Goal: Task Accomplishment & Management: Manage account settings

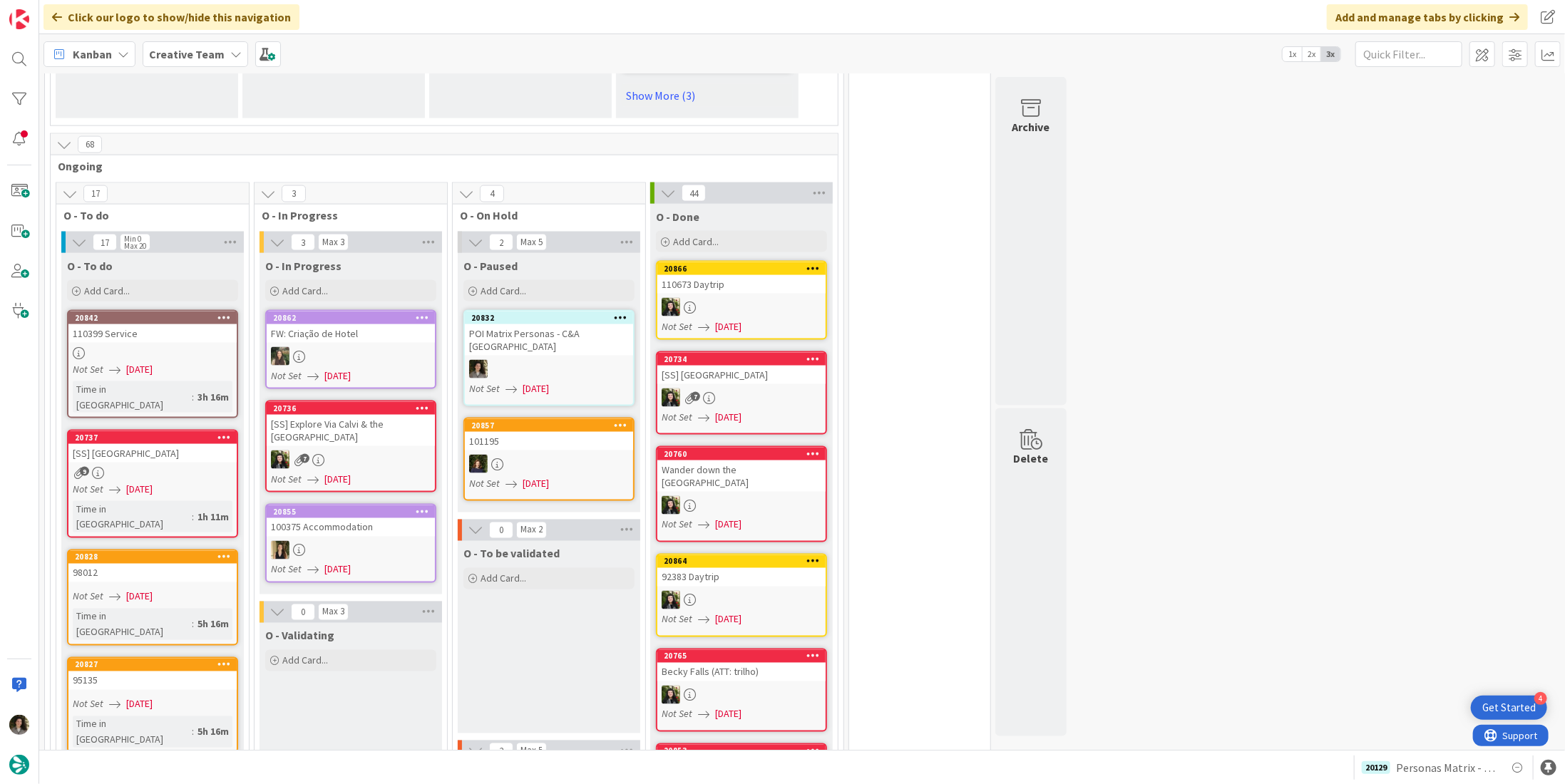
scroll to position [1355, 0]
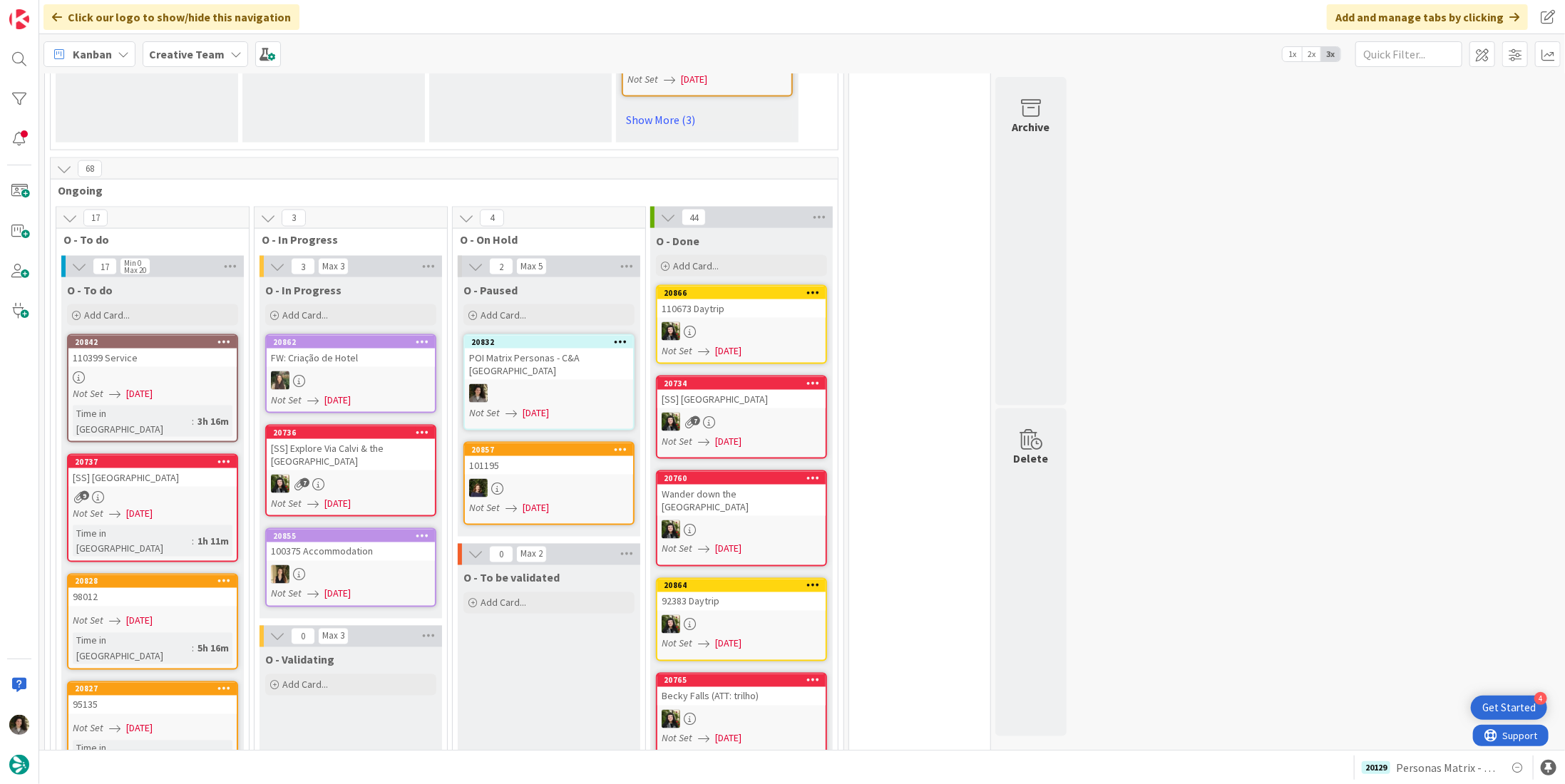
click at [133, 349] on div "110399 Service" at bounding box center [152, 358] width 168 height 19
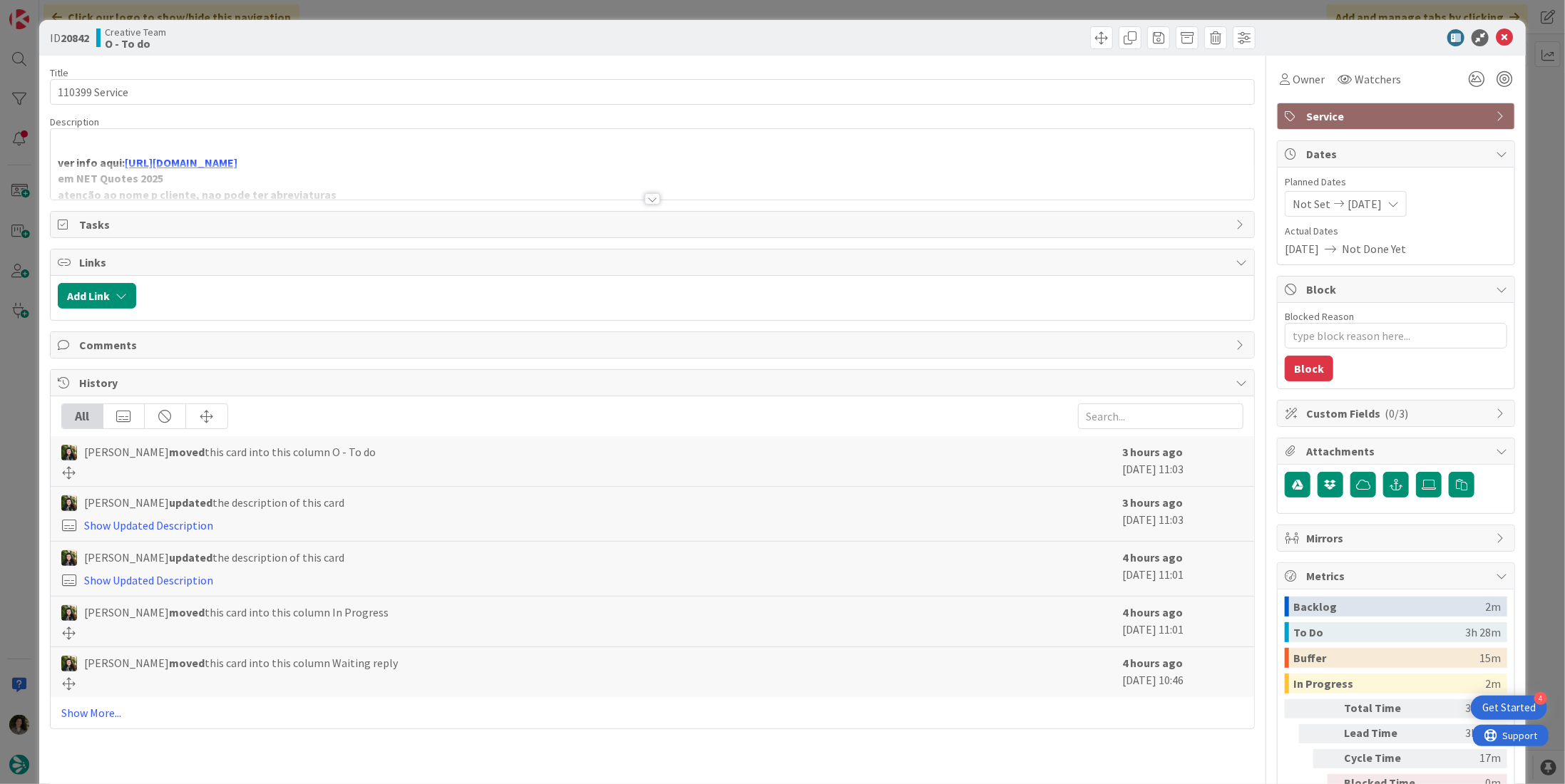
click at [656, 195] on div at bounding box center [652, 181] width 1204 height 37
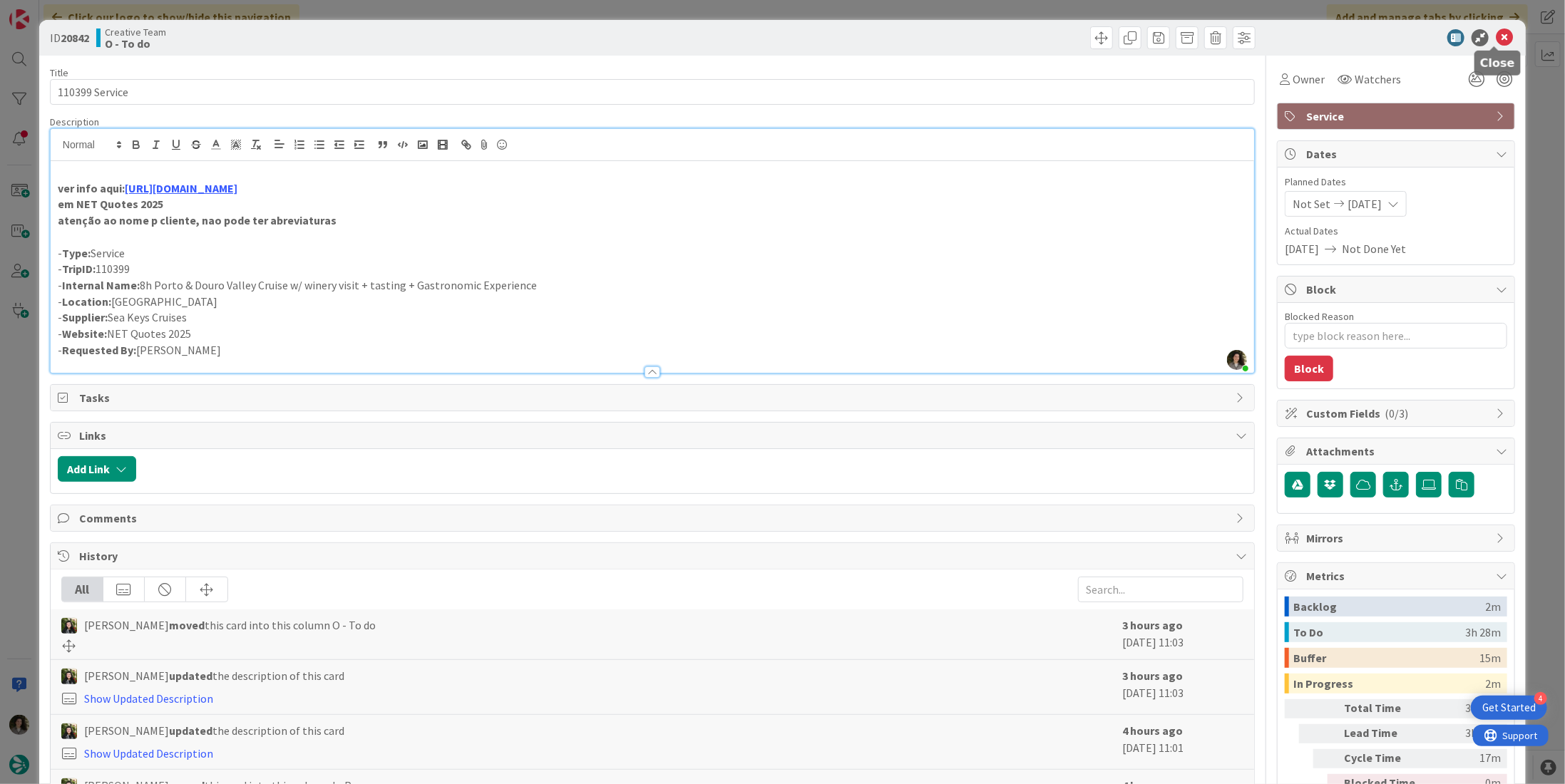
click at [1499, 37] on icon at bounding box center [1505, 37] width 17 height 17
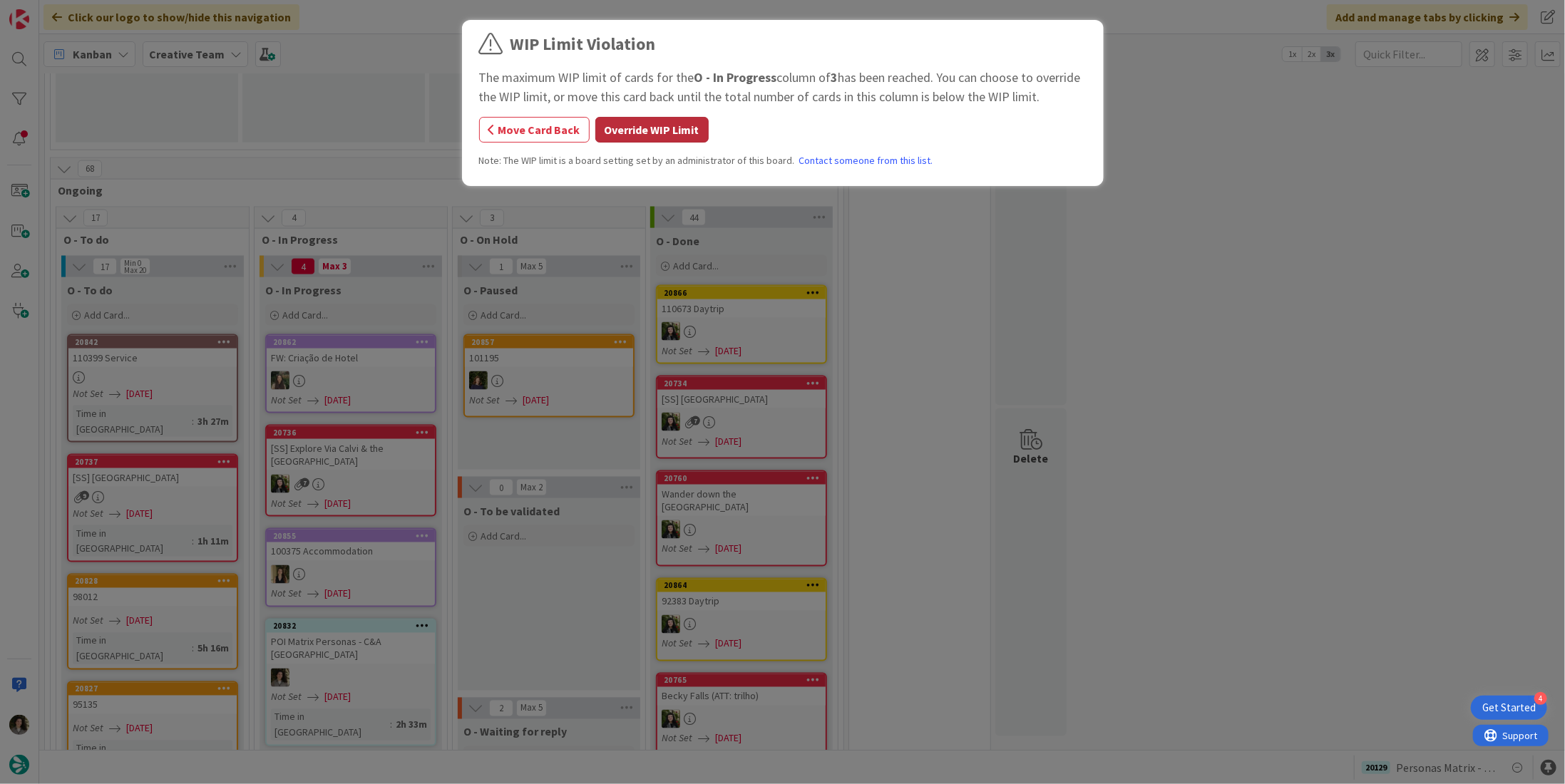
click at [654, 123] on button "Override WIP Limit" at bounding box center [652, 130] width 113 height 26
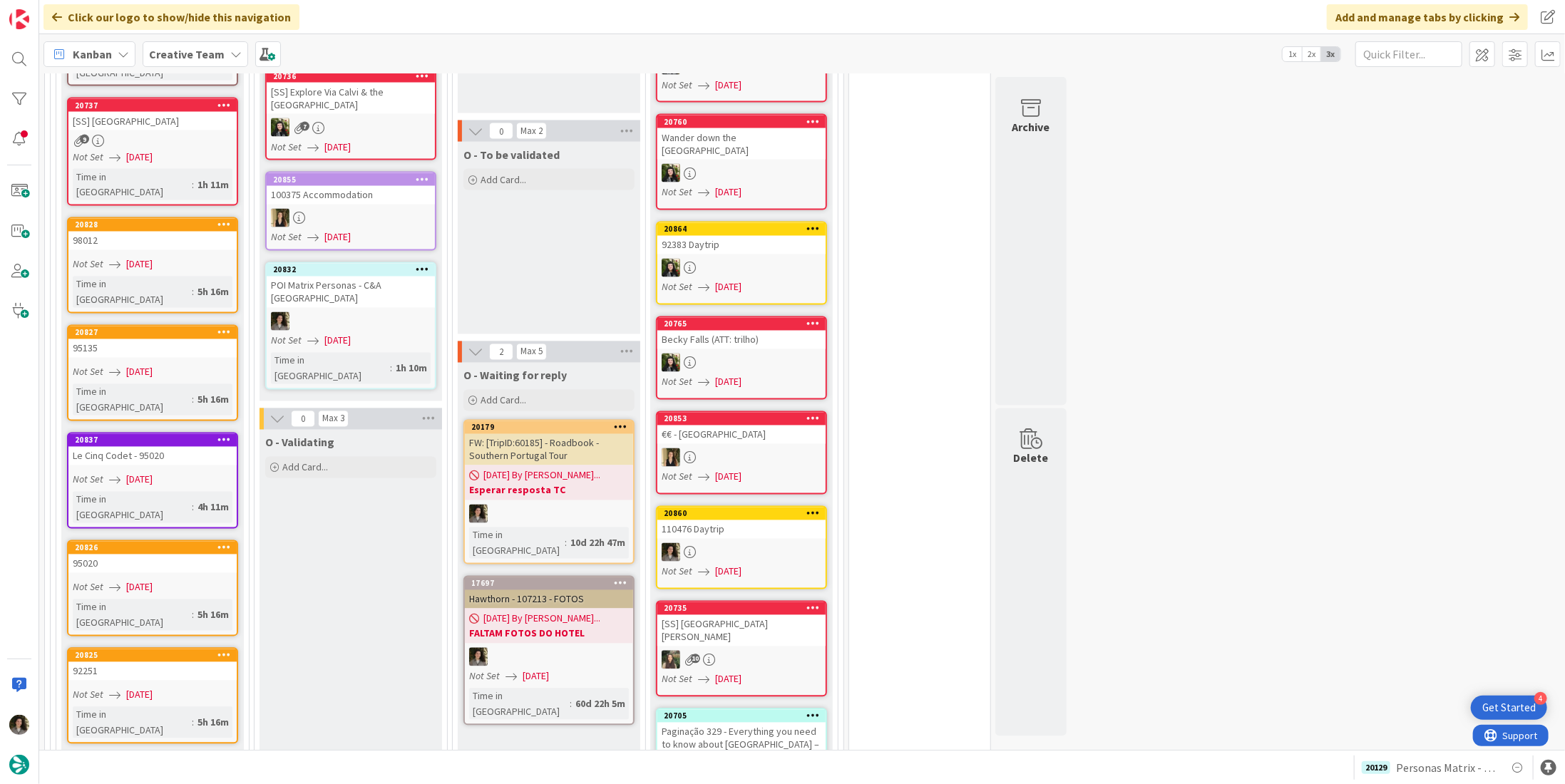
scroll to position [2281, 0]
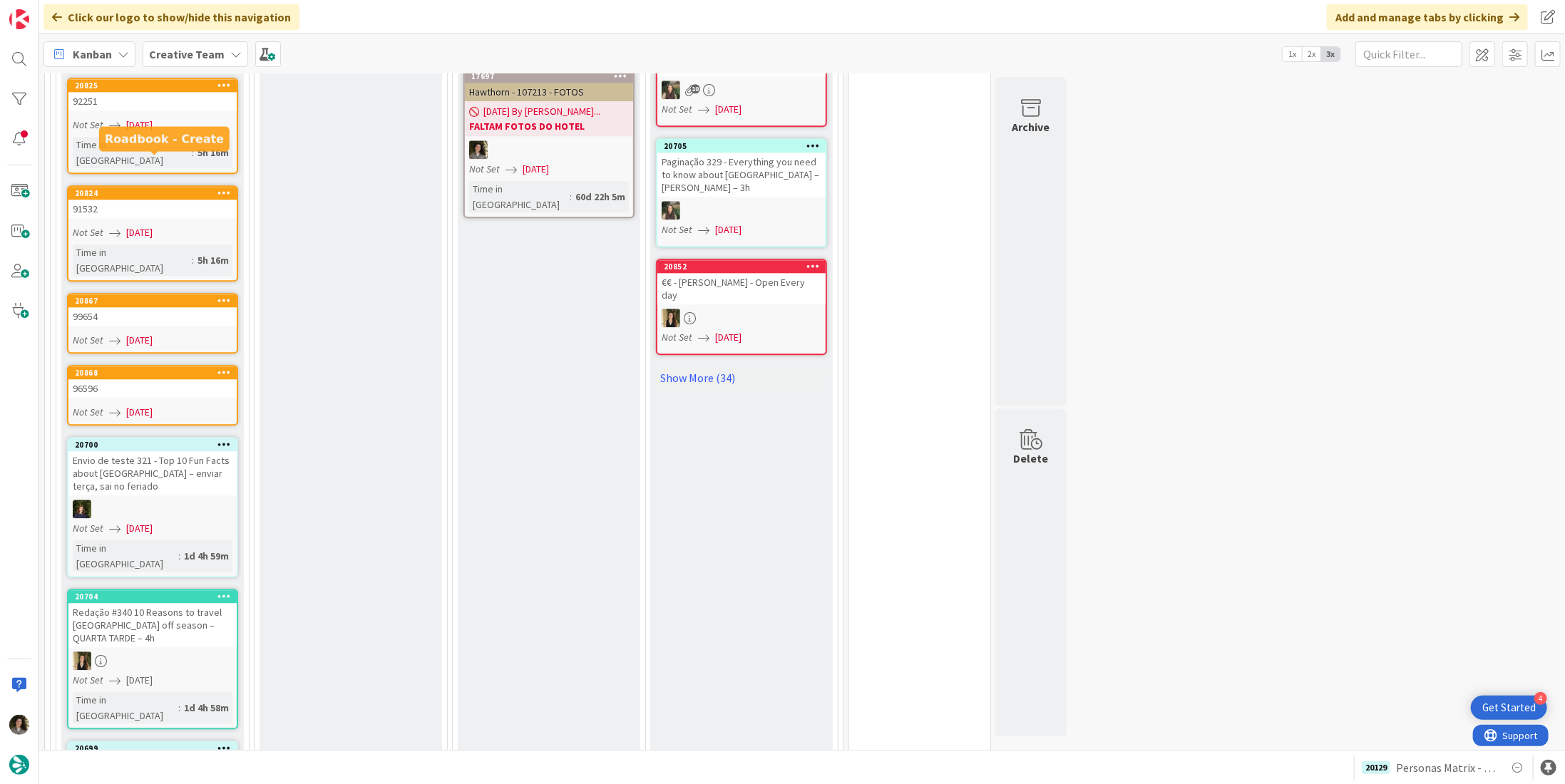
click at [132, 368] on div "20868" at bounding box center [156, 373] width 162 height 10
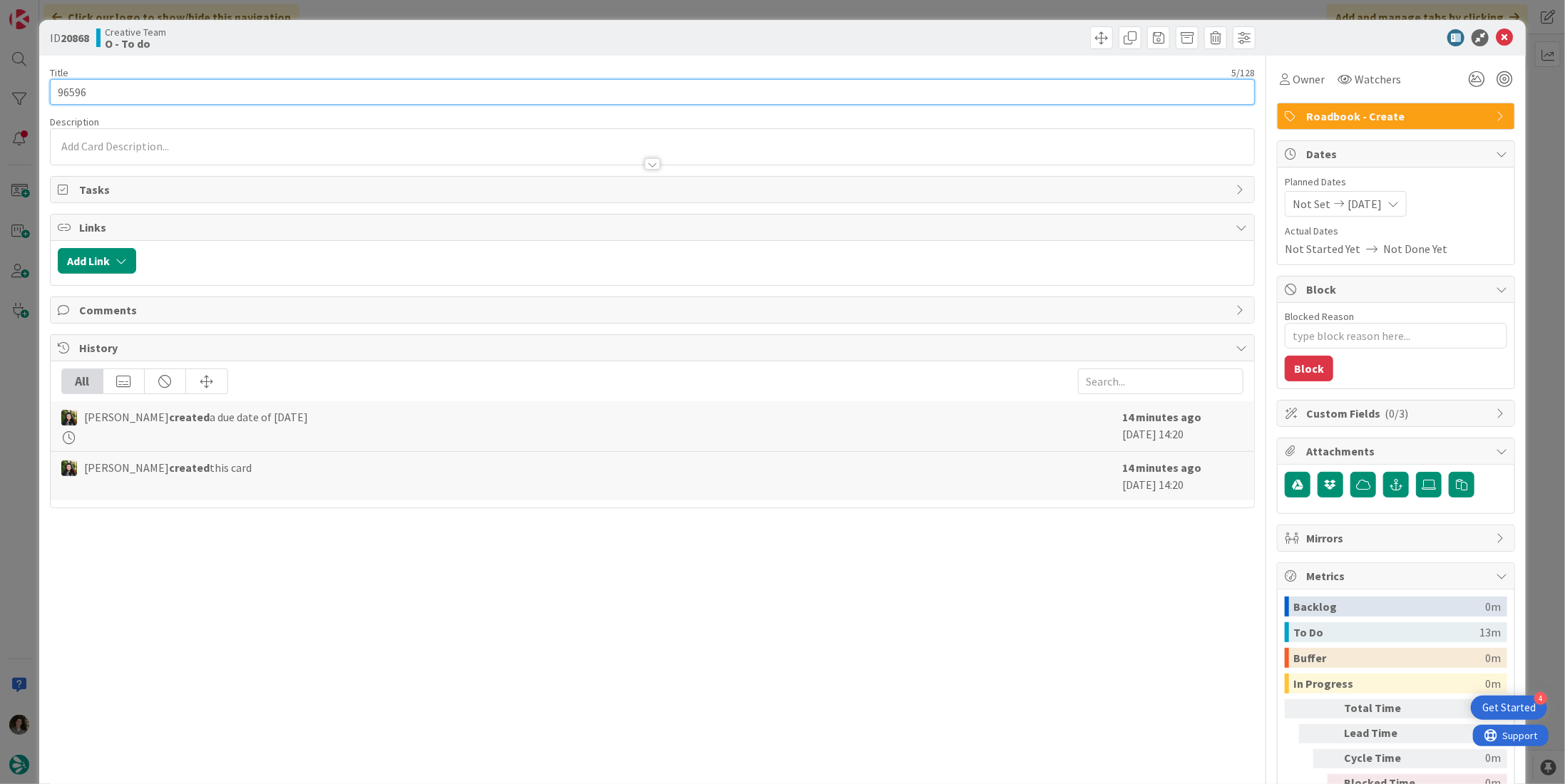
drag, startPoint x: 98, startPoint y: 88, endPoint x: 43, endPoint y: 82, distance: 55.3
click at [43, 82] on div "ID 20868 Creative Team O - To do Title 5 / 128 96596 Description Owner Watchers…" at bounding box center [782, 431] width 1487 height 823
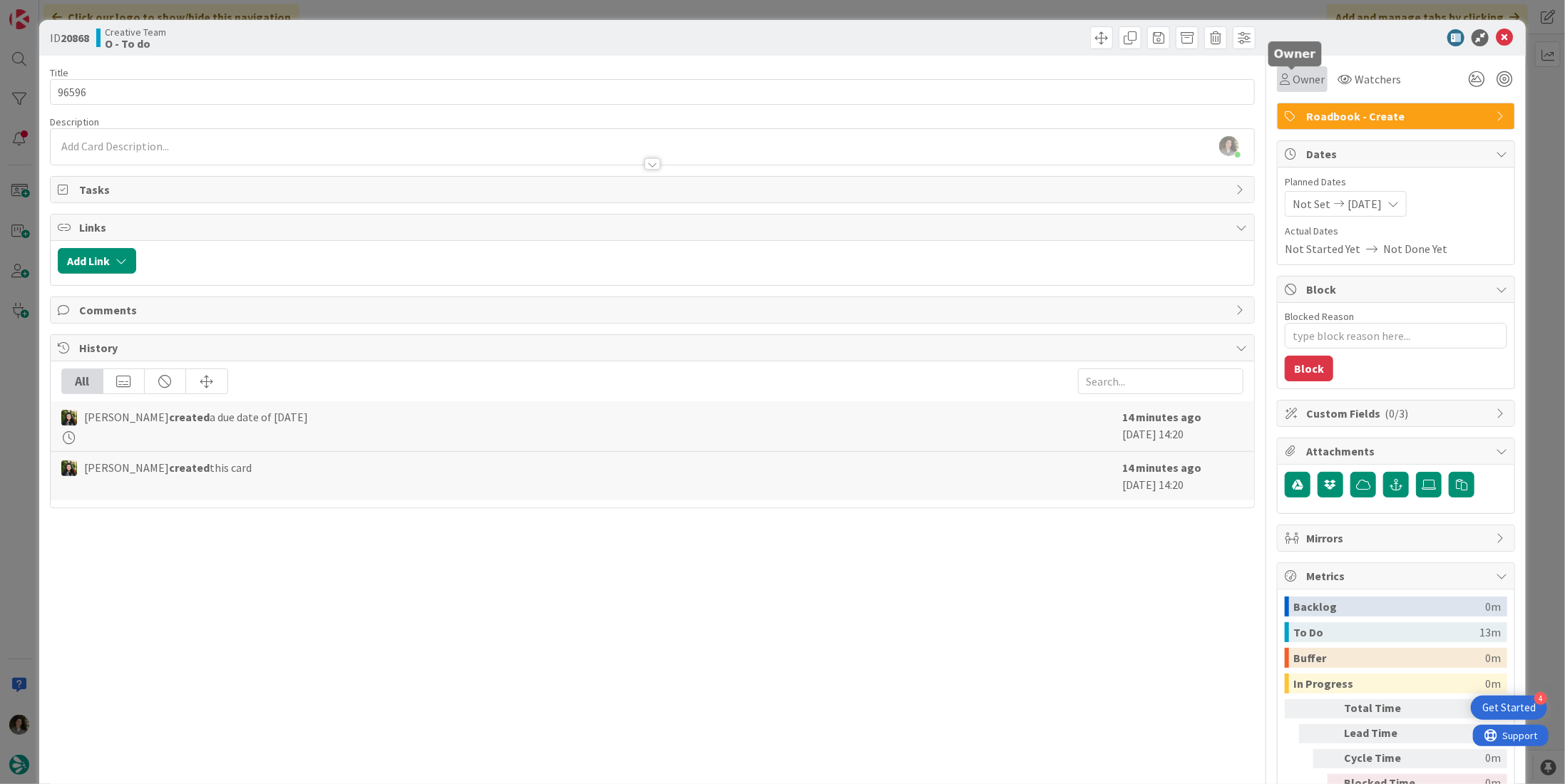
click at [1310, 73] on span "Owner" at bounding box center [1309, 79] width 32 height 17
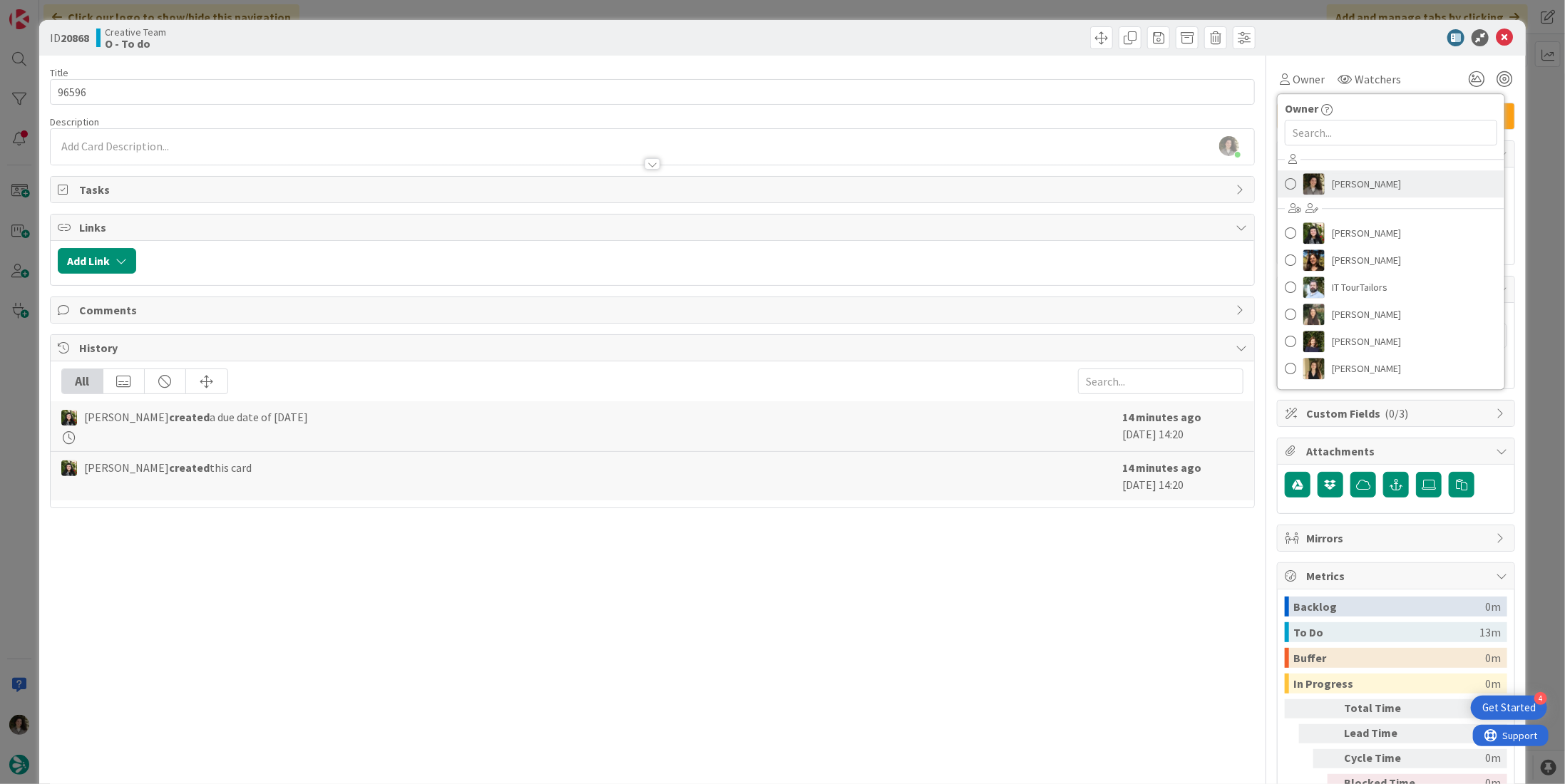
click at [1366, 179] on span "Melissa Santos" at bounding box center [1366, 184] width 69 height 21
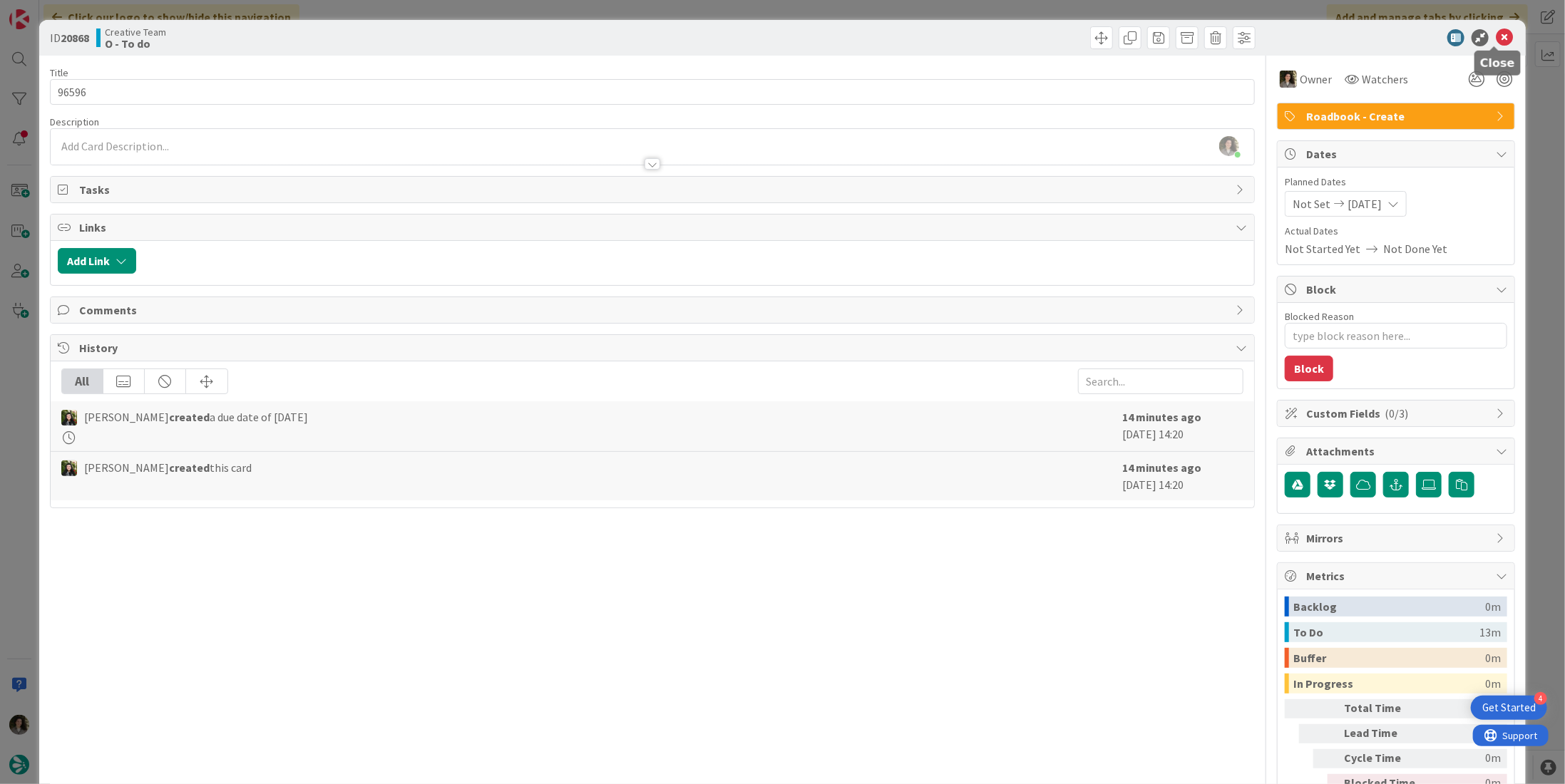
click at [1496, 29] on icon at bounding box center [1505, 37] width 17 height 17
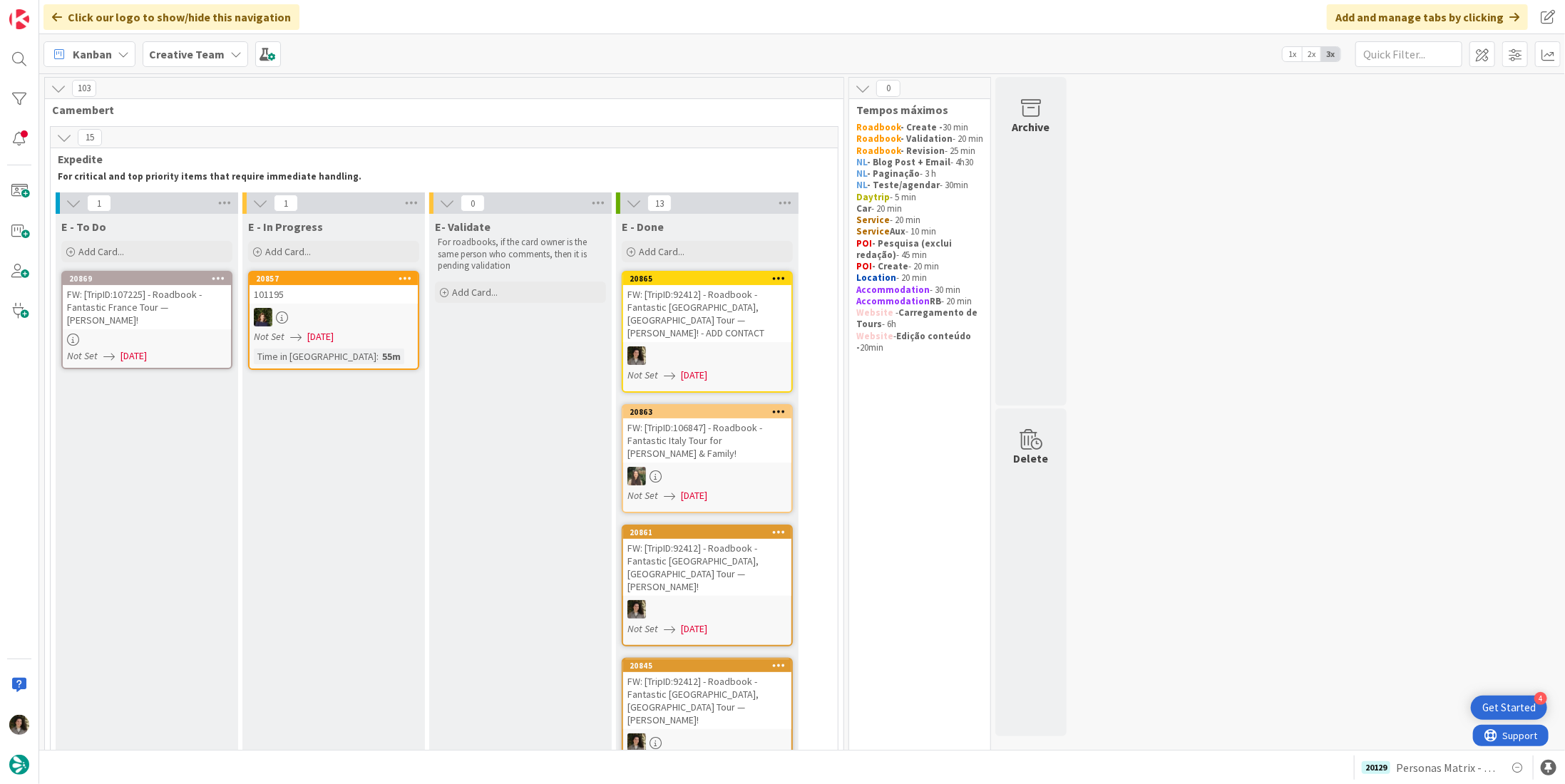
click at [168, 327] on div "FW: [TripID:107225] - Roadbook - Fantastic France Tour — [PERSON_NAME]!" at bounding box center [147, 307] width 168 height 44
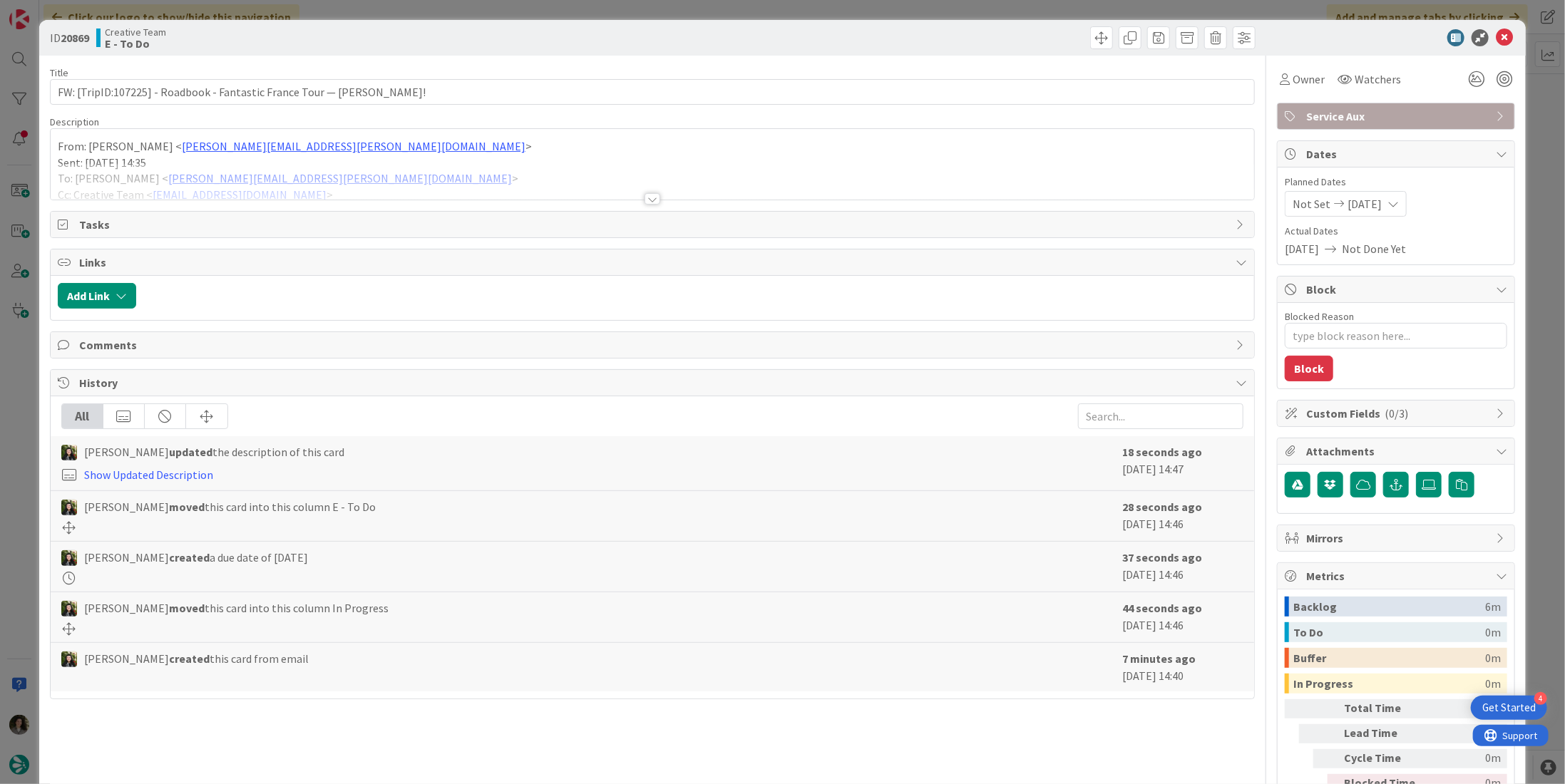
click at [645, 193] on div at bounding box center [652, 198] width 15 height 11
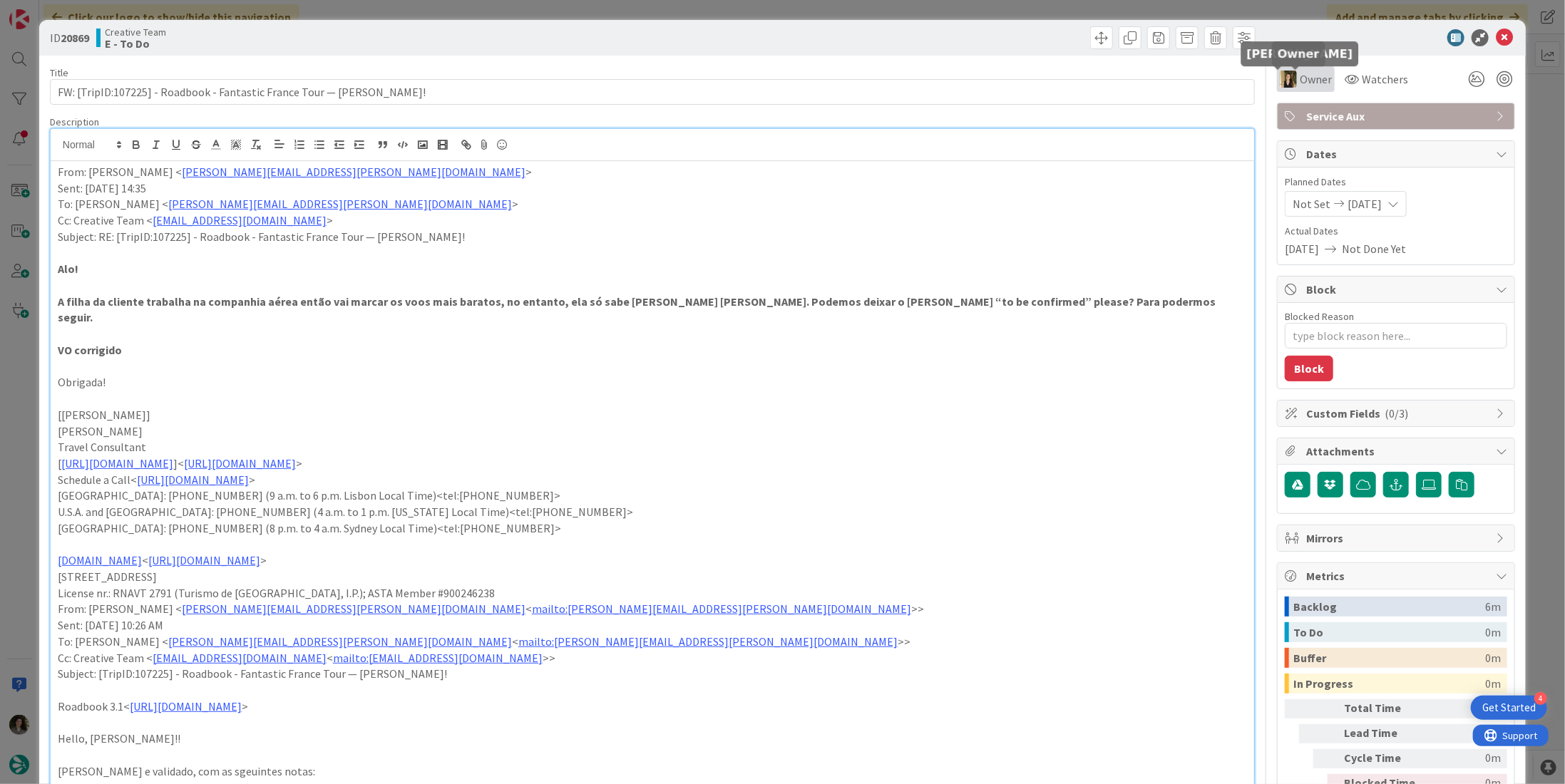
click at [1284, 79] on img at bounding box center [1289, 79] width 17 height 17
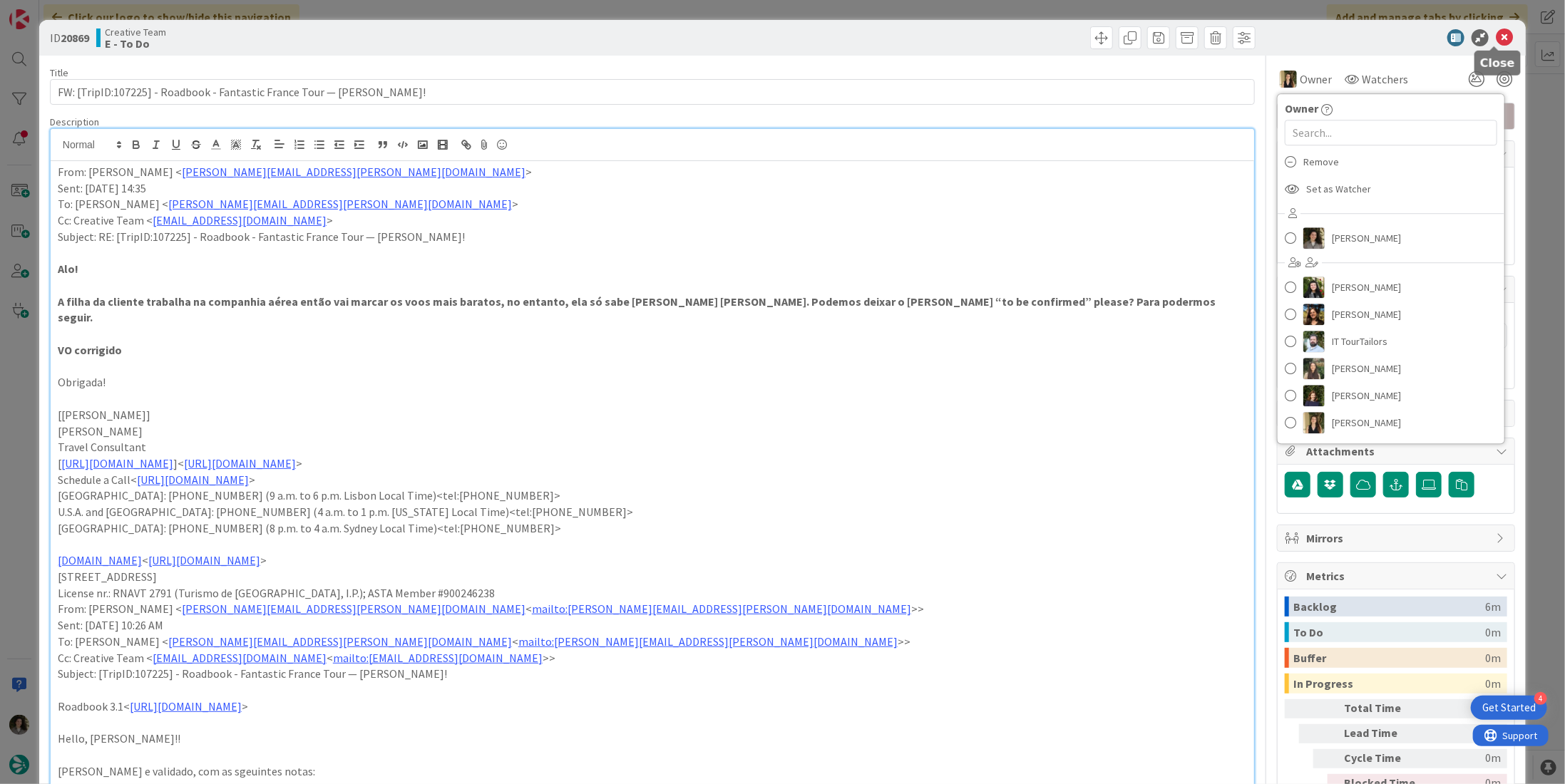
click at [1496, 33] on icon at bounding box center [1505, 37] width 17 height 17
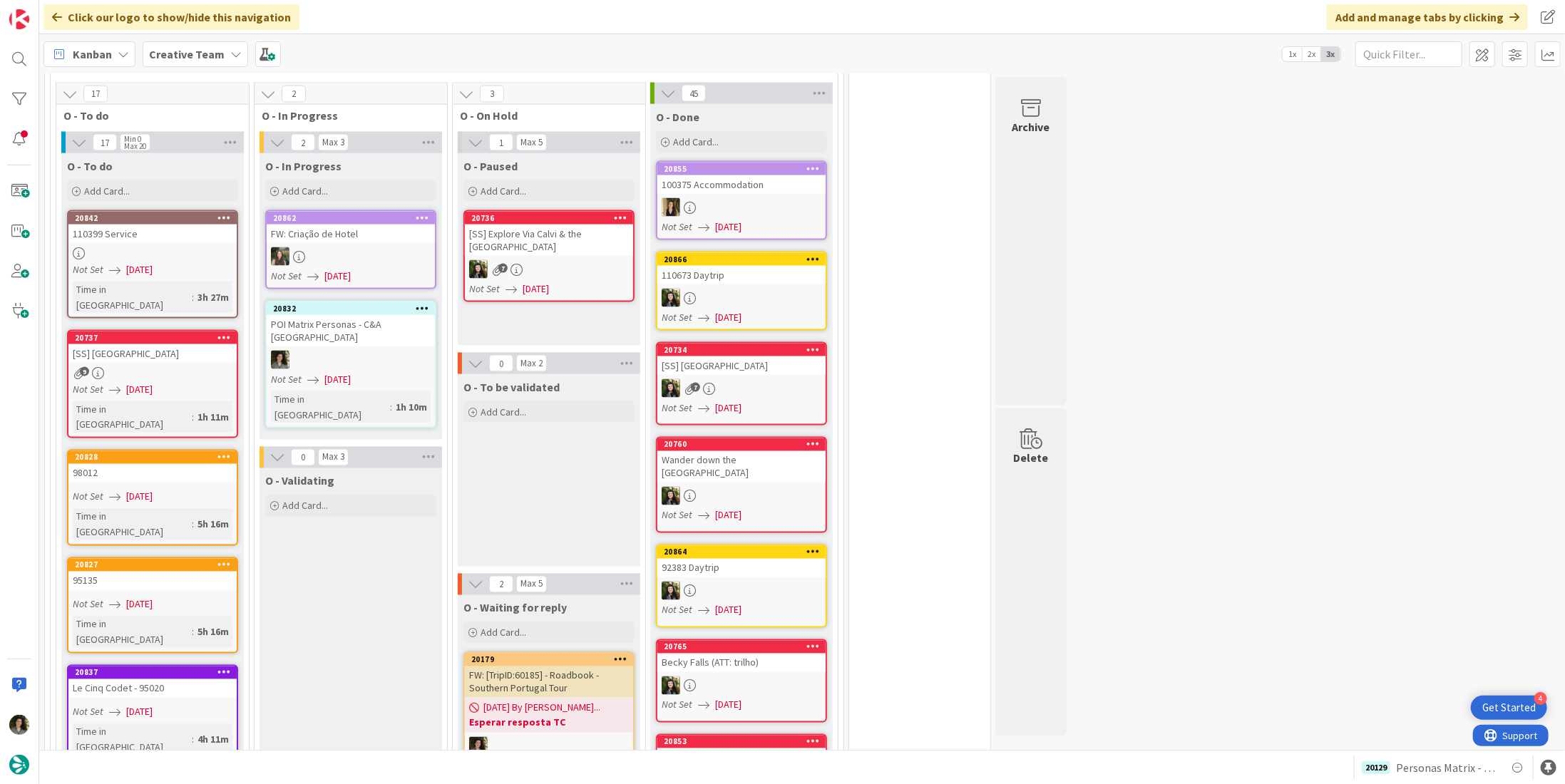
scroll to position [1497, 0]
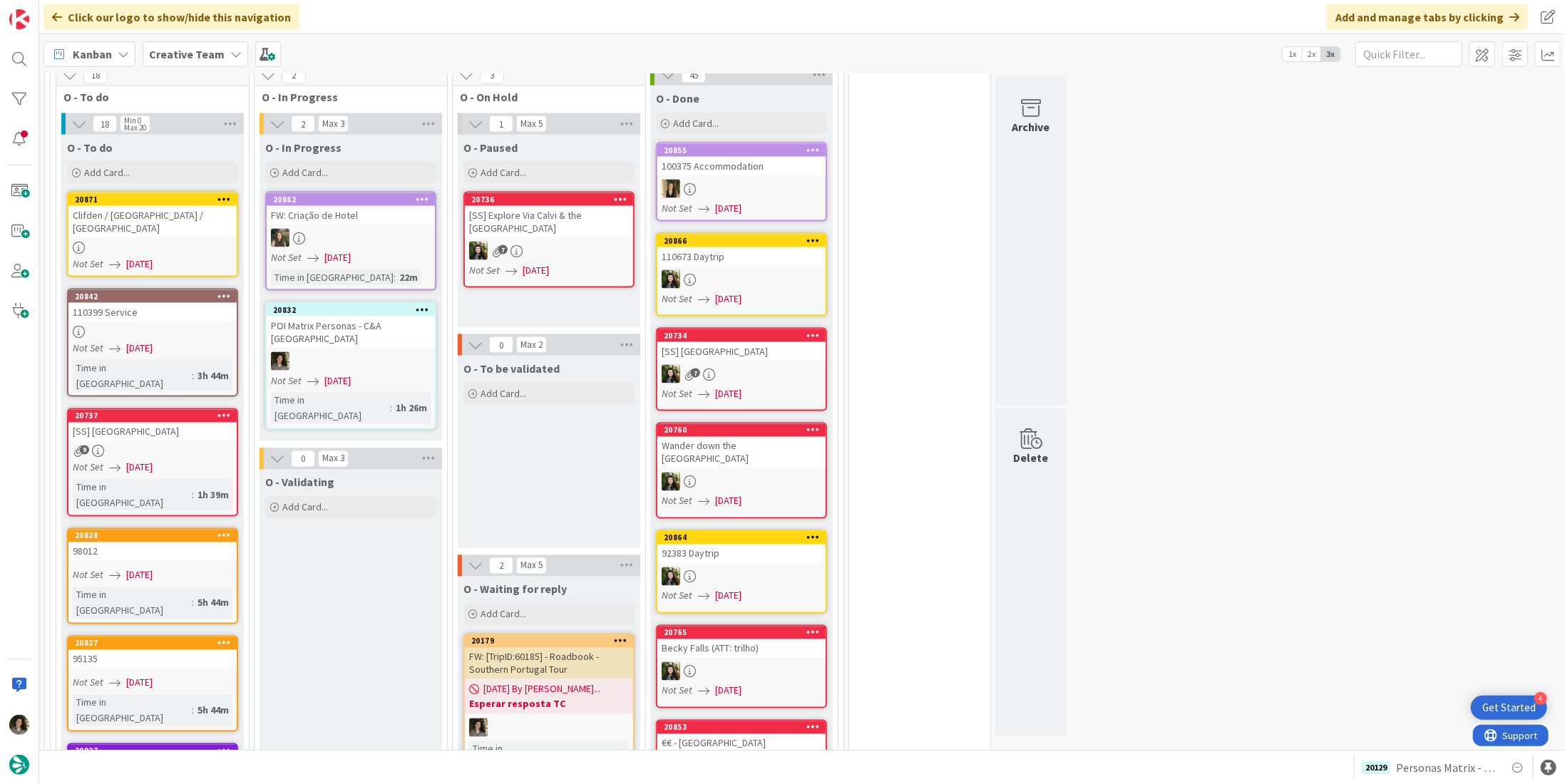
click at [174, 192] on link "20871 Clifden / Ballinasloe / Dublin Not Set 08/12/2025" at bounding box center [152, 235] width 171 height 86
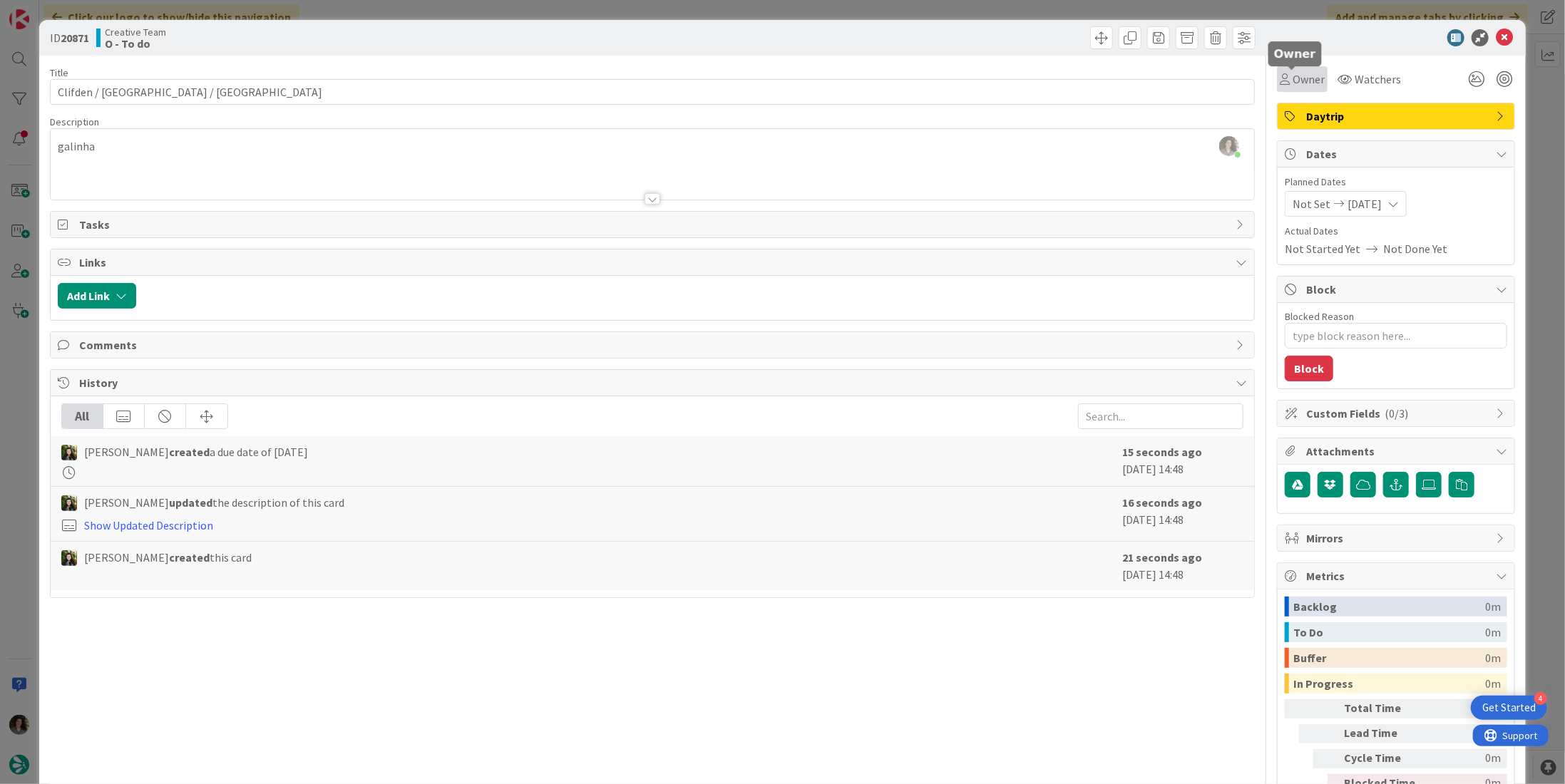
click at [1295, 80] on span "Owner" at bounding box center [1309, 79] width 32 height 17
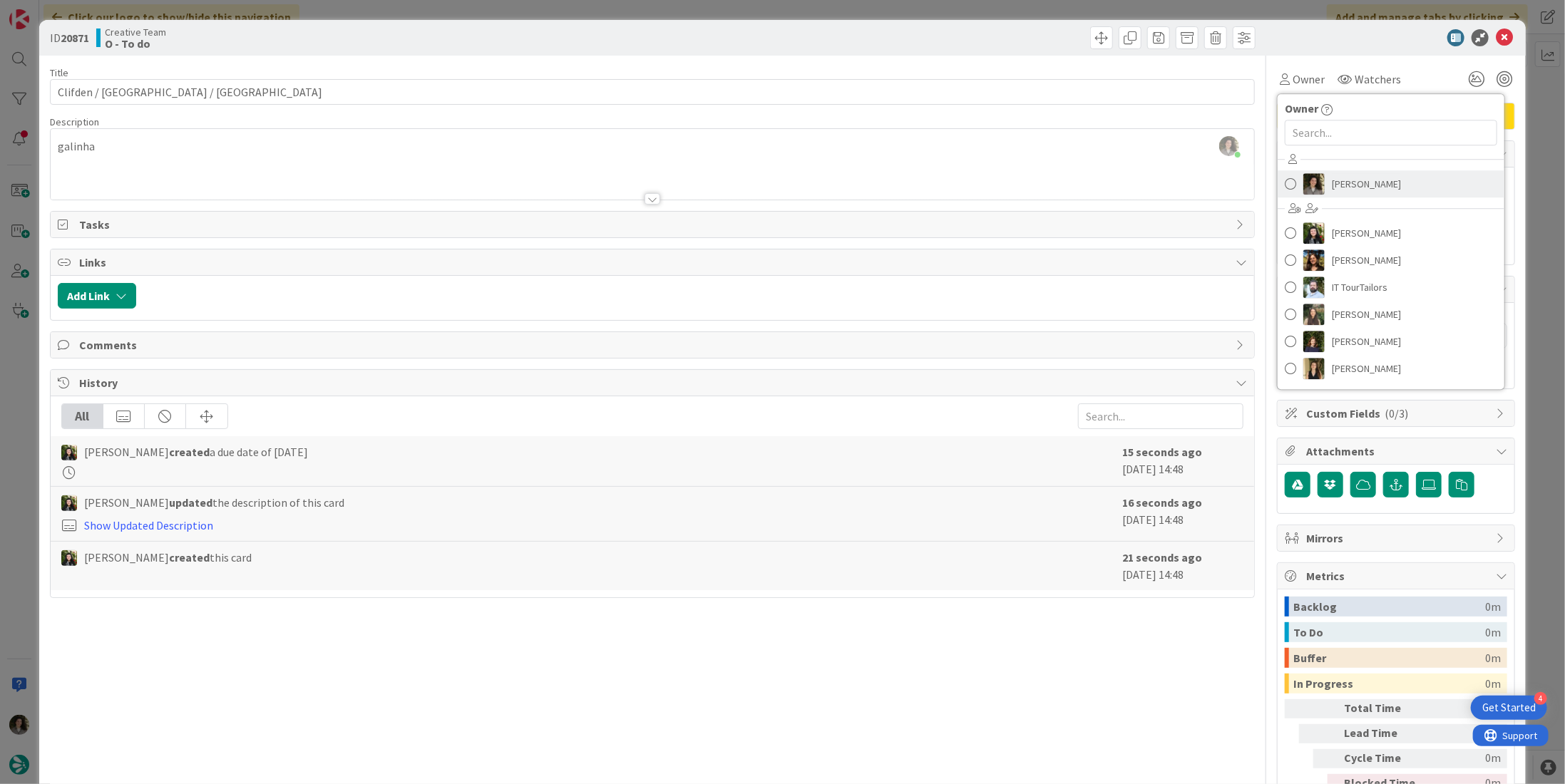
click at [1362, 181] on span "Melissa Santos" at bounding box center [1366, 184] width 69 height 21
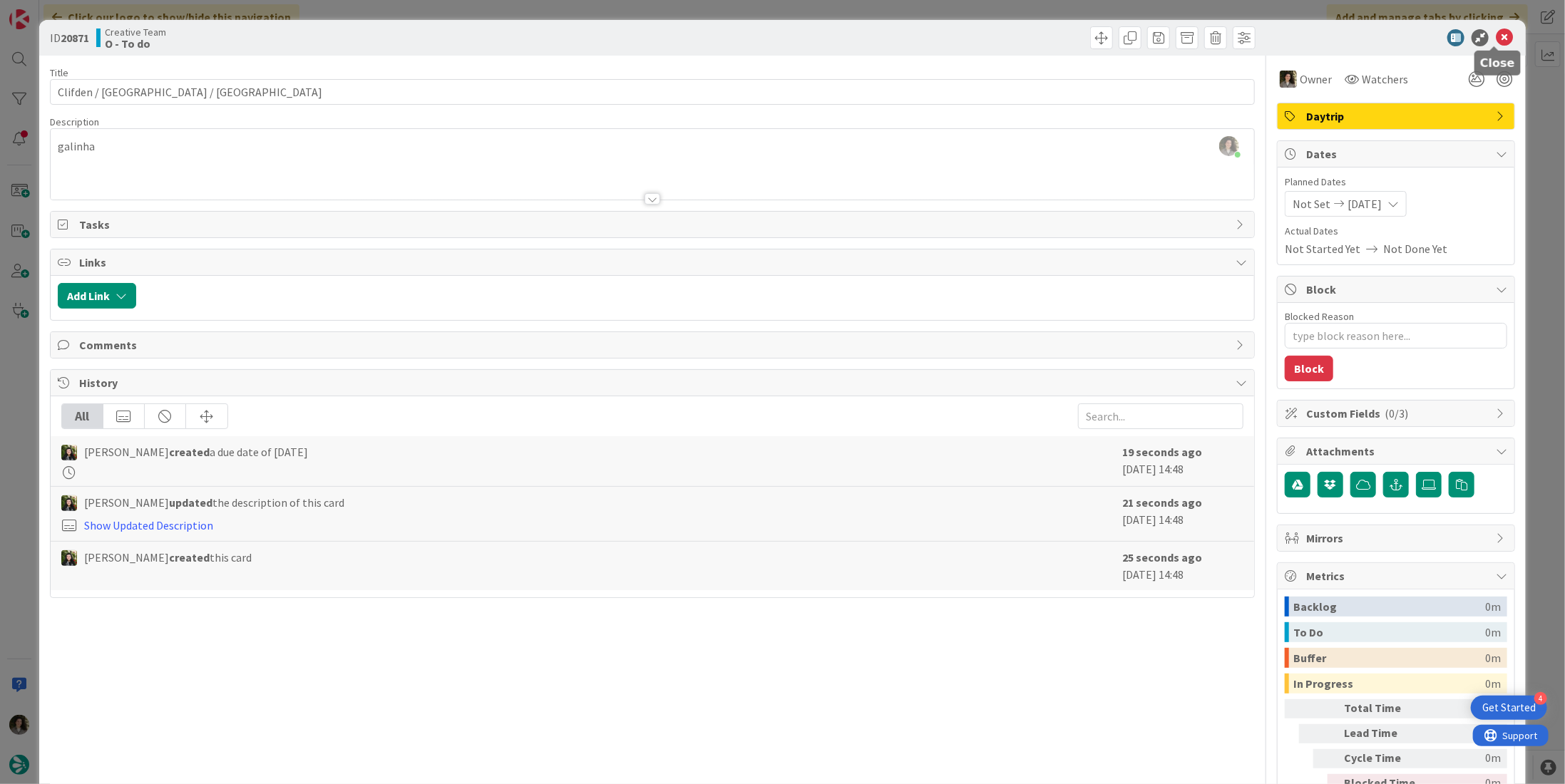
click at [1500, 33] on icon at bounding box center [1505, 37] width 17 height 17
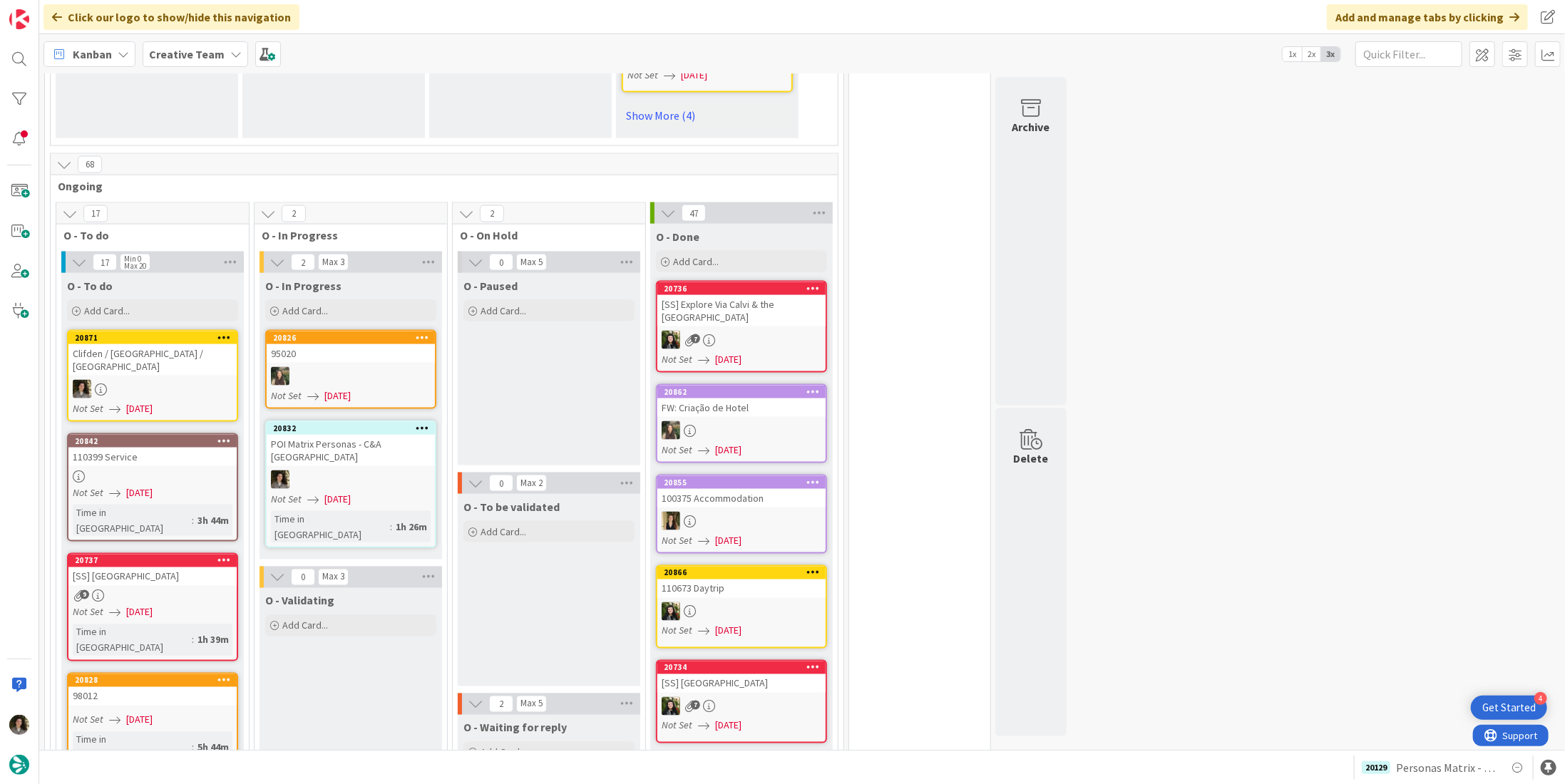
scroll to position [1569, 0]
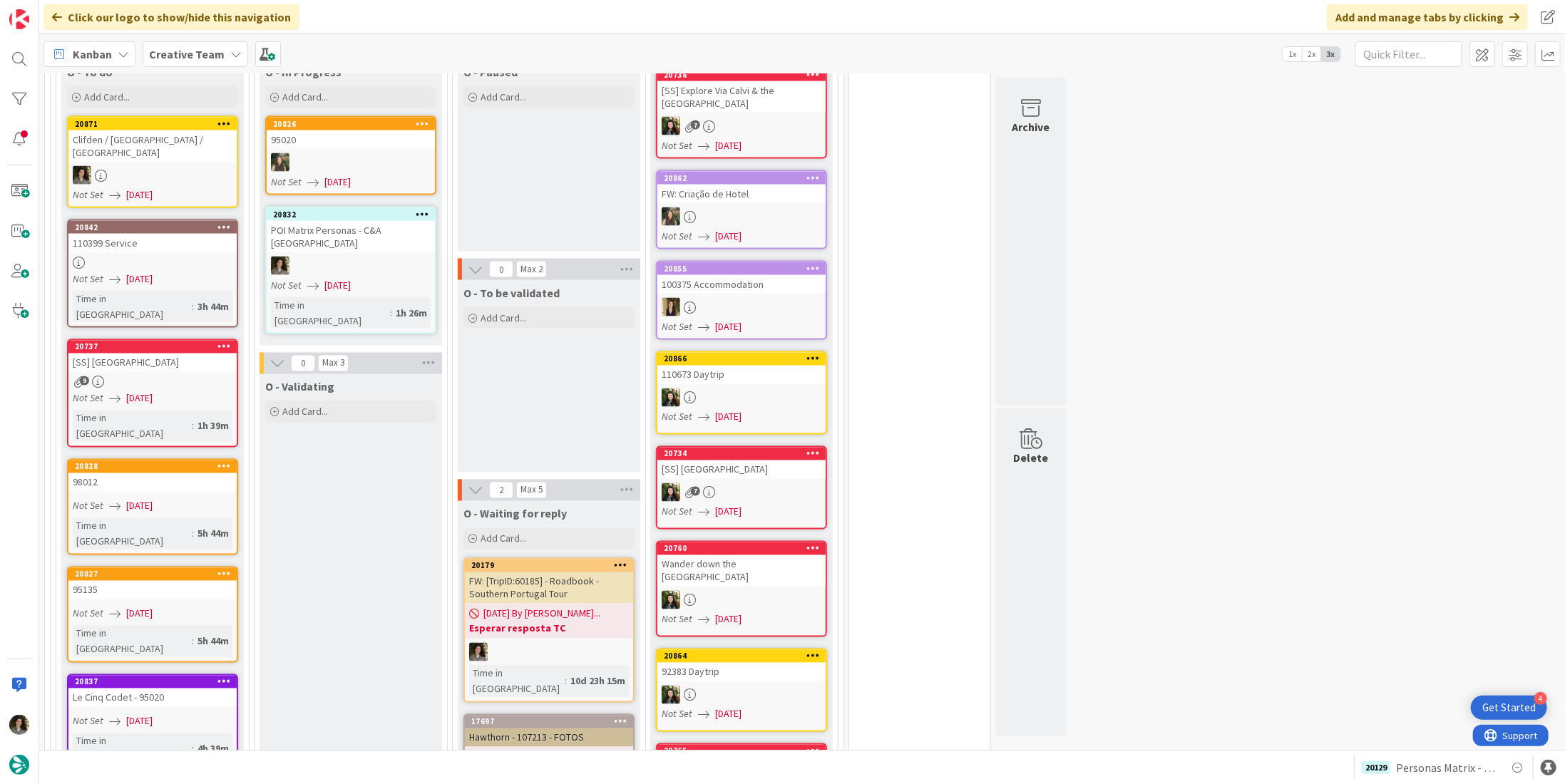
click at [381, 257] on div at bounding box center [351, 266] width 168 height 19
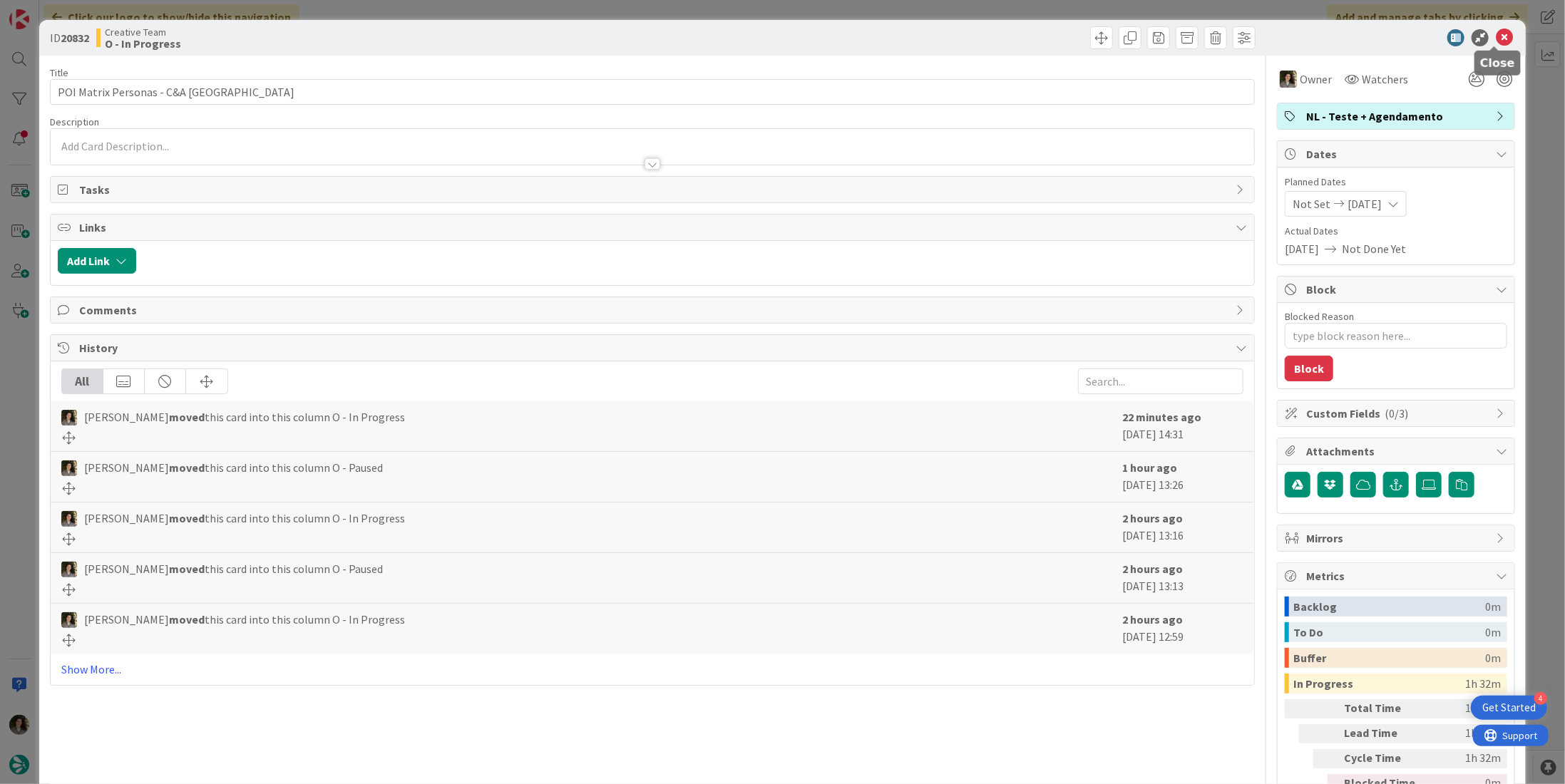
click at [1496, 35] on icon at bounding box center [1505, 37] width 17 height 17
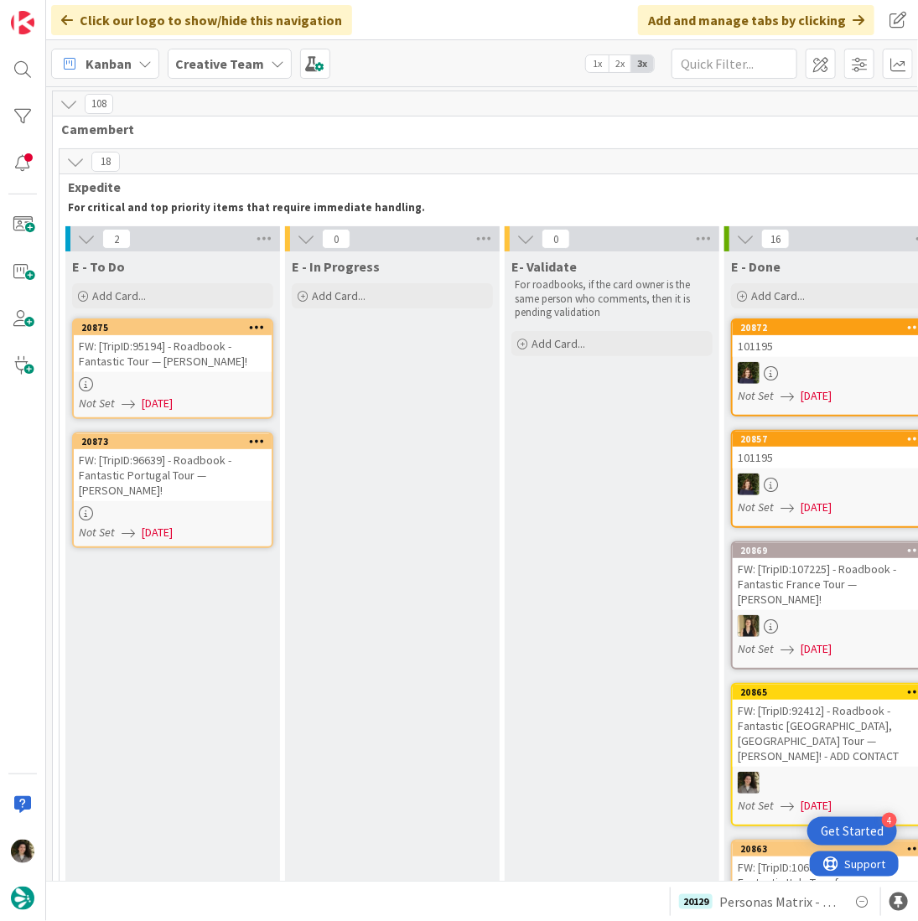
click at [174, 468] on div "FW: [TripID:96639] - Roadbook - Fantastic Portugal Tour — [PERSON_NAME]!" at bounding box center [173, 475] width 198 height 52
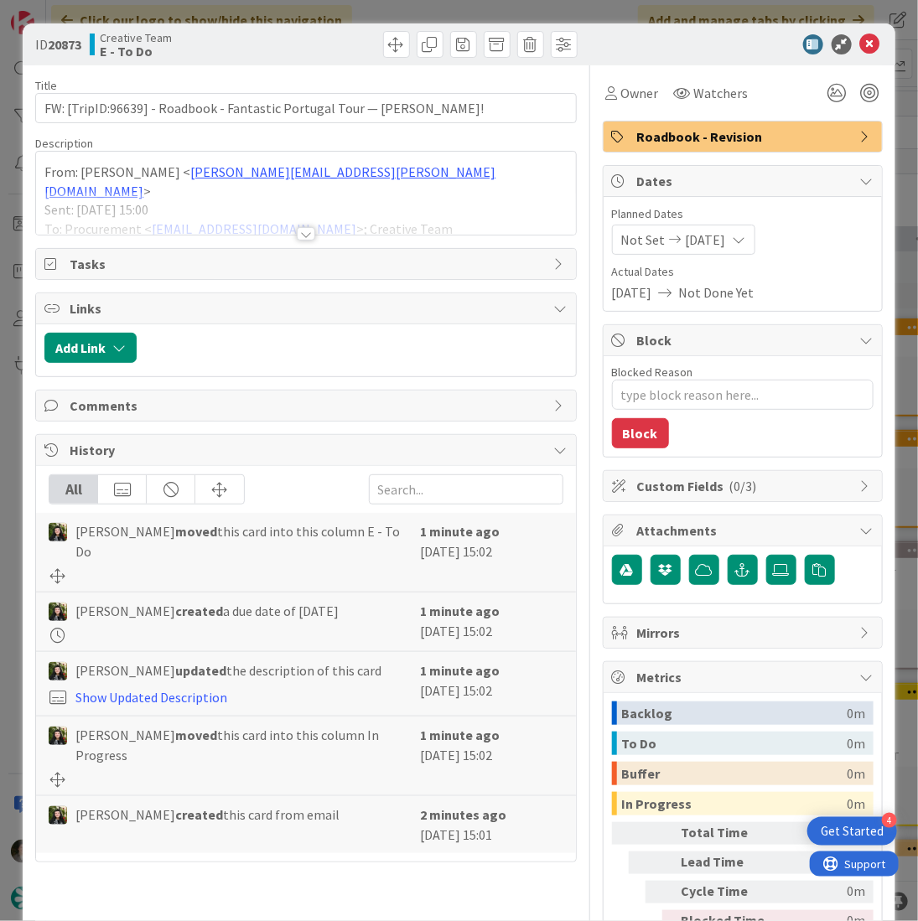
click at [297, 233] on div at bounding box center [306, 233] width 18 height 13
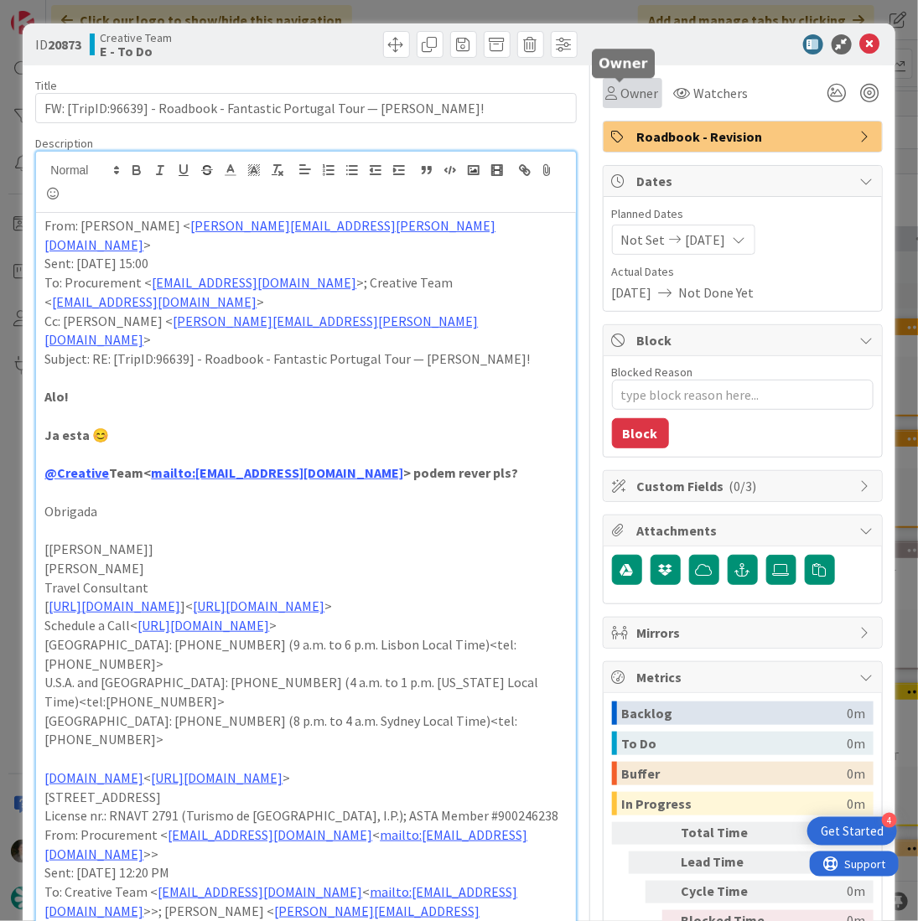
click at [626, 96] on span "Owner" at bounding box center [640, 93] width 38 height 20
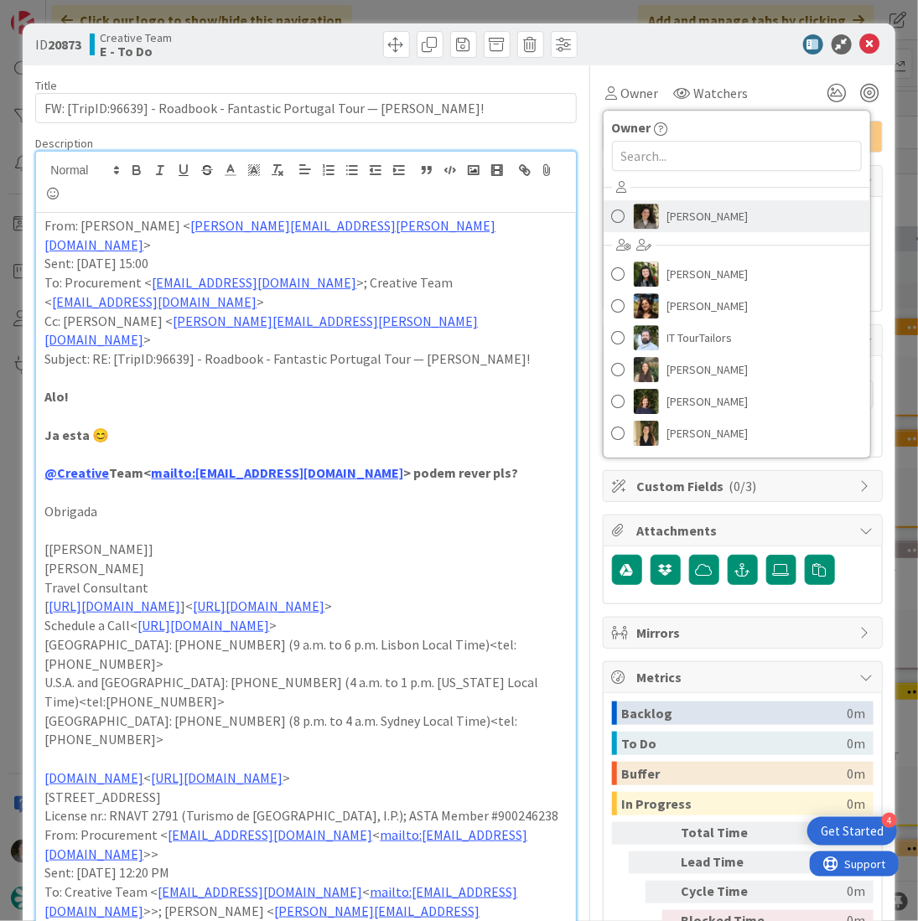
click at [684, 204] on span "Melissa Santos" at bounding box center [707, 216] width 81 height 25
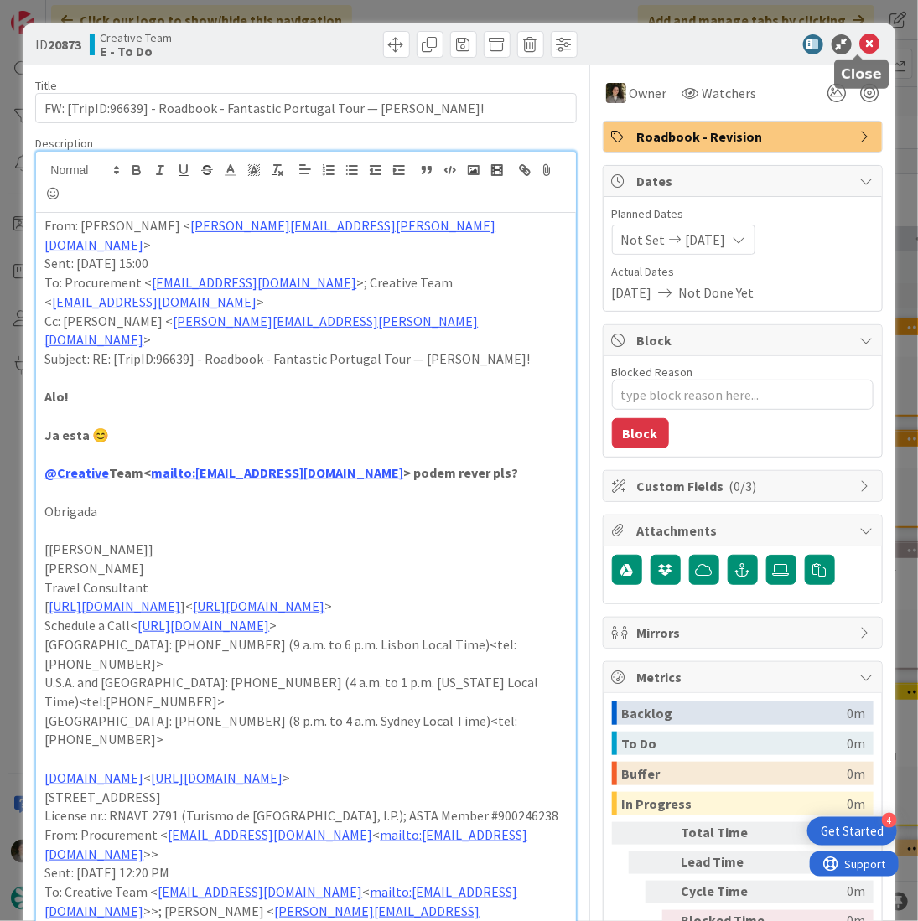
click at [860, 42] on icon at bounding box center [870, 44] width 20 height 20
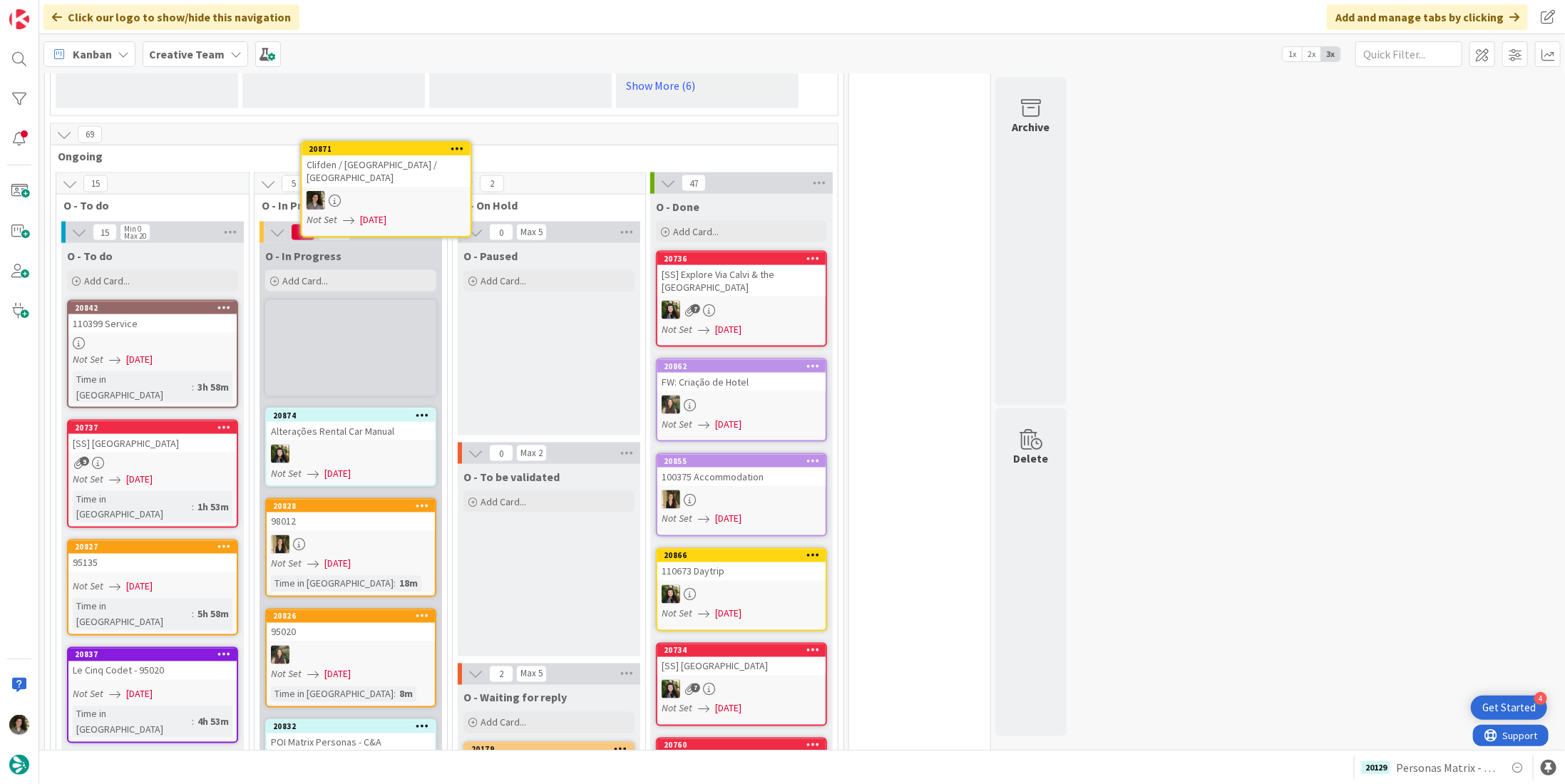
scroll to position [1363, 0]
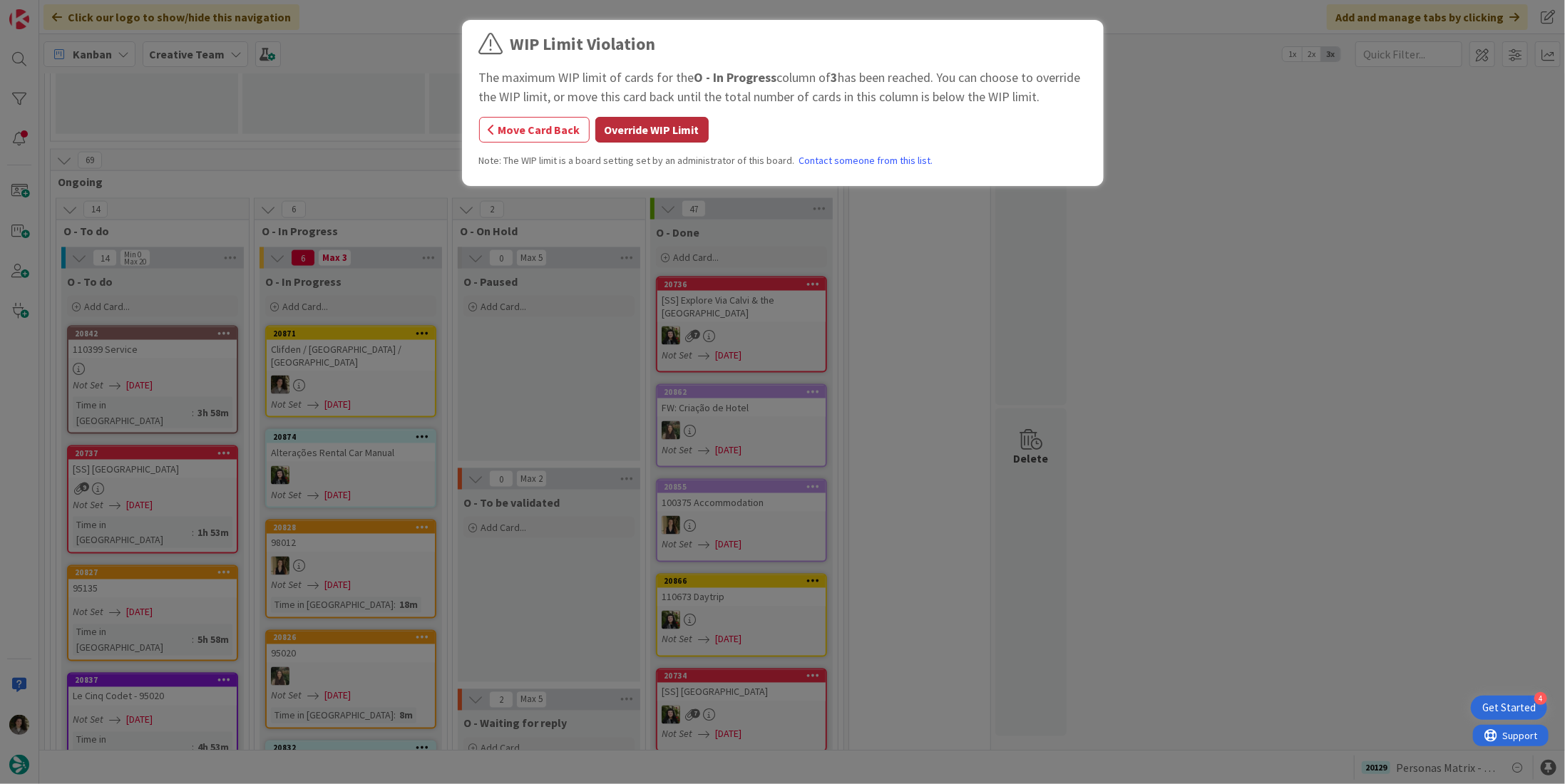
drag, startPoint x: 670, startPoint y: 120, endPoint x: 630, endPoint y: 215, distance: 103.1
click at [669, 121] on button "Override WIP Limit" at bounding box center [652, 130] width 113 height 26
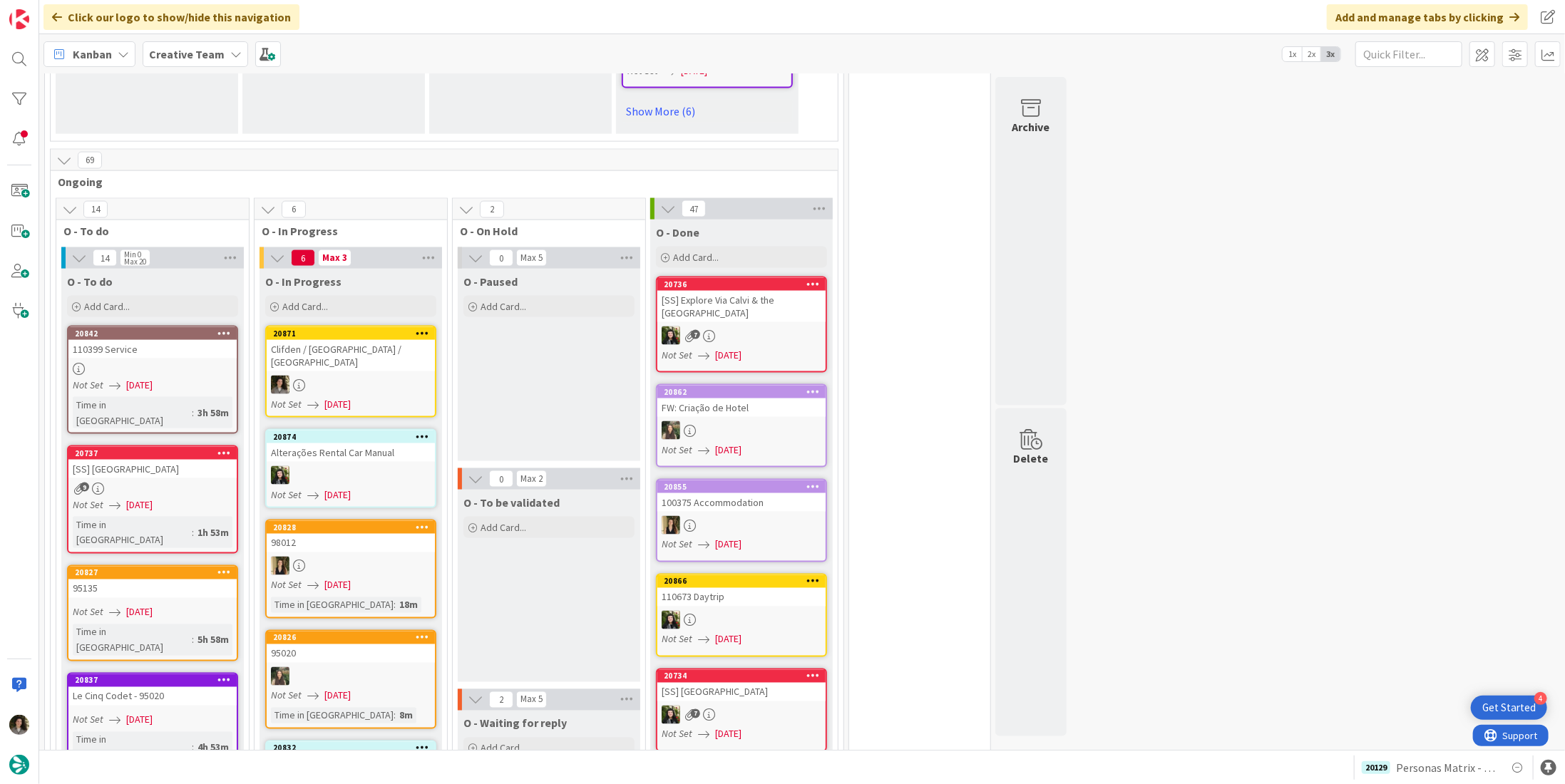
scroll to position [1392, 0]
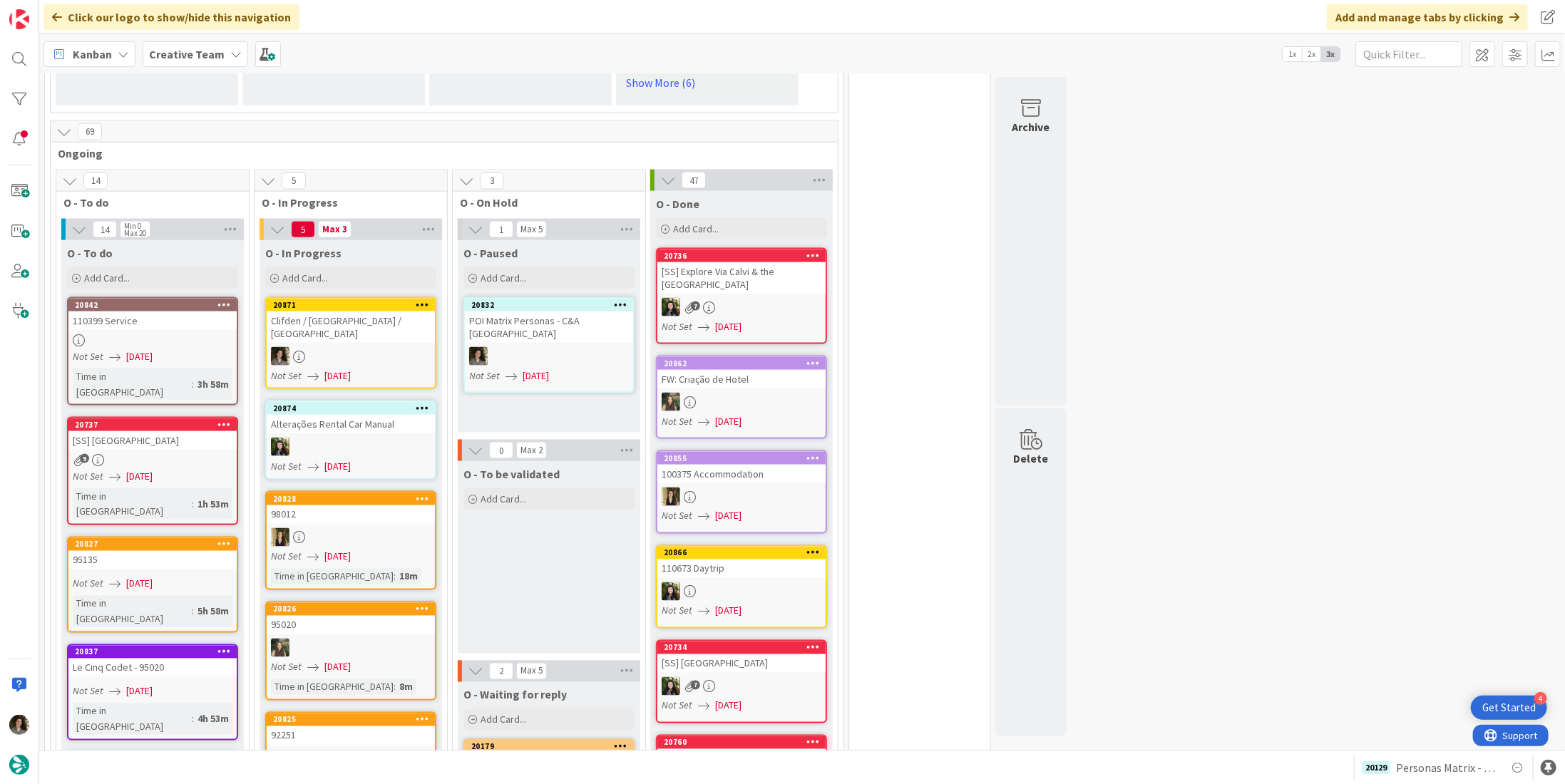
click at [577, 347] on div at bounding box center [549, 356] width 168 height 19
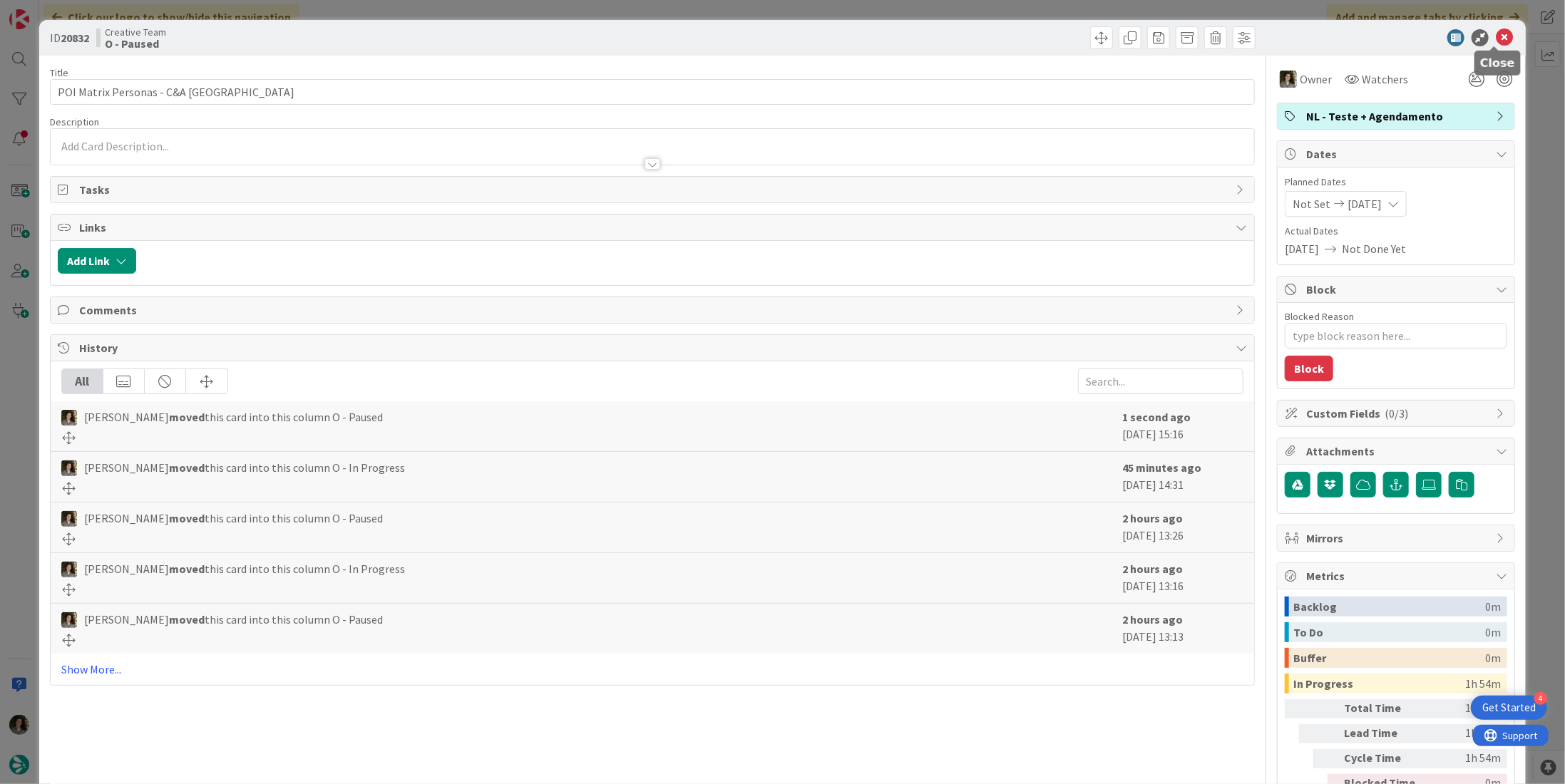
click at [1496, 33] on icon at bounding box center [1505, 37] width 17 height 17
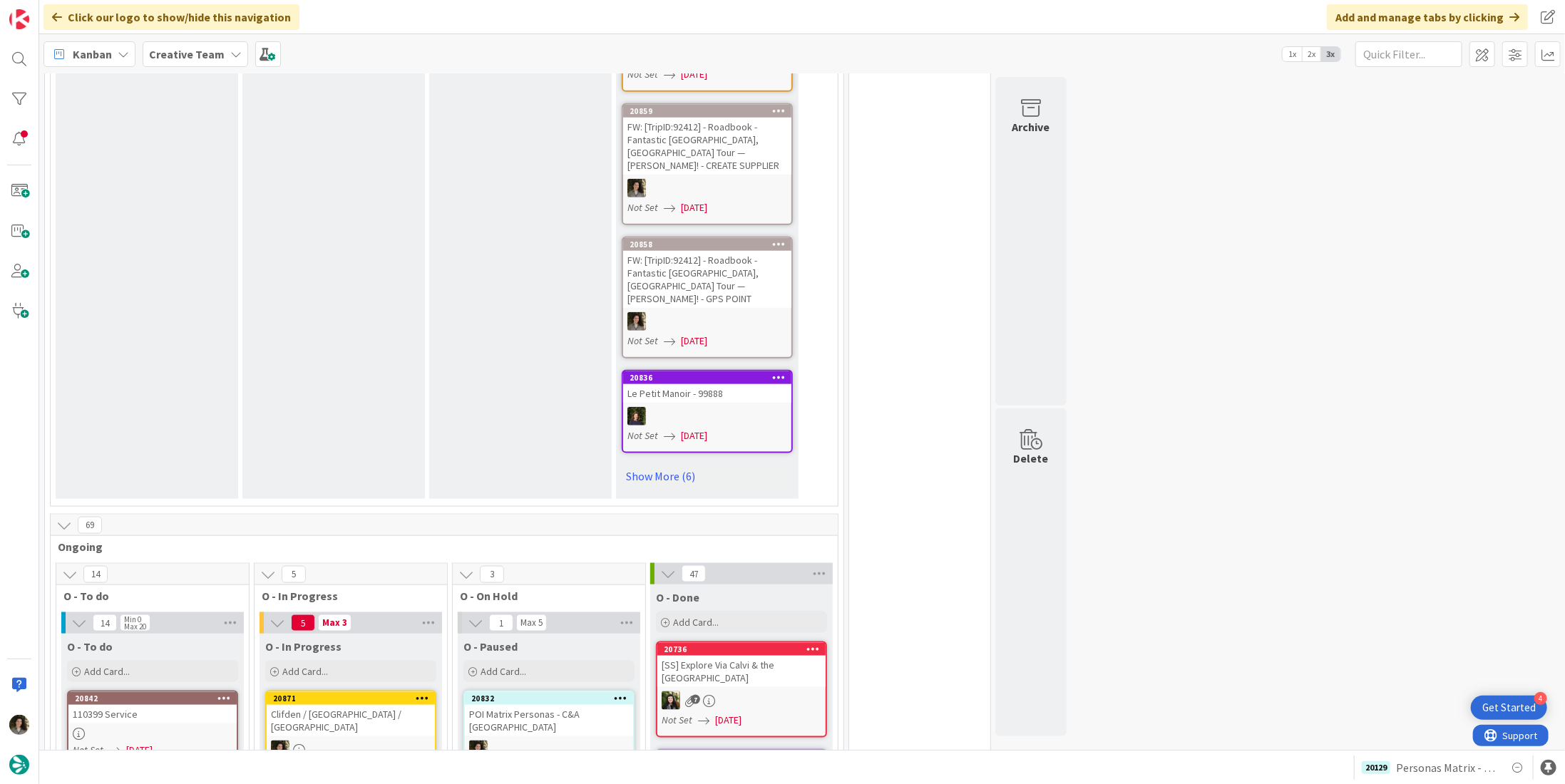
scroll to position [1355, 0]
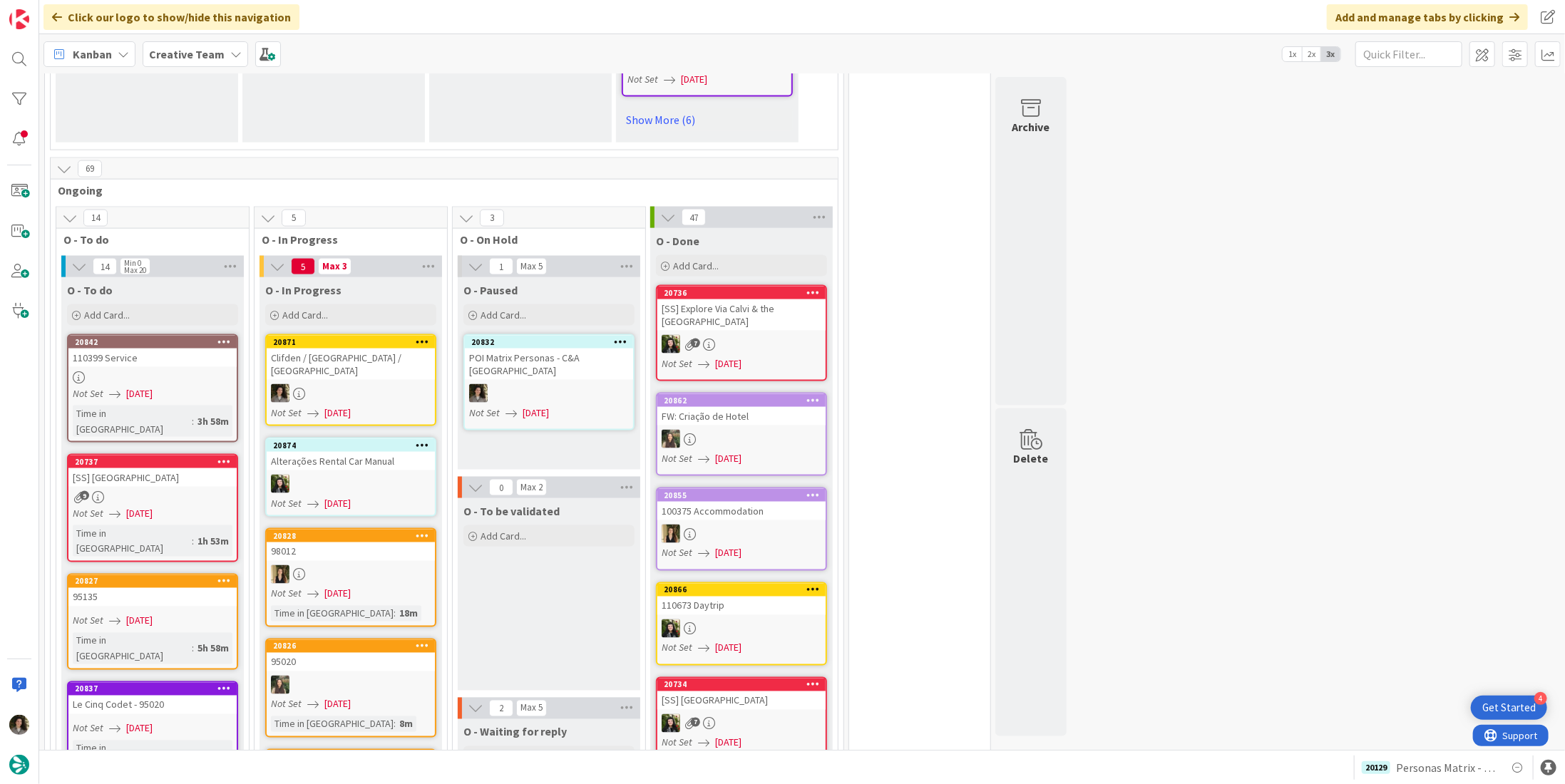
click at [373, 384] on div at bounding box center [351, 394] width 168 height 19
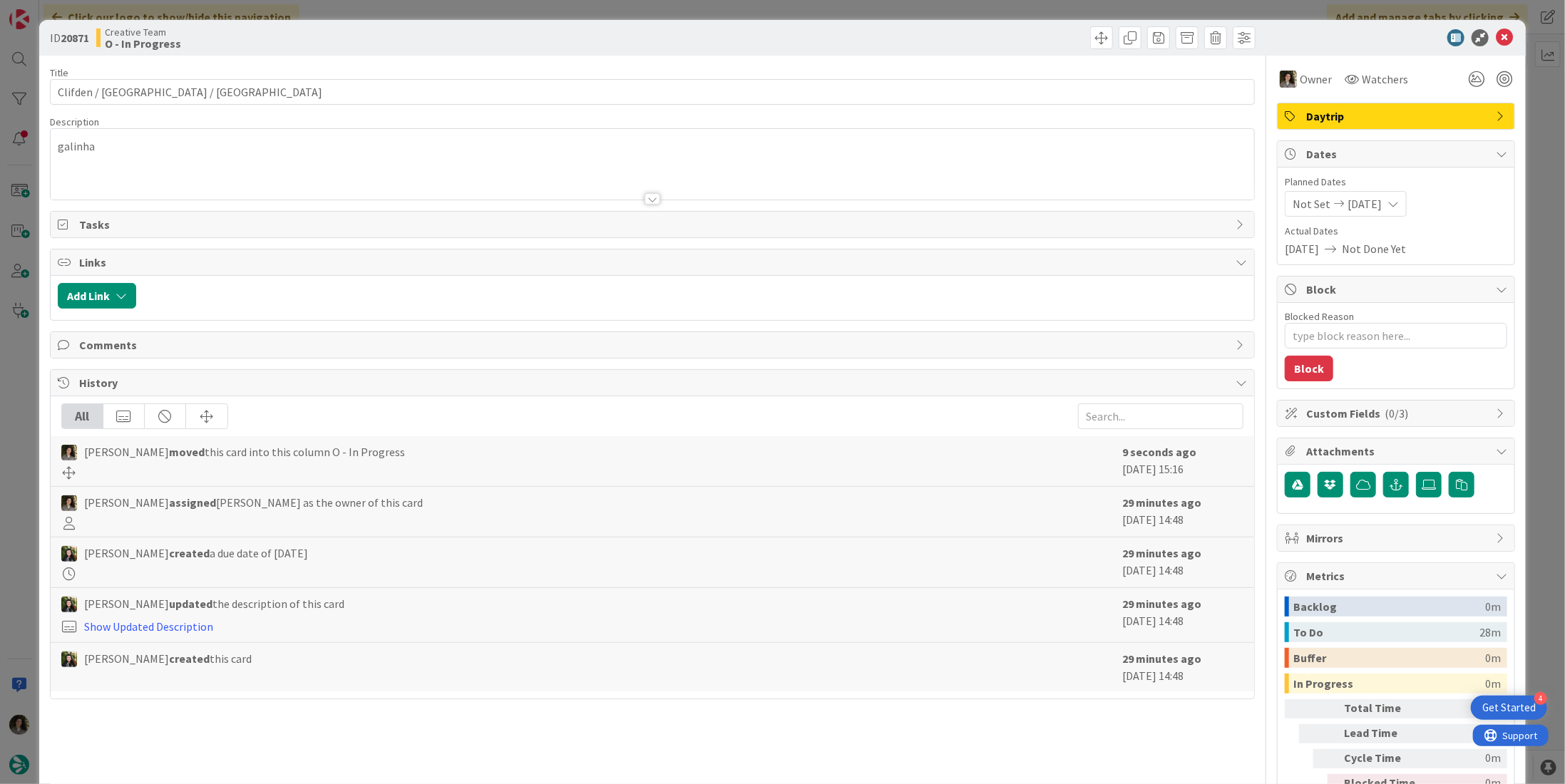
click at [289, 161] on div "galinha" at bounding box center [652, 167] width 1204 height 64
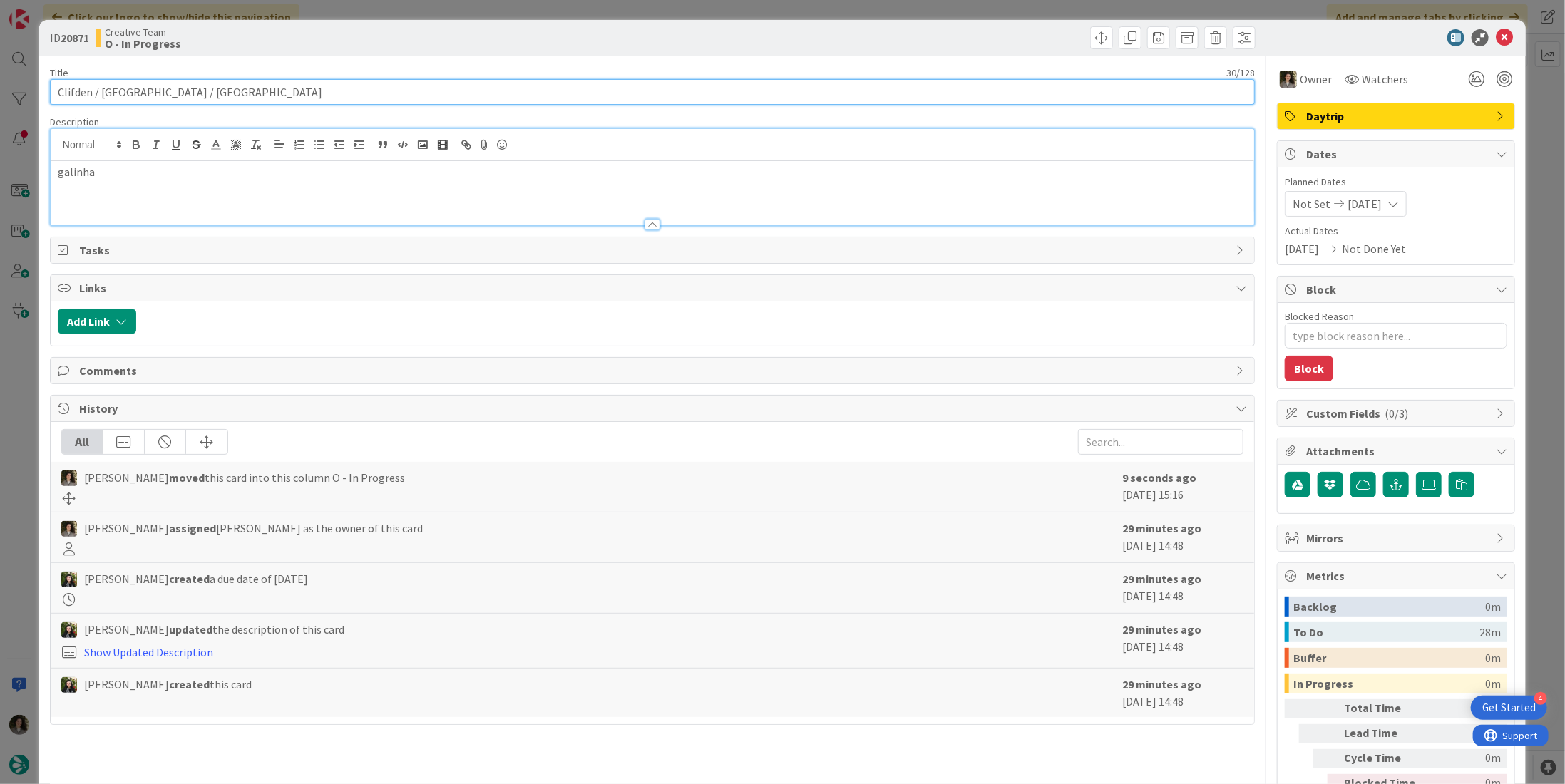
drag, startPoint x: 214, startPoint y: 95, endPoint x: 23, endPoint y: 95, distance: 191.0
click at [23, 95] on div "ID 20871 Creative Team O - In Progress Title 30 / 128 Clifden / Ballinasloe / D…" at bounding box center [782, 392] width 1565 height 784
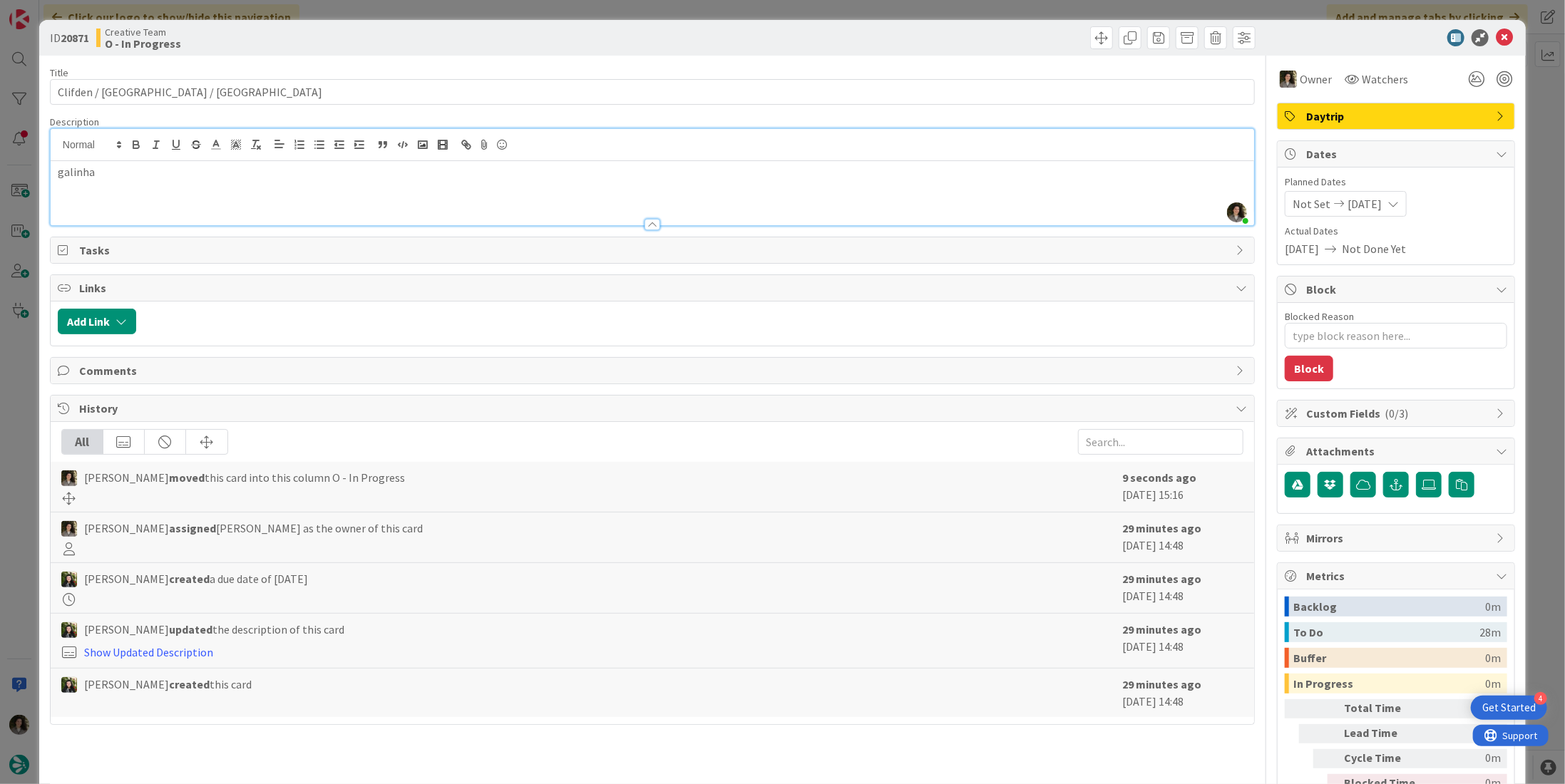
click at [1504, 38] on div at bounding box center [1389, 37] width 253 height 17
click at [1496, 35] on icon at bounding box center [1505, 37] width 17 height 17
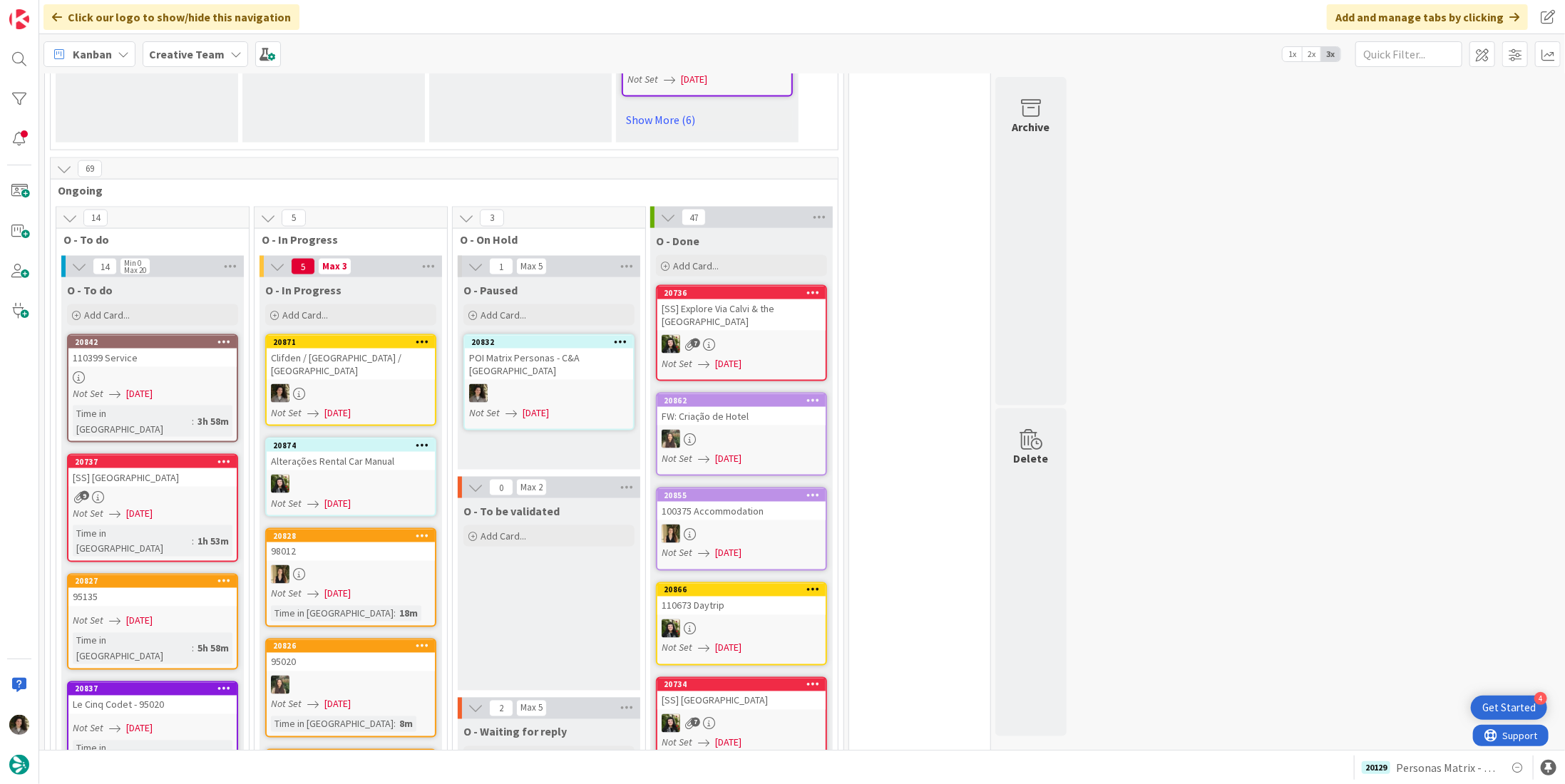
click at [347, 384] on div at bounding box center [351, 394] width 168 height 19
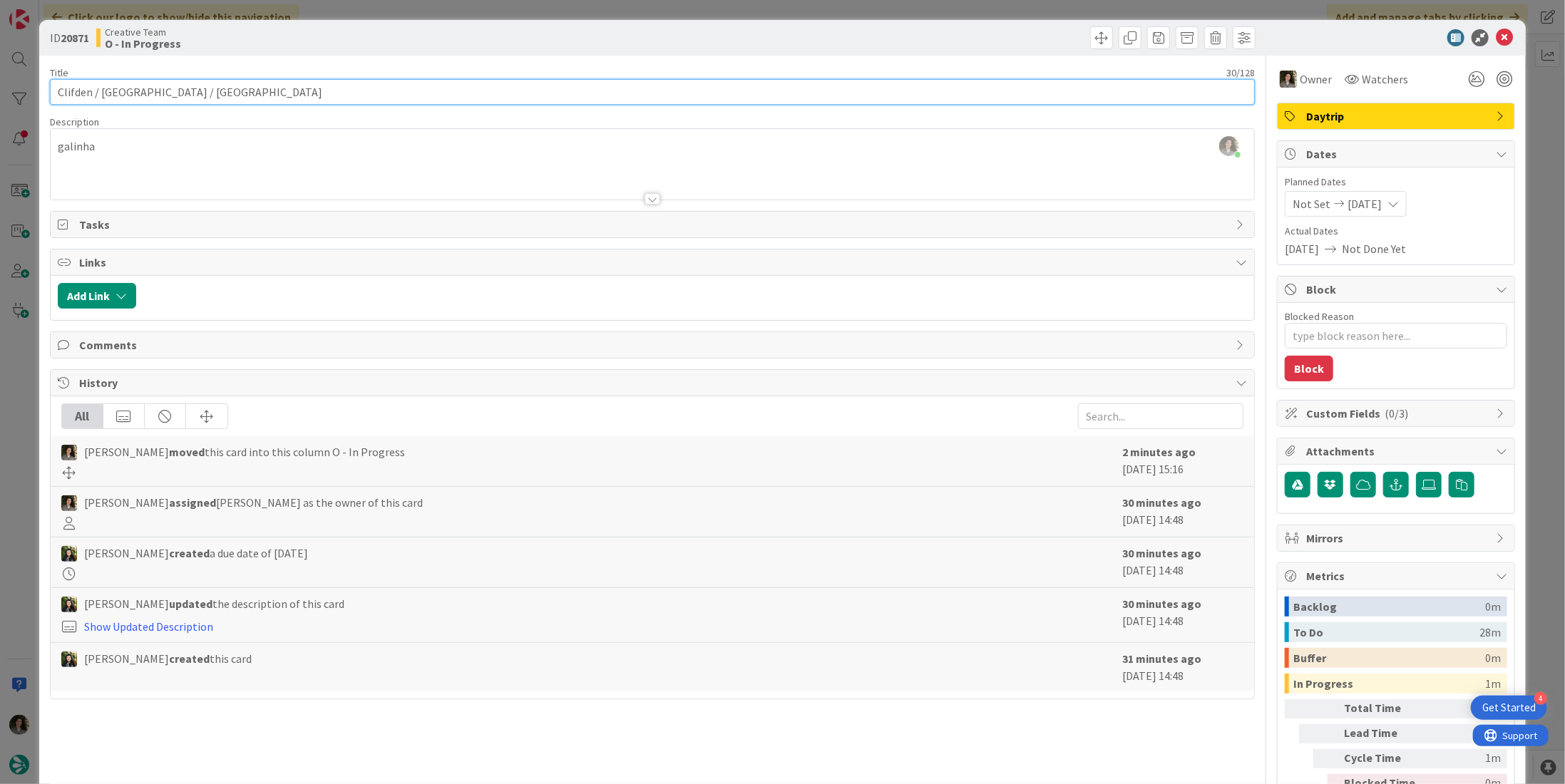
click at [146, 94] on input "Clifden / [GEOGRAPHIC_DATA] / [GEOGRAPHIC_DATA]" at bounding box center [652, 92] width 1205 height 26
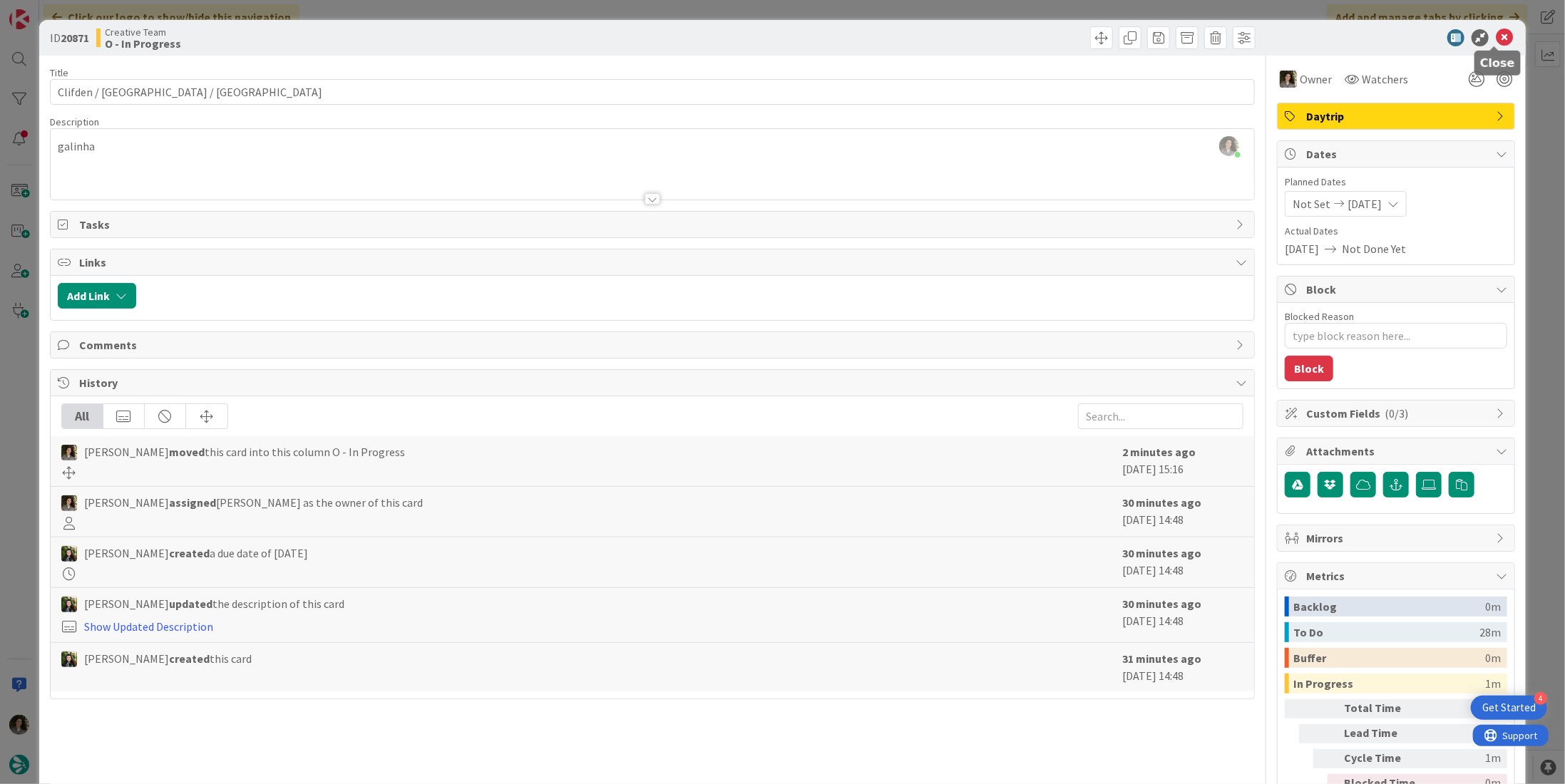
click at [1496, 44] on icon at bounding box center [1505, 37] width 17 height 17
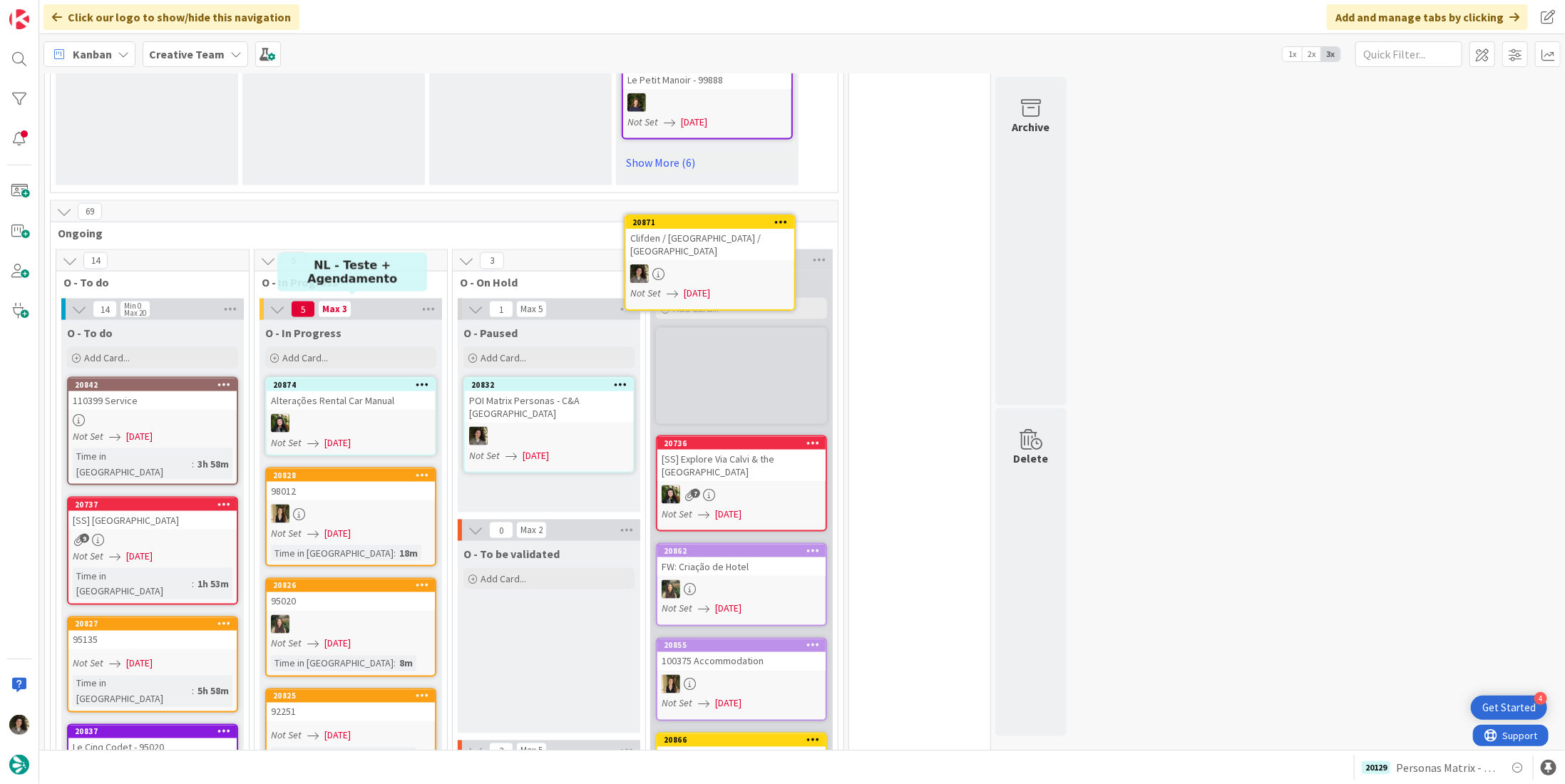
scroll to position [1310, 0]
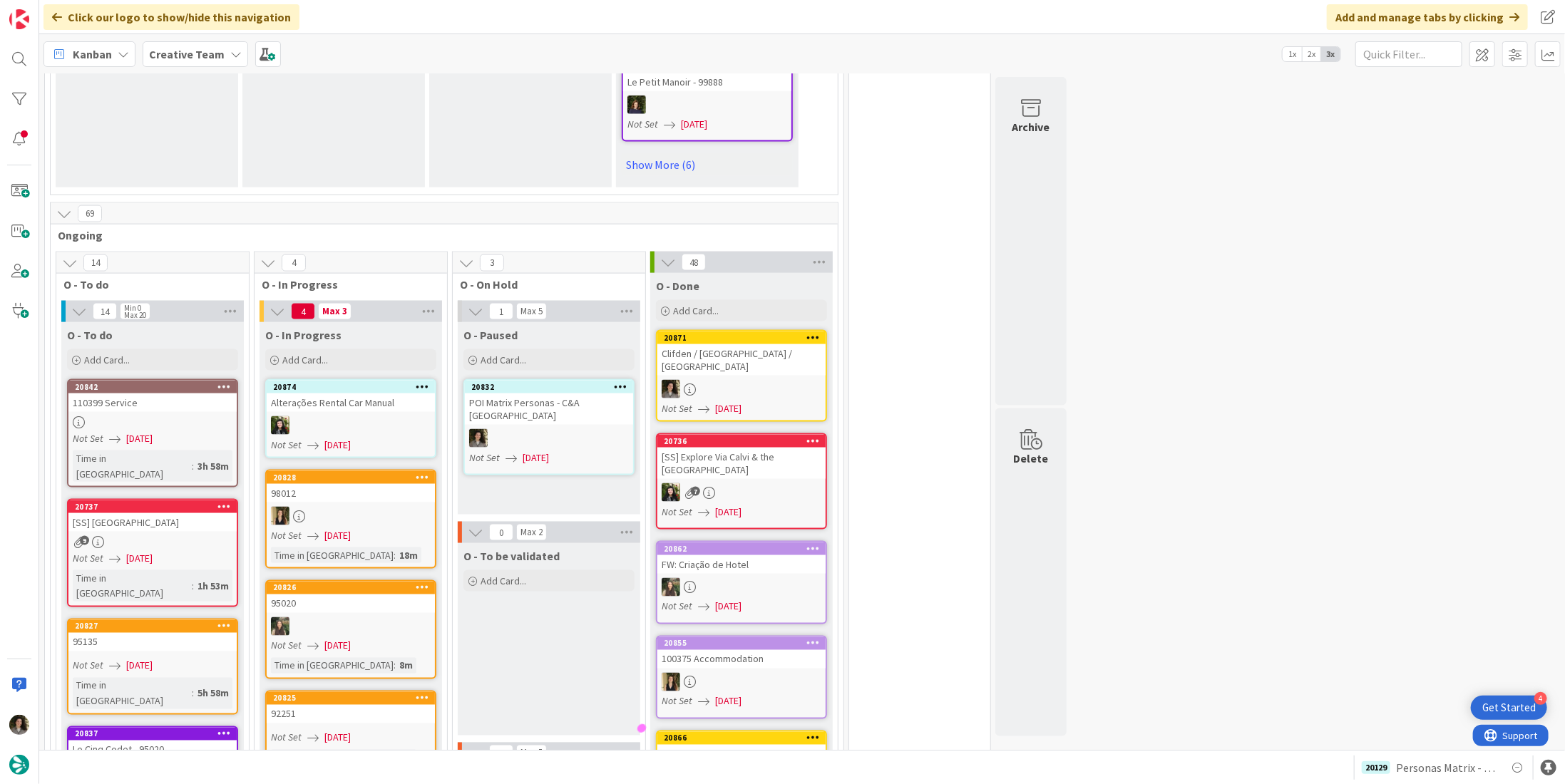
click at [520, 379] on link "20832 POI Matrix Personas - C&A UK Not Set 08/12/2025" at bounding box center [549, 427] width 171 height 96
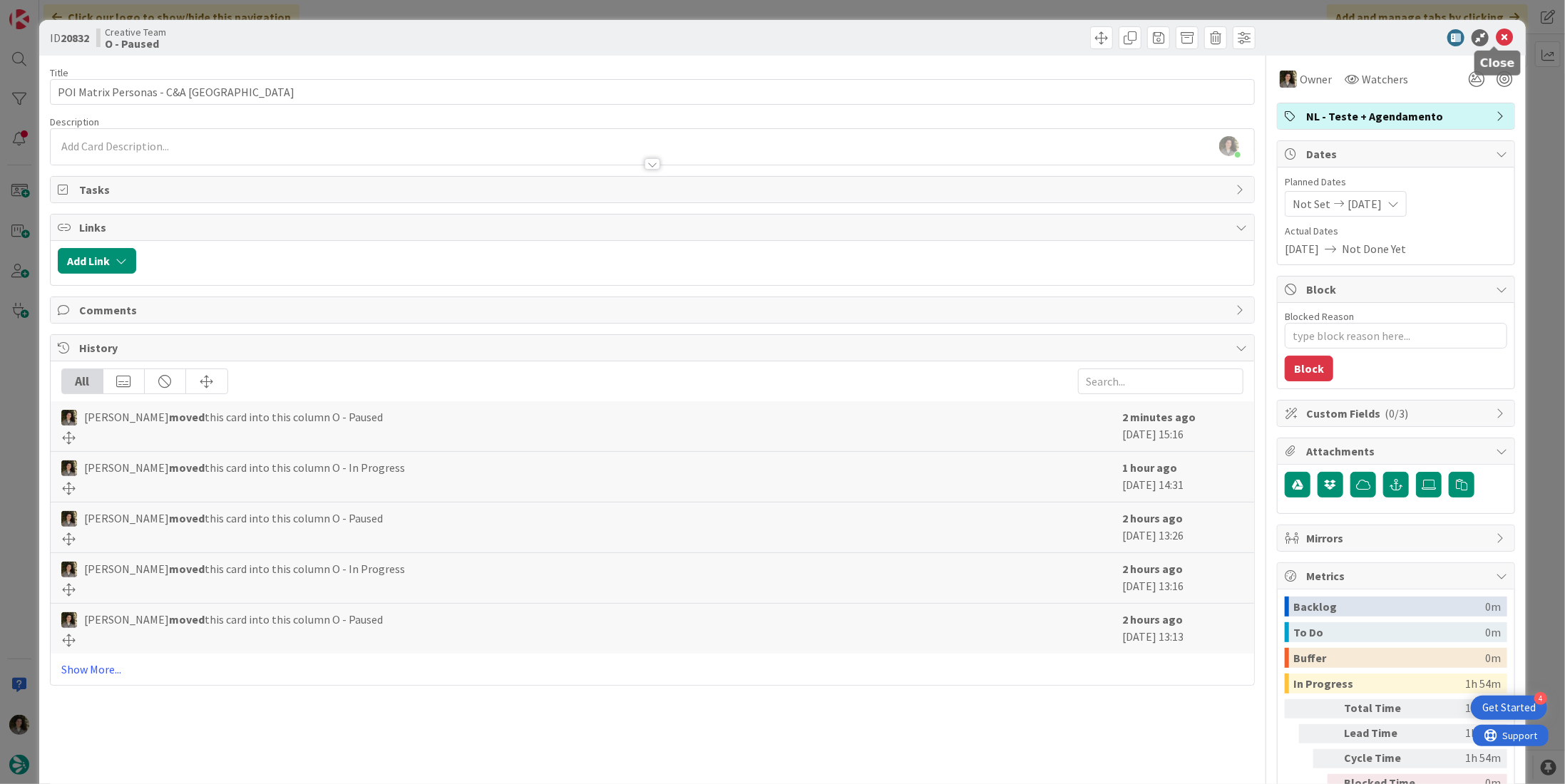
click at [1498, 32] on icon at bounding box center [1505, 37] width 17 height 17
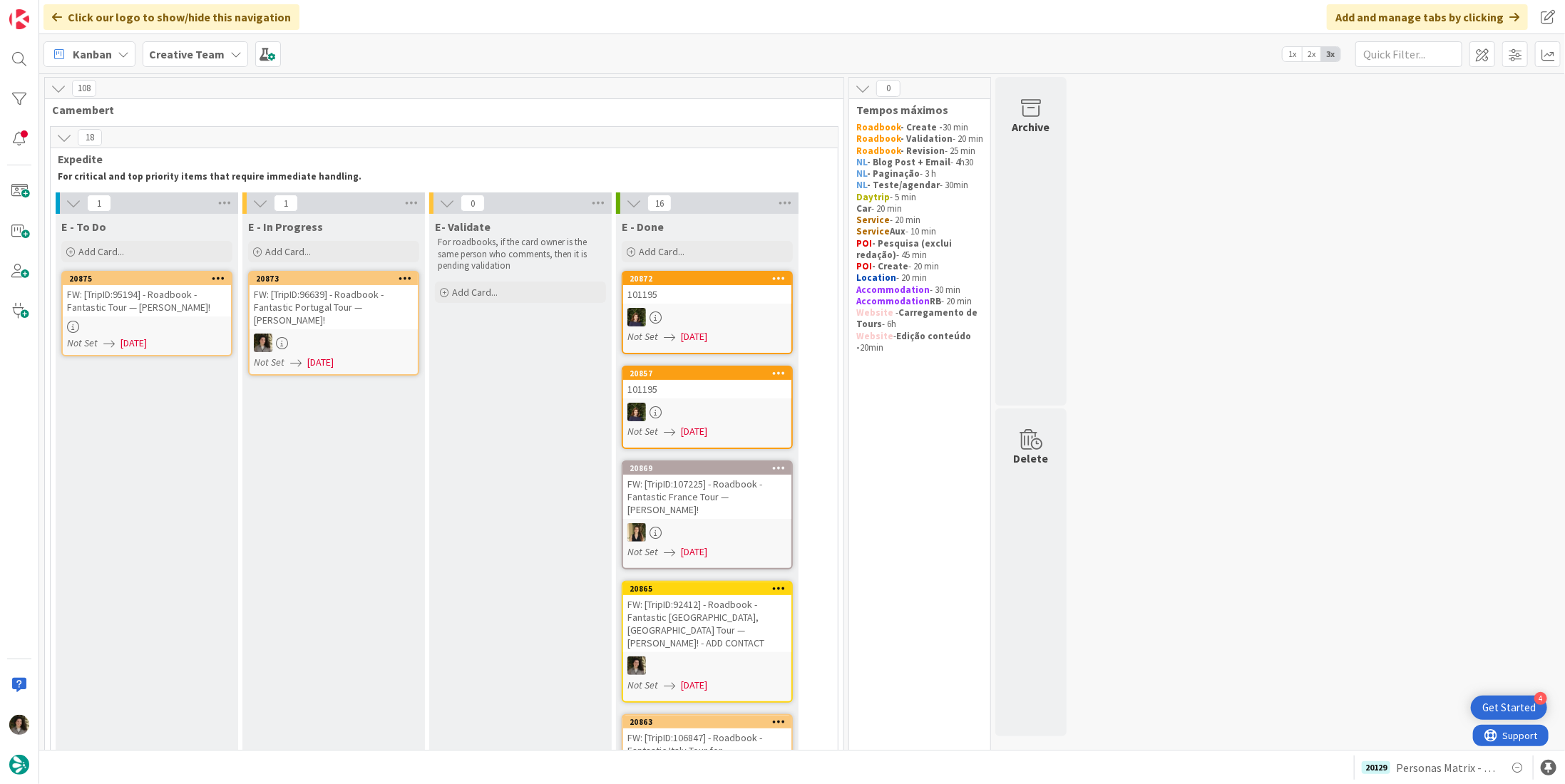
click at [367, 349] on div at bounding box center [333, 343] width 168 height 19
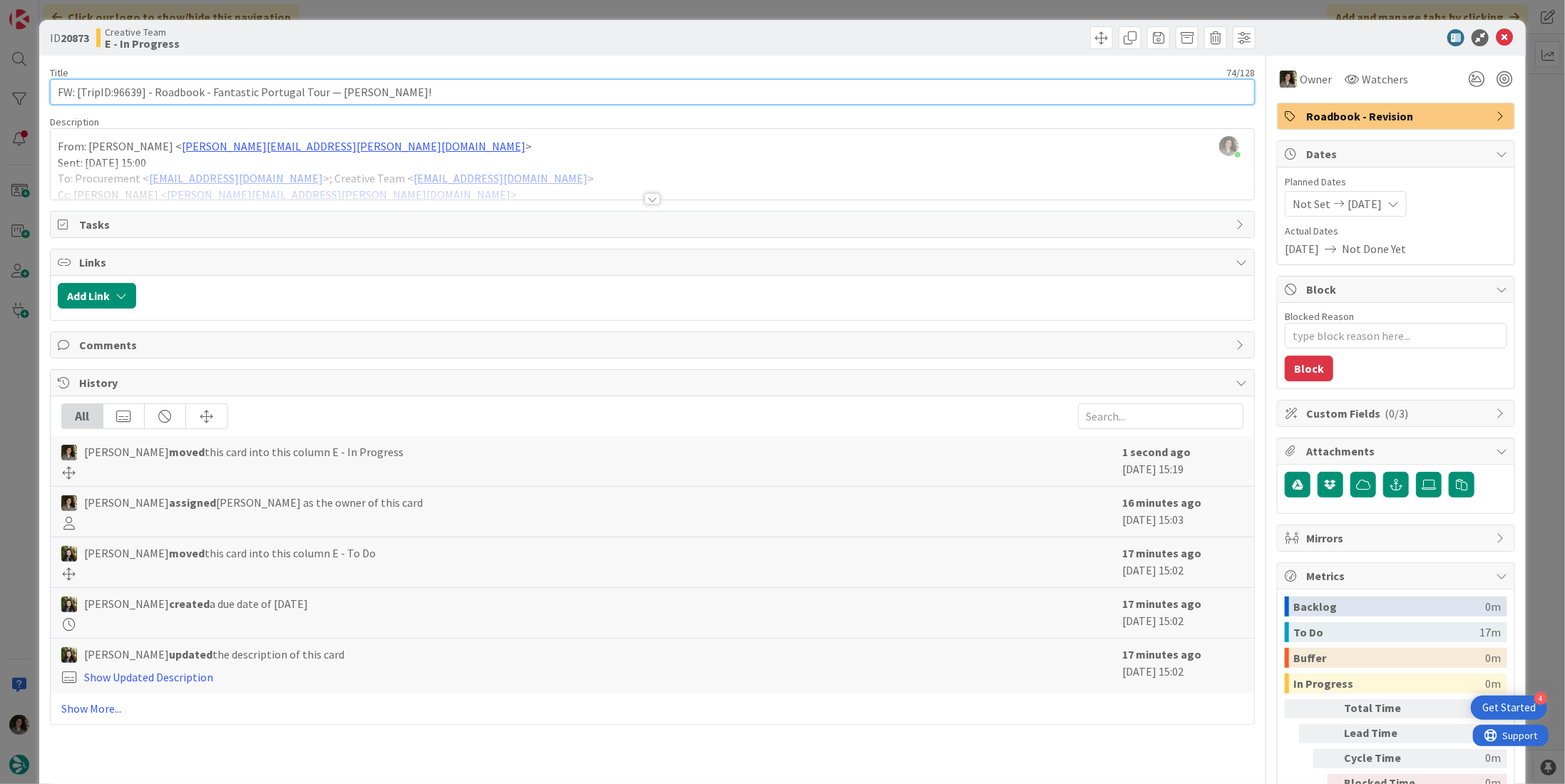
drag, startPoint x: 139, startPoint y: 95, endPoint x: 111, endPoint y: 100, distance: 28.4
click at [111, 100] on input "FW: [TripID:96639] - Roadbook - Fantastic Portugal Tour — [PERSON_NAME]!" at bounding box center [652, 92] width 1205 height 26
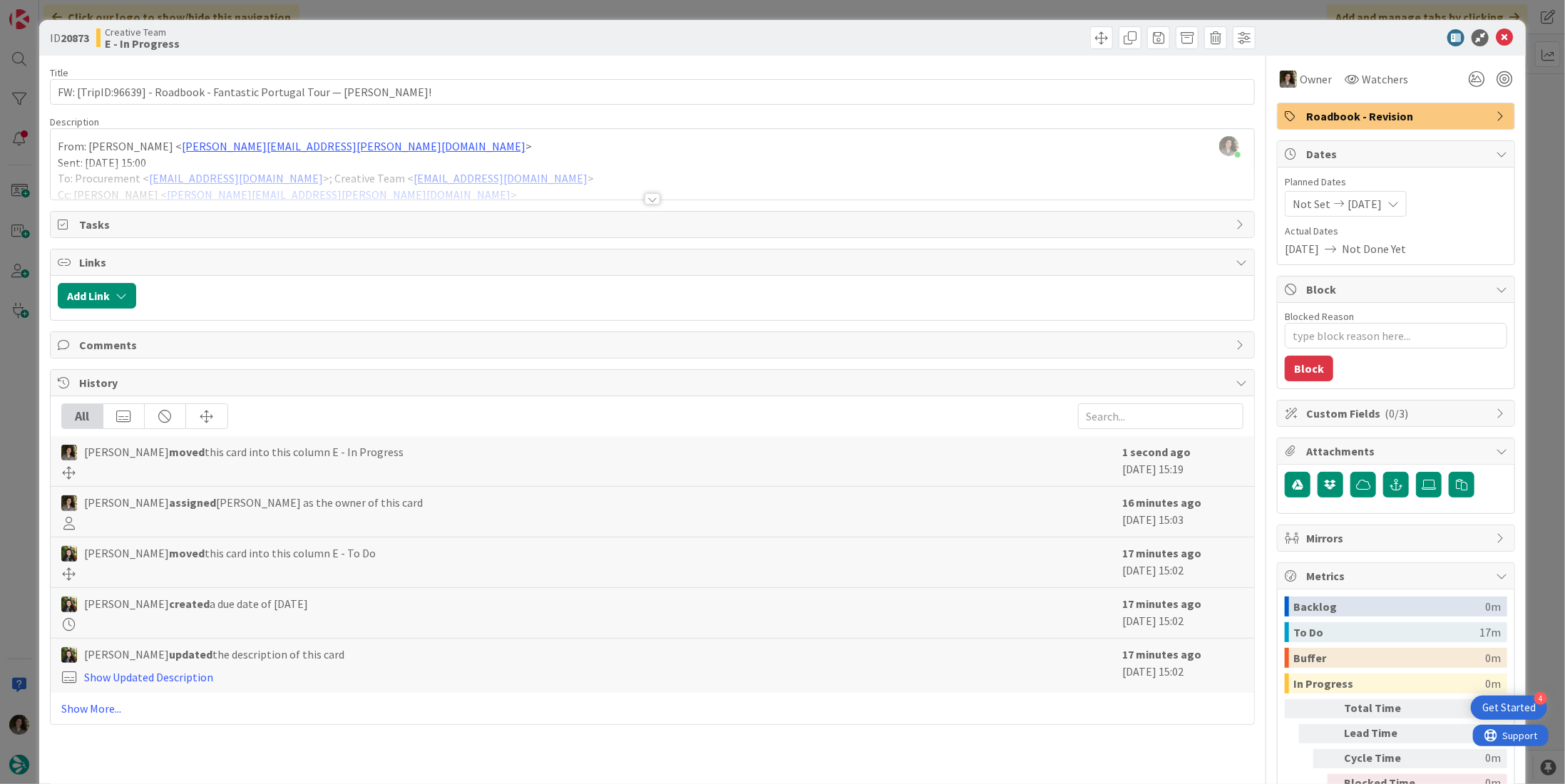
click at [652, 193] on div at bounding box center [652, 198] width 15 height 11
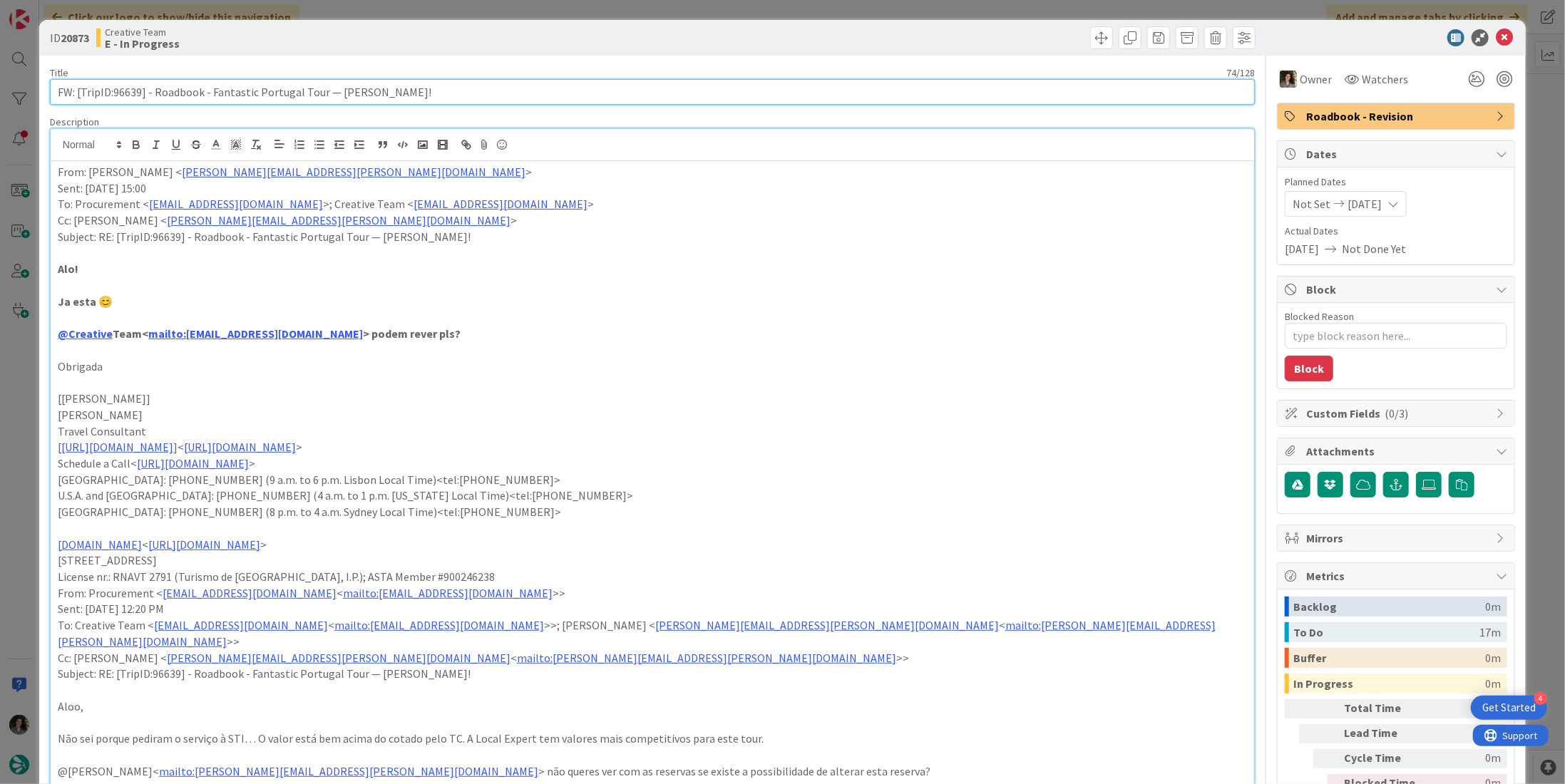
click at [136, 94] on input "FW: [TripID:96639] - Roadbook - Fantastic Portugal Tour — [PERSON_NAME]!" at bounding box center [652, 92] width 1205 height 26
drag, startPoint x: 139, startPoint y: 92, endPoint x: 112, endPoint y: 90, distance: 27.1
click at [112, 90] on input "FW: [TripID:96639] - Roadbook - Fantastic Portugal Tour — [PERSON_NAME]!" at bounding box center [652, 92] width 1205 height 26
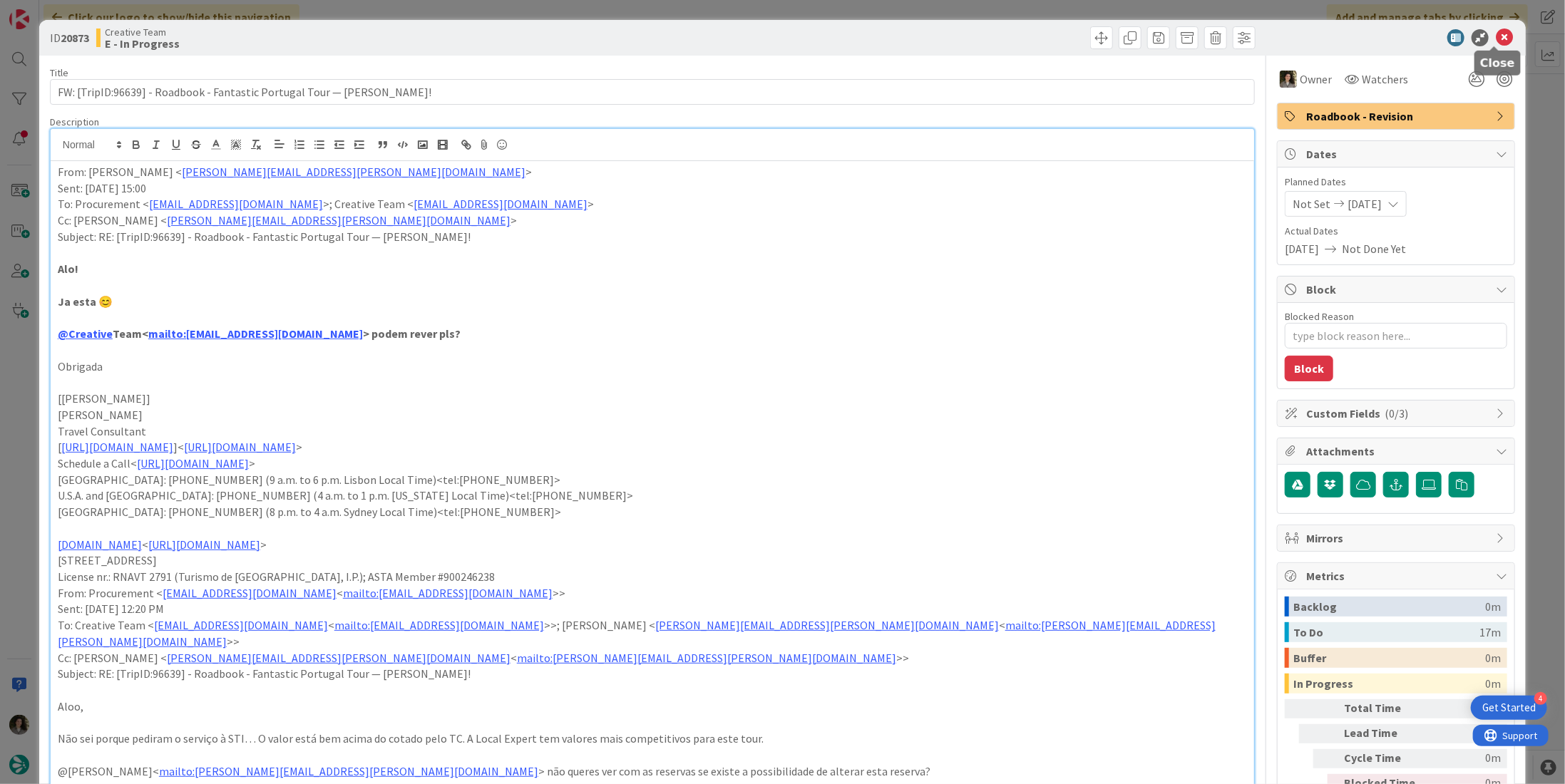
click at [1500, 37] on icon at bounding box center [1505, 37] width 17 height 17
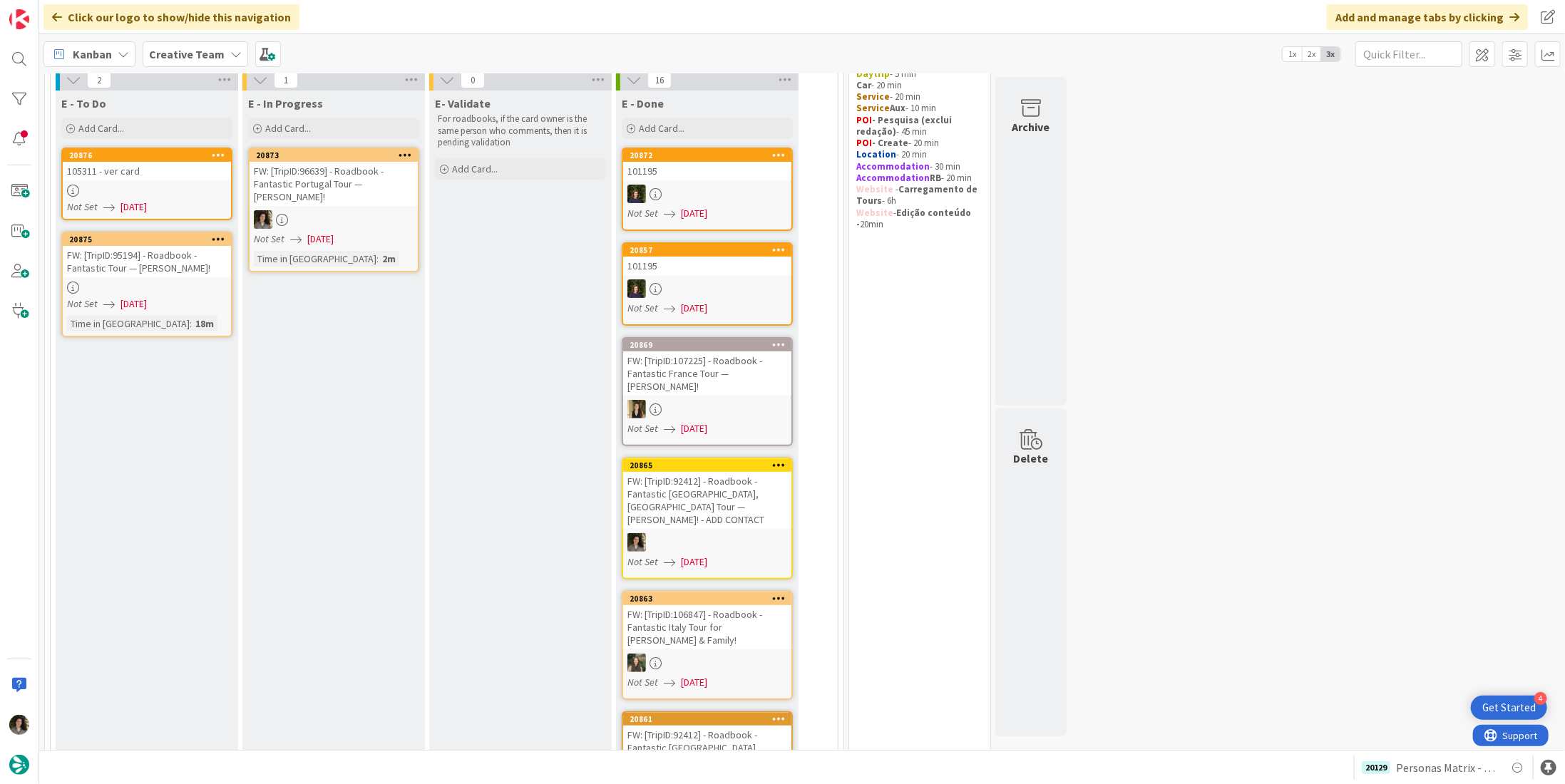
scroll to position [143, 0]
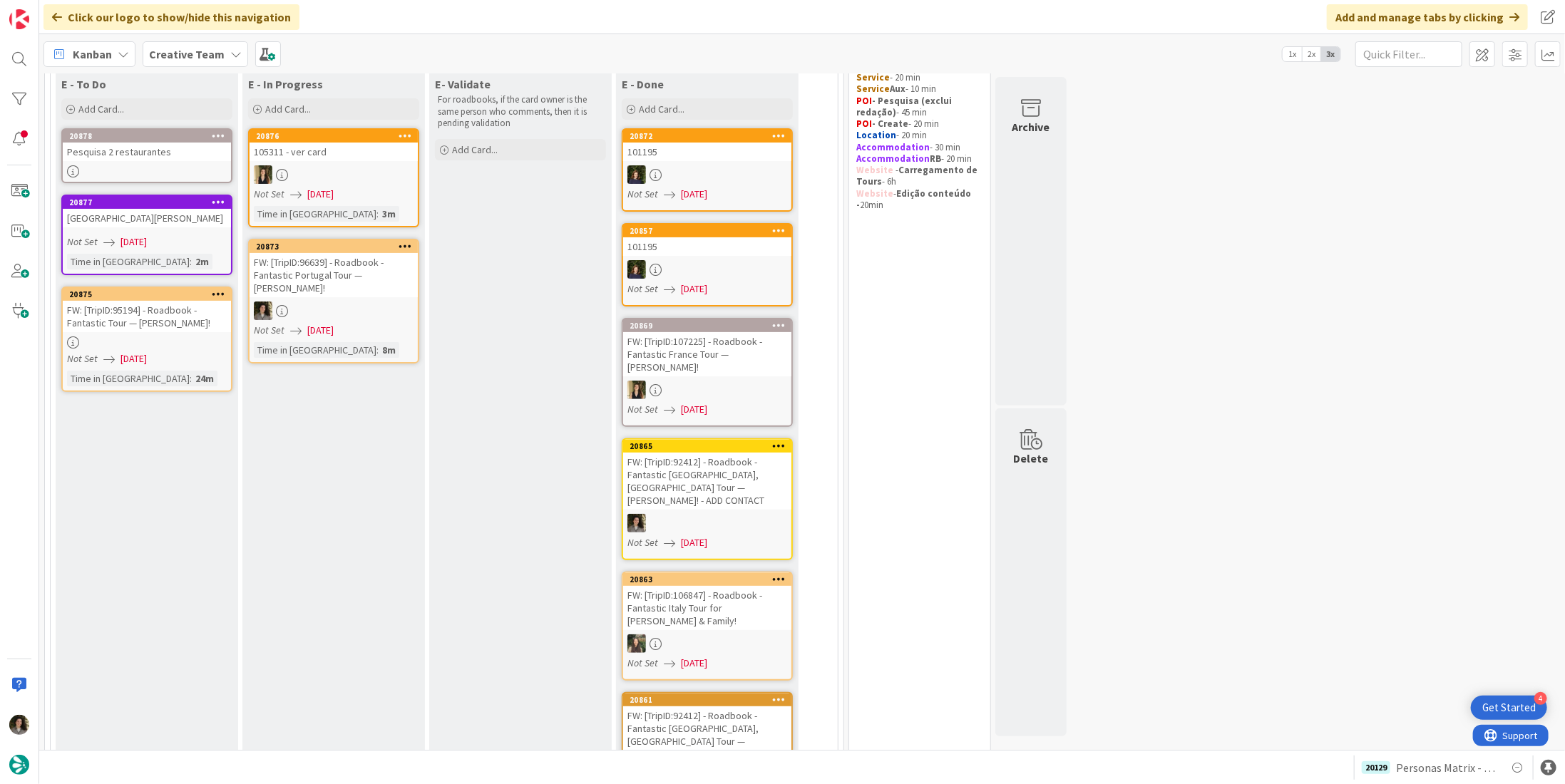
click at [155, 345] on div at bounding box center [147, 343] width 168 height 12
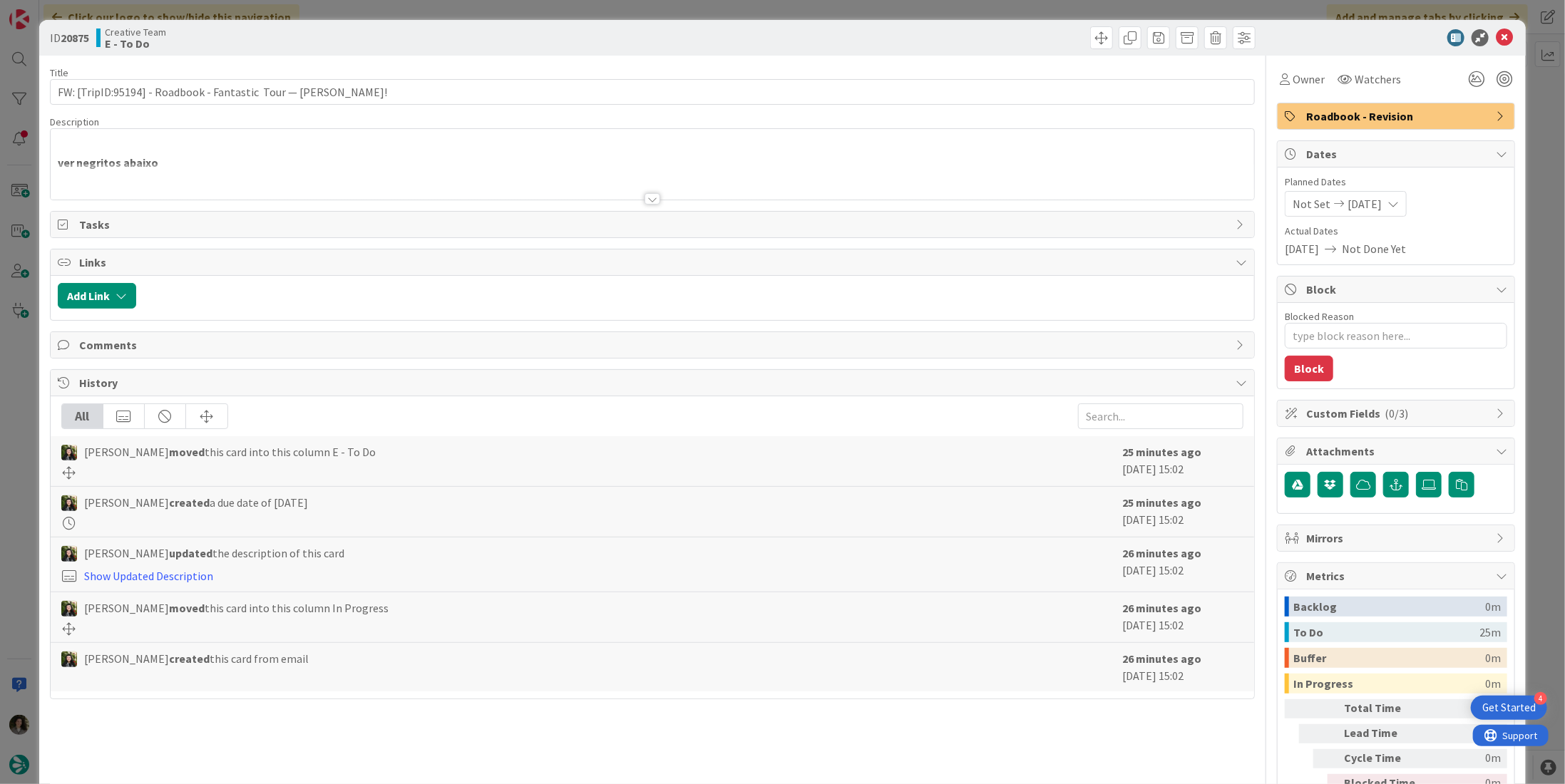
click at [646, 190] on div at bounding box center [652, 181] width 1204 height 37
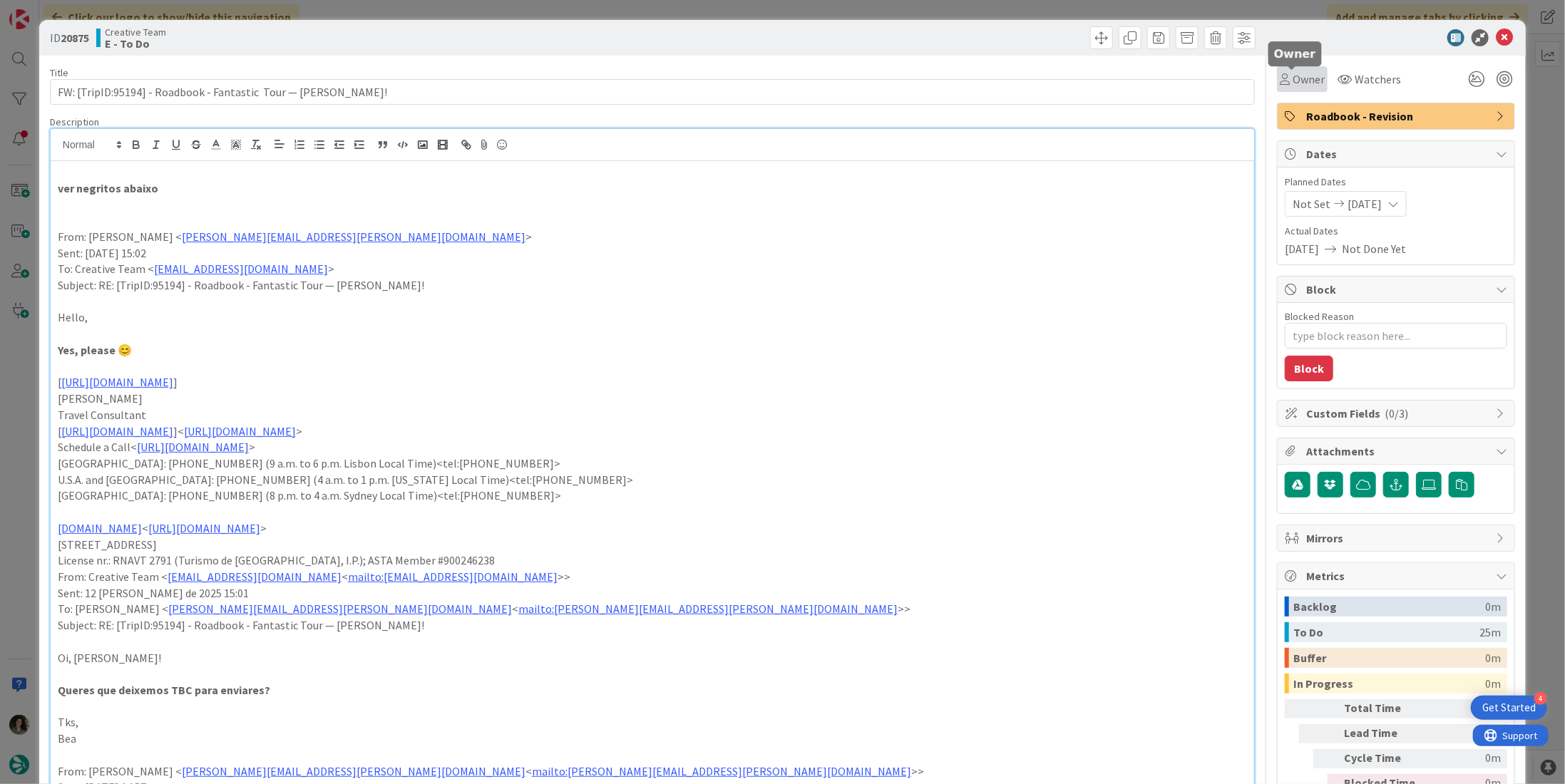
click at [1304, 83] on span "Owner" at bounding box center [1309, 79] width 32 height 17
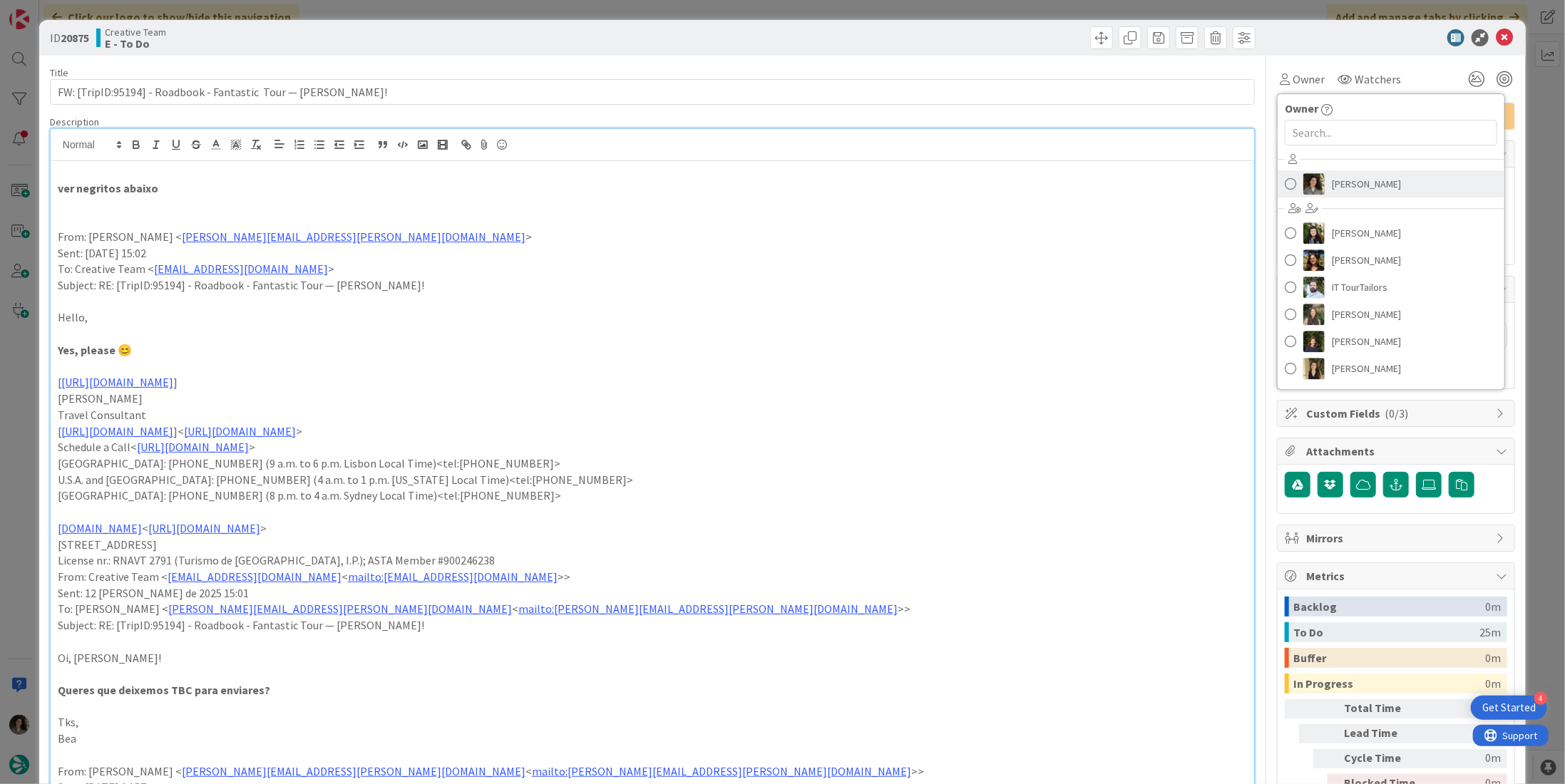
click at [1358, 183] on span "Melissa Santos" at bounding box center [1366, 184] width 69 height 21
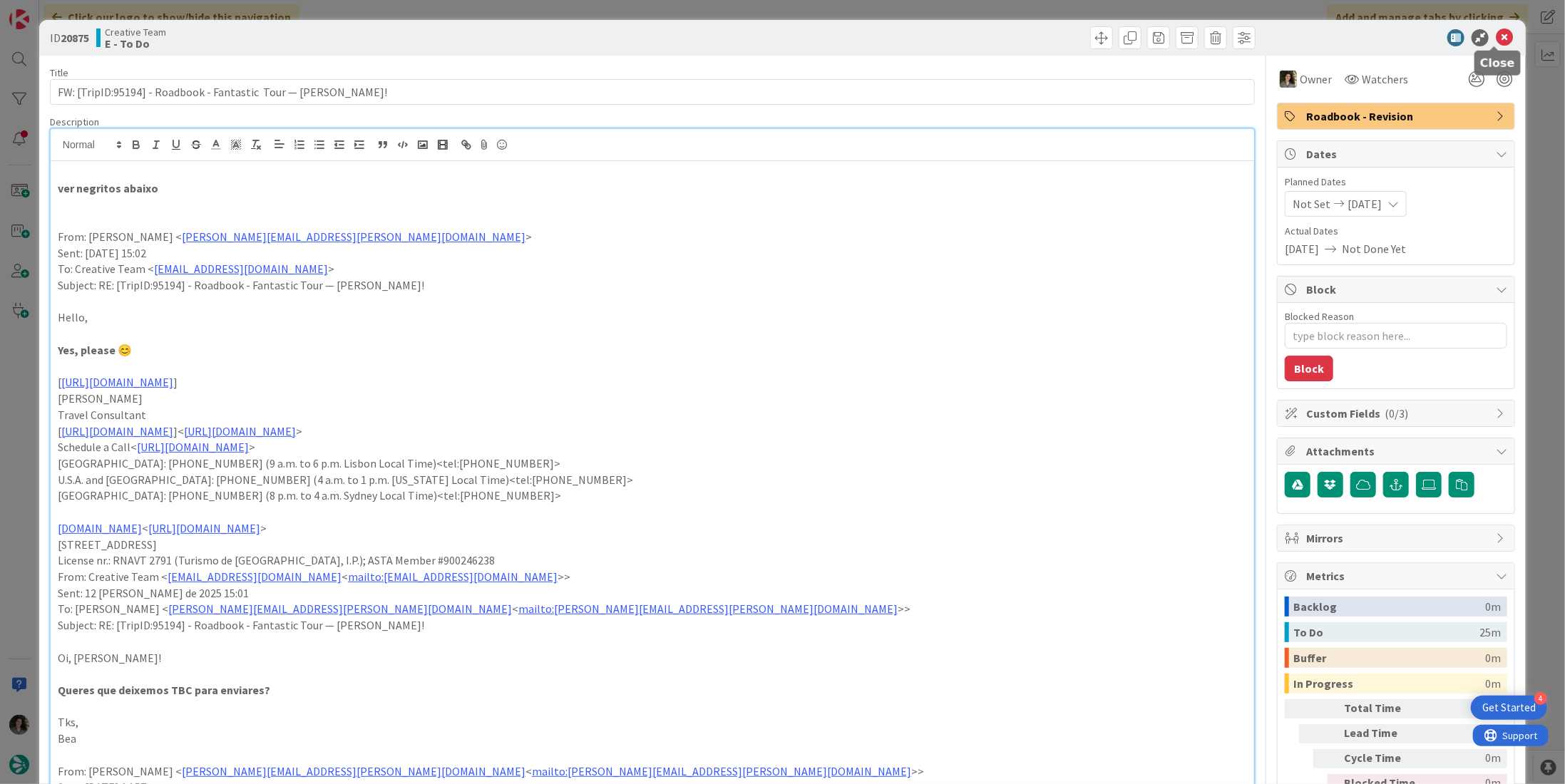
click at [1496, 36] on icon at bounding box center [1505, 37] width 17 height 17
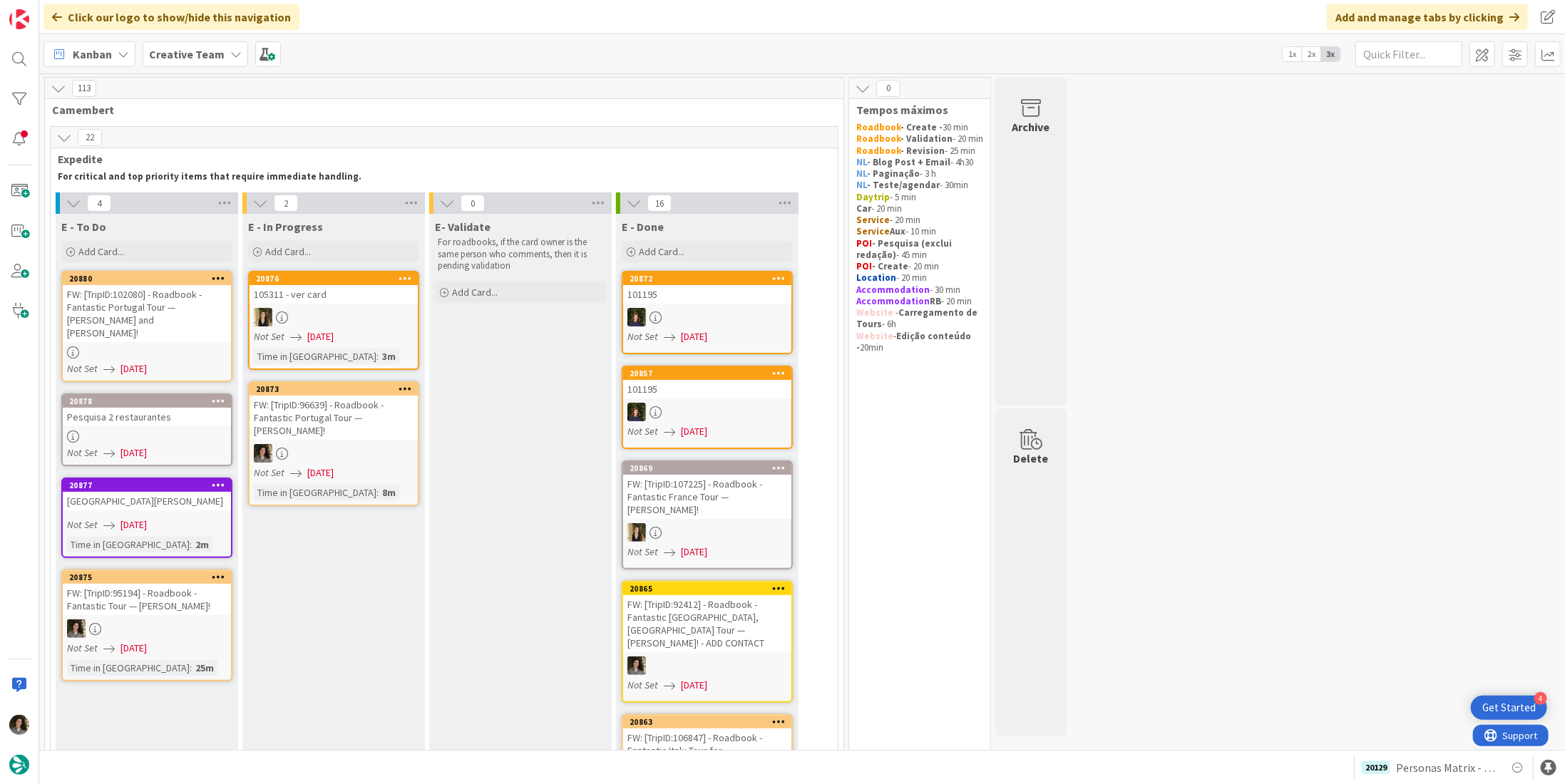
click at [330, 426] on div "FW: [TripID:96639] - Roadbook - Fantastic Portugal Tour — [PERSON_NAME]!" at bounding box center [333, 418] width 168 height 44
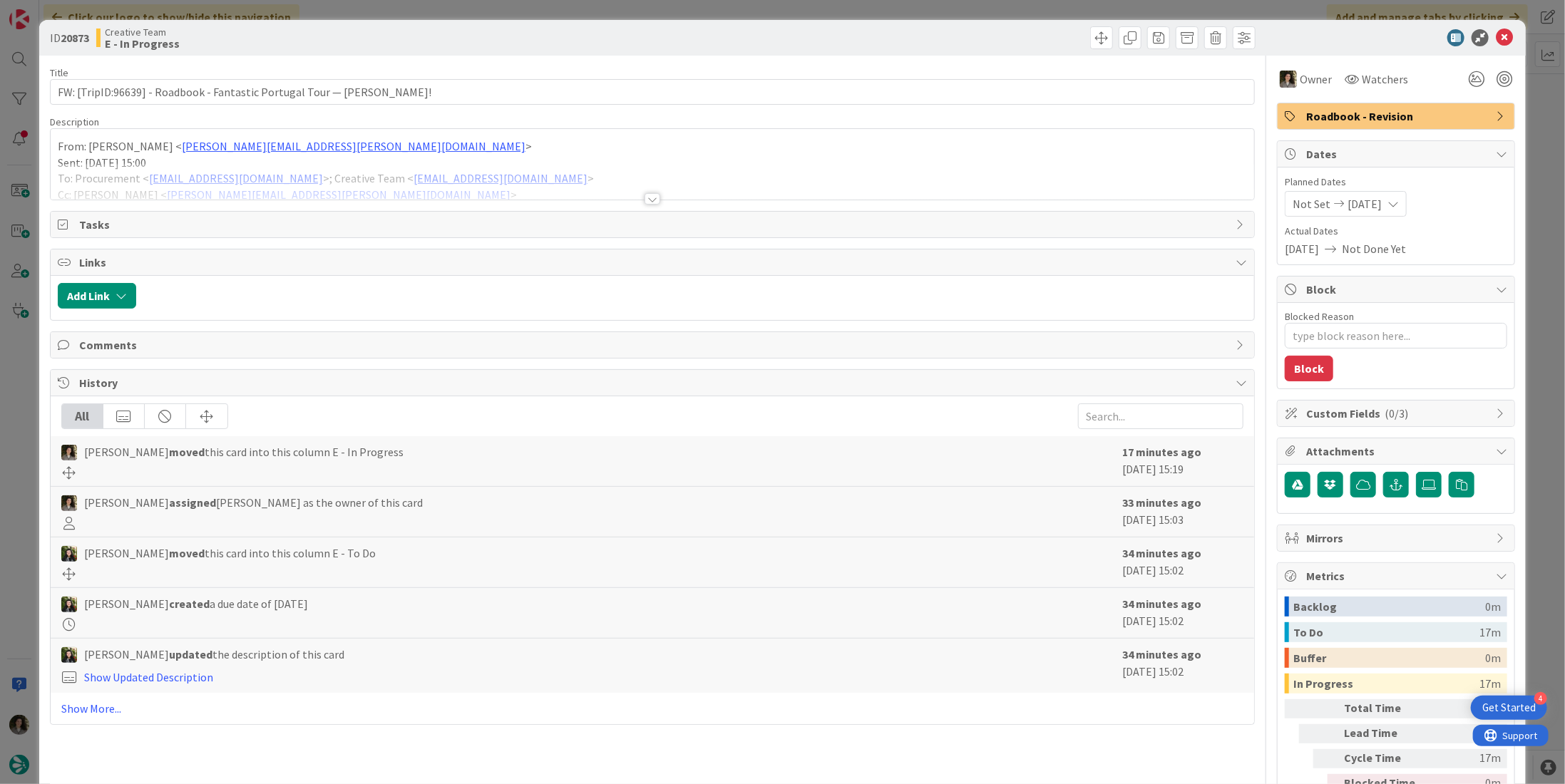
click at [1369, 110] on span "Roadbook - Revision" at bounding box center [1397, 116] width 183 height 17
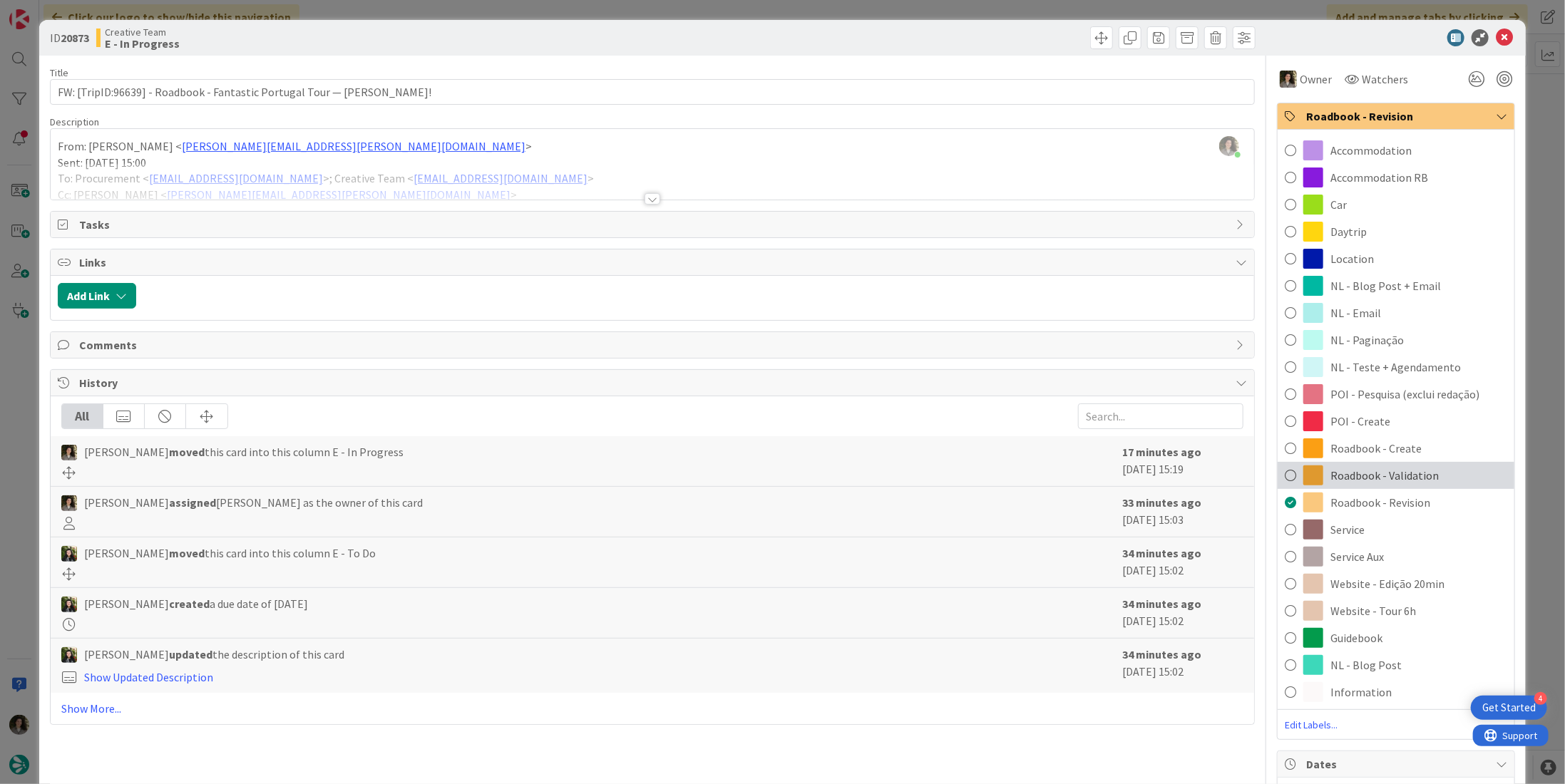
click at [1339, 482] on span "Roadbook - Validation" at bounding box center [1385, 475] width 108 height 17
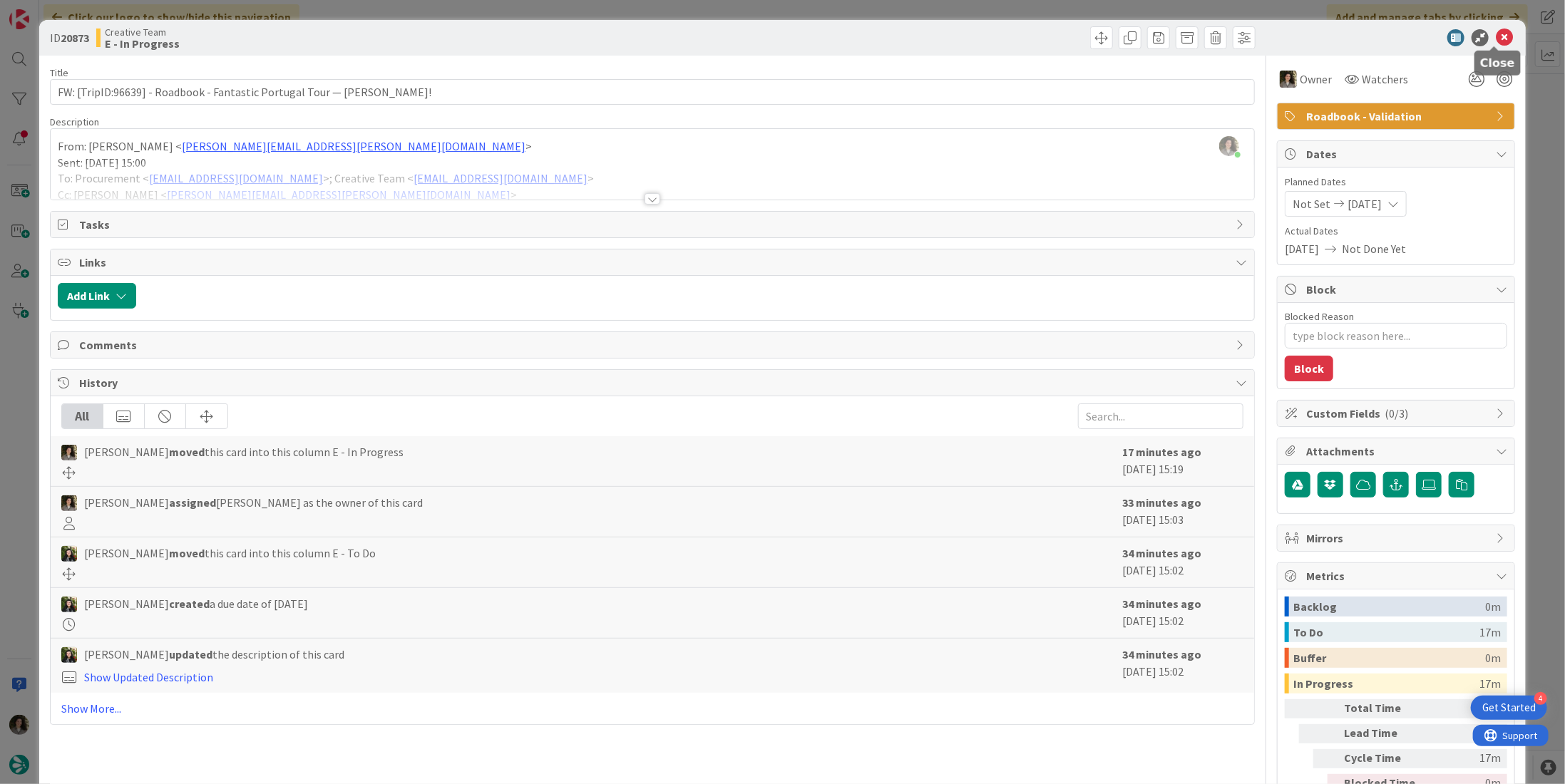
click at [1498, 40] on icon at bounding box center [1505, 37] width 17 height 17
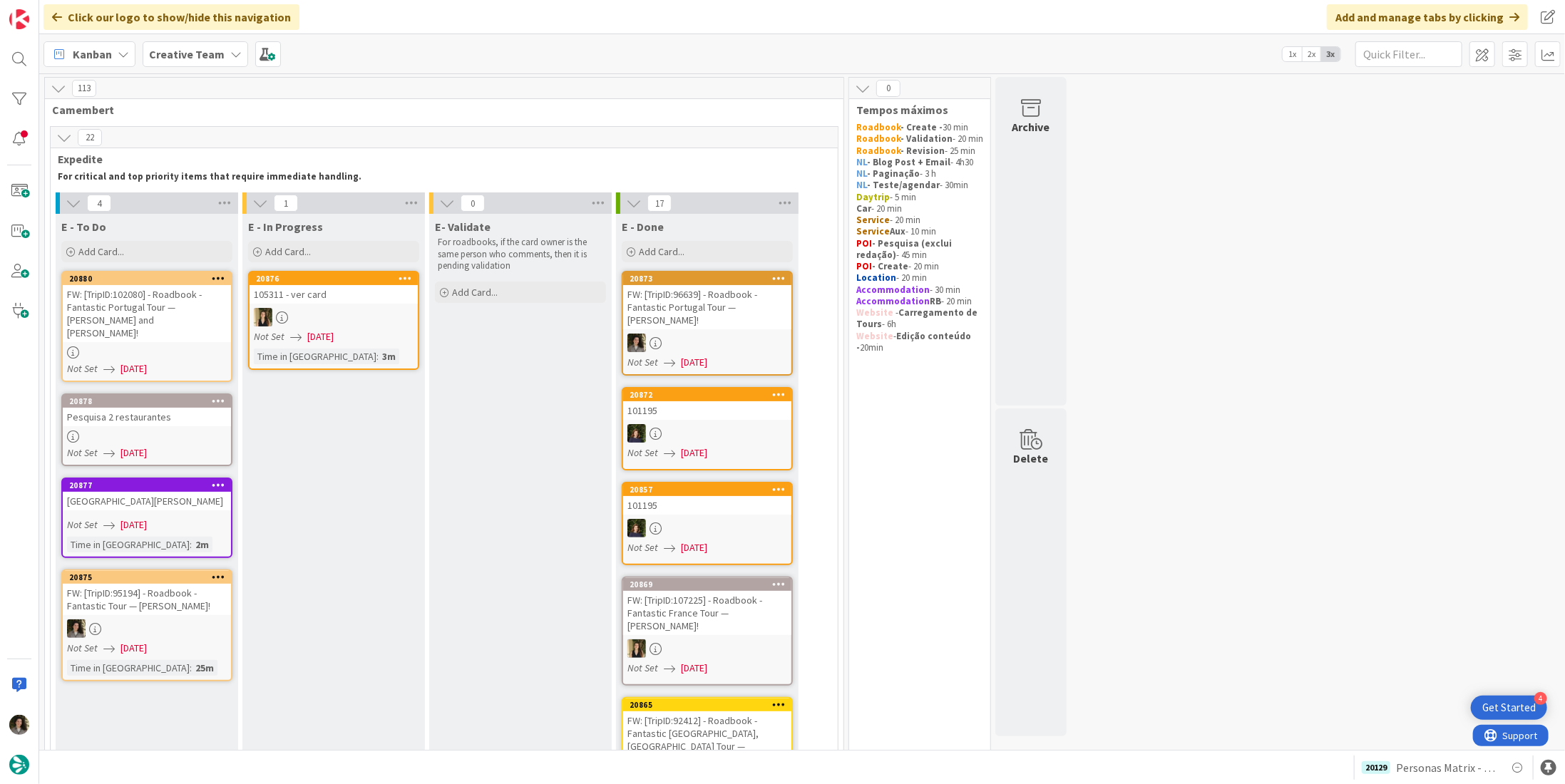
click at [139, 408] on div "Pesquisa 2 restaurantes" at bounding box center [147, 418] width 168 height 19
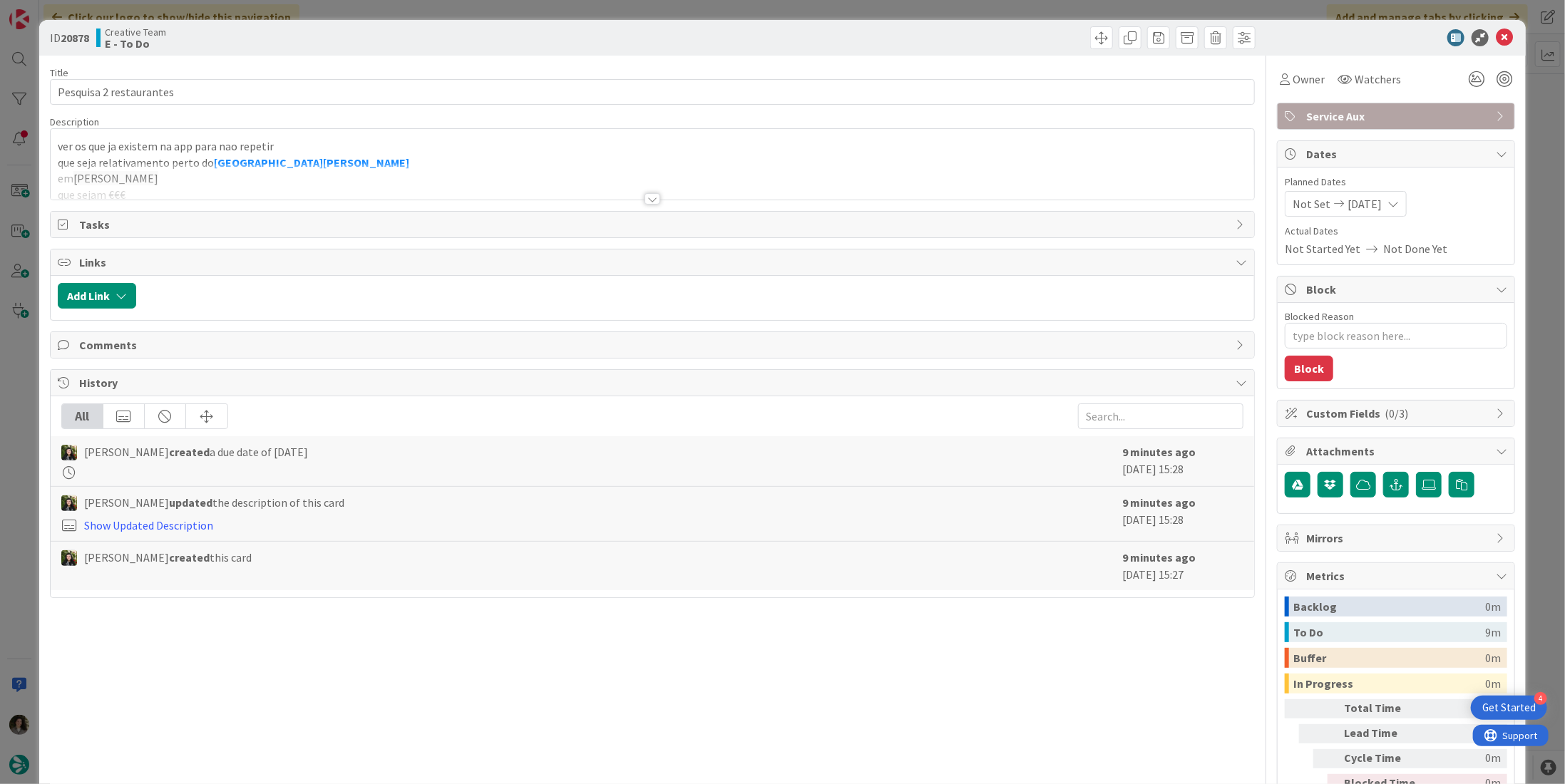
click at [652, 193] on div at bounding box center [652, 198] width 15 height 11
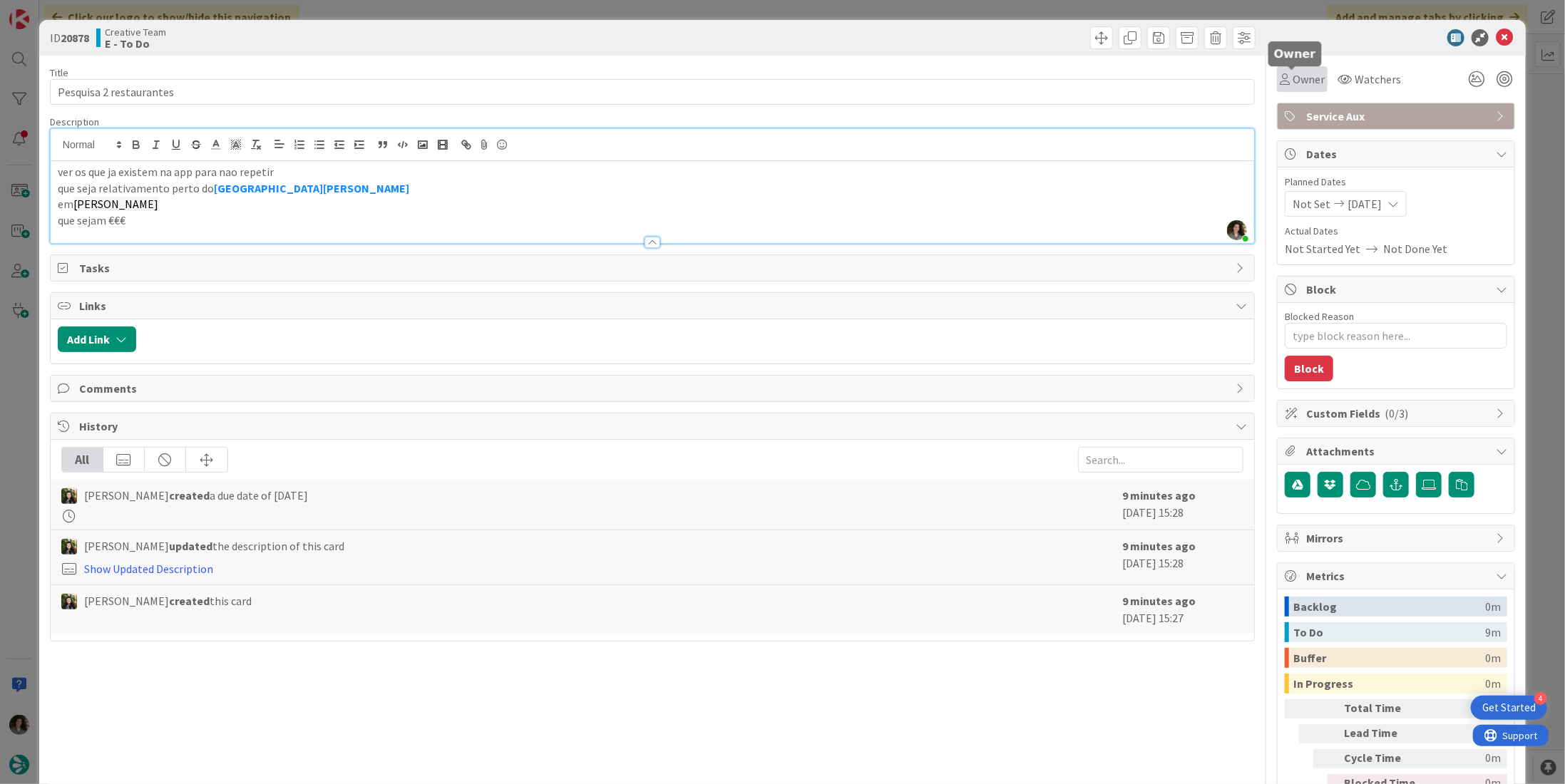
click at [1294, 82] on span "Owner" at bounding box center [1309, 79] width 32 height 17
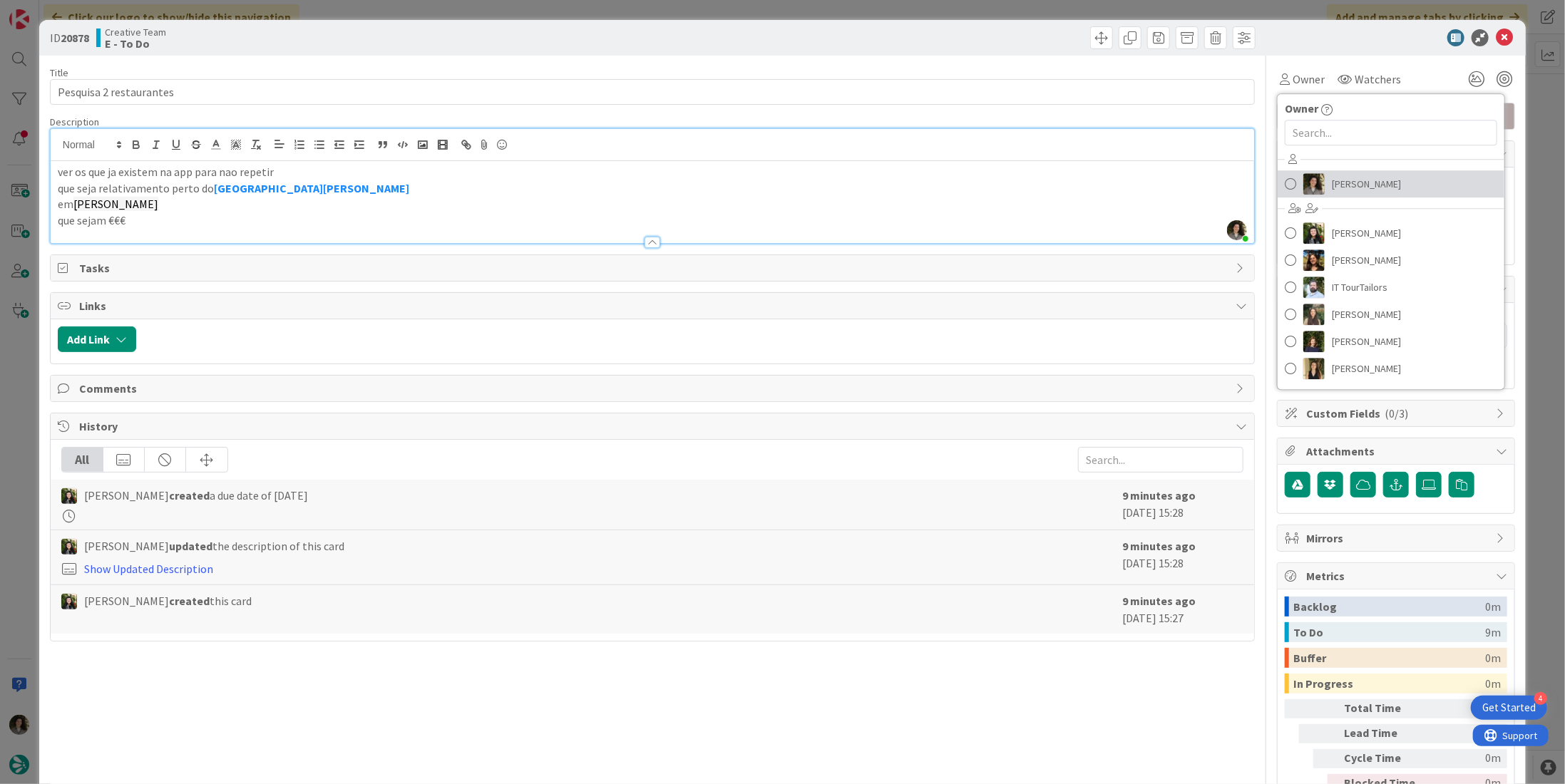
click at [1358, 189] on span "Melissa Santos" at bounding box center [1366, 184] width 69 height 21
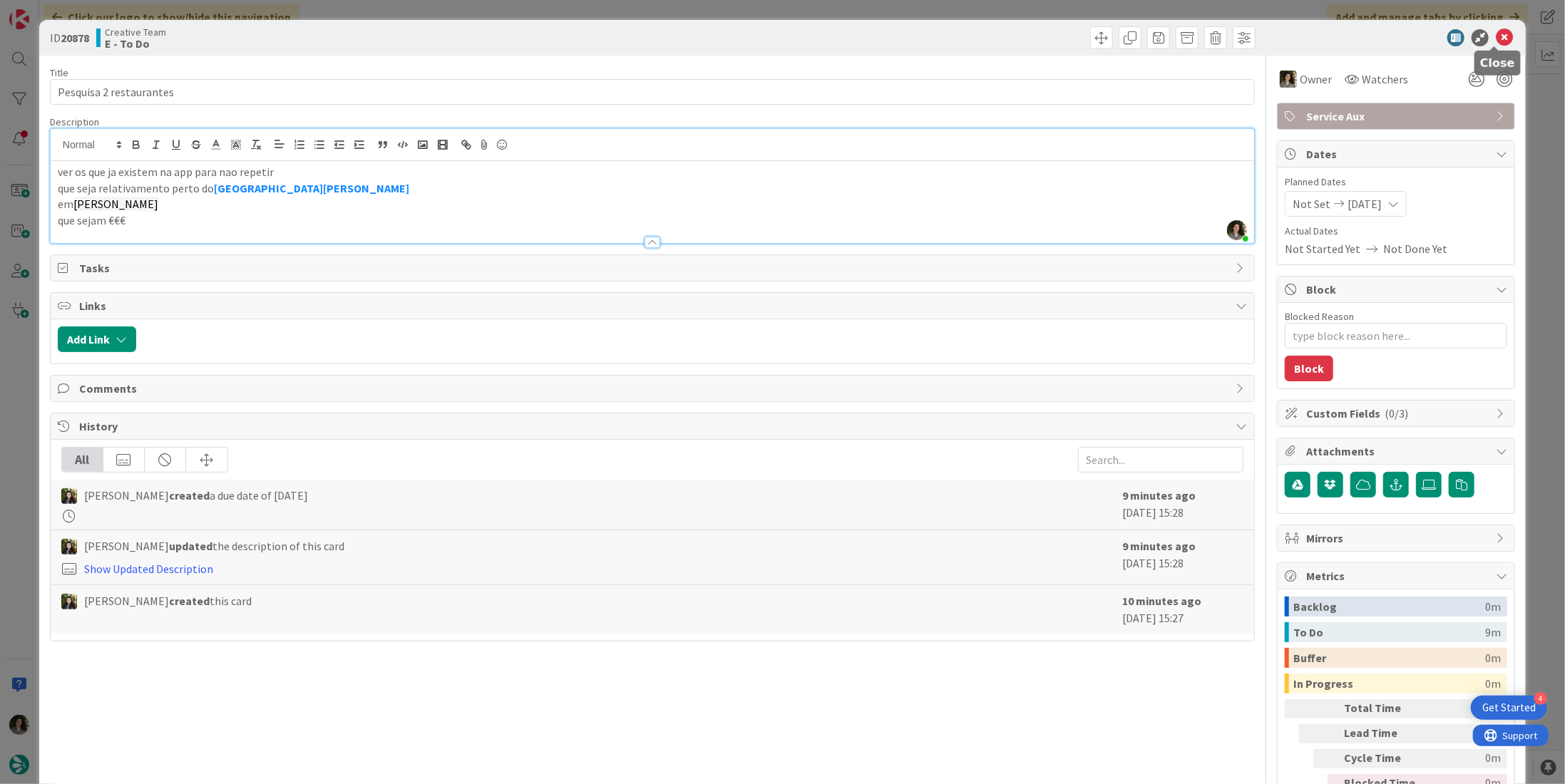
click at [1496, 33] on icon at bounding box center [1505, 37] width 17 height 17
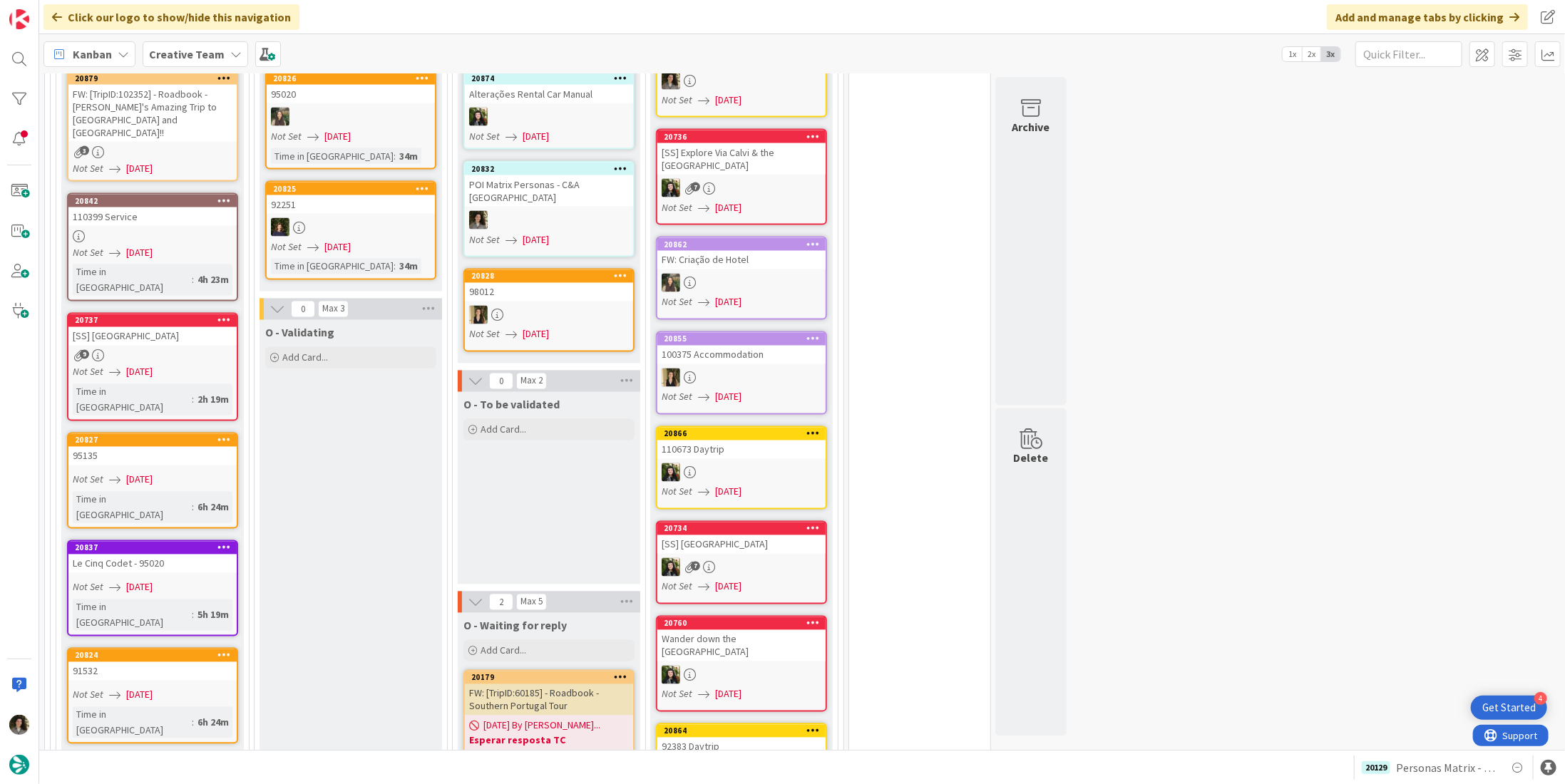
scroll to position [2068, 0]
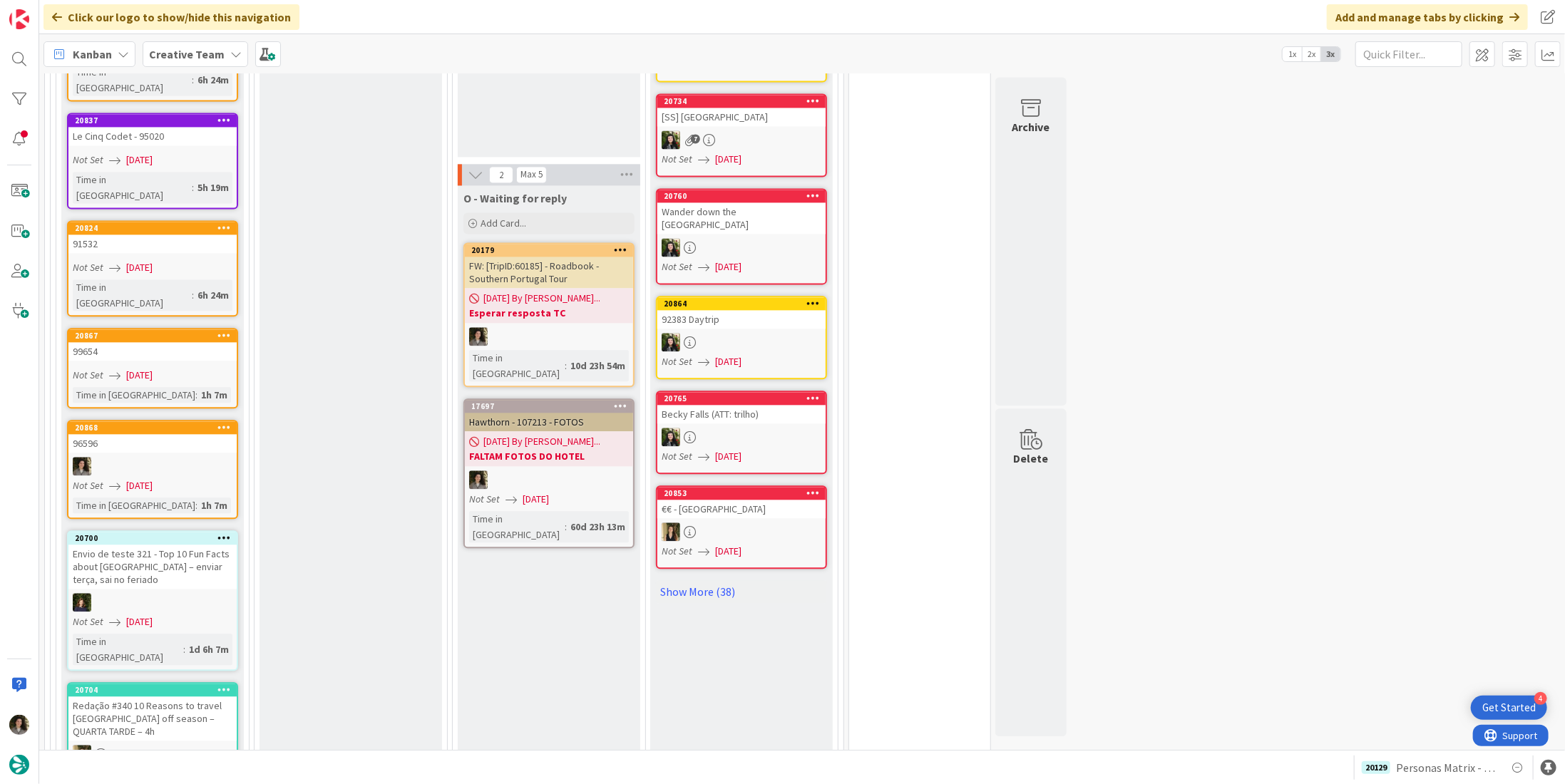
click at [152, 479] on span "[DATE]" at bounding box center [139, 486] width 26 height 15
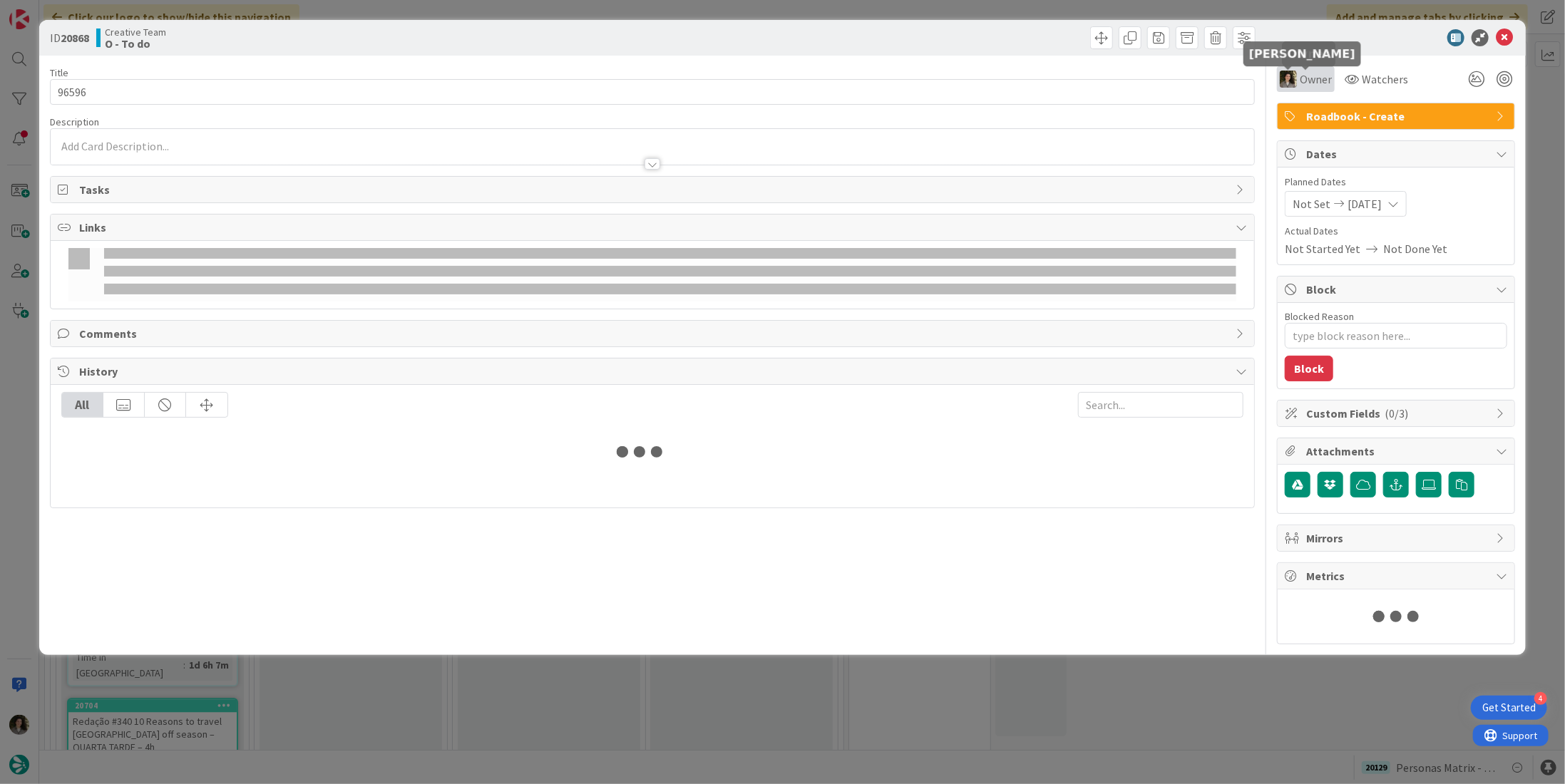
click at [1300, 77] on span "Owner" at bounding box center [1317, 79] width 32 height 17
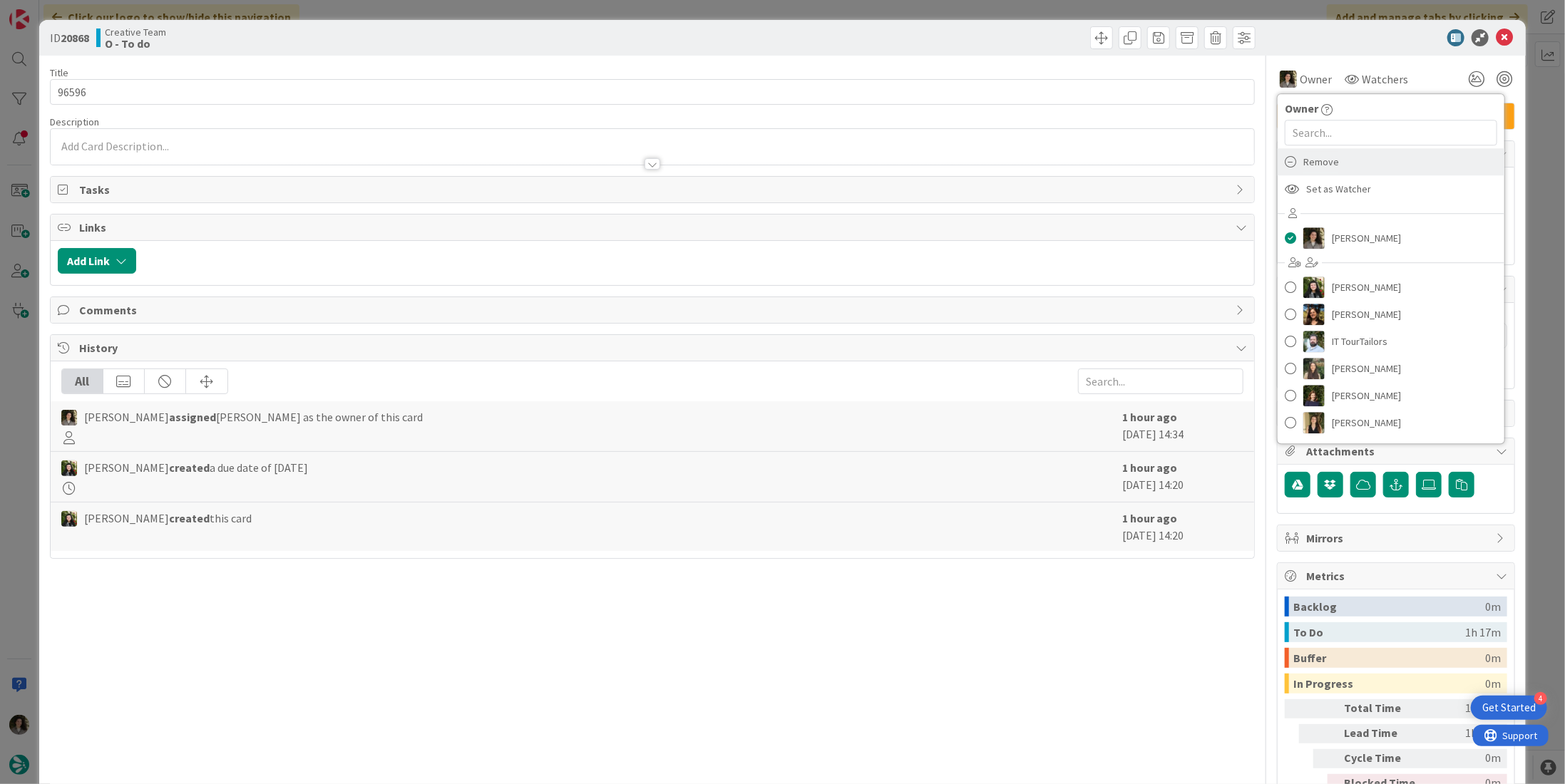
click at [1323, 164] on span "Remove" at bounding box center [1322, 162] width 36 height 21
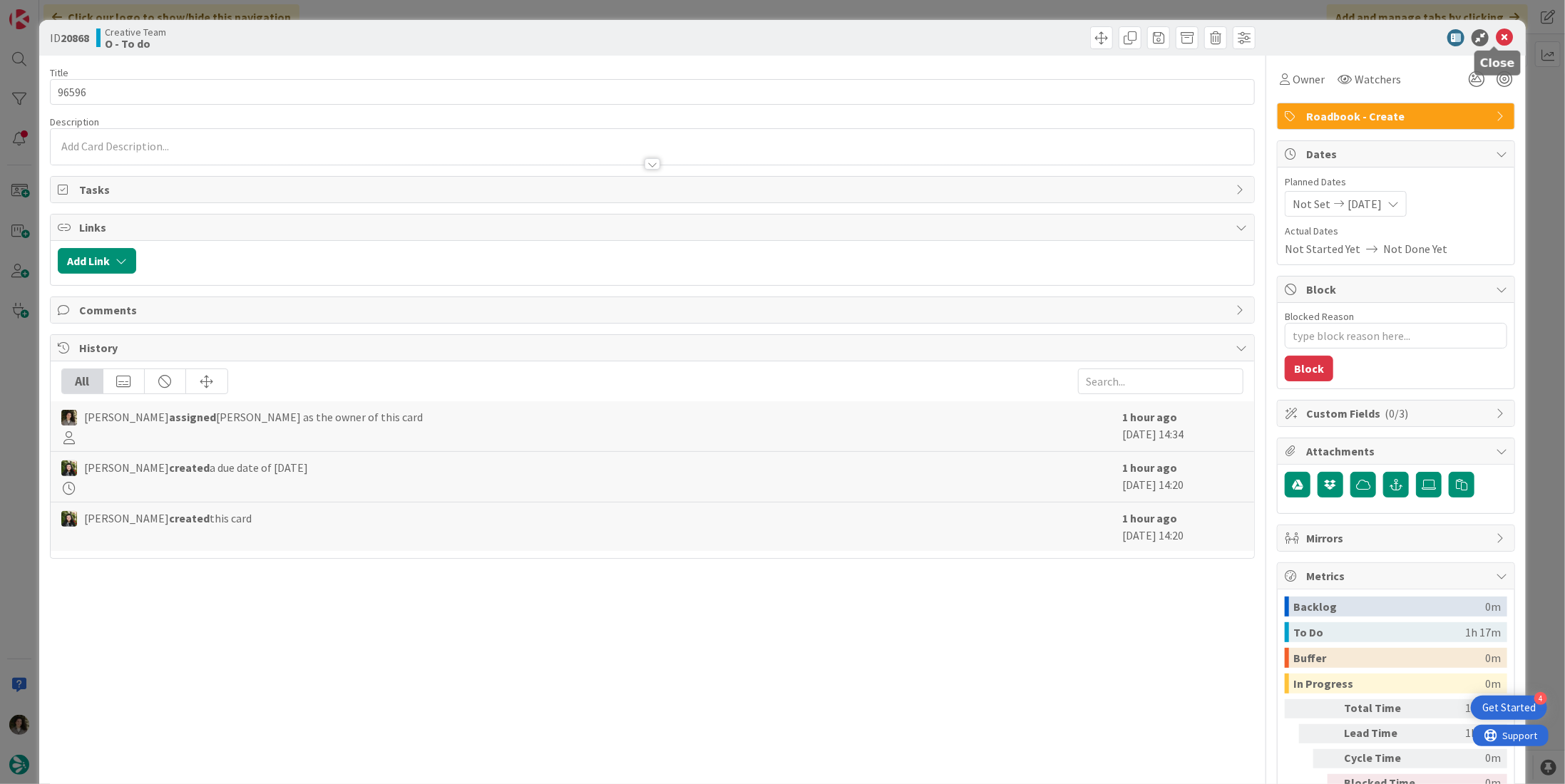
click at [1496, 37] on icon at bounding box center [1505, 37] width 17 height 17
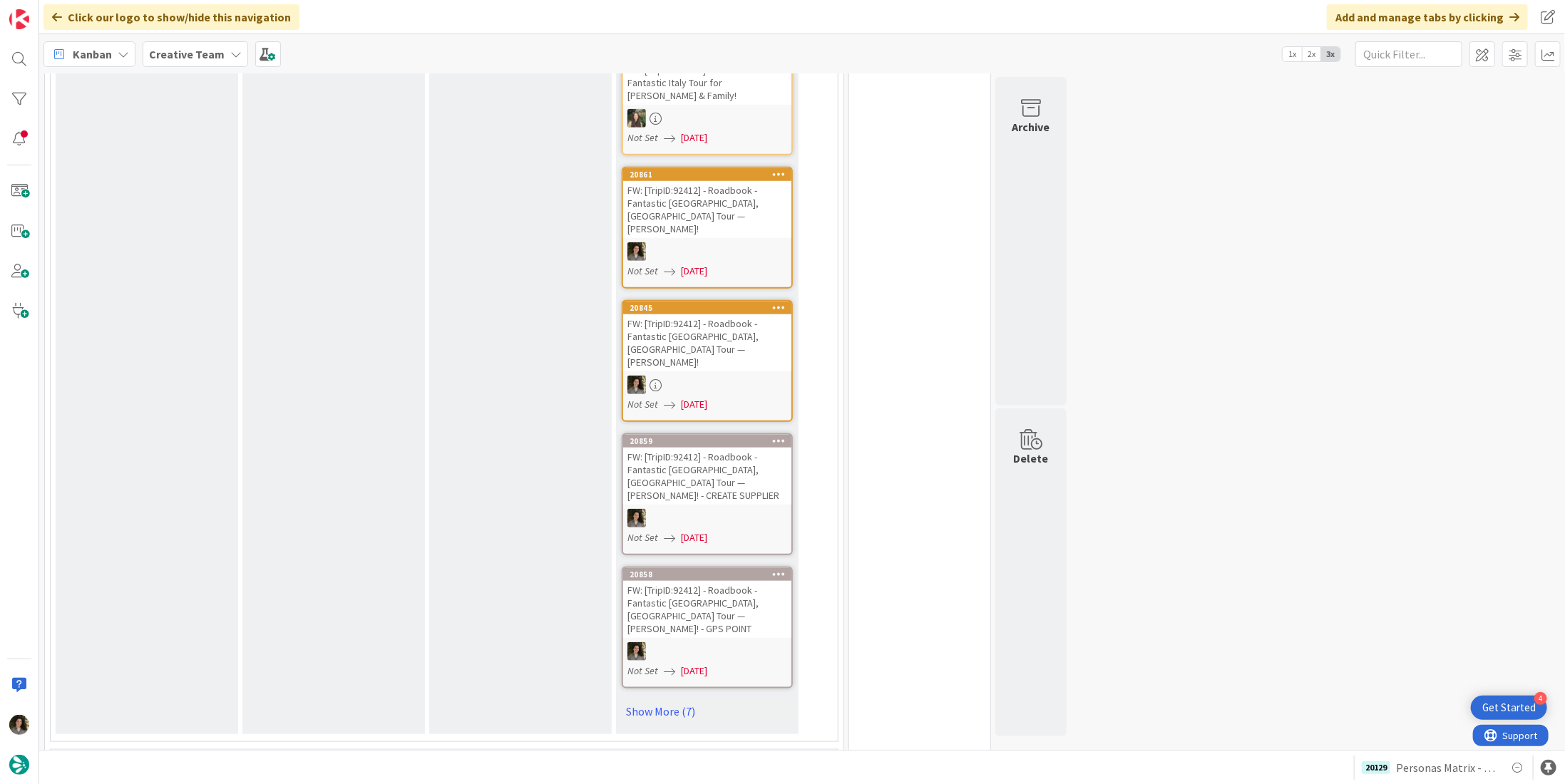
scroll to position [1212, 0]
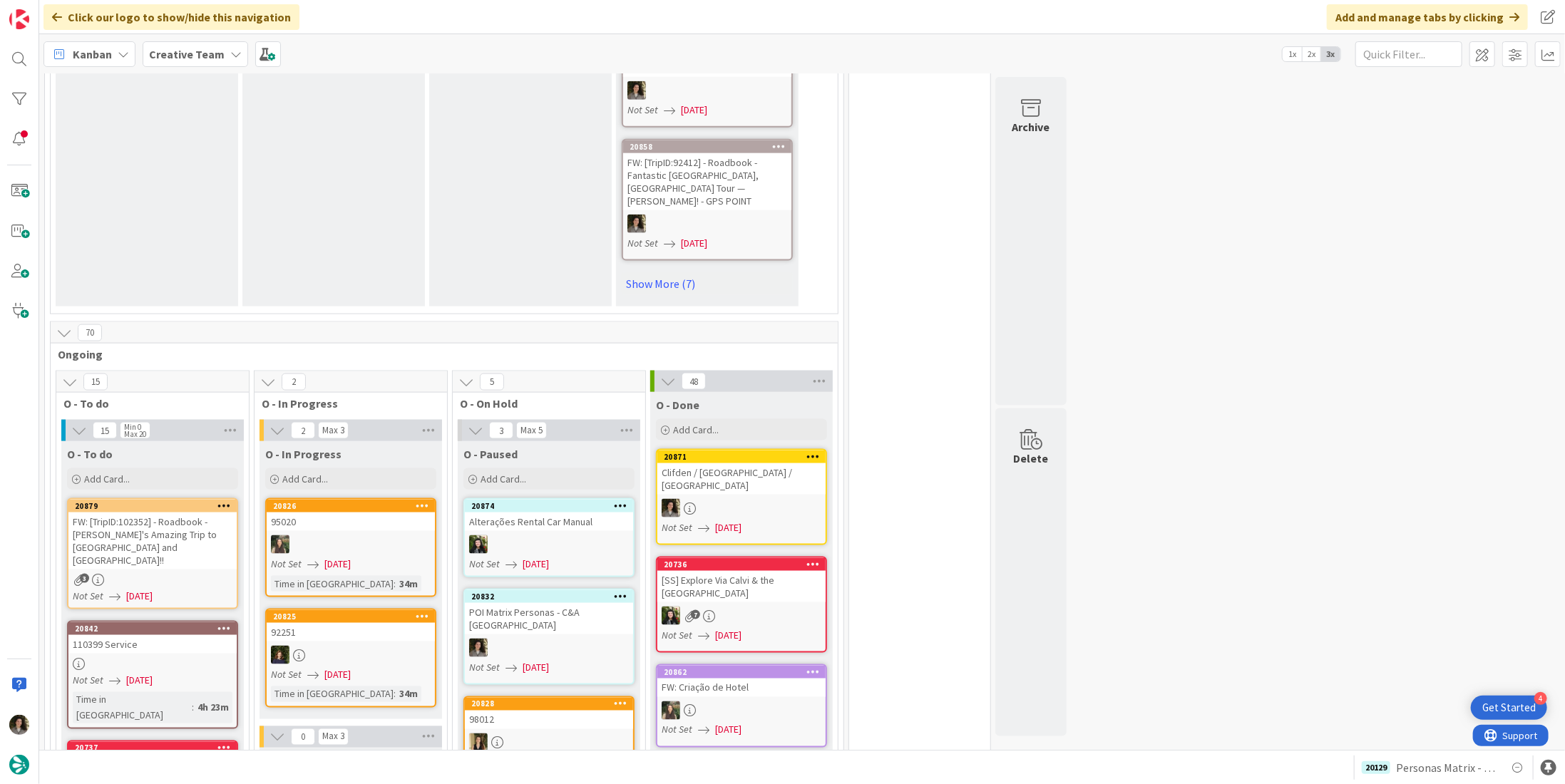
click at [170, 513] on div "FW: [TripID:102352] - Roadbook - [PERSON_NAME]'s Amazing Trip to [GEOGRAPHIC_DA…" at bounding box center [152, 541] width 168 height 57
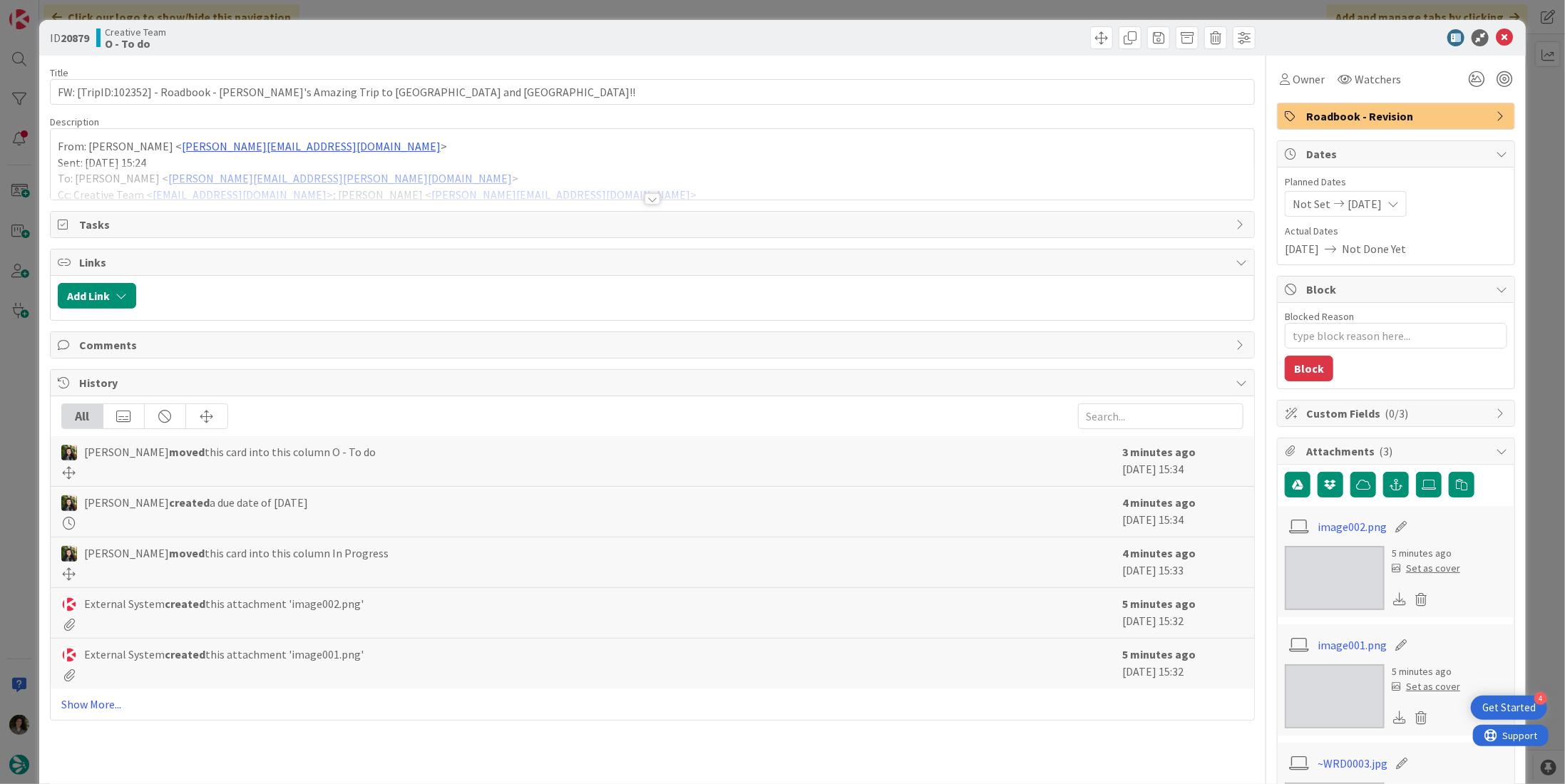
click at [651, 193] on div at bounding box center [652, 198] width 15 height 11
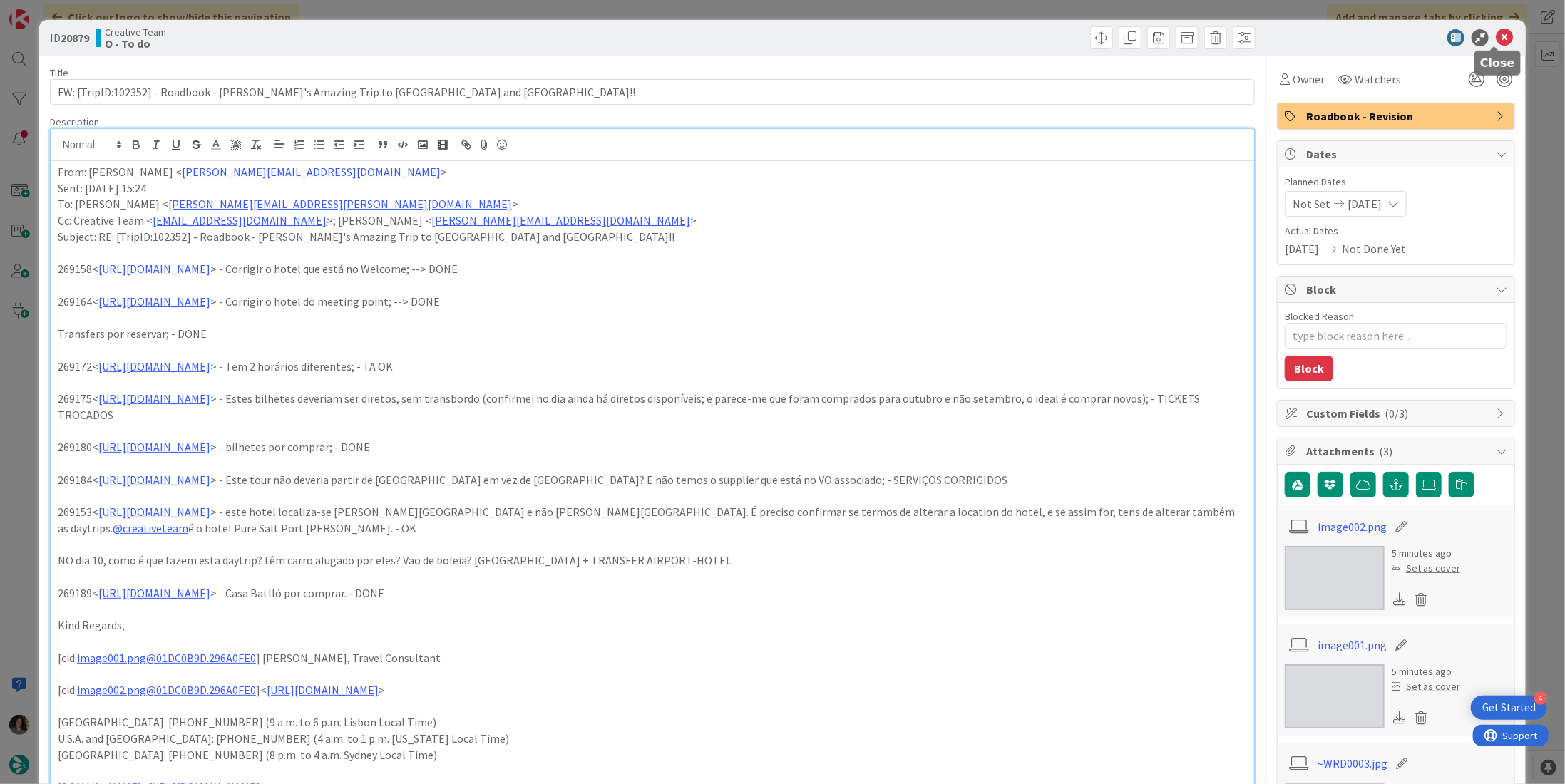
click at [1499, 35] on icon at bounding box center [1505, 37] width 17 height 17
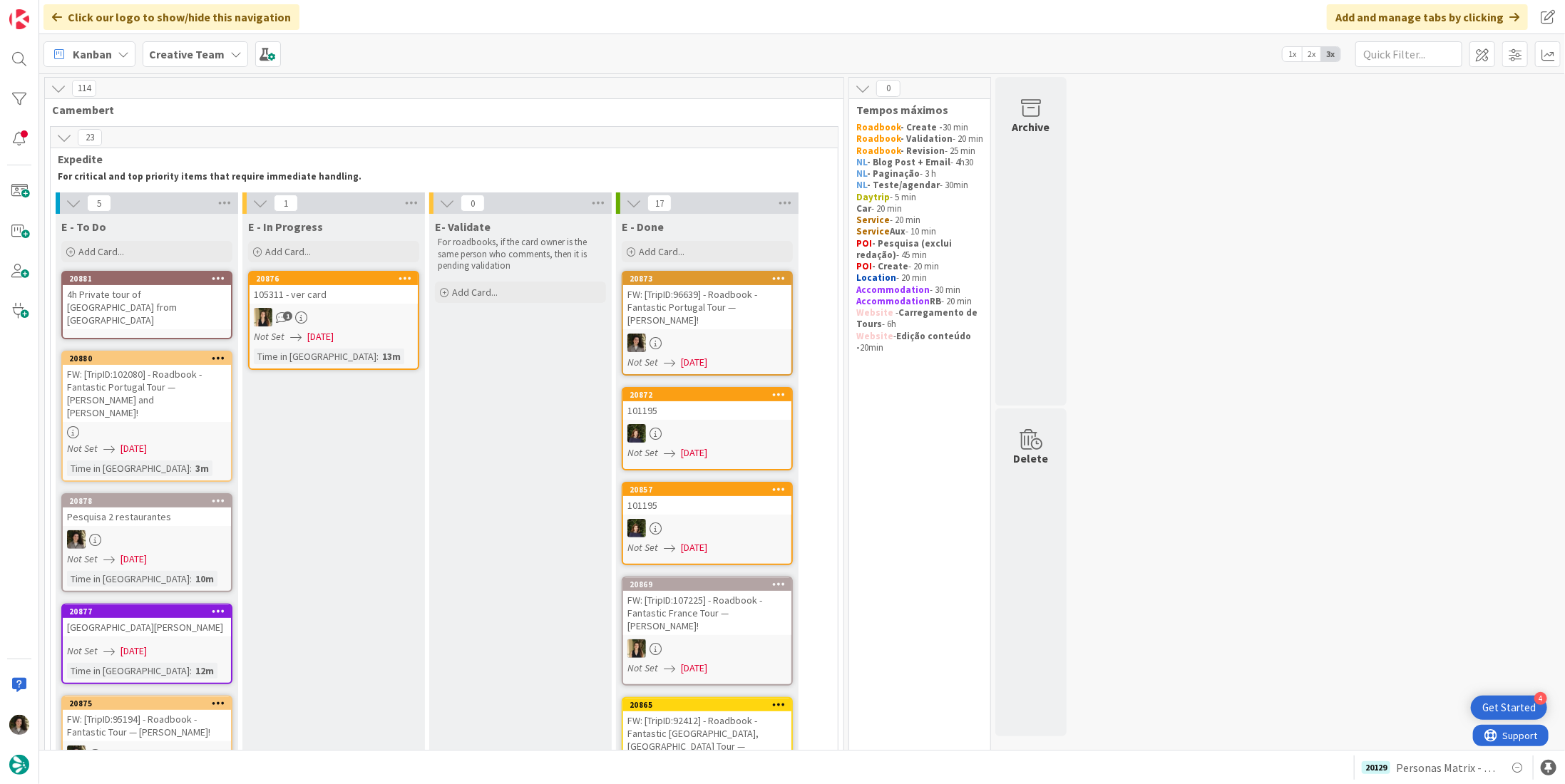
click at [130, 426] on div at bounding box center [147, 432] width 168 height 12
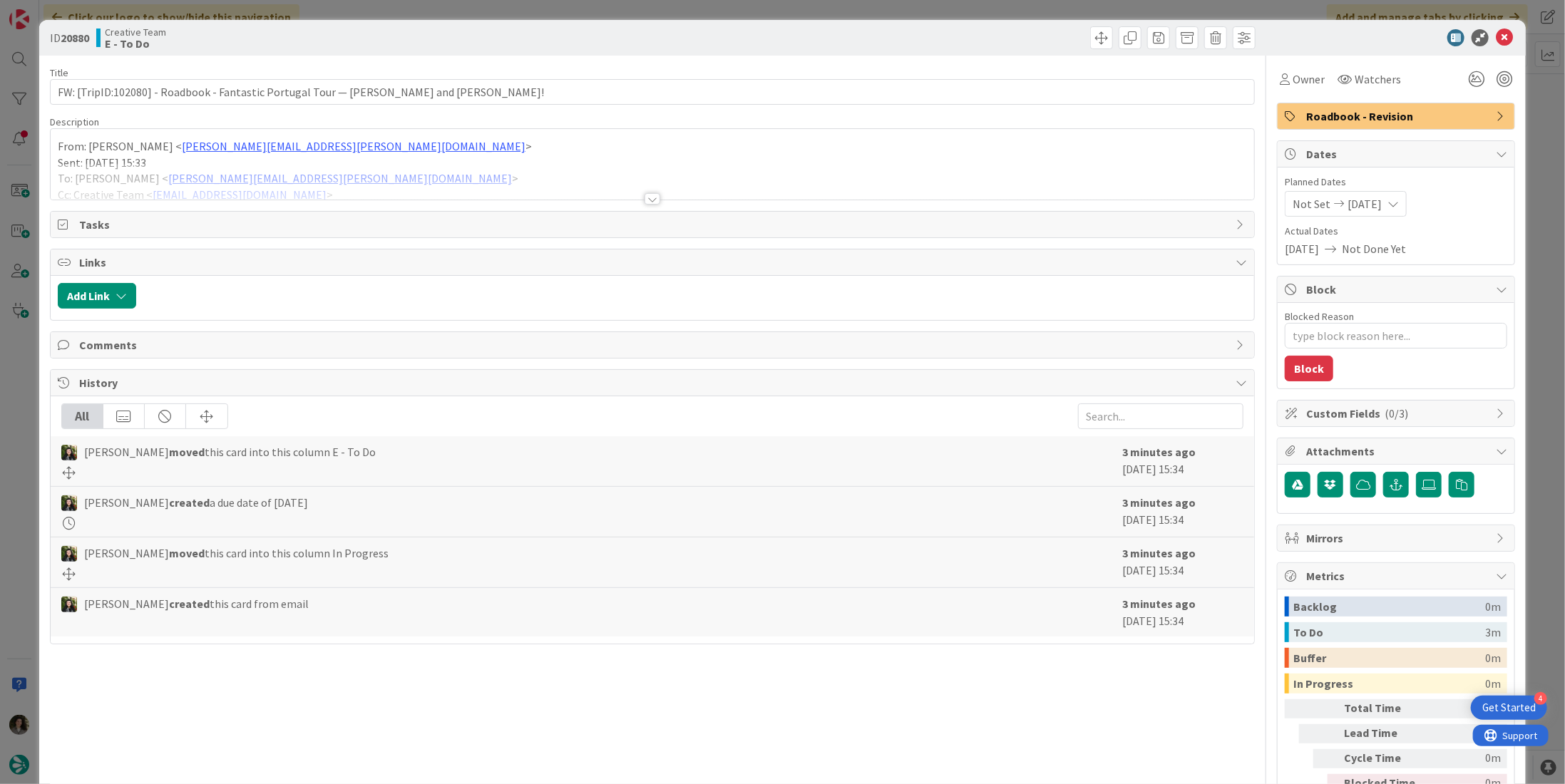
click at [650, 193] on div at bounding box center [652, 198] width 15 height 11
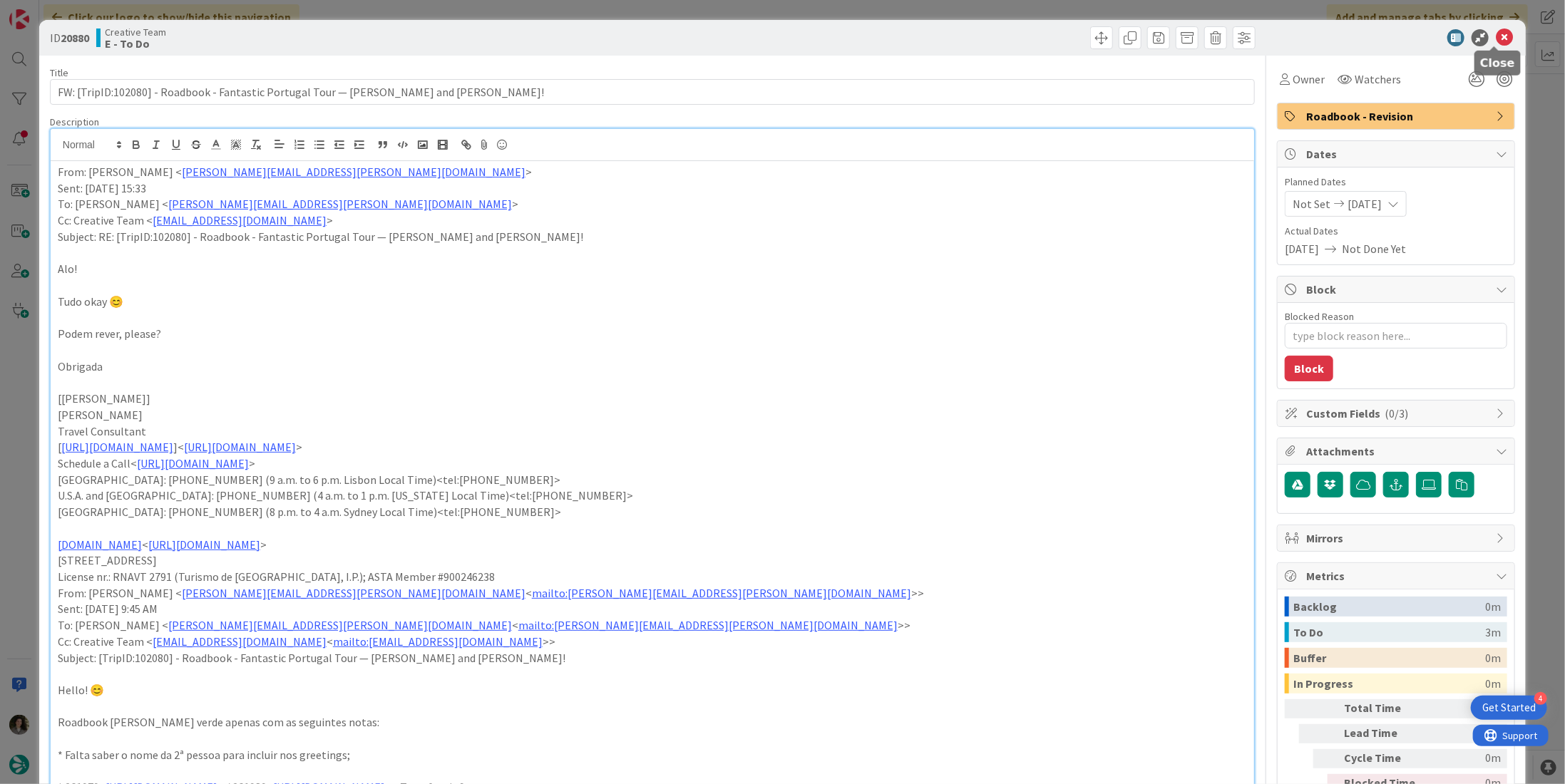
click at [1496, 37] on icon at bounding box center [1505, 37] width 17 height 17
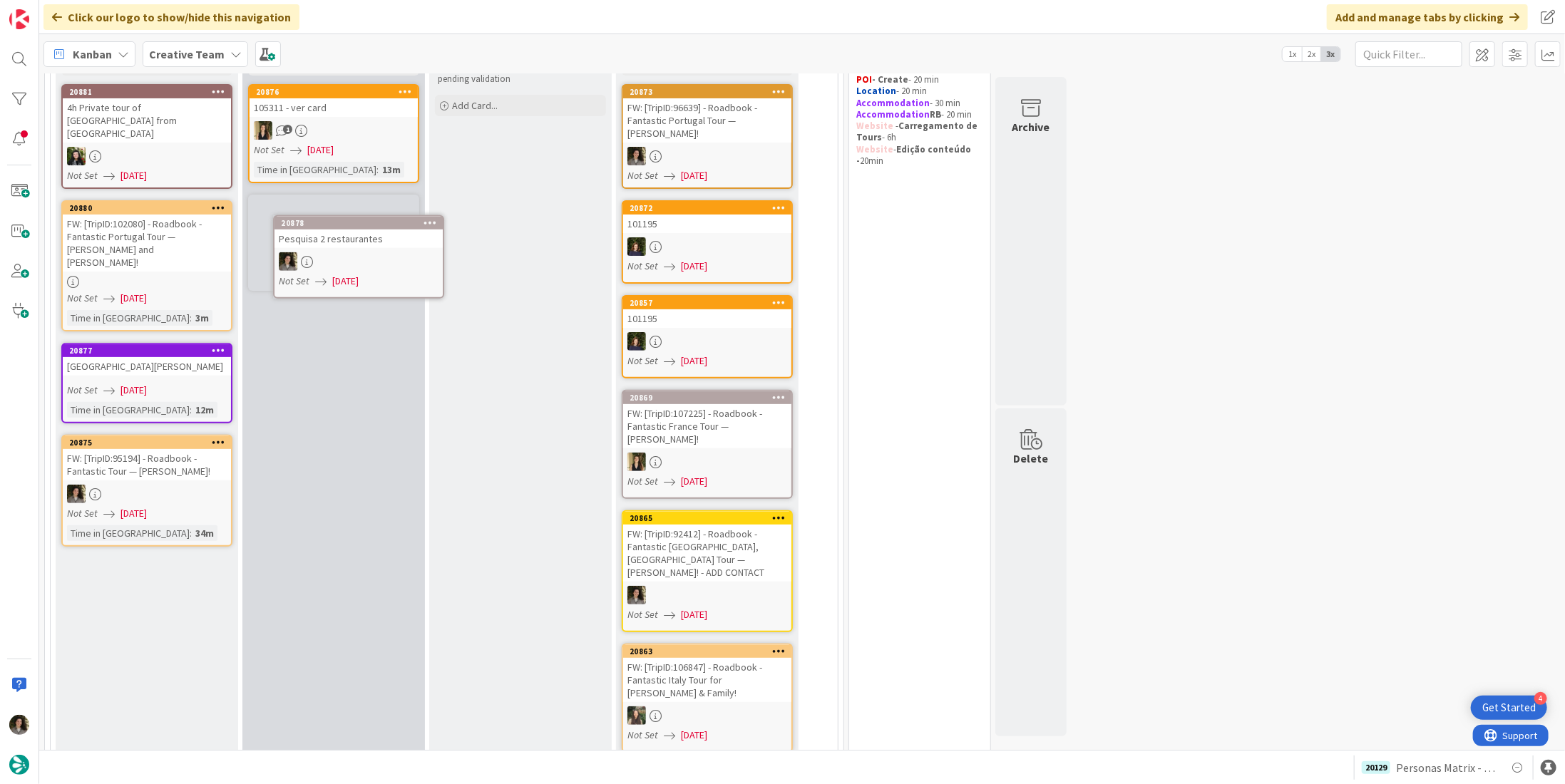
scroll to position [185, 0]
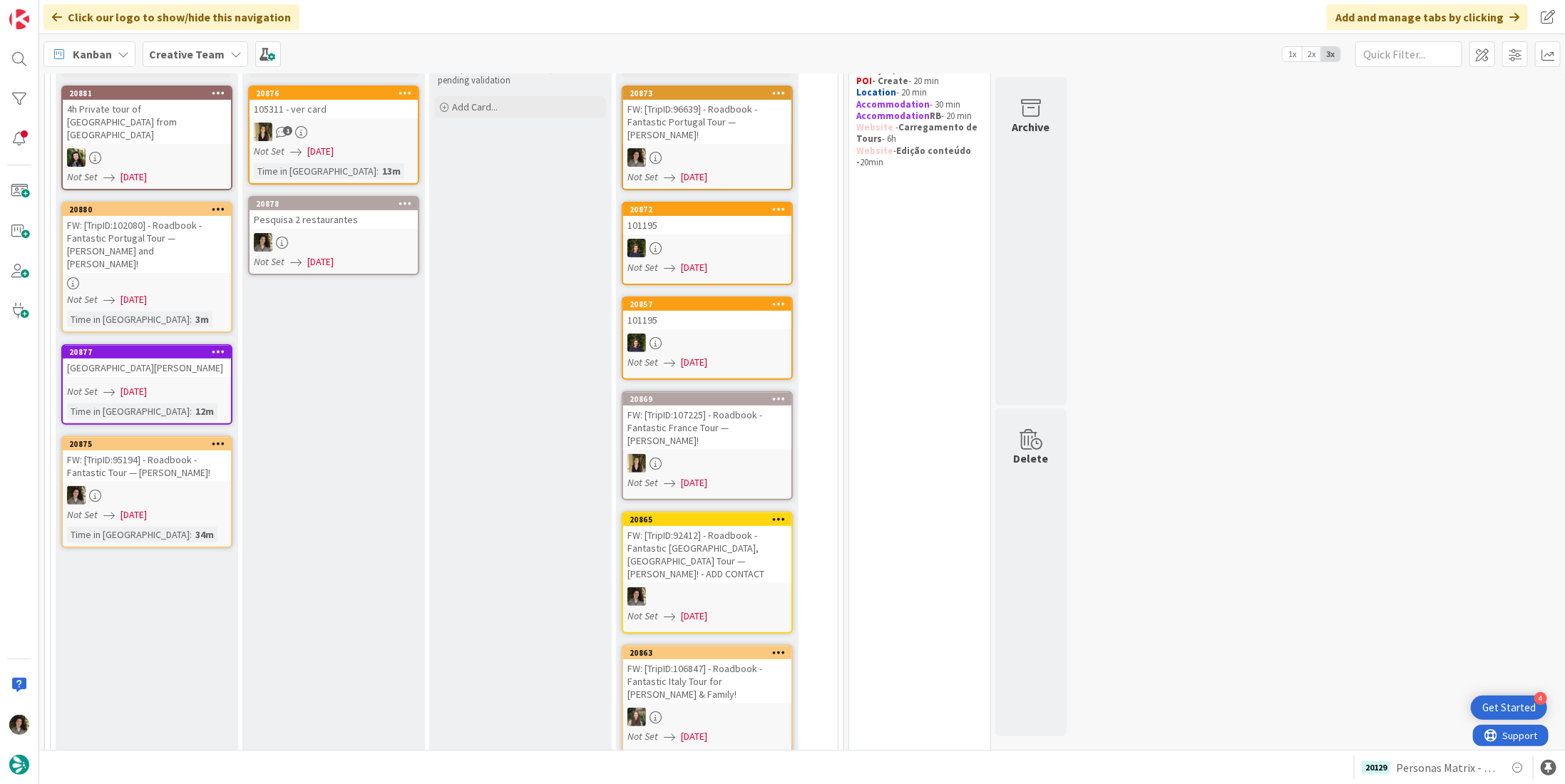
click at [343, 249] on div at bounding box center [333, 242] width 168 height 19
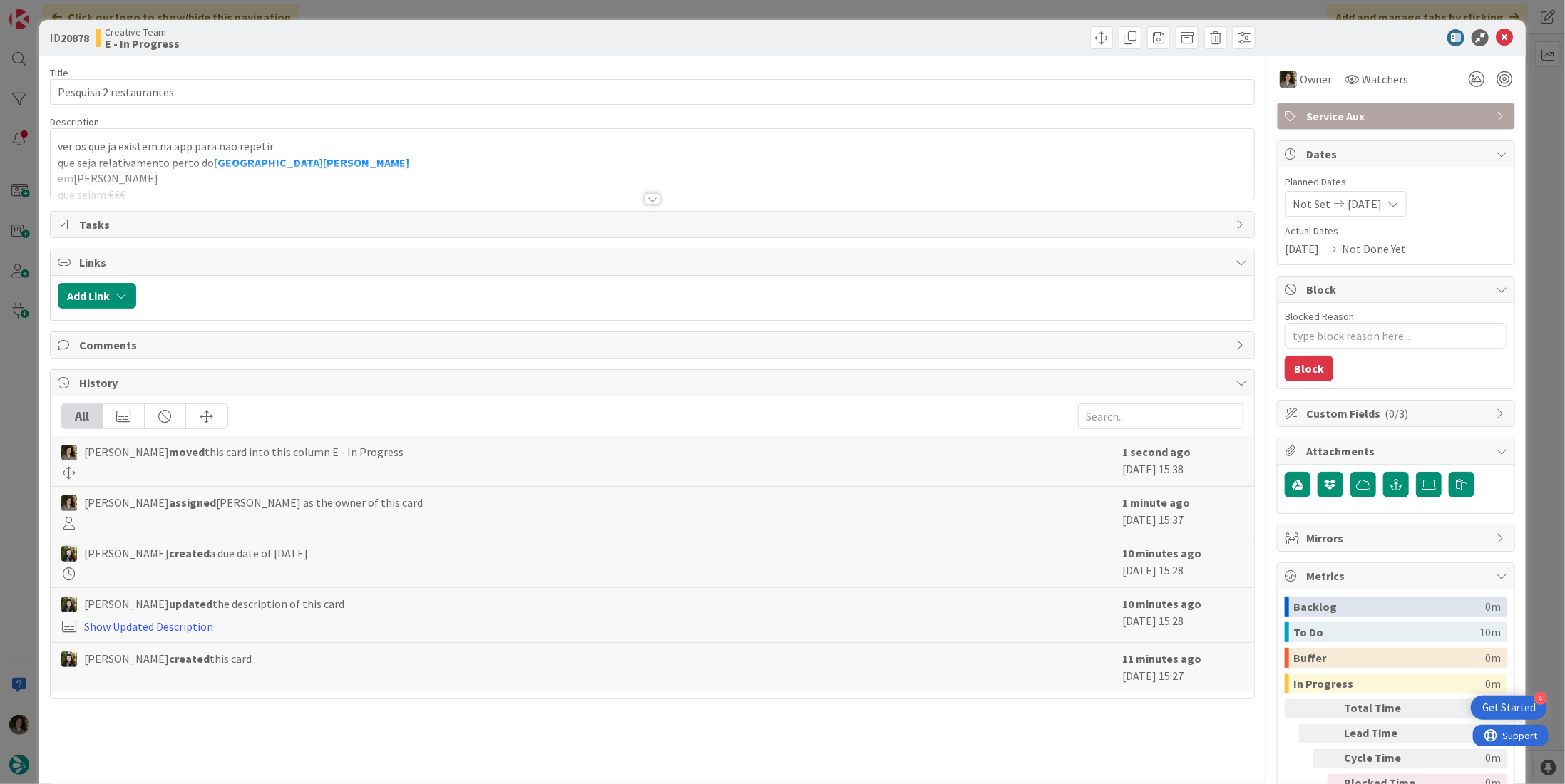
click at [645, 201] on div at bounding box center [652, 198] width 15 height 11
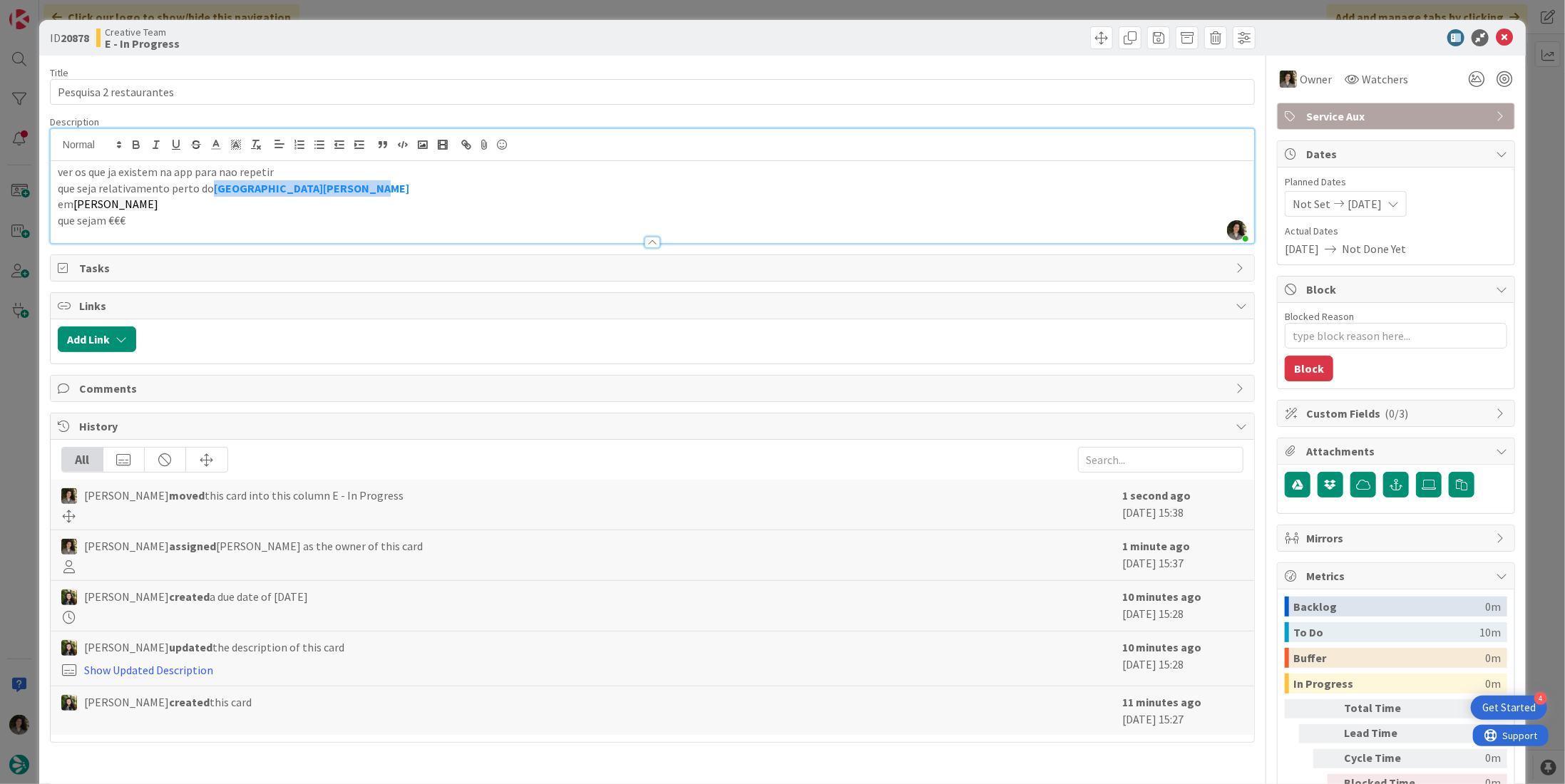
drag, startPoint x: 356, startPoint y: 186, endPoint x: 212, endPoint y: 186, distance: 144.0
click at [212, 186] on p "que seja relativamento perto do Plaza Madeleine Hotel & Spa" at bounding box center [652, 188] width 1190 height 16
copy strong "[GEOGRAPHIC_DATA][PERSON_NAME]"
click at [1496, 35] on icon at bounding box center [1505, 37] width 17 height 17
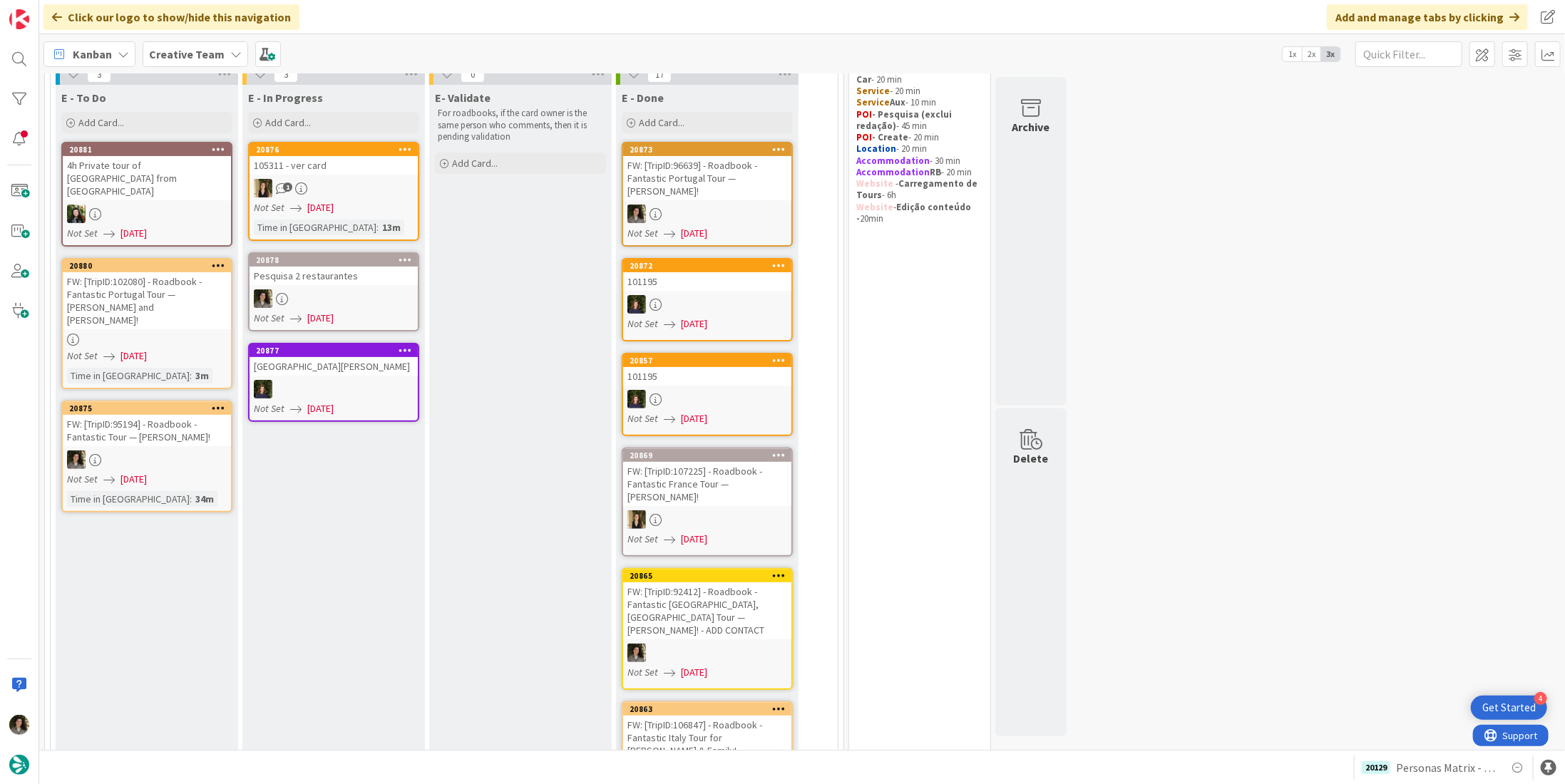
scroll to position [114, 0]
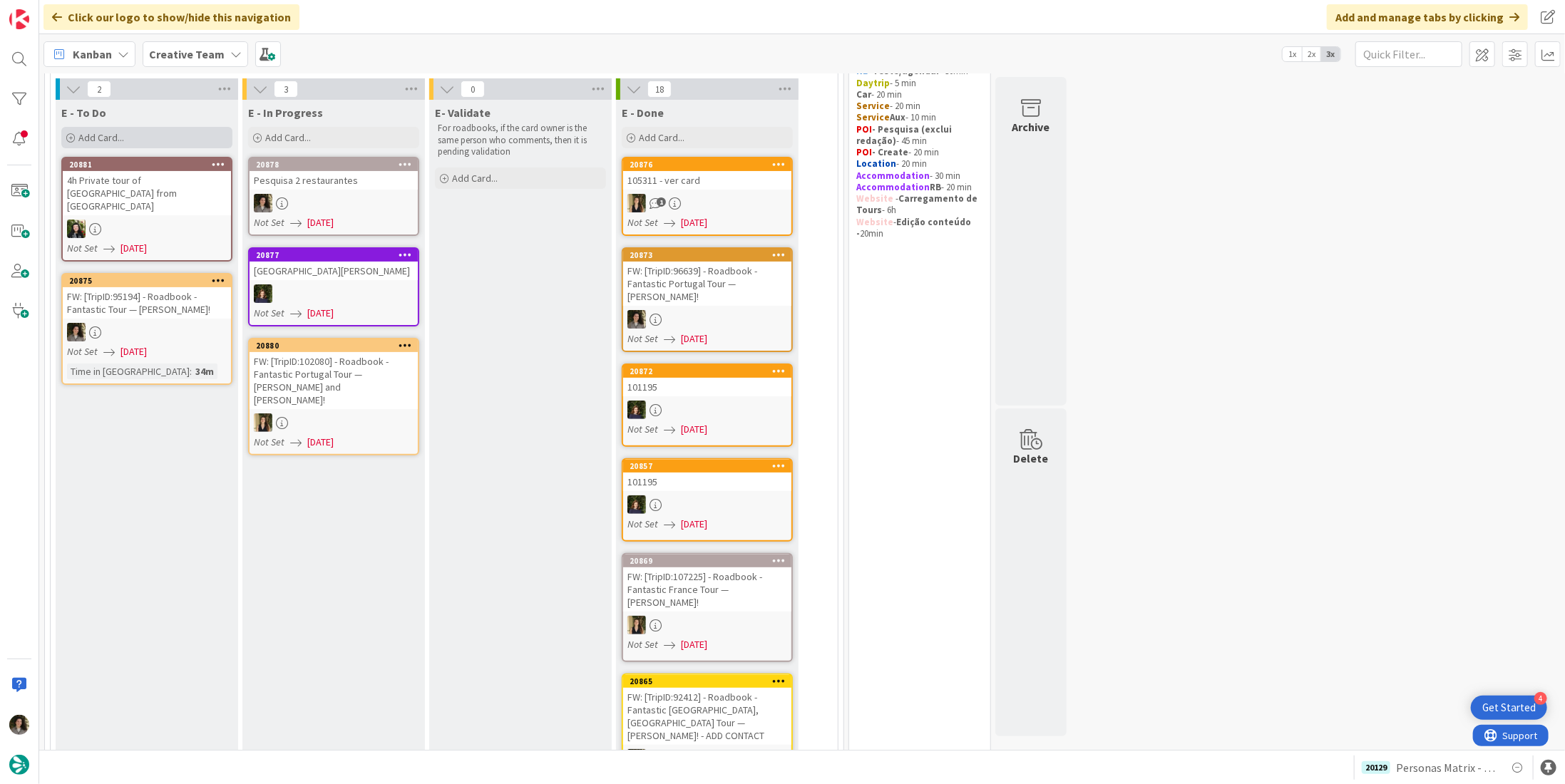
click at [150, 136] on div "Add Card..." at bounding box center [146, 137] width 171 height 21
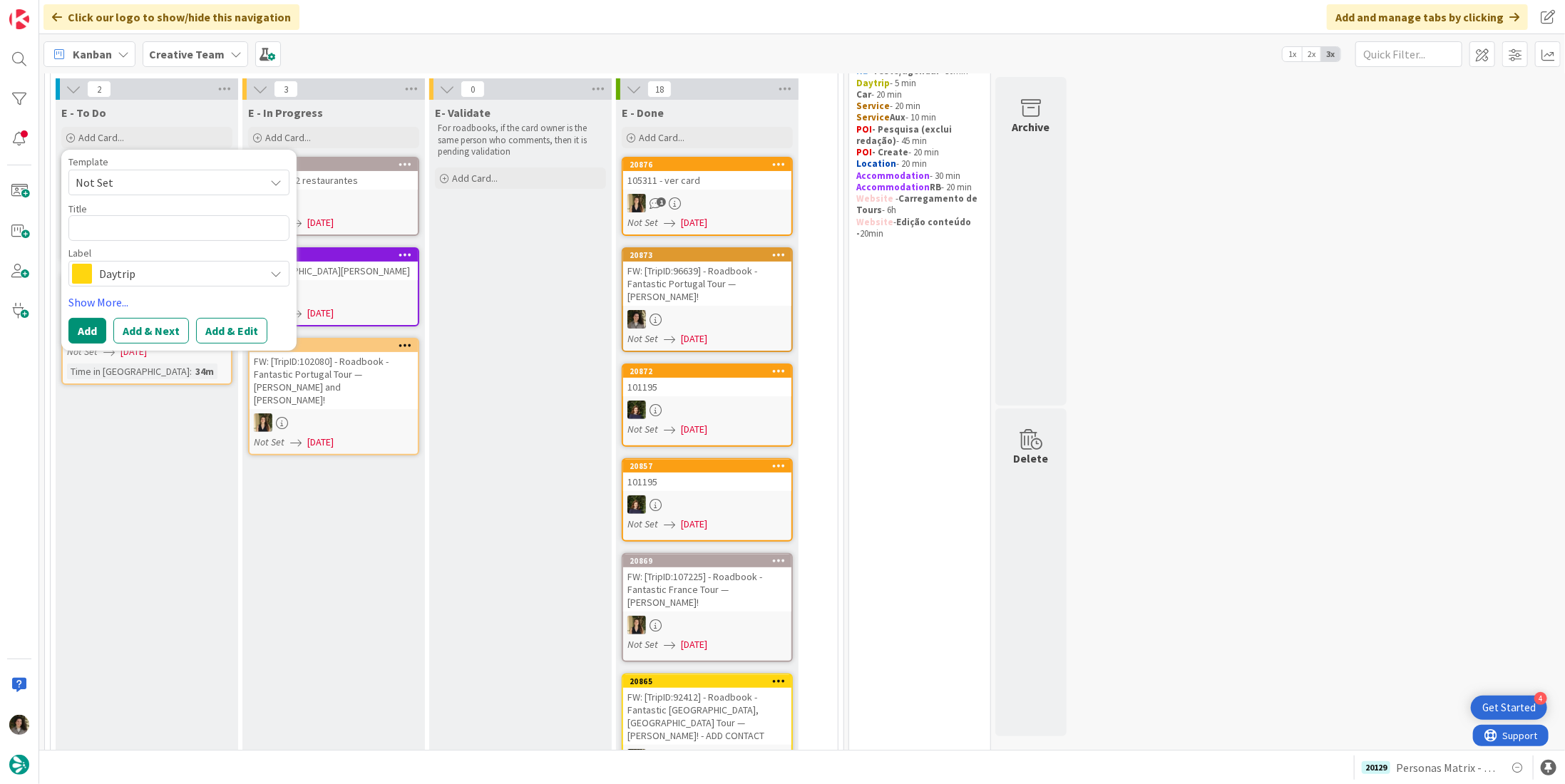
type textarea "x"
type textarea "€"
type textarea "x"
type textarea "€/"
type textarea "x"
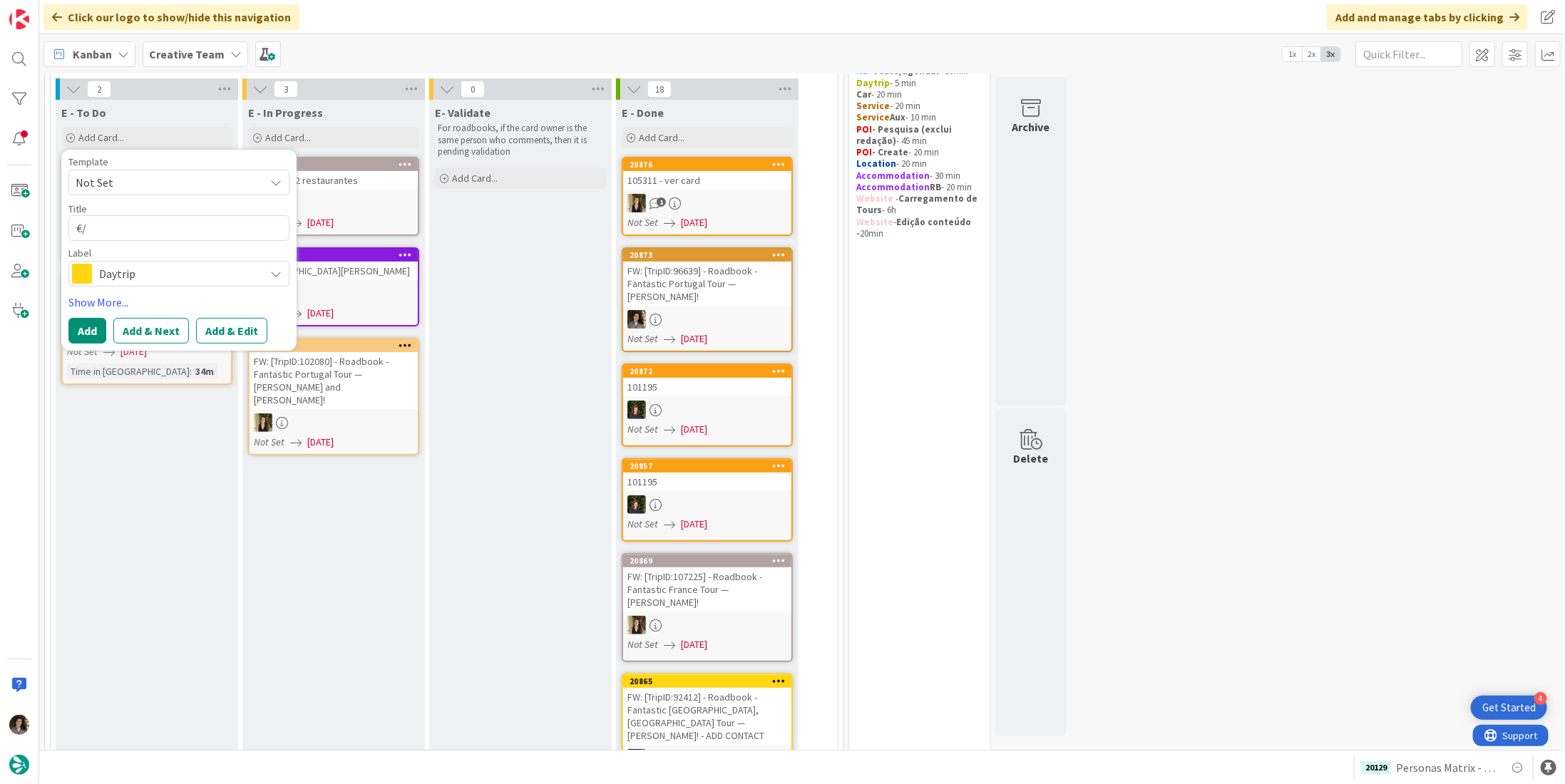
type textarea "€/€"
type textarea "x"
type textarea "€/€€"
type textarea "x"
type textarea "€/€€"
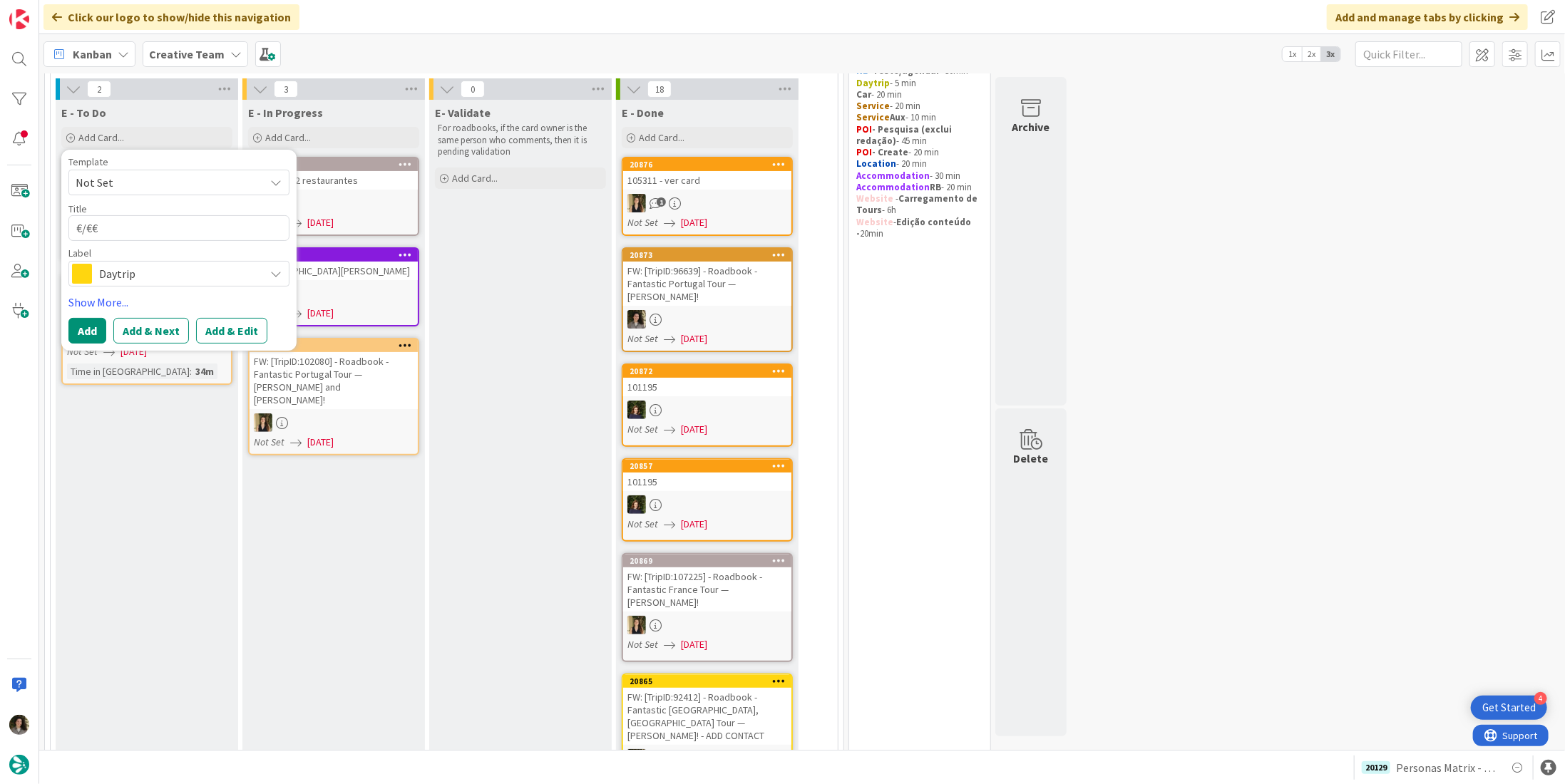
type textarea "x"
type textarea "€/€€"
type textarea "x"
type textarea "€/€€"
type textarea "x"
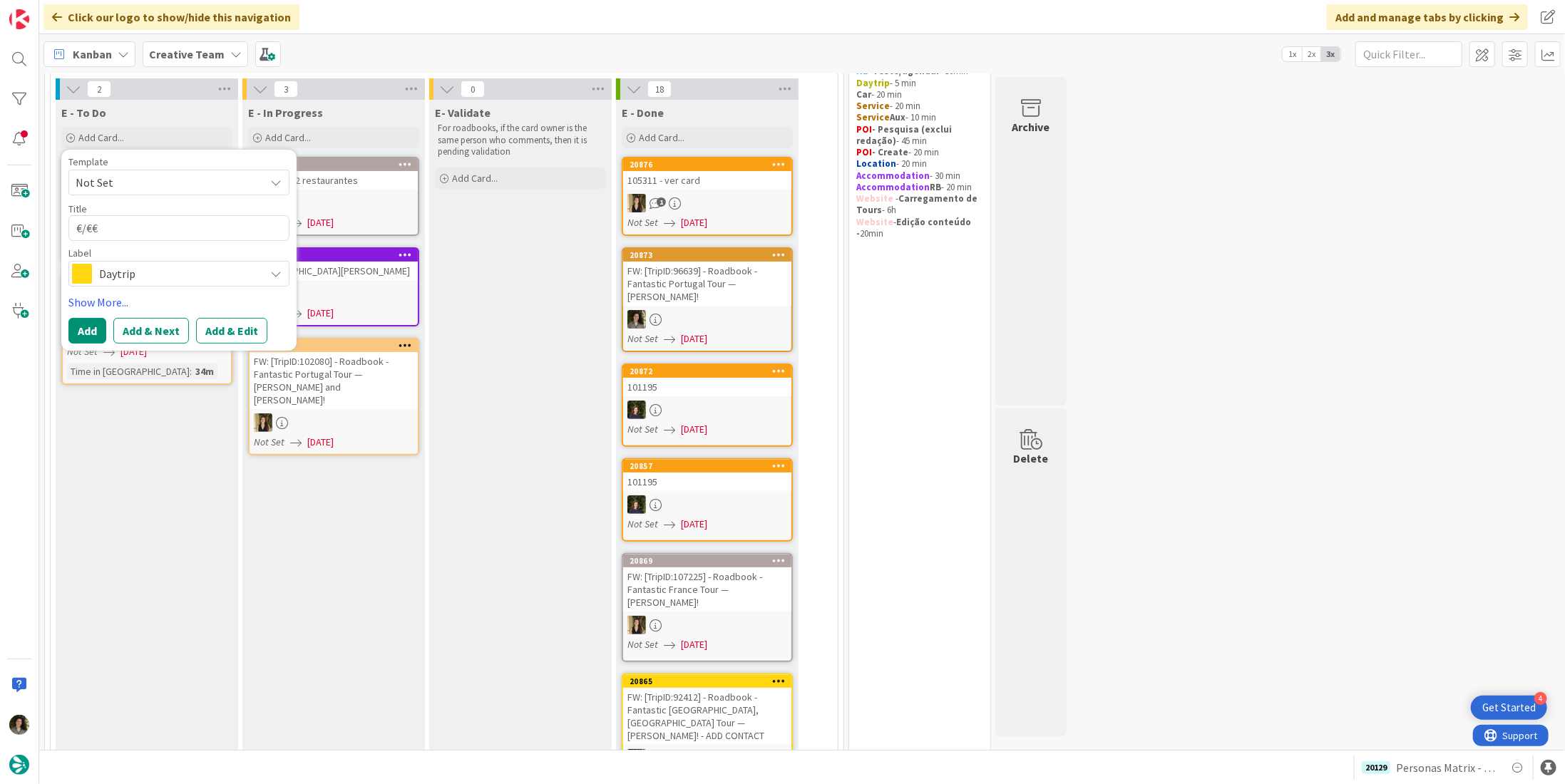
type textarea "€/€€ -"
type textarea "x"
type textarea "€/€€ -"
type textarea "x"
type textarea "€/€€ - ç"
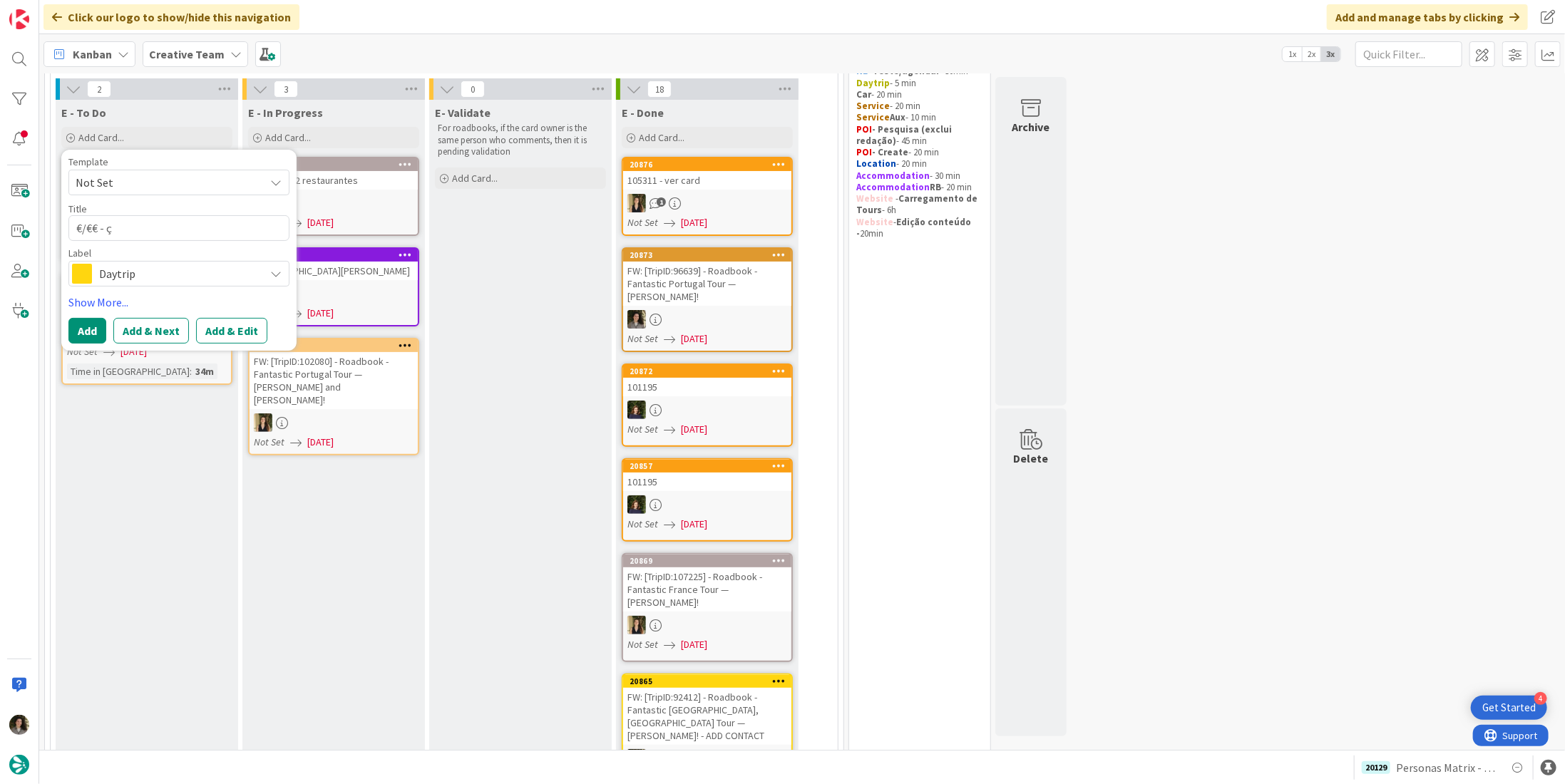
type textarea "x"
type textarea "€/€€ - çE"
type textarea "x"
type textarea "€/€€ - çE n"
type textarea "x"
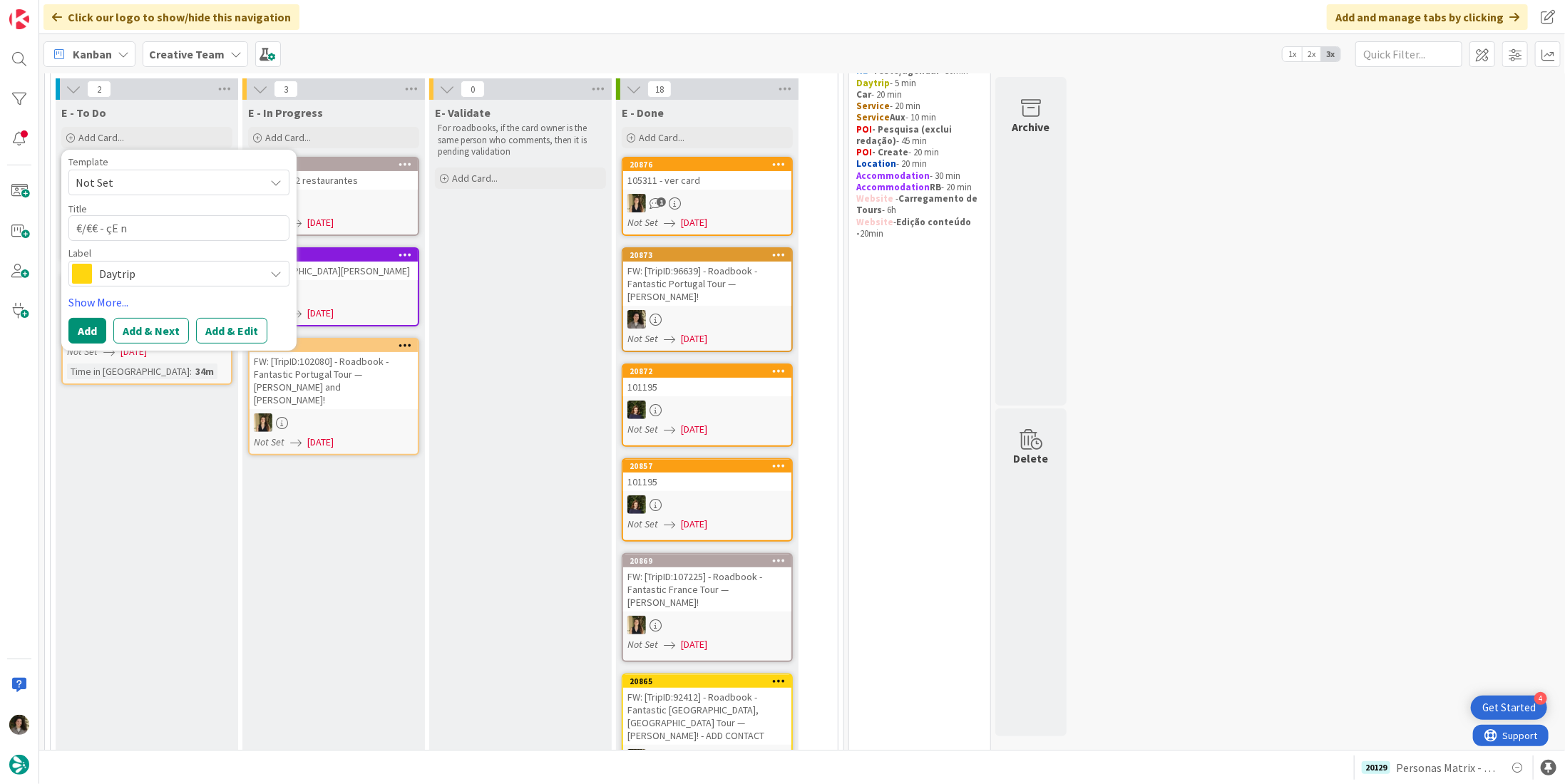
type textarea "€/€€ - çE"
type textarea "x"
type textarea "€/€€ - çE"
type textarea "x"
type textarea "€/€€ - ç"
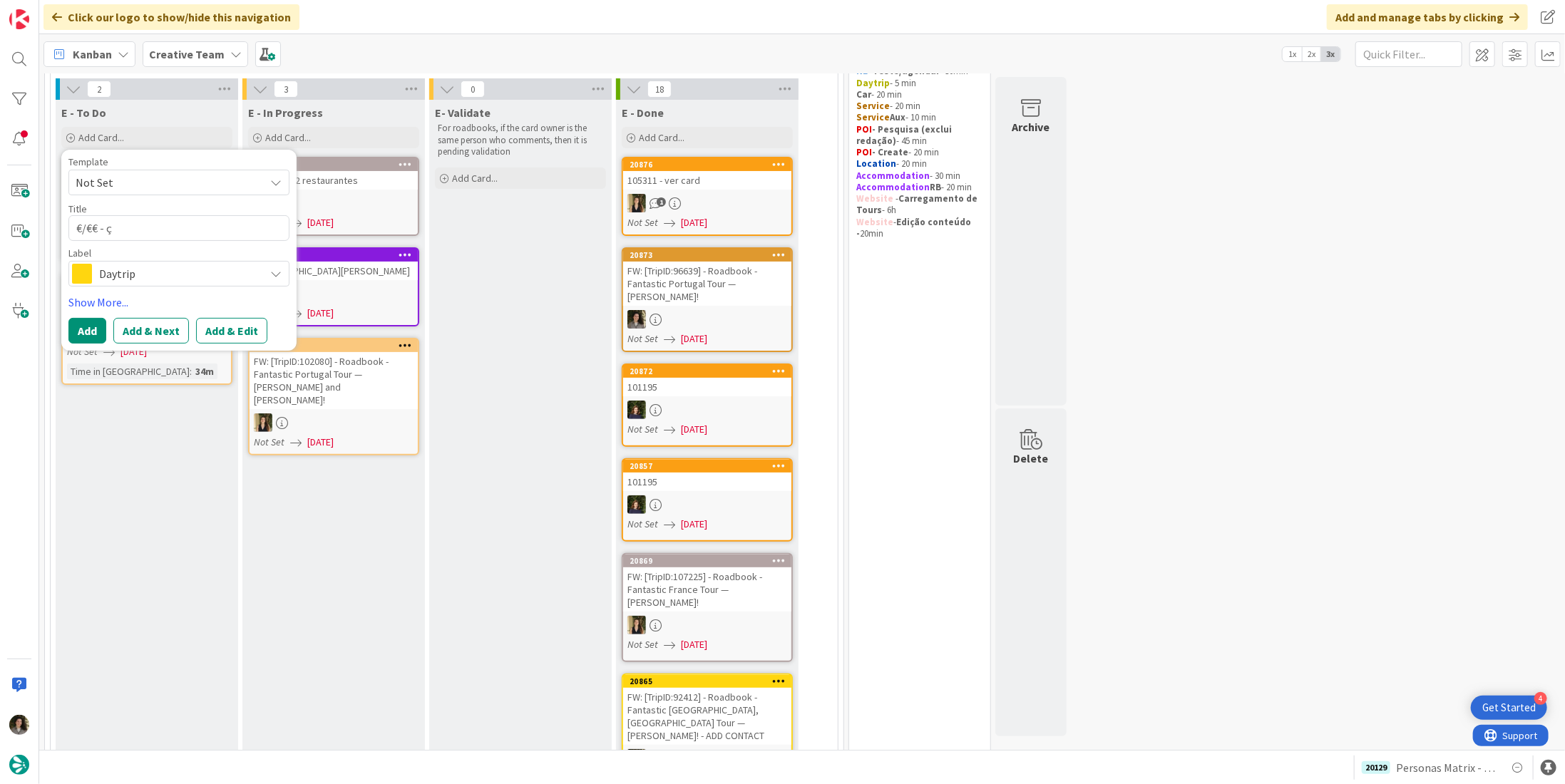
type textarea "x"
type textarea "€/€€ -"
type textarea "x"
type textarea "€/€€ - l"
type textarea "x"
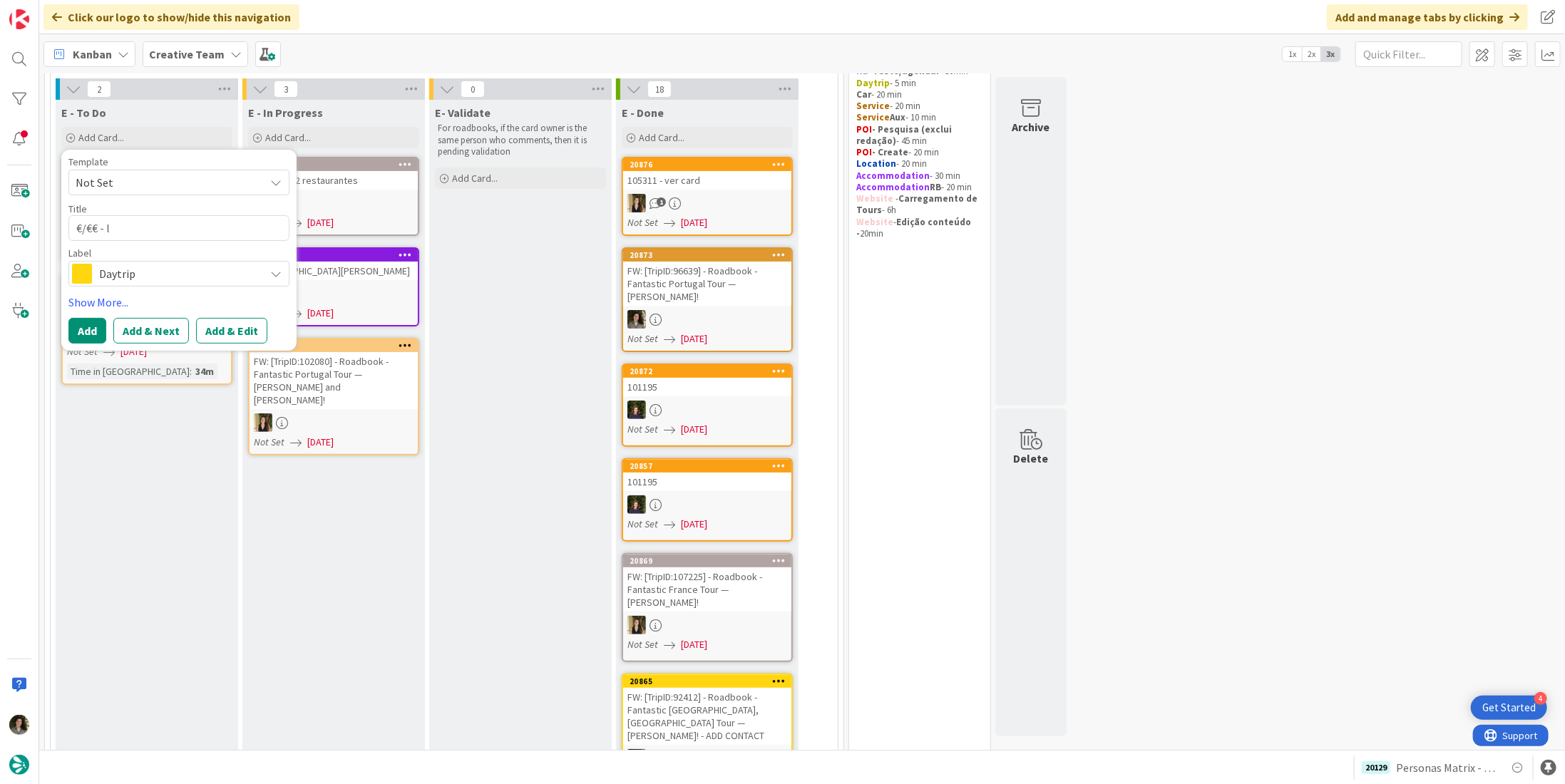
type textarea "€/€€ - lE"
type textarea "x"
type textarea "€/€€ - lE"
type textarea "x"
type textarea "€/€€ - lE n"
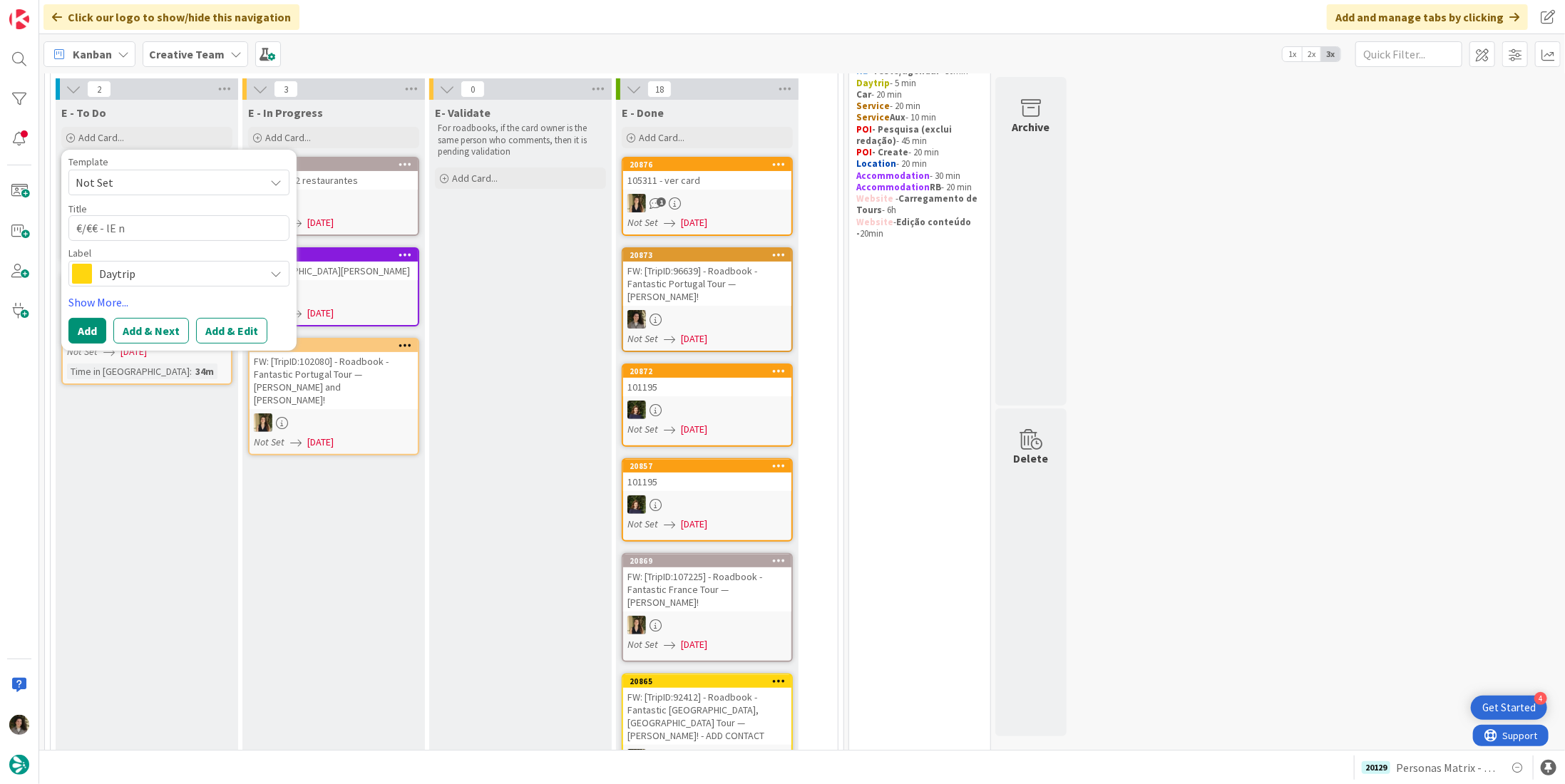
type textarea "x"
type textarea "€/€€ - lE"
type textarea "x"
type textarea "€/€€ - lE"
type textarea "x"
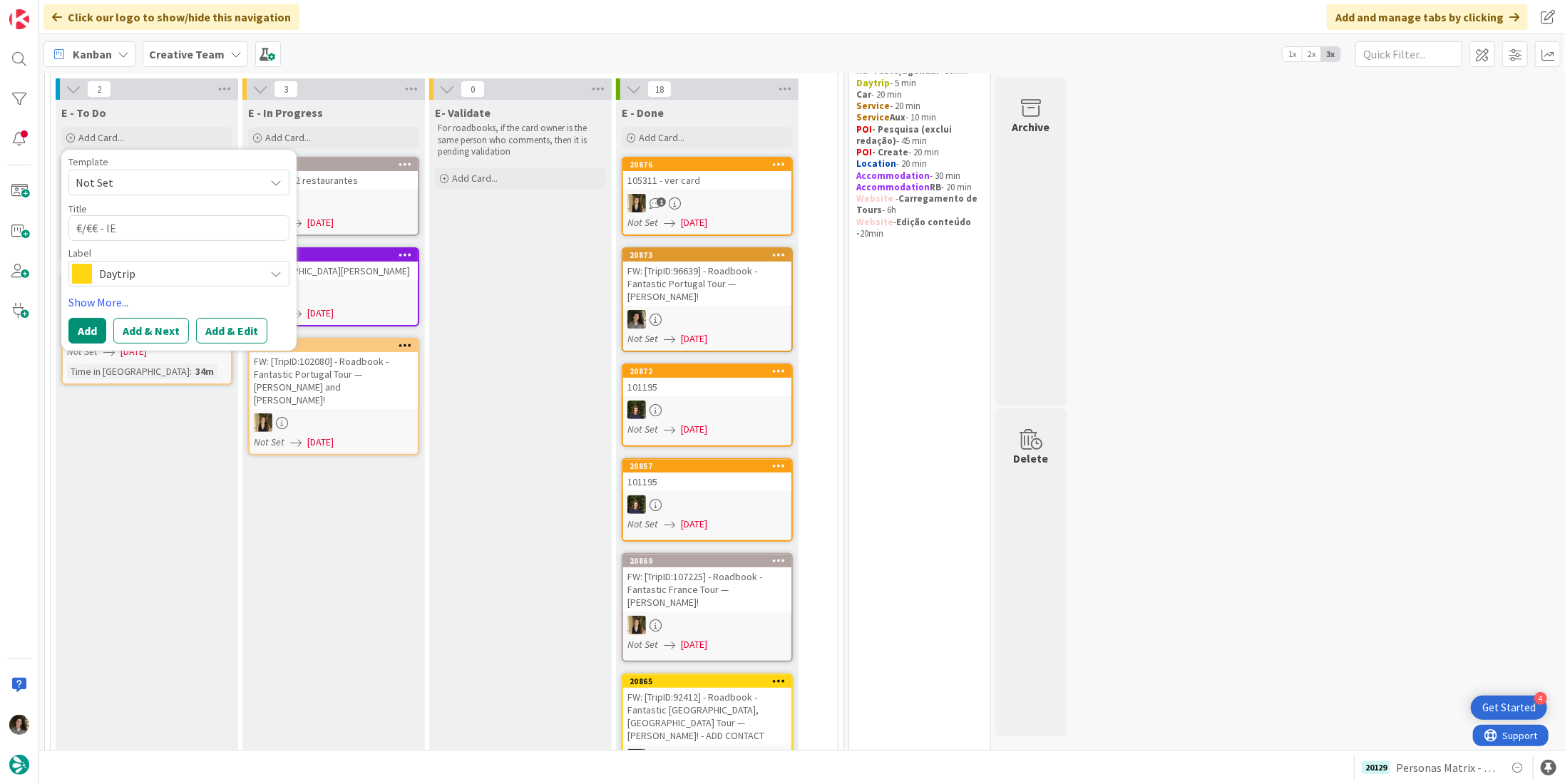
type textarea "€/€€ - l"
type textarea "x"
type textarea "€/€€ -"
type textarea "x"
type textarea "€/€€ - l"
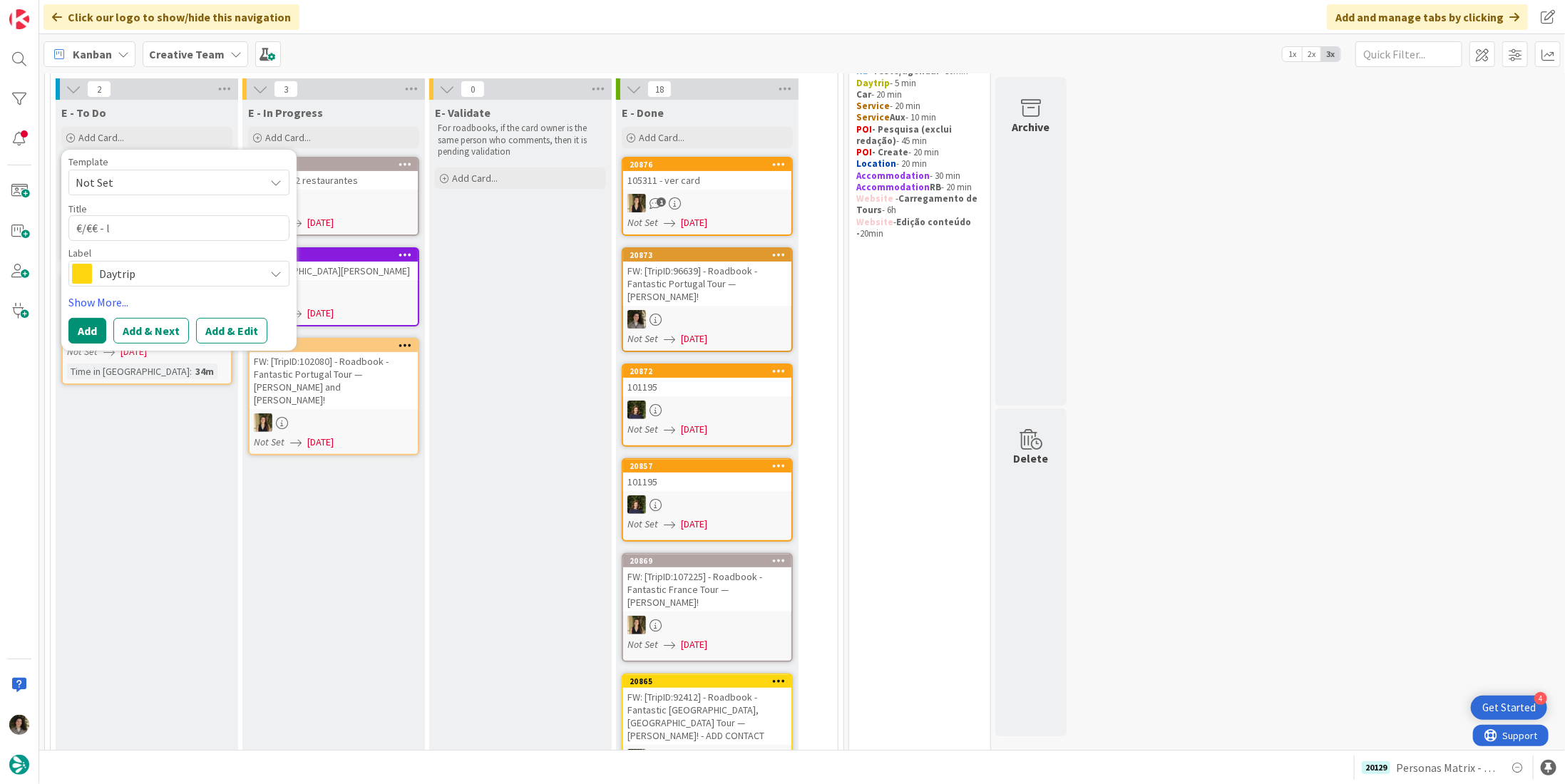
type textarea "x"
type textarea "€/€€ - lE"
type textarea "x"
type textarea "€/€€ - lE"
type textarea "x"
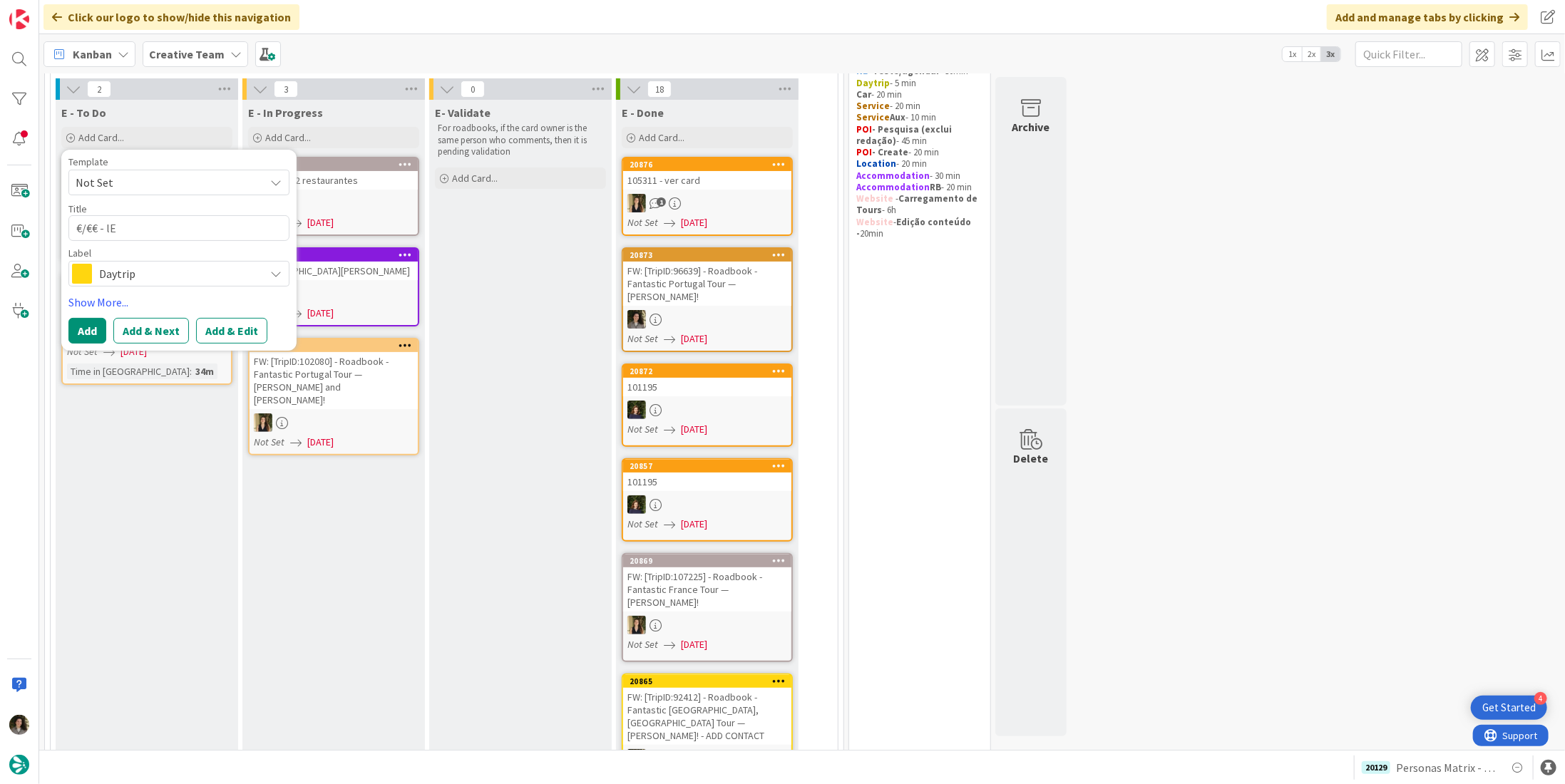
type textarea "€/€€ - lE"
type textarea "x"
type textarea "€/€€ - l"
type textarea "x"
type textarea "€/€€ - L"
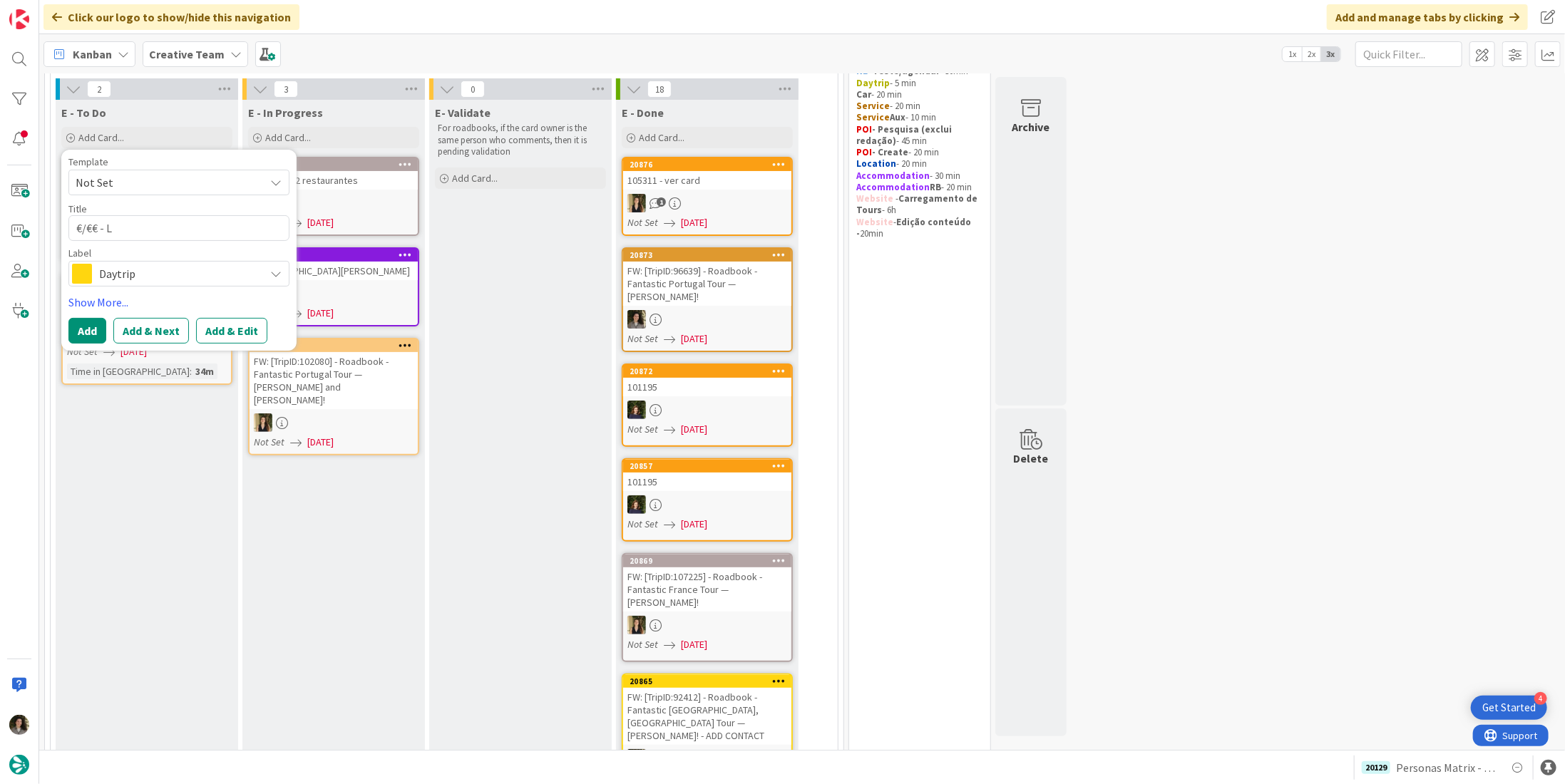
type textarea "x"
type textarea "€/€€ - LÇ"
type textarea "x"
type textarea "€/€€ - L"
type textarea "x"
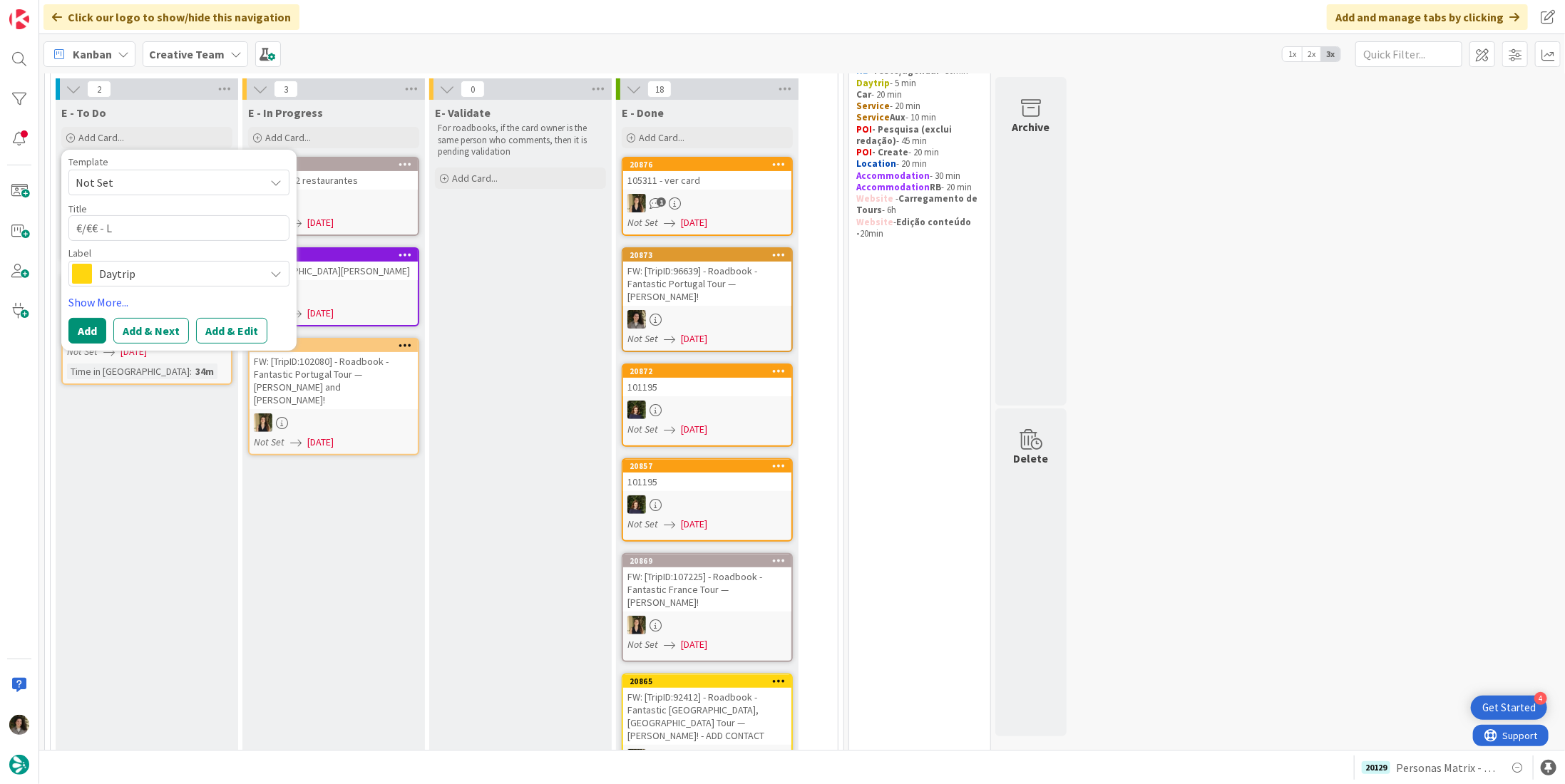
type textarea "€/€€ - Le"
type textarea "x"
type textarea "€/€€ - Le"
type textarea "x"
type textarea "€/€€ - Le B"
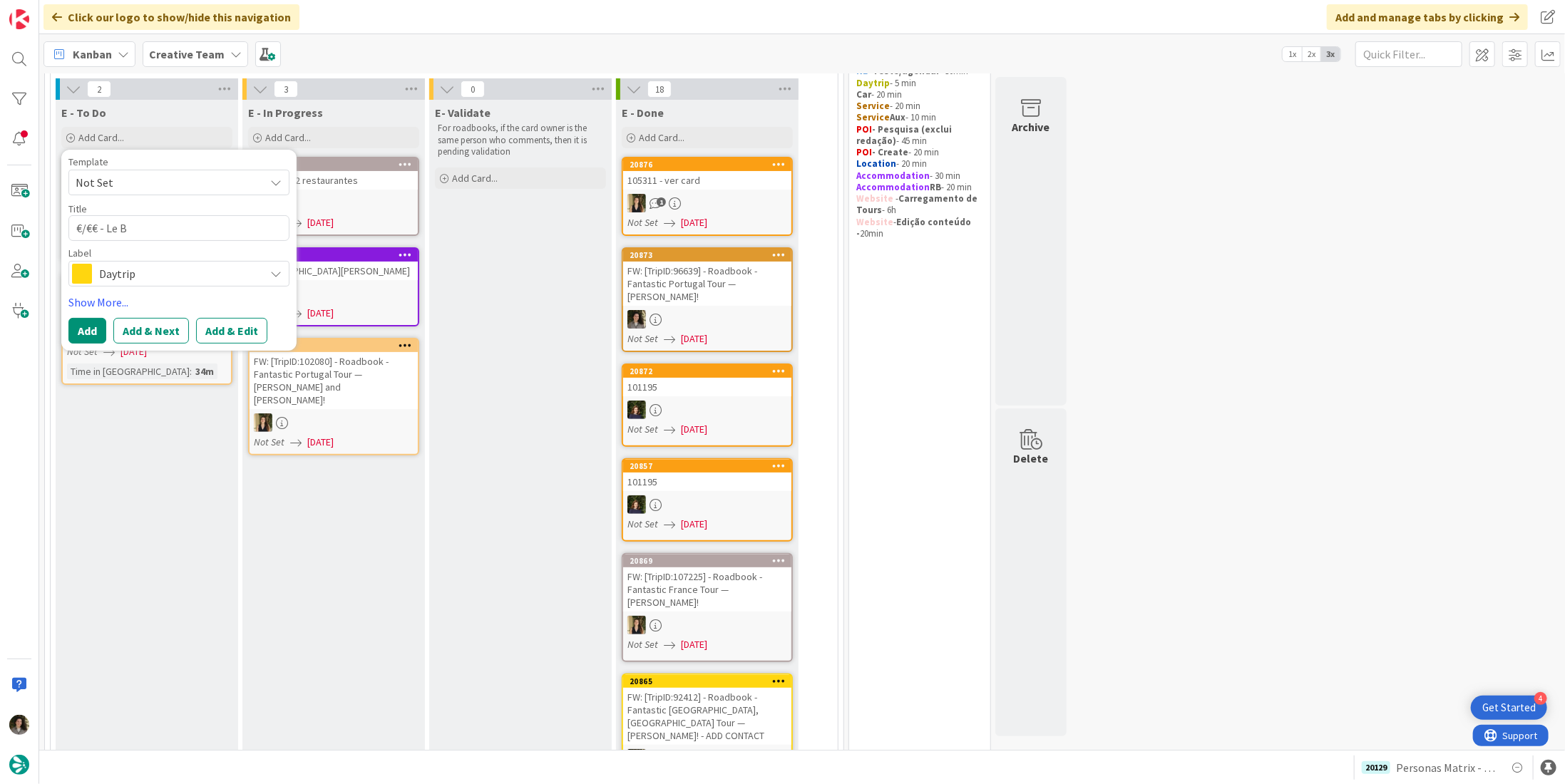
type textarea "x"
type textarea "€/€€ - Le Bi"
type textarea "x"
type textarea "€/€€ - Le Bis"
type textarea "x"
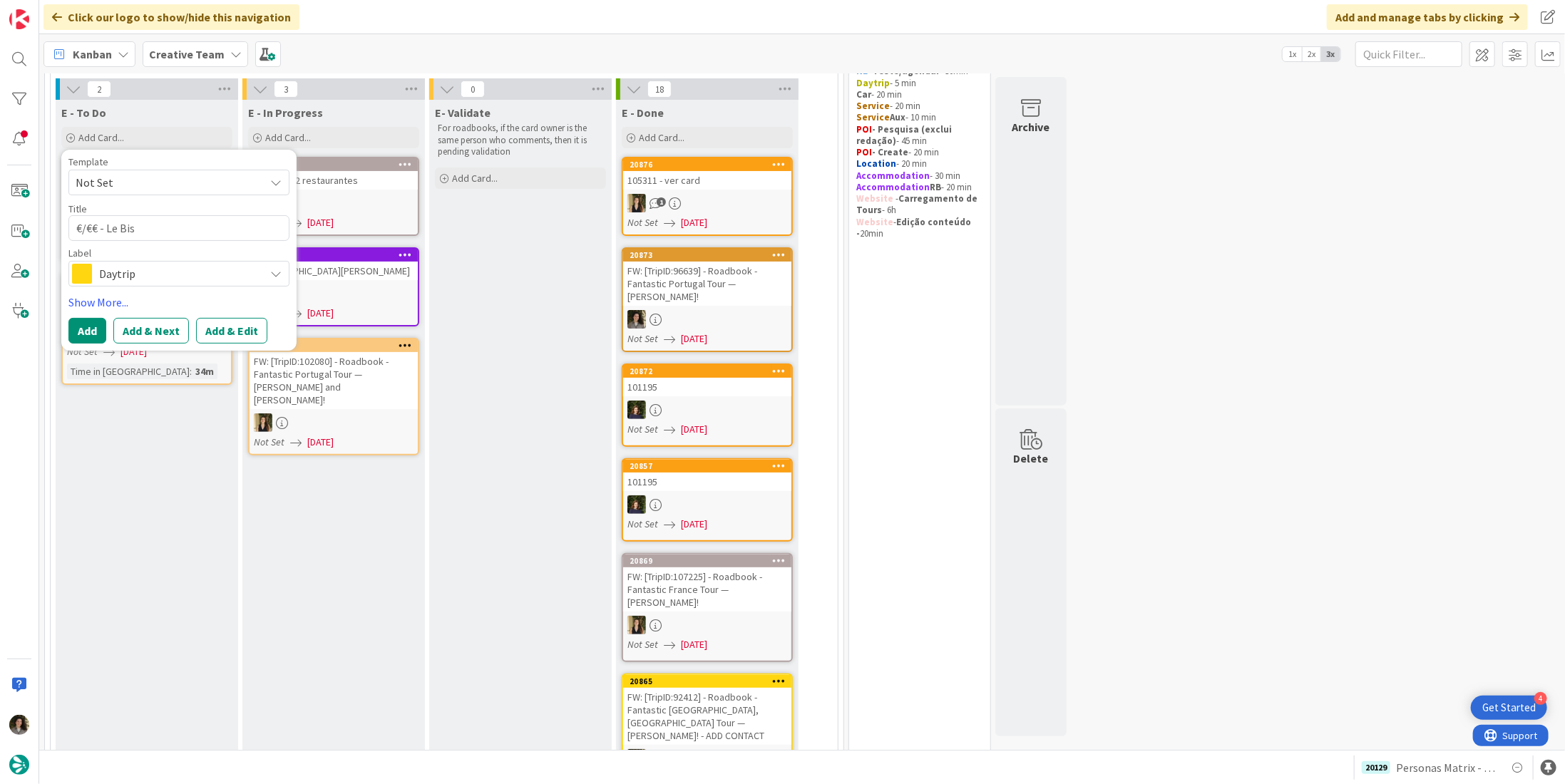
type textarea "€/€€ - Le Bist"
type textarea "x"
type textarea "€/€€ - Le Bistr"
type textarea "x"
type textarea "€/€€ - Le Bistro"
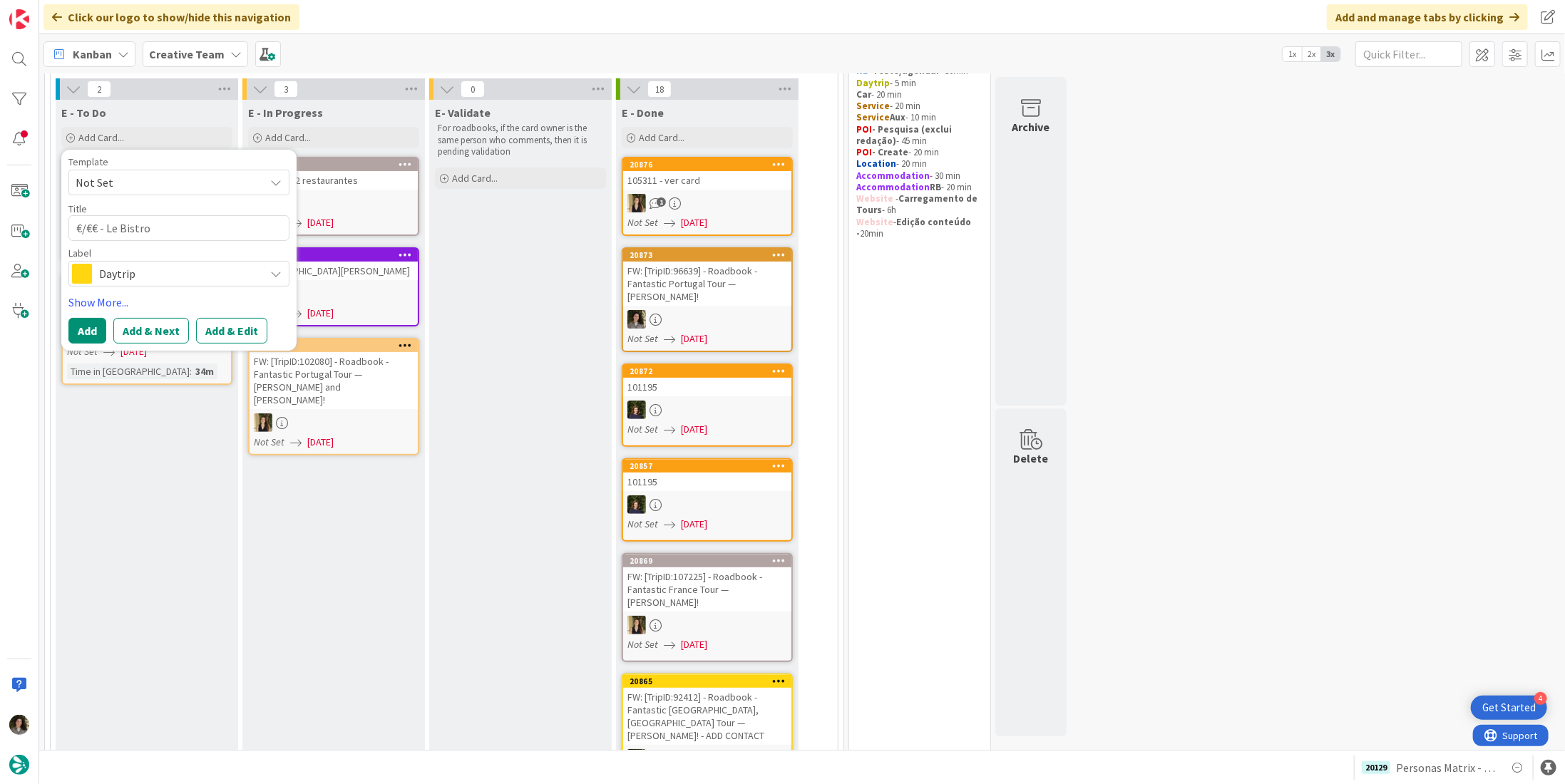
type textarea "x"
type textarea "€/€€ - Le Bistro"
type textarea "x"
type textarea "€/€€ - Le Bistro d"
type textarea "x"
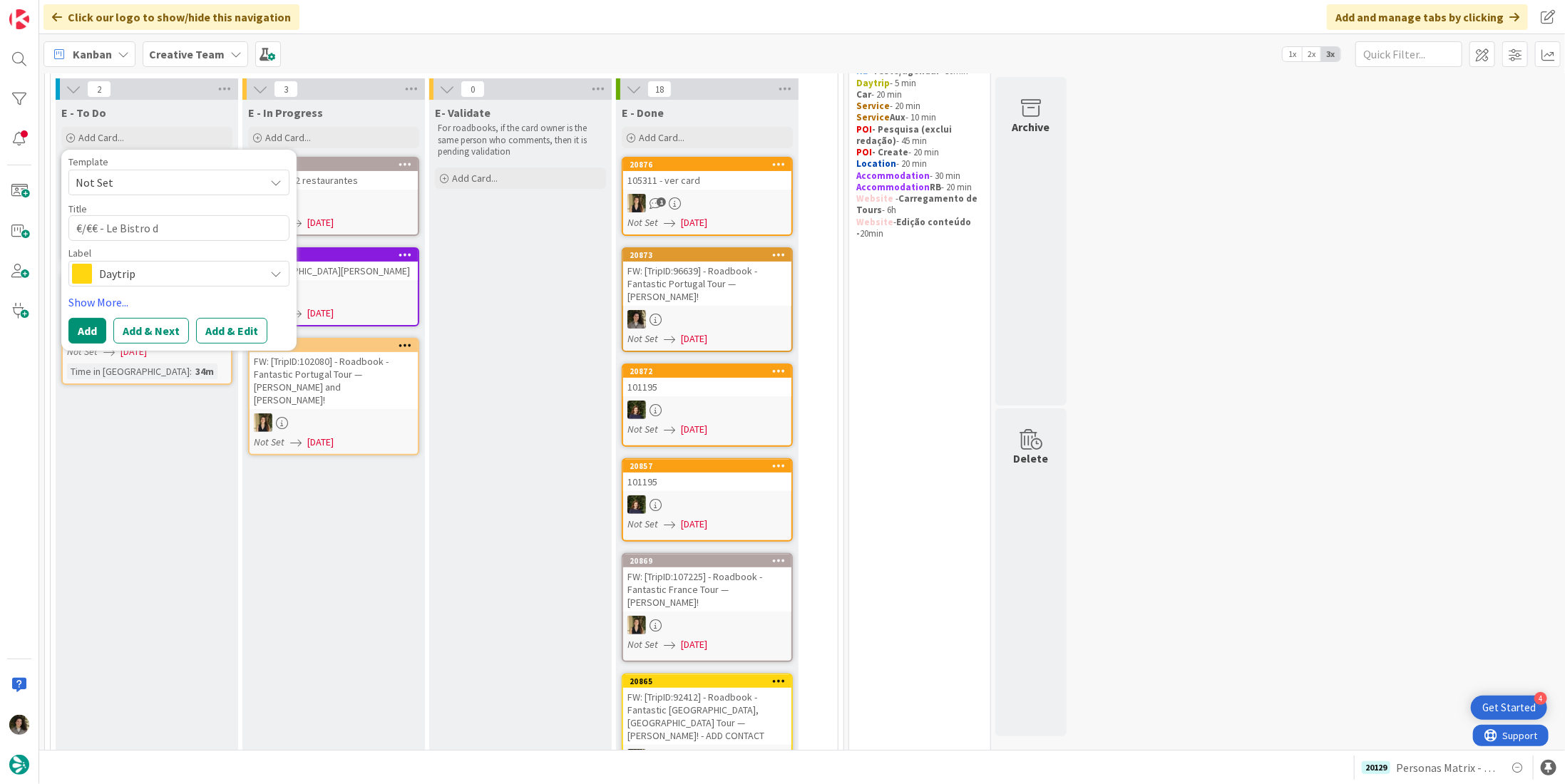
type textarea "€/€€ - Le Bistro de"
type textarea "x"
type textarea "€/€€ - Le Bistro de"
type textarea "x"
type textarea "€/€€ - Le Bistro de L"
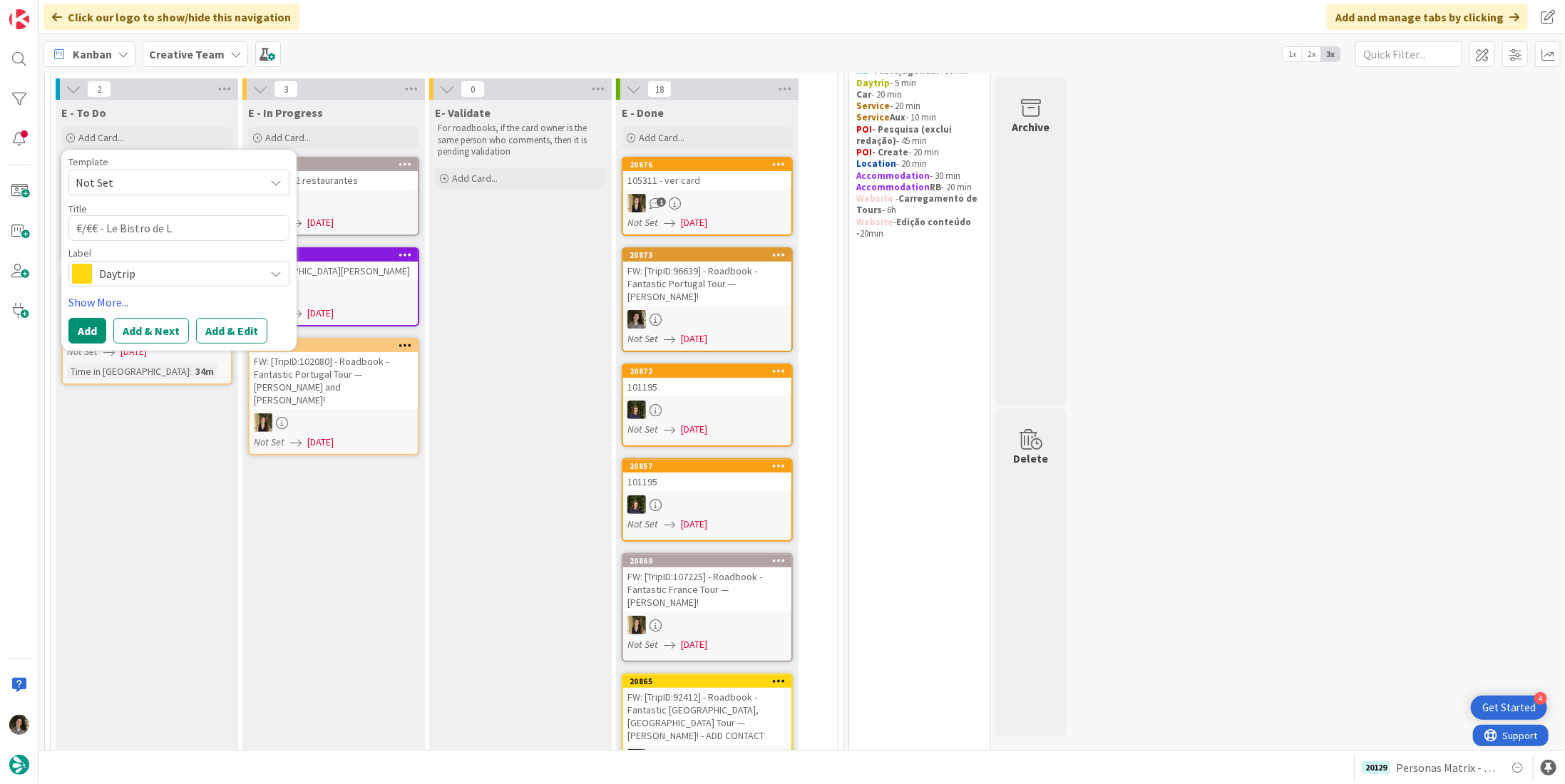
type textarea "x"
type textarea "€/€€ - Le Bistro de L'"
type textarea "x"
type textarea "€/€€ - Le Bistro de L'O"
type textarea "x"
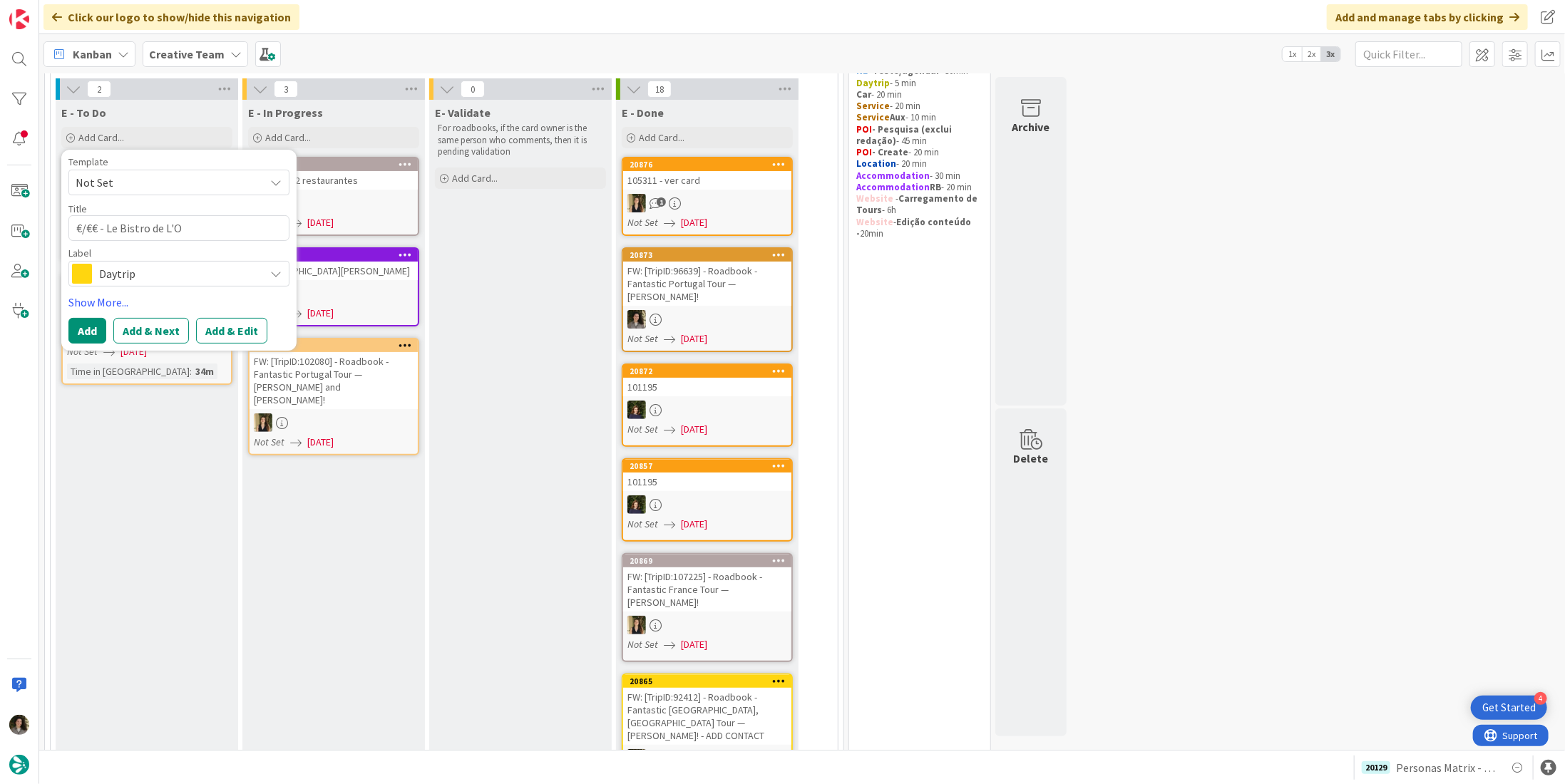
type textarea "€/€€ - Le Bistro de L'Oc"
type textarea "x"
type textarea "€/€€ - Le Bistro de L'Oct"
type textarea "x"
type textarea "€/€€ - Le Bistro de L'Octr"
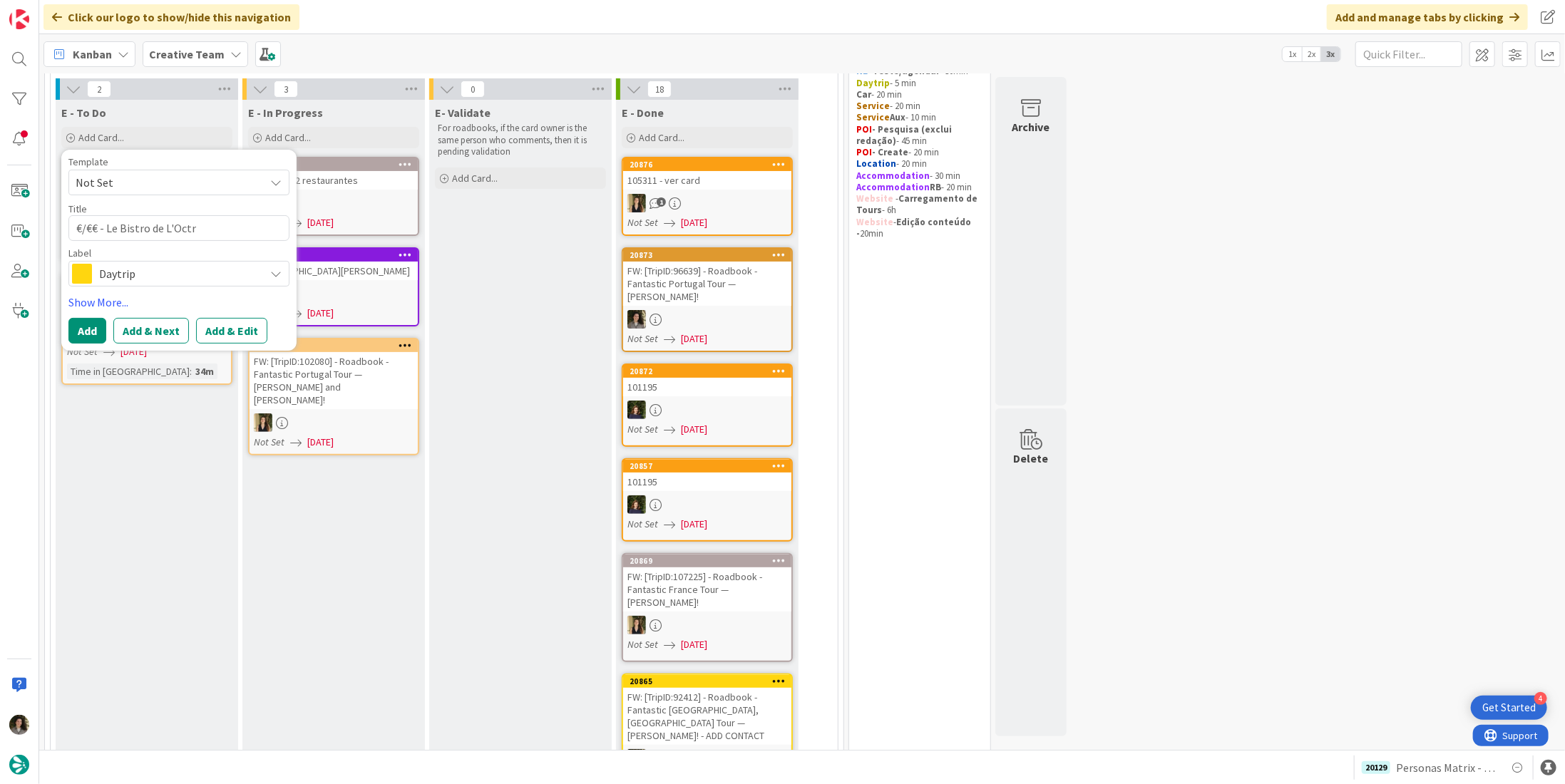
type textarea "x"
type textarea "€/€€ - Le Bistro de L'Octro"
type textarea "x"
type textarea "€/€€ - Le Bistro de L'Octroi"
click at [139, 277] on span "Daytrip" at bounding box center [179, 273] width 158 height 20
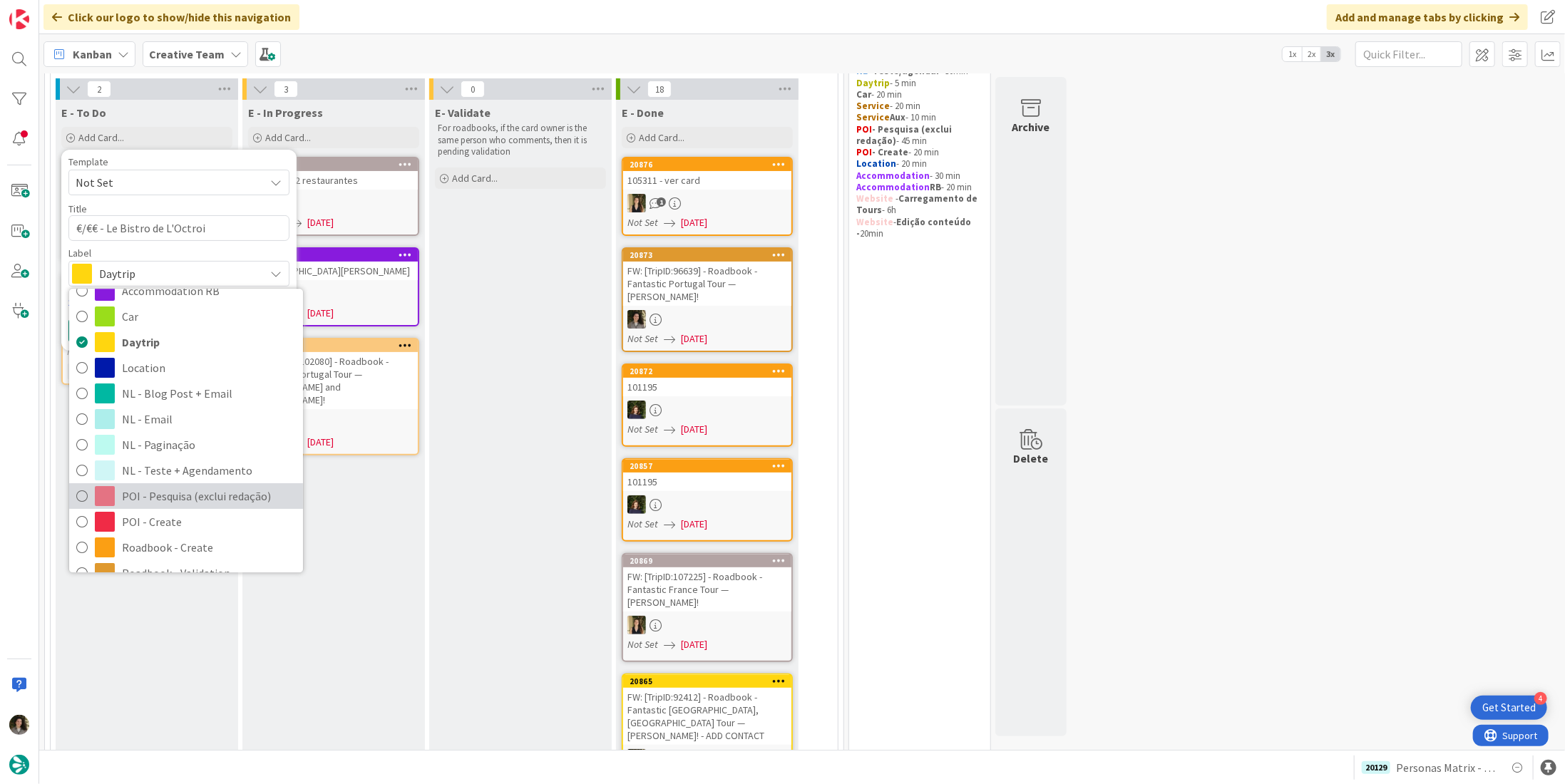
scroll to position [71, 0]
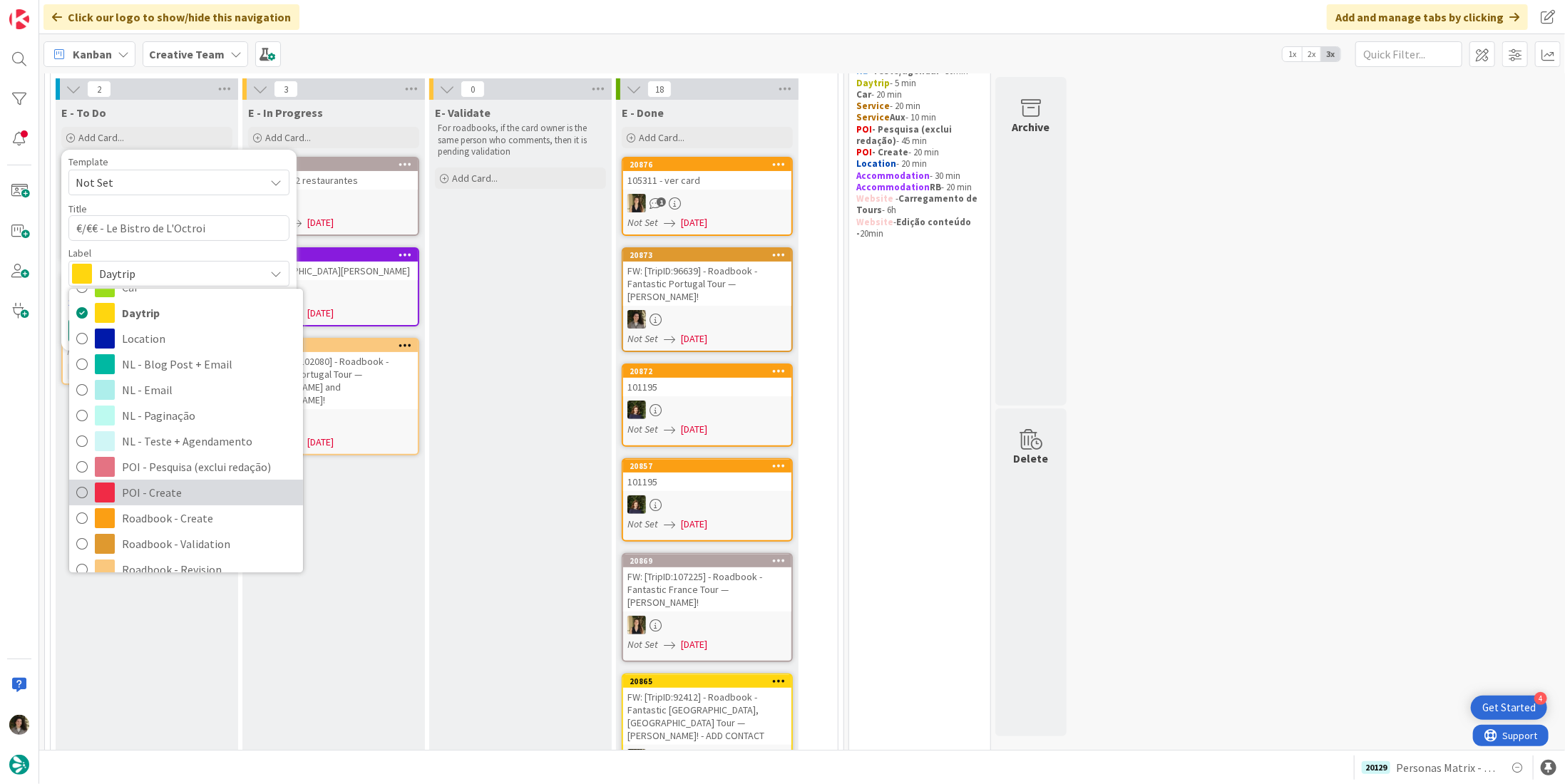
click at [183, 488] on span "POI - Create" at bounding box center [208, 493] width 174 height 21
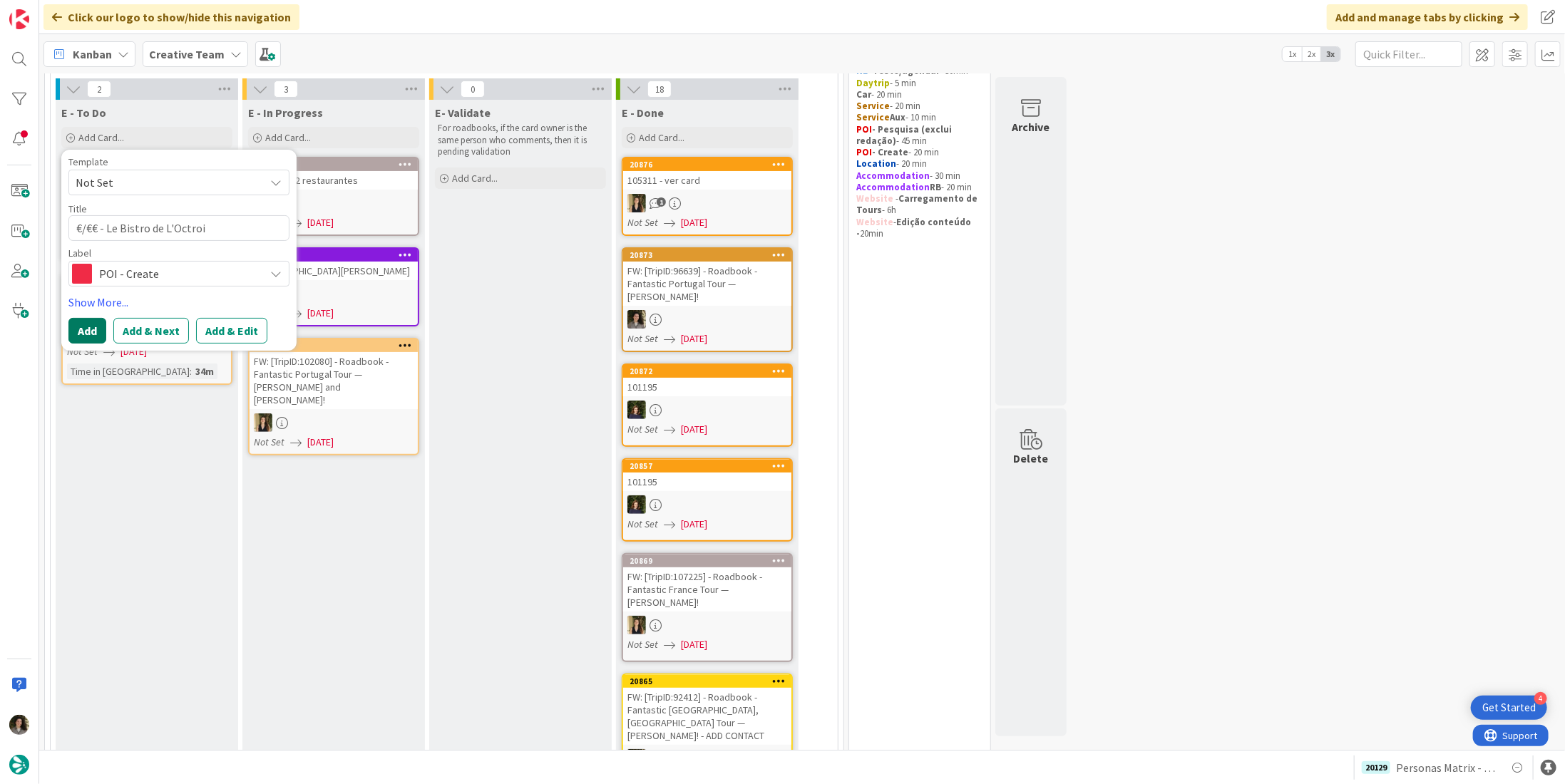
click at [95, 330] on button "Add" at bounding box center [87, 331] width 37 height 26
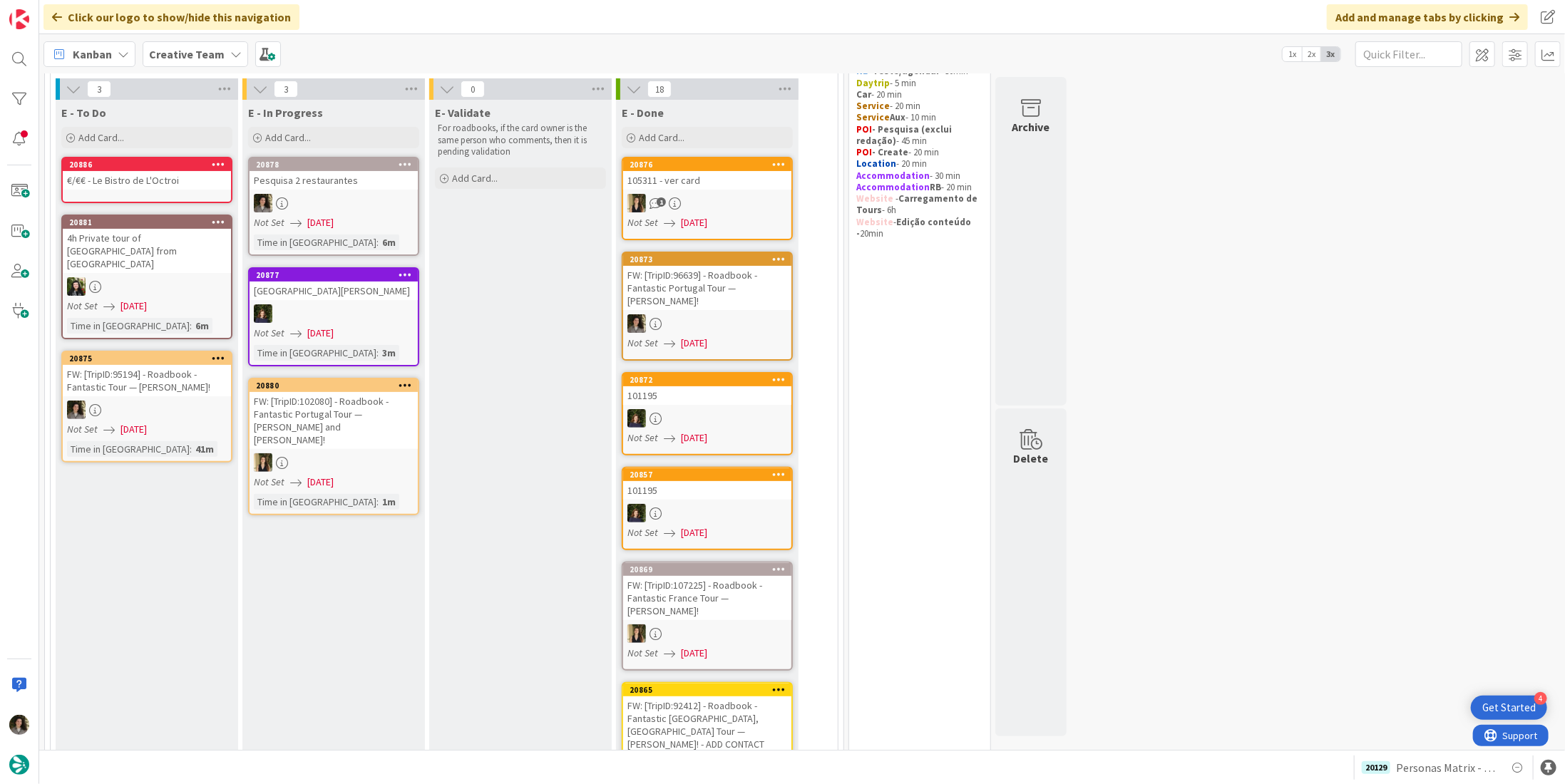
click at [734, 190] on link "20876 105311 - ver card 1 Not Set 08/12/2025" at bounding box center [707, 198] width 171 height 83
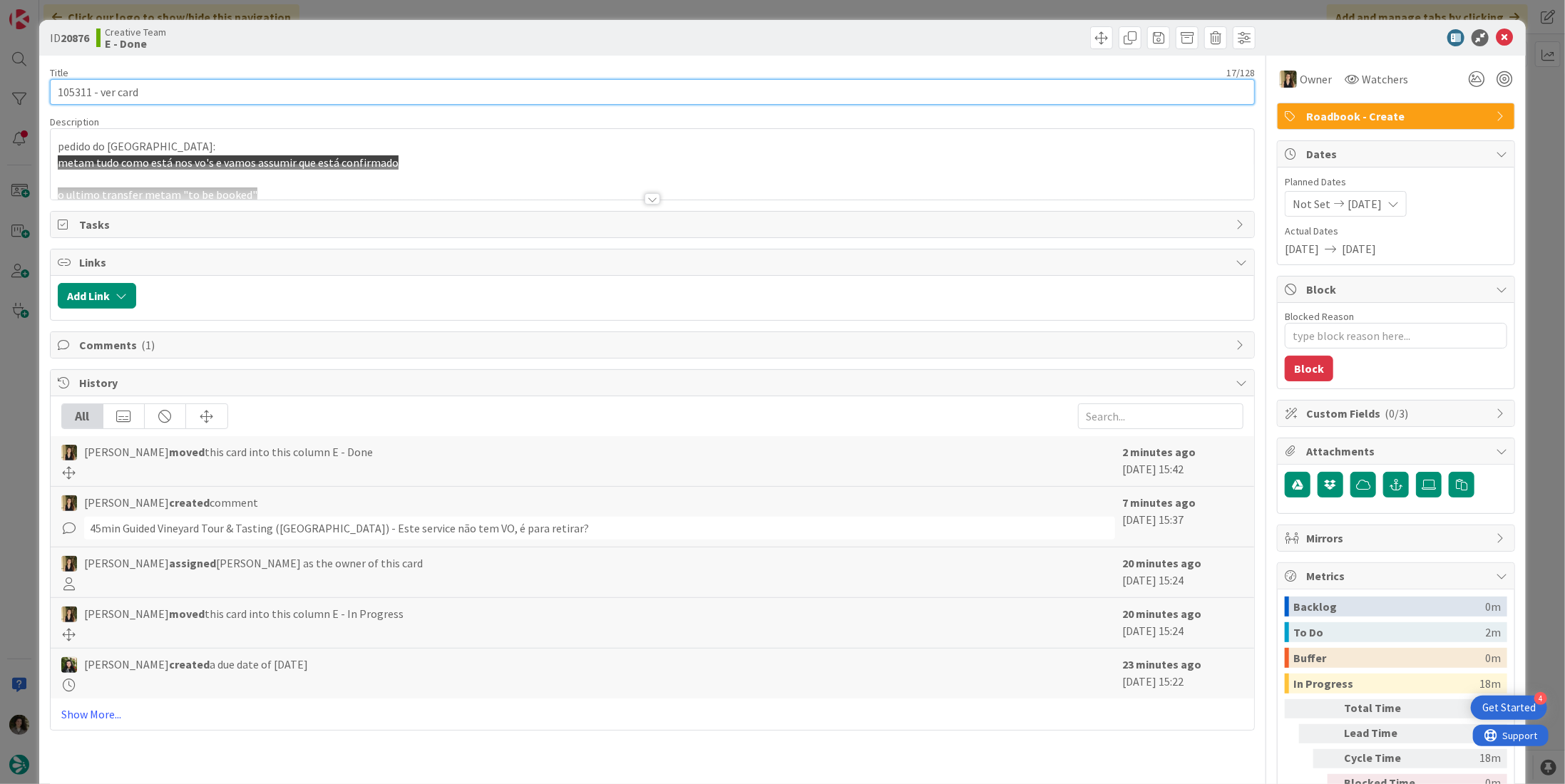
click at [300, 102] on input "105311 - ver card" at bounding box center [652, 92] width 1205 height 26
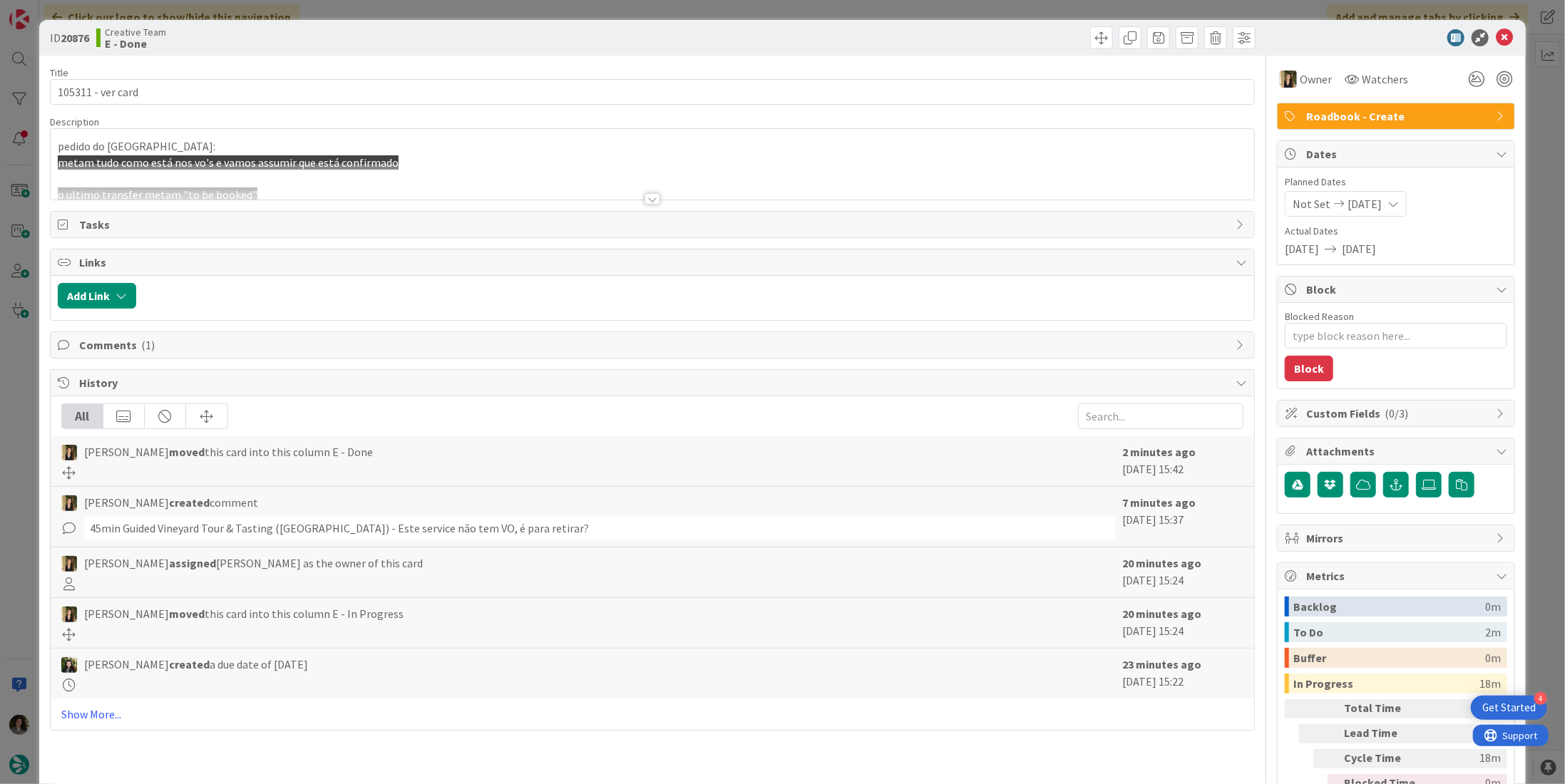
click at [650, 199] on div at bounding box center [652, 198] width 15 height 11
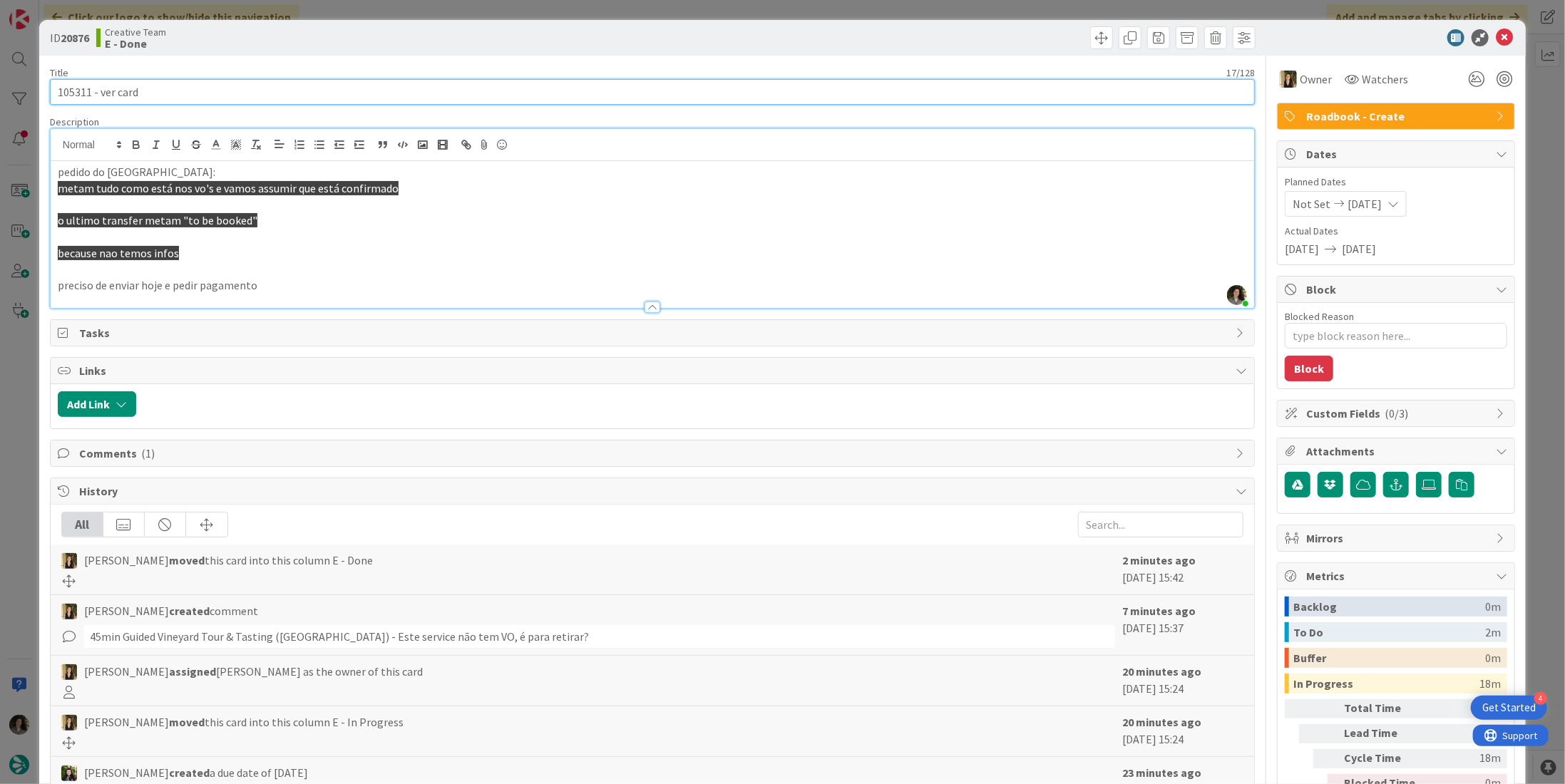
drag, startPoint x: 91, startPoint y: 94, endPoint x: 47, endPoint y: 87, distance: 44.6
click at [47, 87] on div "ID 20876 Creative Team E - Done Title 17 / 128 105311 - ver card Description Me…" at bounding box center [782, 435] width 1487 height 830
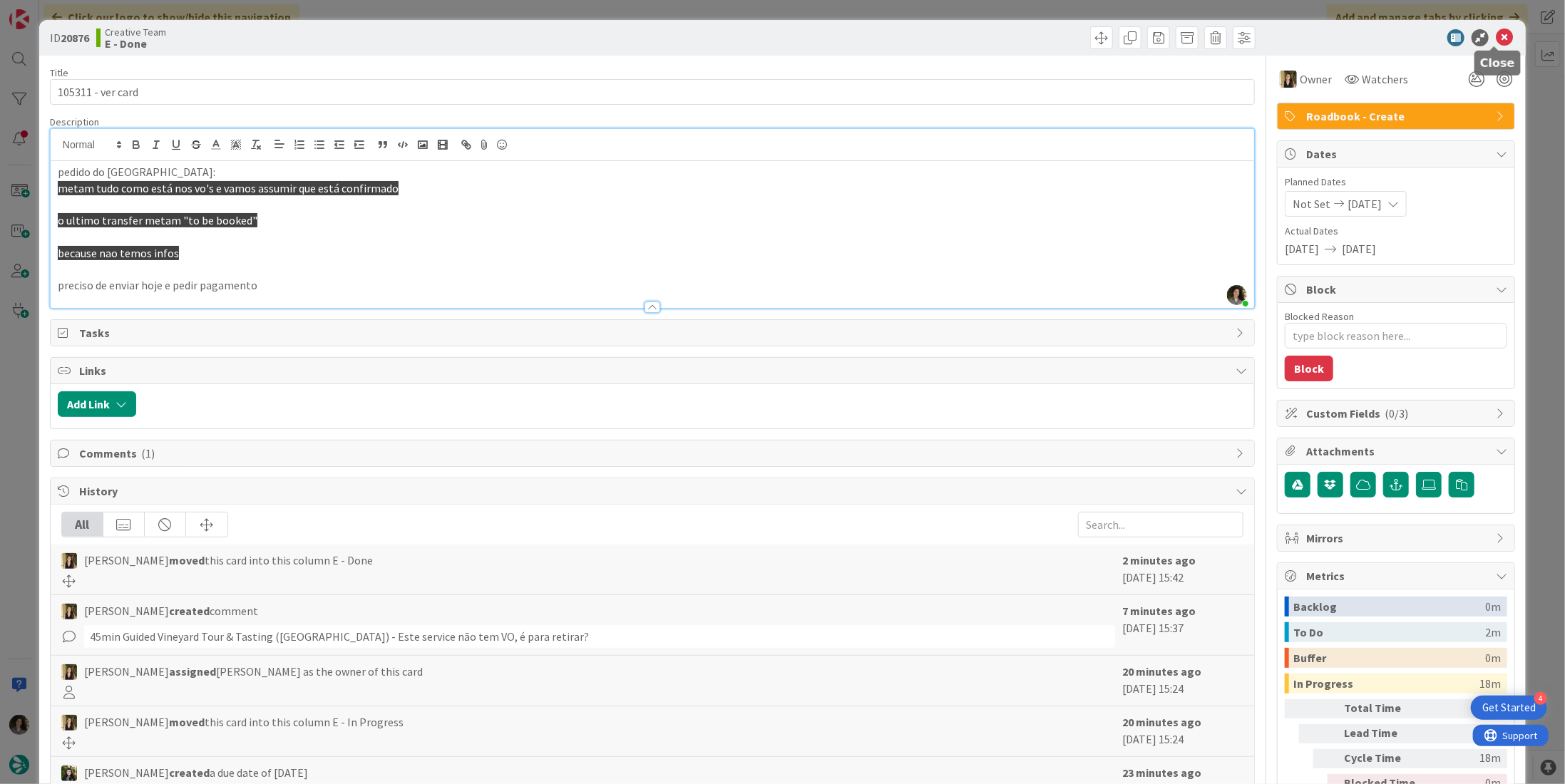
click at [1496, 33] on icon at bounding box center [1505, 37] width 17 height 17
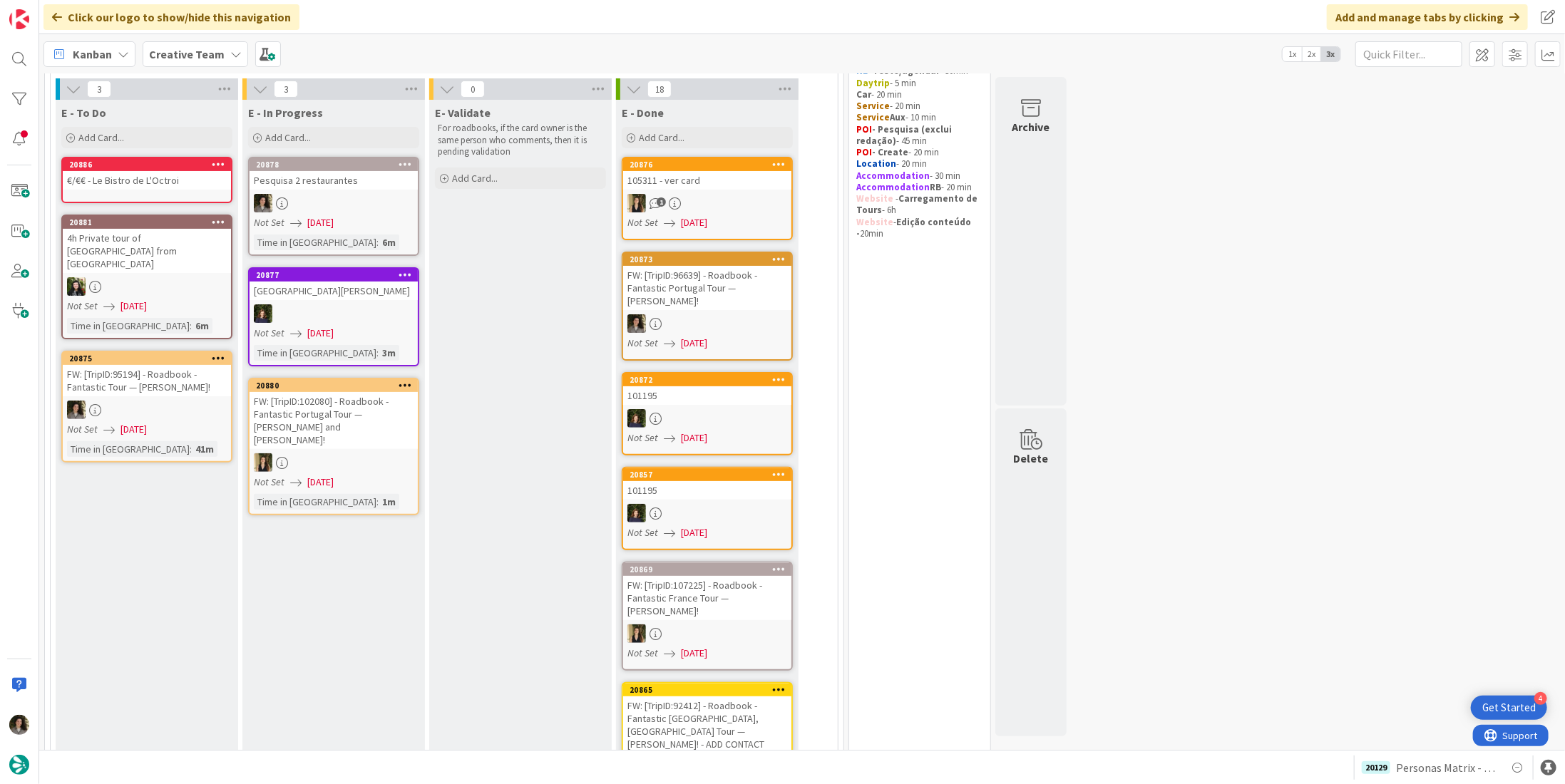
click at [168, 176] on div "€/€€ - Le Bistro de L'Octroi" at bounding box center [147, 180] width 168 height 19
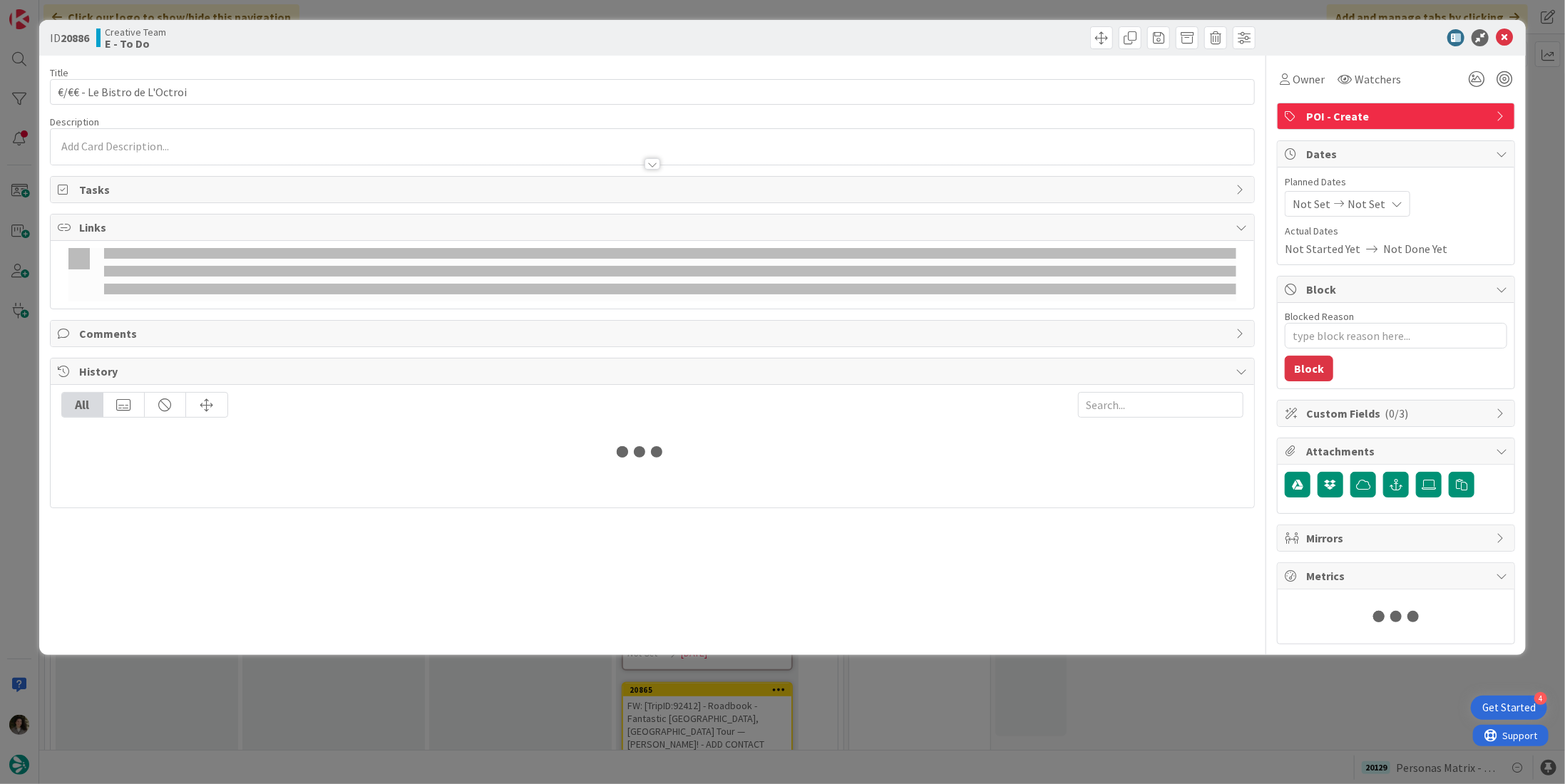
type textarea "x"
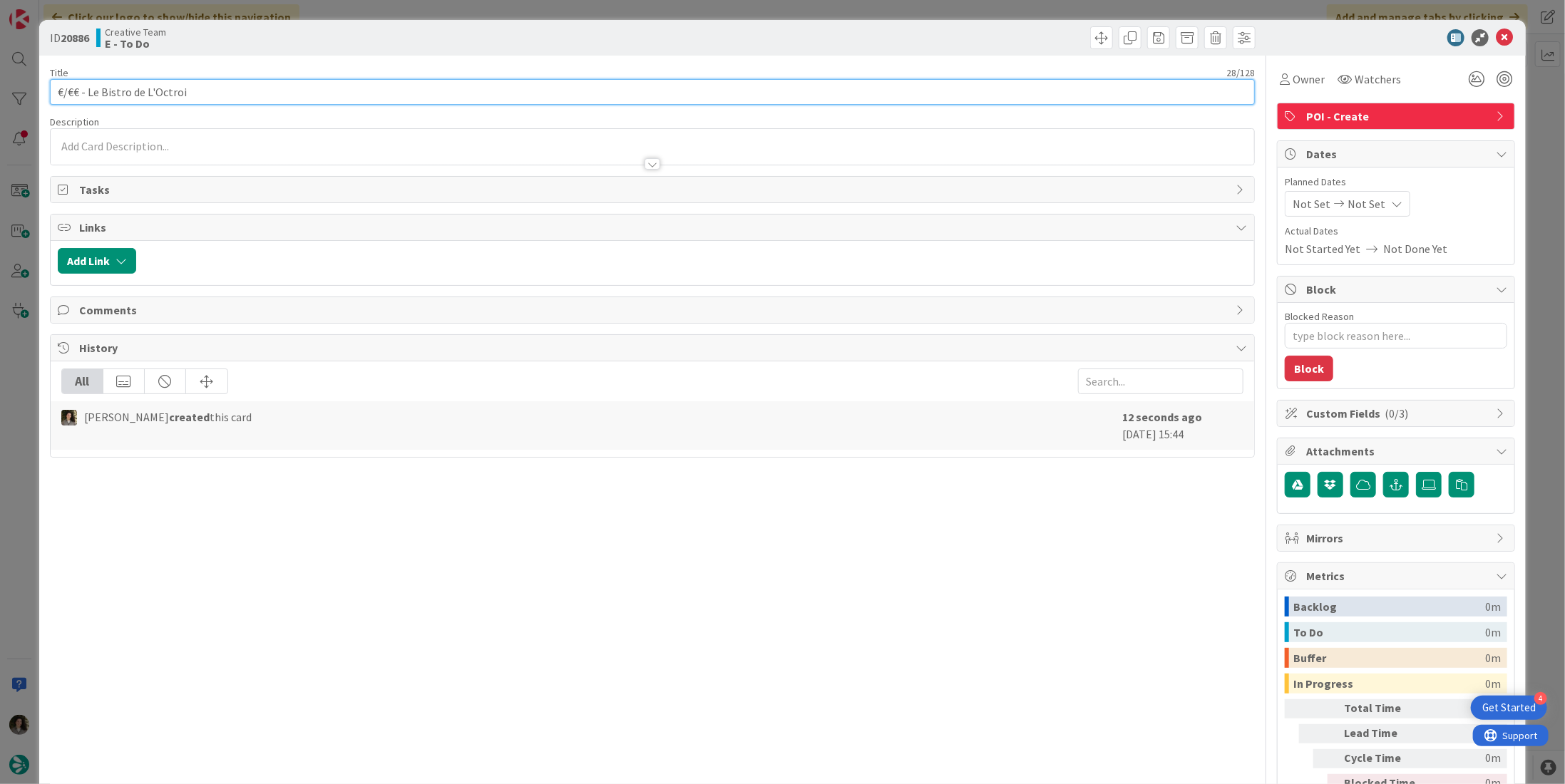
click at [252, 87] on input "€/€€ - Le Bistro de L'Octroi" at bounding box center [652, 92] width 1205 height 26
paste input "105311"
type input "€/€€ - Le Bistro de L'Octroi - 105311"
type textarea "x"
type input "€/€€ - Le Bistro de L'Octroi - 105311"
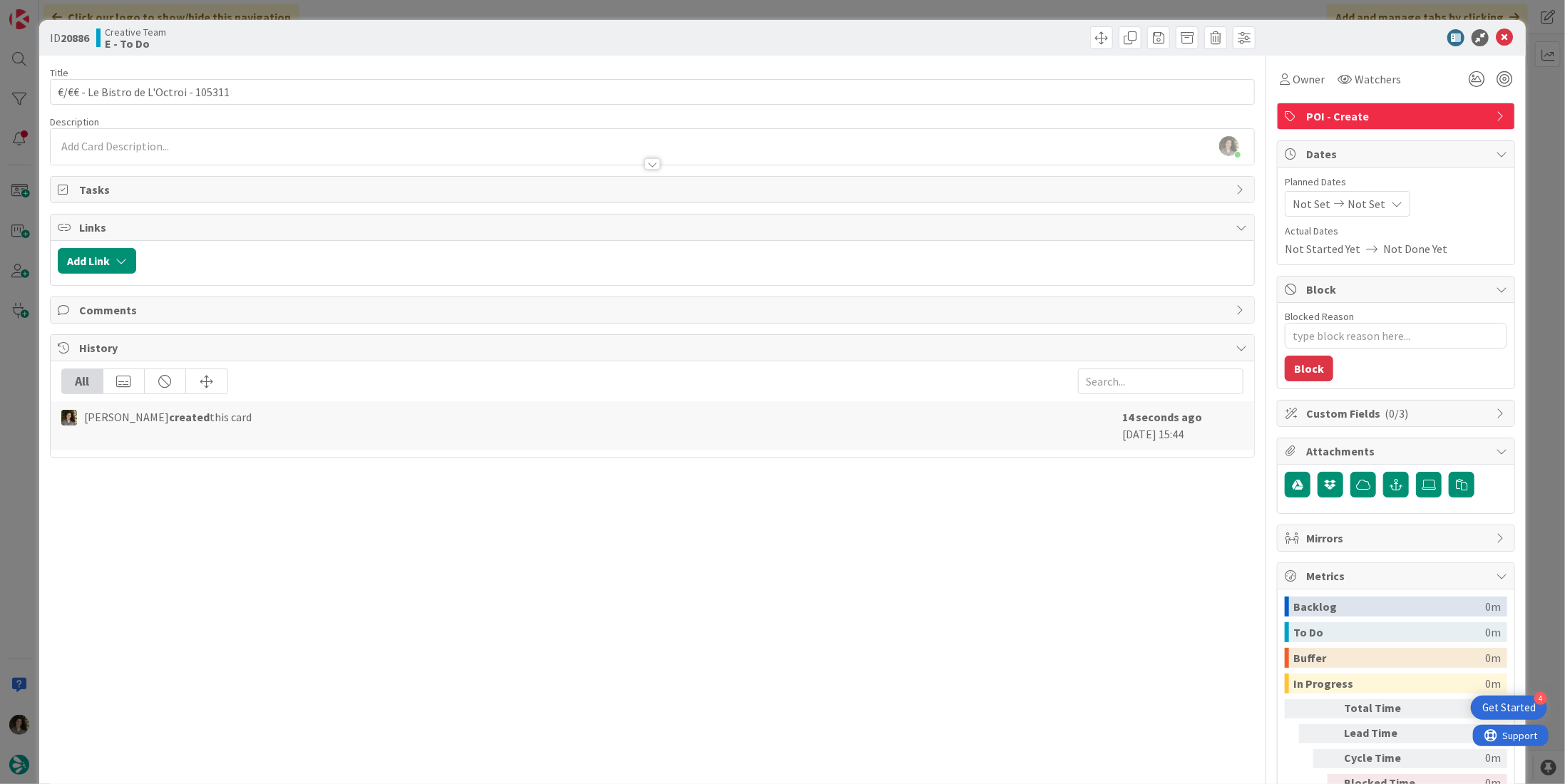
click at [1374, 189] on div "Planned Dates Not Set Not Set" at bounding box center [1397, 195] width 223 height 42
click at [1371, 201] on div "Not Set Not Set" at bounding box center [1348, 204] width 126 height 26
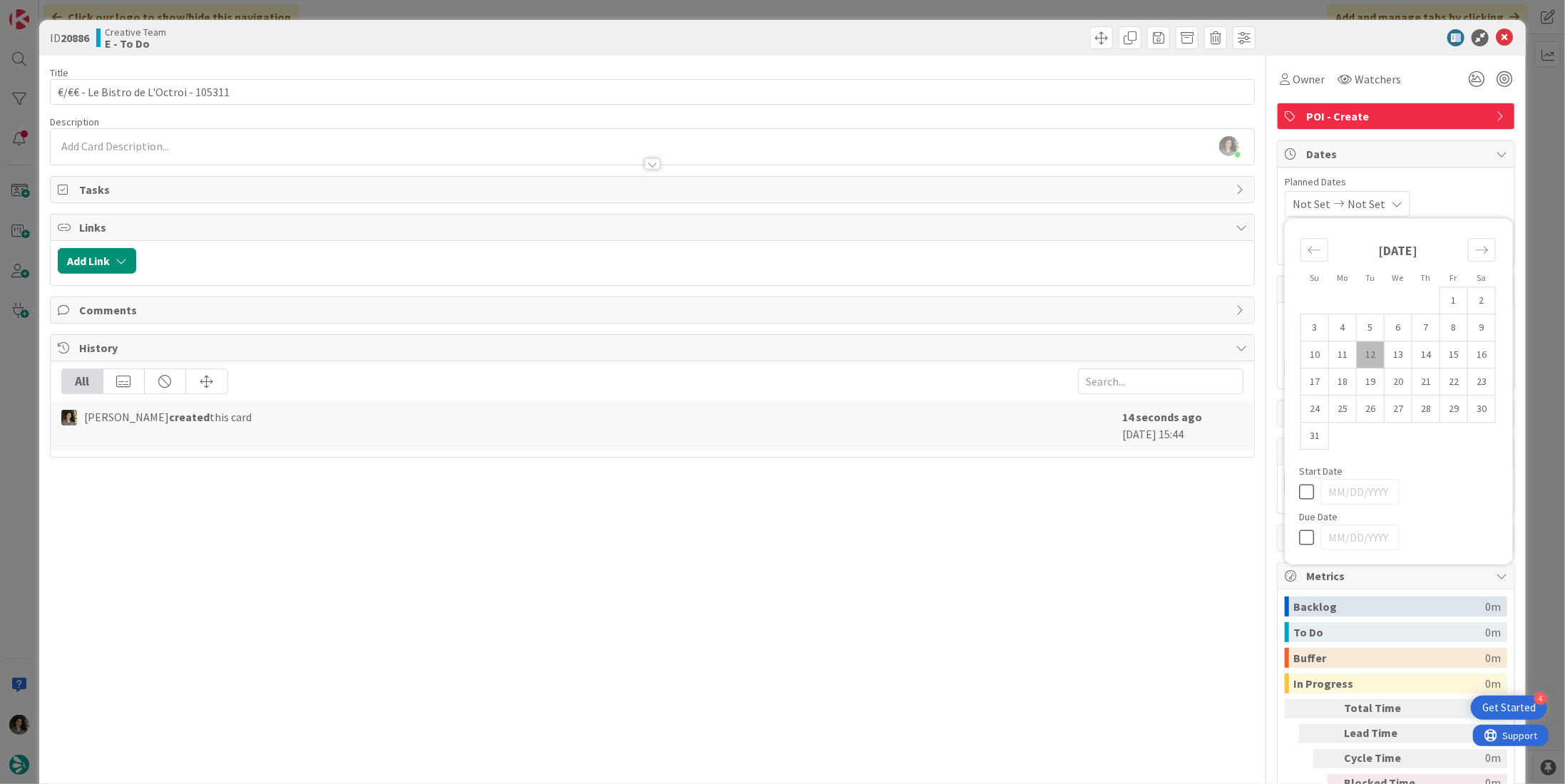
click at [1300, 532] on icon at bounding box center [1310, 537] width 21 height 17
type input "[DATE]"
click at [1496, 35] on icon at bounding box center [1505, 37] width 17 height 17
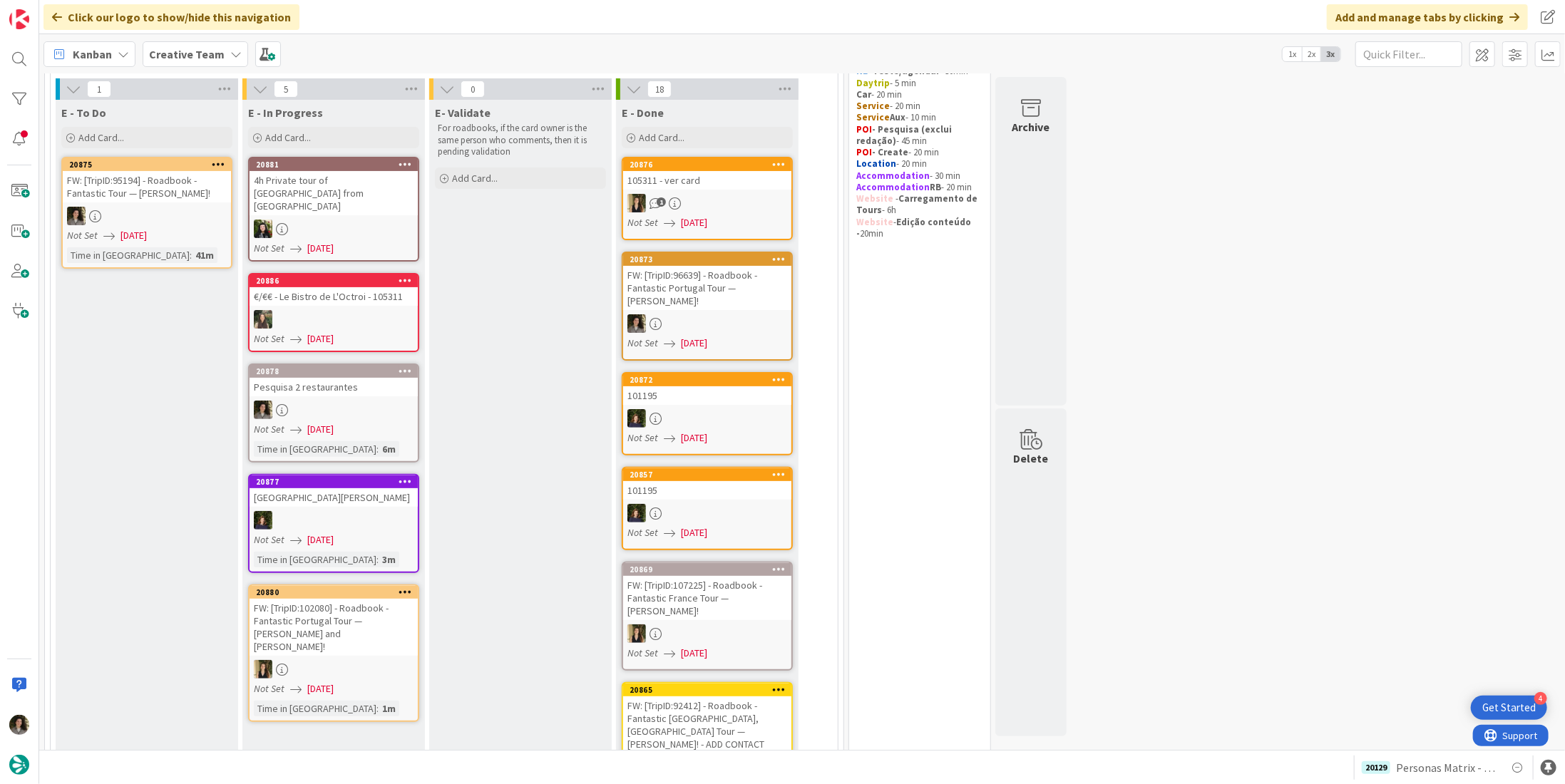
click at [311, 378] on div "Pesquisa 2 restaurantes" at bounding box center [333, 387] width 168 height 19
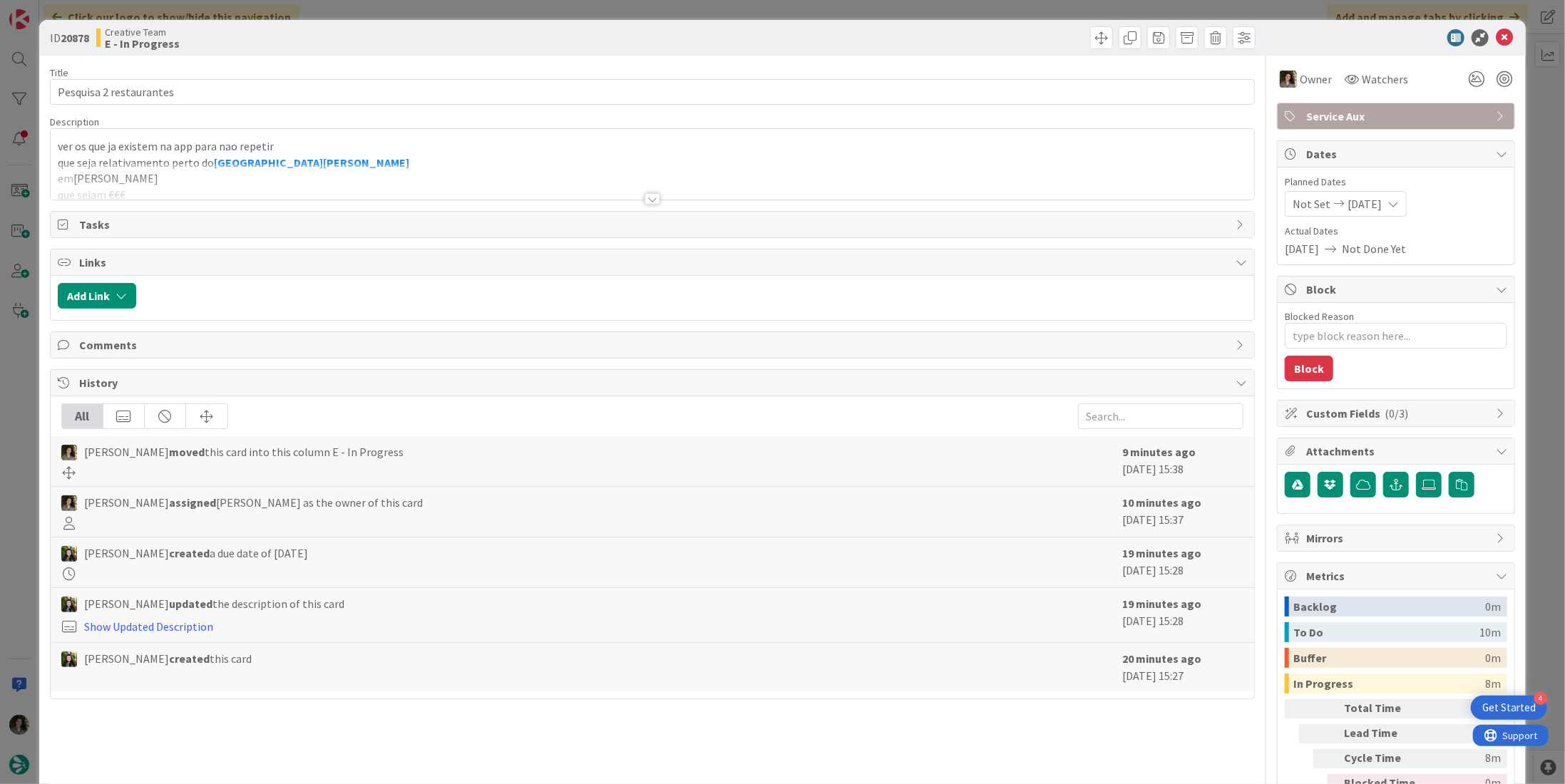
click at [657, 194] on div at bounding box center [652, 181] width 1204 height 37
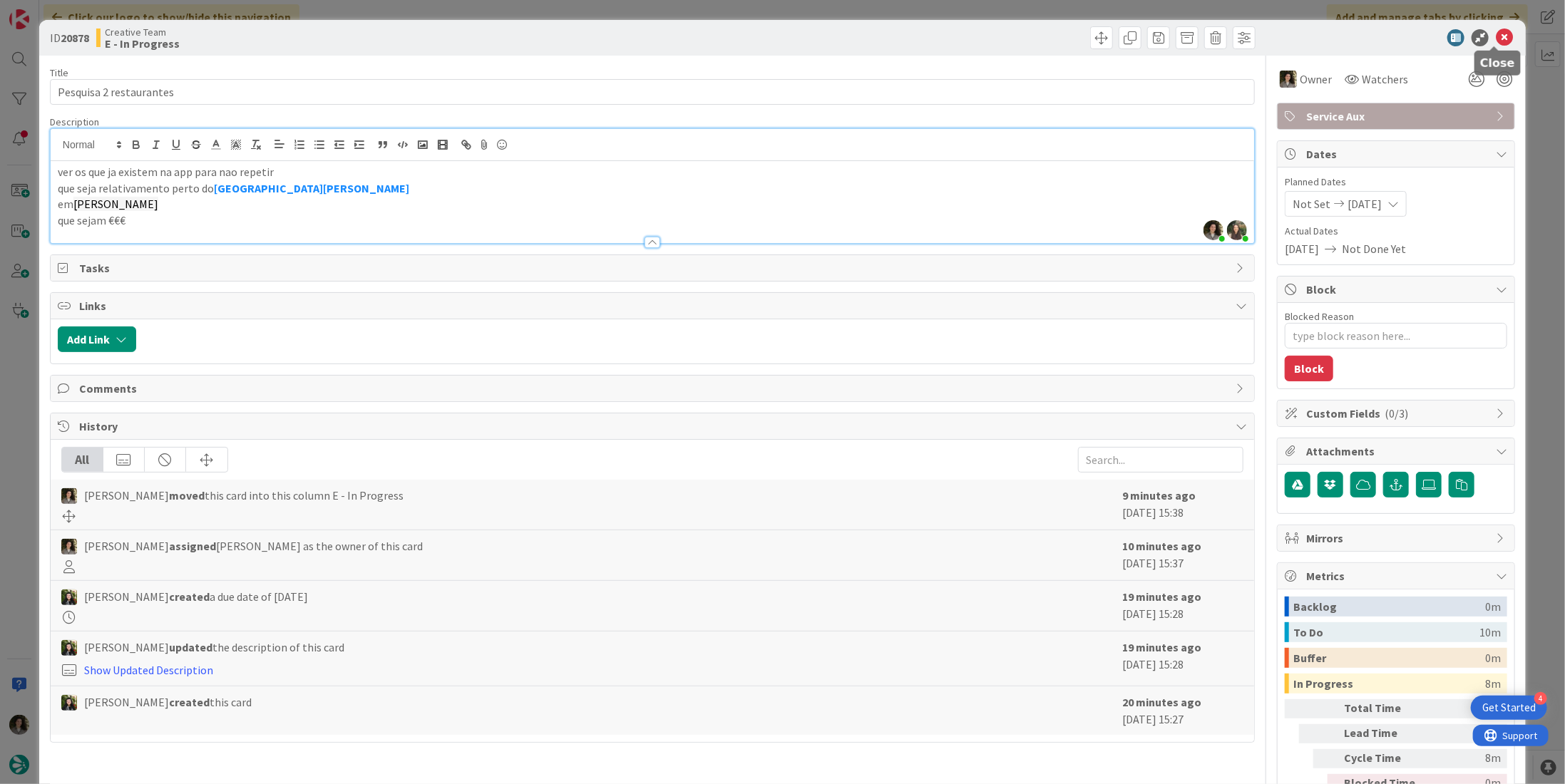
click at [1496, 32] on icon at bounding box center [1505, 37] width 17 height 17
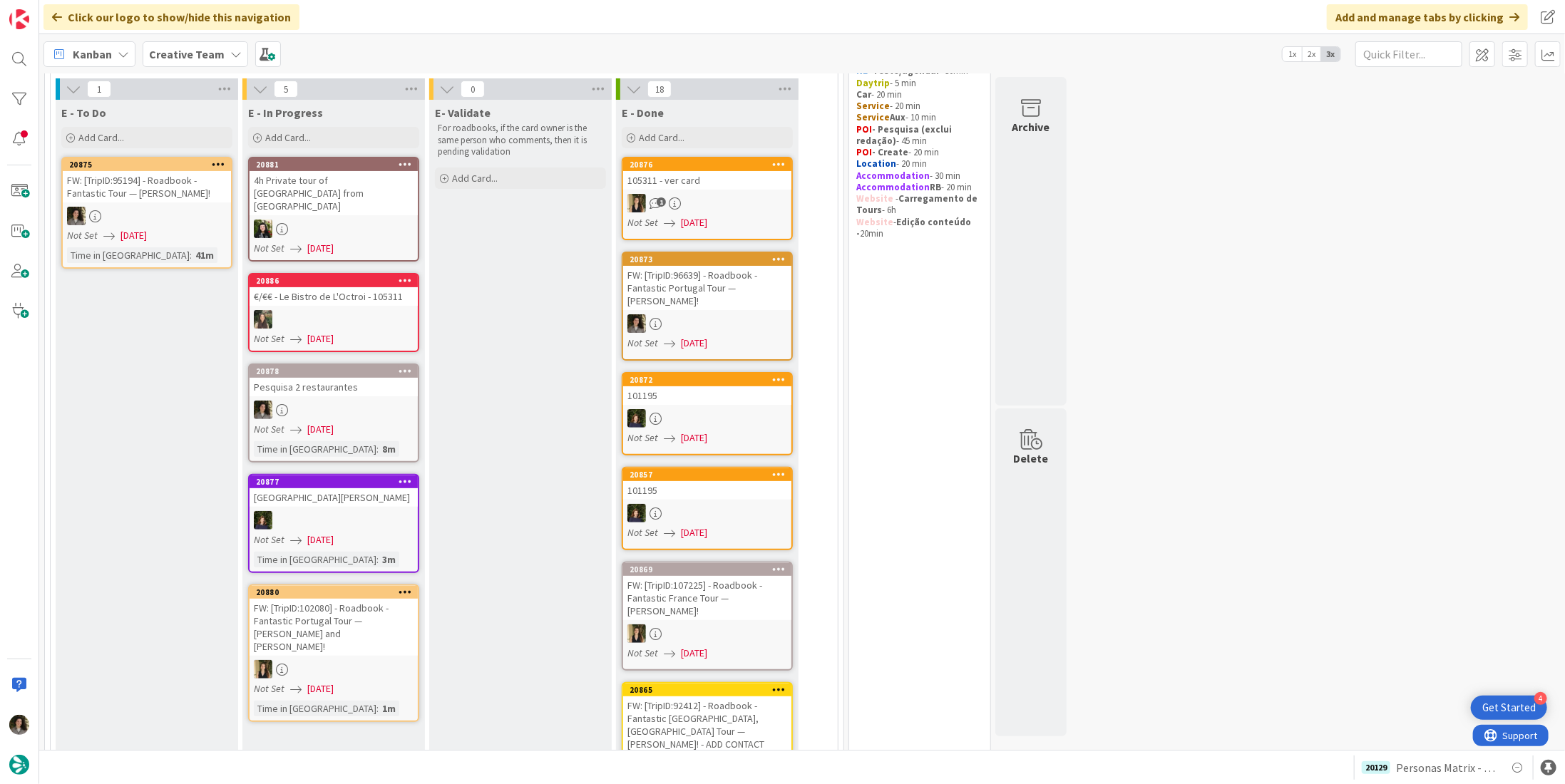
click at [325, 310] on div at bounding box center [333, 320] width 168 height 19
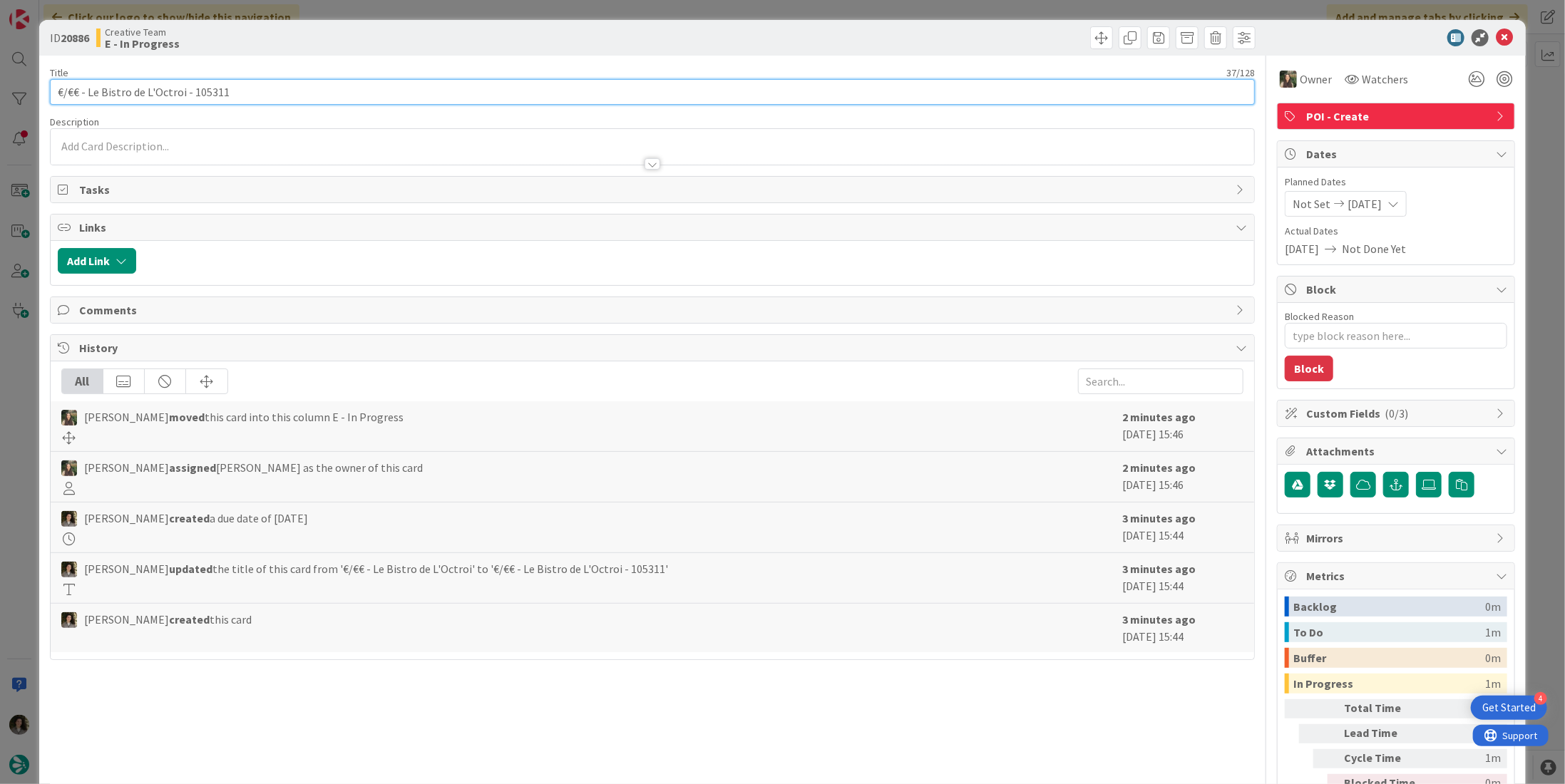
drag, startPoint x: 179, startPoint y: 92, endPoint x: 83, endPoint y: 86, distance: 96.2
click at [83, 86] on input "€/€€ - Le Bistro de L'Octroi - 105311" at bounding box center [652, 92] width 1205 height 26
drag, startPoint x: 228, startPoint y: 93, endPoint x: 188, endPoint y: 92, distance: 40.0
click at [188, 92] on input "€/€€ - Le Bistro de L'Octroi - 105311" at bounding box center [652, 92] width 1205 height 26
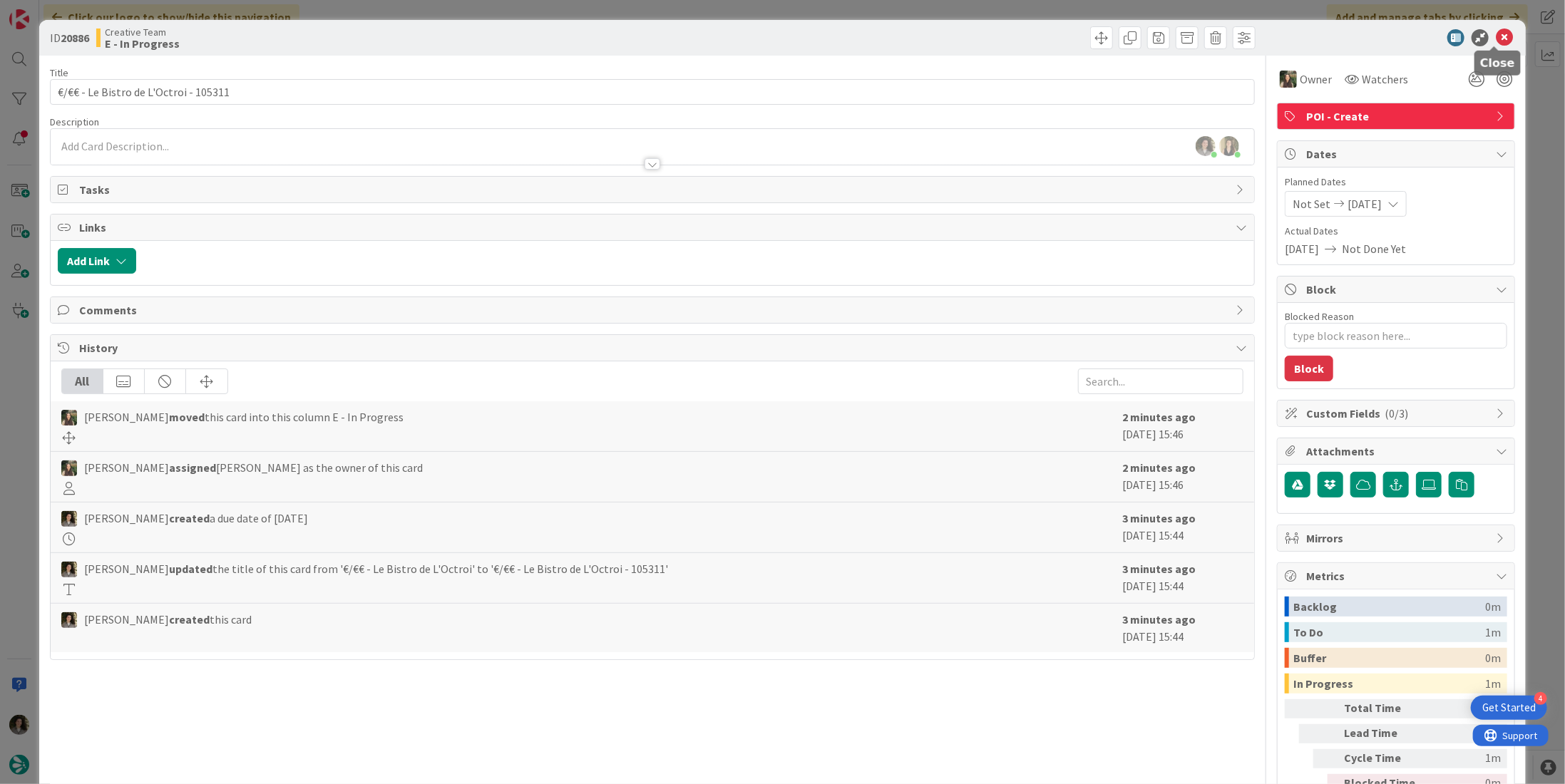
click at [1496, 33] on icon at bounding box center [1505, 37] width 17 height 17
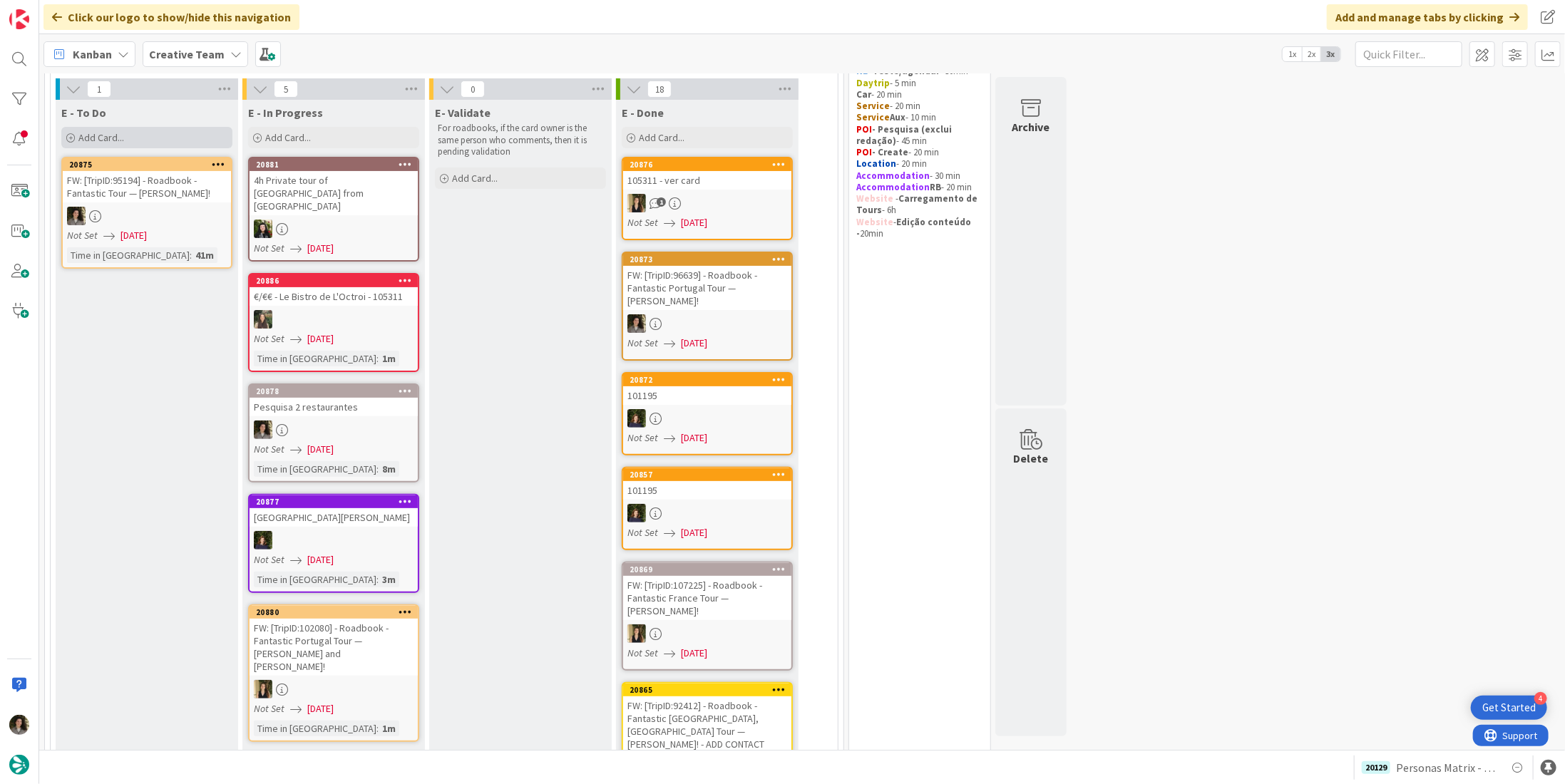
click at [152, 132] on div "Add Card..." at bounding box center [146, 137] width 171 height 21
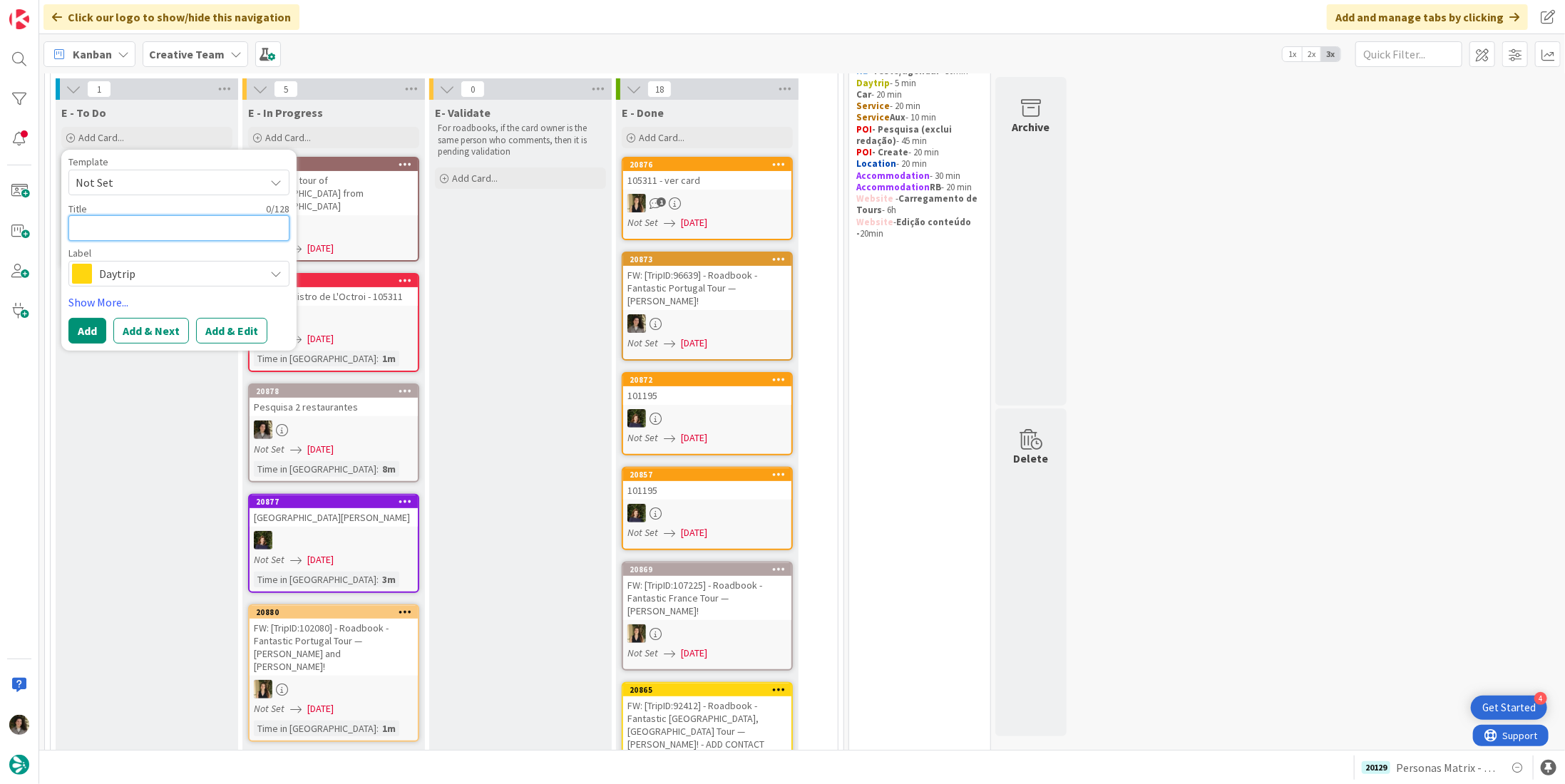
paste textarea "€"
type textarea "x"
type textarea "€"
paste textarea "€"
type textarea "x"
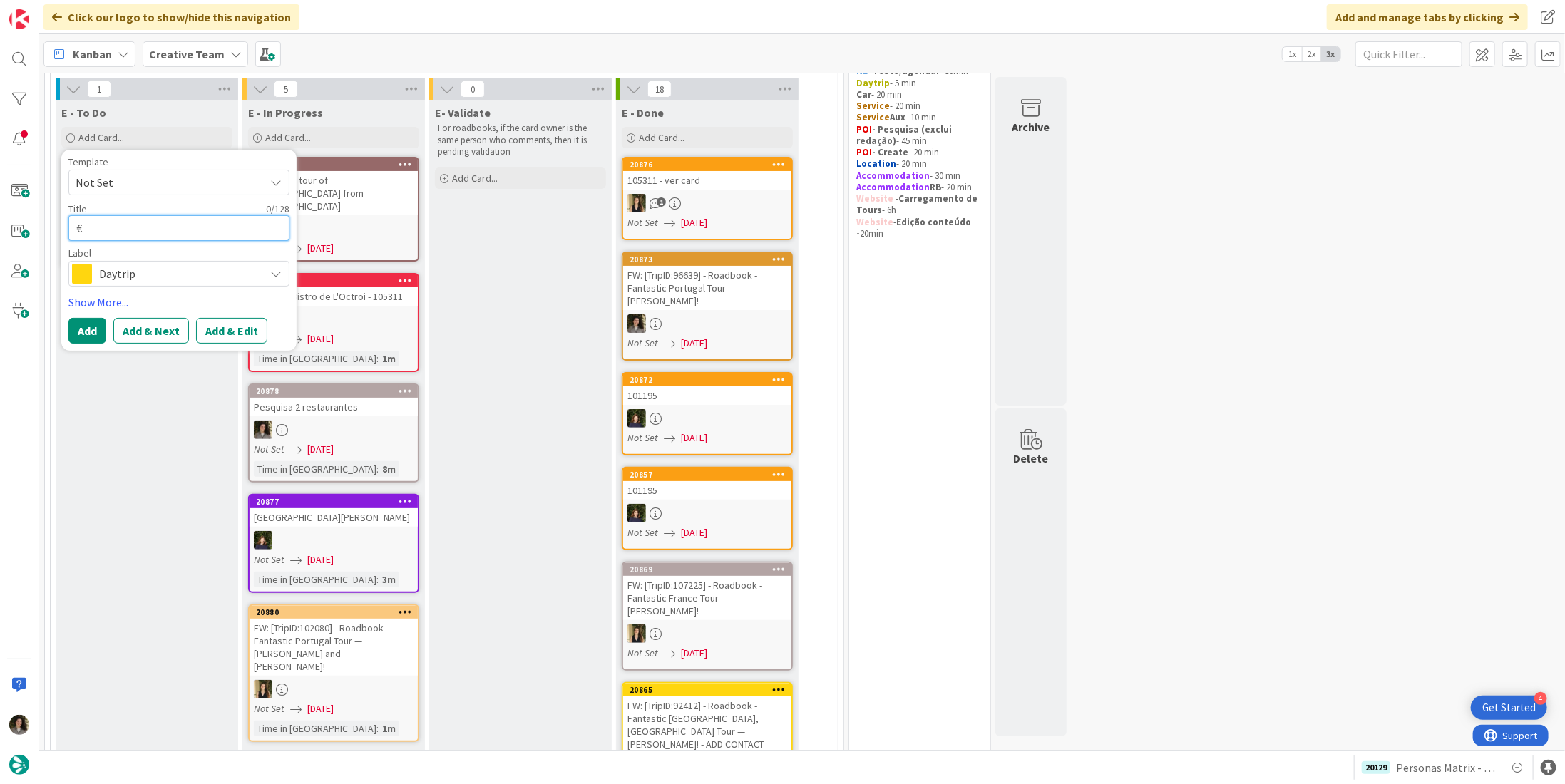
type textarea "€€"
type textarea "x"
type textarea "€€"
type textarea "x"
type textarea "€€ -"
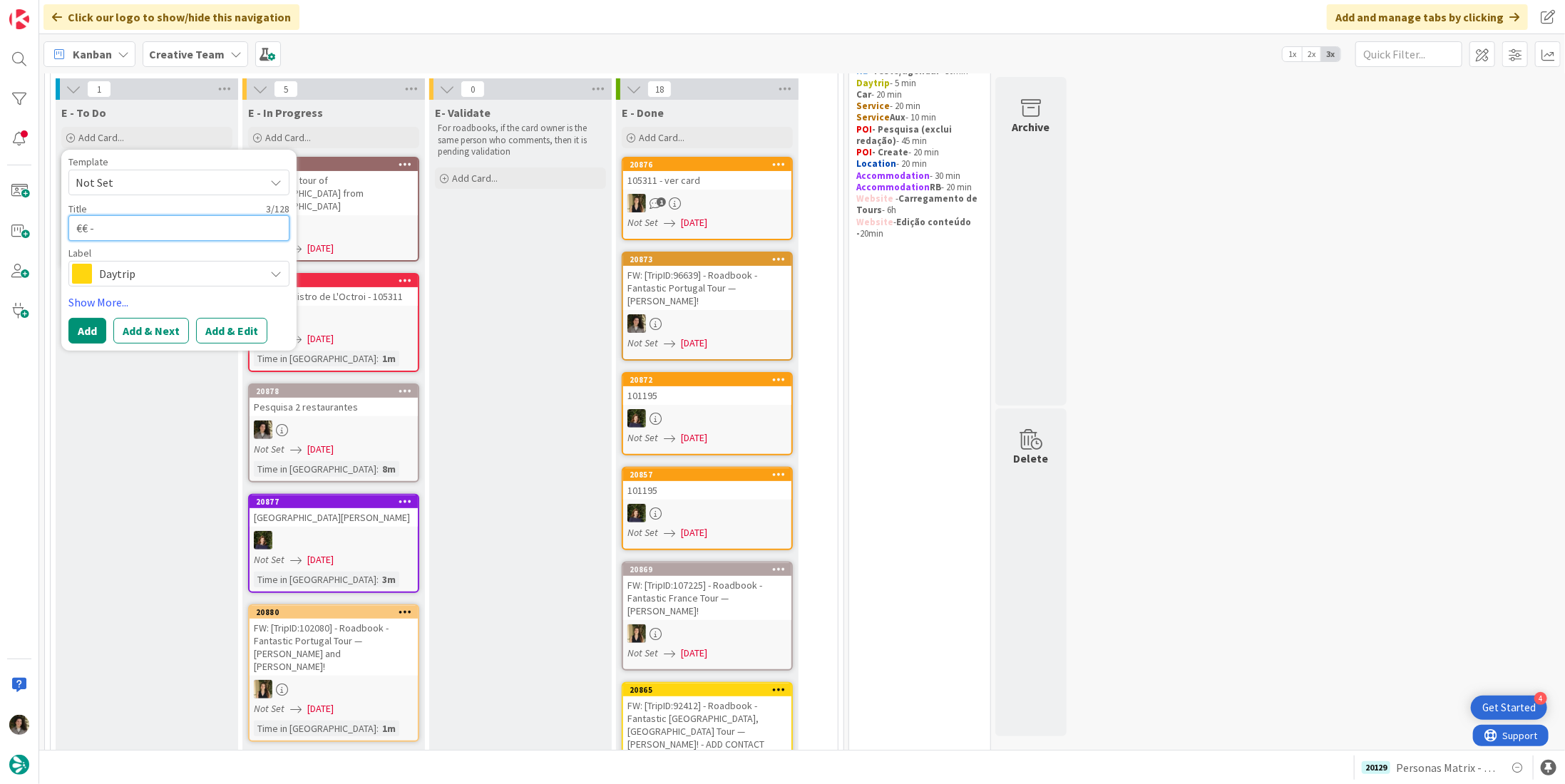
type textarea "x"
type textarea "€€ -"
type textarea "x"
type textarea "€€ - L"
type textarea "x"
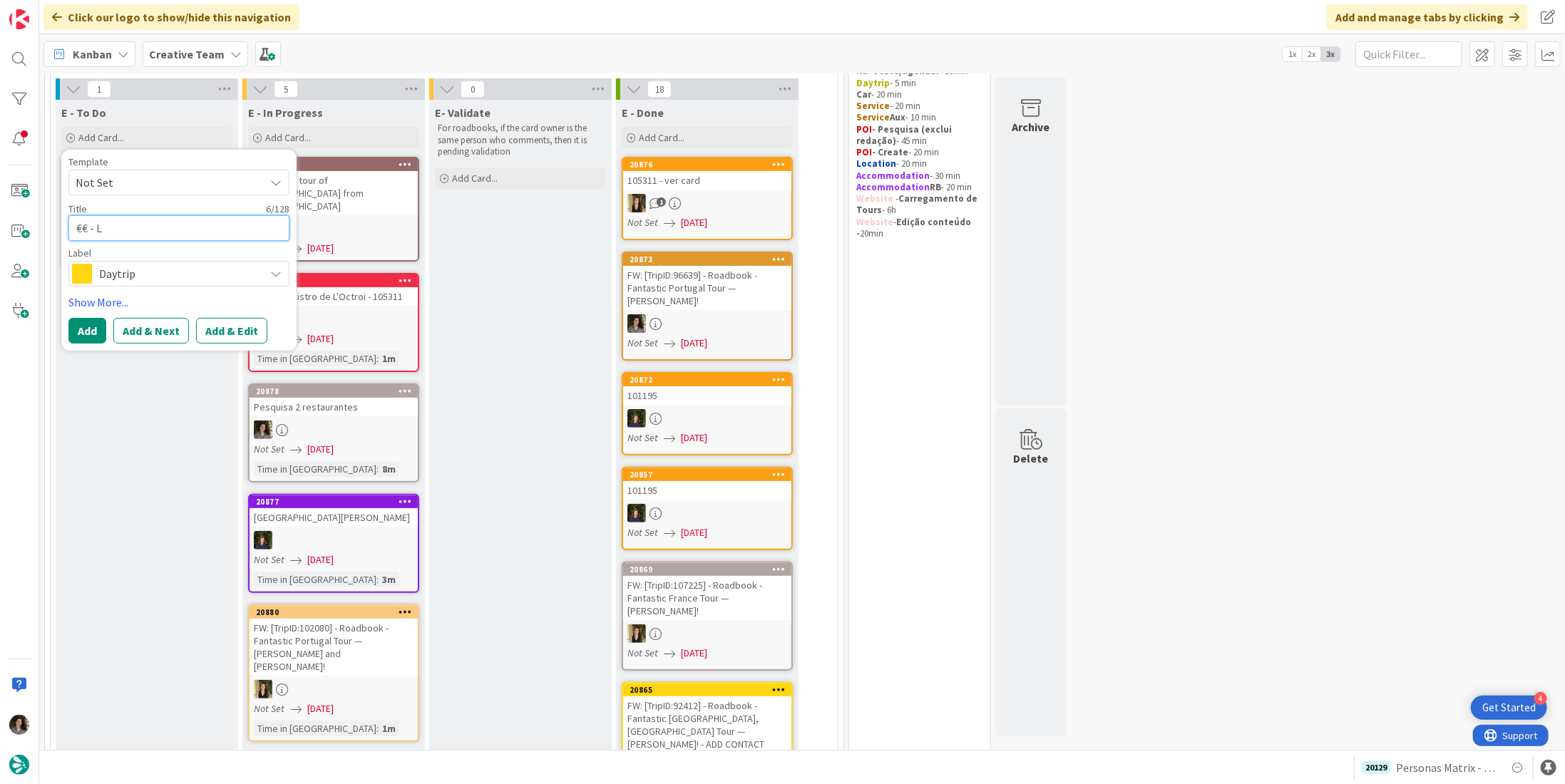
type textarea "€€ - L'"
type textarea "x"
type textarea "€€ - L'E"
type textarea "x"
type textarea "€€ - L'En"
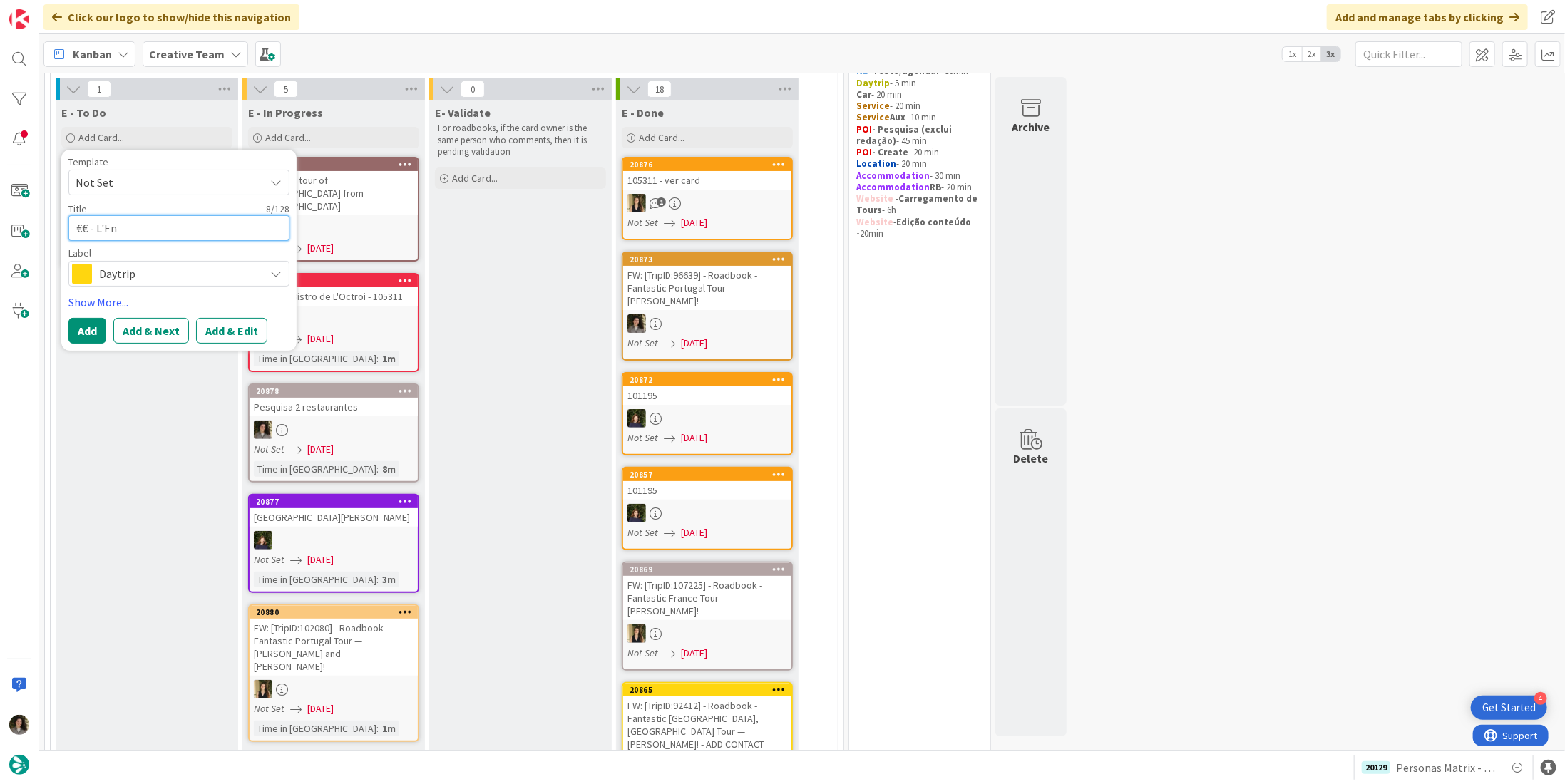
type textarea "x"
type textarea "€€ - L'Ent"
type textarea "x"
type textarea "€€ - L'Entr"
type textarea "x"
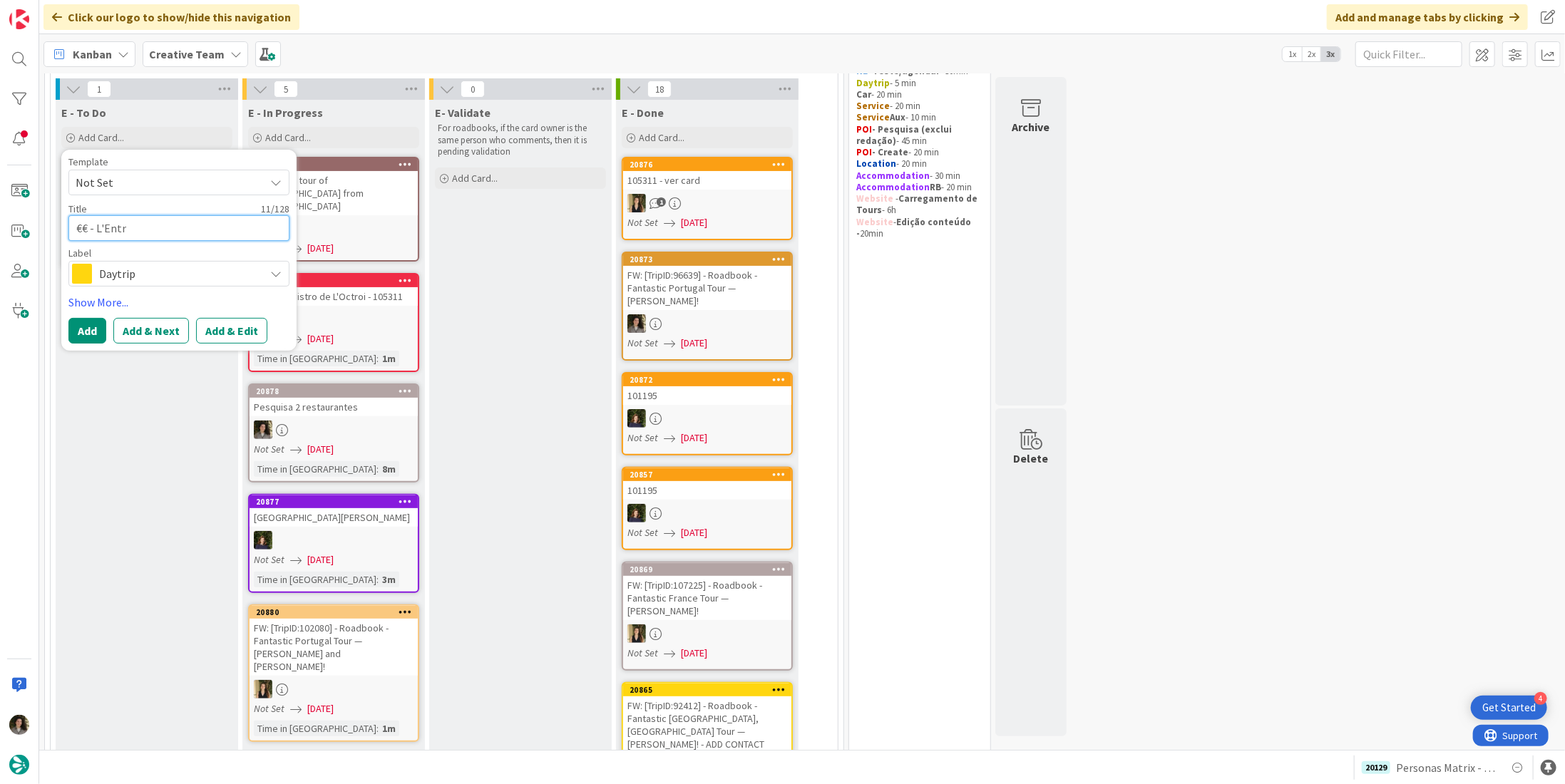
type textarea "€€ - L'Entre"
type textarea "x"
type textarea "€€ - L'Entrep"
type textarea "x"
type textarea "€€ - L'Entrepô"
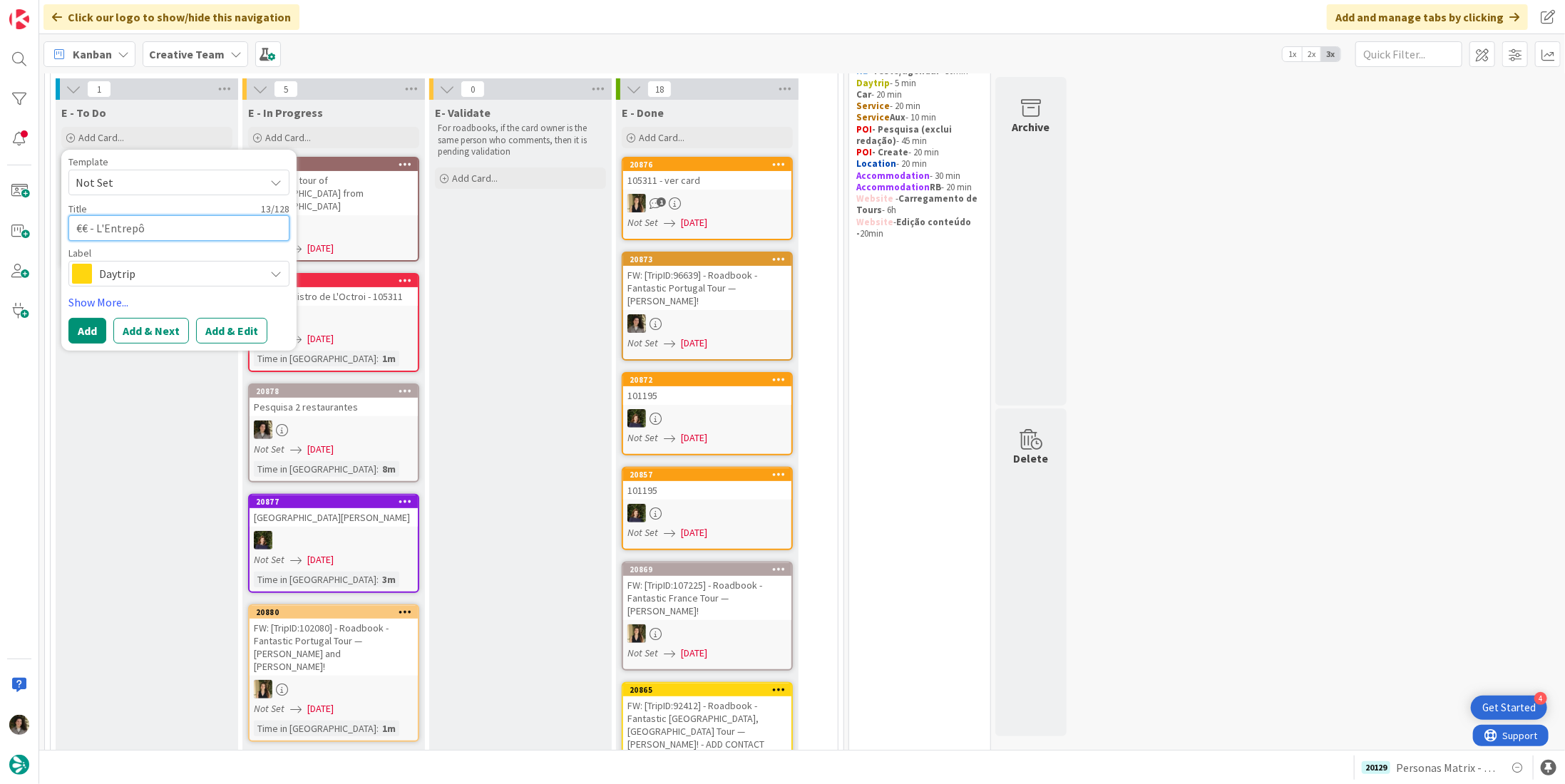
type textarea "x"
type textarea "€€ - L'Entrepôt"
type textarea "x"
type textarea "€€ - L'Entrepôte"
type textarea "x"
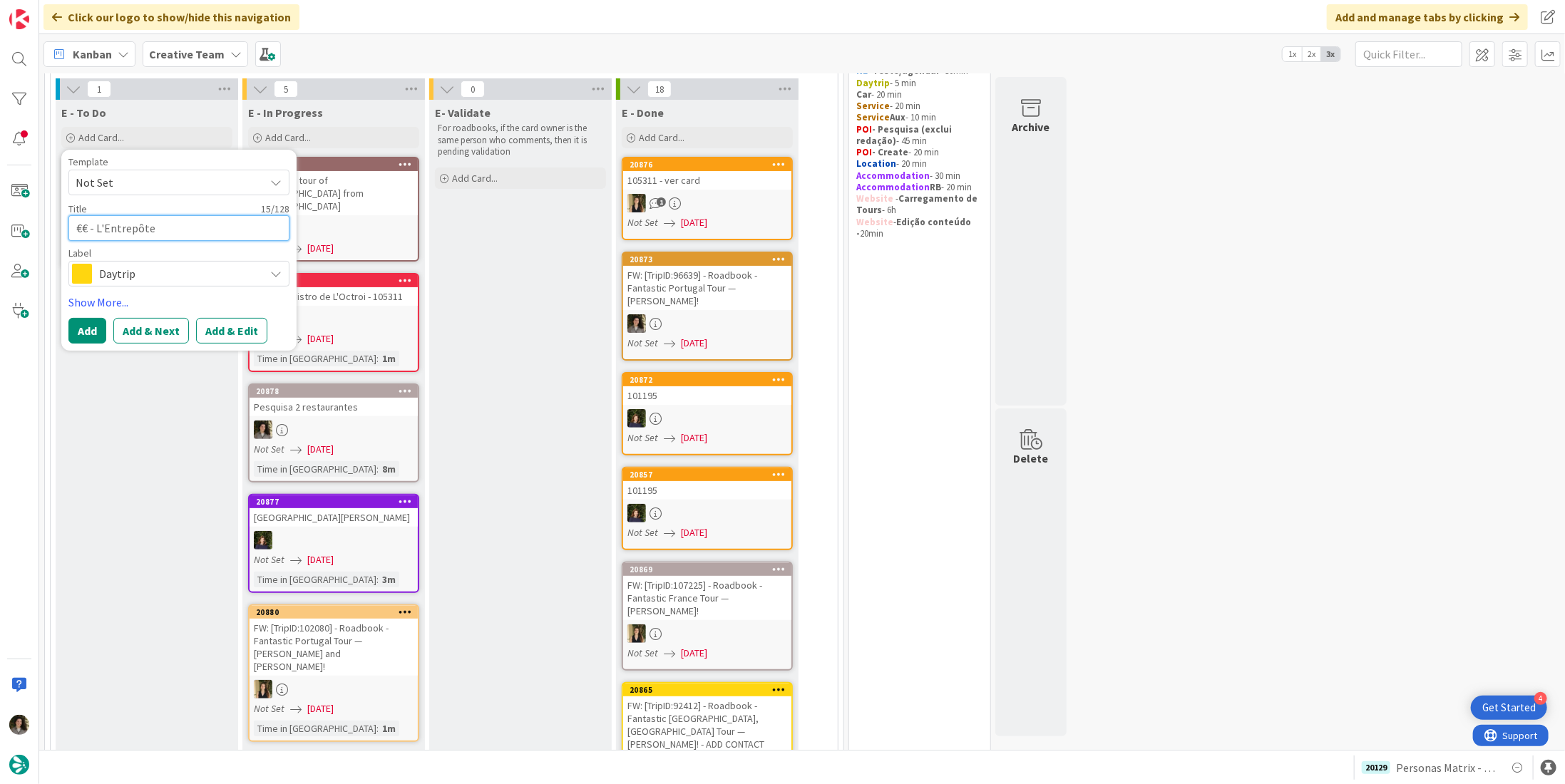
type textarea "€€ - L'Entrepôte"
type textarea "x"
type textarea "€€ - L'Entrepôte -"
type textarea "x"
type textarea "€€ - L'Entrepôte -"
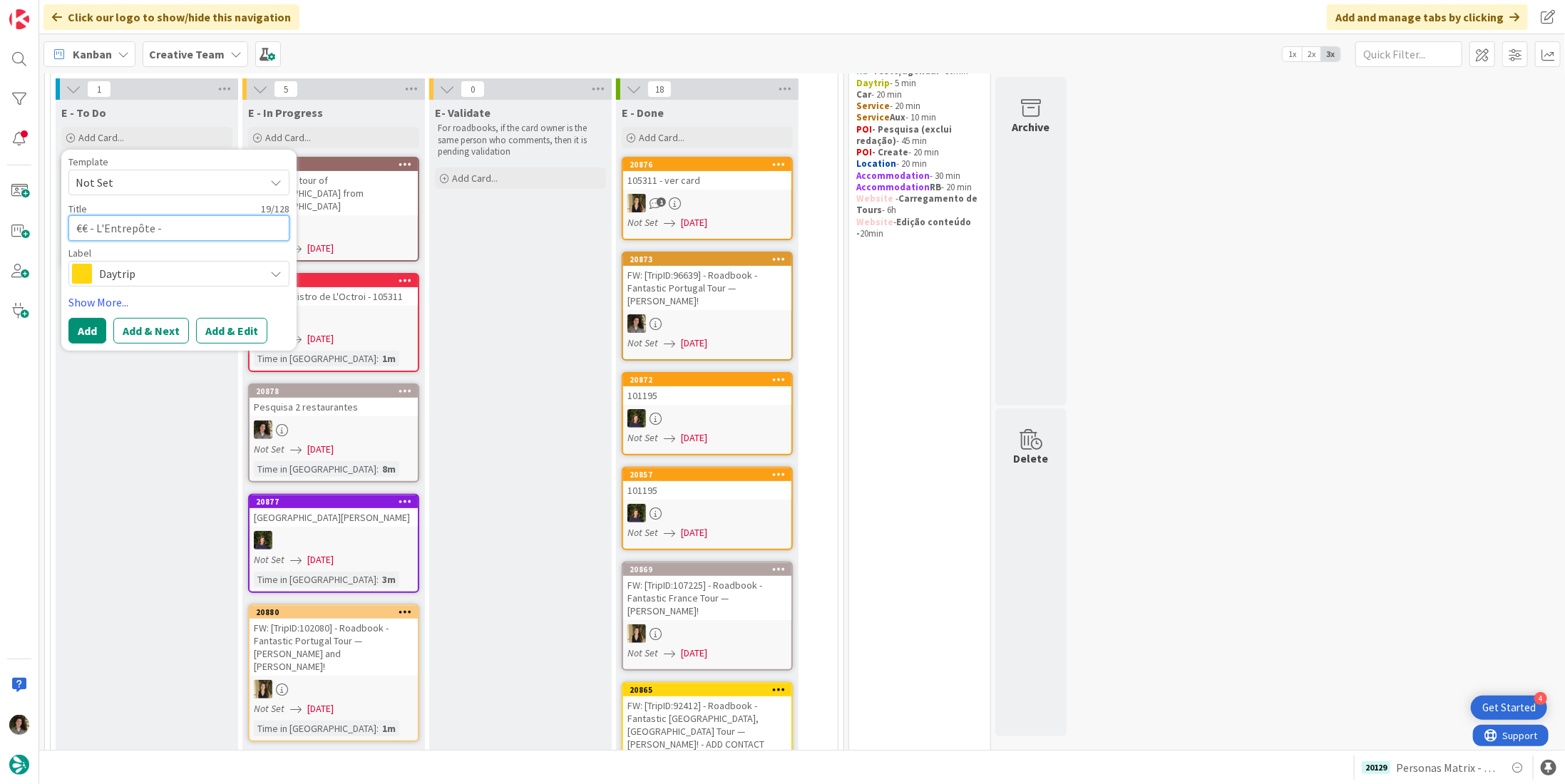
type textarea "x"
type textarea "€€ - L'Entrepôte - C"
type textarea "x"
type textarea "€€ - L'Entrepôte - Cl"
type textarea "x"
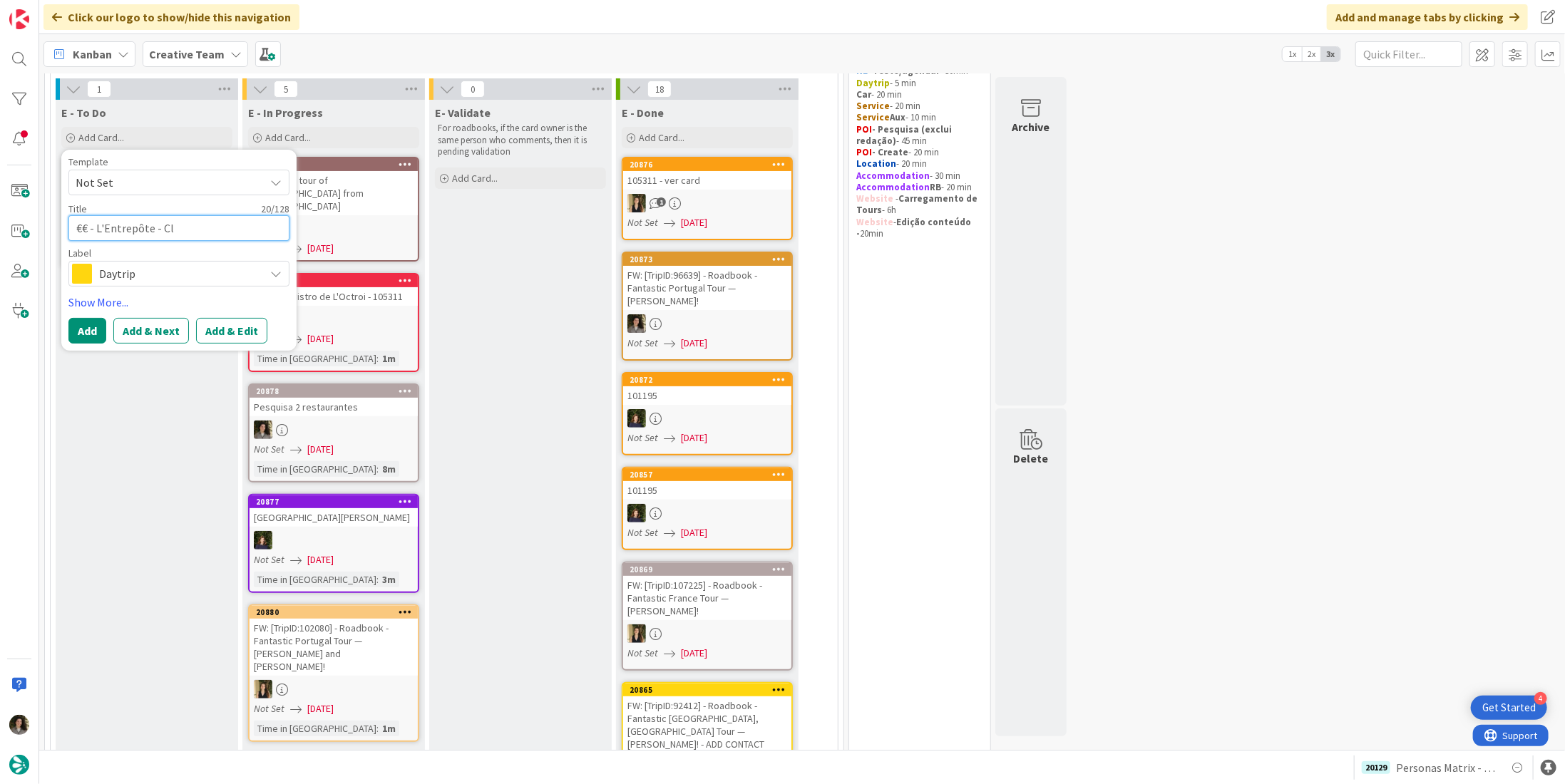
type textarea "€€ - L'Entrepôte - Clo"
type textarea "x"
type textarea "€€ - L'Entrepôte - Clos"
type textarea "x"
type textarea "€€ - L'Entrepôte - Close"
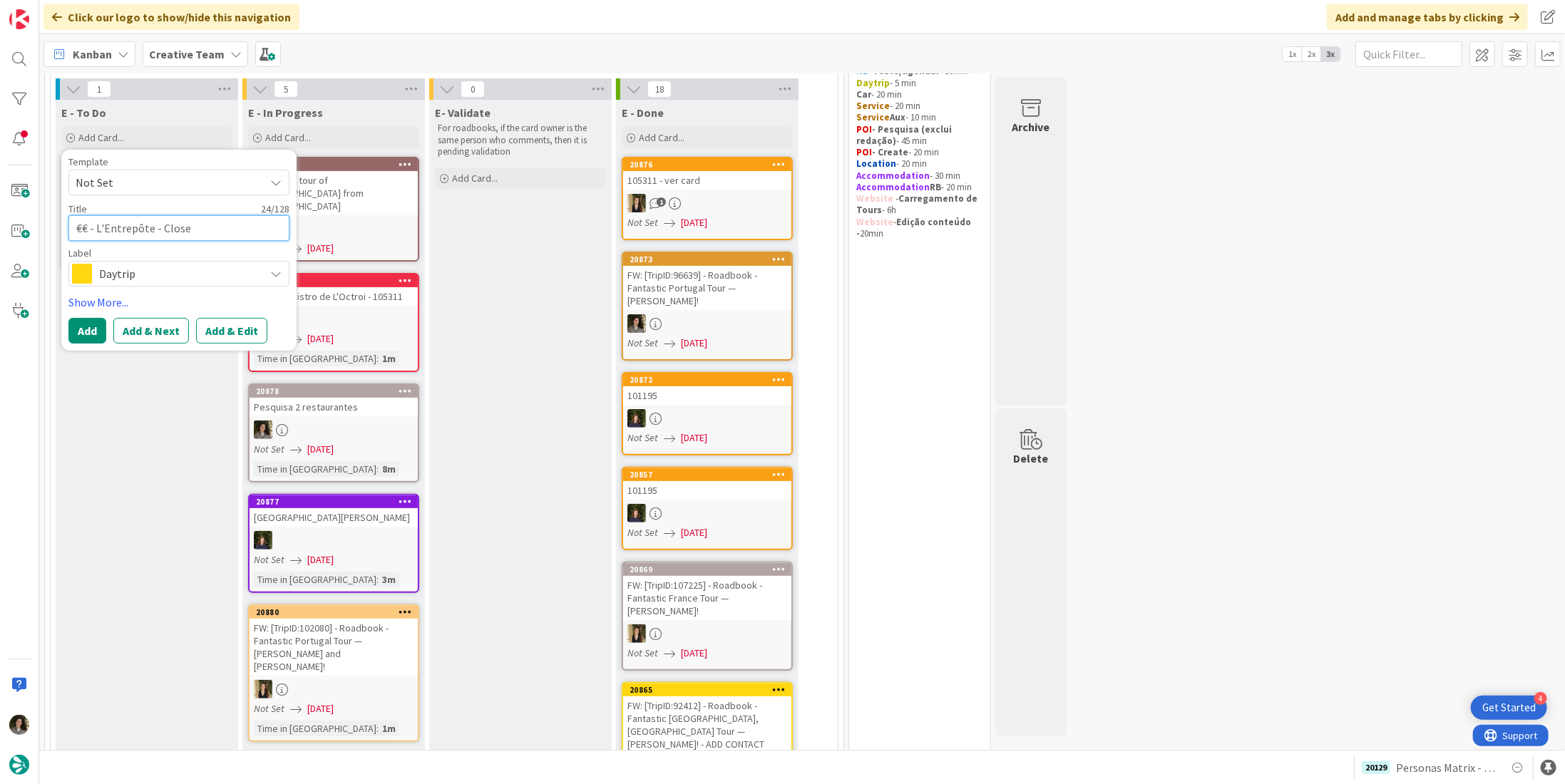
type textarea "x"
type textarea "€€ - L'Entrepôte - Closed"
type textarea "x"
type textarea "€€ - L'Entrepôte - Closed S"
type textarea "x"
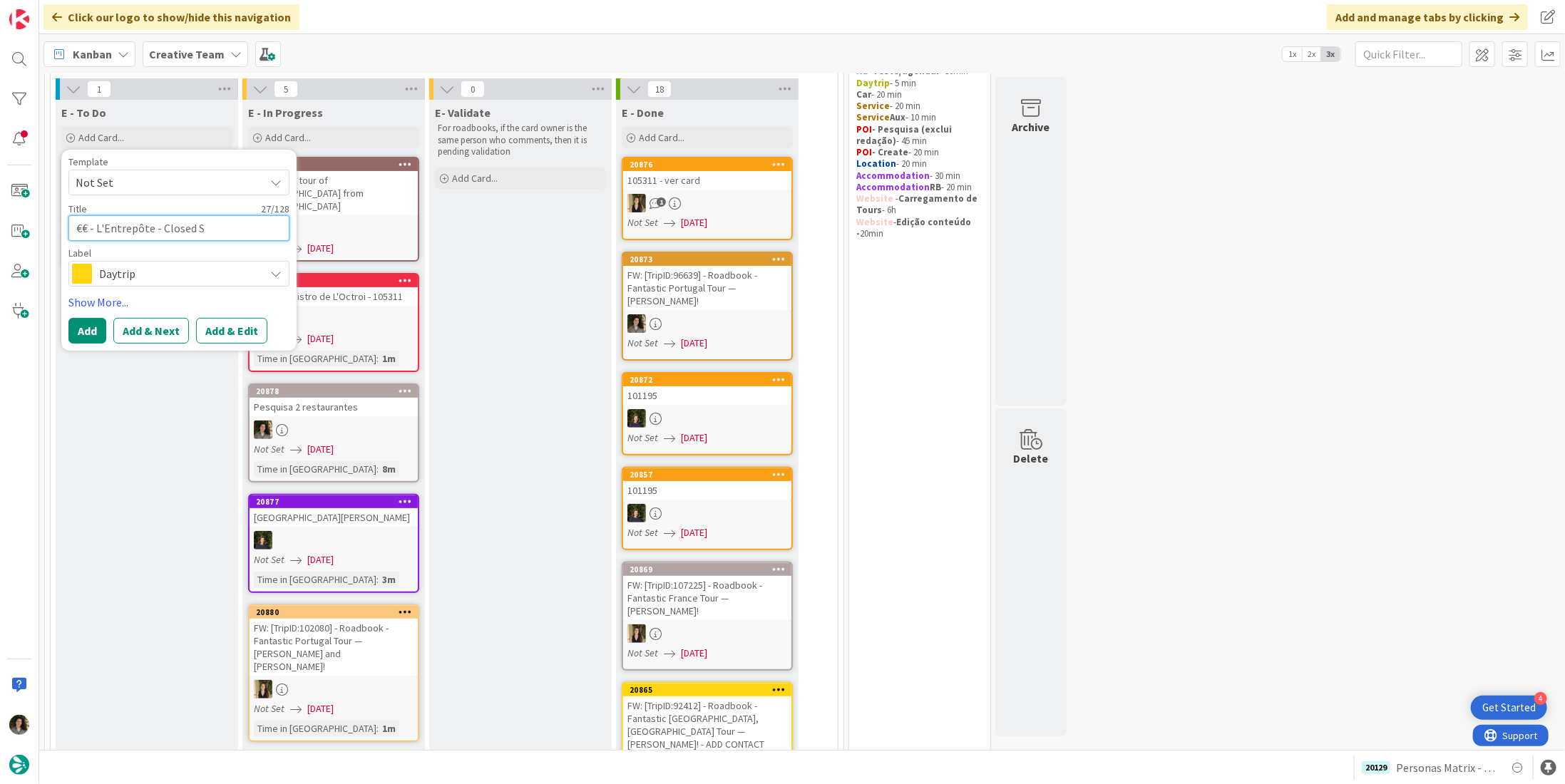
type textarea "€€ - L'Entrepôte - Closed Su"
type textarea "x"
type textarea "€€ - L'Entrepôte - Closed Sun"
type textarea "x"
type textarea "€€ - L'Entrepôte - Closed Sun"
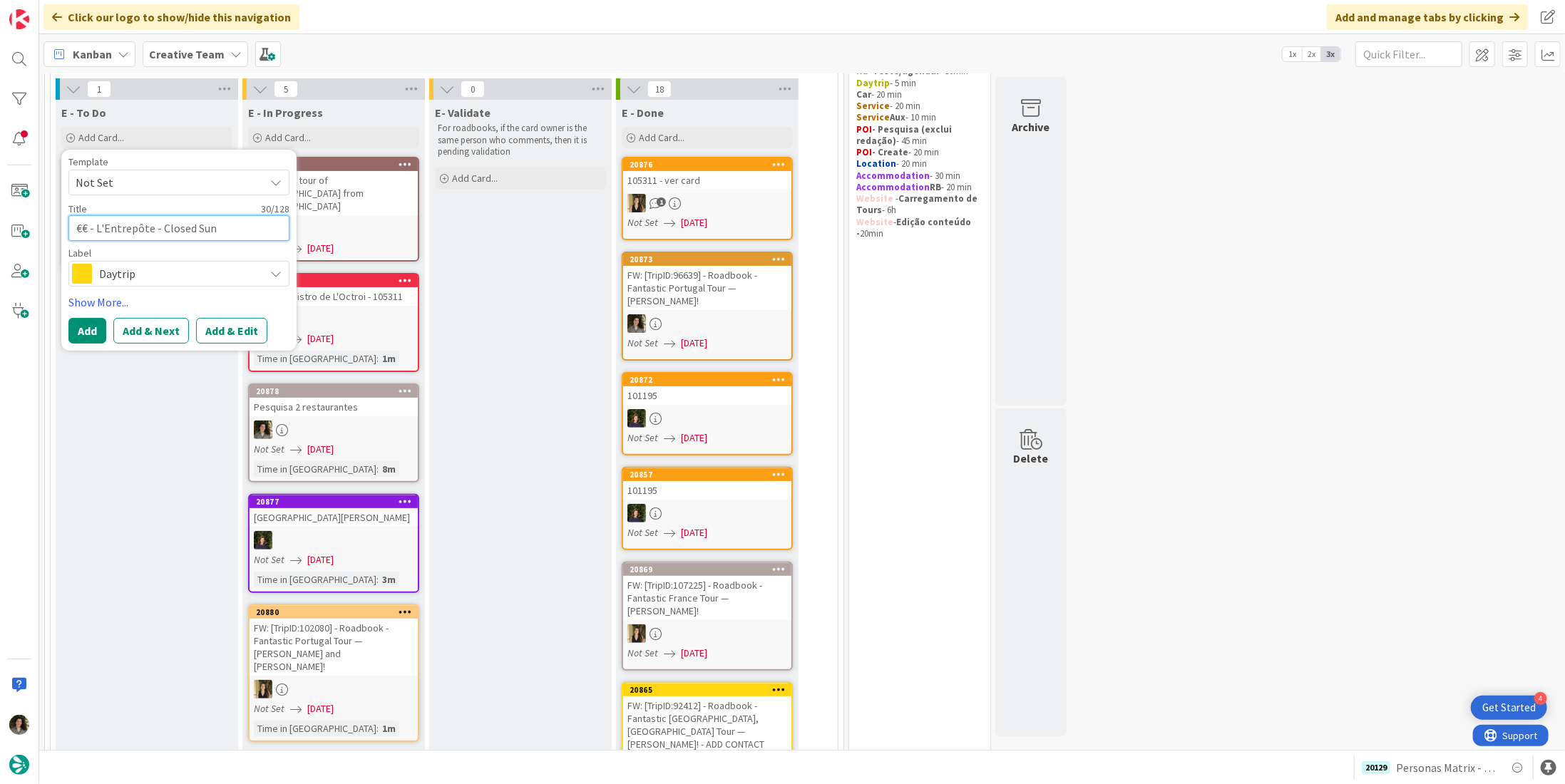
type textarea "x"
type textarea "€€ - L'Entrepôte - Closed Sun &"
type textarea "x"
type textarea "€€ - L'Entrepôte - Closed Sun &"
type textarea "x"
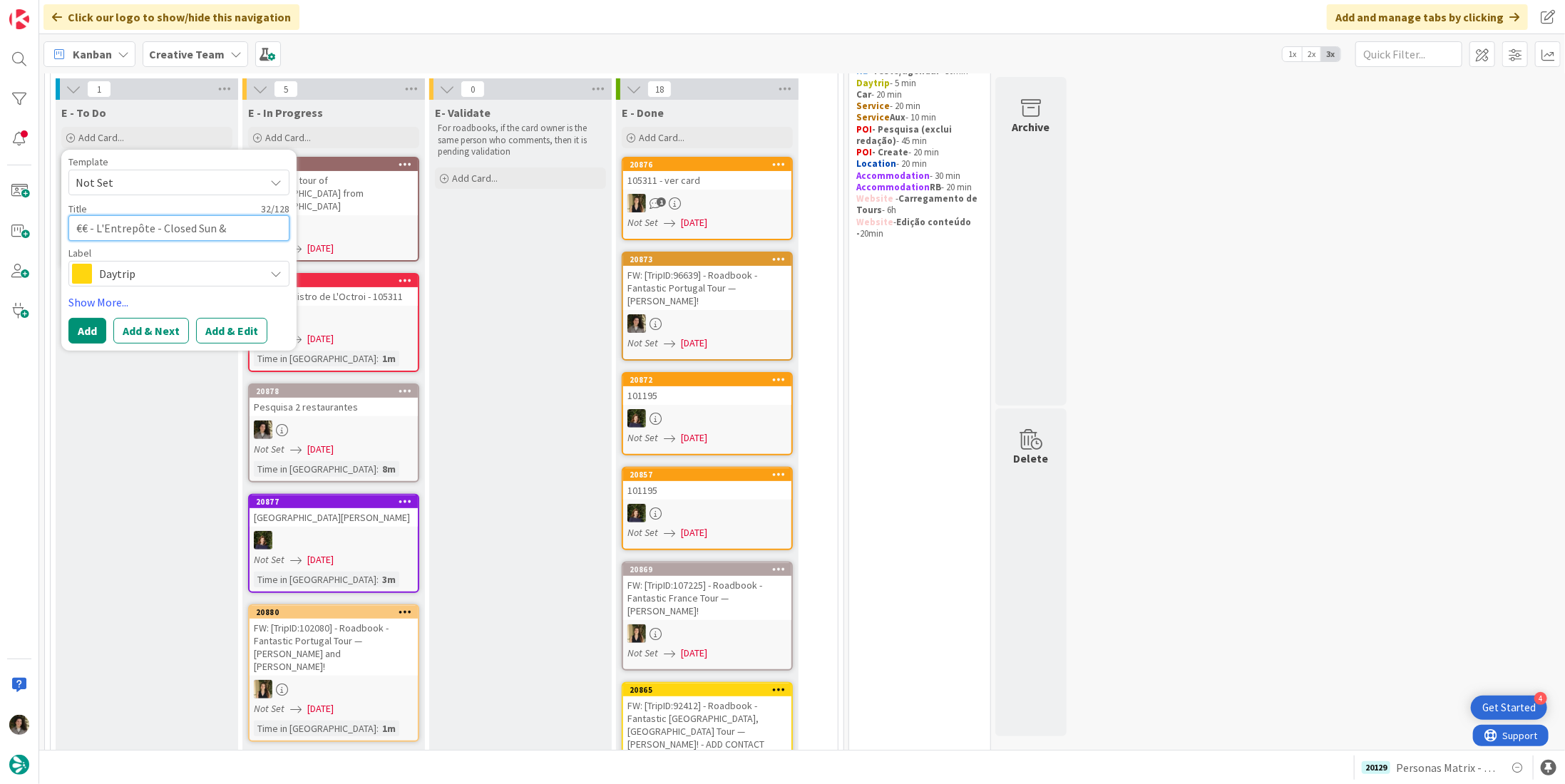
type textarea "€€ - L'Entrepôte - Closed Sun & M"
type textarea "x"
type textarea "€€ - L'Entrepôte - Closed Sun & Mo"
type textarea "x"
type textarea "€€ - L'Entrepôte - Closed Sun & Mon"
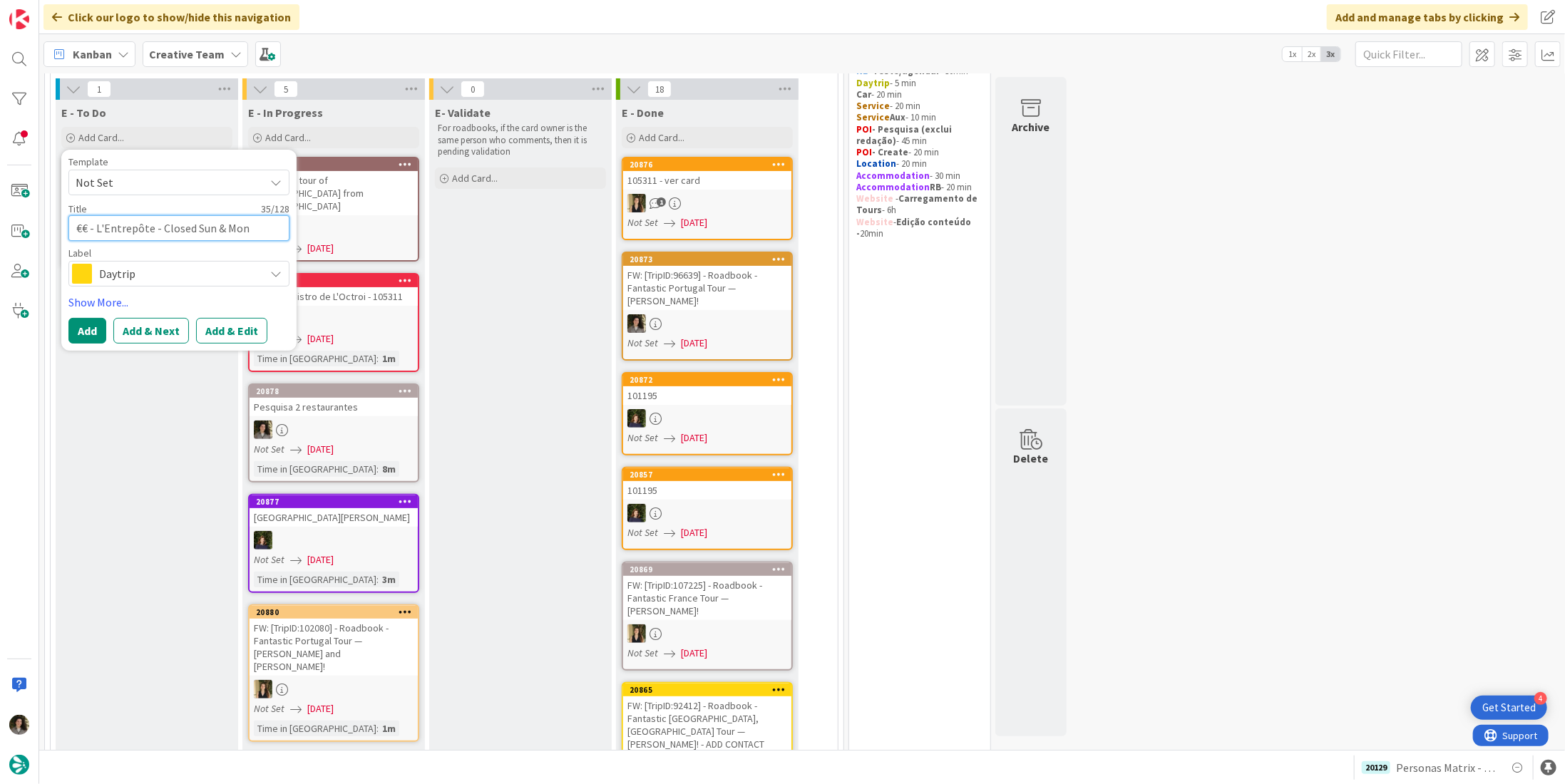
type textarea "x"
type textarea "€€ - L'Entrepôte - Closed Sun & Mon"
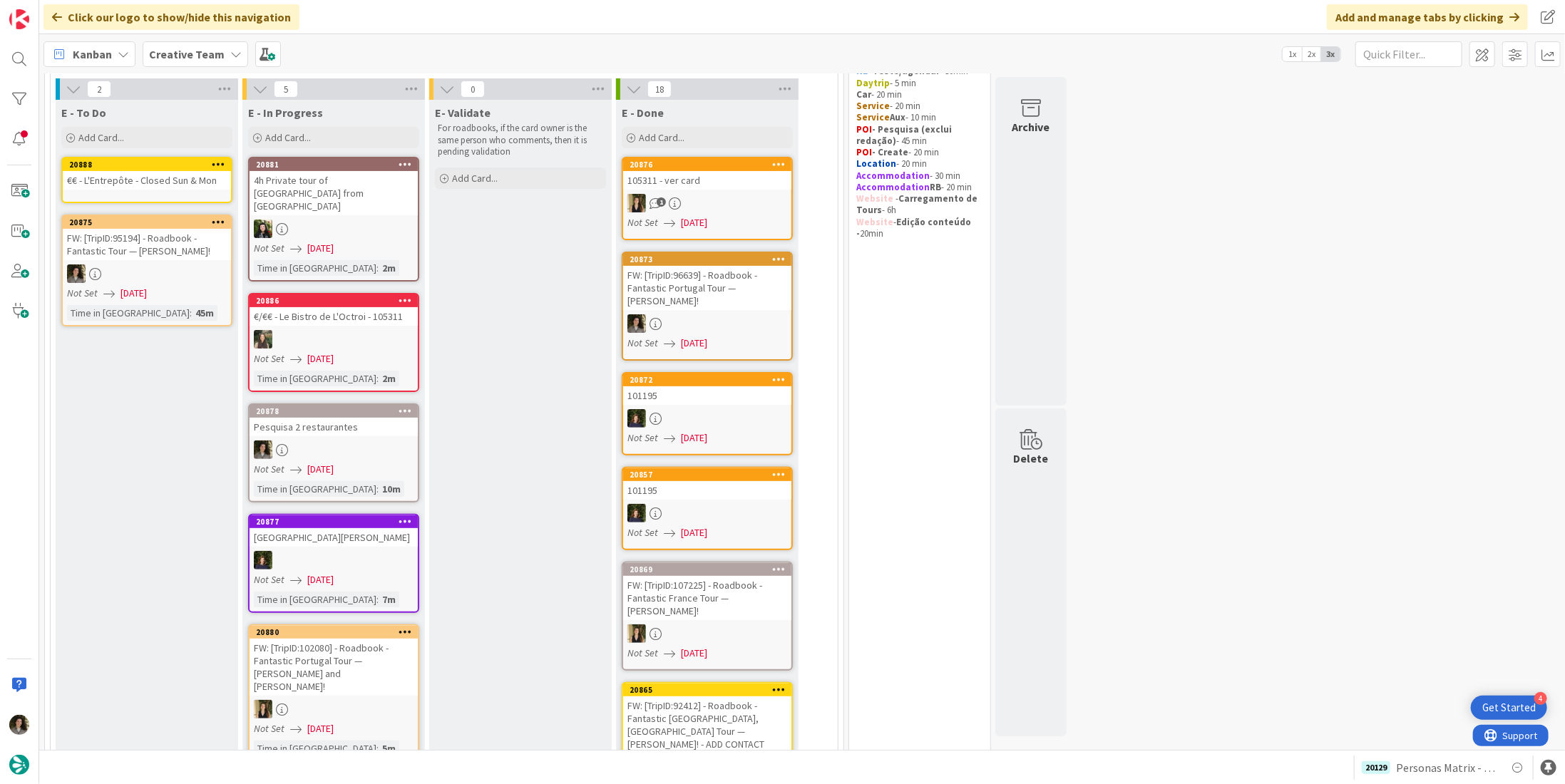
click at [170, 186] on div "€€ - L'Entrepôte - Closed Sun & Mon" at bounding box center [147, 180] width 168 height 19
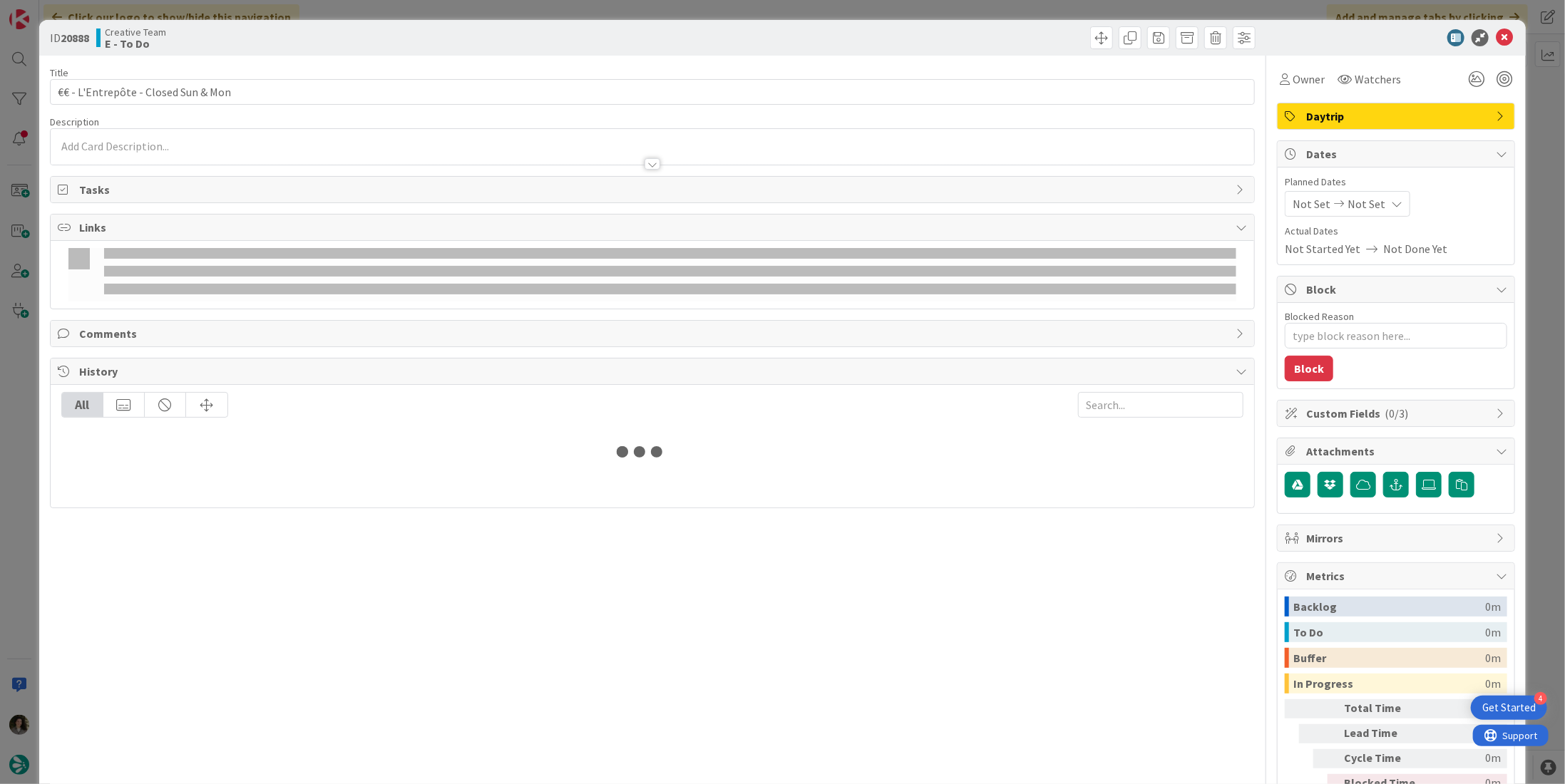
click at [1332, 117] on span "Daytrip" at bounding box center [1397, 116] width 183 height 17
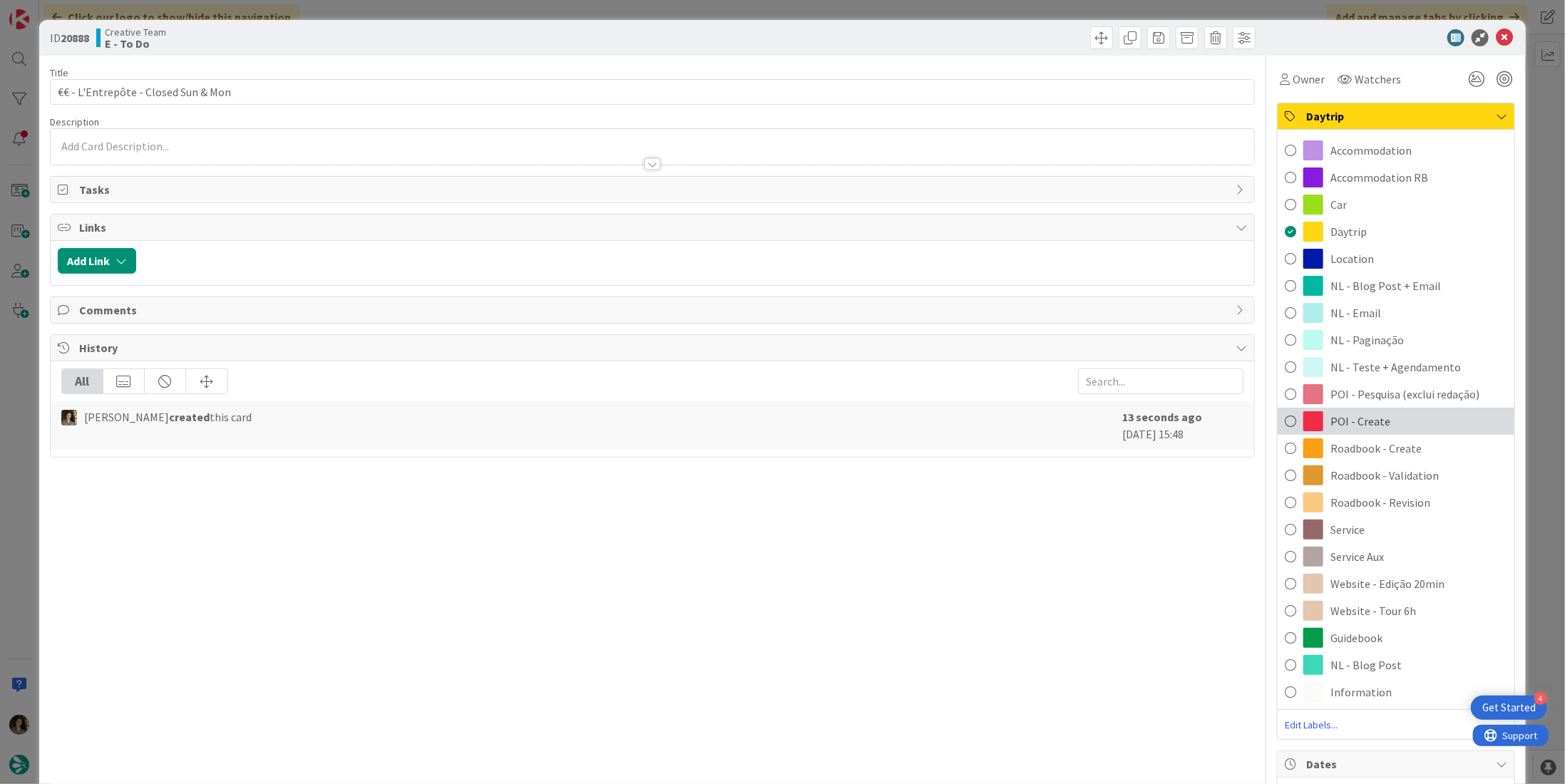
click at [1429, 426] on div "POI - Create" at bounding box center [1397, 422] width 236 height 27
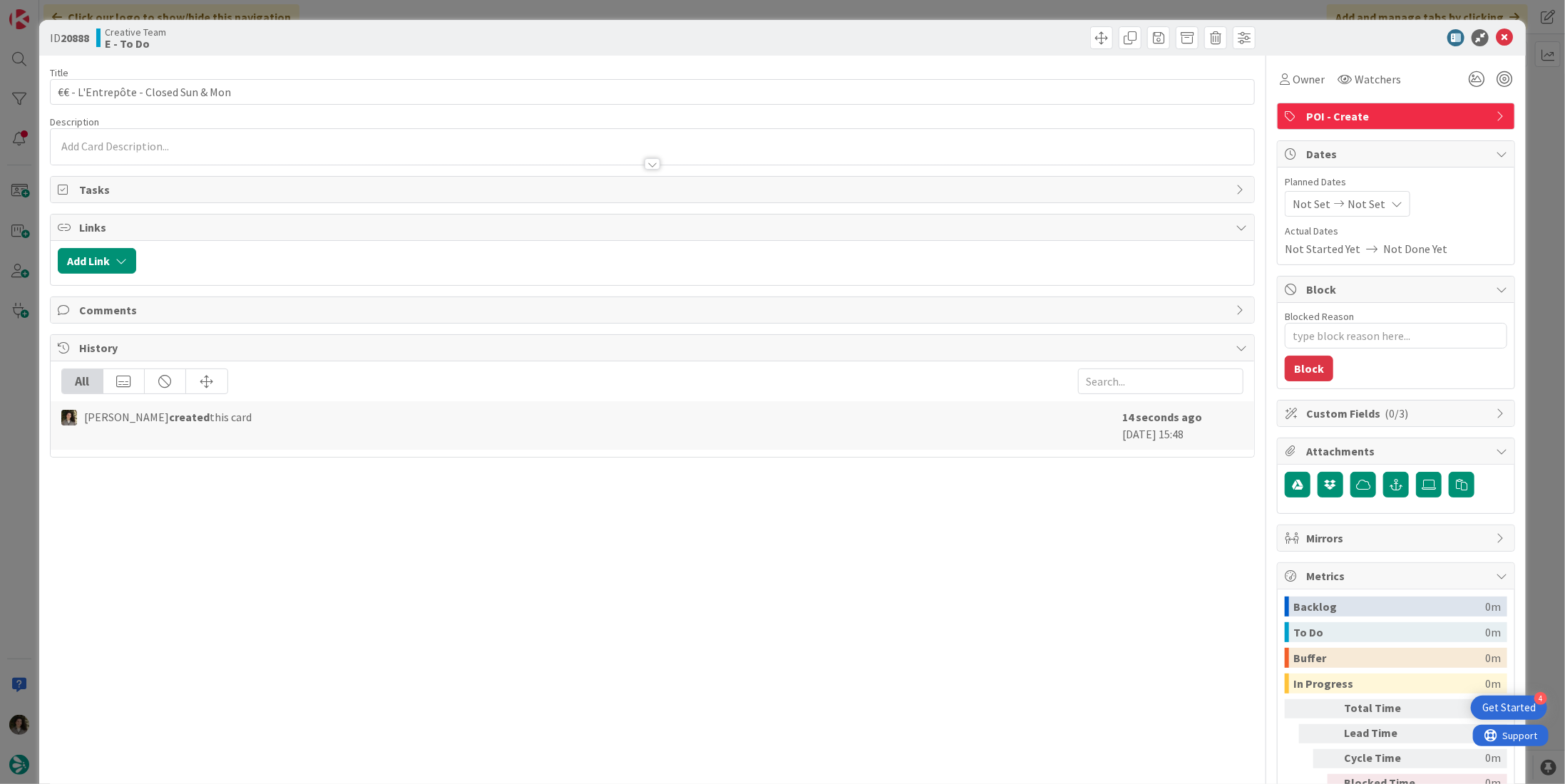
type textarea "x"
click at [1372, 195] on div "Not Set Not Set" at bounding box center [1348, 204] width 126 height 26
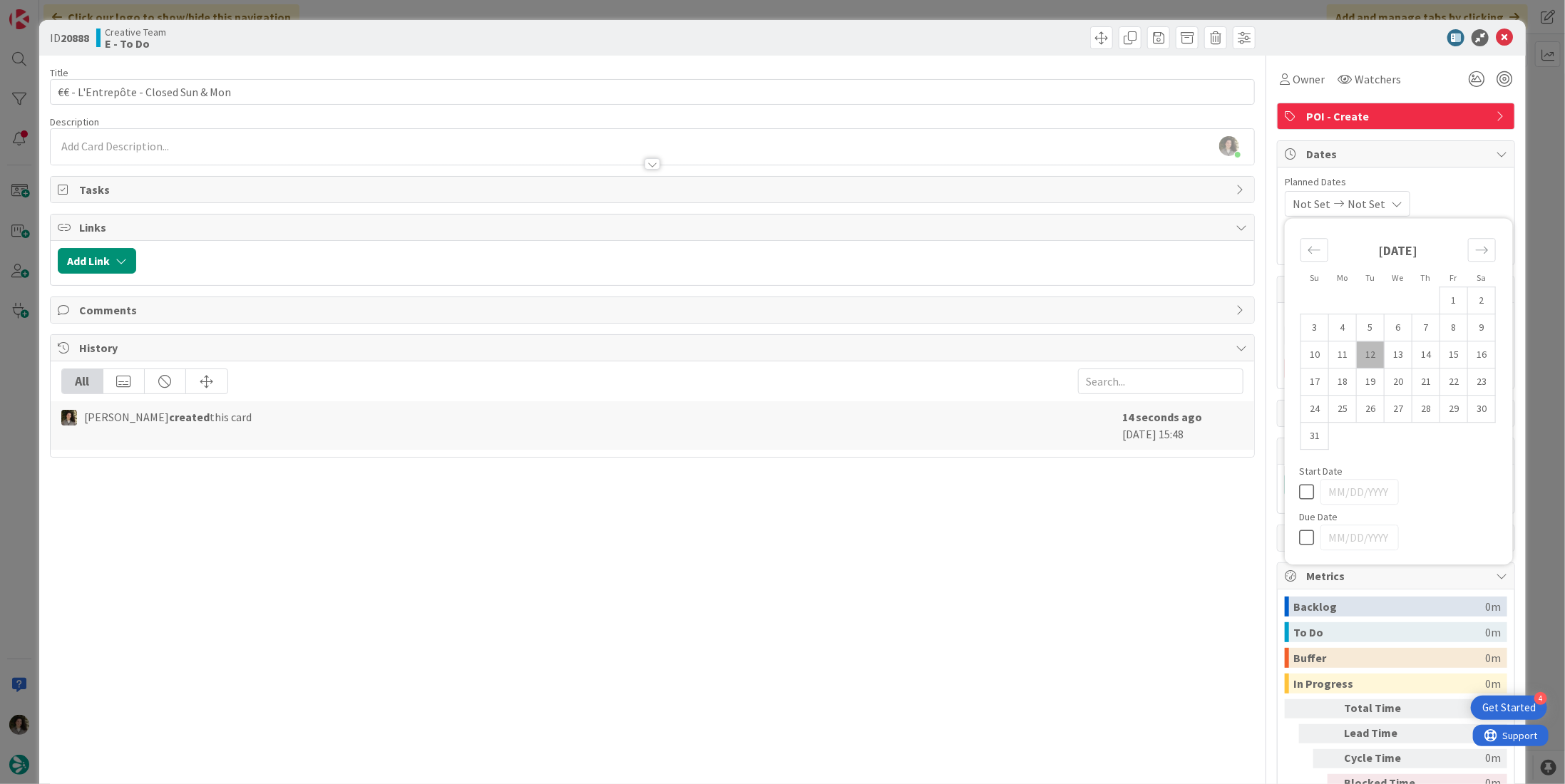
click at [1300, 541] on icon at bounding box center [1310, 537] width 21 height 17
type input "[DATE]"
click at [1088, 581] on div "Title 36 / 128 €€ - L'Entrepôte - Closed Sun & Mon Description Melissa Santos j…" at bounding box center [652, 444] width 1205 height 777
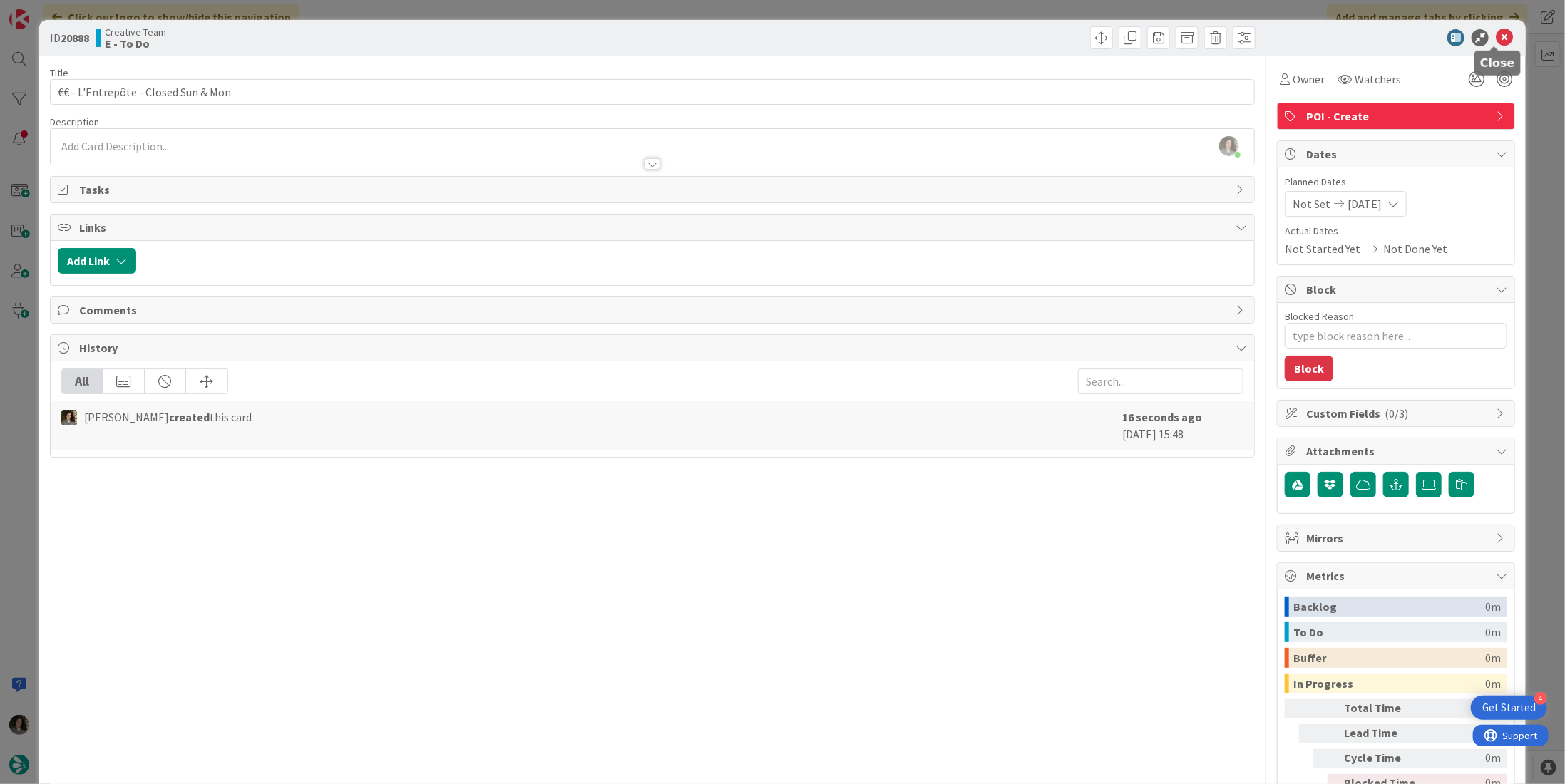
click at [1496, 38] on icon at bounding box center [1505, 37] width 17 height 17
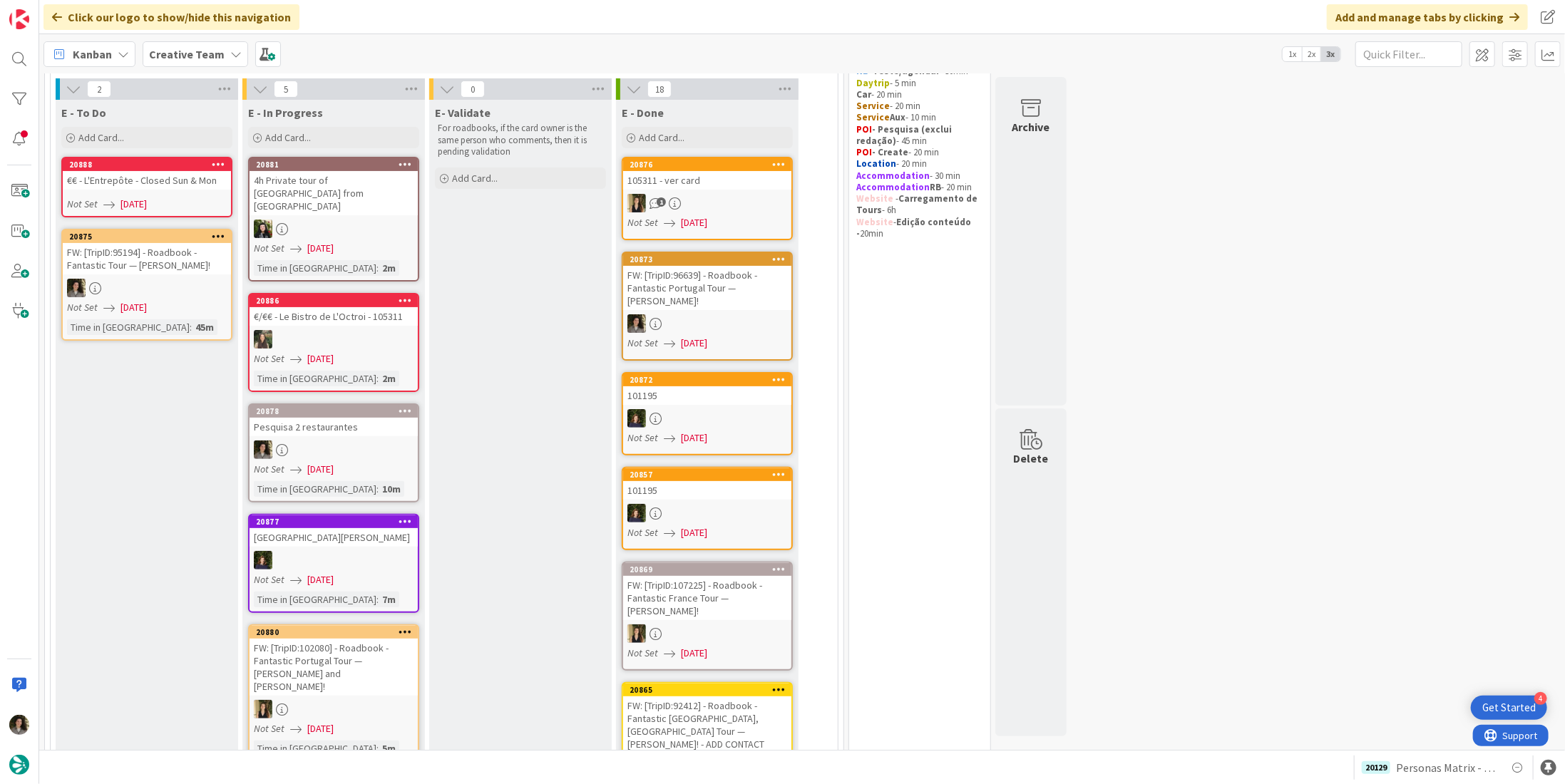
click at [152, 188] on div "€€ - L'Entrepôte - Closed Sun & Mon" at bounding box center [147, 180] width 168 height 19
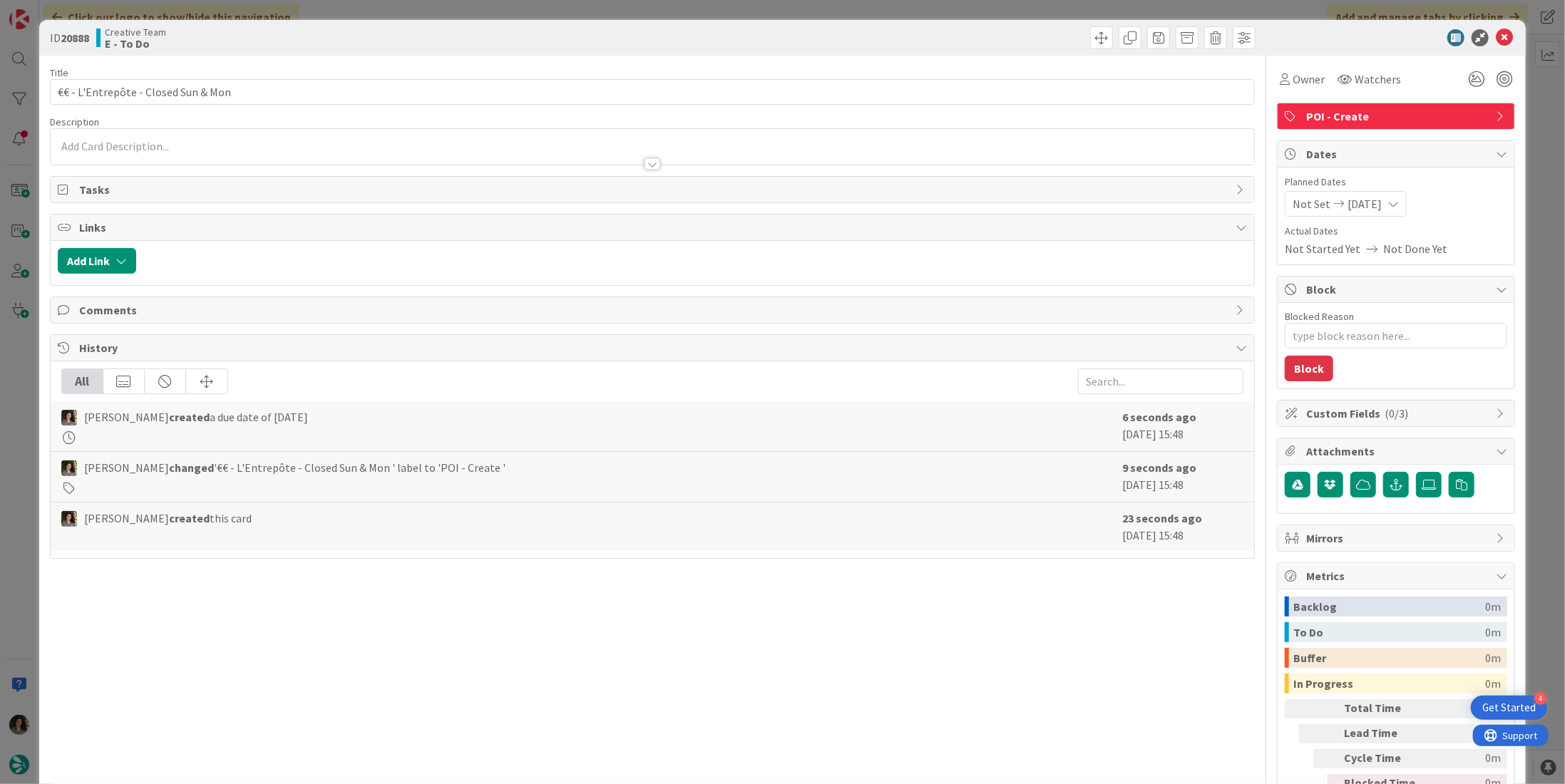
type textarea "x"
click at [375, 146] on p at bounding box center [652, 146] width 1190 height 16
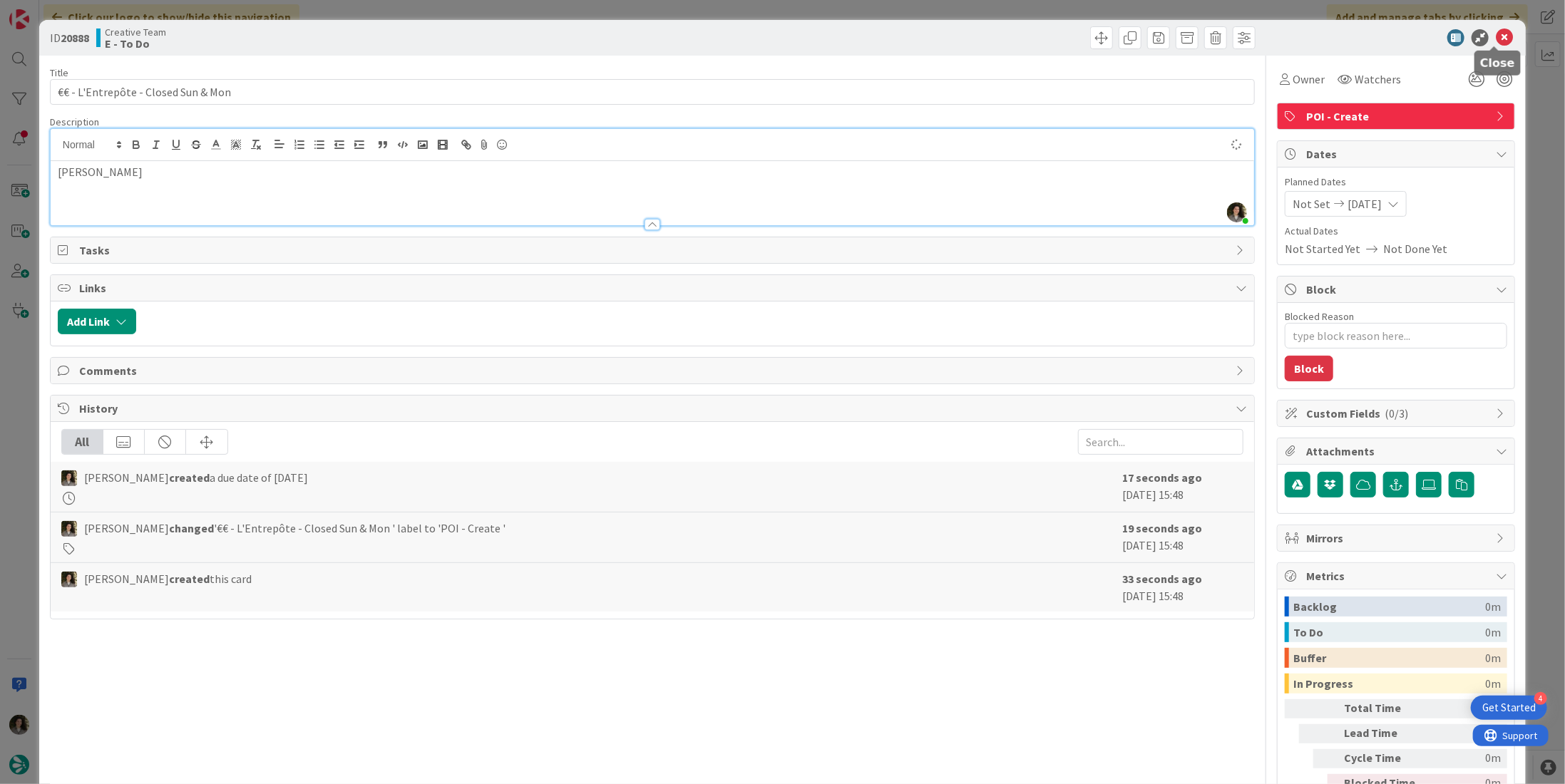
click at [1496, 35] on icon at bounding box center [1505, 37] width 17 height 17
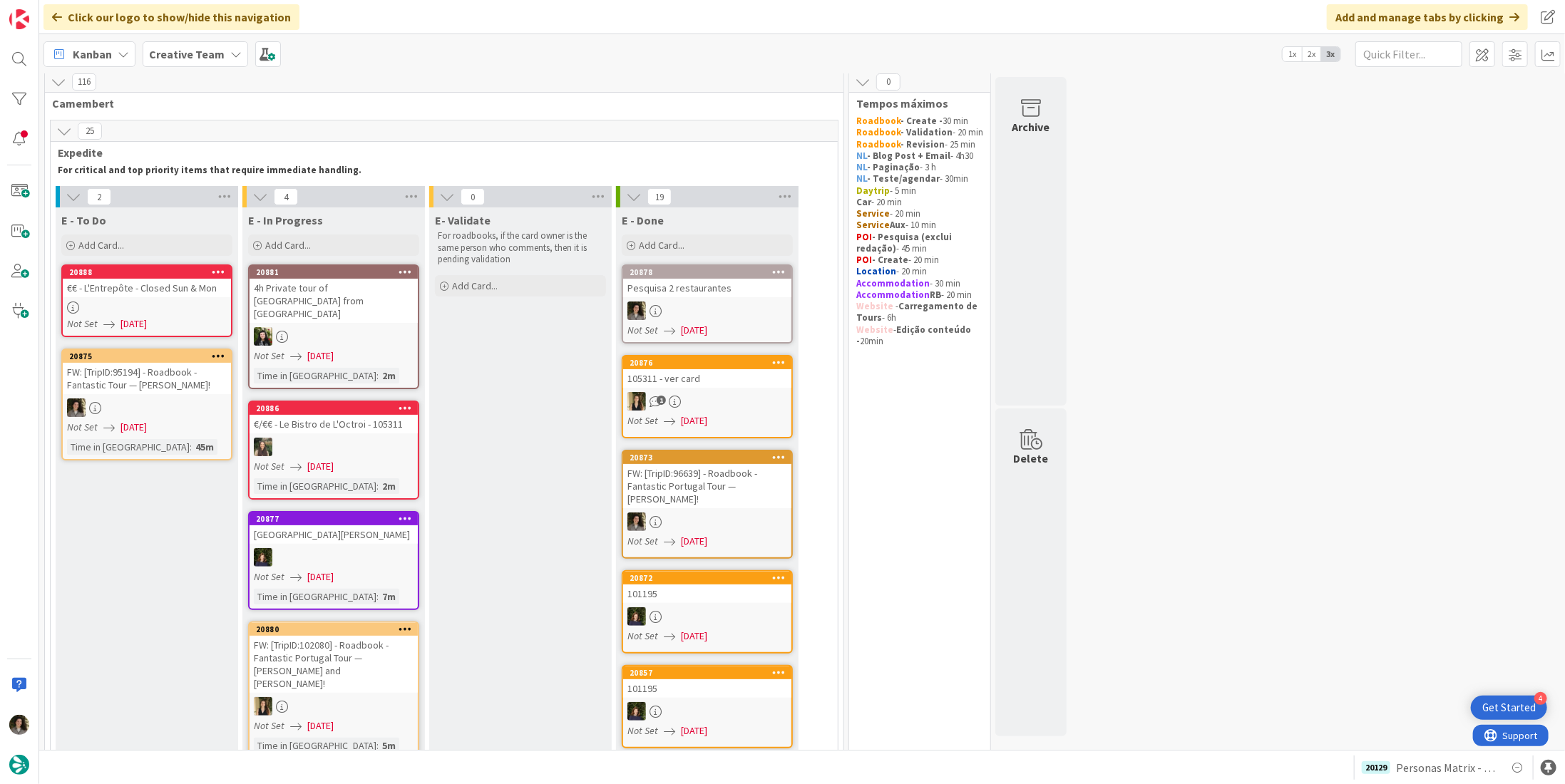
click at [691, 298] on link "20878 Pesquisa 2 restaurantes Not Set 08/12/2025" at bounding box center [707, 304] width 171 height 79
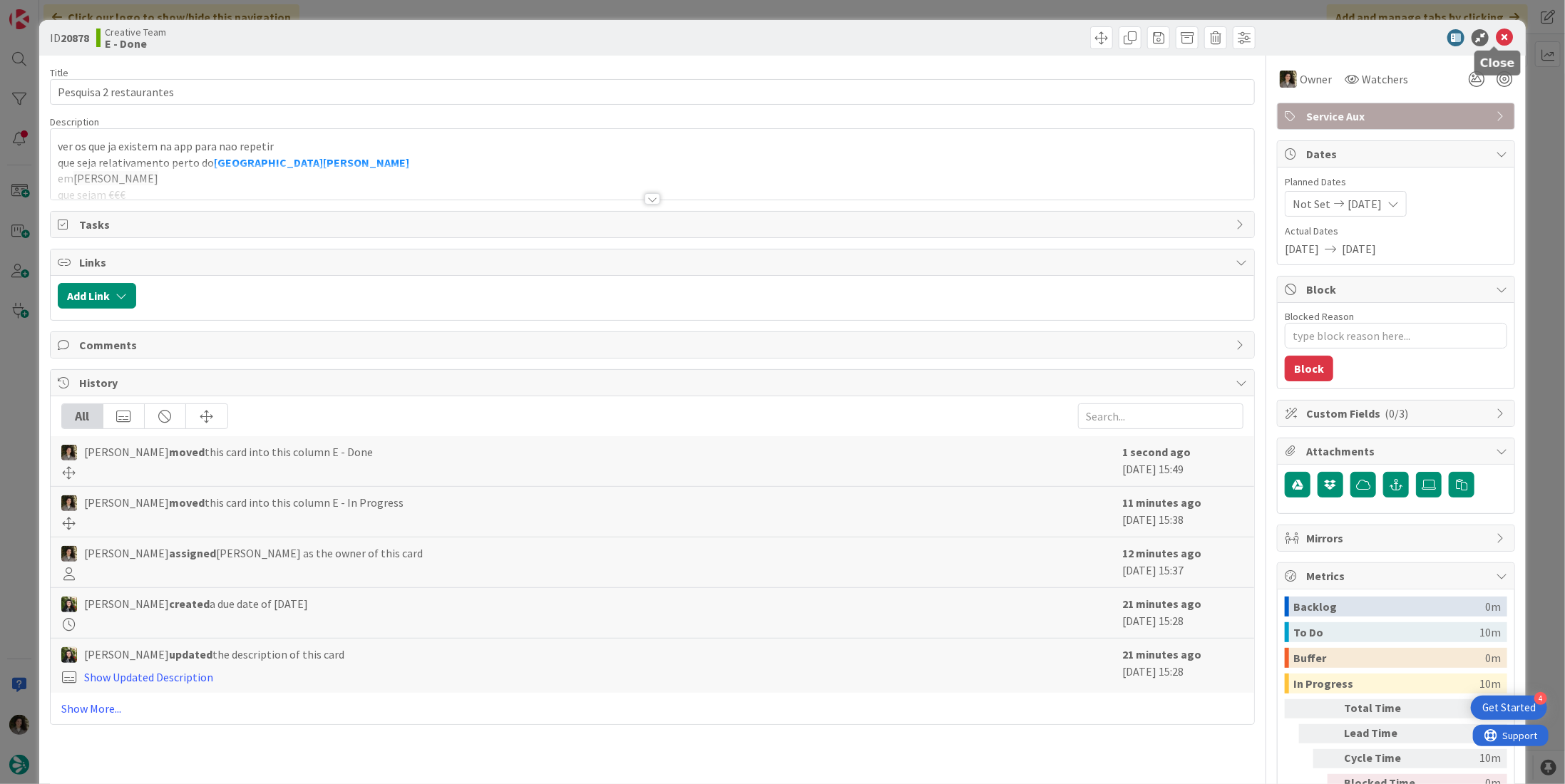
click at [1497, 30] on icon at bounding box center [1505, 37] width 17 height 17
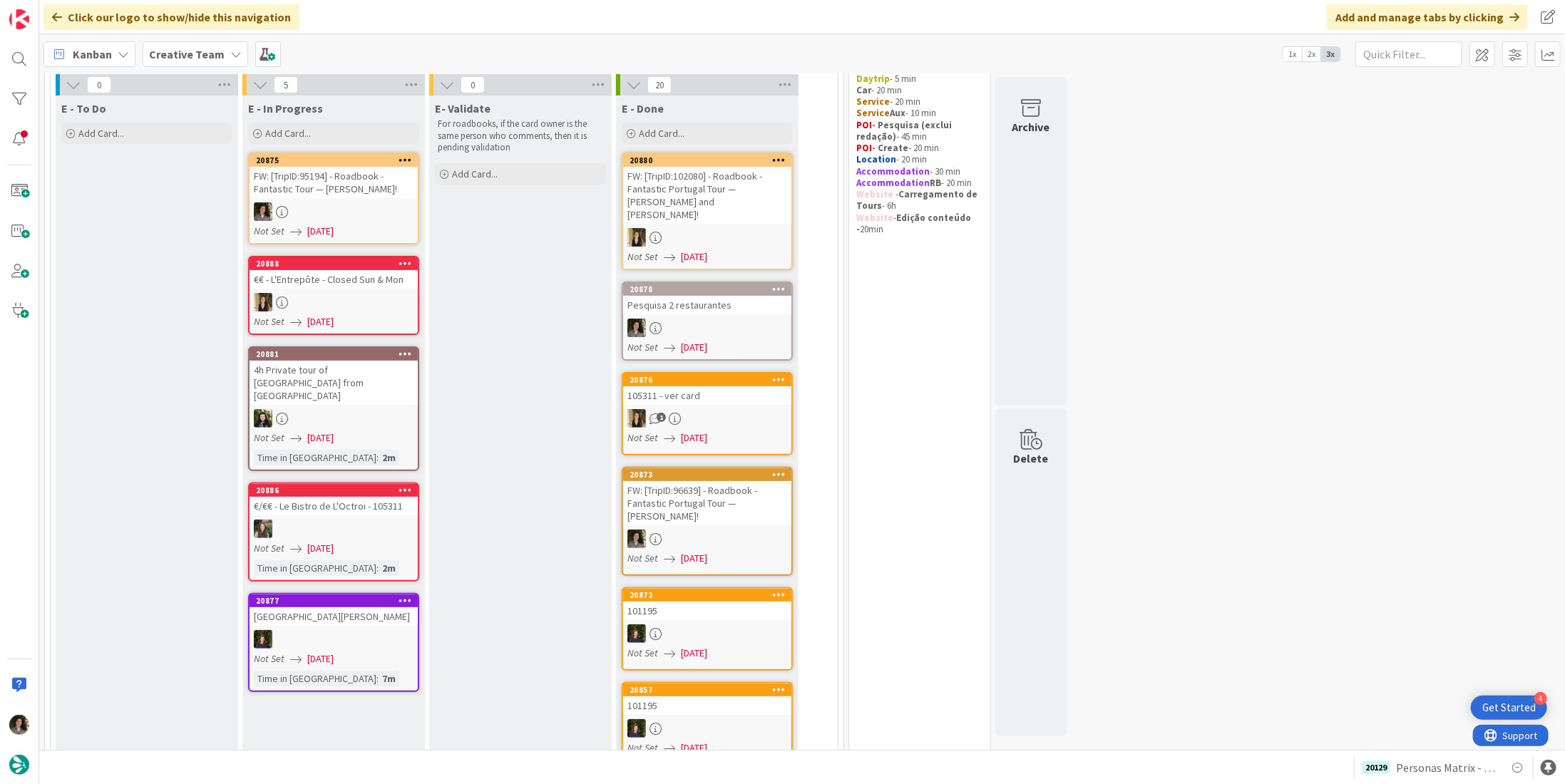
scroll to position [77, 0]
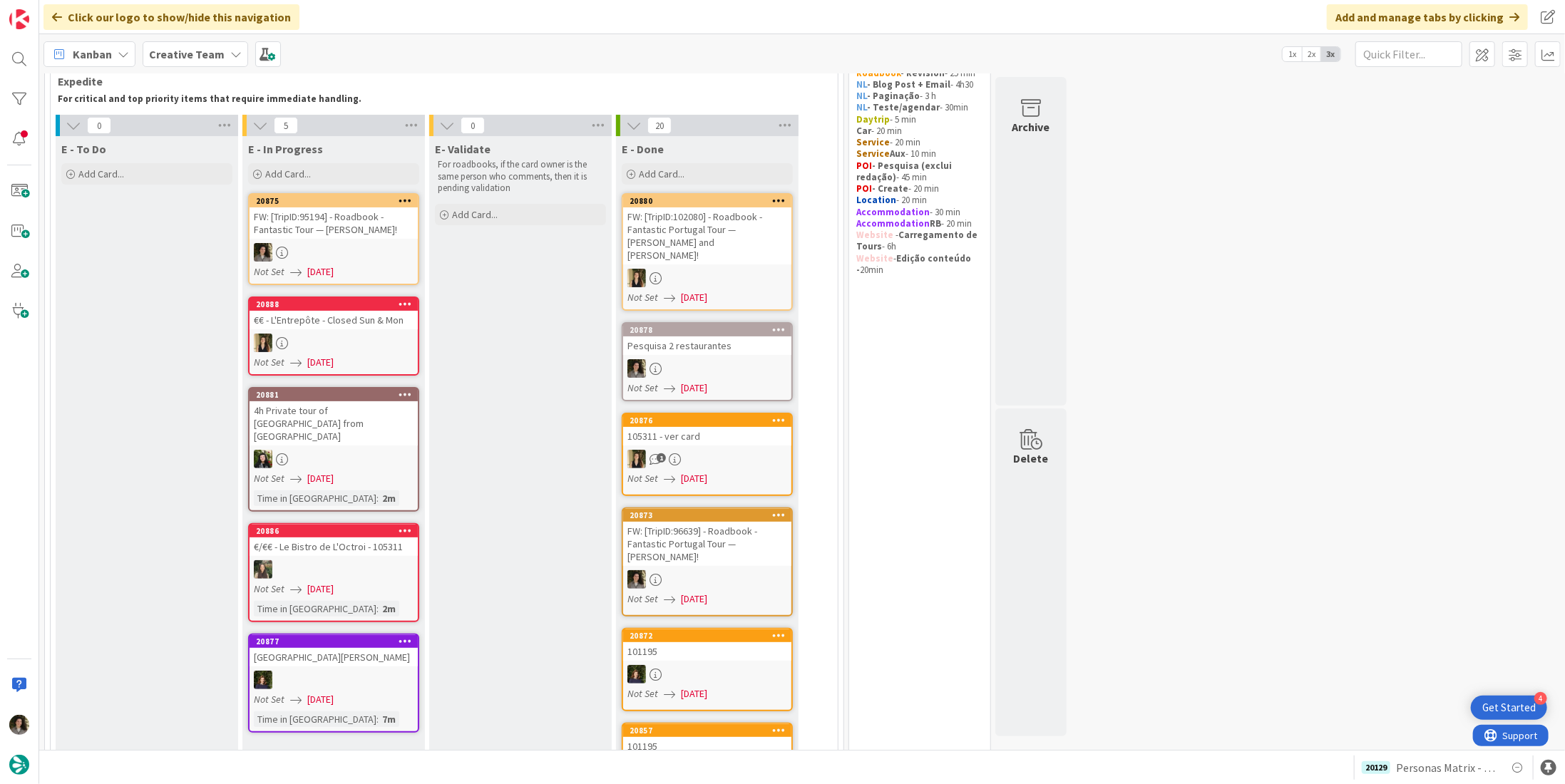
click at [364, 235] on div "FW: [TripID:95194] - Roadbook - Fantastic Tour — [PERSON_NAME]!" at bounding box center [333, 223] width 168 height 31
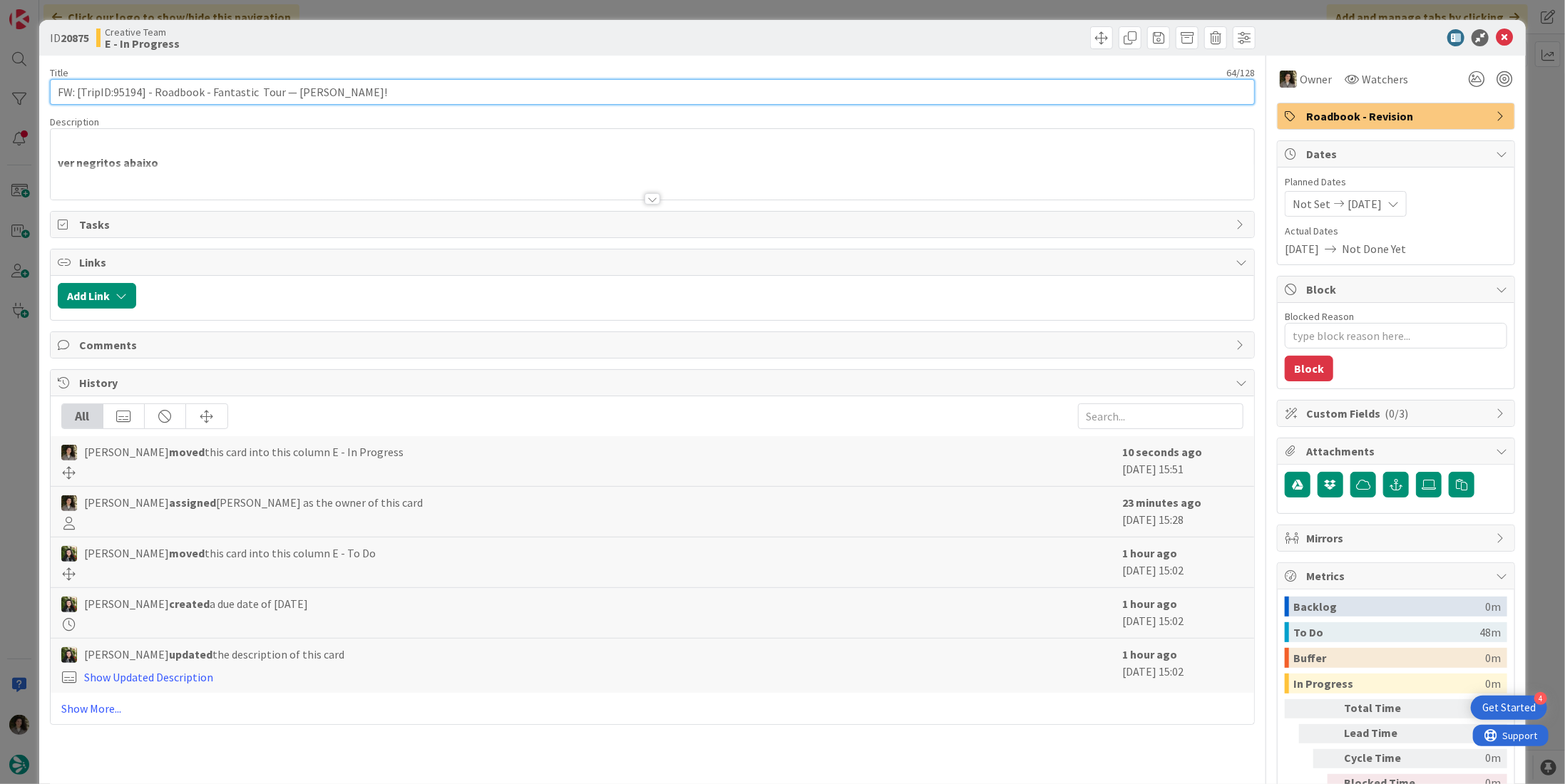
drag, startPoint x: 141, startPoint y: 92, endPoint x: 111, endPoint y: 94, distance: 30.1
click at [111, 94] on input "FW: [TripID:95194] - Roadbook - Fantastic Tour — [PERSON_NAME]!" at bounding box center [652, 92] width 1205 height 26
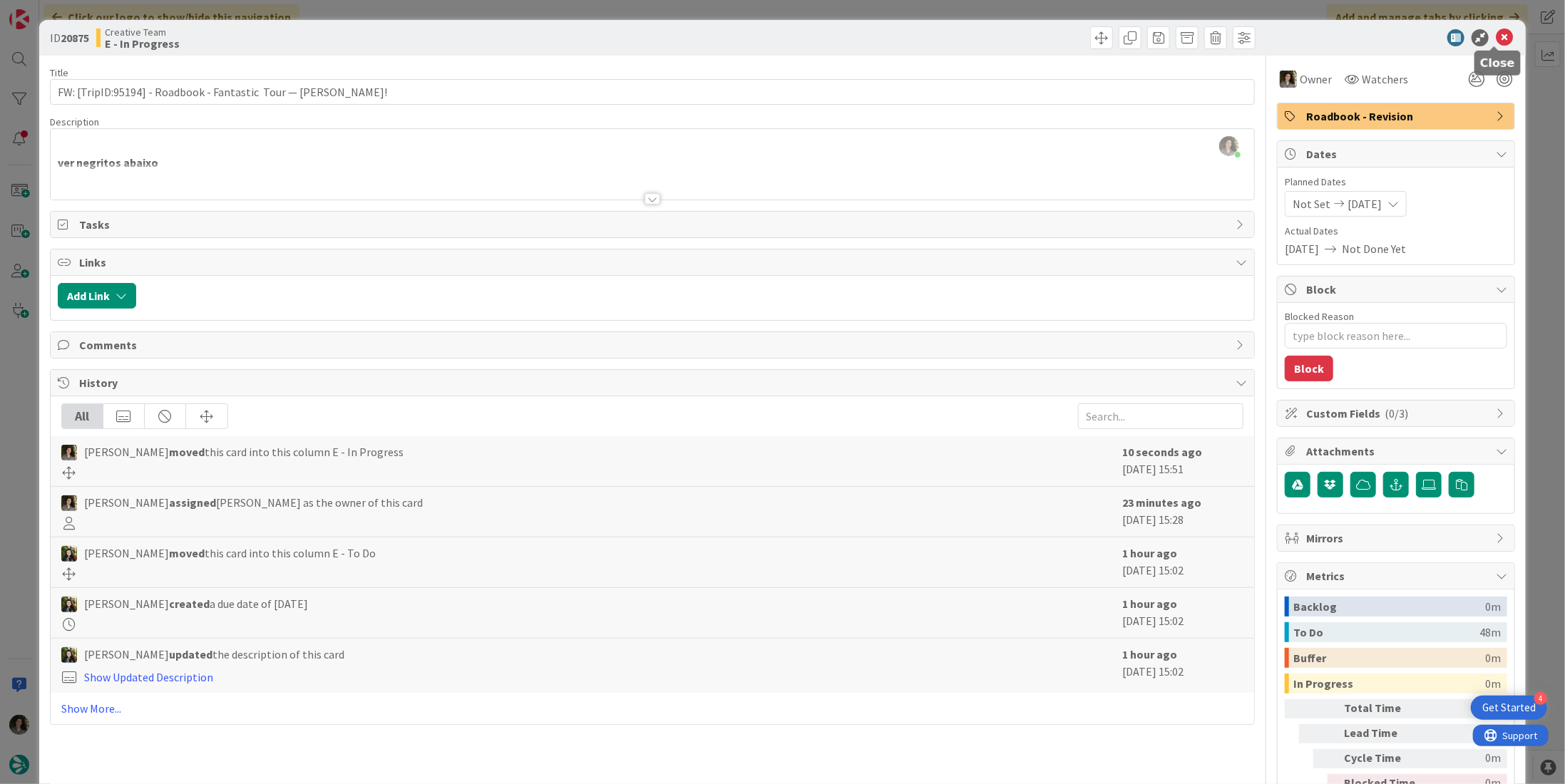
click at [1496, 35] on icon at bounding box center [1505, 37] width 17 height 17
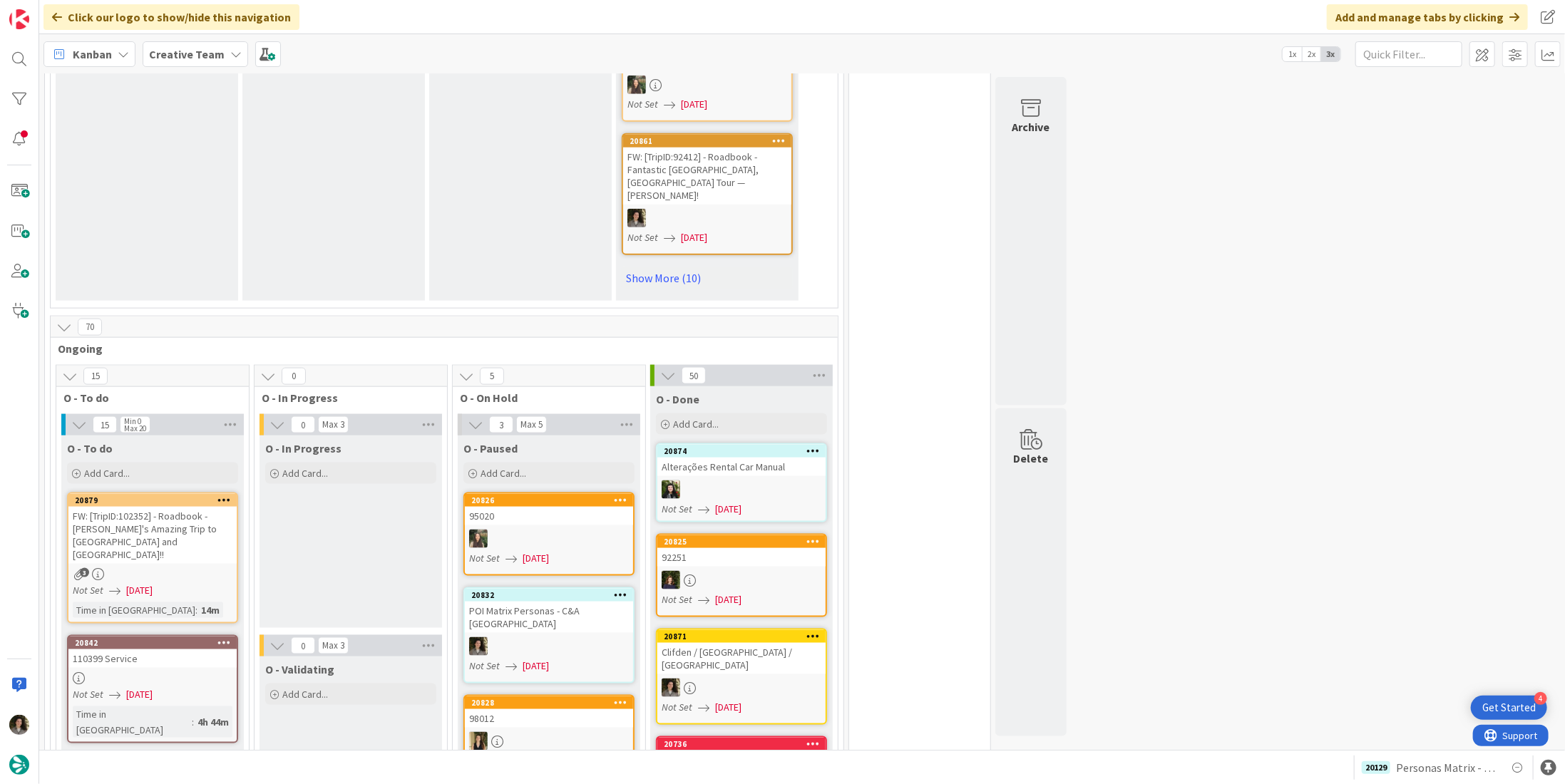
scroll to position [1290, 0]
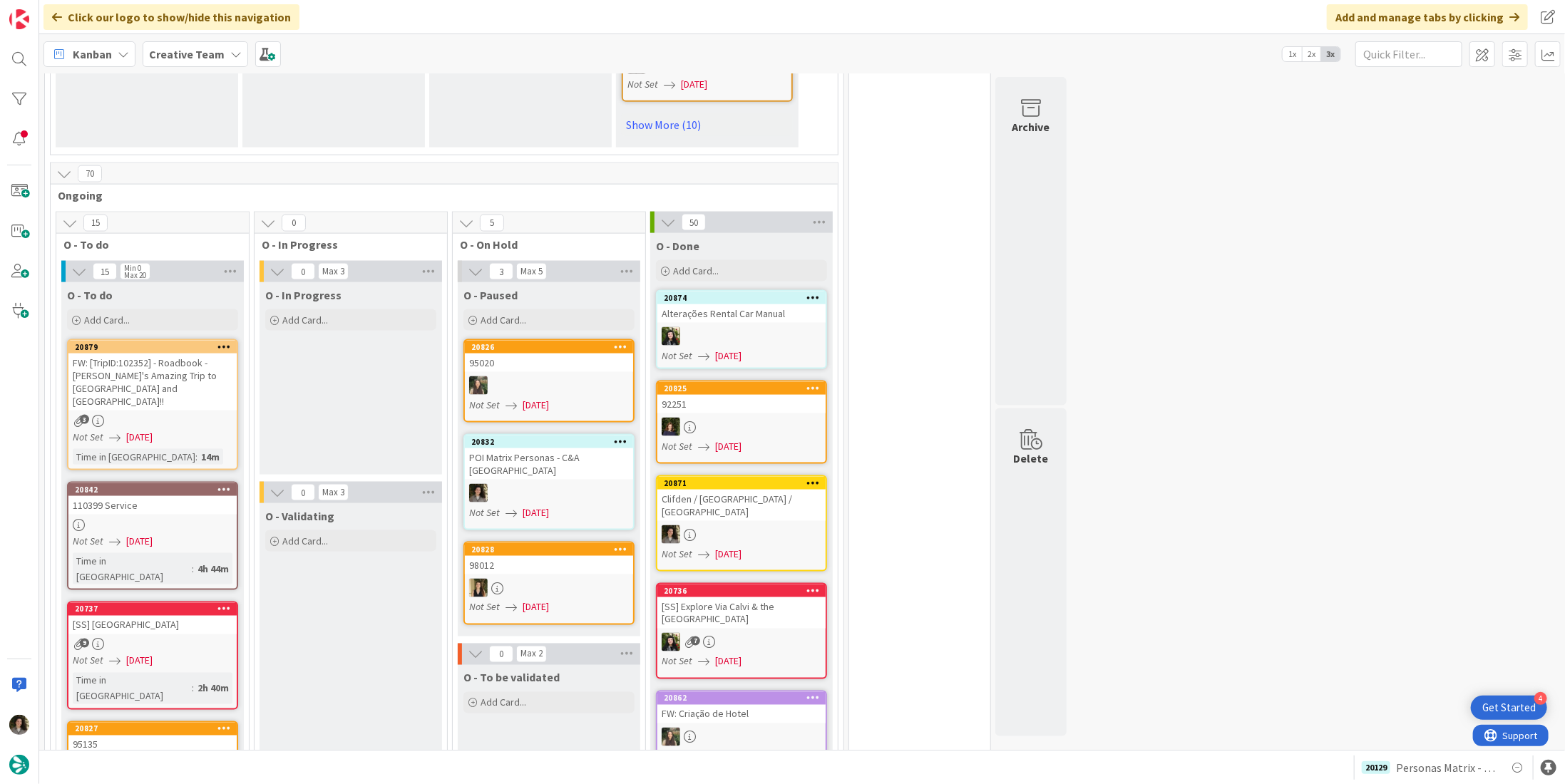
click at [183, 354] on div "FW: [TripID:102352] - Roadbook - [PERSON_NAME]'s Amazing Trip to [GEOGRAPHIC_DA…" at bounding box center [152, 382] width 168 height 57
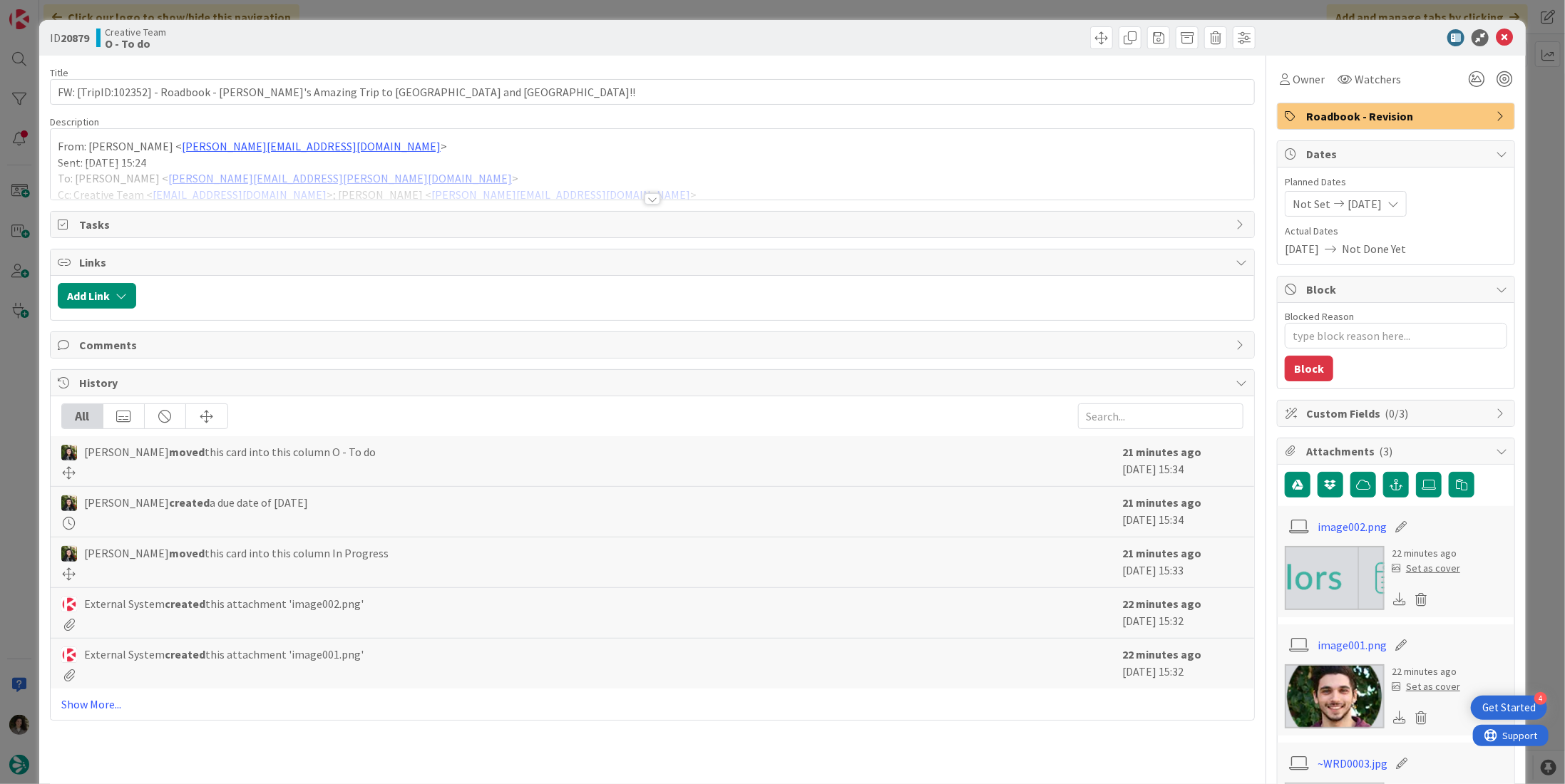
click at [652, 194] on div at bounding box center [652, 198] width 15 height 11
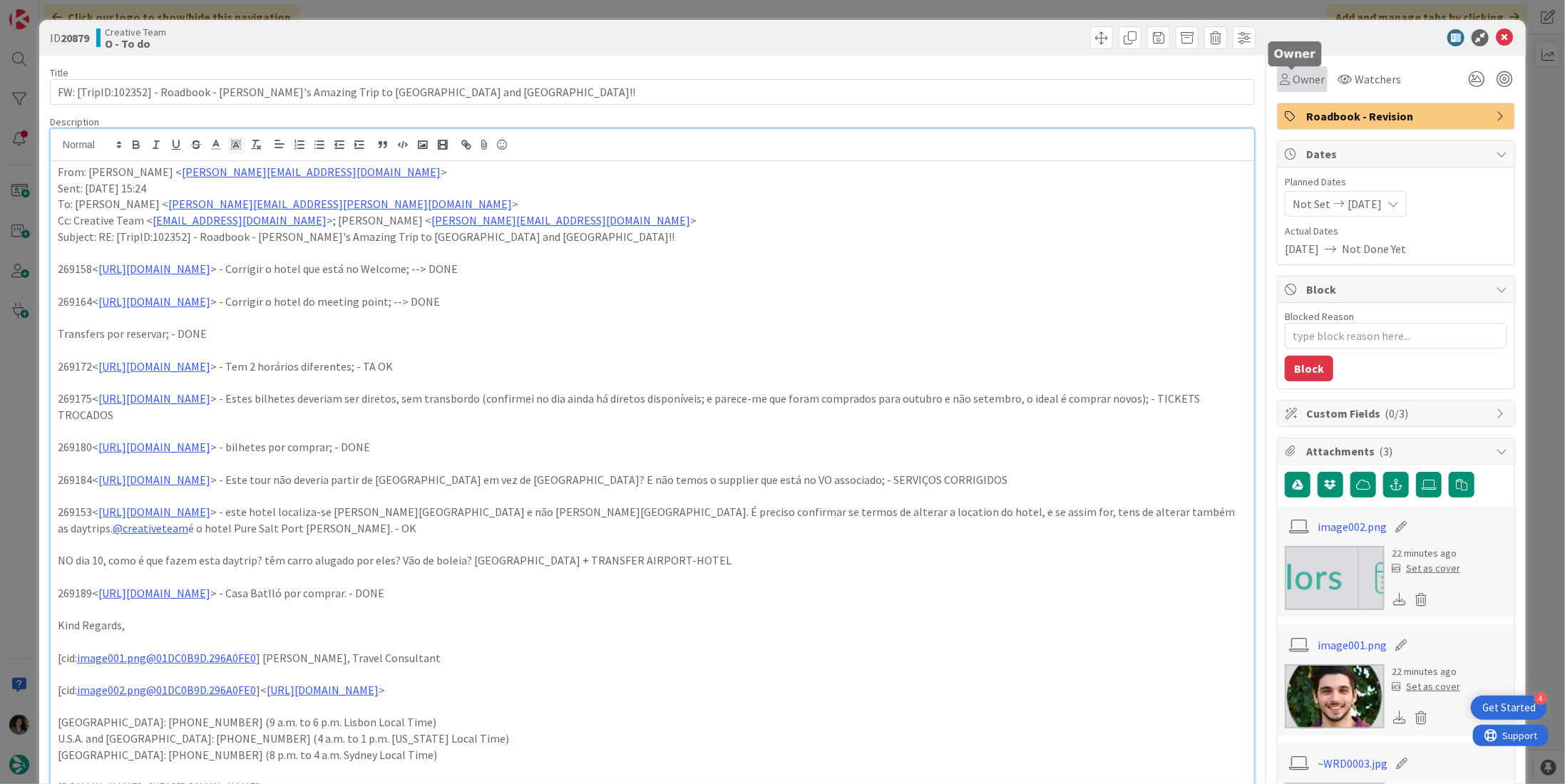
click at [1302, 82] on span "Owner" at bounding box center [1309, 79] width 32 height 17
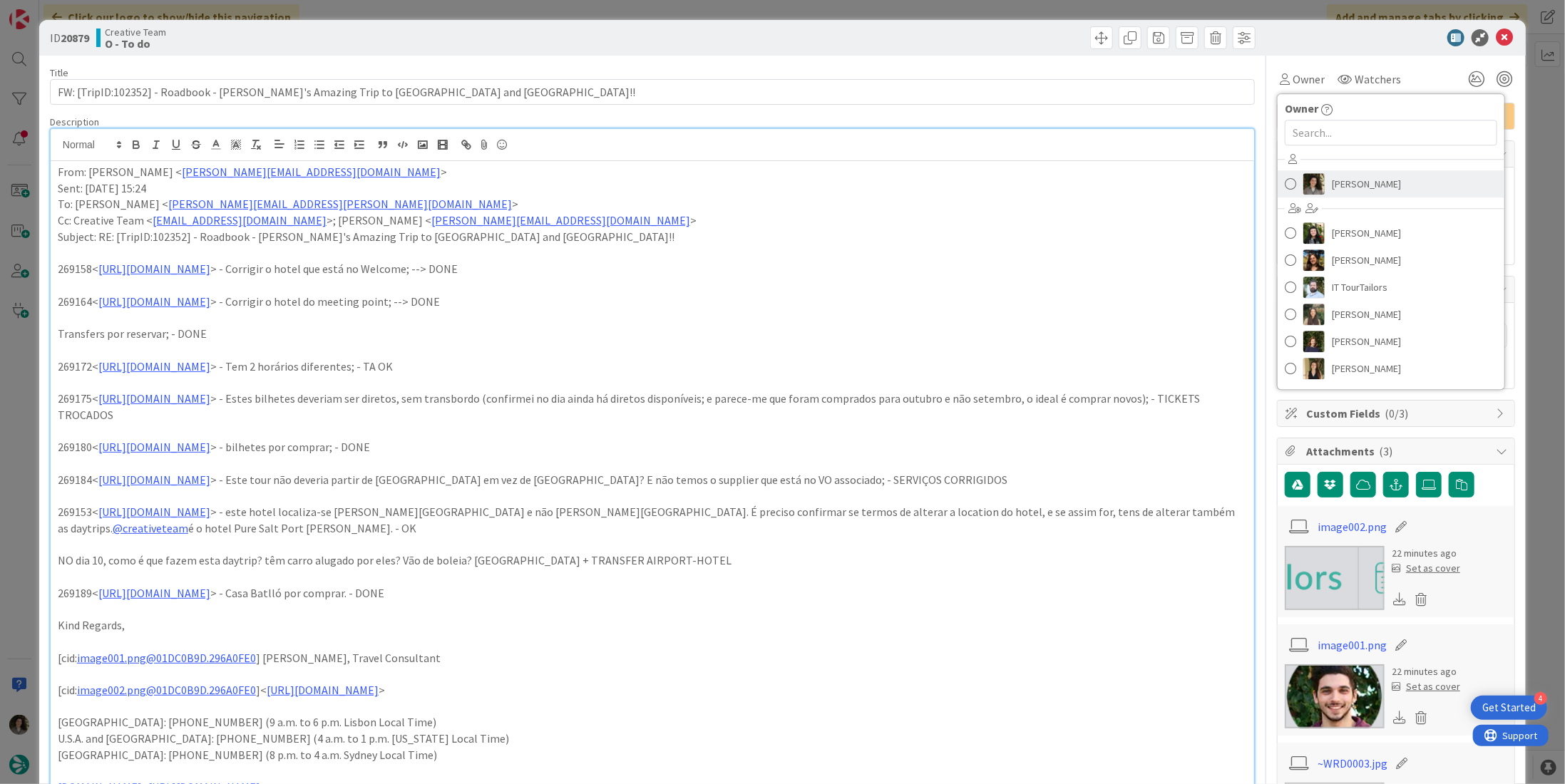
click at [1364, 180] on span "Melissa Santos" at bounding box center [1366, 184] width 69 height 21
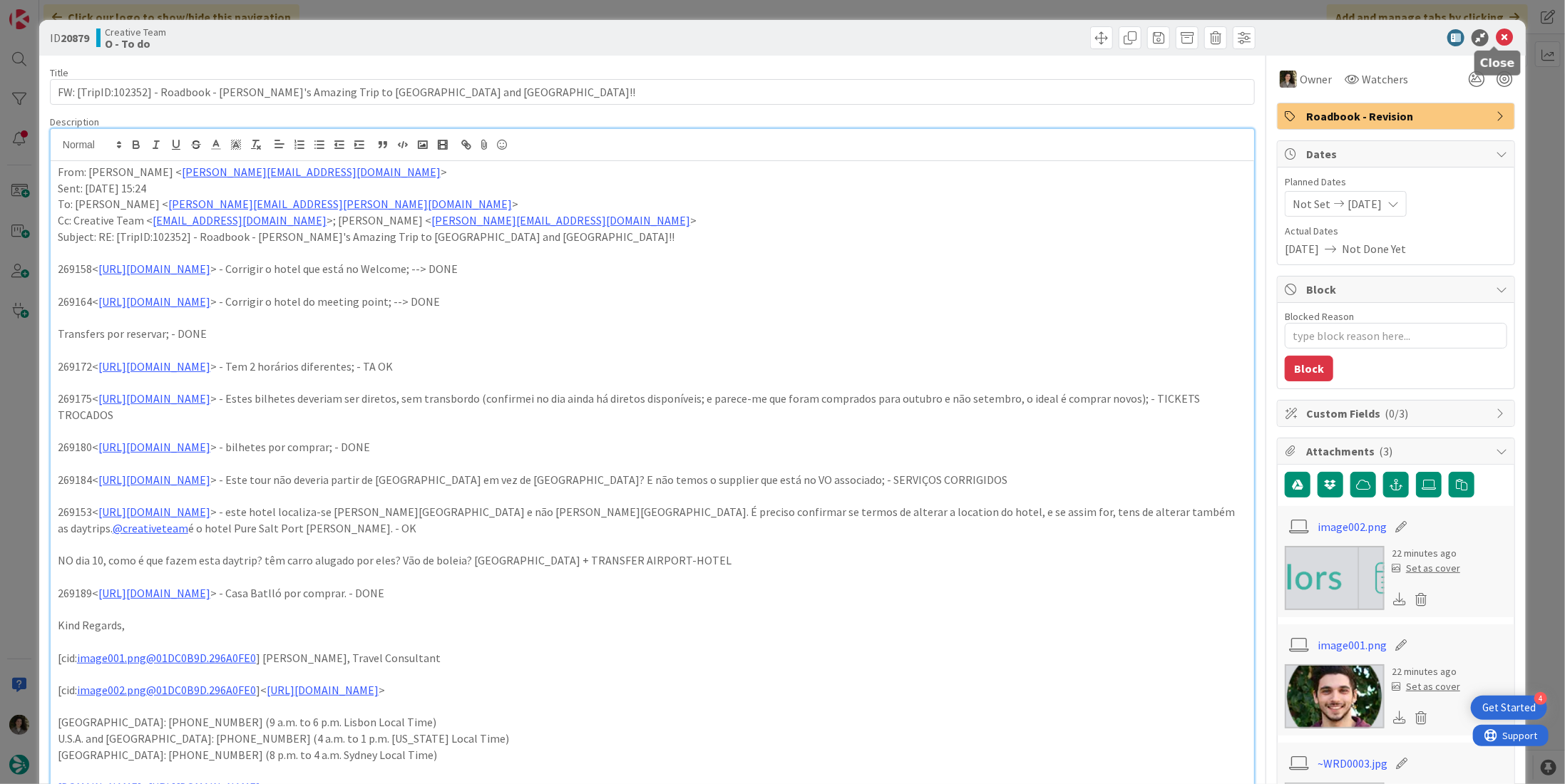
click at [1496, 38] on icon at bounding box center [1505, 37] width 17 height 17
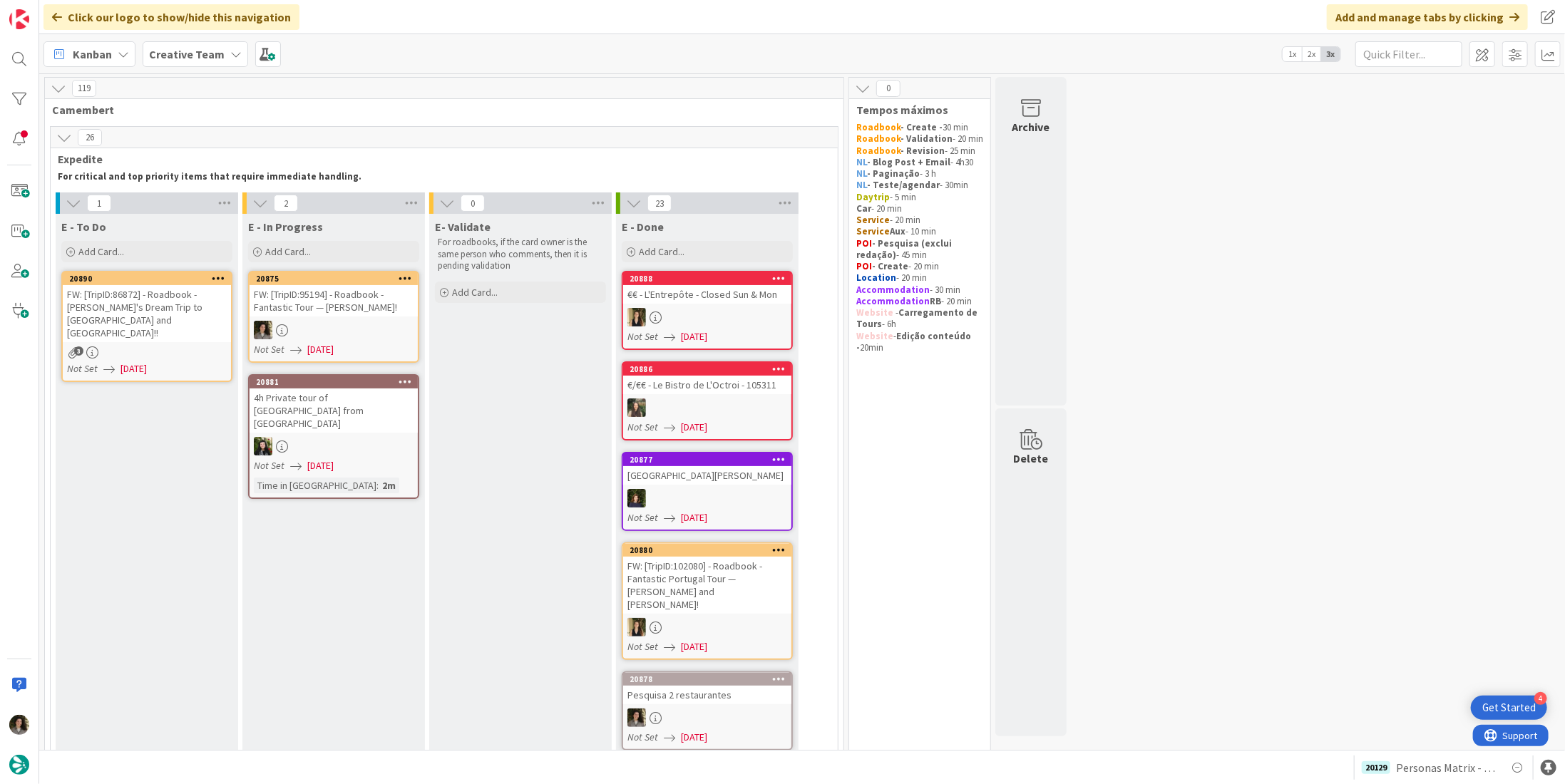
click at [163, 326] on div "FW: [TripID:86872] - Roadbook - [PERSON_NAME]'s Dream Trip to [GEOGRAPHIC_DATA]…" at bounding box center [147, 313] width 168 height 57
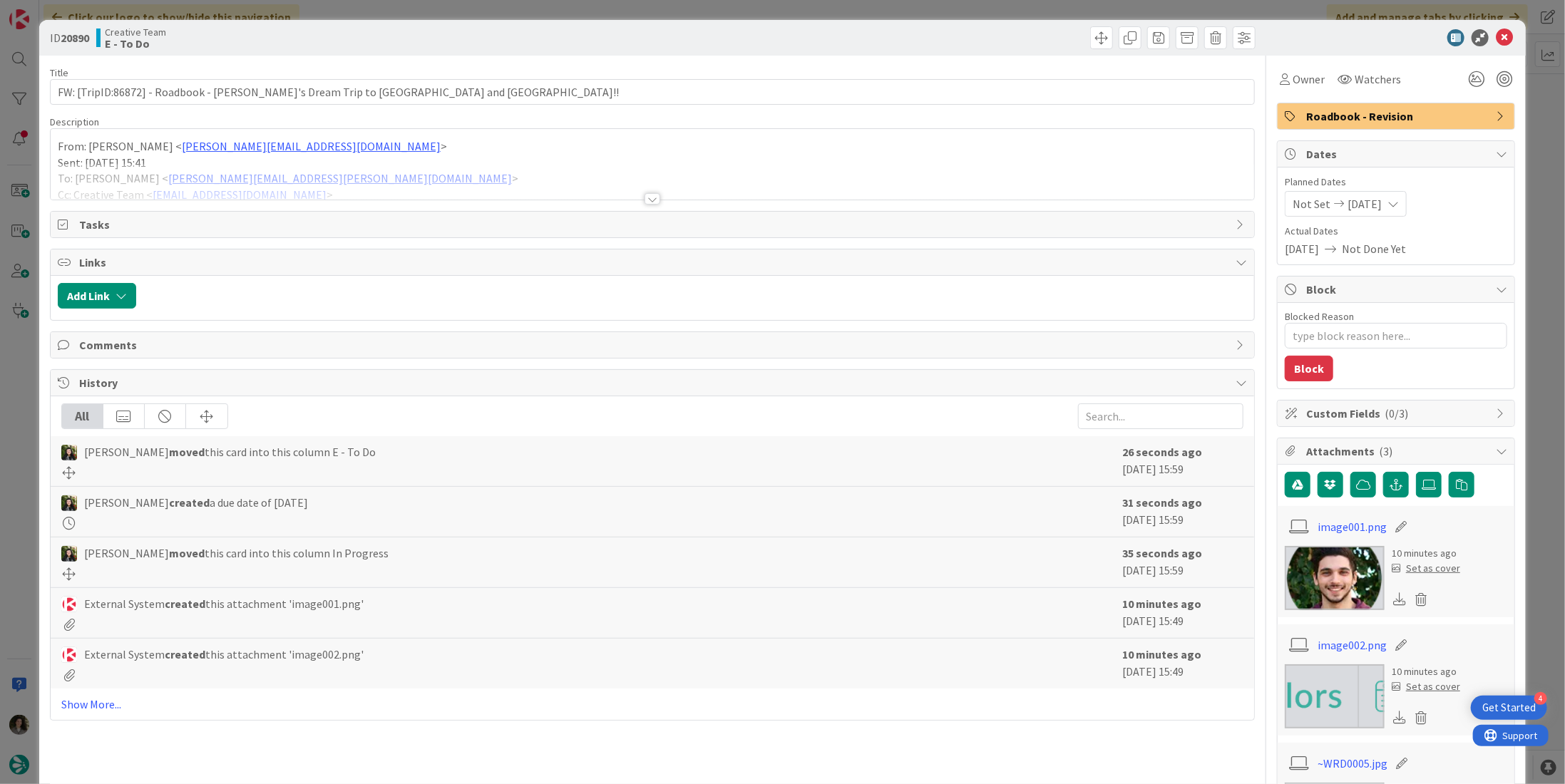
click at [645, 197] on div at bounding box center [652, 198] width 15 height 11
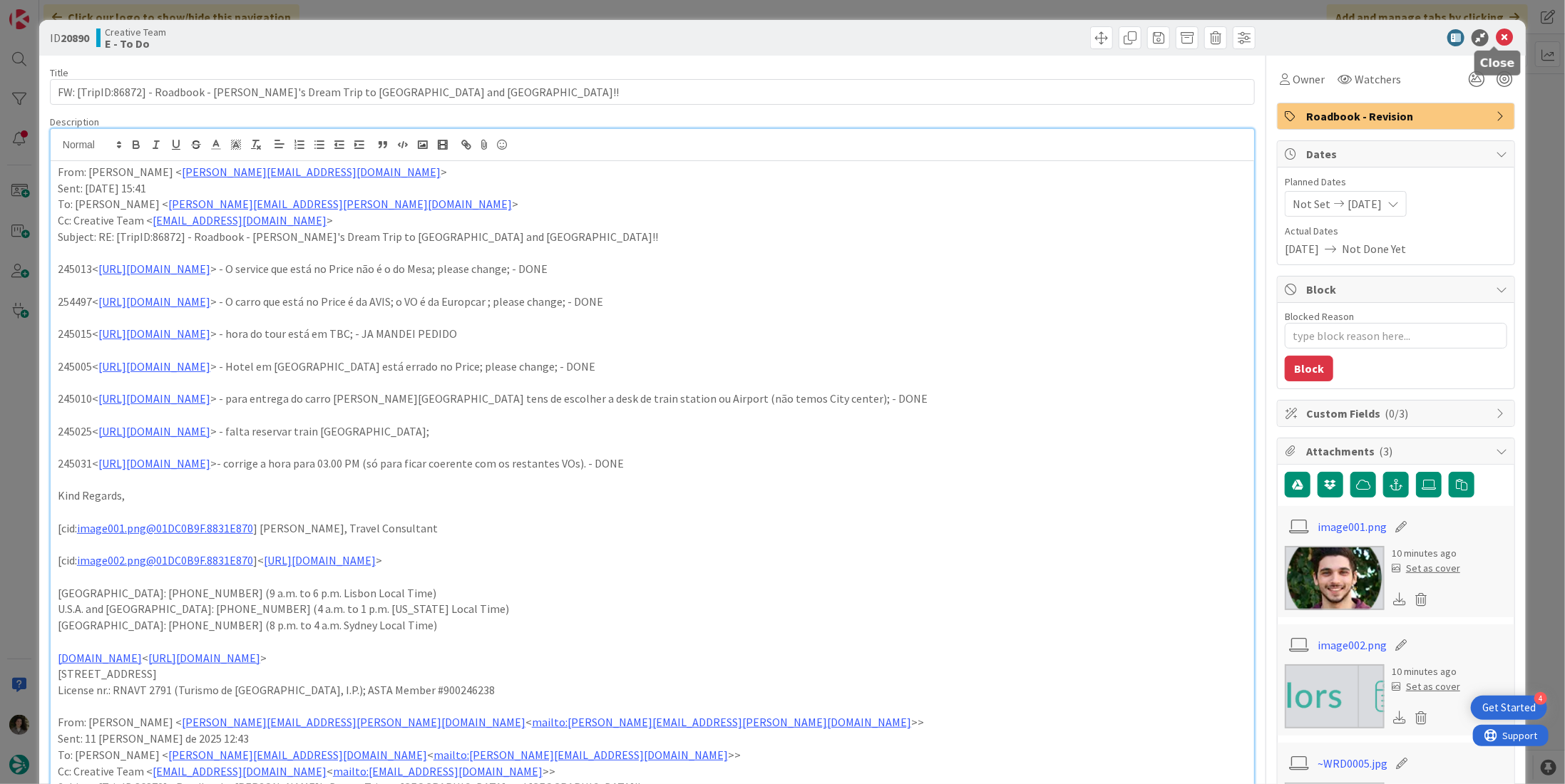
click at [1499, 33] on icon at bounding box center [1505, 37] width 17 height 17
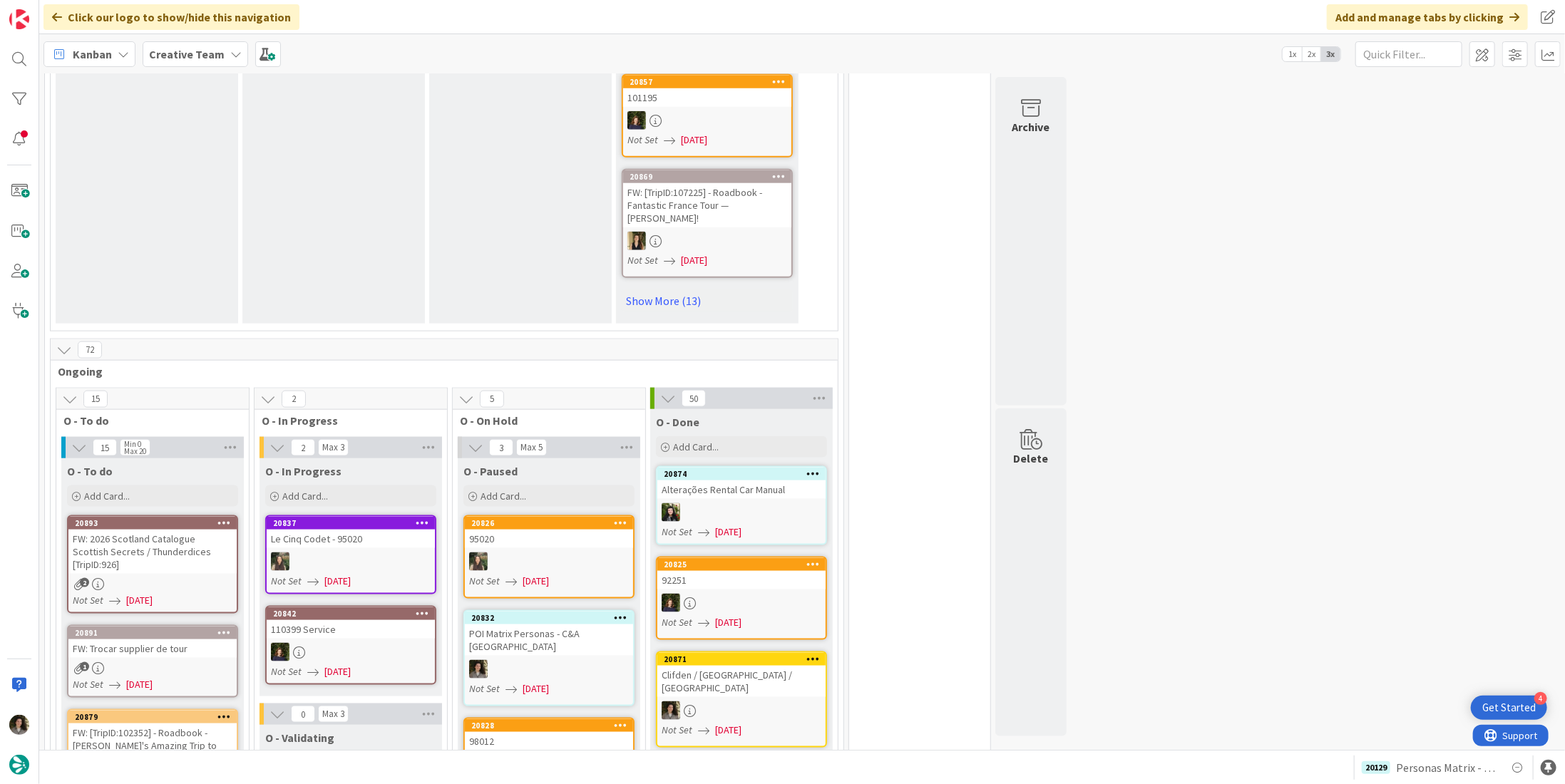
scroll to position [1141, 0]
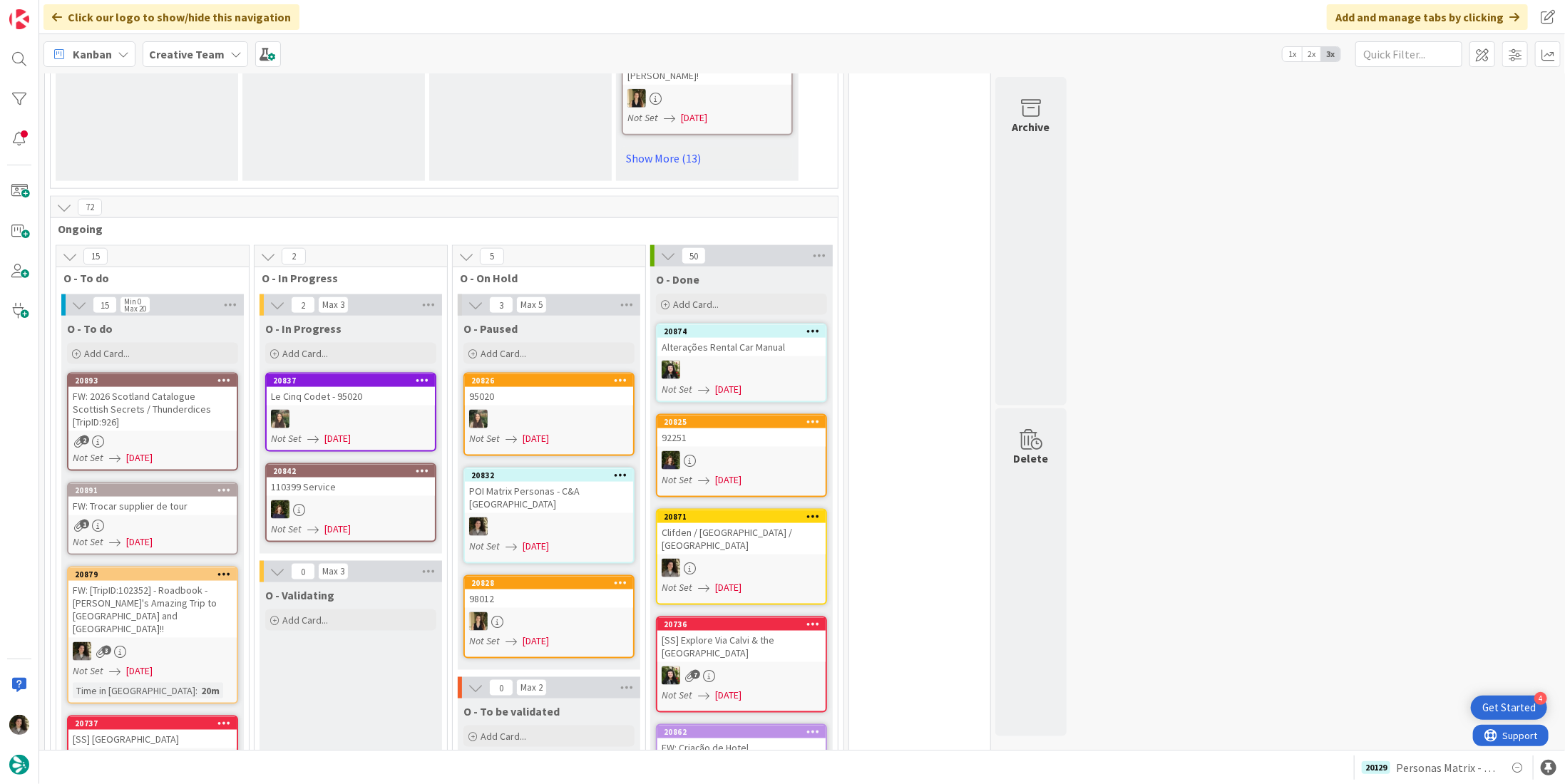
click at [194, 390] on div "FW: 2026 Scotland Catalogue Scottish Secrets / Thunderdices [TripID:926]" at bounding box center [152, 409] width 168 height 44
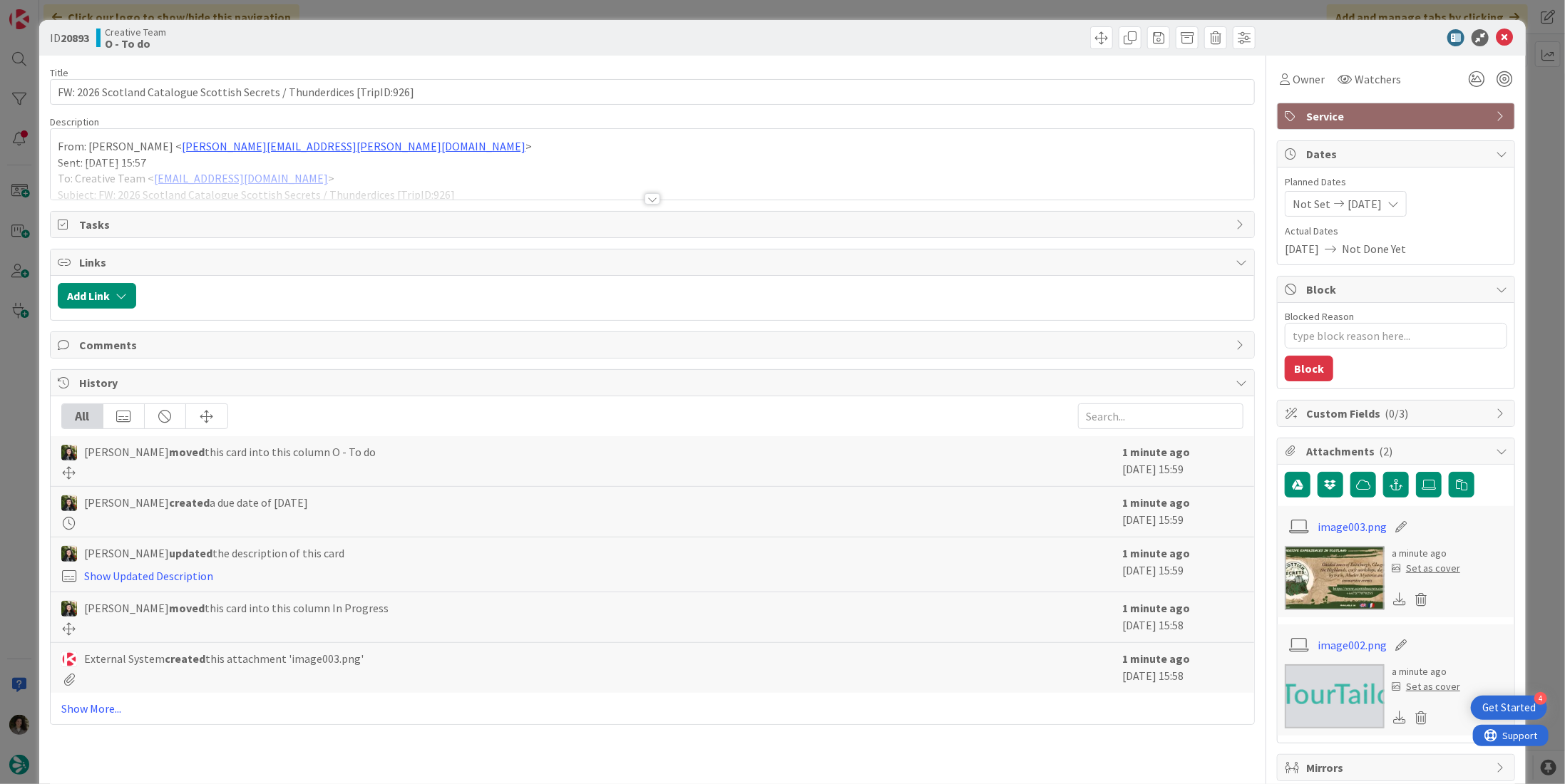
click at [646, 202] on div at bounding box center [652, 198] width 15 height 11
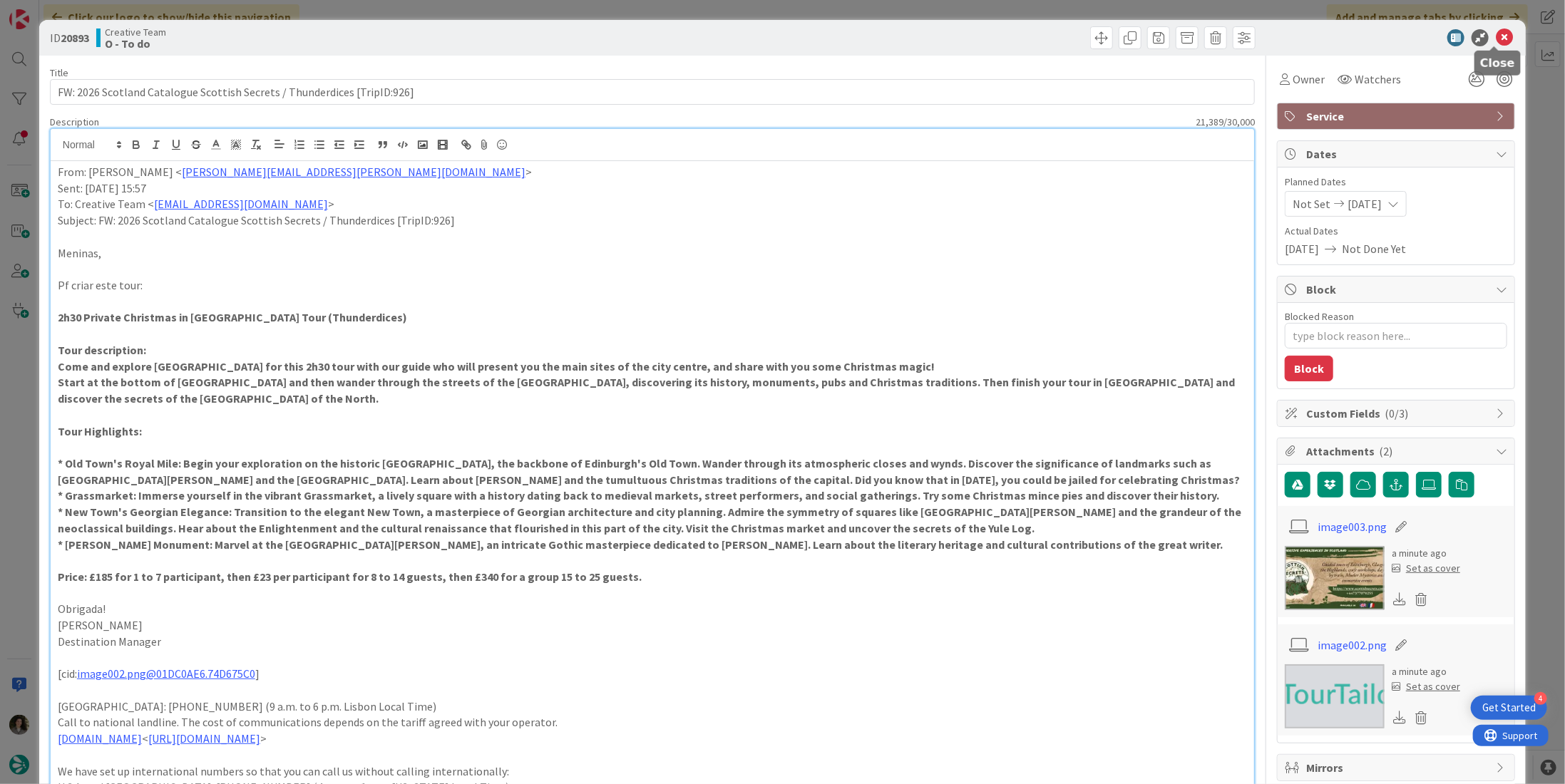
click at [1499, 37] on icon at bounding box center [1505, 37] width 17 height 17
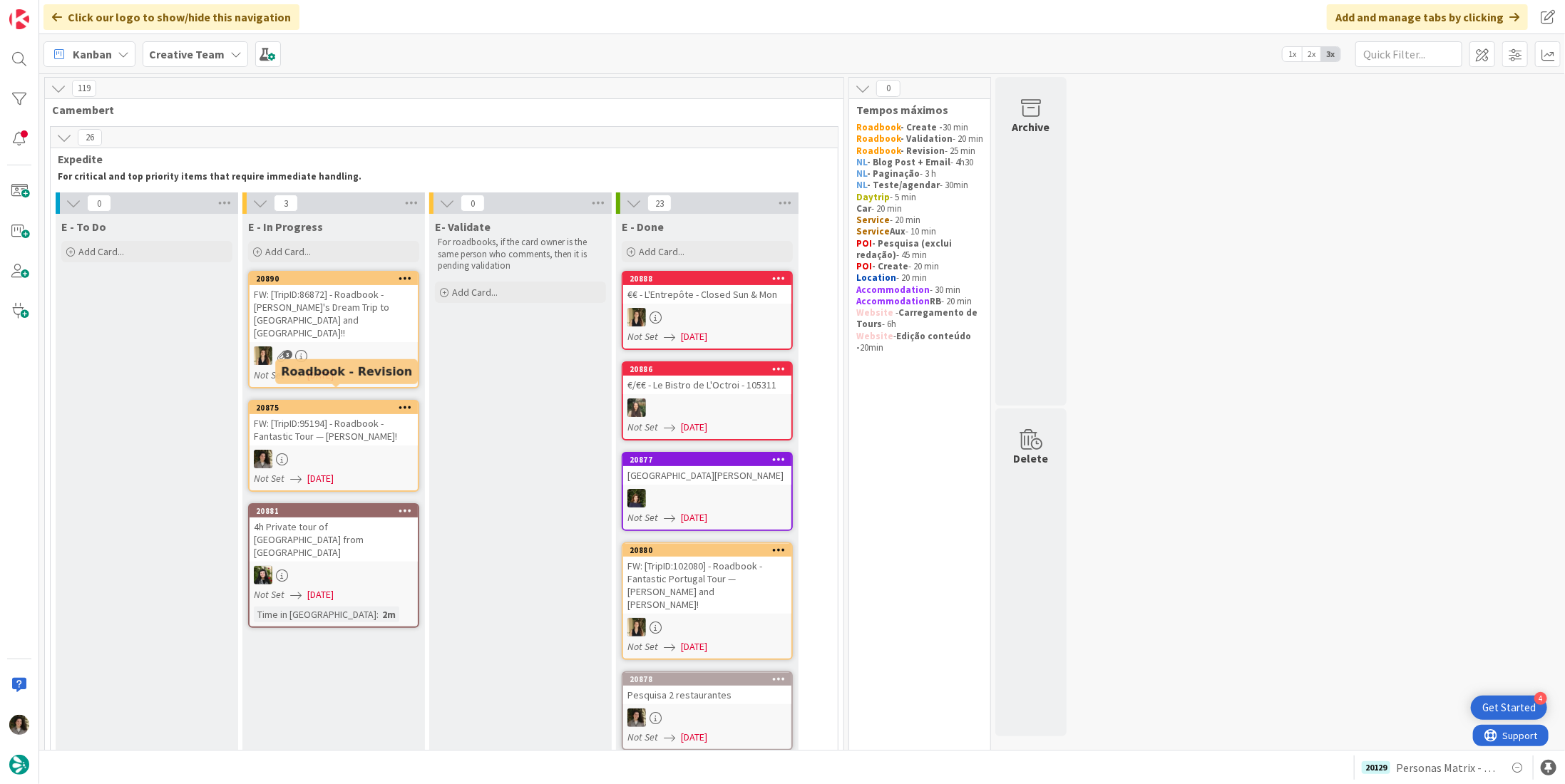
click at [298, 421] on div "FW: [TripID:95194] - Roadbook - Fantastic Tour — [PERSON_NAME]!" at bounding box center [333, 429] width 168 height 31
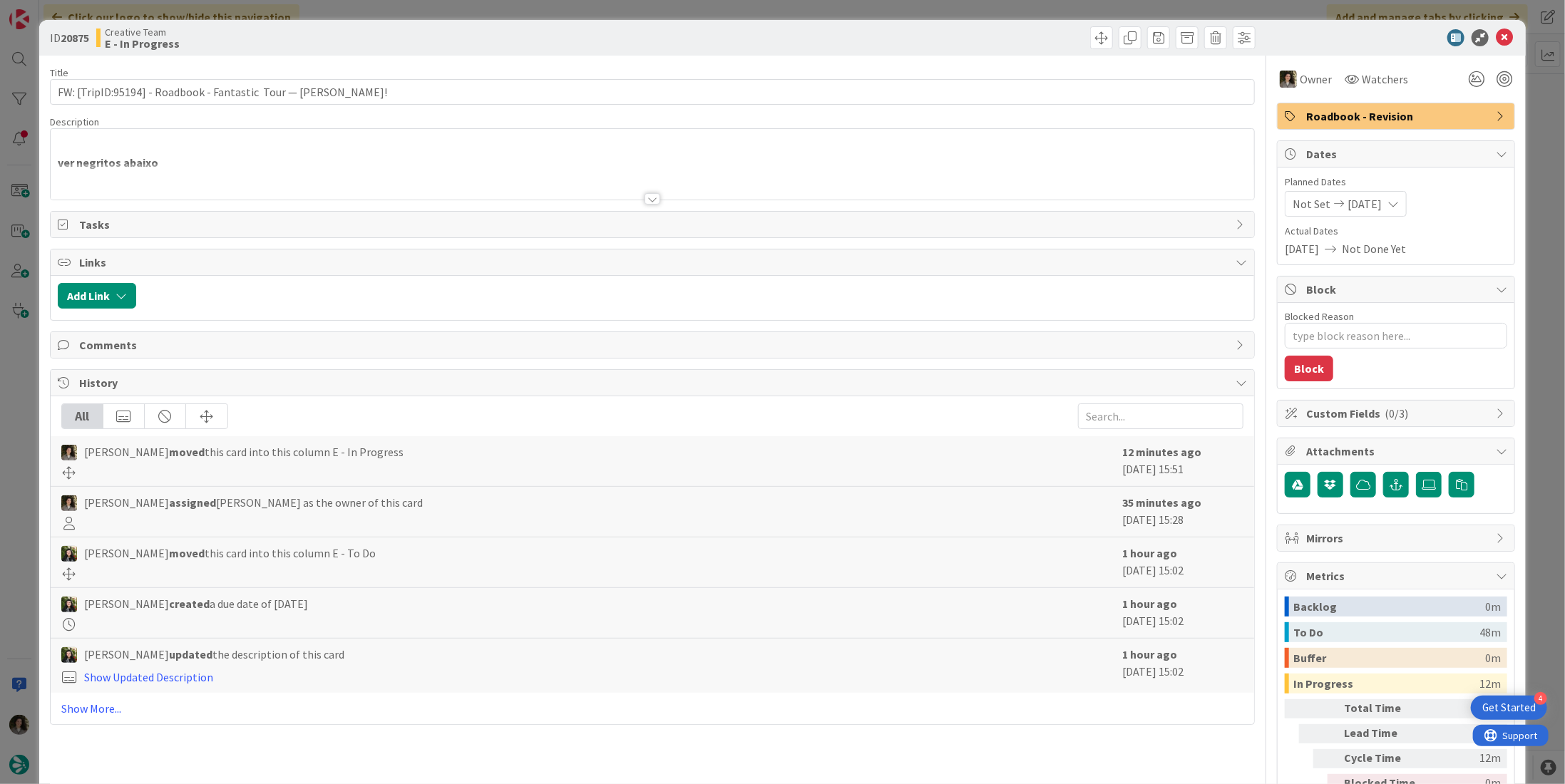
click at [646, 190] on div at bounding box center [652, 181] width 1204 height 37
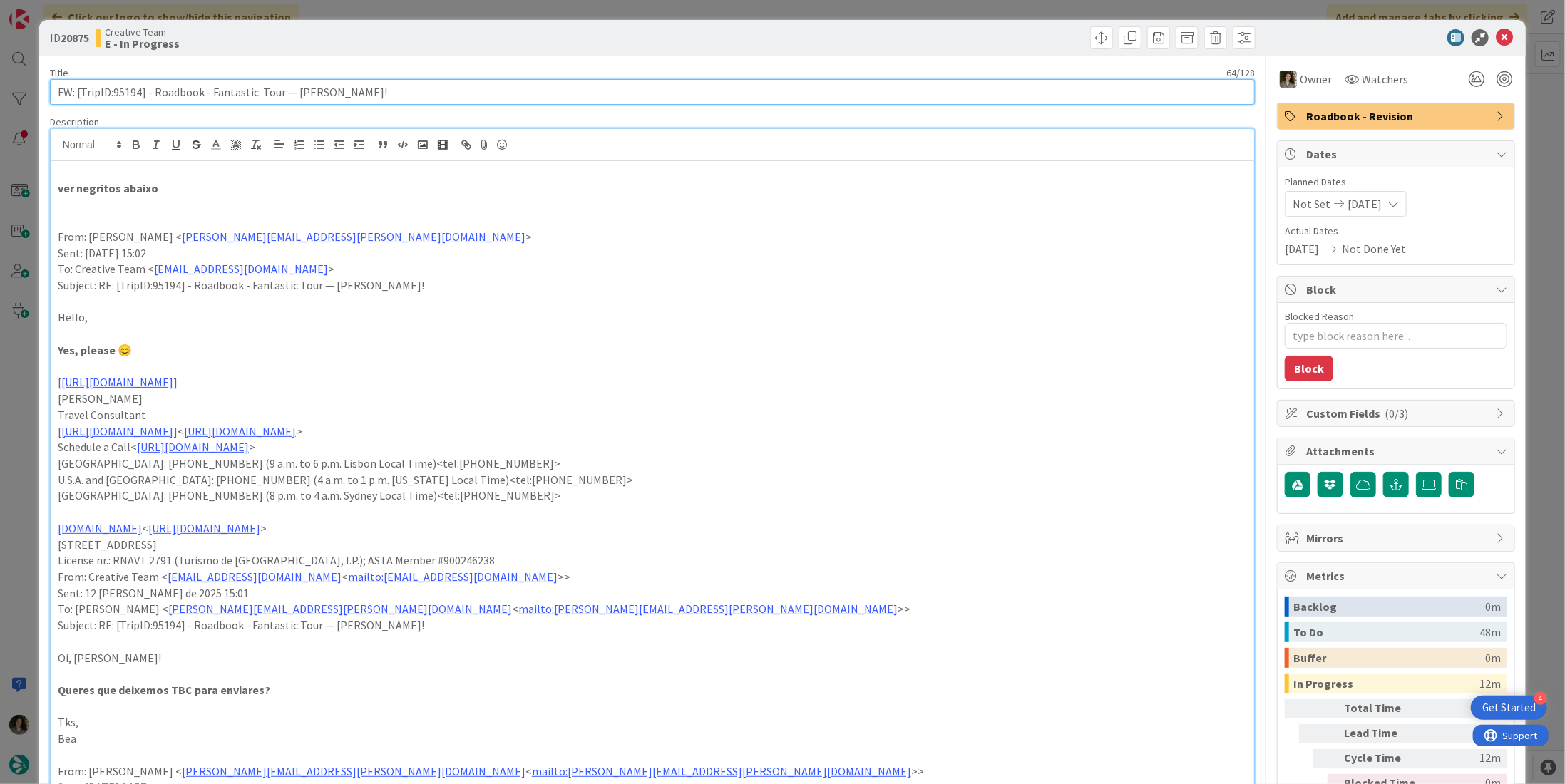
click at [365, 97] on input "FW: [TripID:95194] - Roadbook - Fantastic Tour — [PERSON_NAME]!" at bounding box center [652, 92] width 1205 height 26
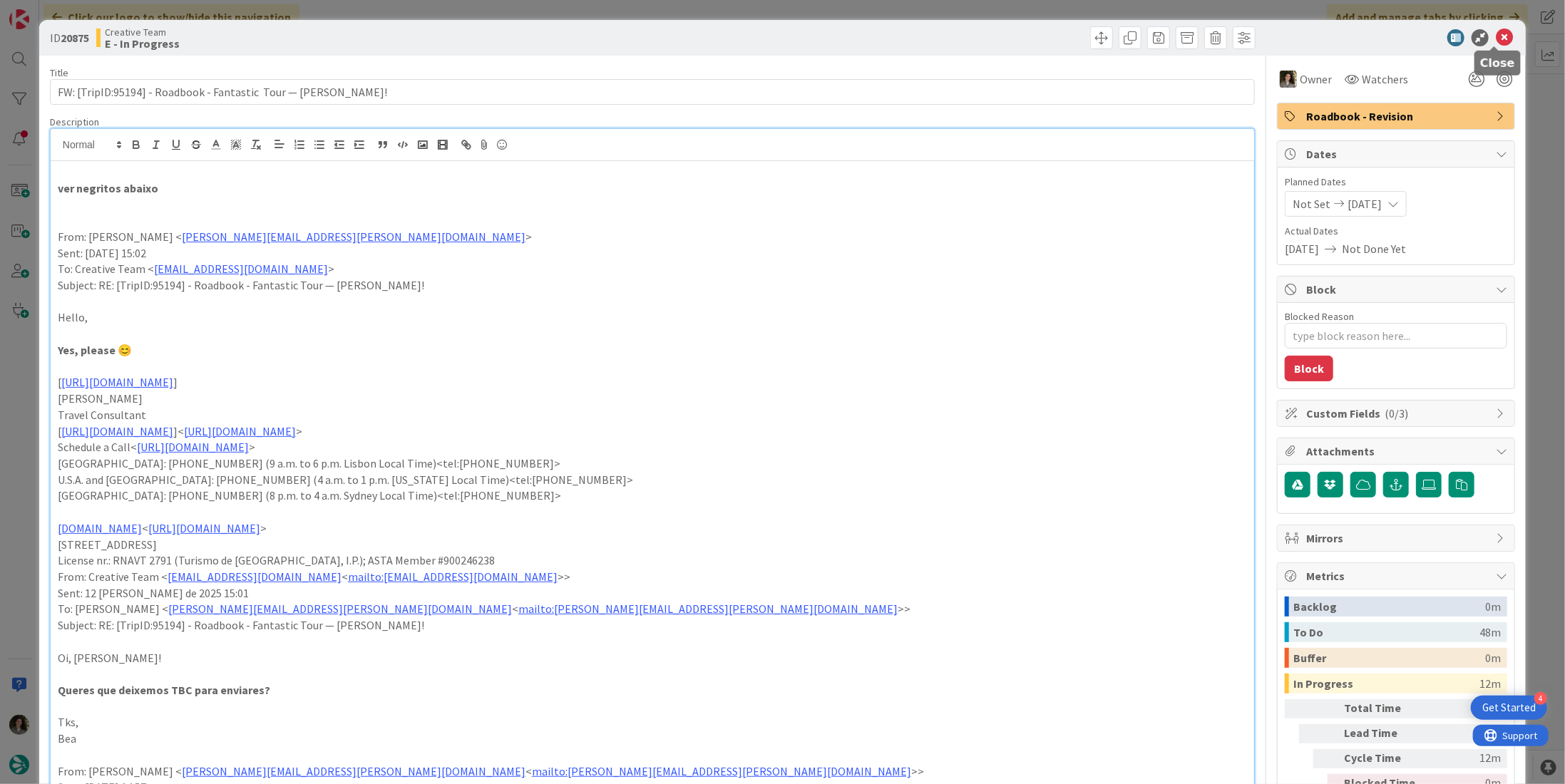
click at [1496, 31] on icon at bounding box center [1505, 37] width 17 height 17
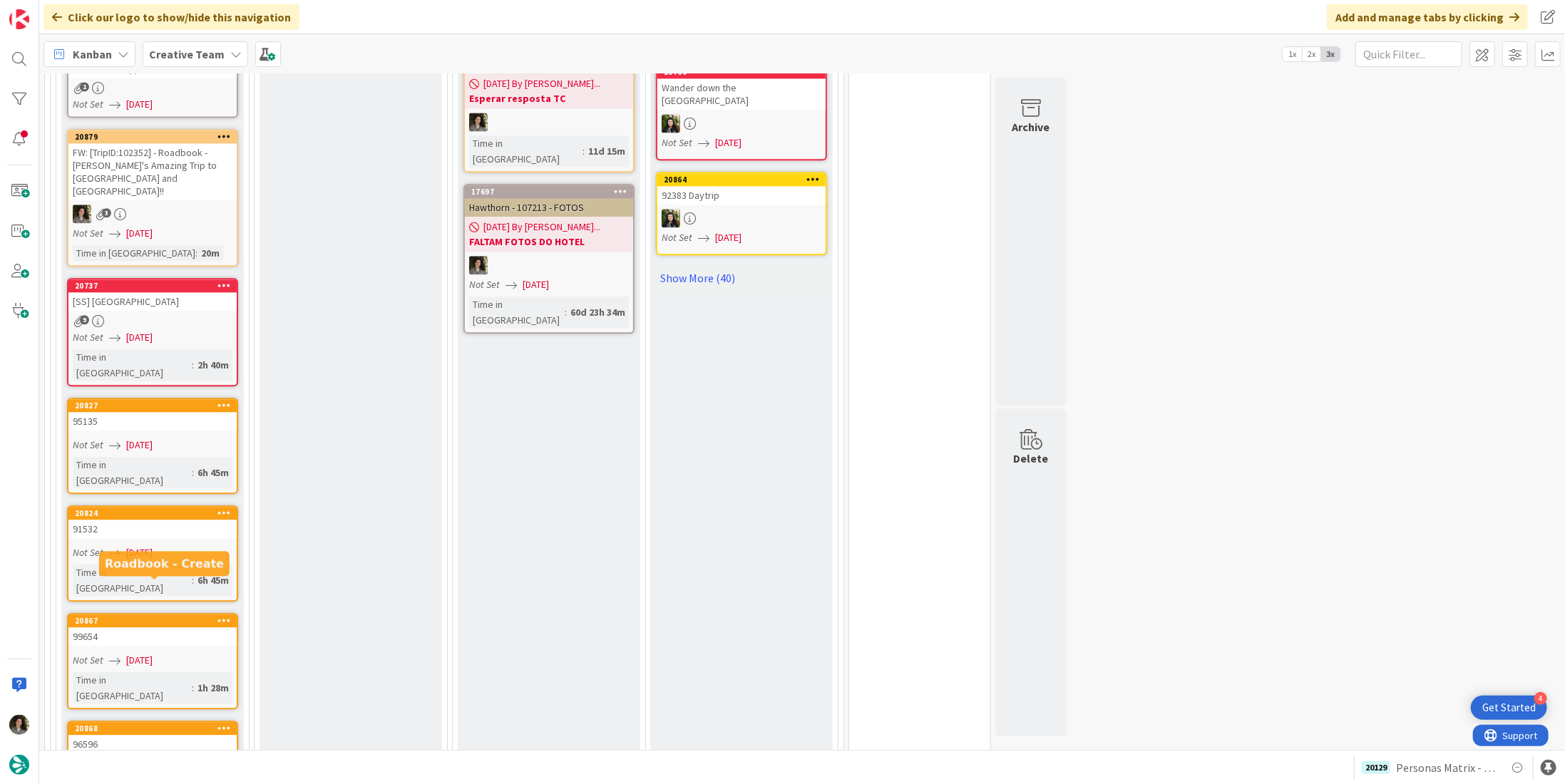
scroll to position [1925, 0]
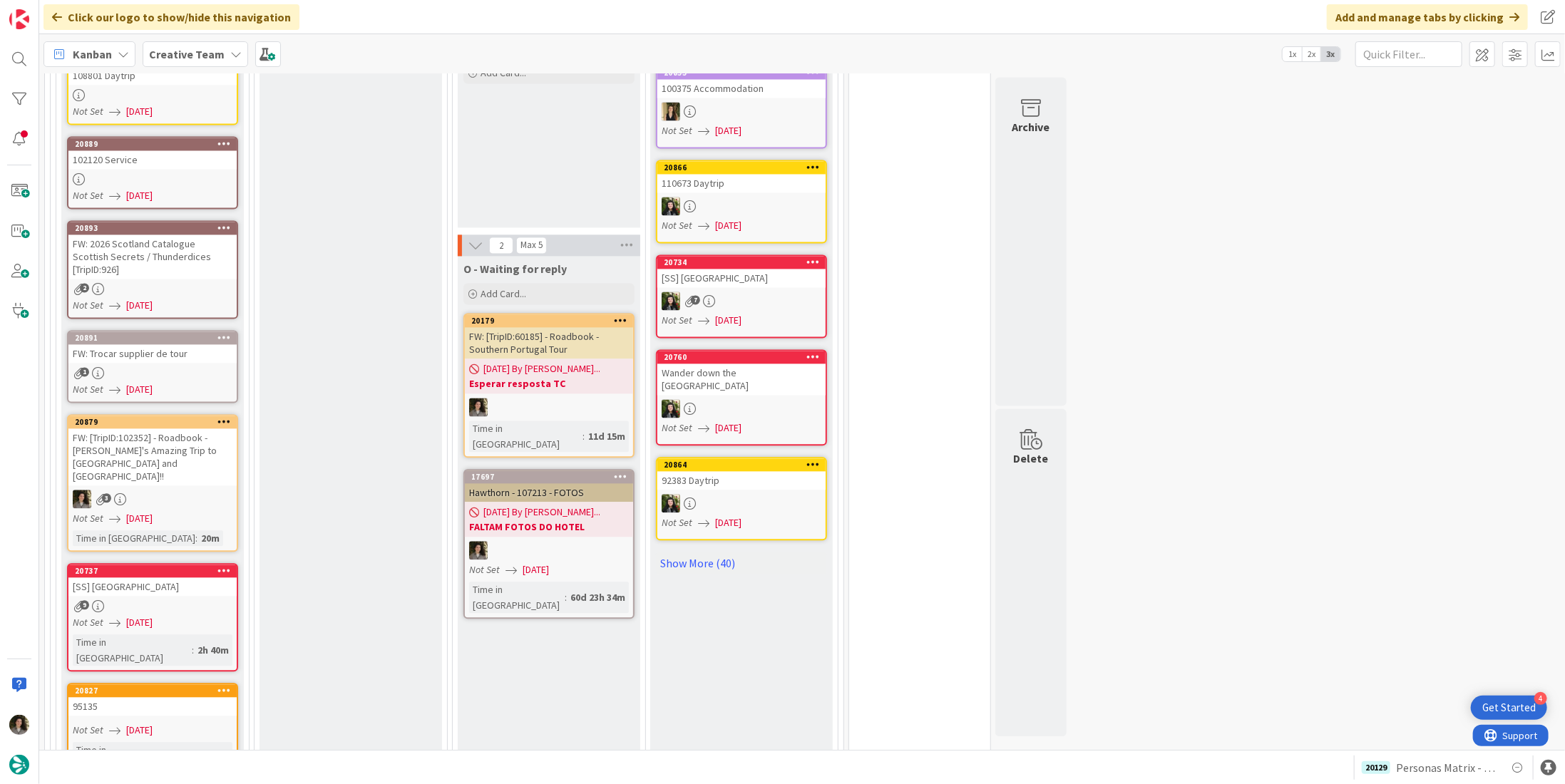
click at [191, 511] on div "Not Set 08/12/2025" at bounding box center [155, 519] width 164 height 15
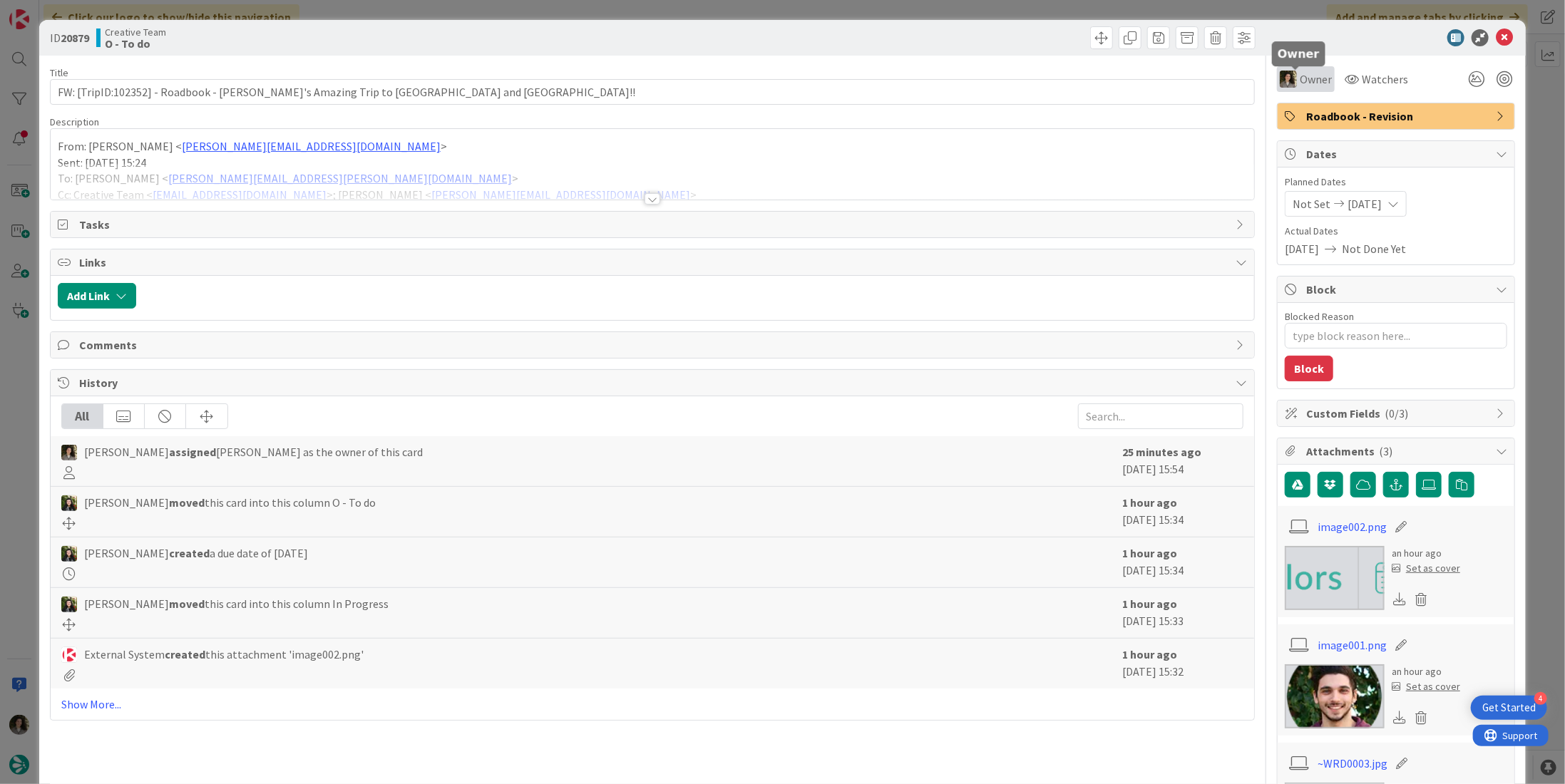
click at [1289, 82] on div "Owner" at bounding box center [1306, 79] width 52 height 17
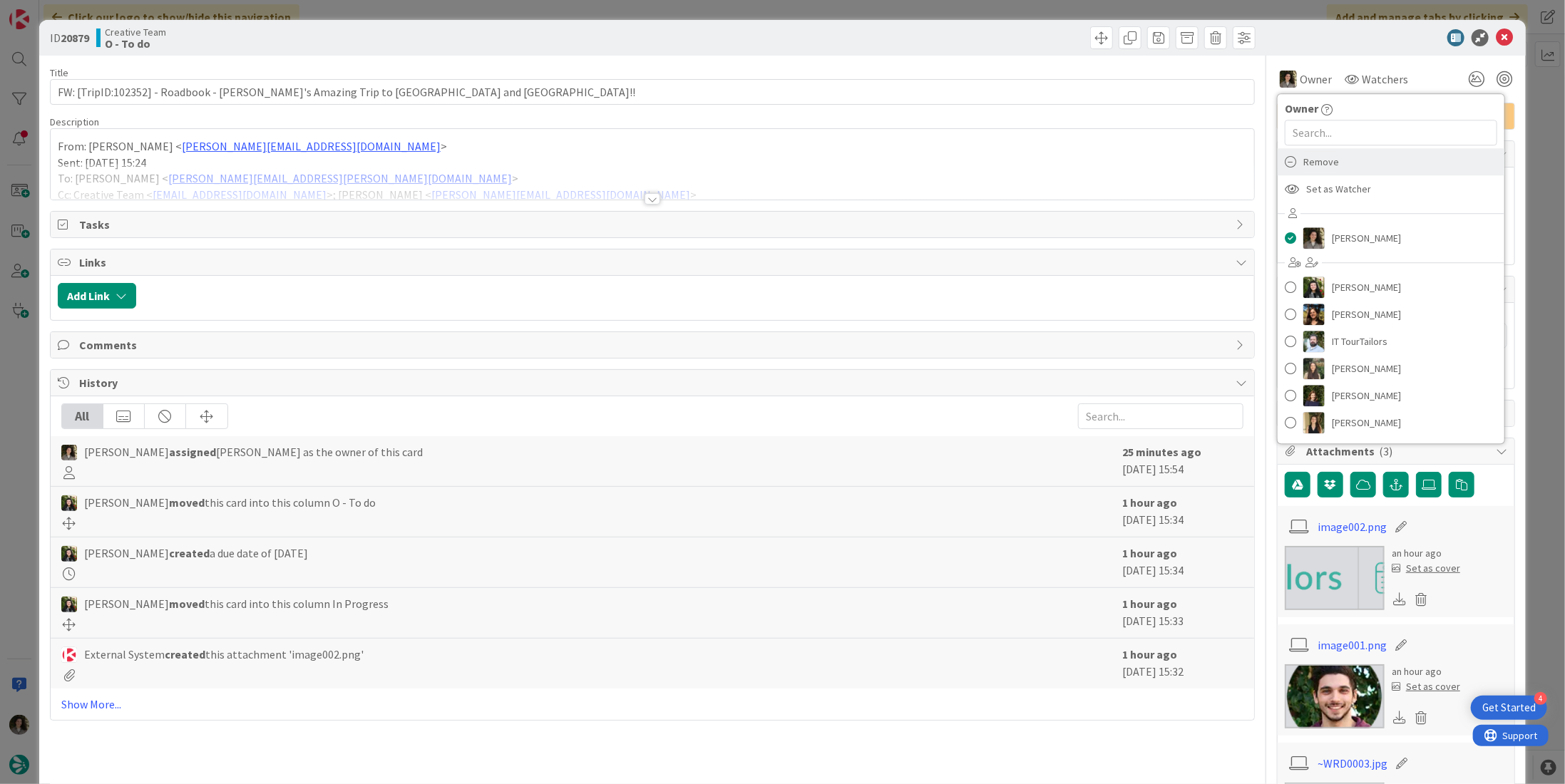
click at [1327, 160] on div "Remove" at bounding box center [1391, 162] width 227 height 27
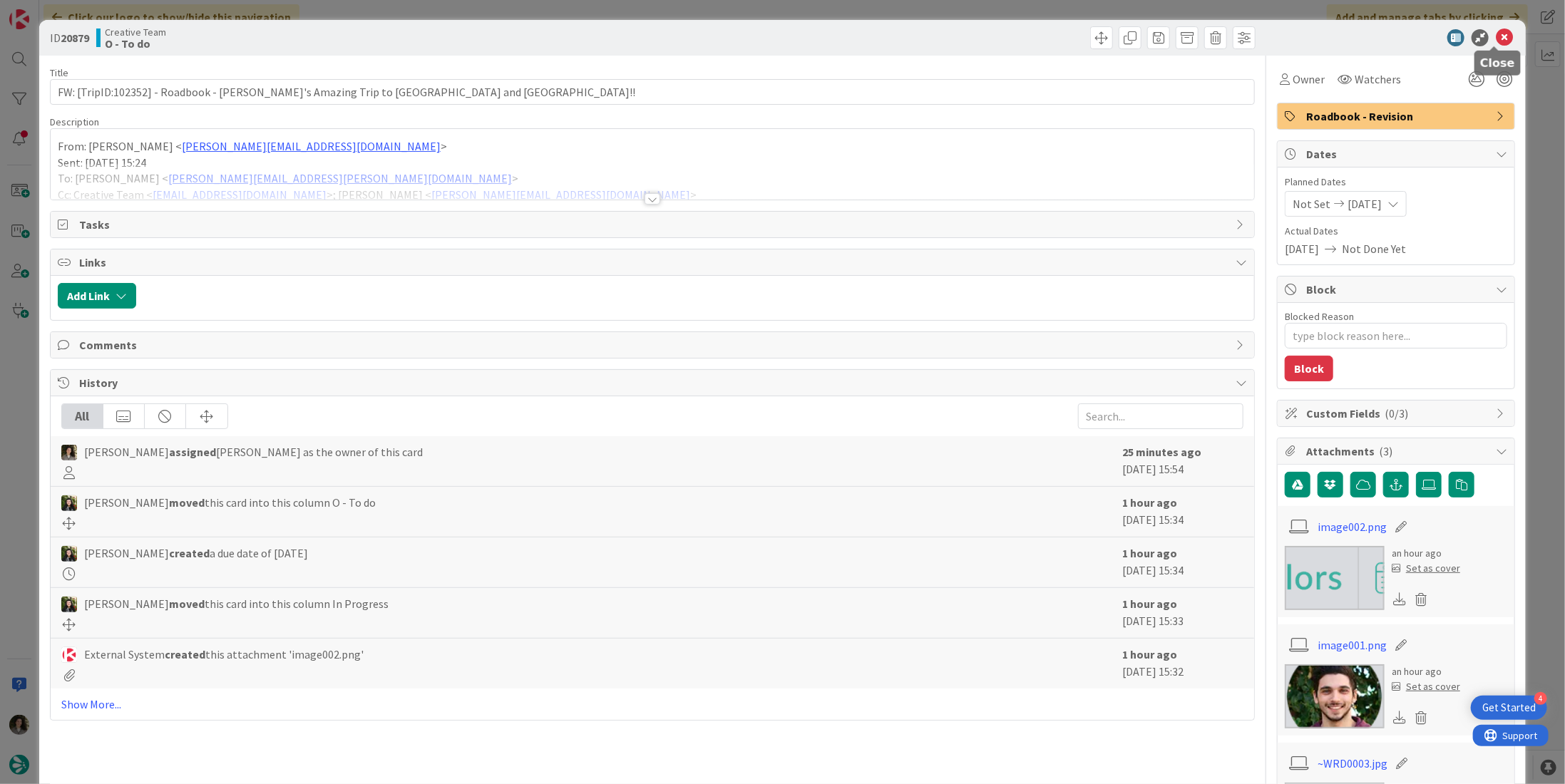
click at [1496, 39] on icon at bounding box center [1505, 37] width 17 height 17
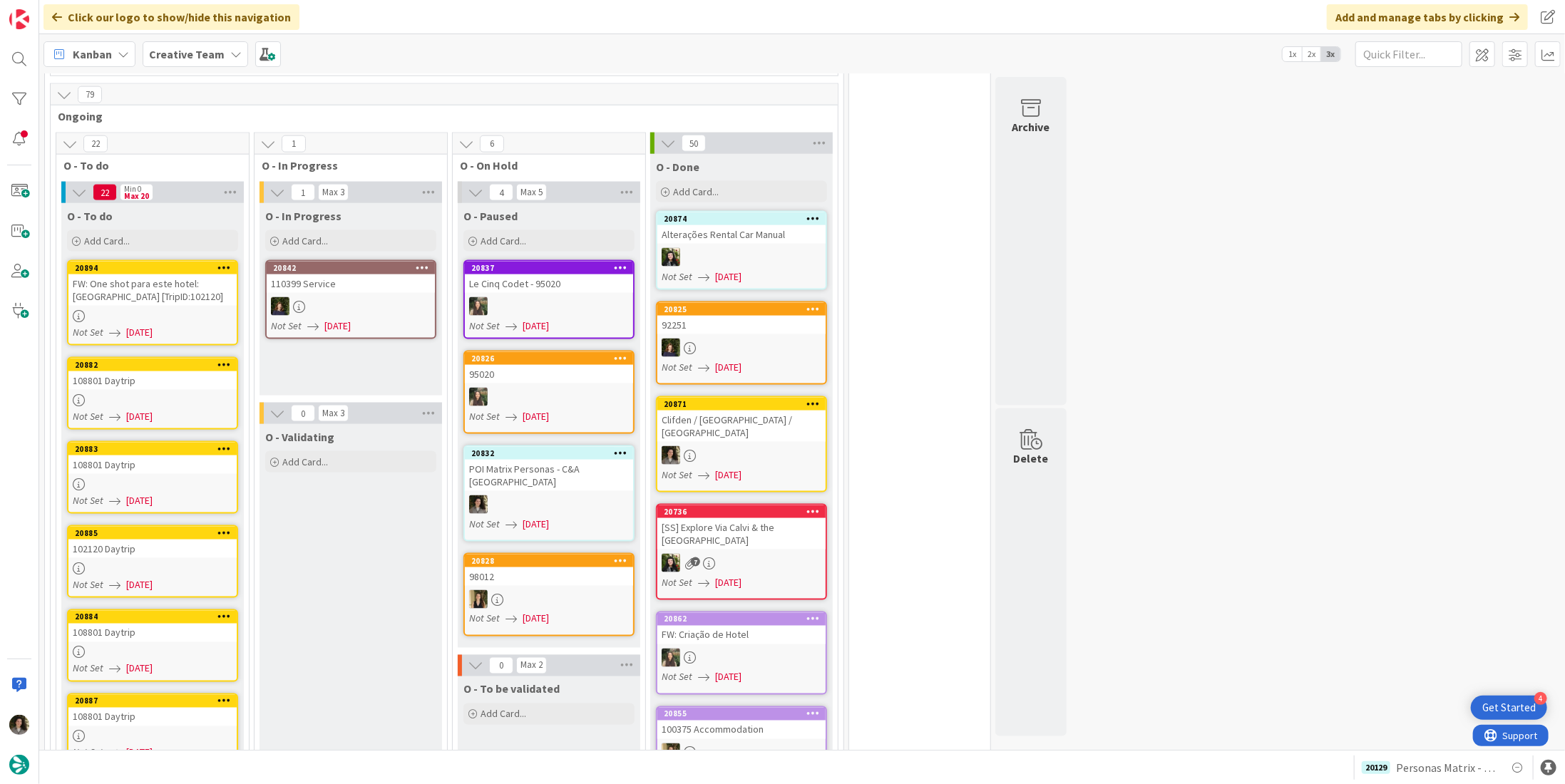
scroll to position [1355, 0]
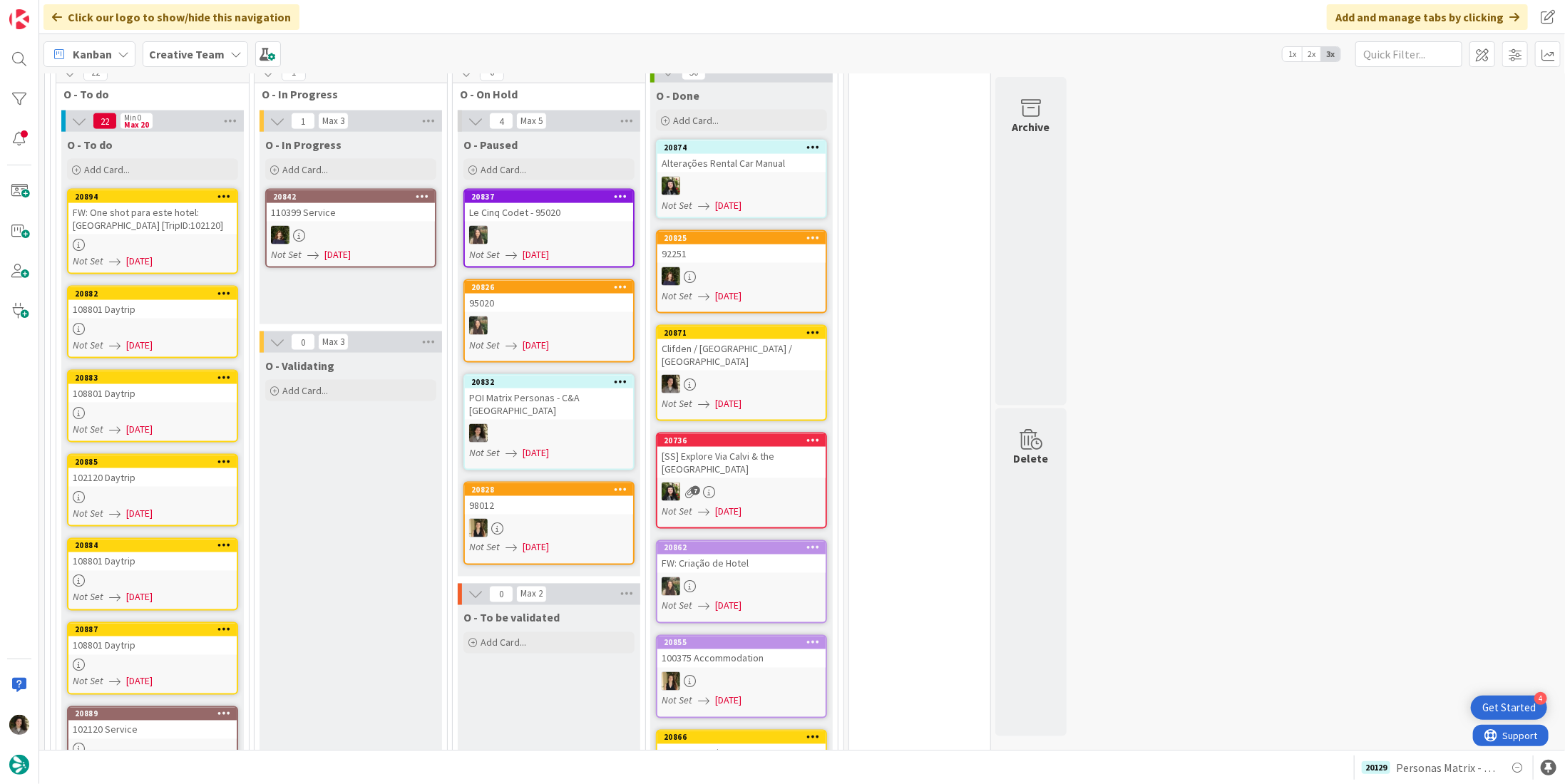
click at [141, 637] on div "108801 Daytrip" at bounding box center [152, 646] width 168 height 19
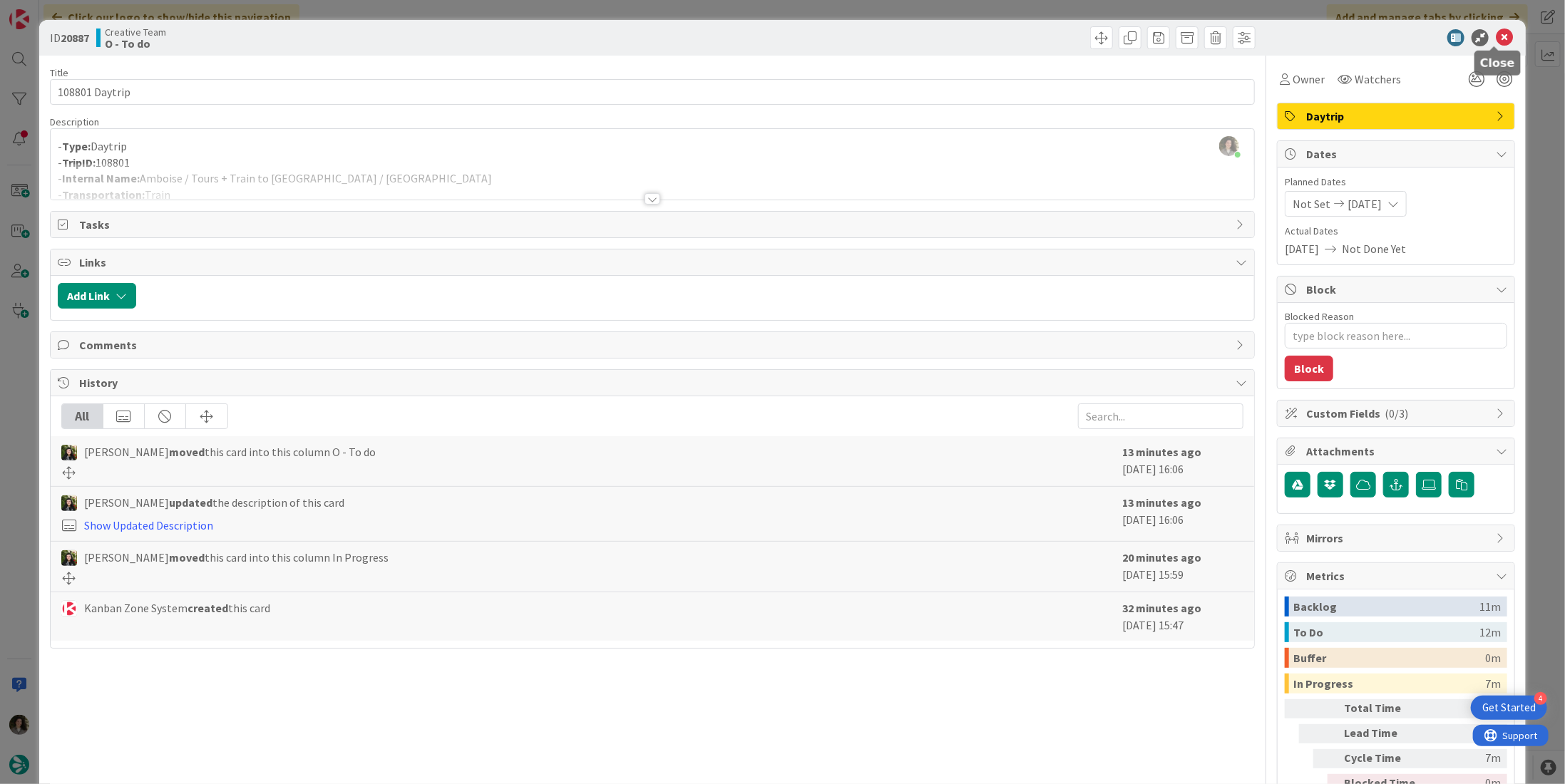
click at [1499, 33] on icon at bounding box center [1505, 37] width 17 height 17
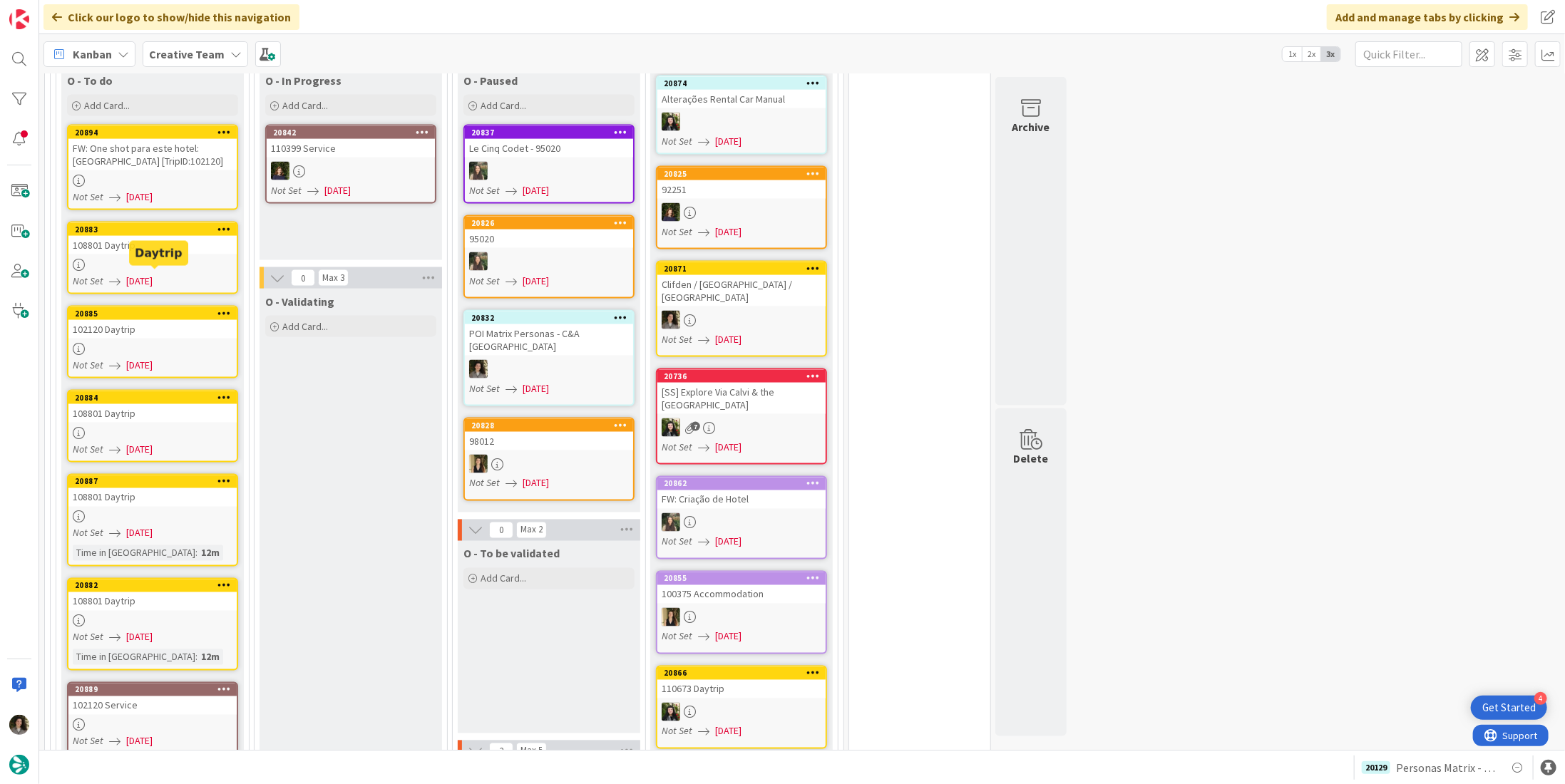
scroll to position [1428, 0]
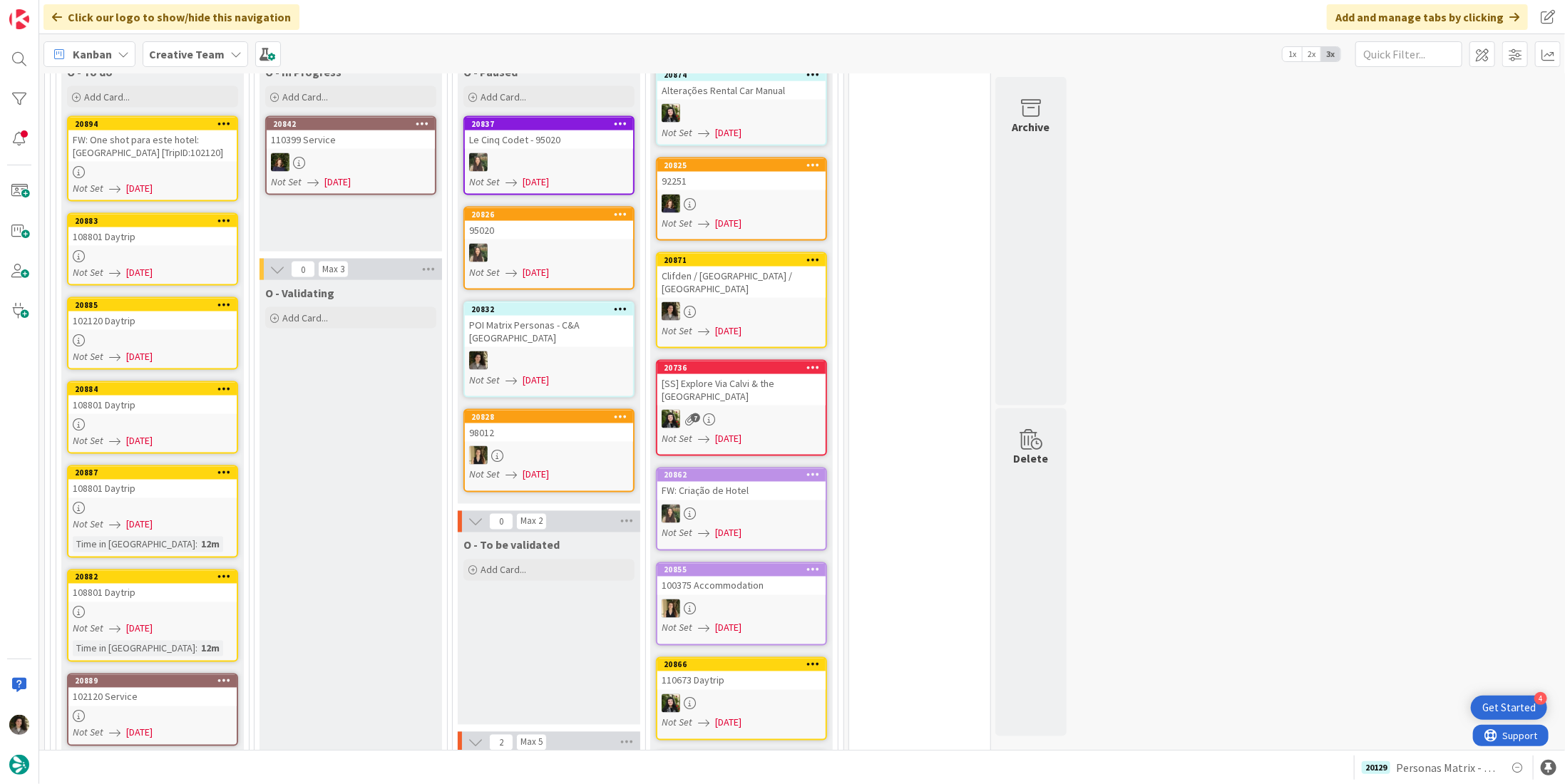
click at [130, 607] on div at bounding box center [152, 613] width 168 height 12
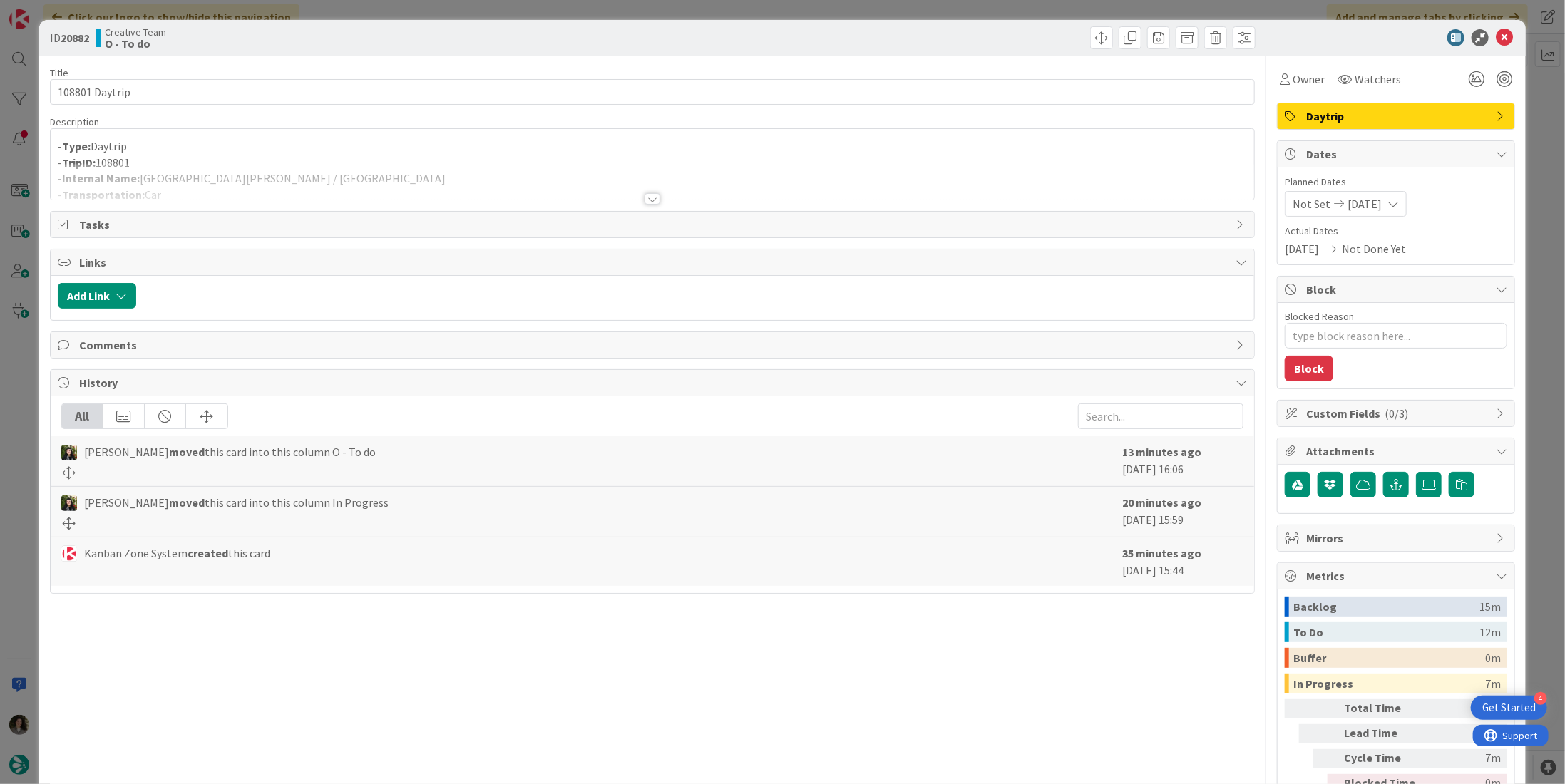
click at [668, 196] on div at bounding box center [652, 181] width 1204 height 37
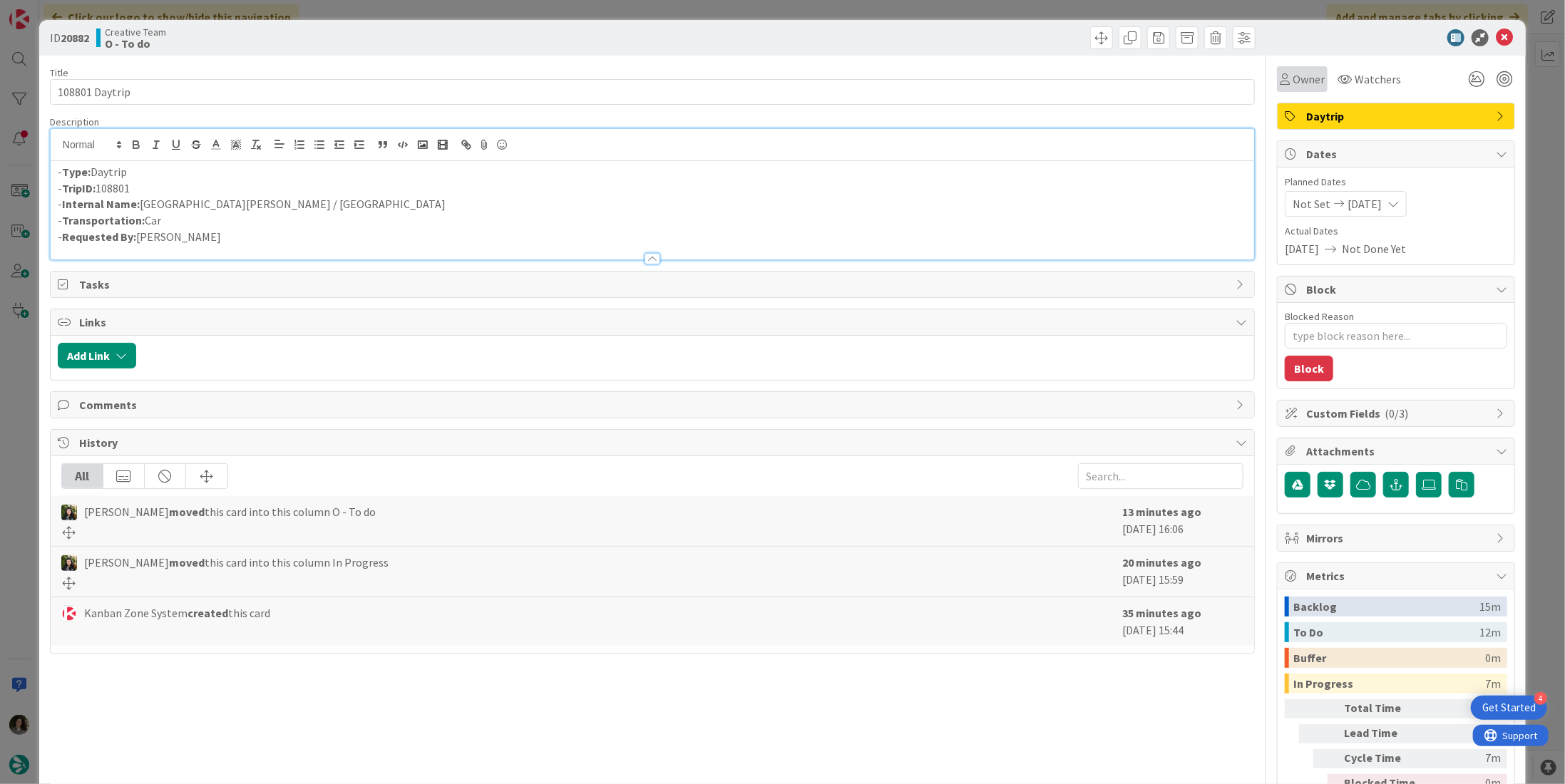
click at [1293, 80] on span "Owner" at bounding box center [1309, 79] width 32 height 17
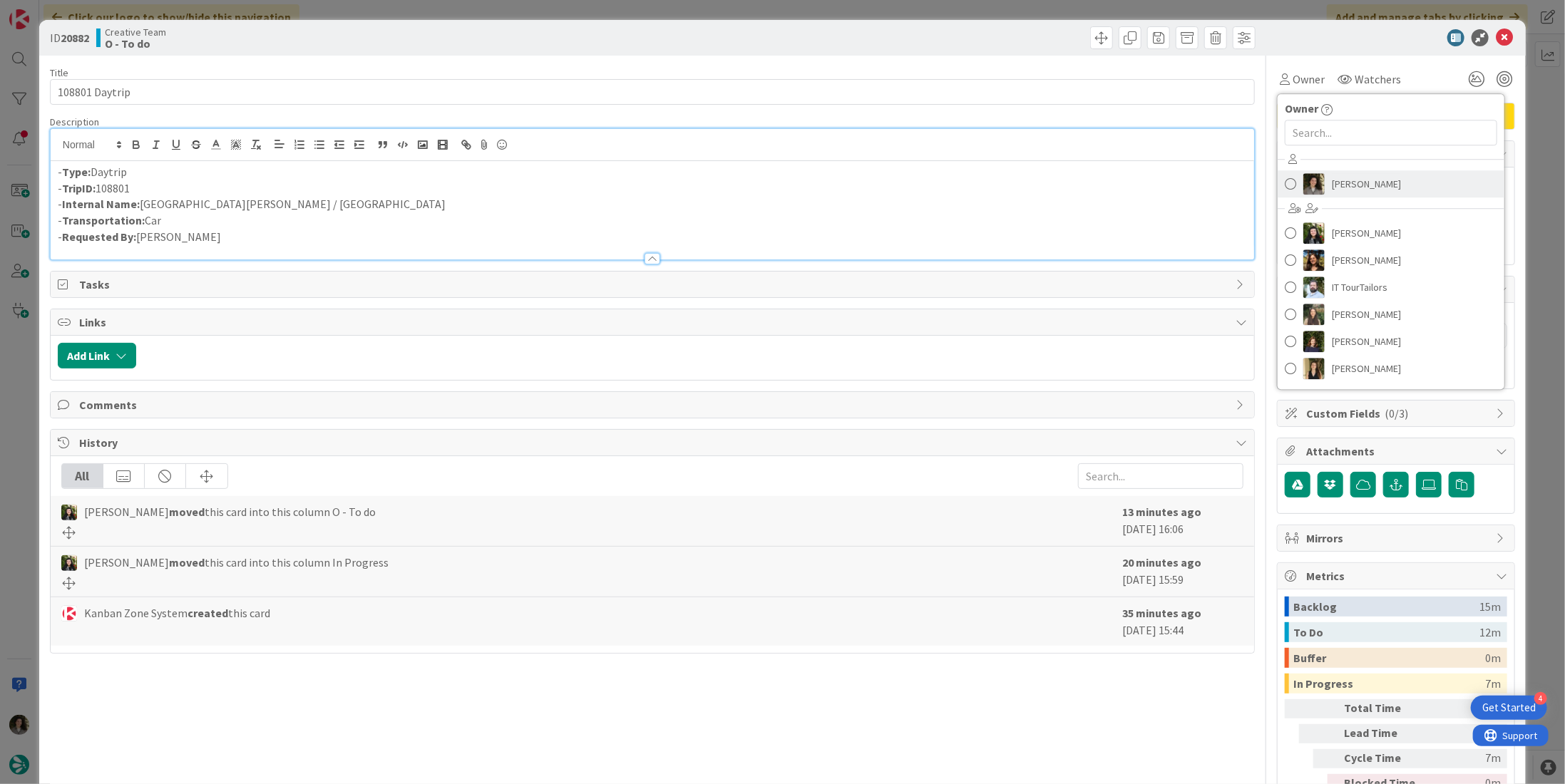
click at [1357, 174] on span "Melissa Santos" at bounding box center [1366, 184] width 69 height 21
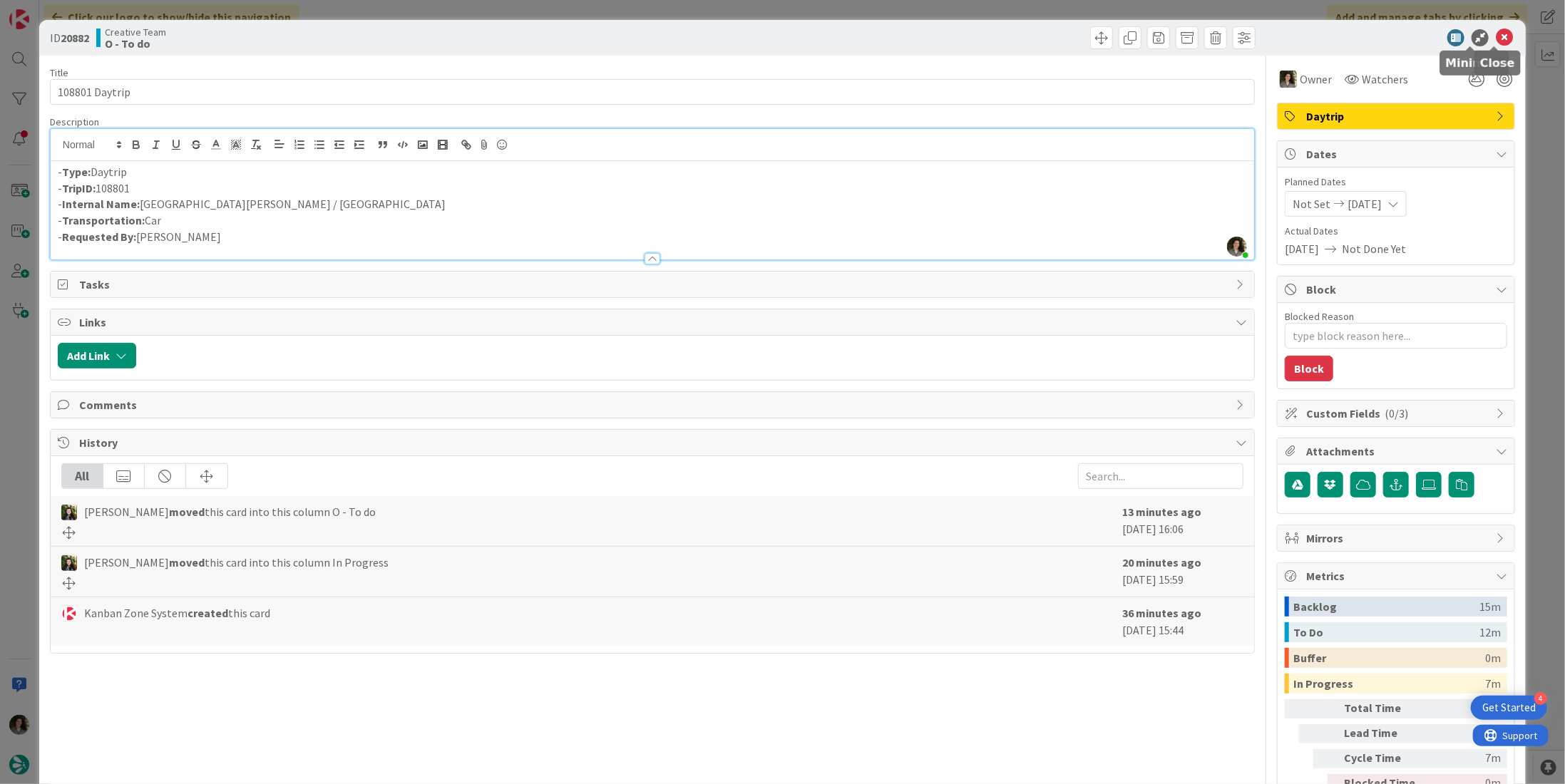
click at [1496, 36] on icon at bounding box center [1505, 37] width 17 height 17
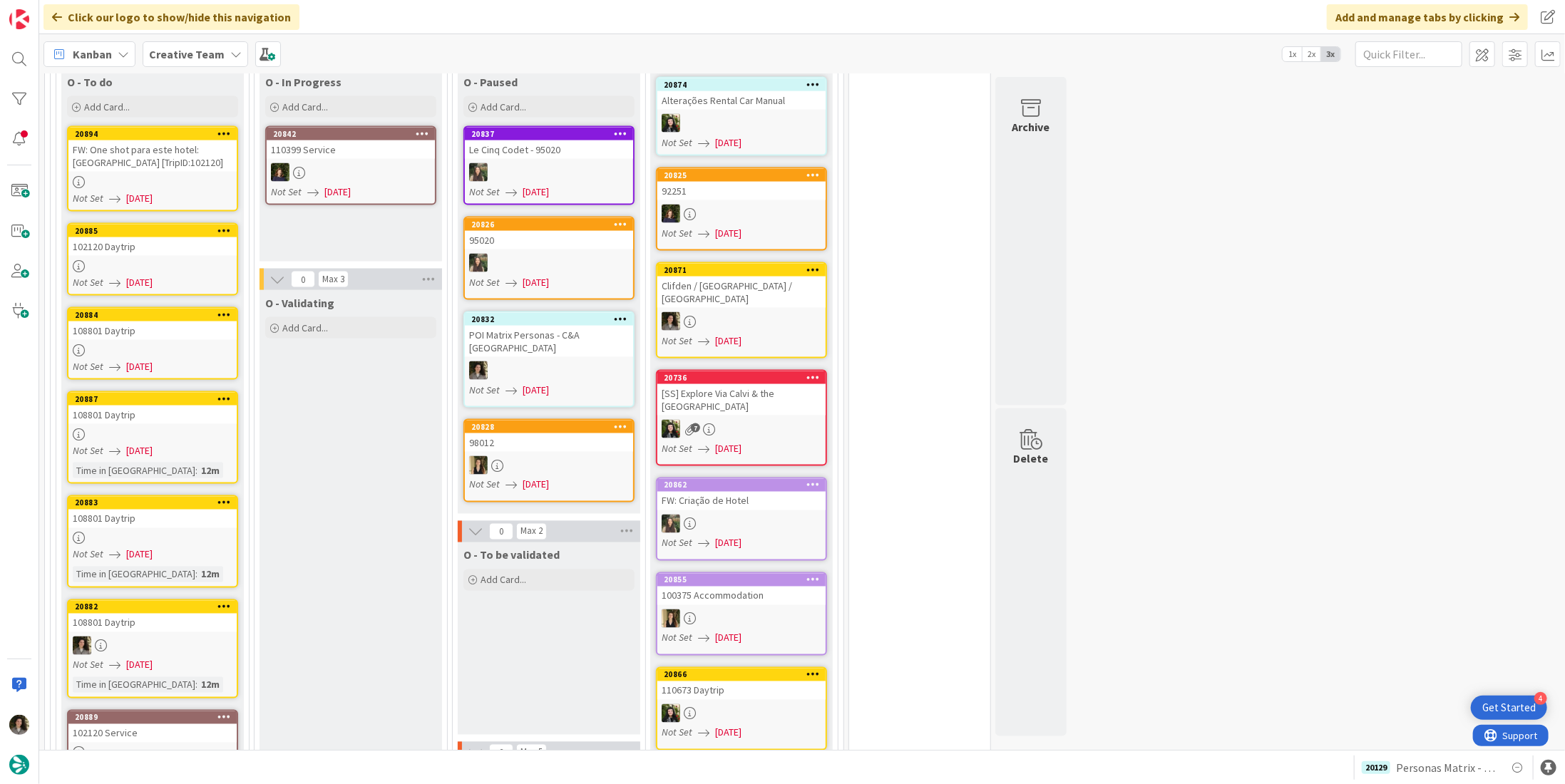
click at [134, 532] on div at bounding box center [152, 538] width 168 height 12
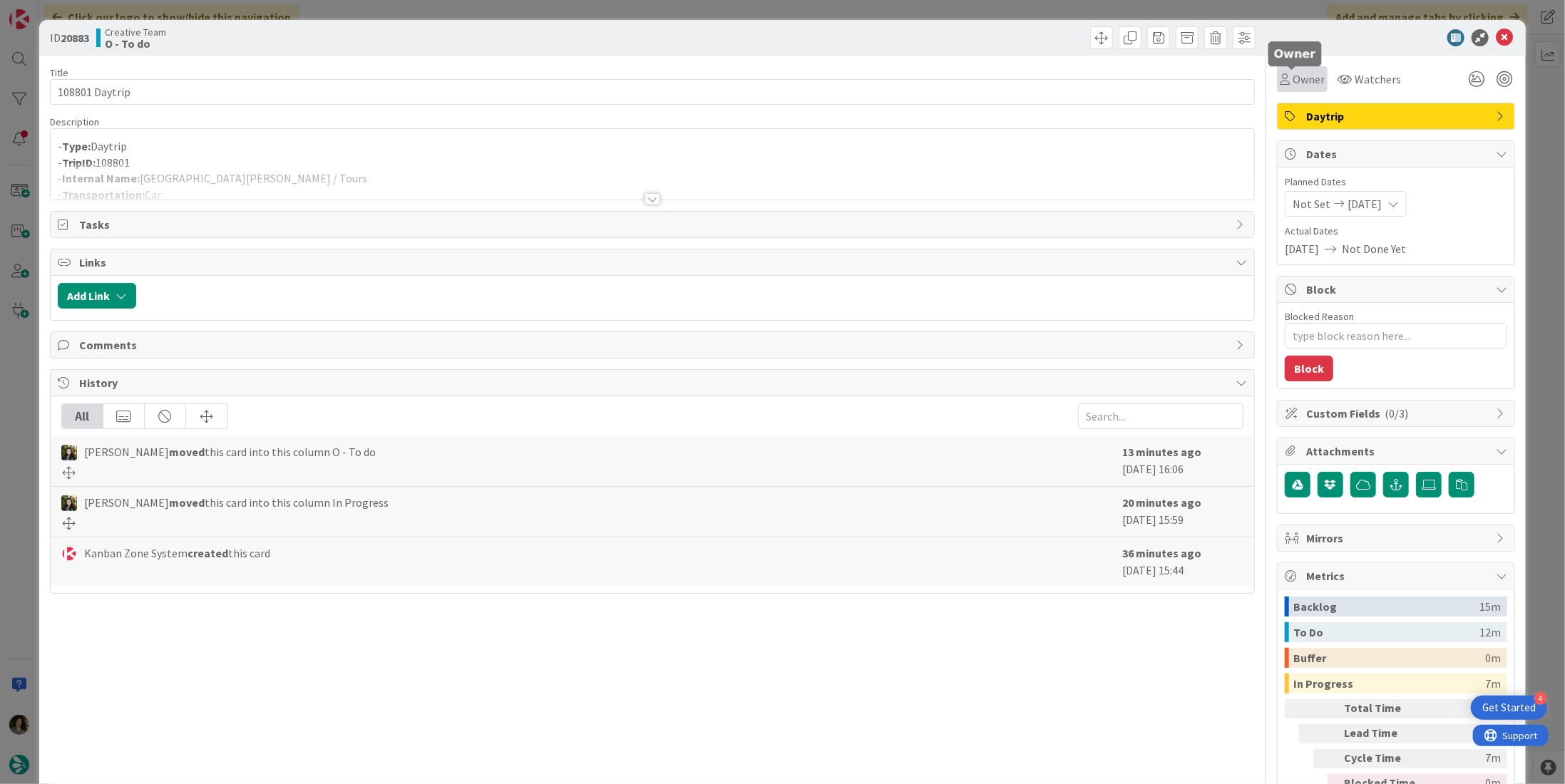
drag, startPoint x: 1288, startPoint y: 80, endPoint x: 1292, endPoint y: 88, distance: 8.9
click at [1293, 82] on span "Owner" at bounding box center [1309, 79] width 32 height 17
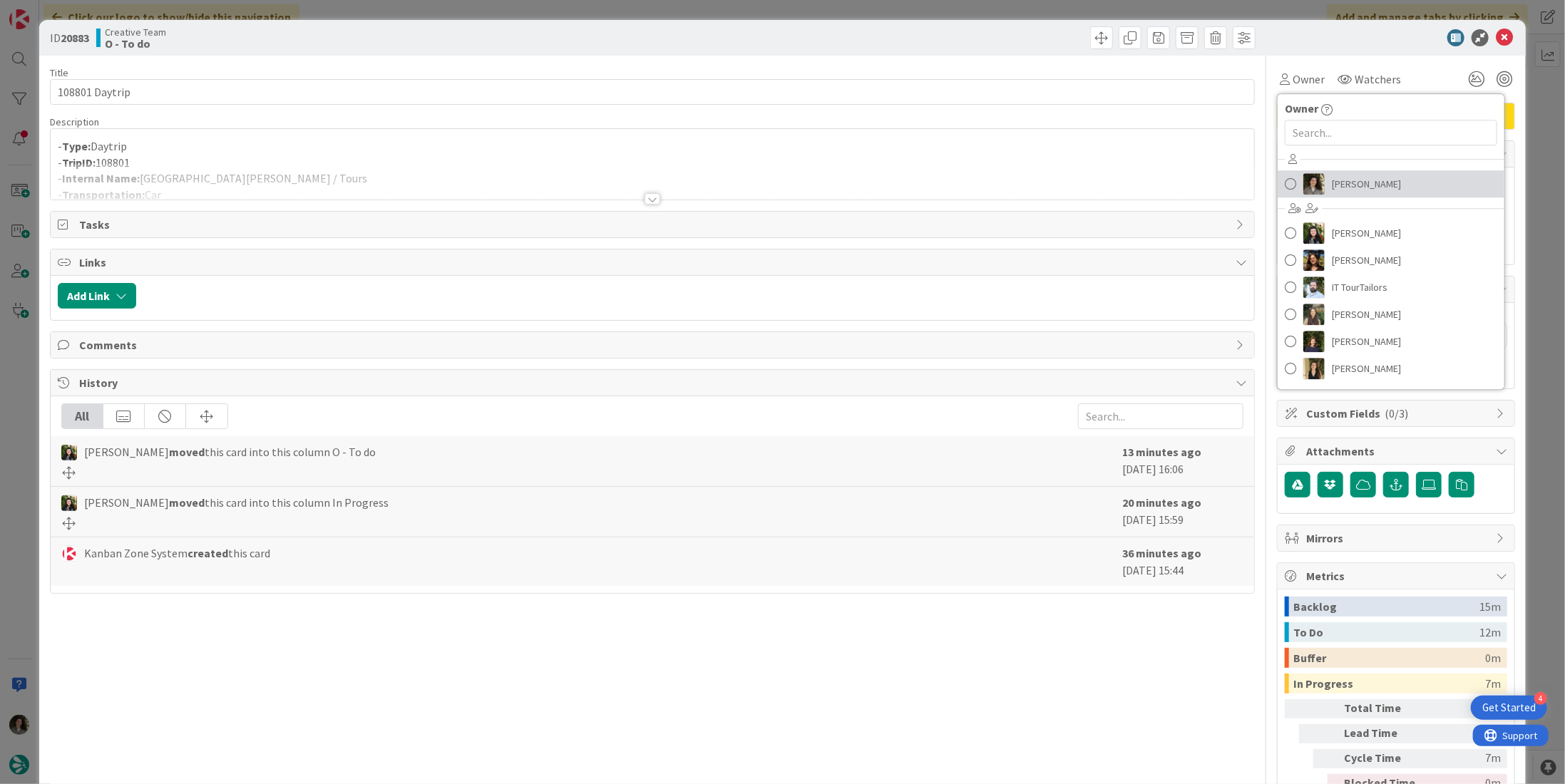
click at [1362, 177] on span "Melissa Santos" at bounding box center [1366, 184] width 69 height 21
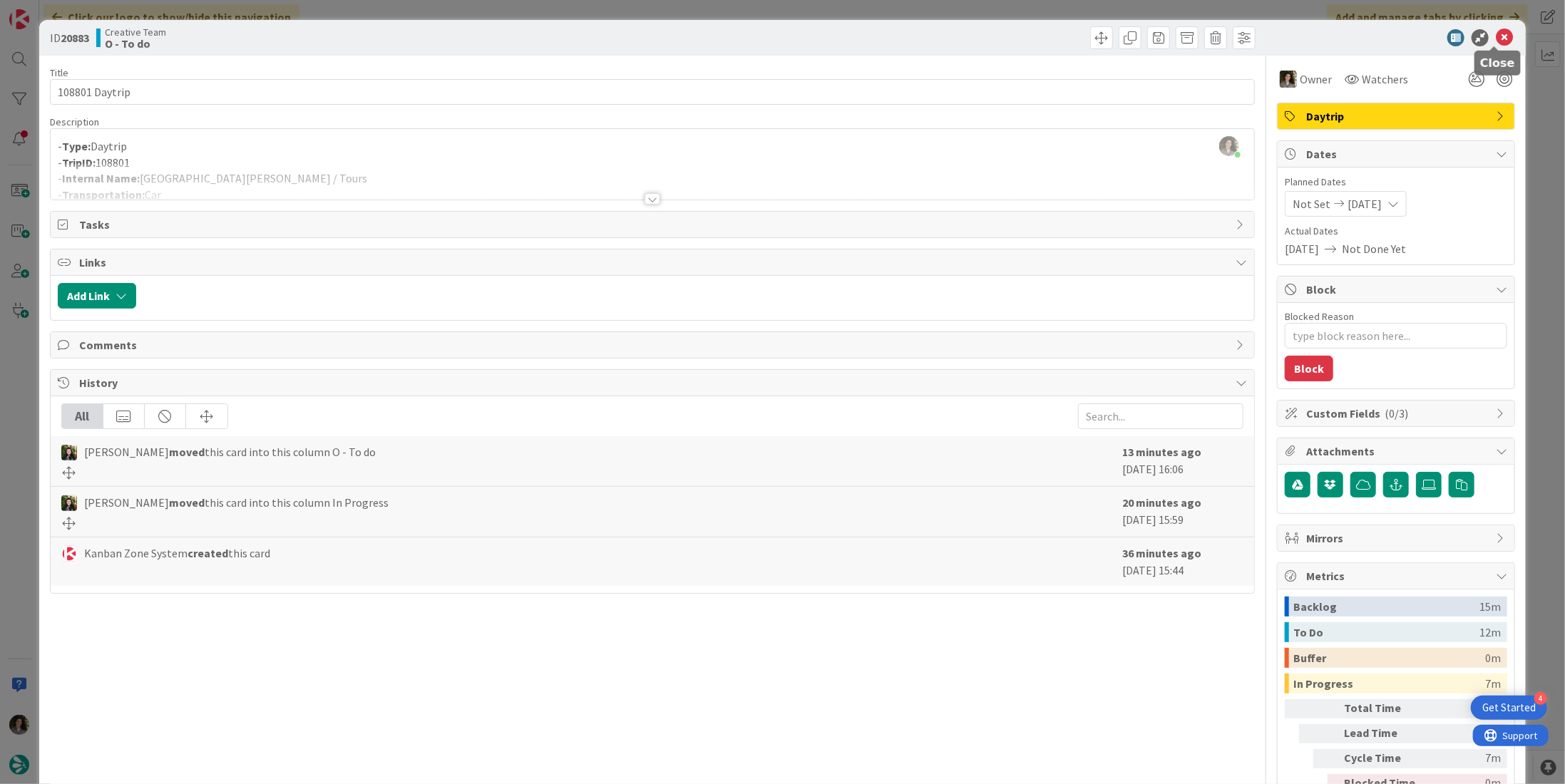
drag, startPoint x: 1490, startPoint y: 37, endPoint x: 1260, endPoint y: 90, distance: 236.0
click at [1496, 37] on icon at bounding box center [1505, 37] width 17 height 17
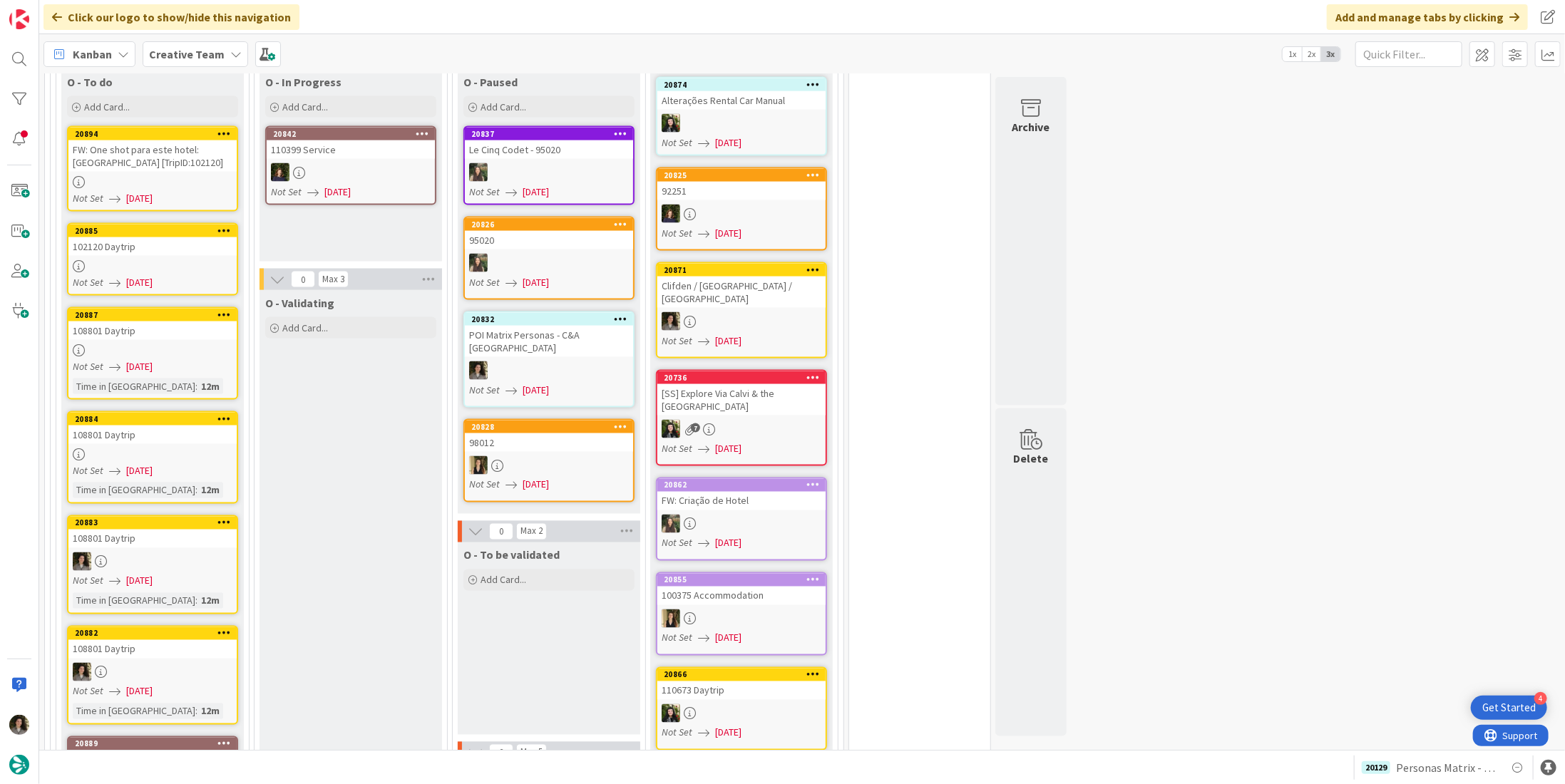
click at [161, 448] on div at bounding box center [152, 454] width 168 height 12
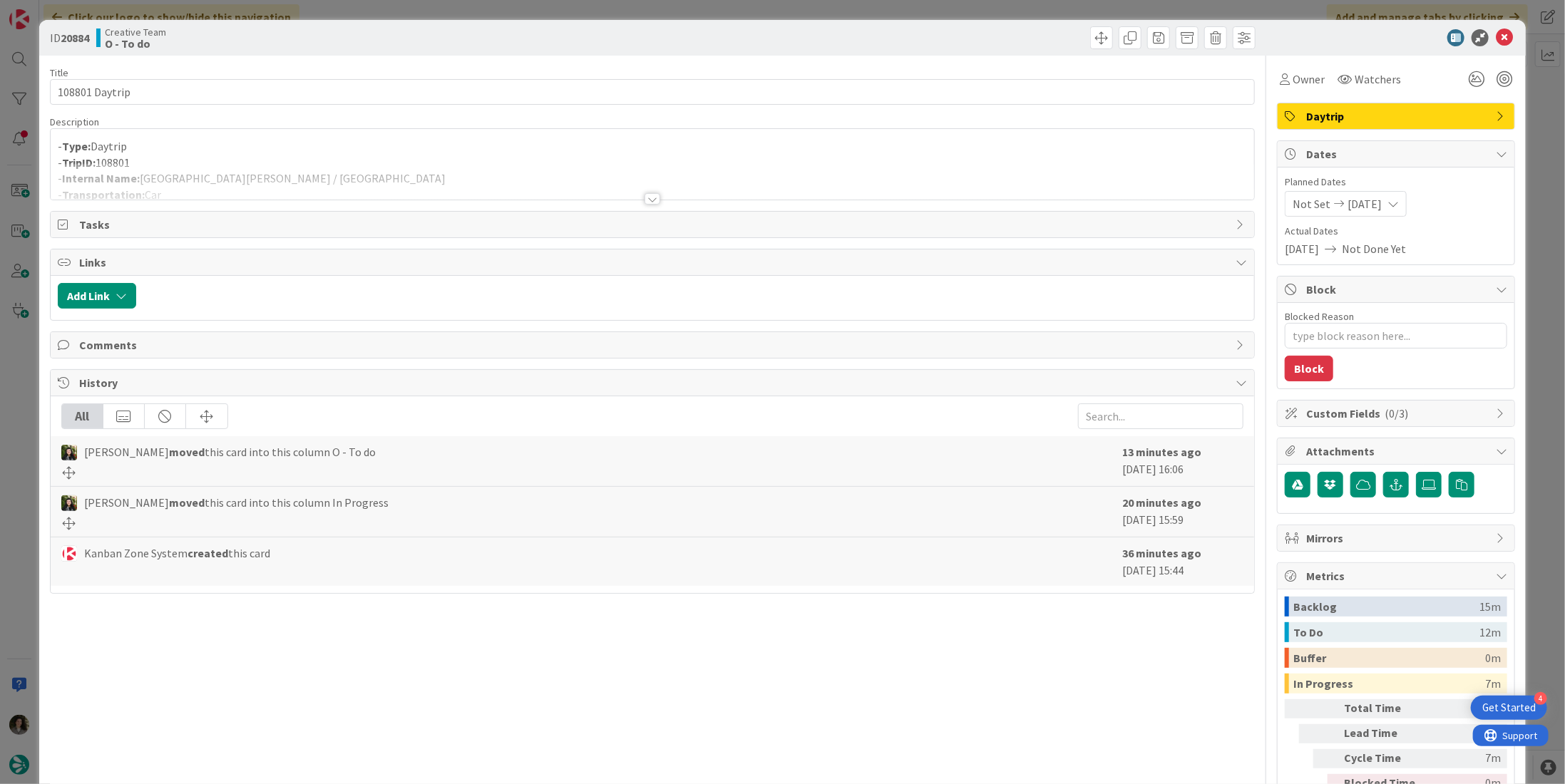
click at [648, 196] on div at bounding box center [652, 198] width 15 height 11
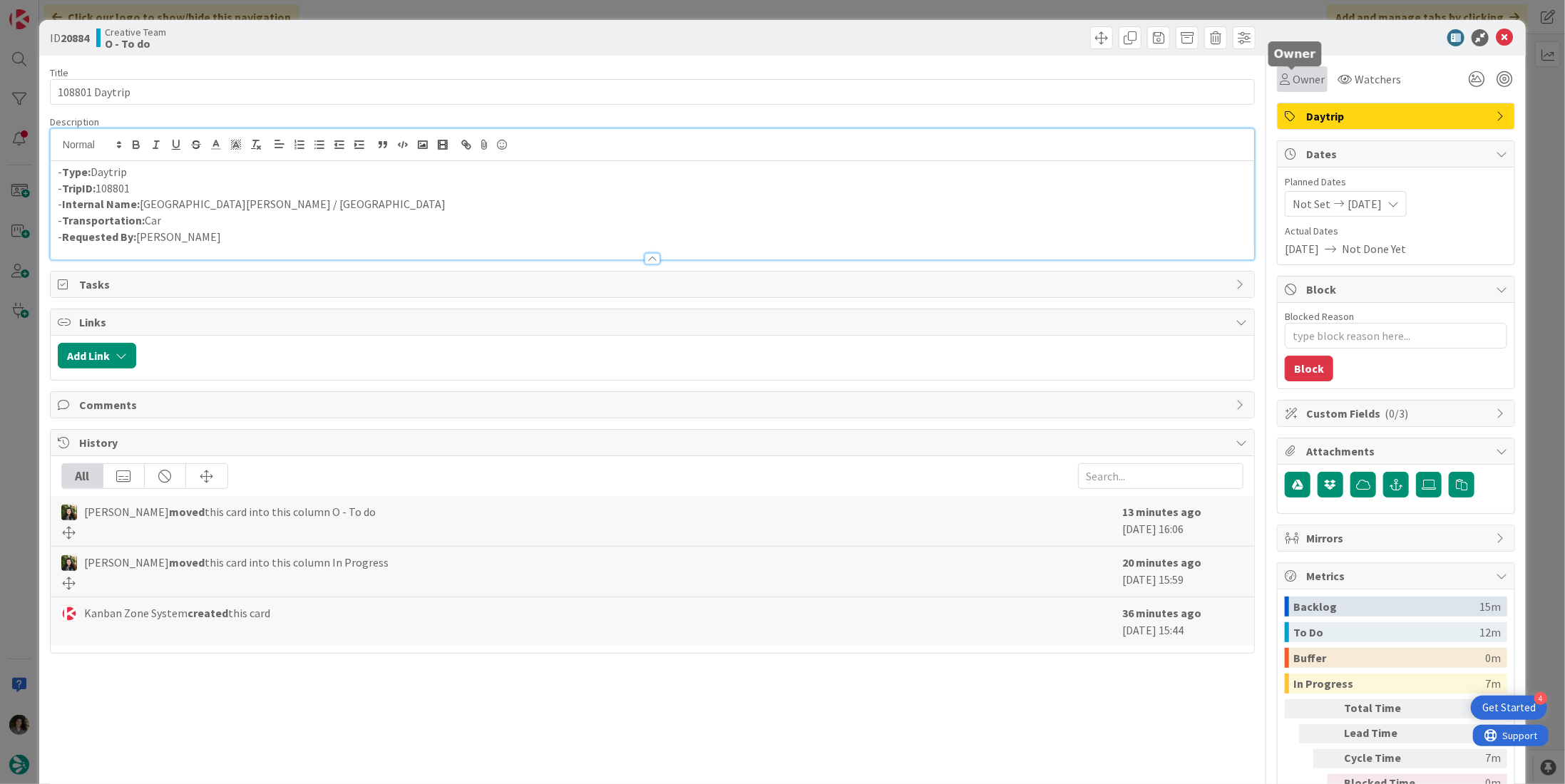
click at [1295, 75] on span "Owner" at bounding box center [1309, 79] width 32 height 17
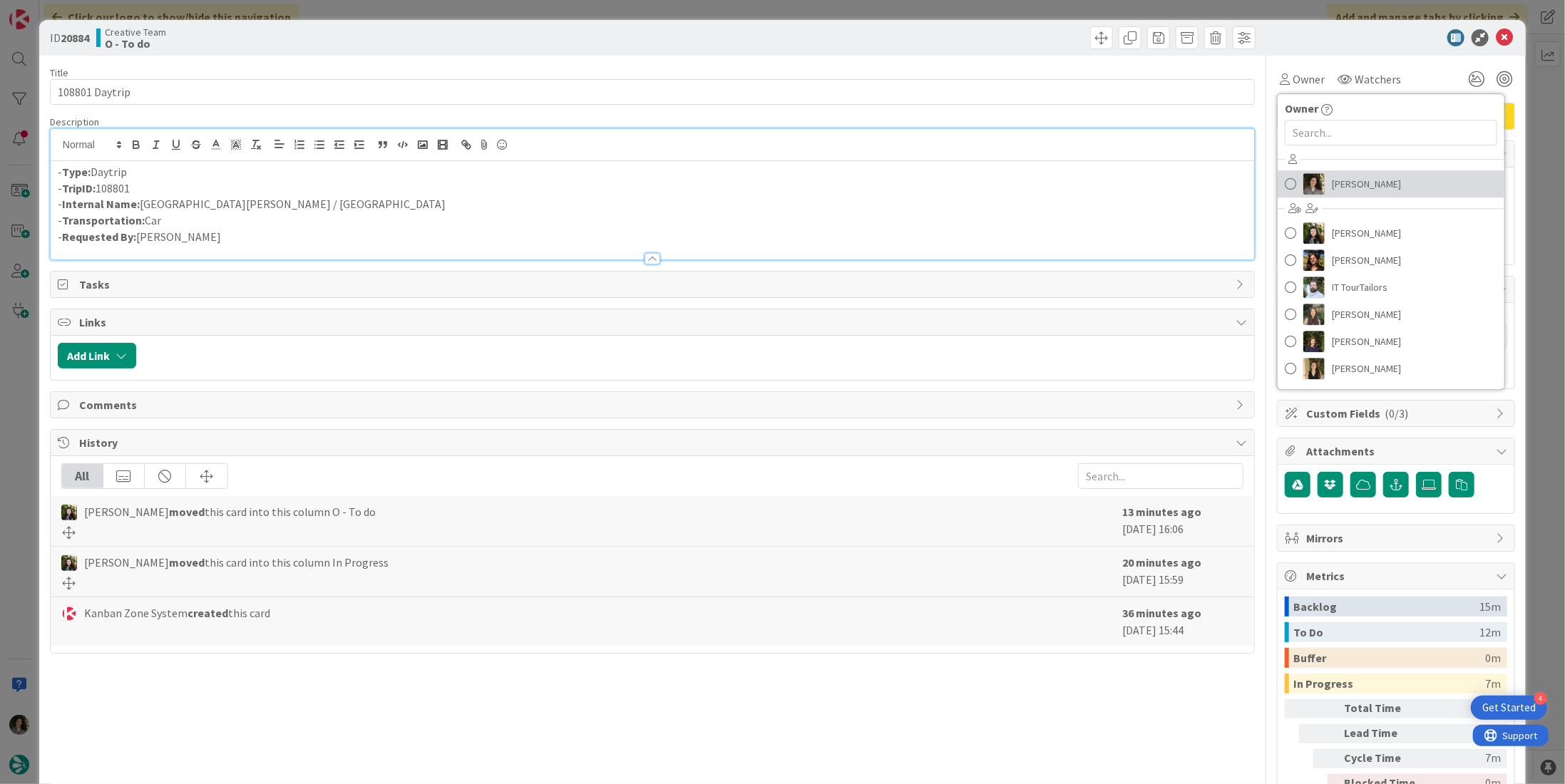
click at [1375, 182] on span "Melissa Santos" at bounding box center [1366, 184] width 69 height 21
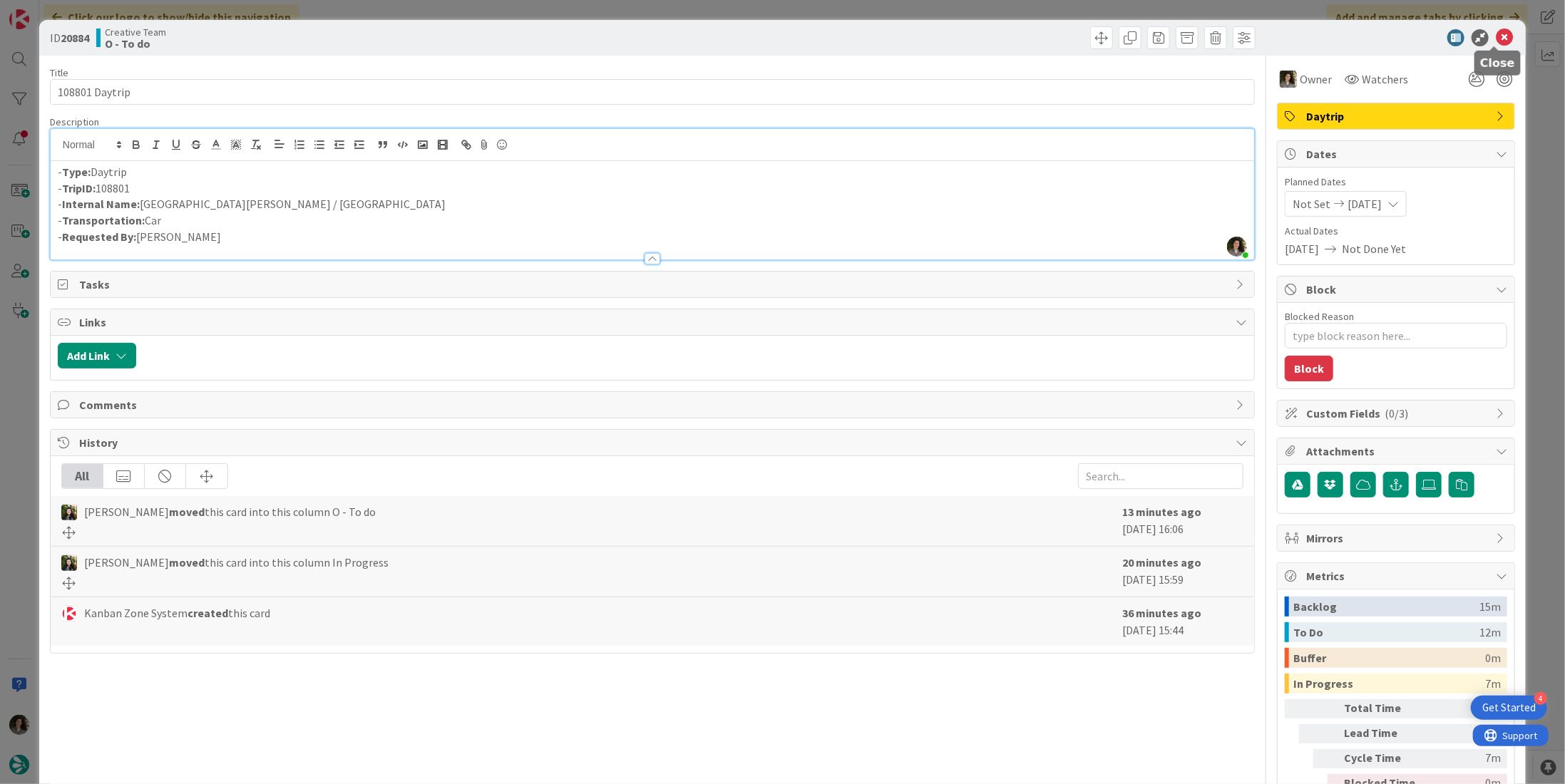
click at [1496, 36] on icon at bounding box center [1505, 37] width 17 height 17
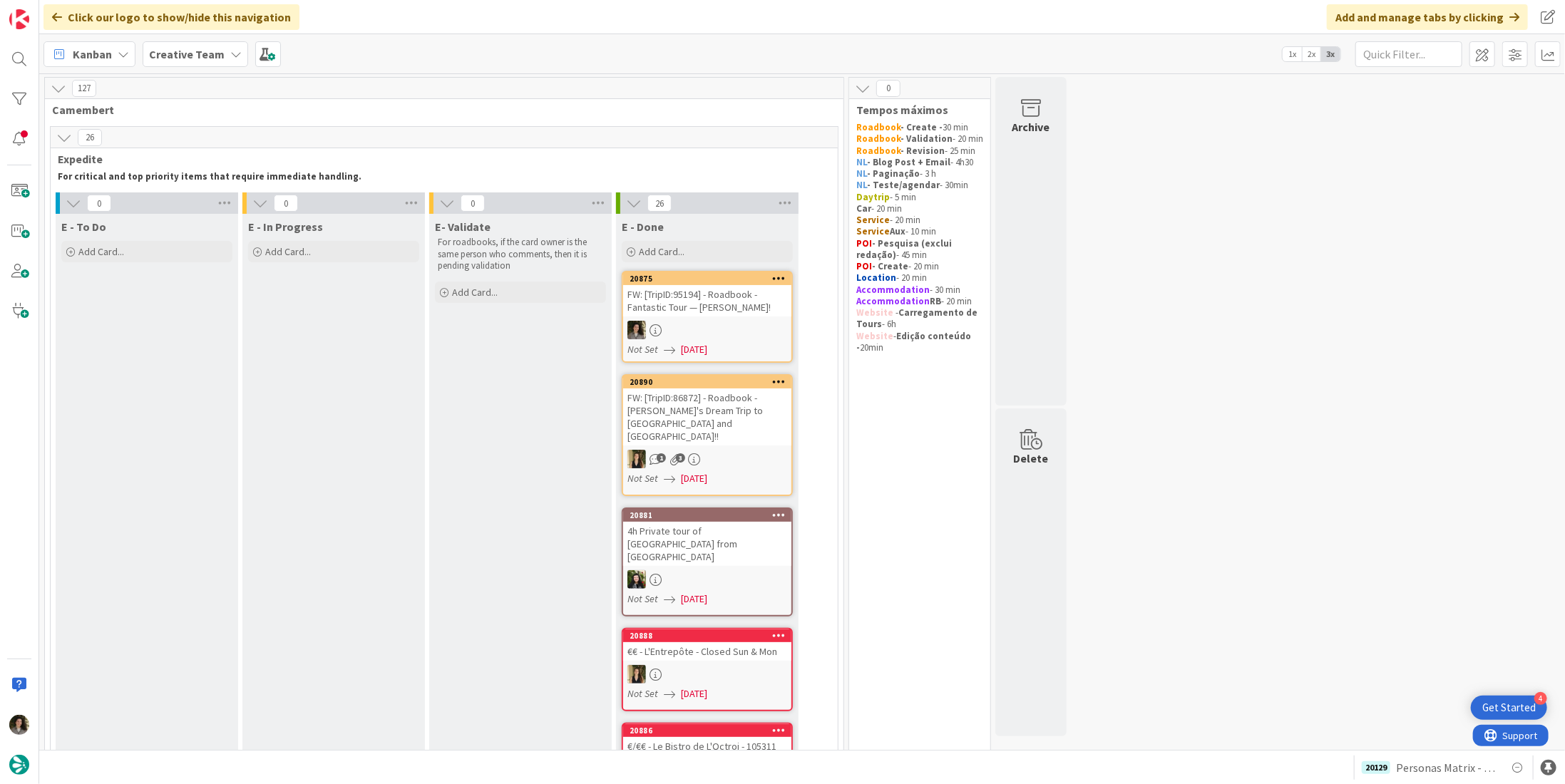
click at [752, 316] on link "20875 FW: [TripID:95194] - Roadbook - Fantastic Tour — Michael Pater! Not Set 0…" at bounding box center [707, 317] width 171 height 92
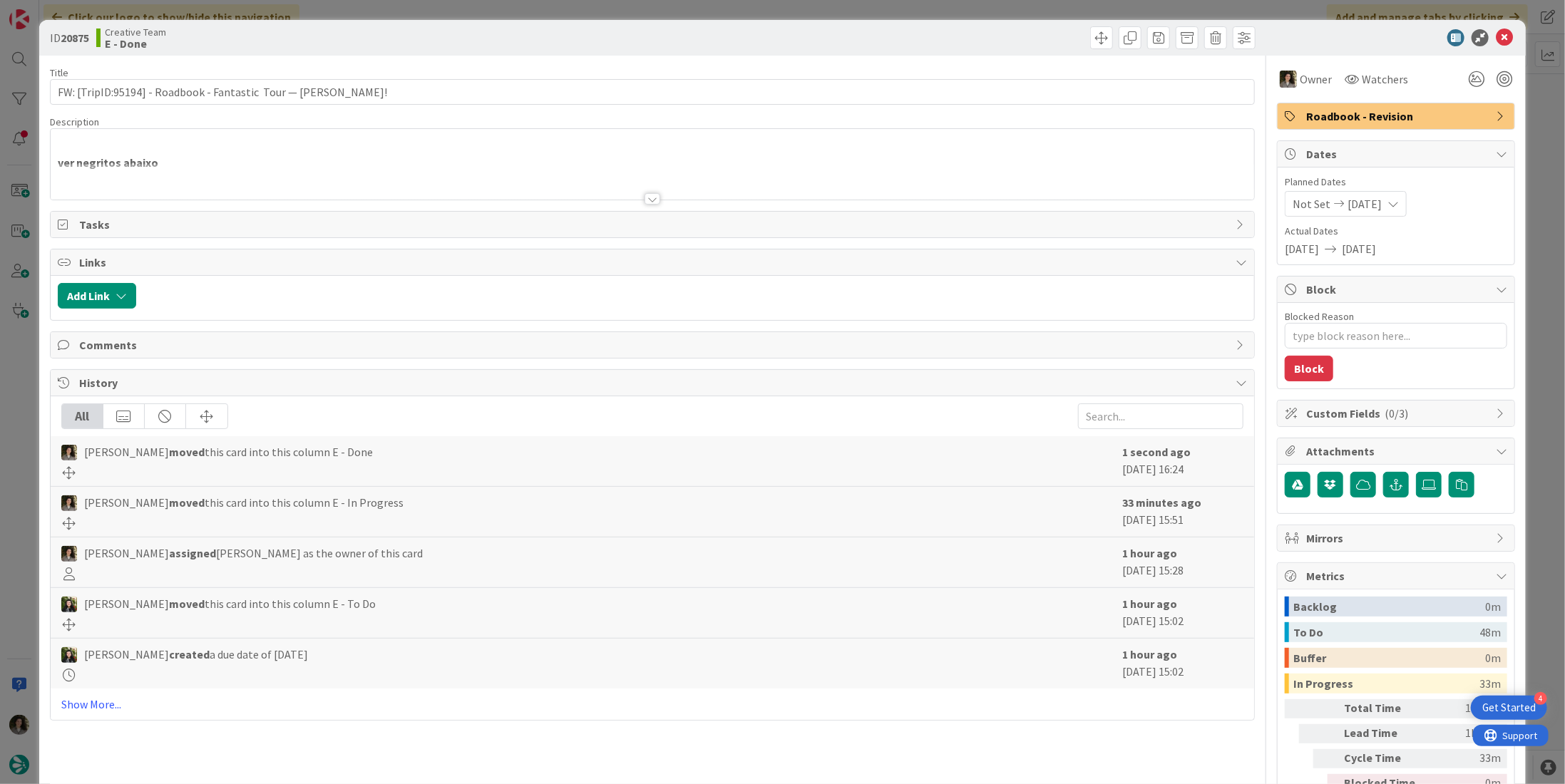
click at [1397, 114] on span "Roadbook - Revision" at bounding box center [1397, 116] width 183 height 17
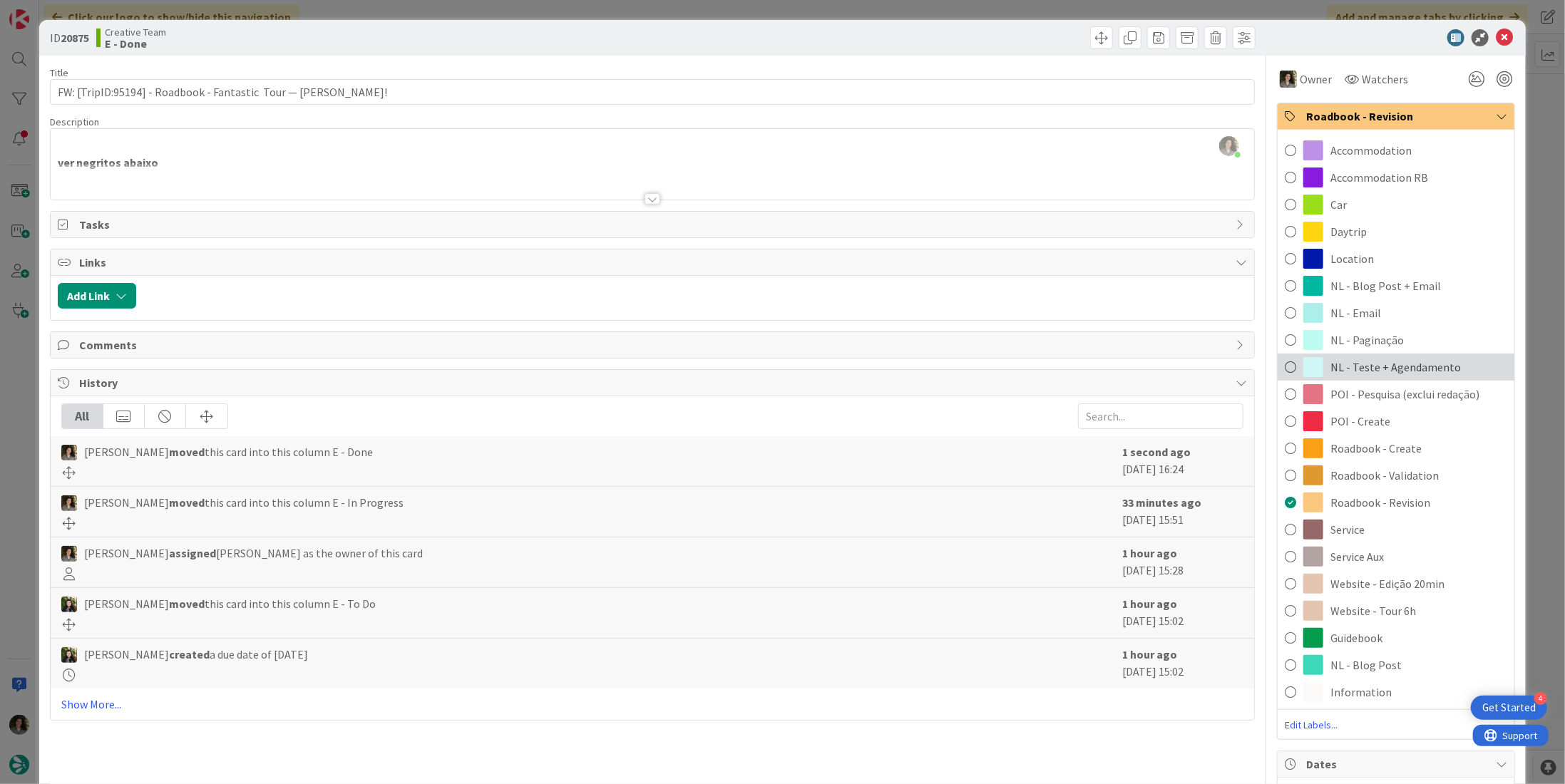
click at [1376, 374] on span "NL - Teste + Agendamento" at bounding box center [1396, 367] width 130 height 17
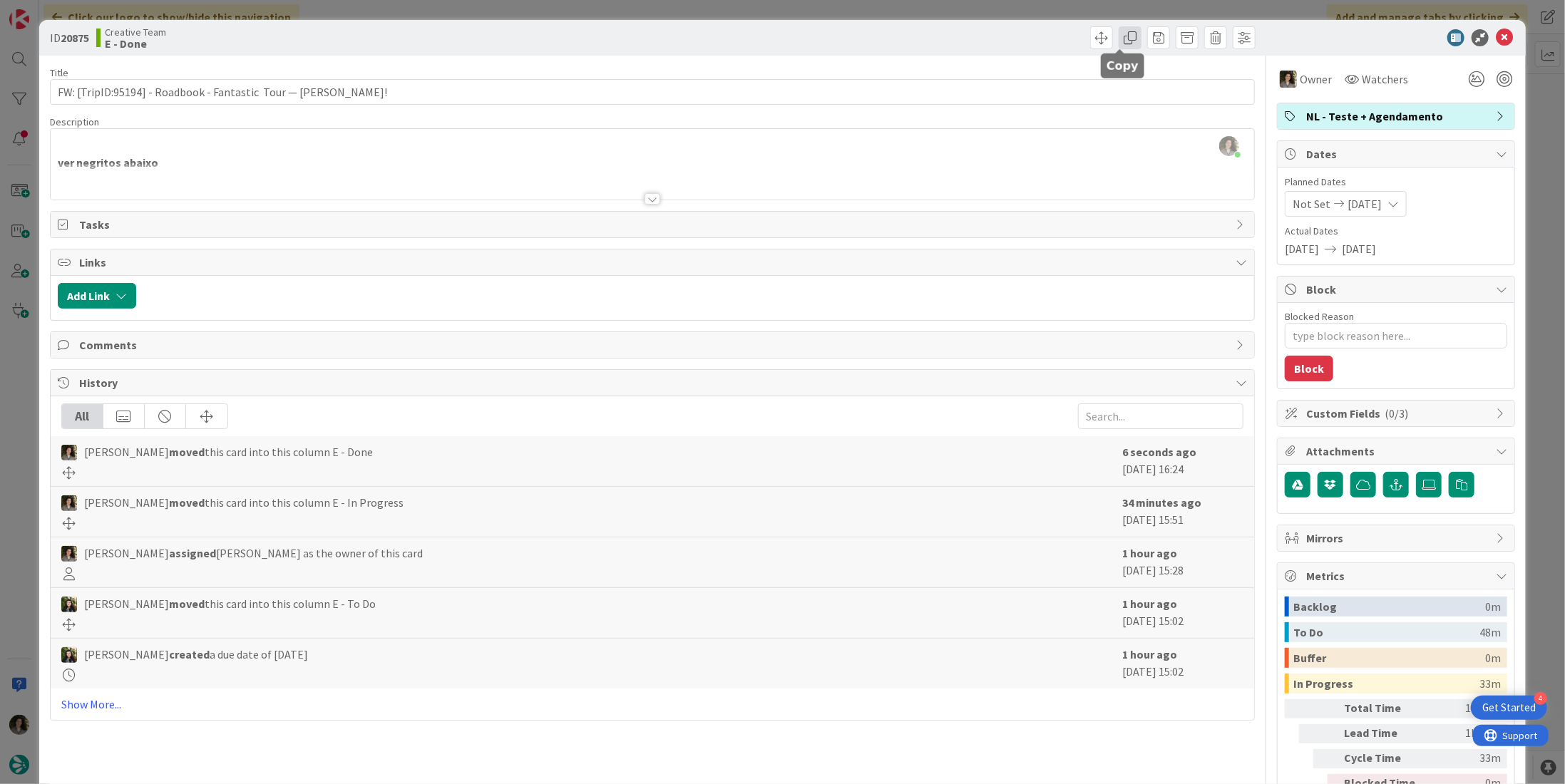
click at [1123, 40] on span at bounding box center [1130, 37] width 23 height 23
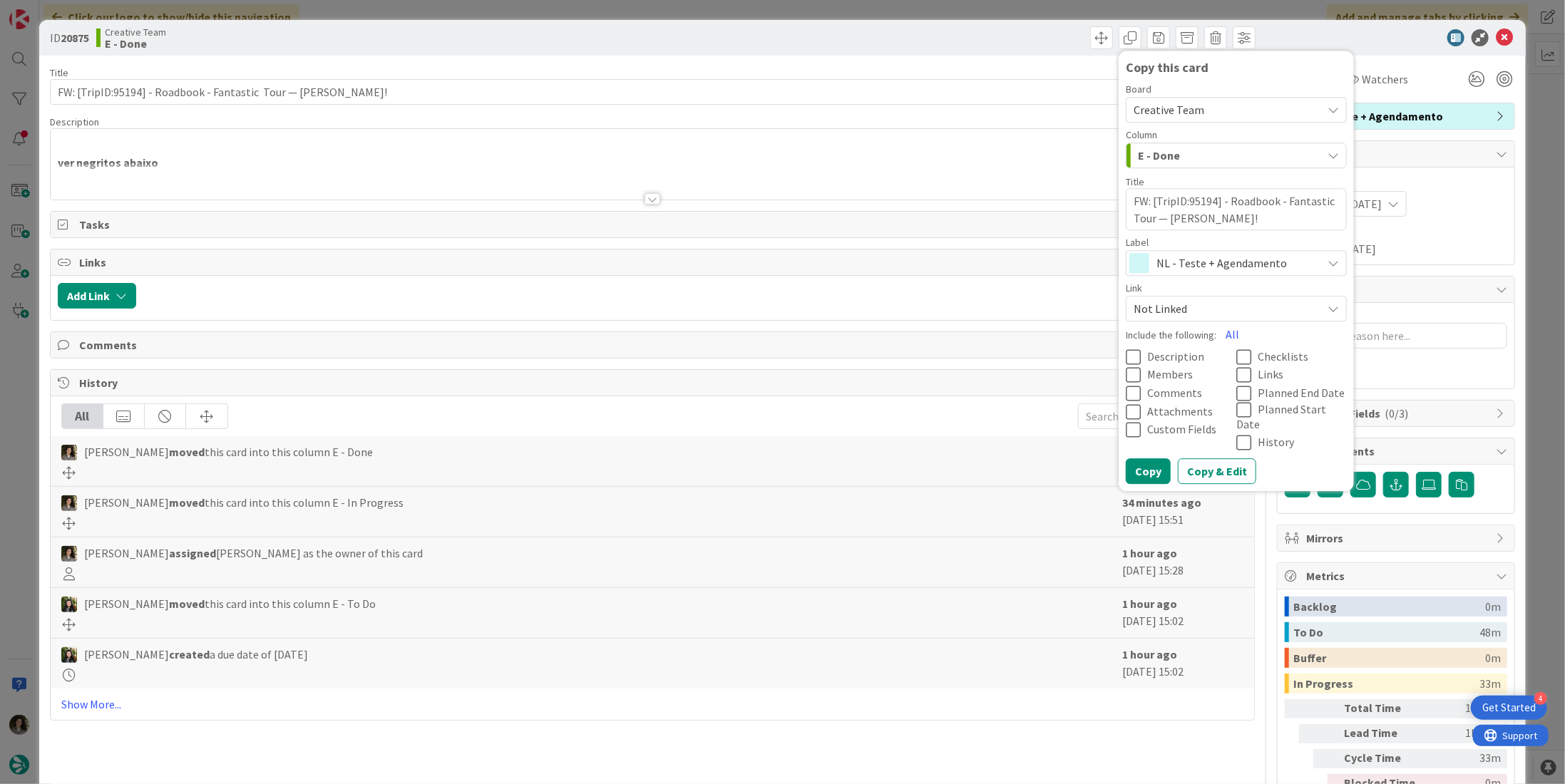
click at [1192, 262] on span "NL - Teste + Agendamento" at bounding box center [1236, 263] width 158 height 20
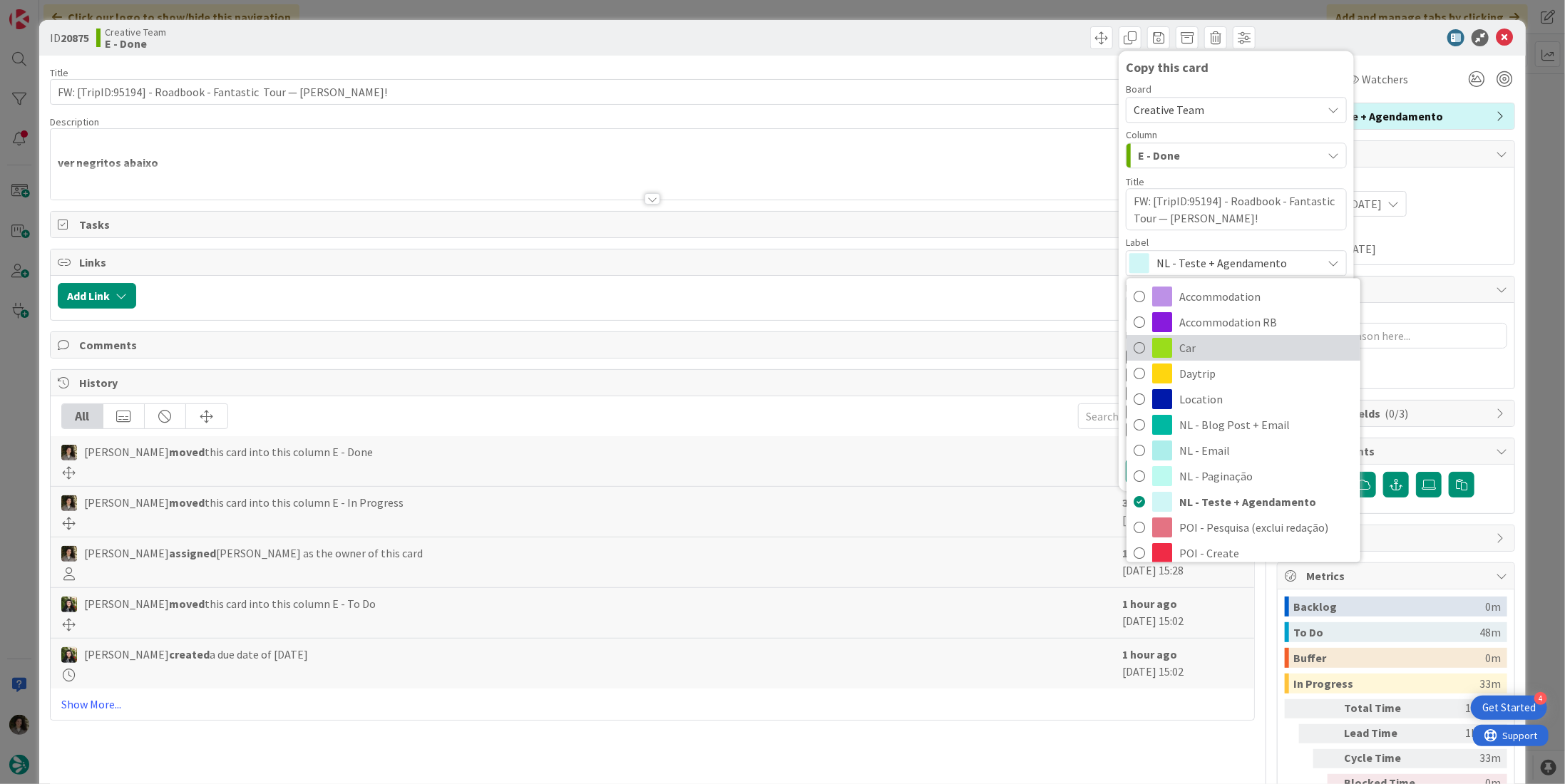
click at [1216, 359] on link "Car" at bounding box center [1243, 349] width 234 height 26
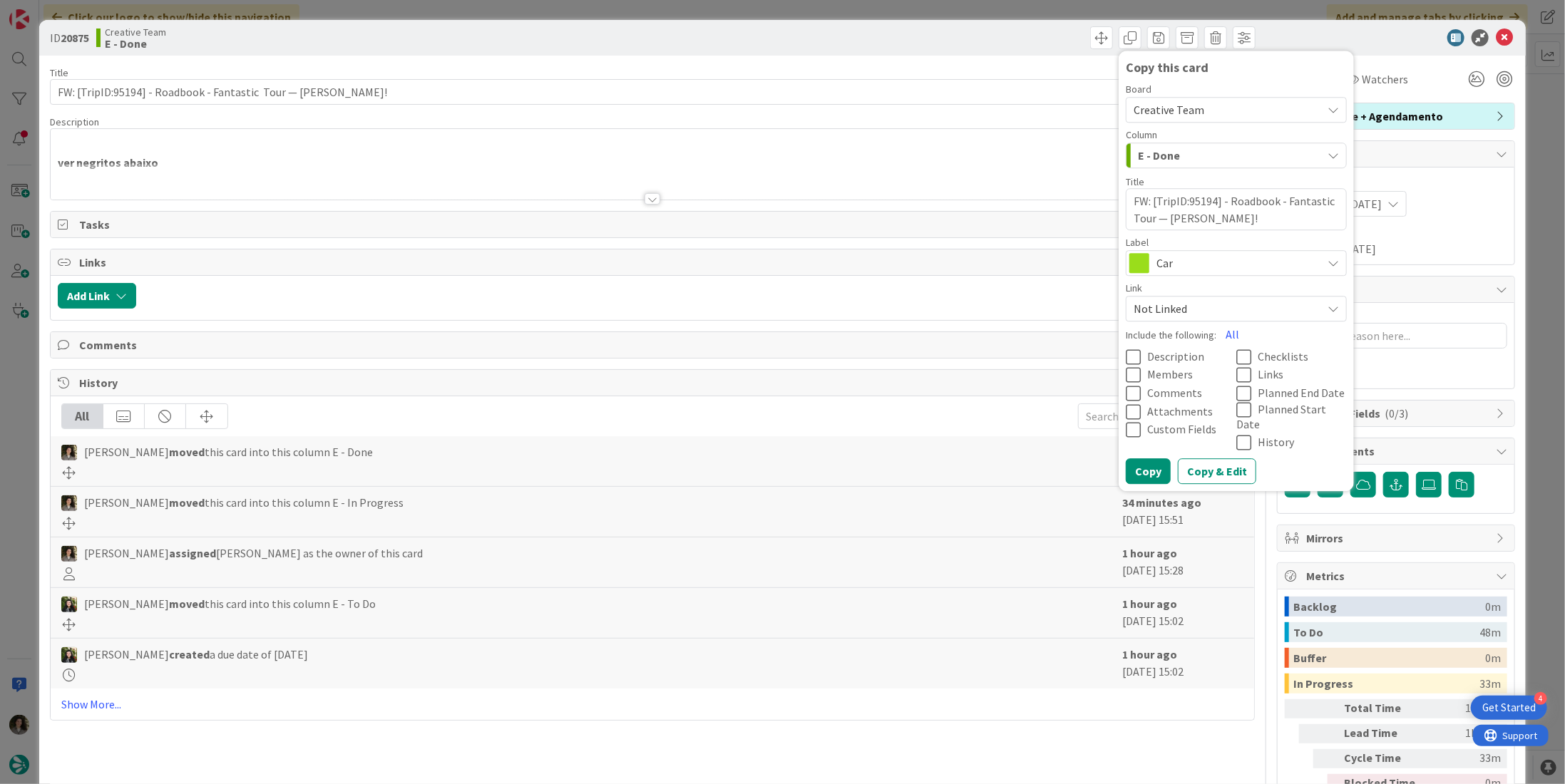
click at [1188, 253] on div "Label Car Accommodation Accommodation RB Car Daytrip Location NL - Blog Post + …" at bounding box center [1237, 256] width 221 height 38
click at [1196, 257] on span "Car" at bounding box center [1236, 263] width 158 height 20
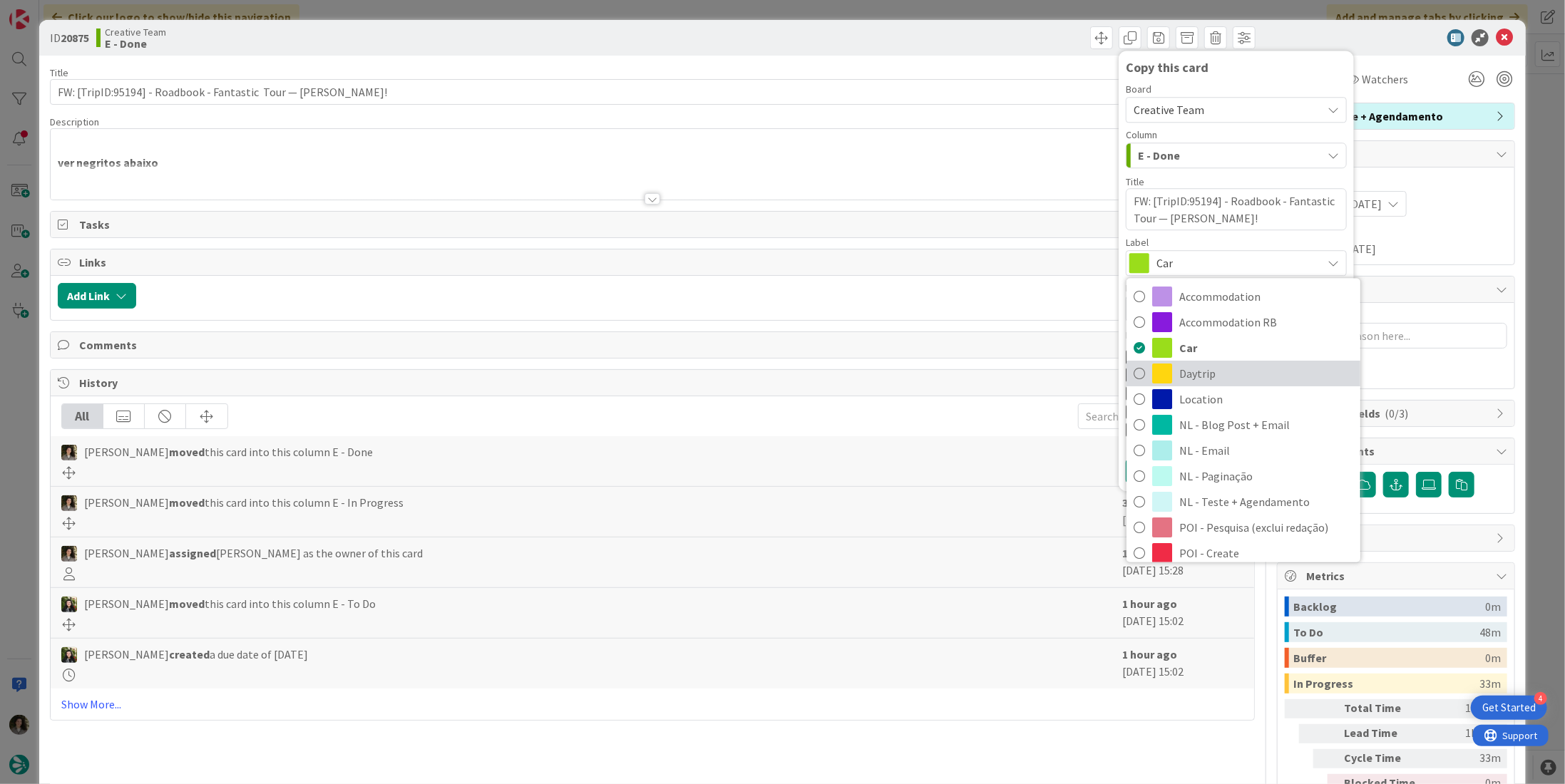
click at [1191, 381] on span "Daytrip" at bounding box center [1266, 374] width 174 height 21
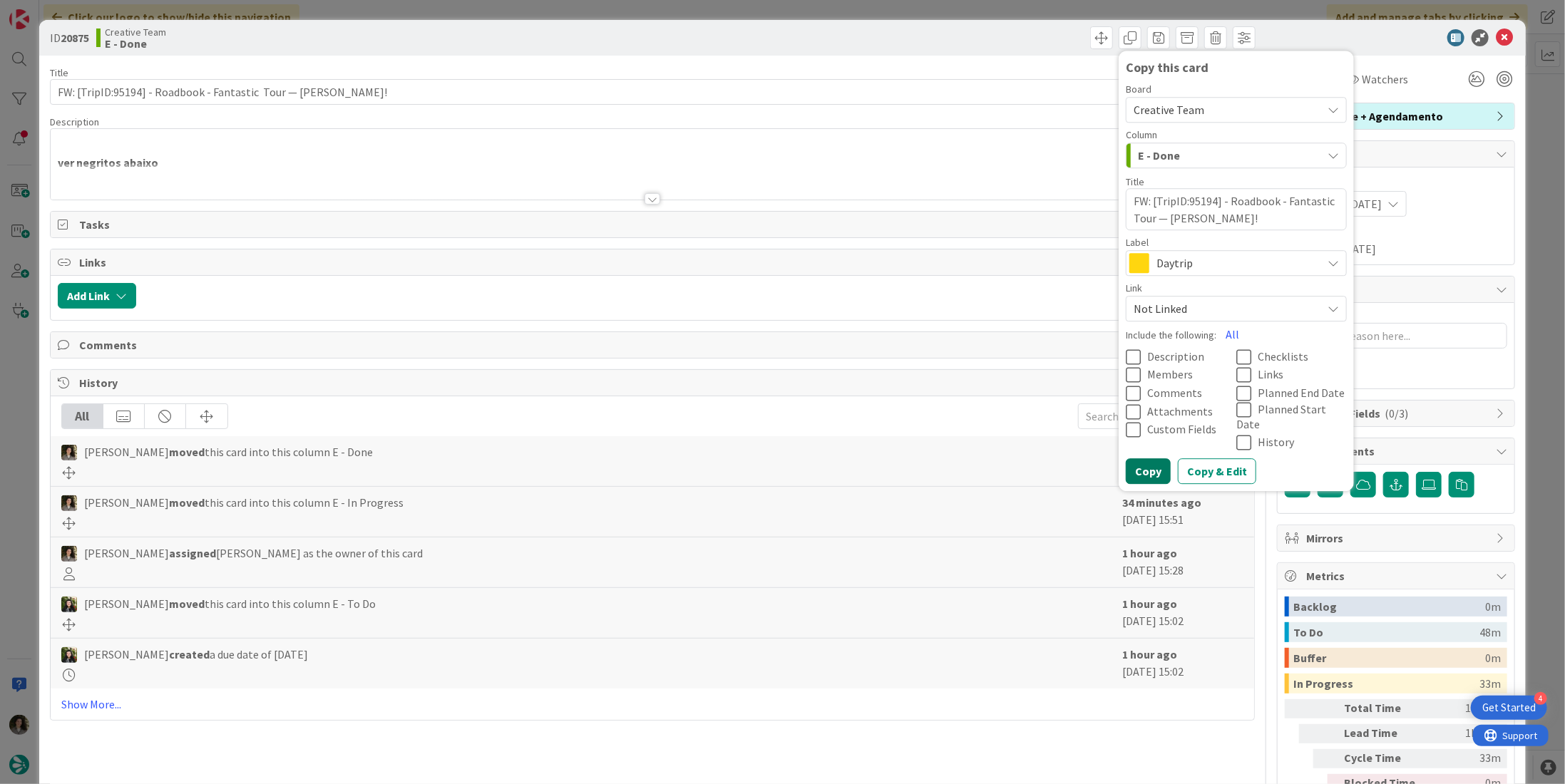
click at [1146, 458] on button "Copy" at bounding box center [1148, 471] width 45 height 26
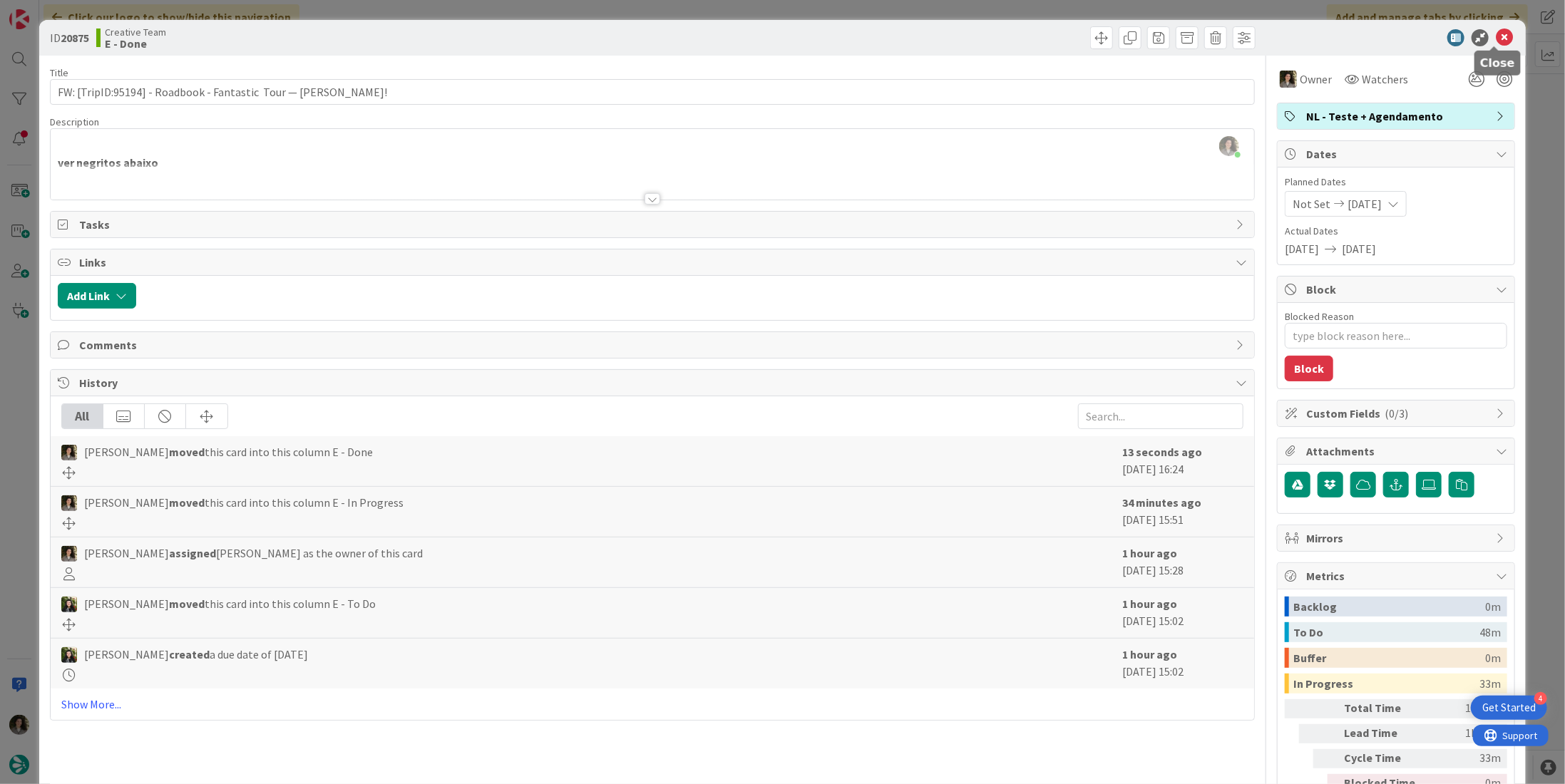
click at [1496, 32] on icon at bounding box center [1505, 37] width 17 height 17
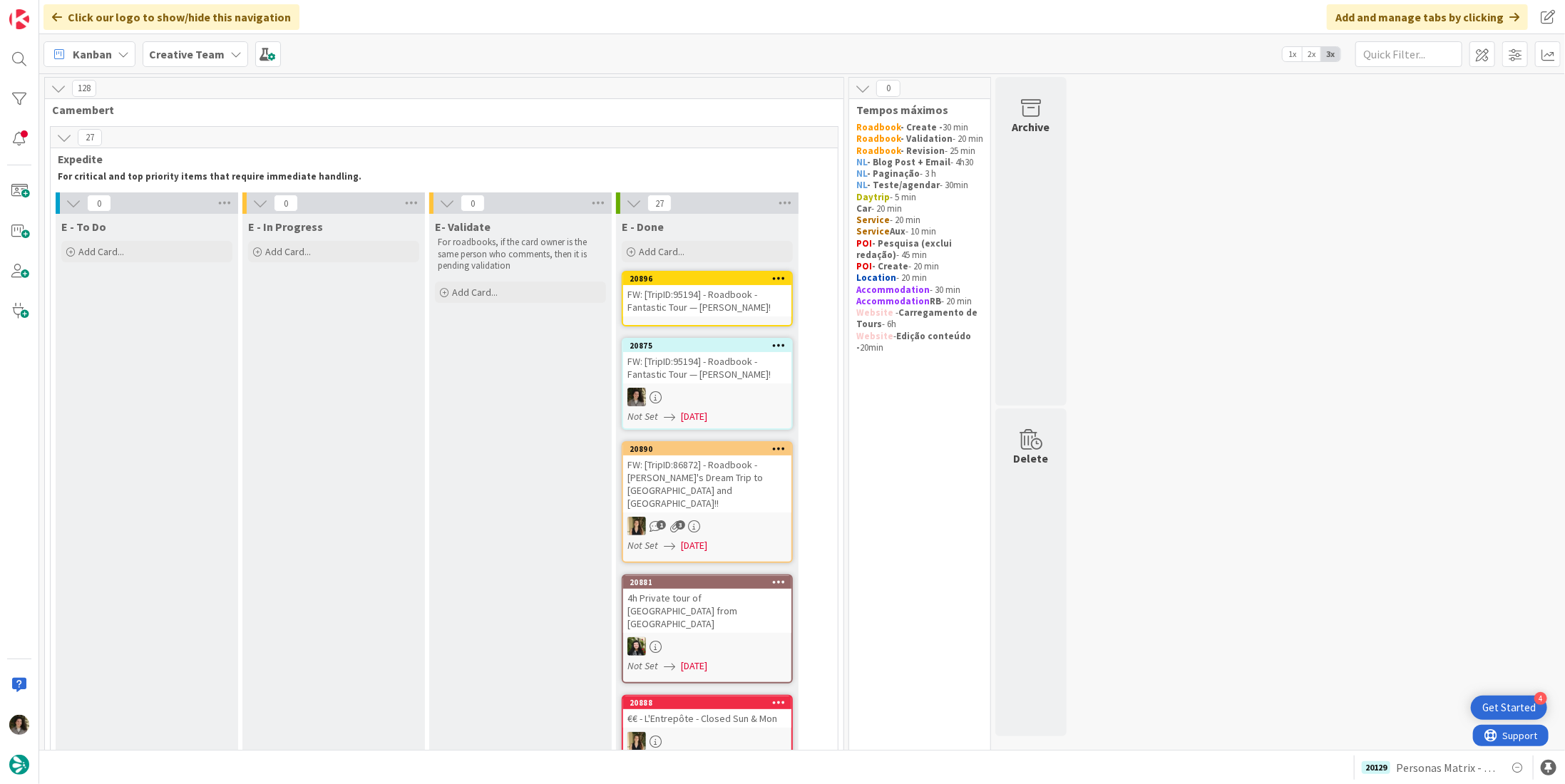
click at [712, 298] on div "FW: [TripID:95194] - Roadbook - Fantastic Tour — [PERSON_NAME]!" at bounding box center [708, 300] width 168 height 31
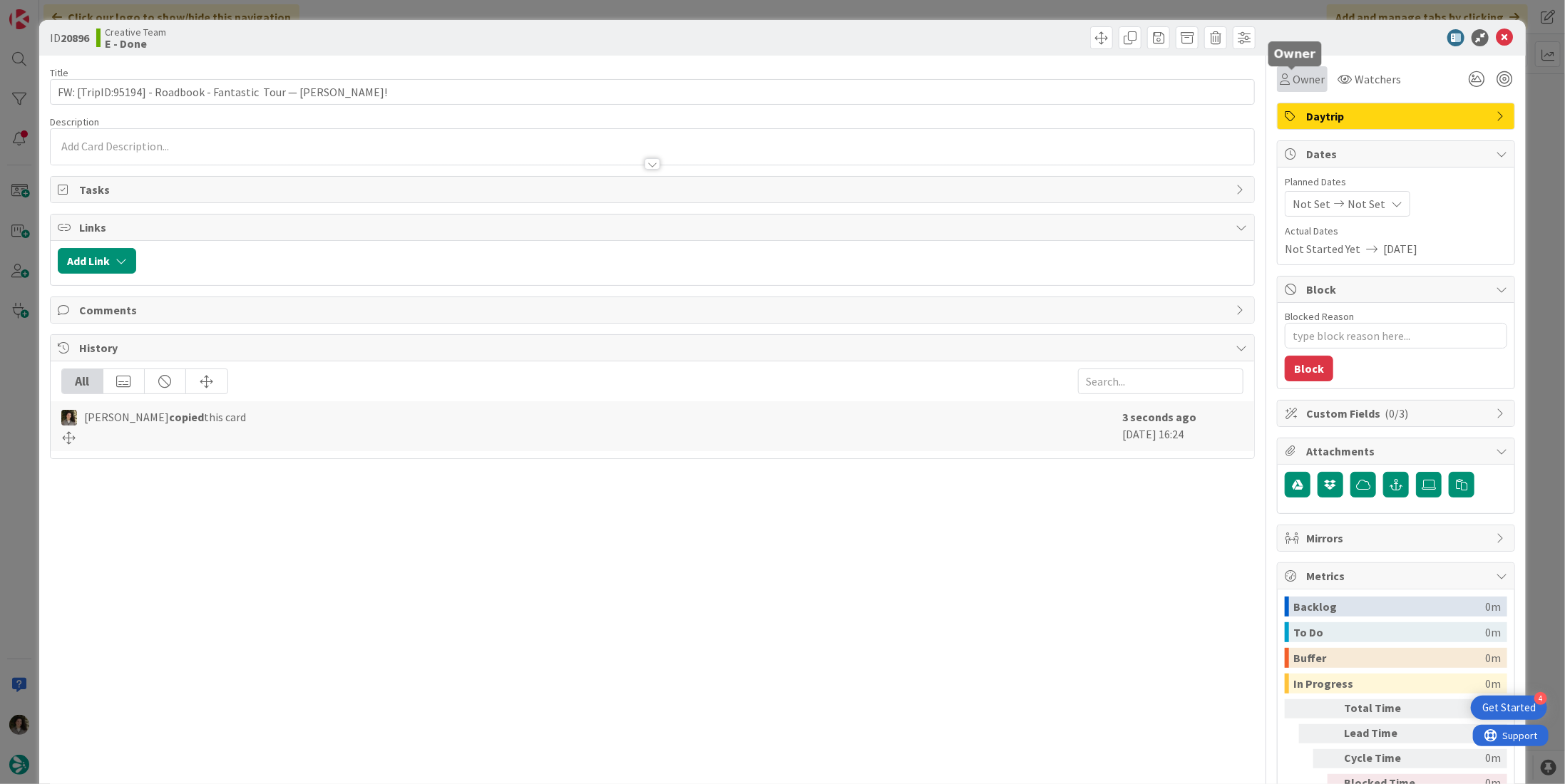
click at [1307, 80] on span "Owner" at bounding box center [1309, 79] width 32 height 17
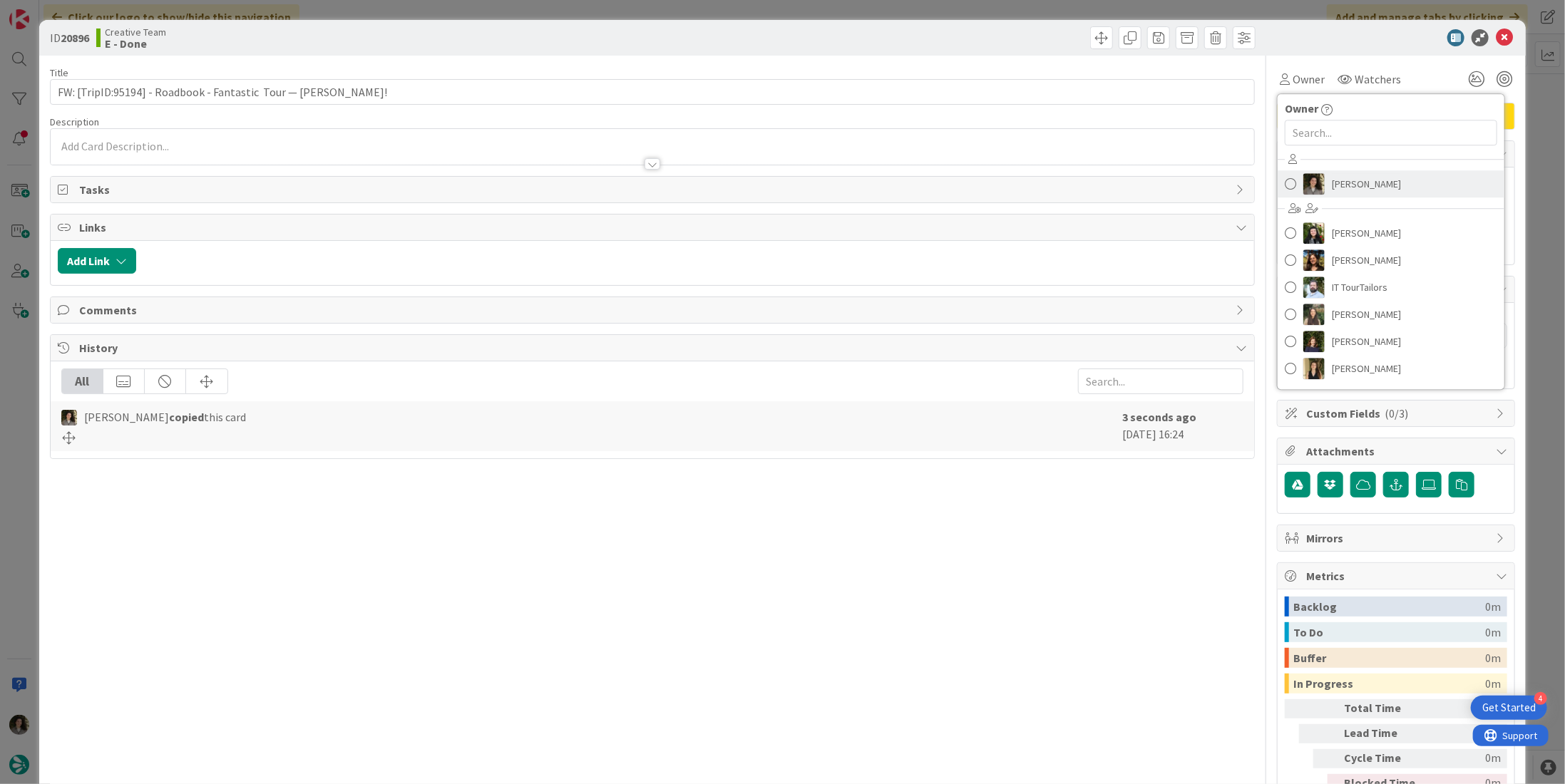
click at [1339, 185] on span "Melissa Santos" at bounding box center [1366, 184] width 69 height 21
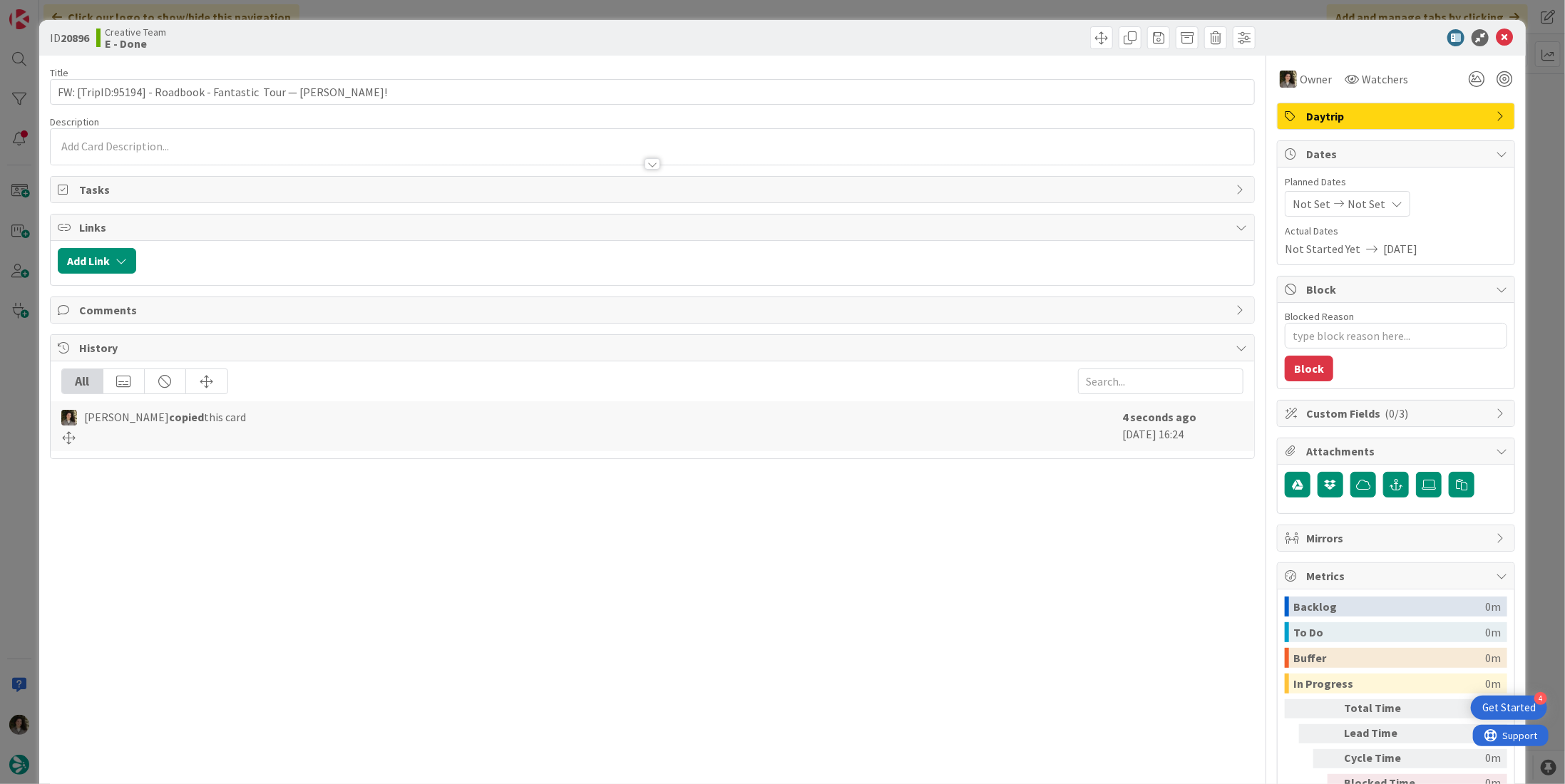
type textarea "x"
click at [1348, 207] on span "Not Set" at bounding box center [1367, 204] width 37 height 17
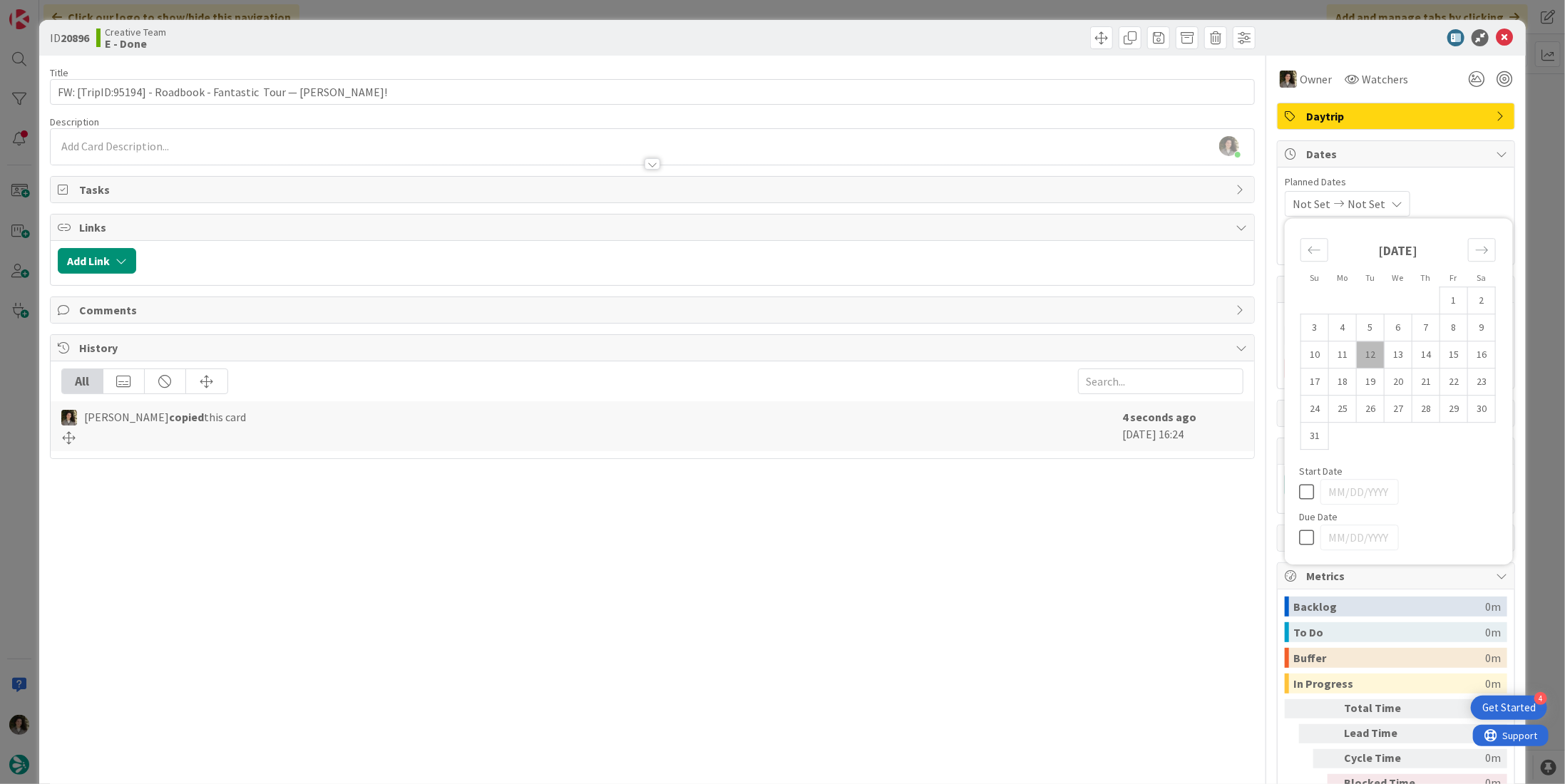
click at [1300, 532] on icon at bounding box center [1310, 537] width 21 height 17
type input "[DATE]"
click at [1147, 549] on div "Title 64 / 128 FW: [TripID:95194] - Roadbook - Fantastic Tour — Michael Pater! …" at bounding box center [652, 444] width 1205 height 777
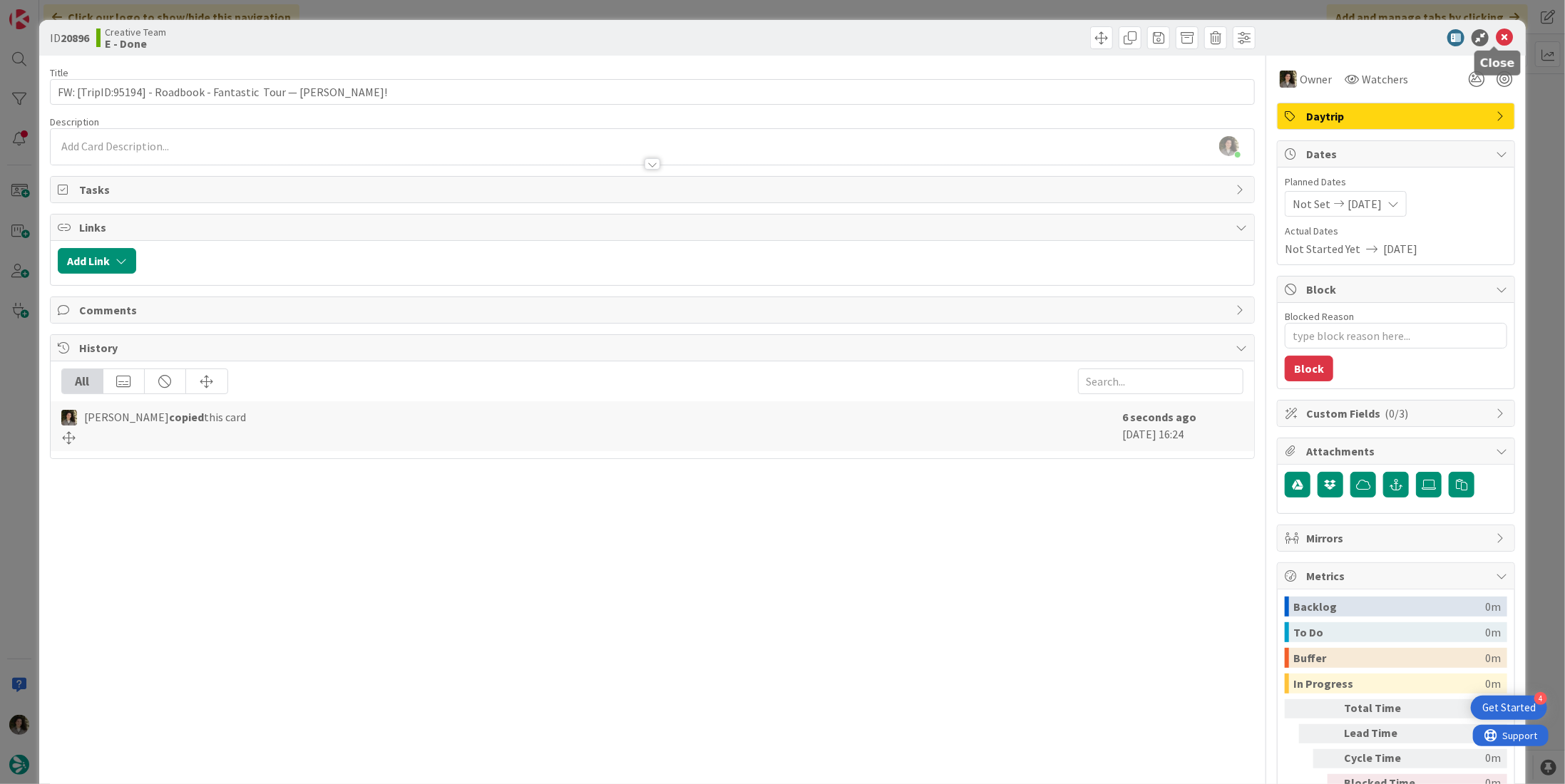
click at [1496, 42] on icon at bounding box center [1505, 37] width 17 height 17
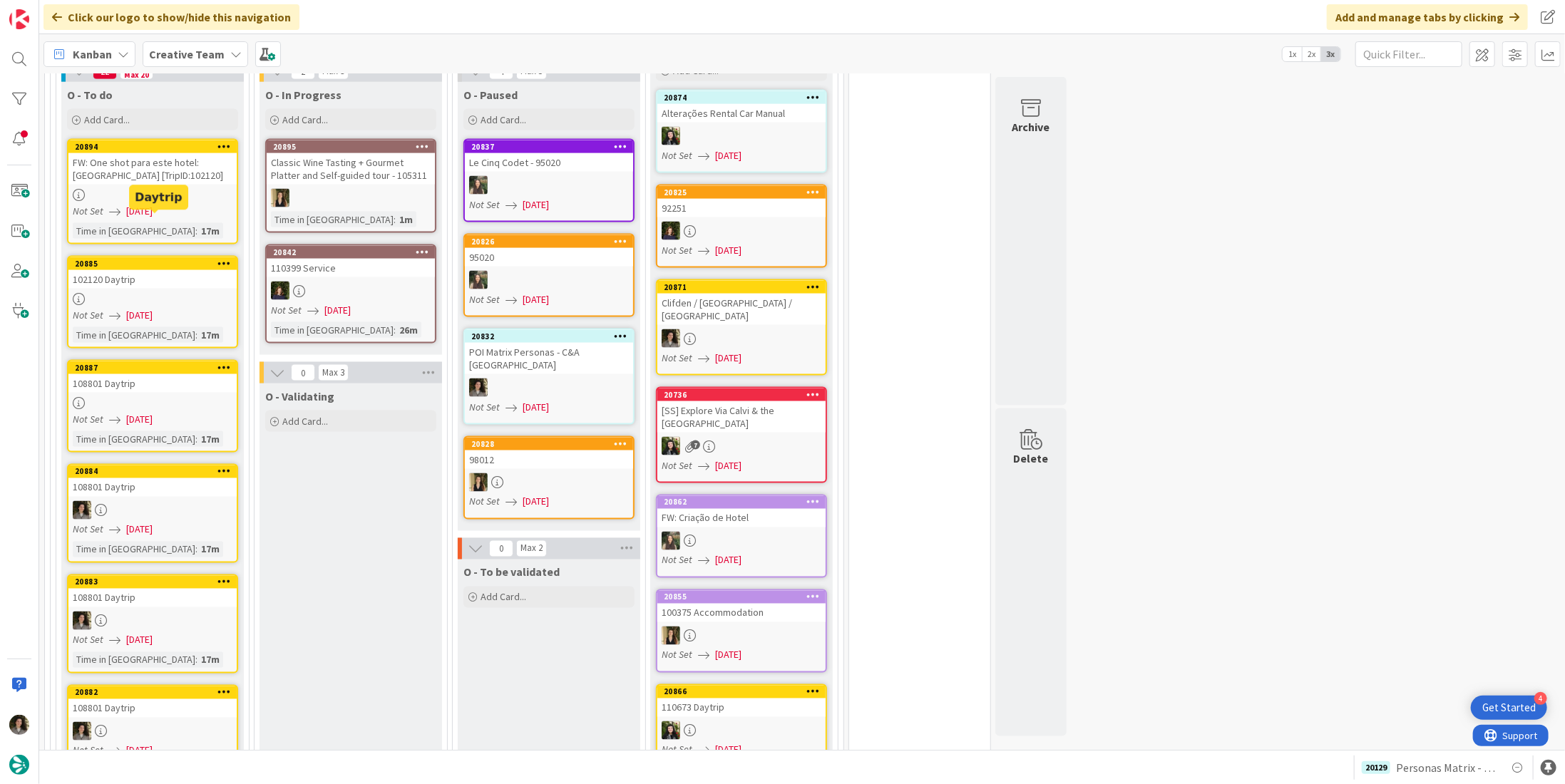
click at [101, 258] on div "20885" at bounding box center [156, 264] width 162 height 10
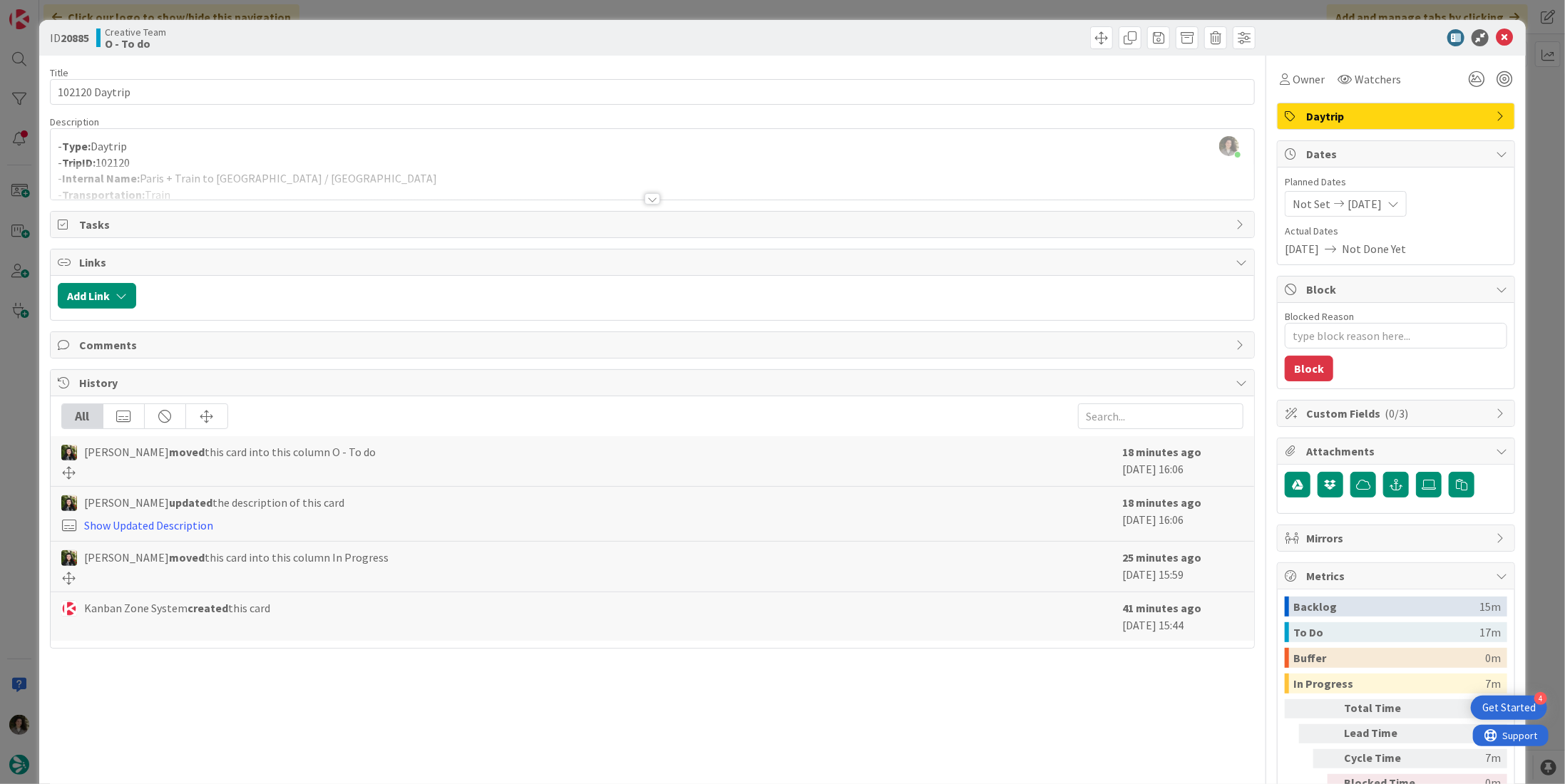
click at [650, 201] on div at bounding box center [652, 198] width 15 height 11
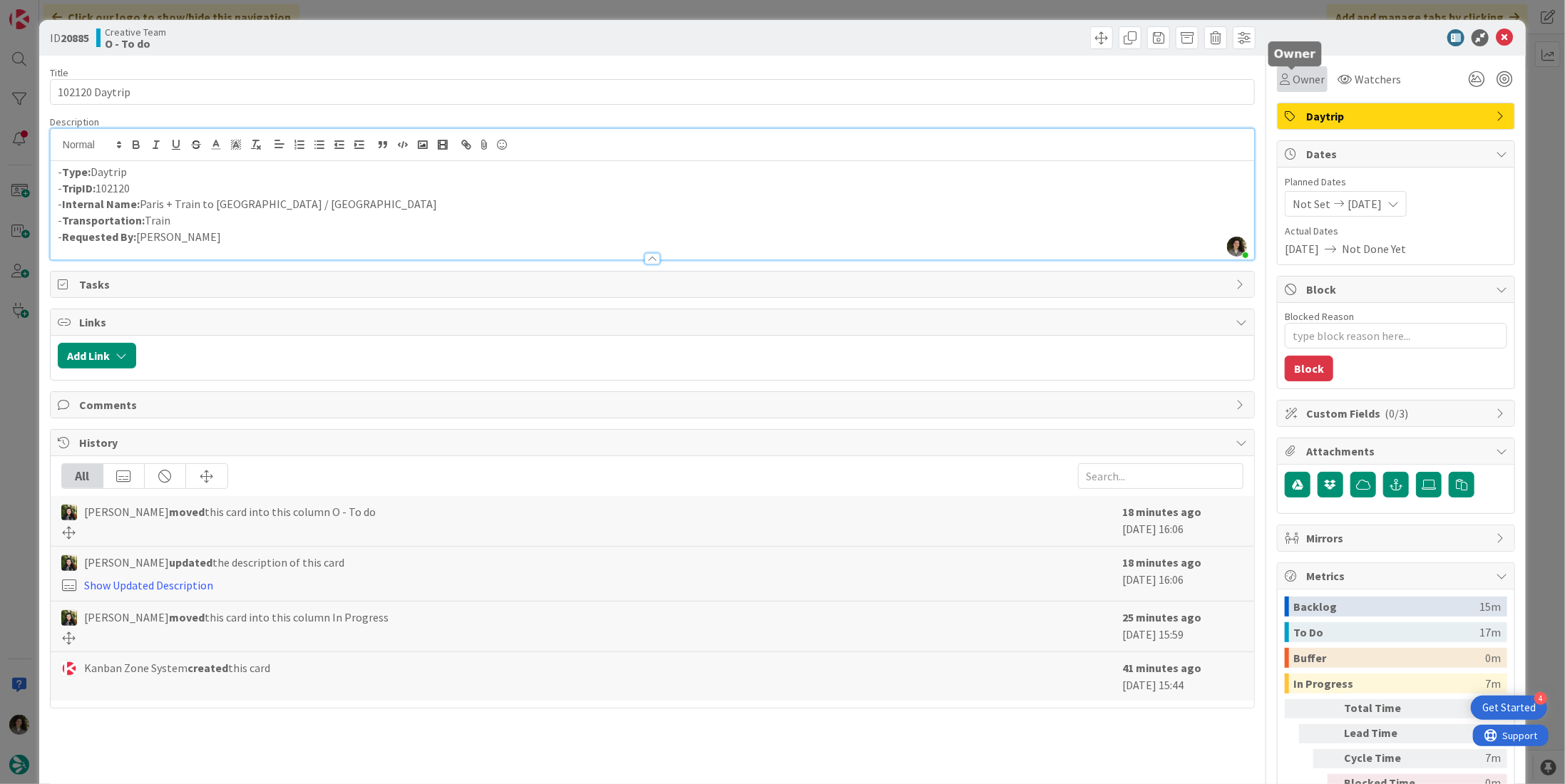
click at [1300, 77] on span "Owner" at bounding box center [1309, 79] width 32 height 17
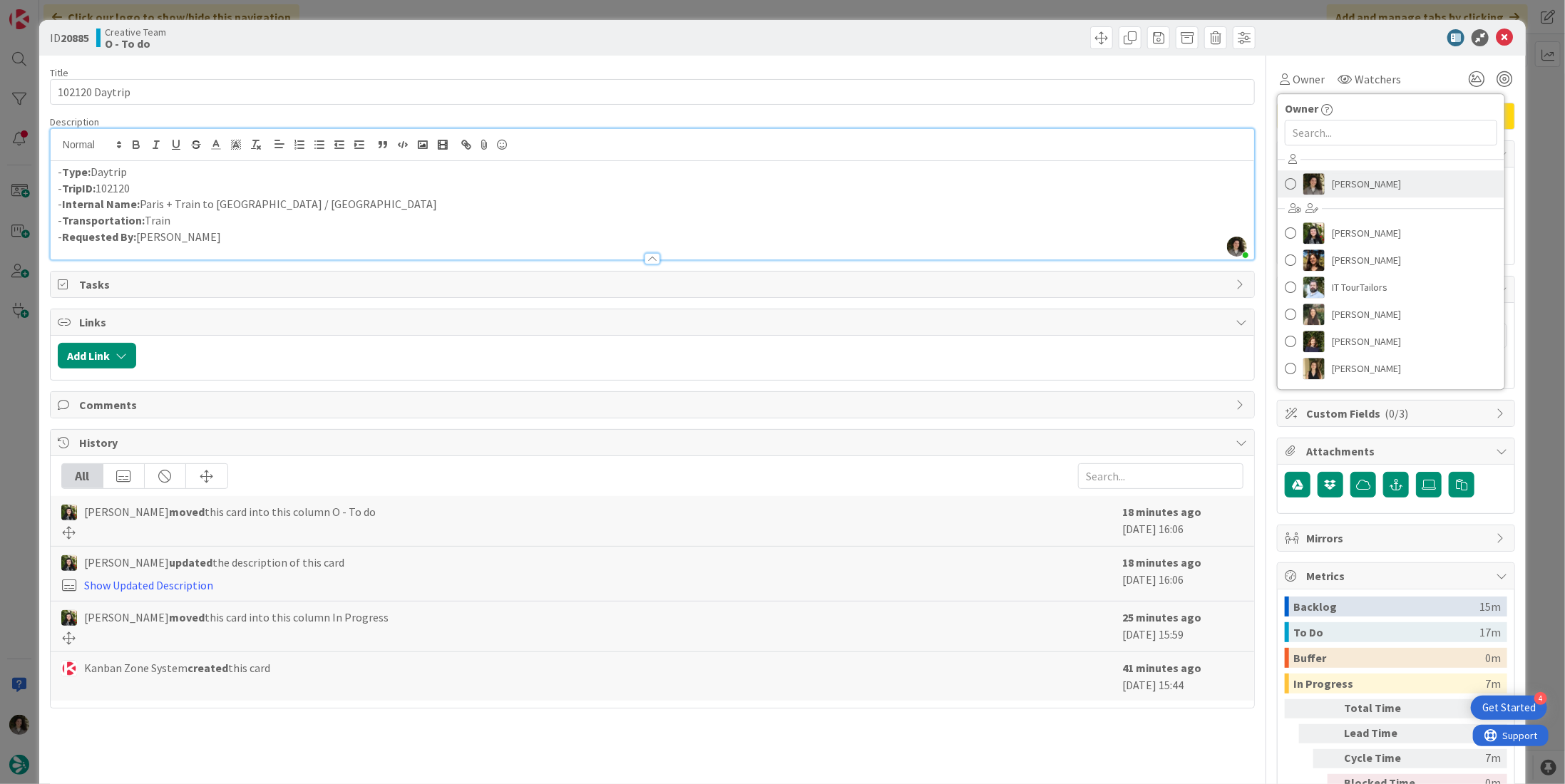
click at [1350, 180] on span "Melissa Santos" at bounding box center [1366, 184] width 69 height 21
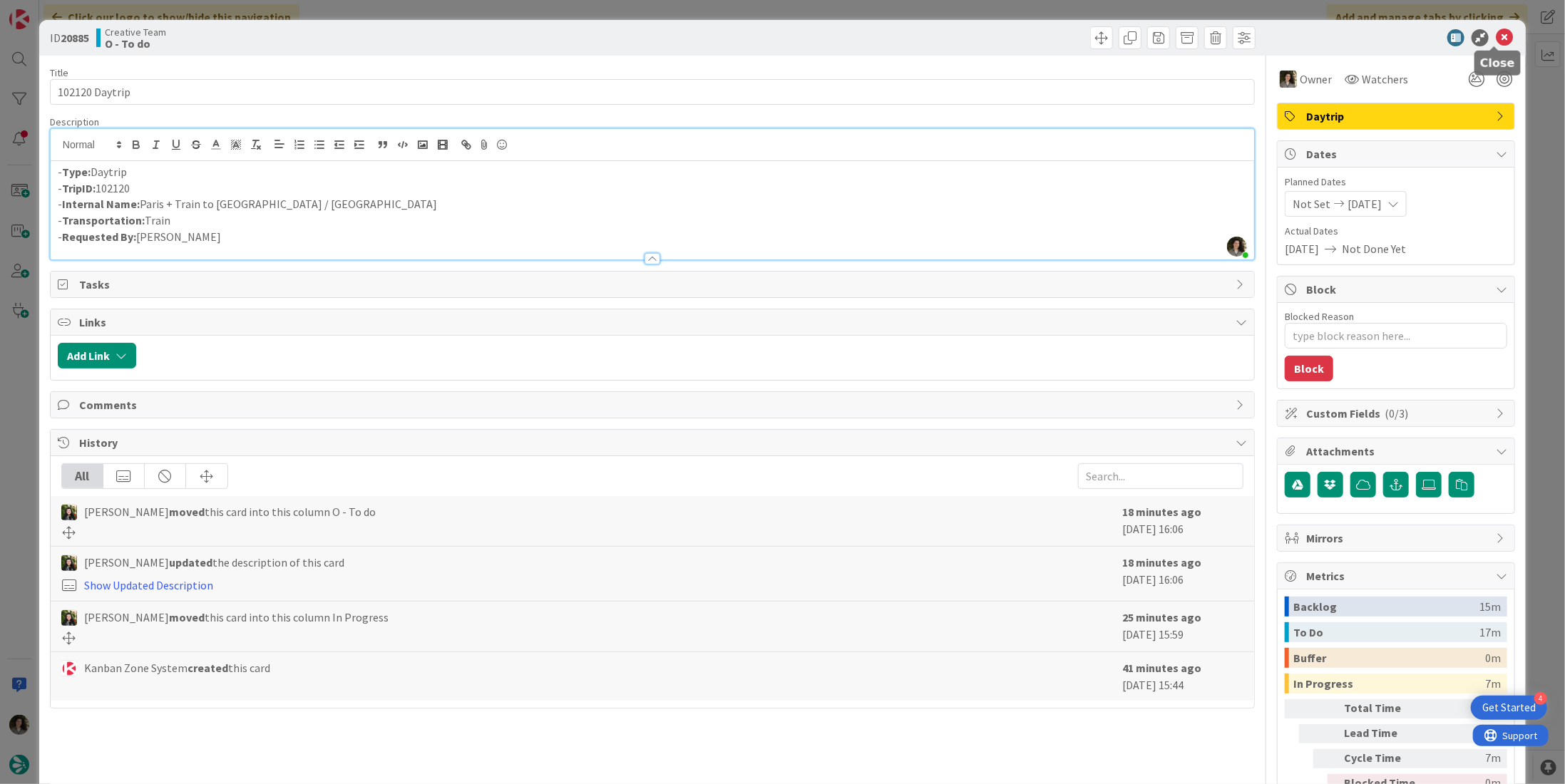
click at [1499, 36] on icon at bounding box center [1505, 37] width 17 height 17
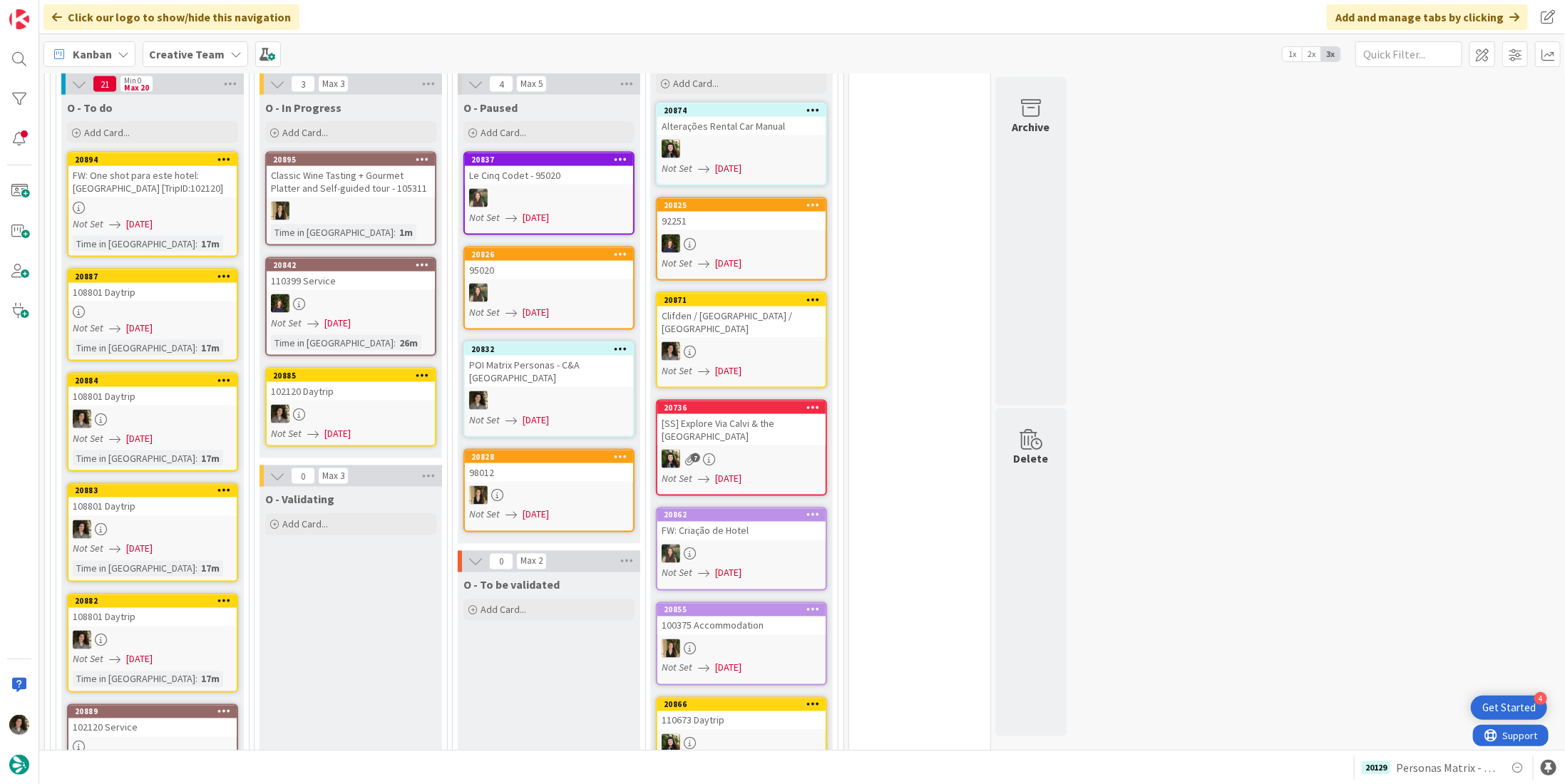
click at [316, 382] on div "102120 Daytrip" at bounding box center [351, 391] width 168 height 19
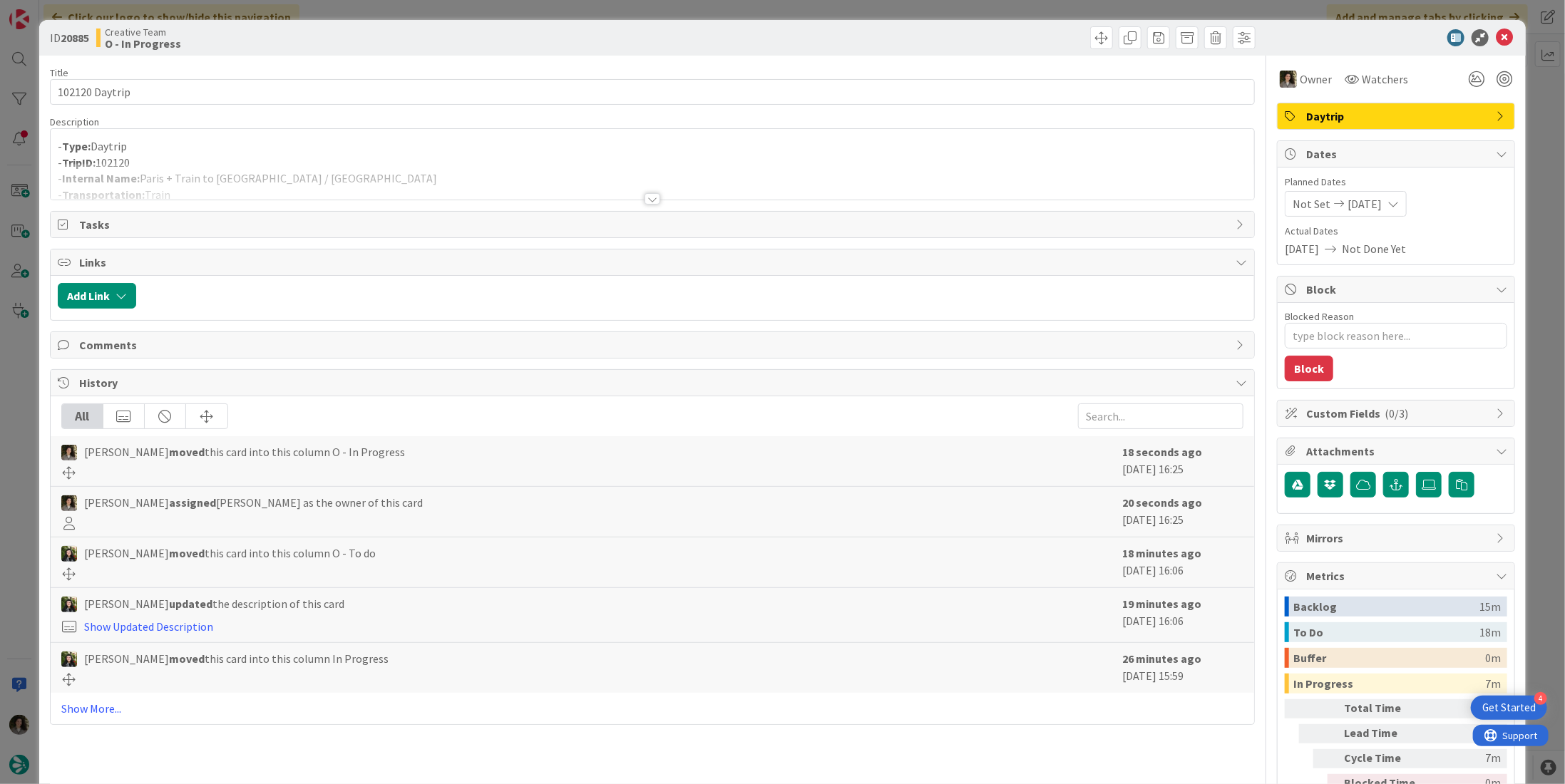
click at [337, 172] on div at bounding box center [652, 181] width 1204 height 37
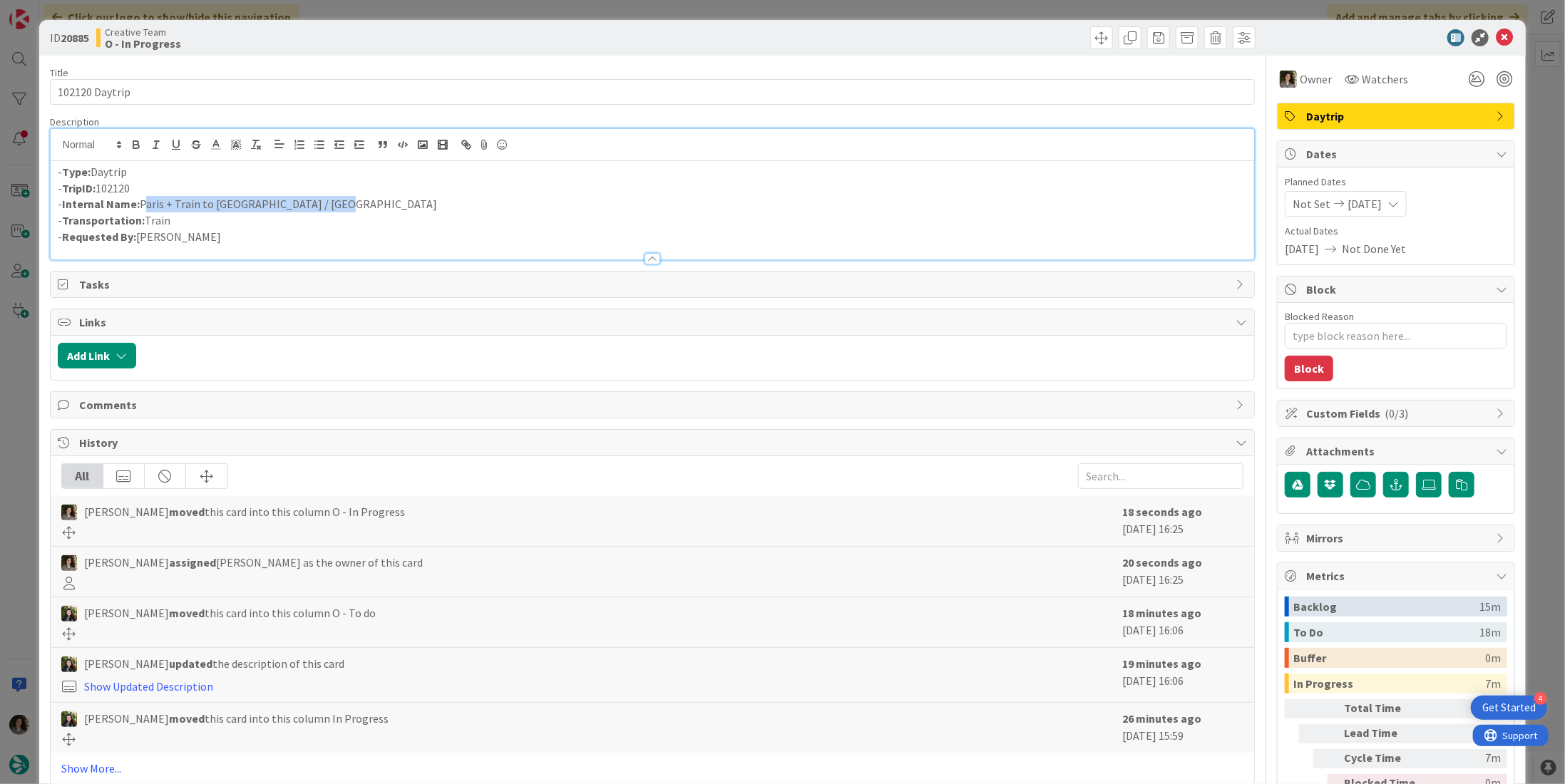
drag, startPoint x: 342, startPoint y: 202, endPoint x: 144, endPoint y: 201, distance: 198.0
click at [144, 201] on p "- Internal Name: Paris + Train to Hendaye / San Sebastian" at bounding box center [652, 204] width 1190 height 16
copy p "Paris + Train to Hendaye / San Sebastian"
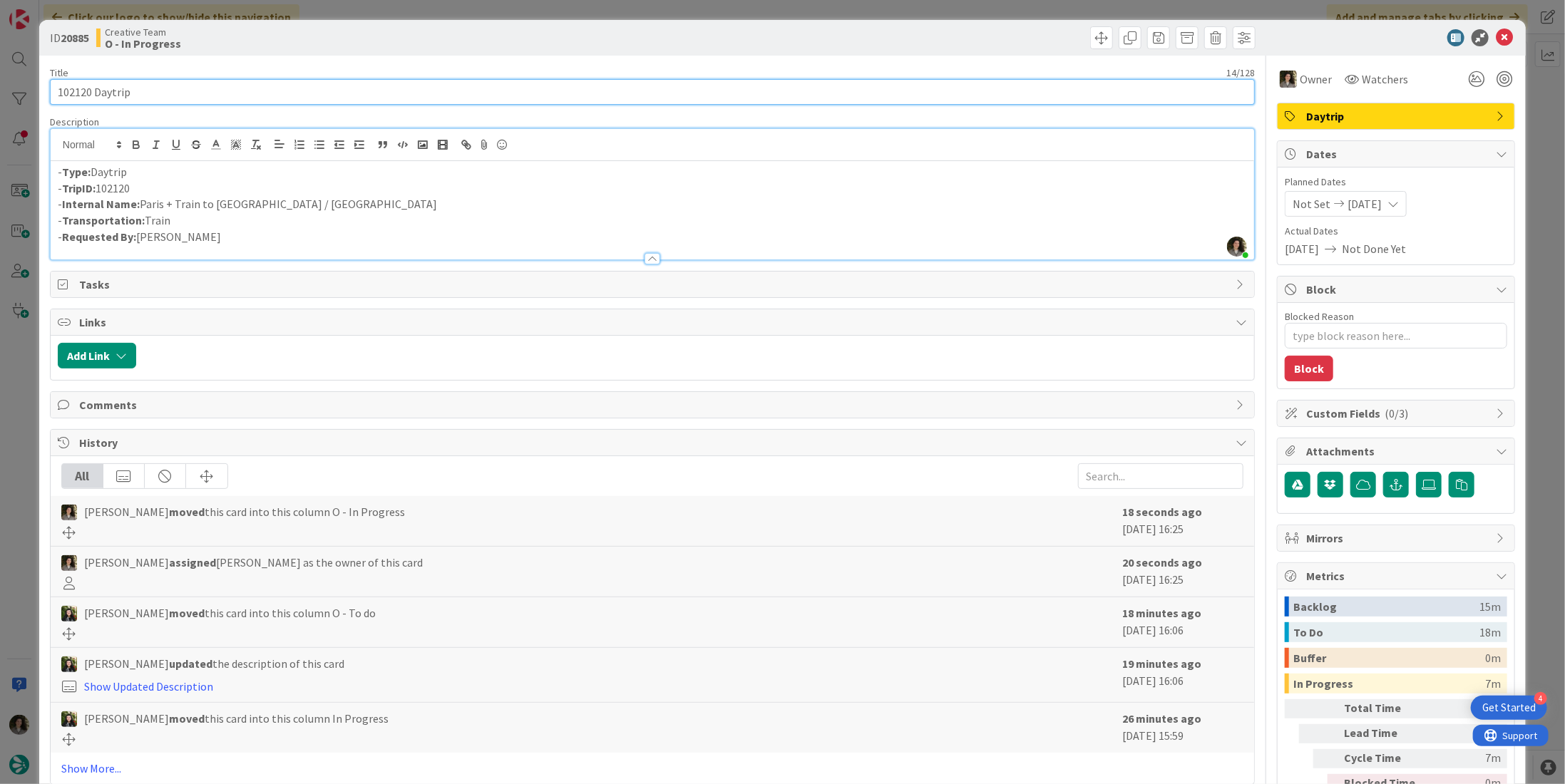
click at [227, 93] on input "102120 Daytrip" at bounding box center [652, 92] width 1205 height 26
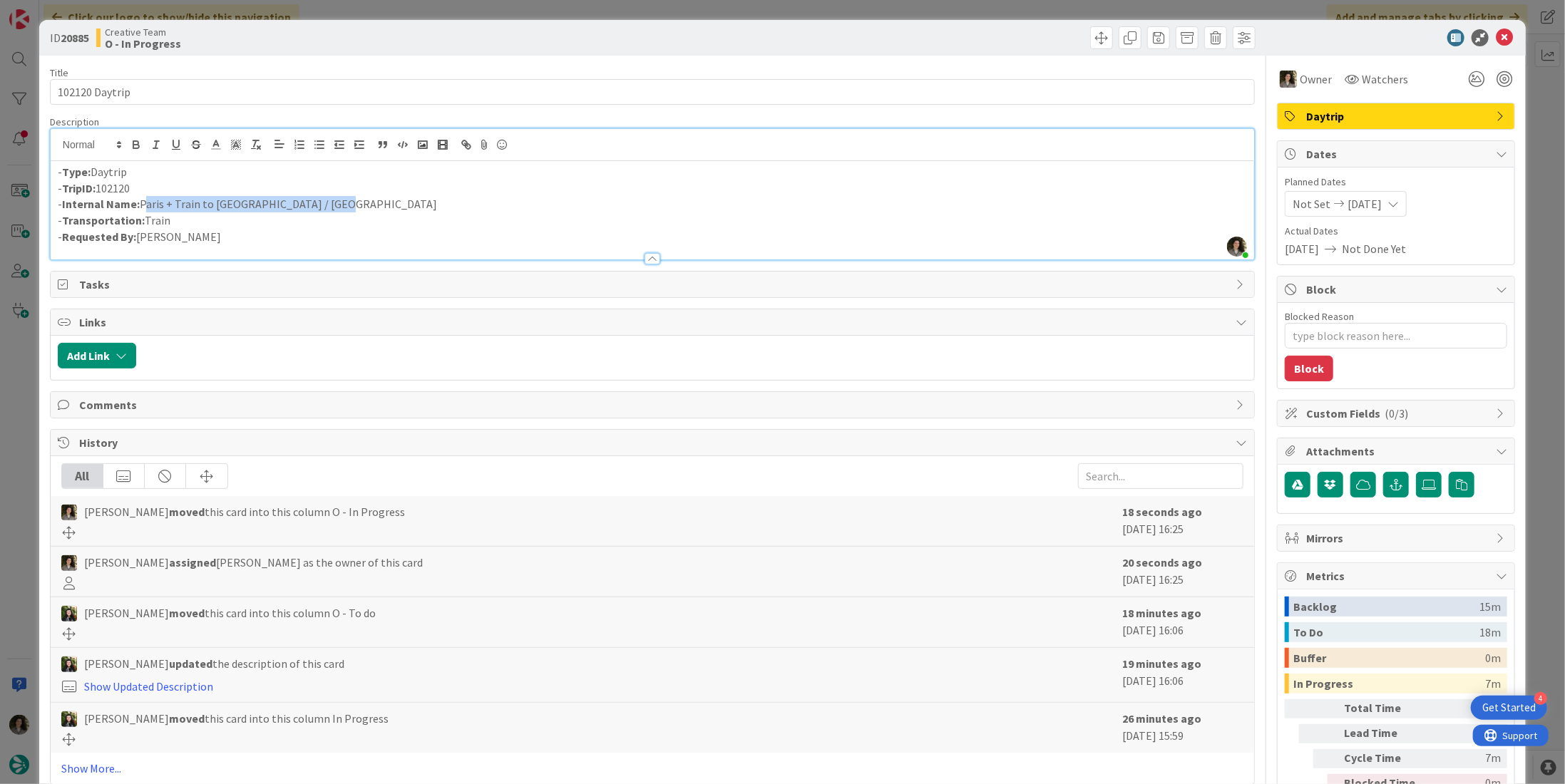
drag, startPoint x: 339, startPoint y: 210, endPoint x: 141, endPoint y: 207, distance: 198.0
click at [141, 207] on p "- Internal Name: Paris + Train to Hendaye / San Sebastian" at bounding box center [652, 204] width 1190 height 16
copy p "Paris + Train to Hendaye / San Sebastian"
click at [1496, 35] on icon at bounding box center [1505, 37] width 17 height 17
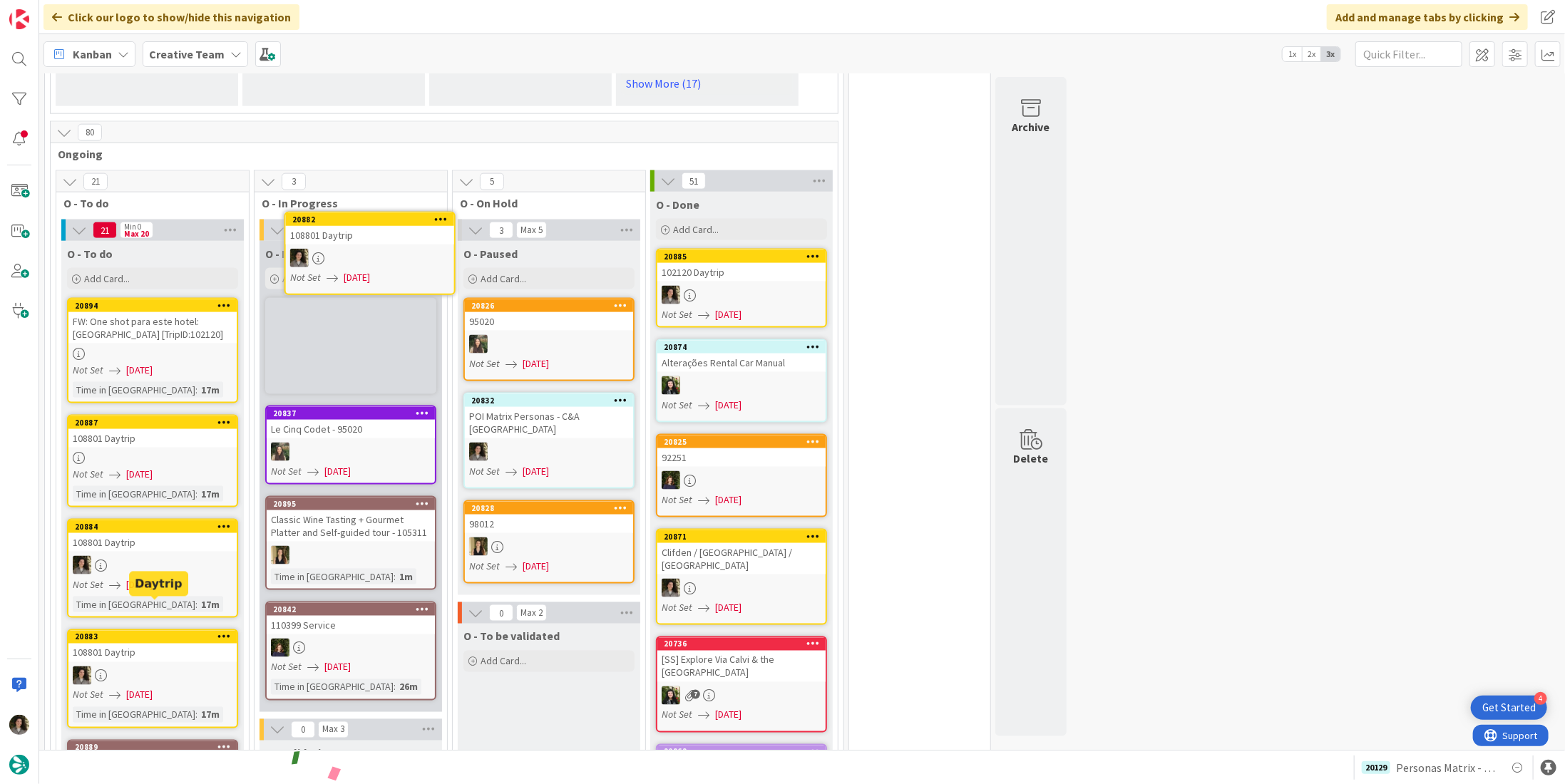
scroll to position [1239, 0]
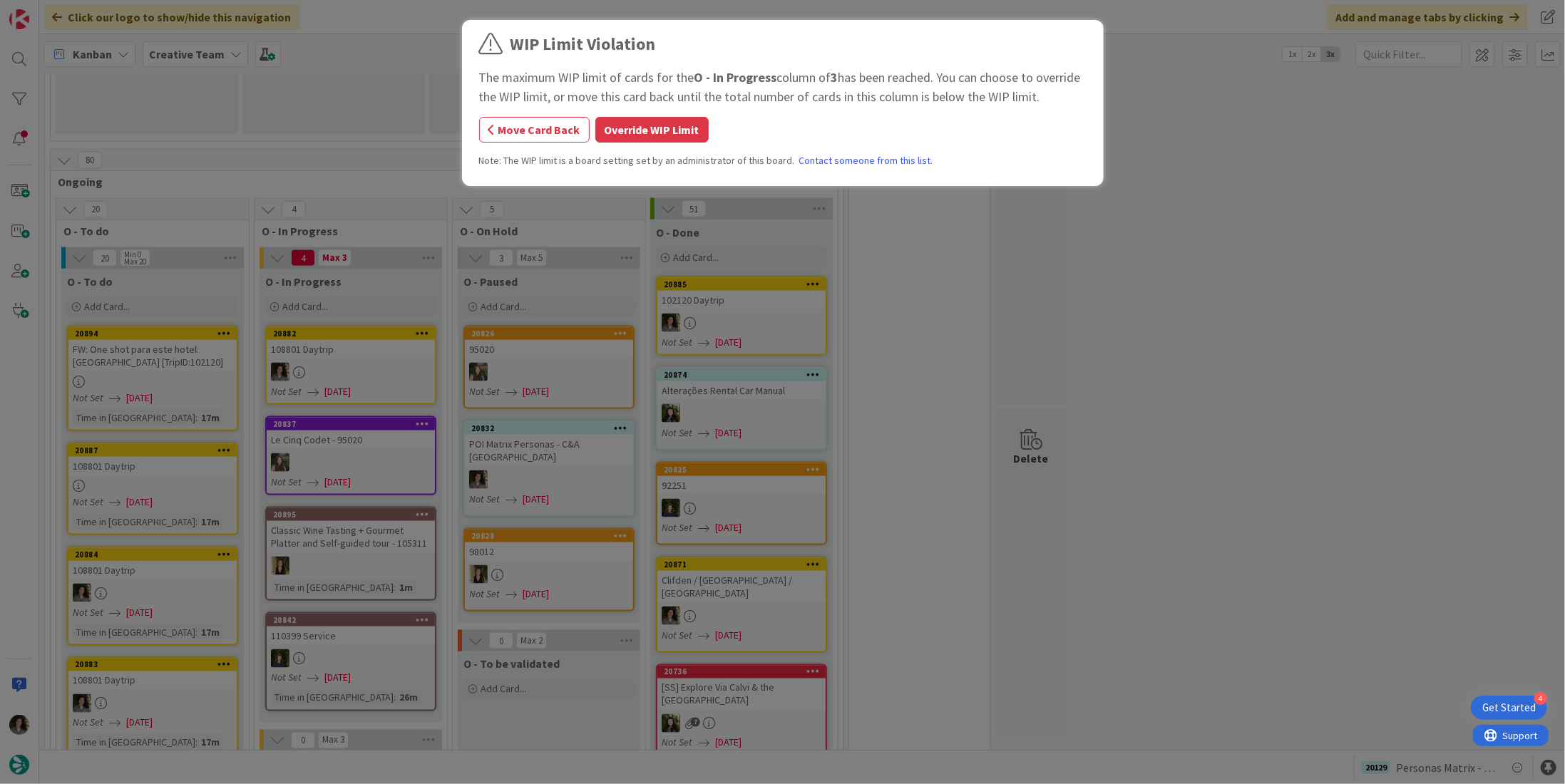
click at [350, 303] on div "WIP Limit Violation The maximum WIP limit of cards for the O - In Progress colu…" at bounding box center [782, 392] width 1565 height 784
click at [689, 122] on button "Override WIP Limit" at bounding box center [652, 130] width 113 height 26
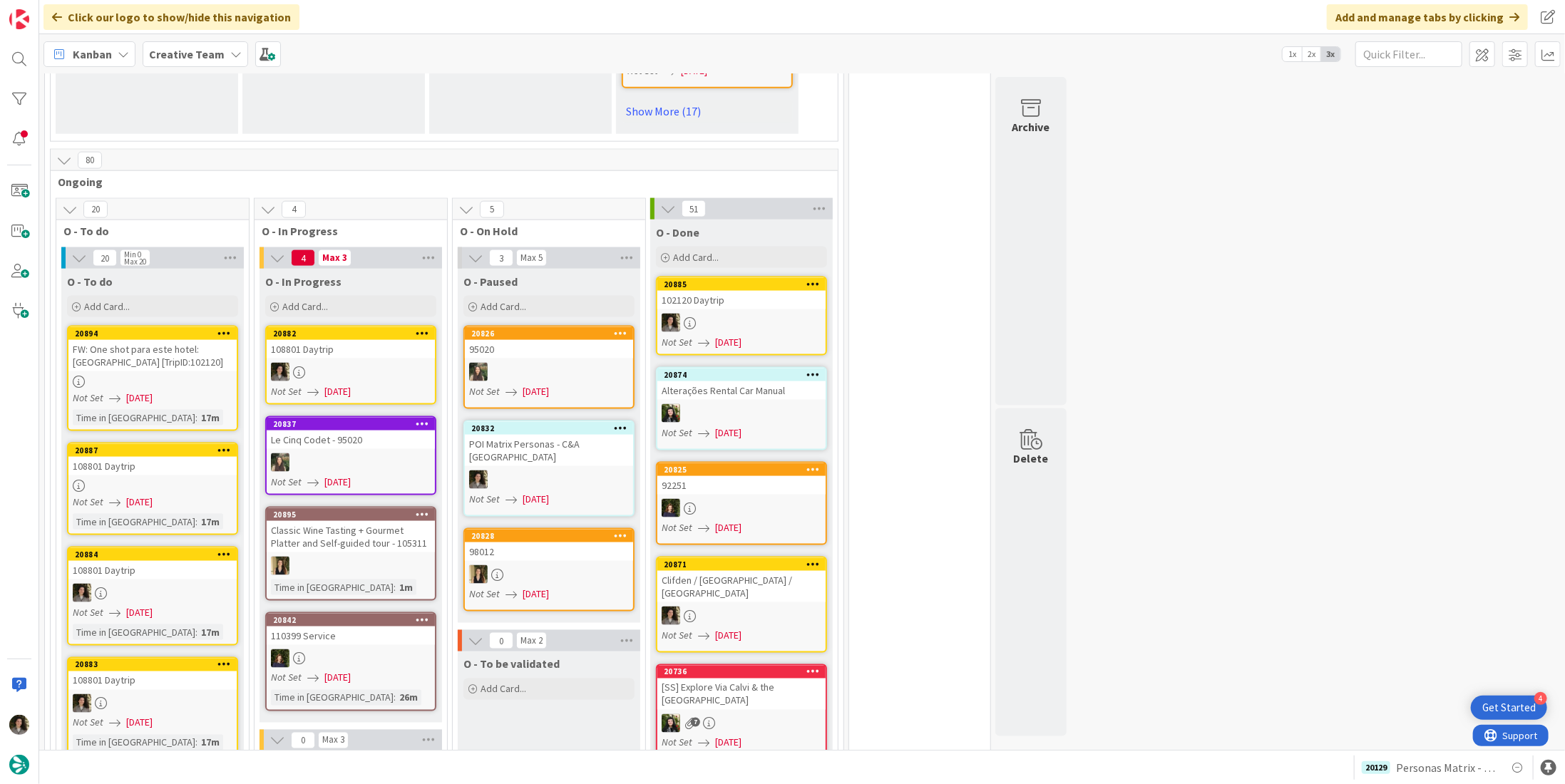
click at [351, 384] on span "[DATE]" at bounding box center [338, 392] width 26 height 15
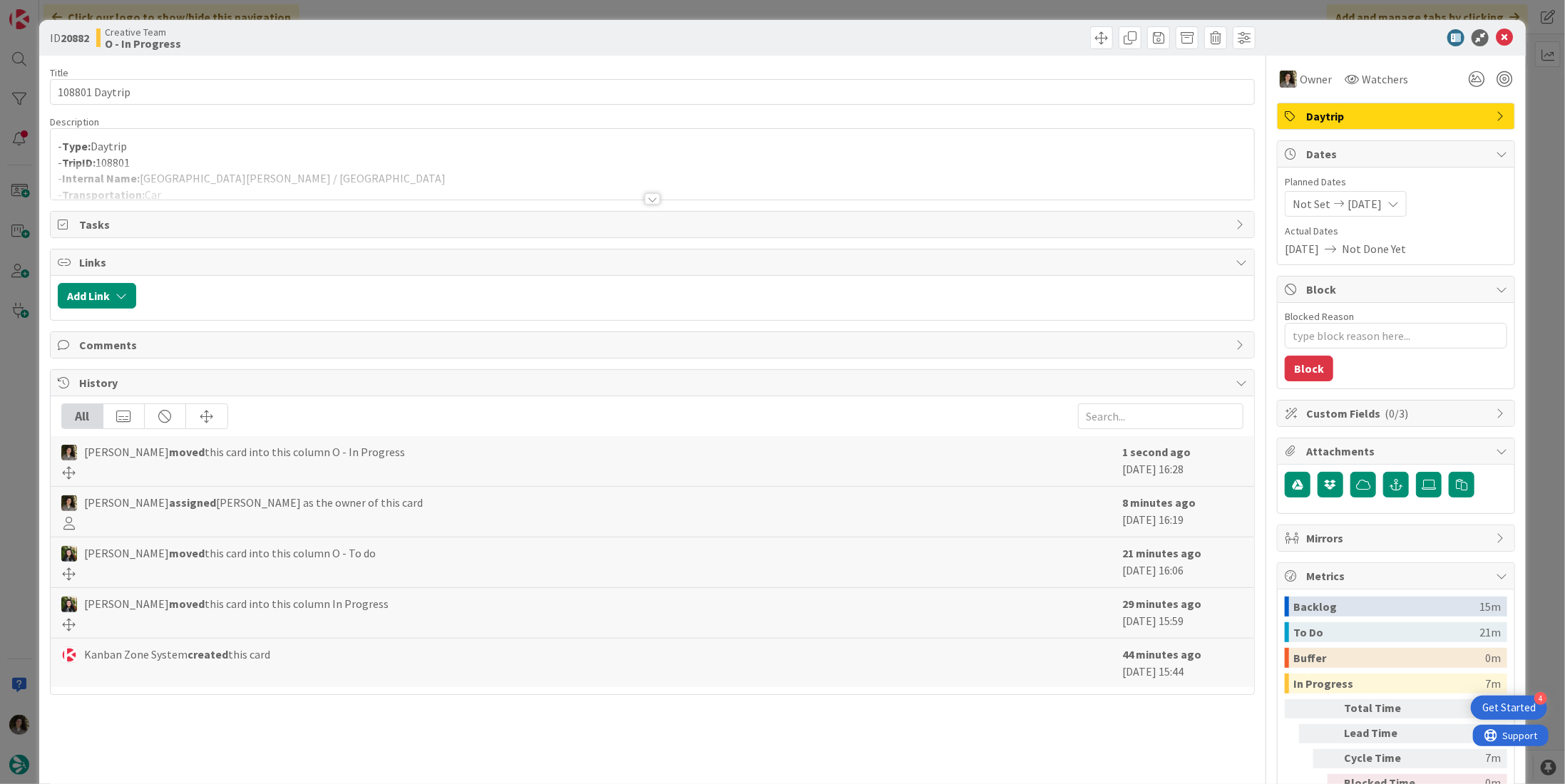
click at [332, 161] on p "- TripID: 108801" at bounding box center [652, 162] width 1190 height 16
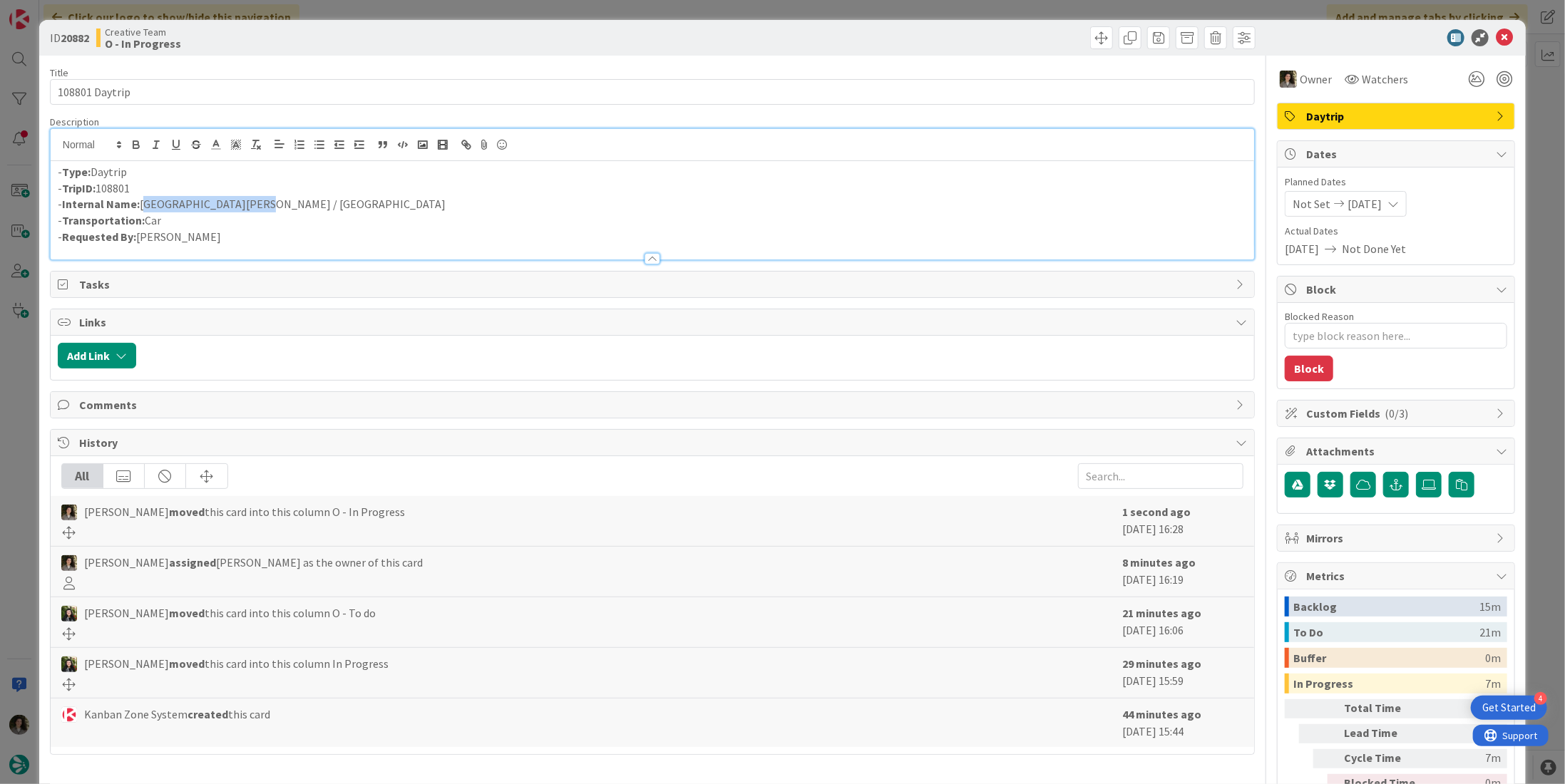
drag, startPoint x: 276, startPoint y: 206, endPoint x: 140, endPoint y: 207, distance: 136.0
click at [140, 207] on p "- Internal Name: La Rochelle / Amboise" at bounding box center [652, 204] width 1190 height 16
copy p "La Rochelle / Amboise"
click at [1496, 36] on icon at bounding box center [1505, 37] width 17 height 17
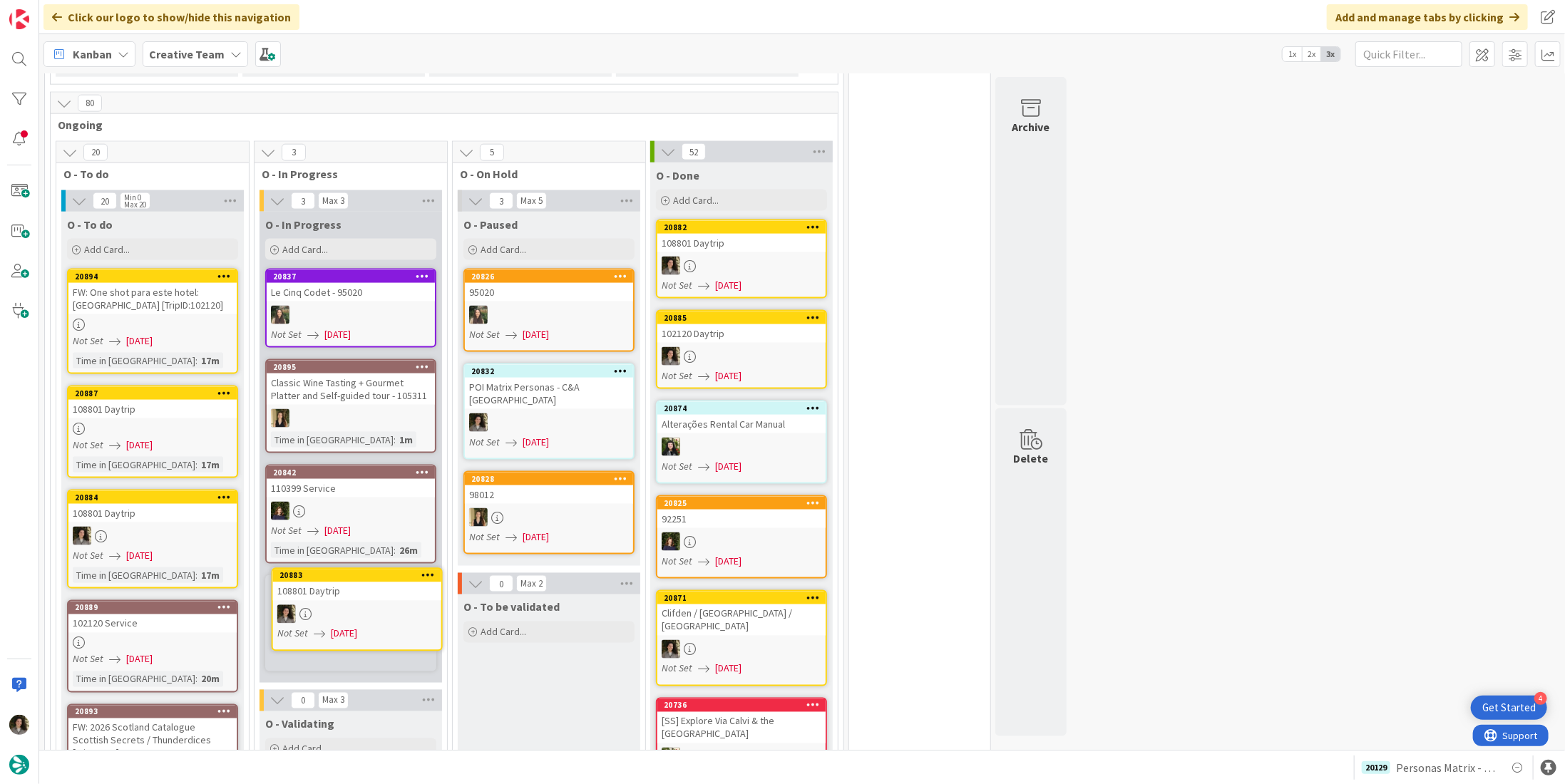
scroll to position [1310, 0]
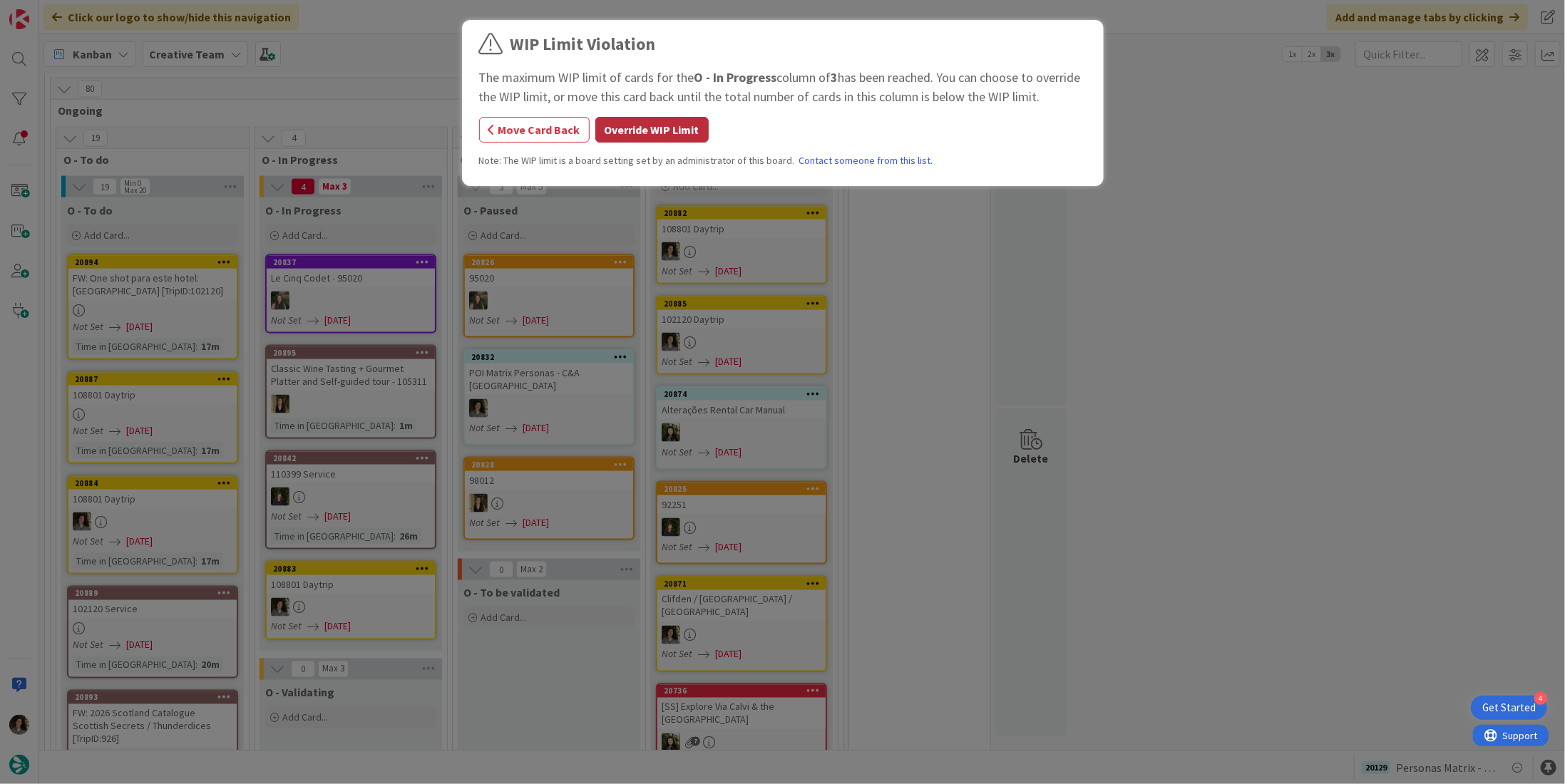
click at [691, 130] on button "Override WIP Limit" at bounding box center [652, 130] width 113 height 26
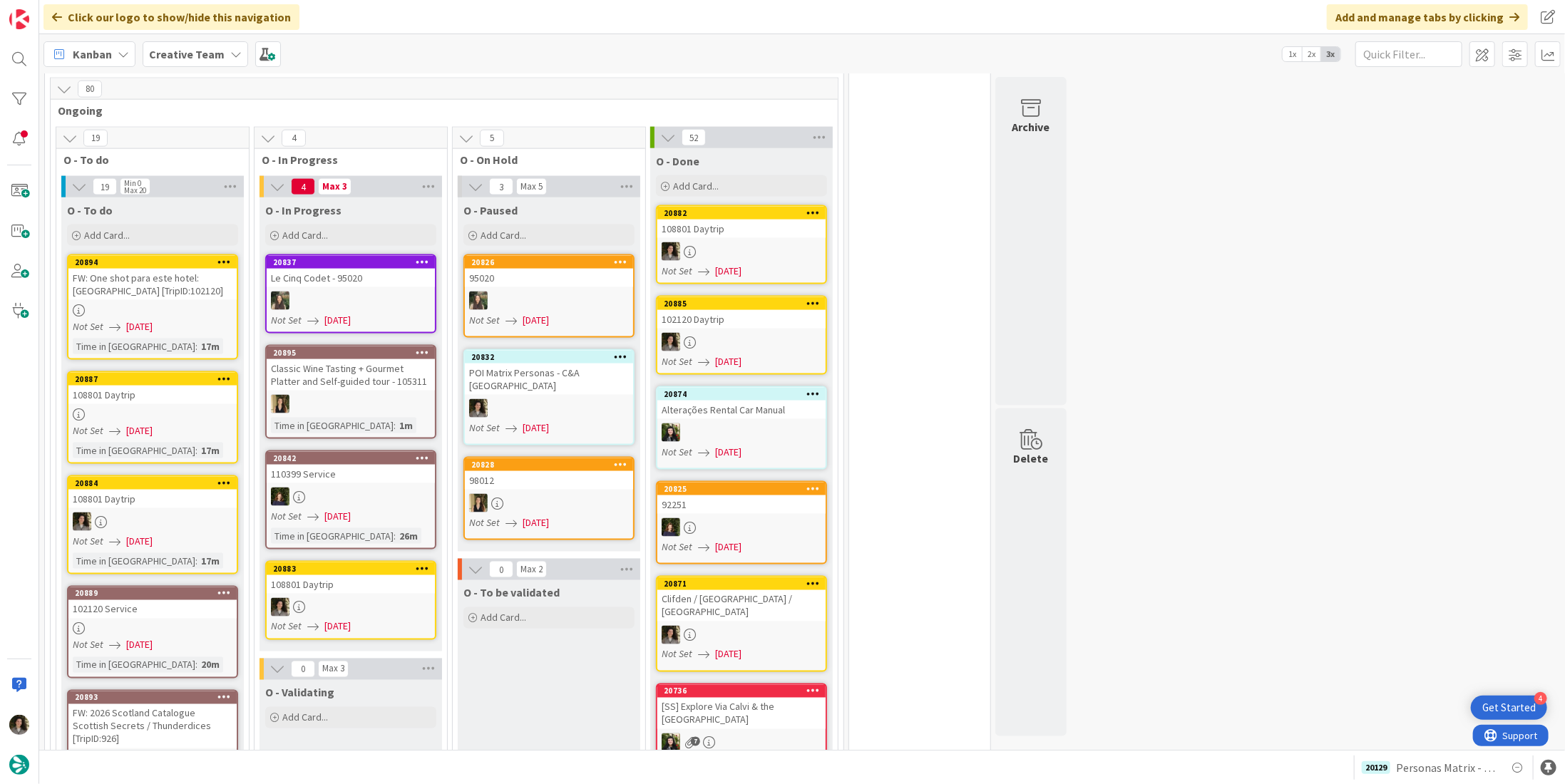
click at [146, 269] on div "FW: One shot para este hotel: [GEOGRAPHIC_DATA] [TripID:102120]" at bounding box center [152, 284] width 168 height 31
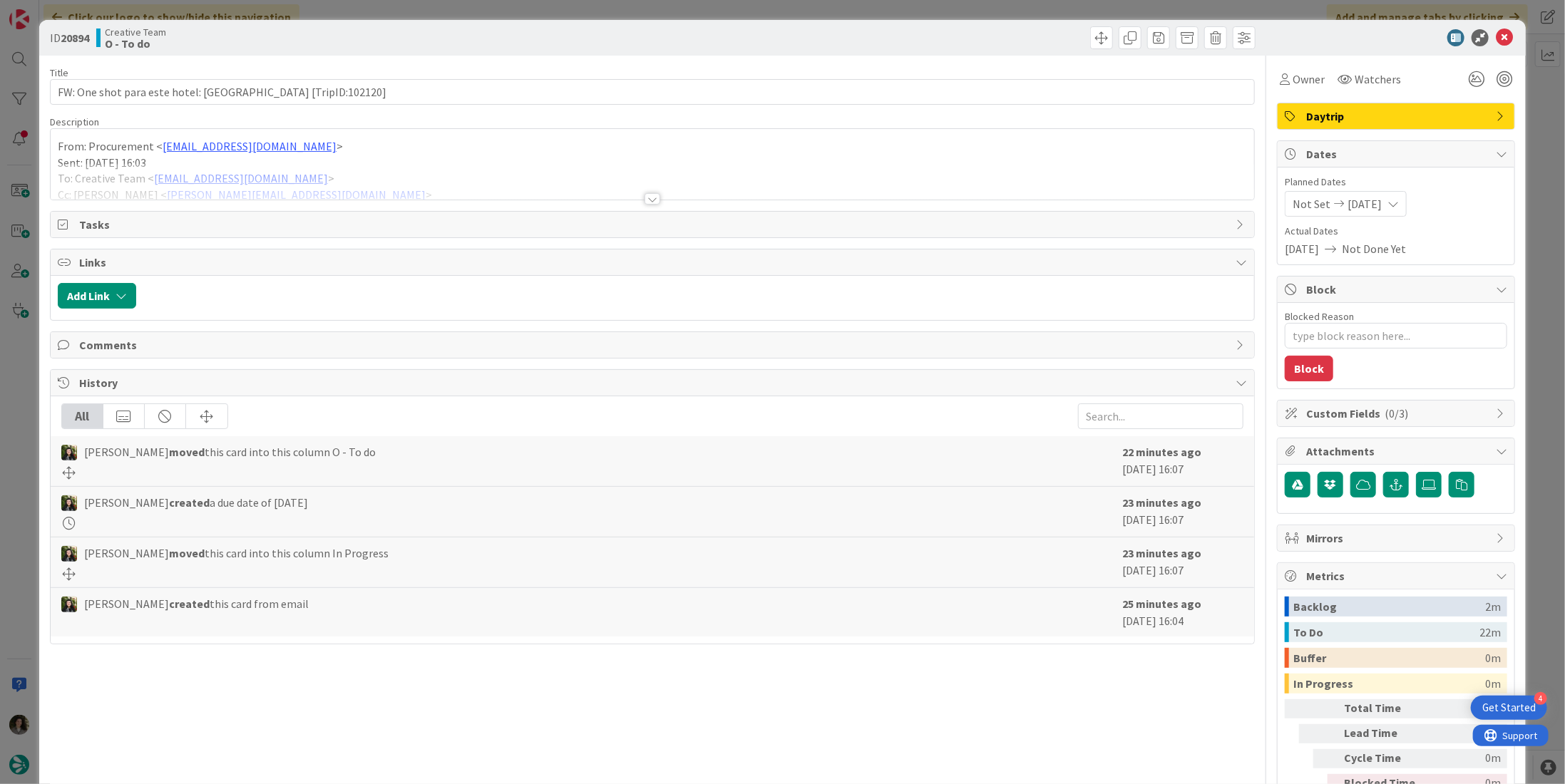
click at [651, 193] on div at bounding box center [652, 198] width 15 height 11
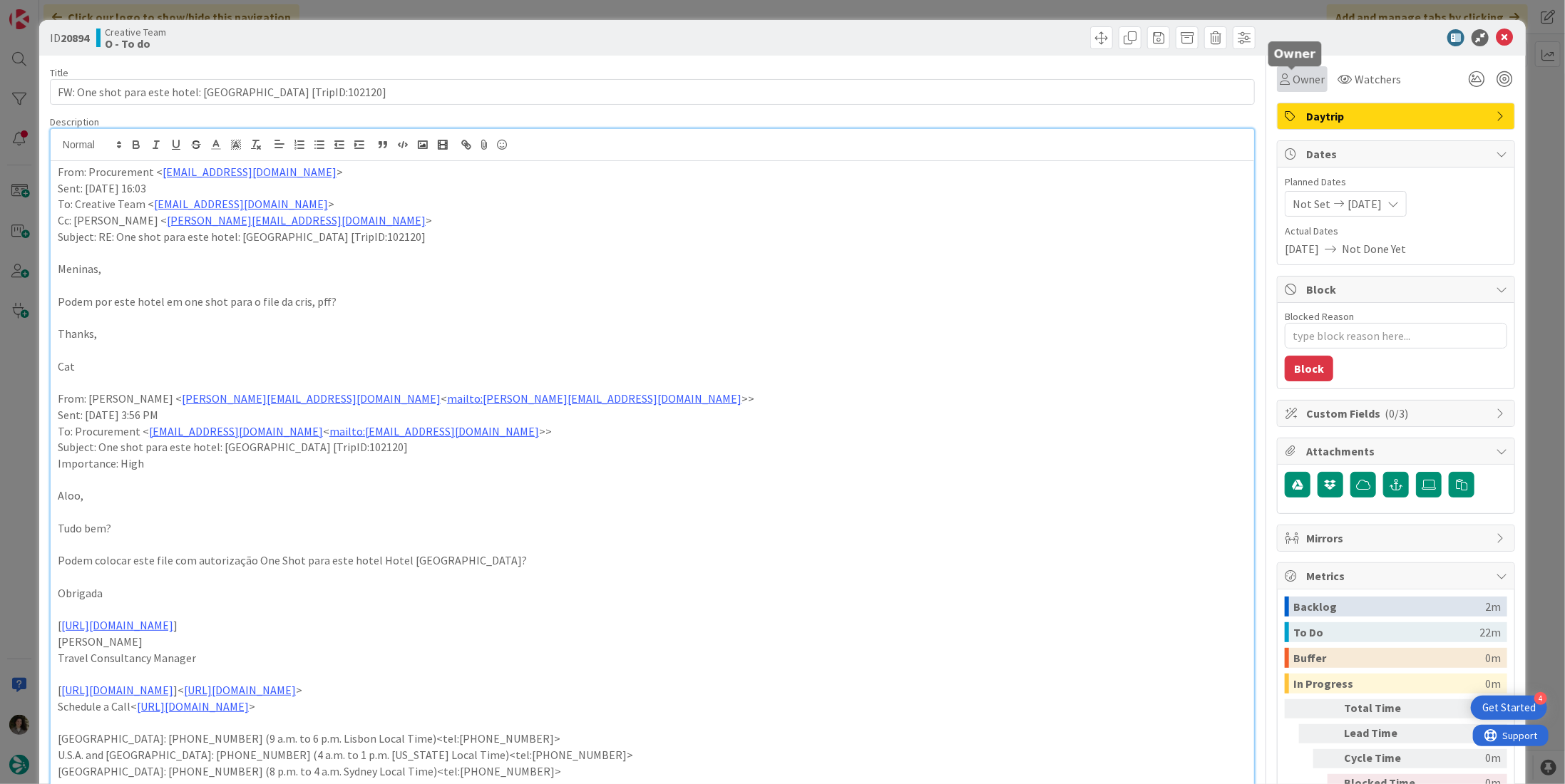
click at [1293, 82] on span "Owner" at bounding box center [1309, 79] width 32 height 17
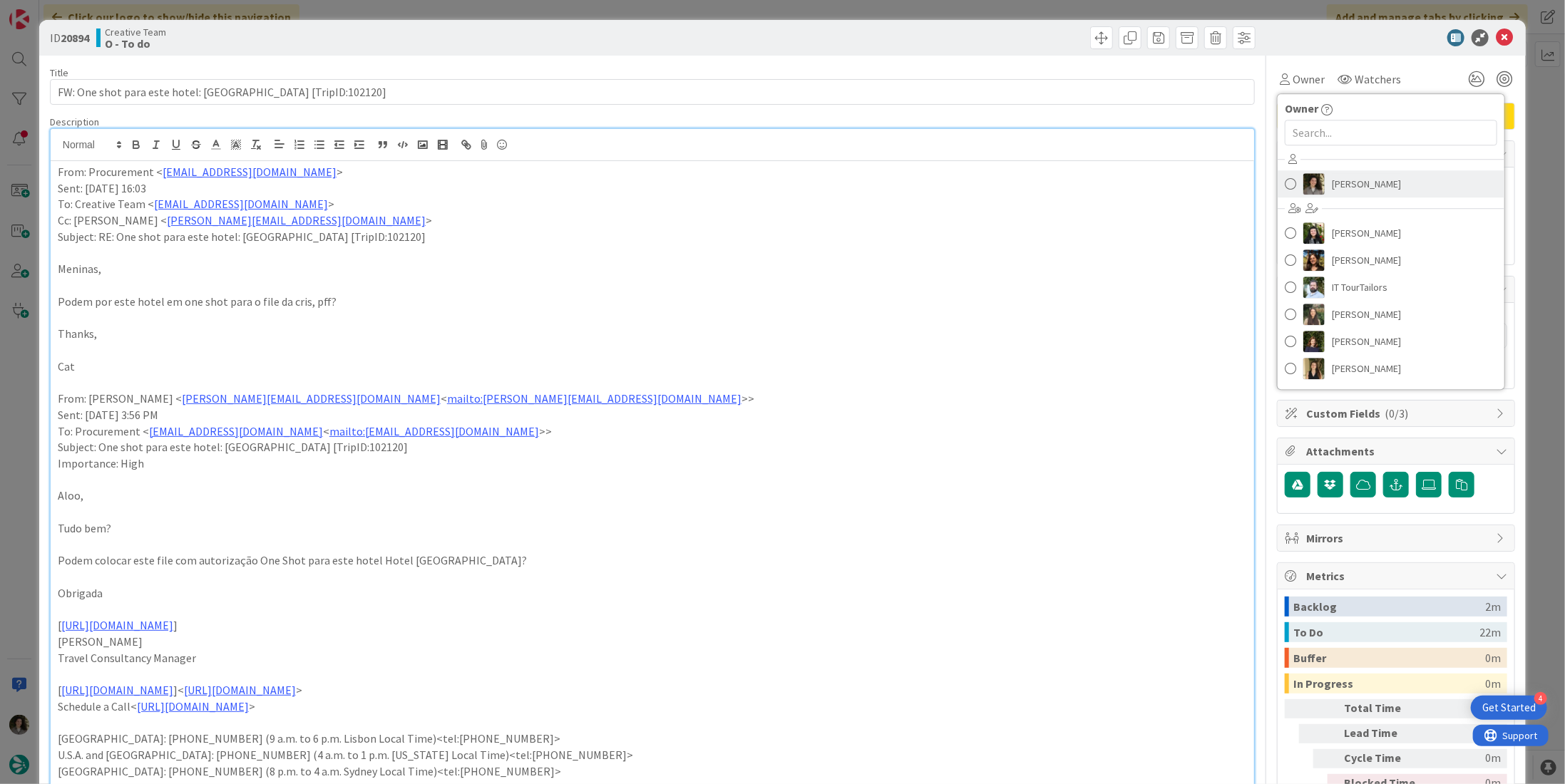
click at [1373, 178] on span "Melissa Santos" at bounding box center [1366, 184] width 69 height 21
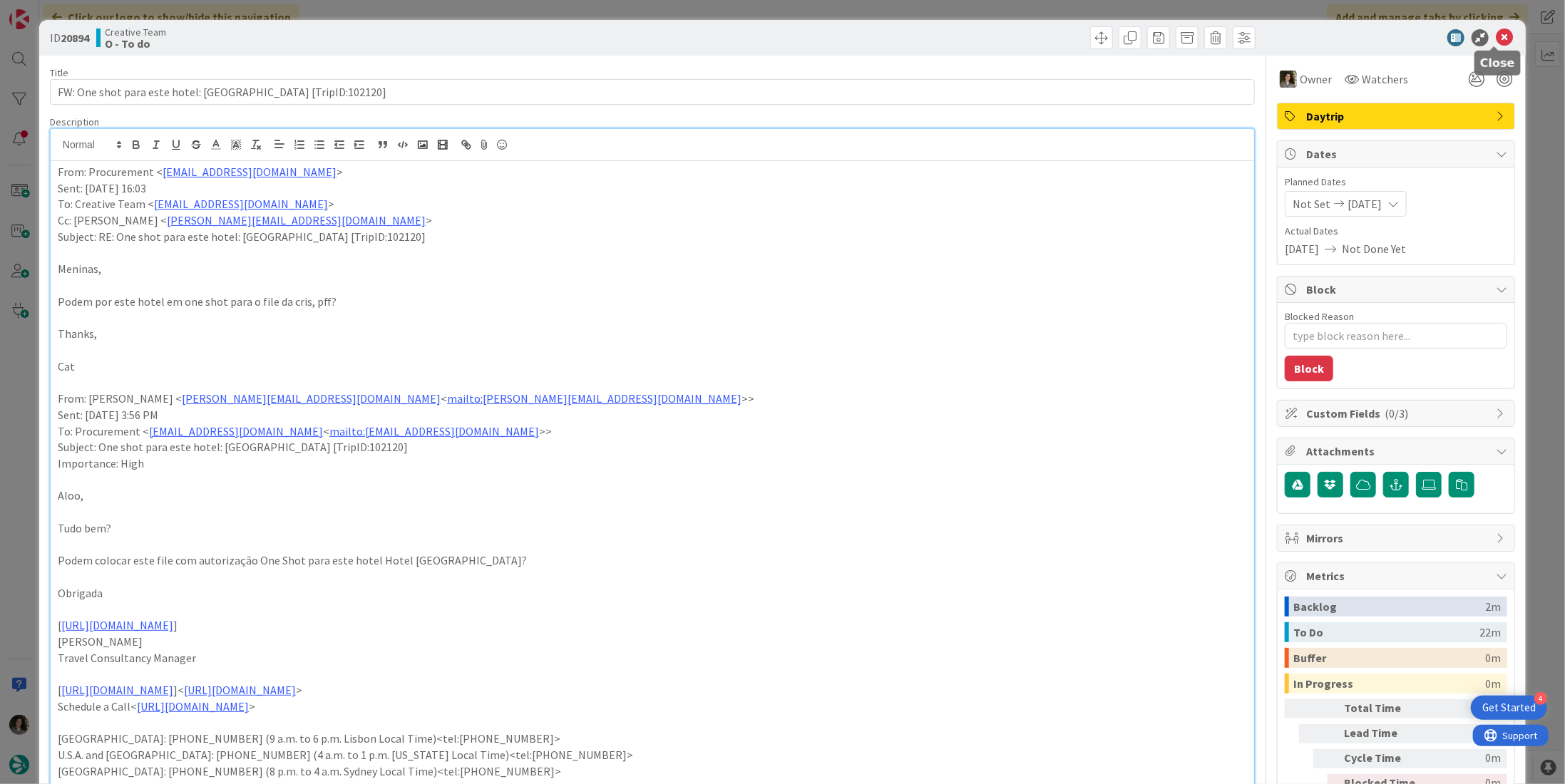
click at [1496, 34] on icon at bounding box center [1505, 37] width 17 height 17
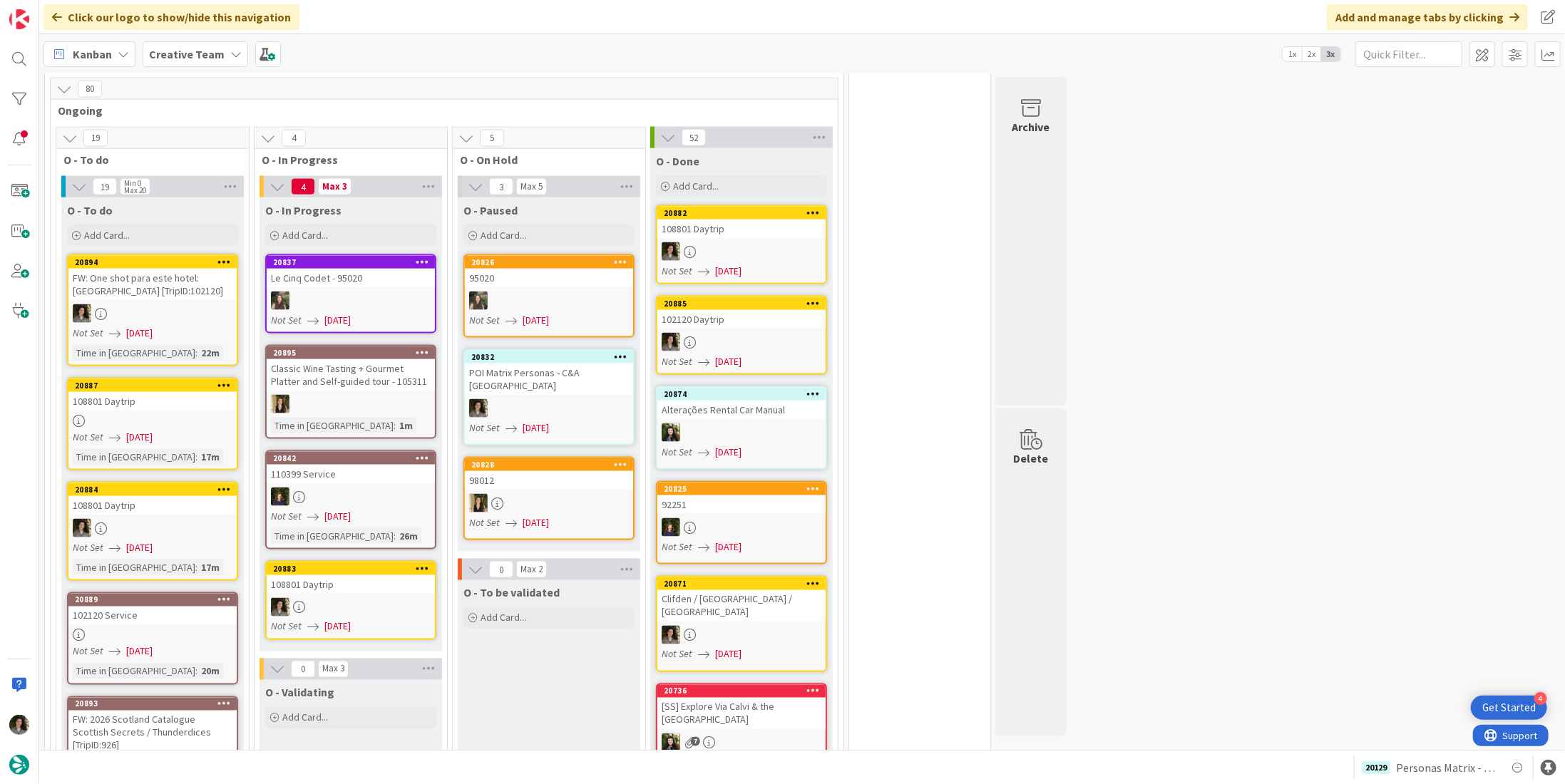
click at [122, 378] on link "20887 108801 Daytrip Not Set 08/12/2025 Time in Column : 17m" at bounding box center [152, 423] width 171 height 93
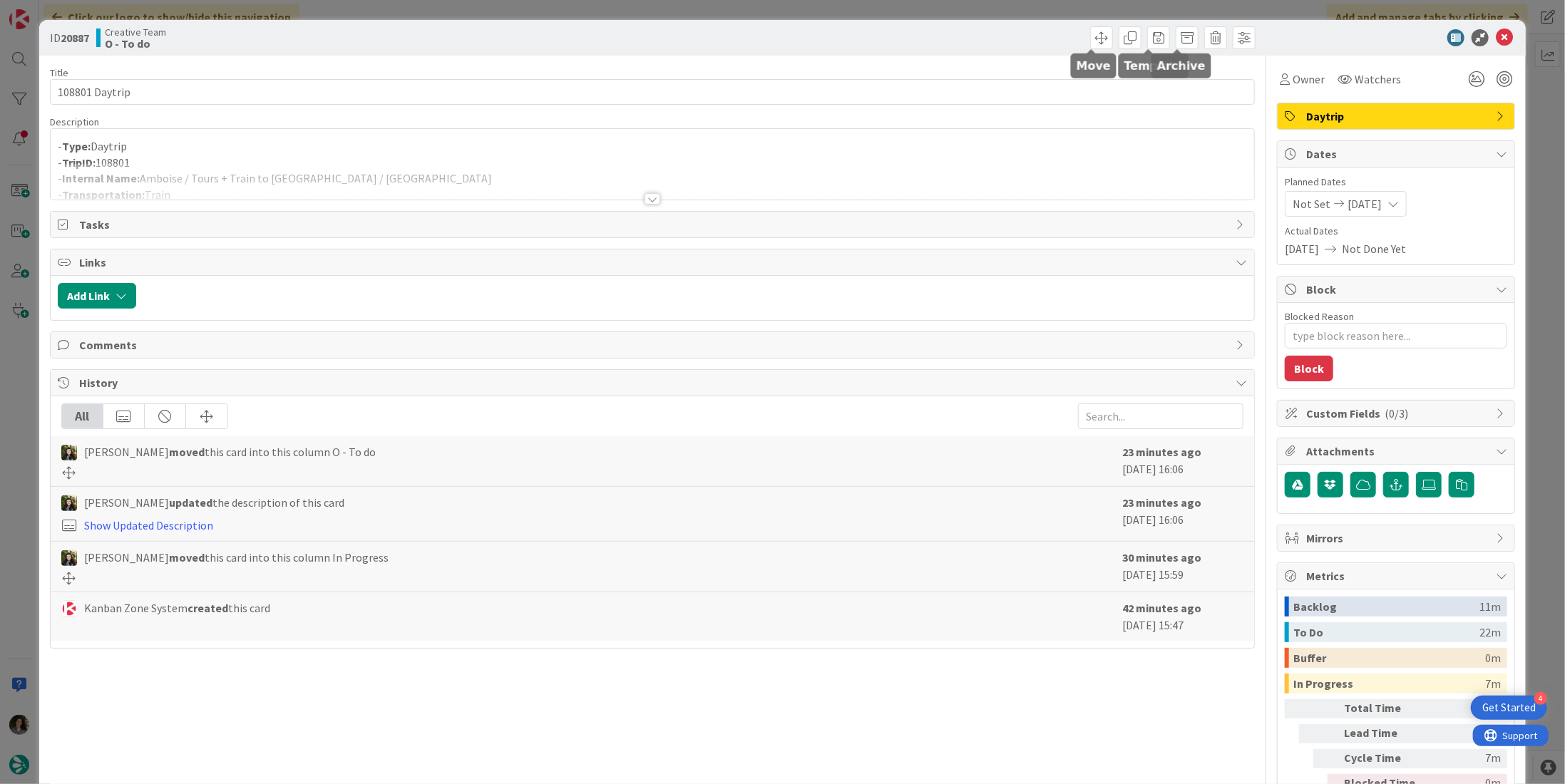
type textarea "x"
click at [1298, 77] on span "Owner" at bounding box center [1309, 79] width 32 height 17
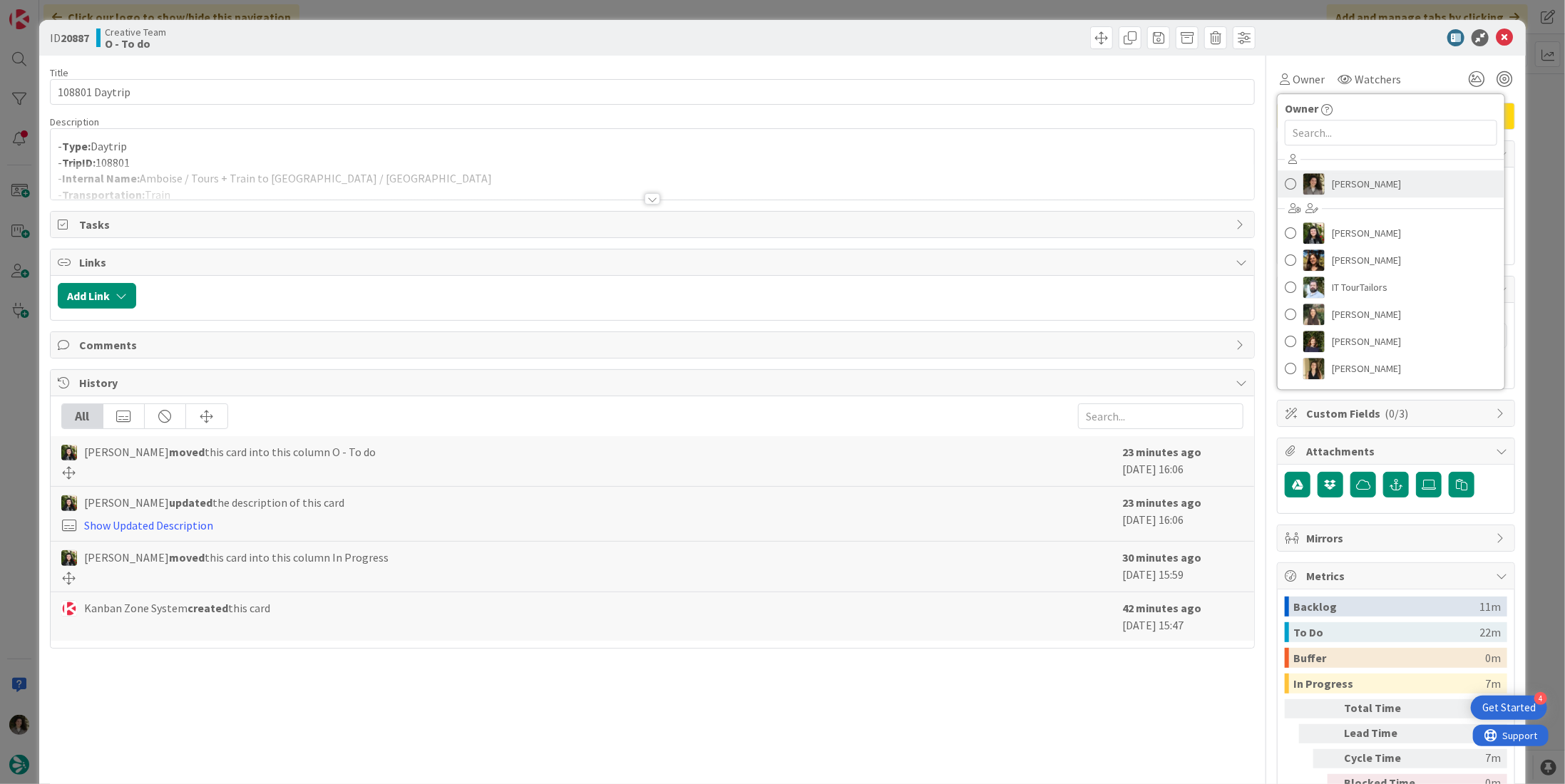
scroll to position [1310, 0]
click at [1386, 183] on link "[PERSON_NAME]" at bounding box center [1391, 184] width 227 height 27
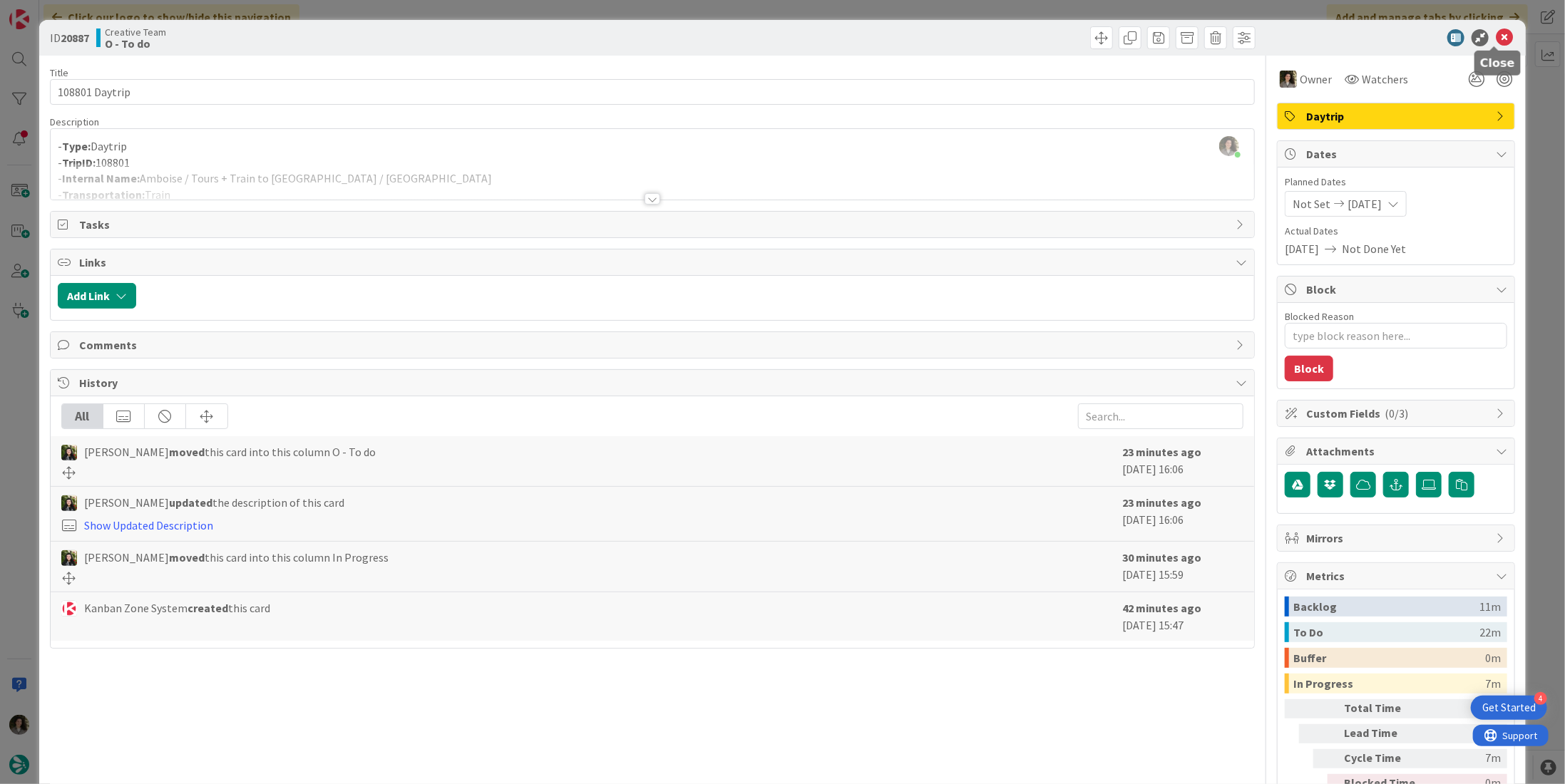
click at [1496, 37] on icon at bounding box center [1505, 37] width 17 height 17
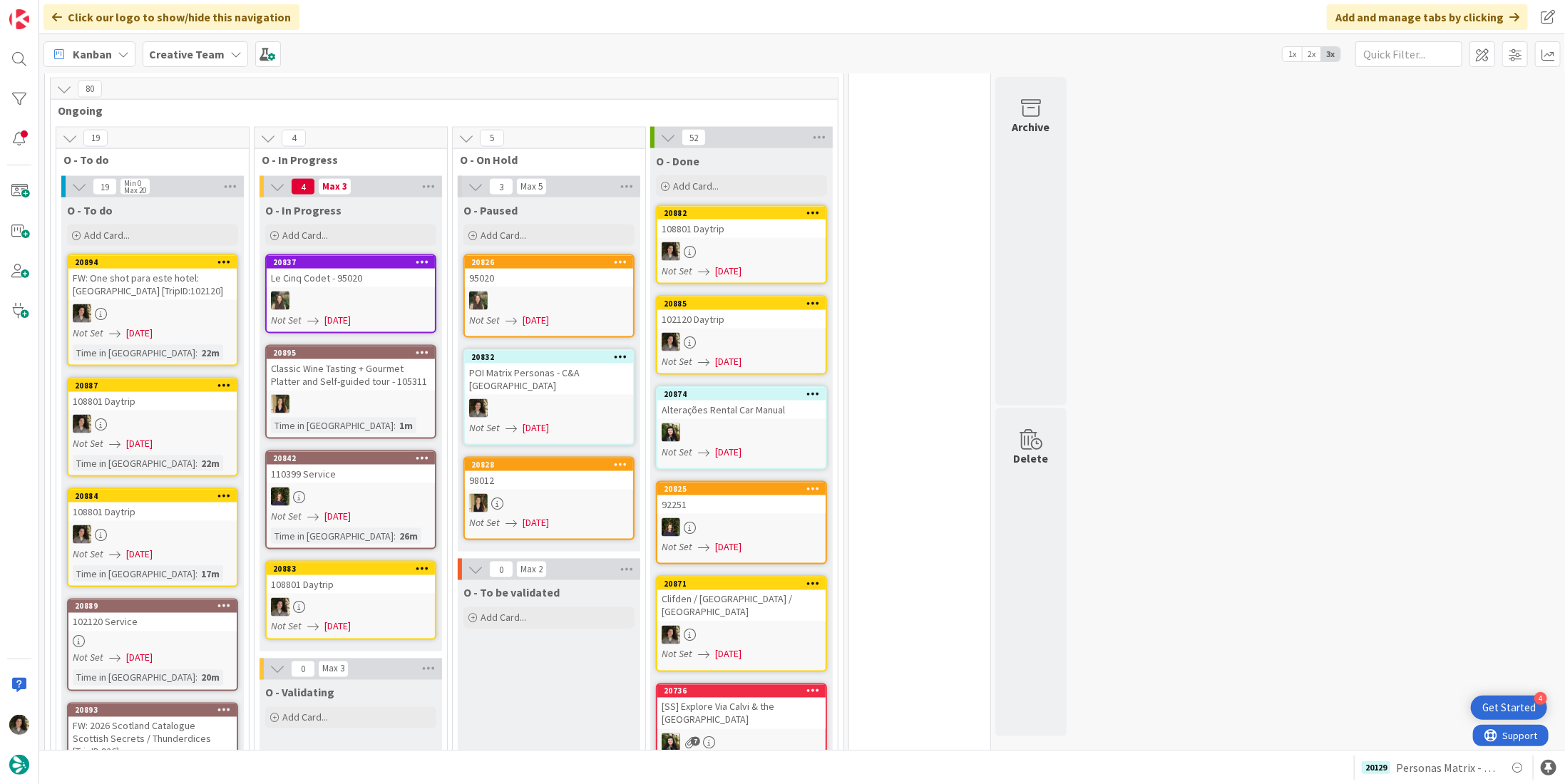
click at [327, 572] on link "20883 108801 Daytrip Not Set 08/12/2025" at bounding box center [350, 600] width 171 height 79
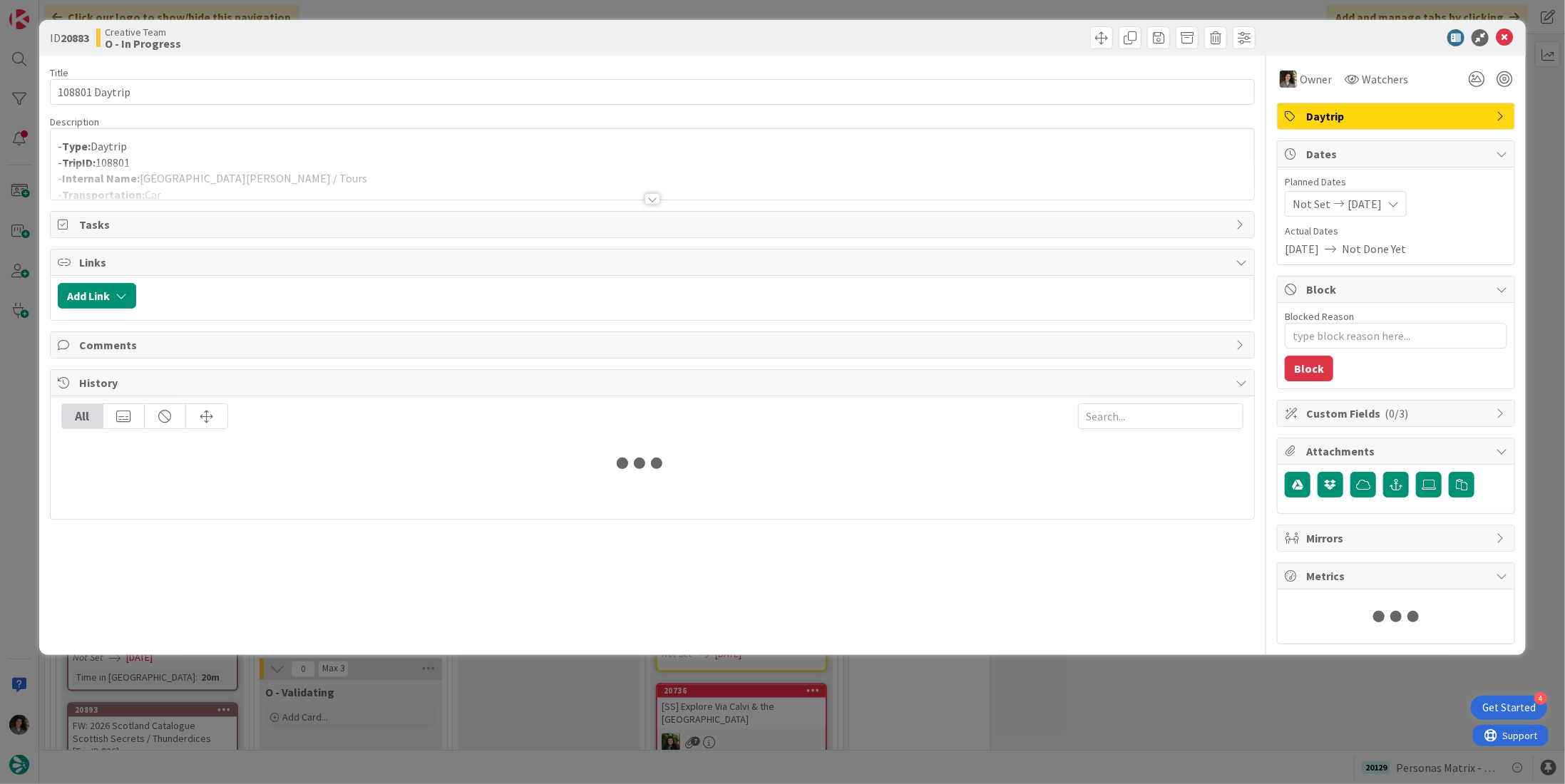
click at [339, 174] on div at bounding box center [652, 181] width 1204 height 37
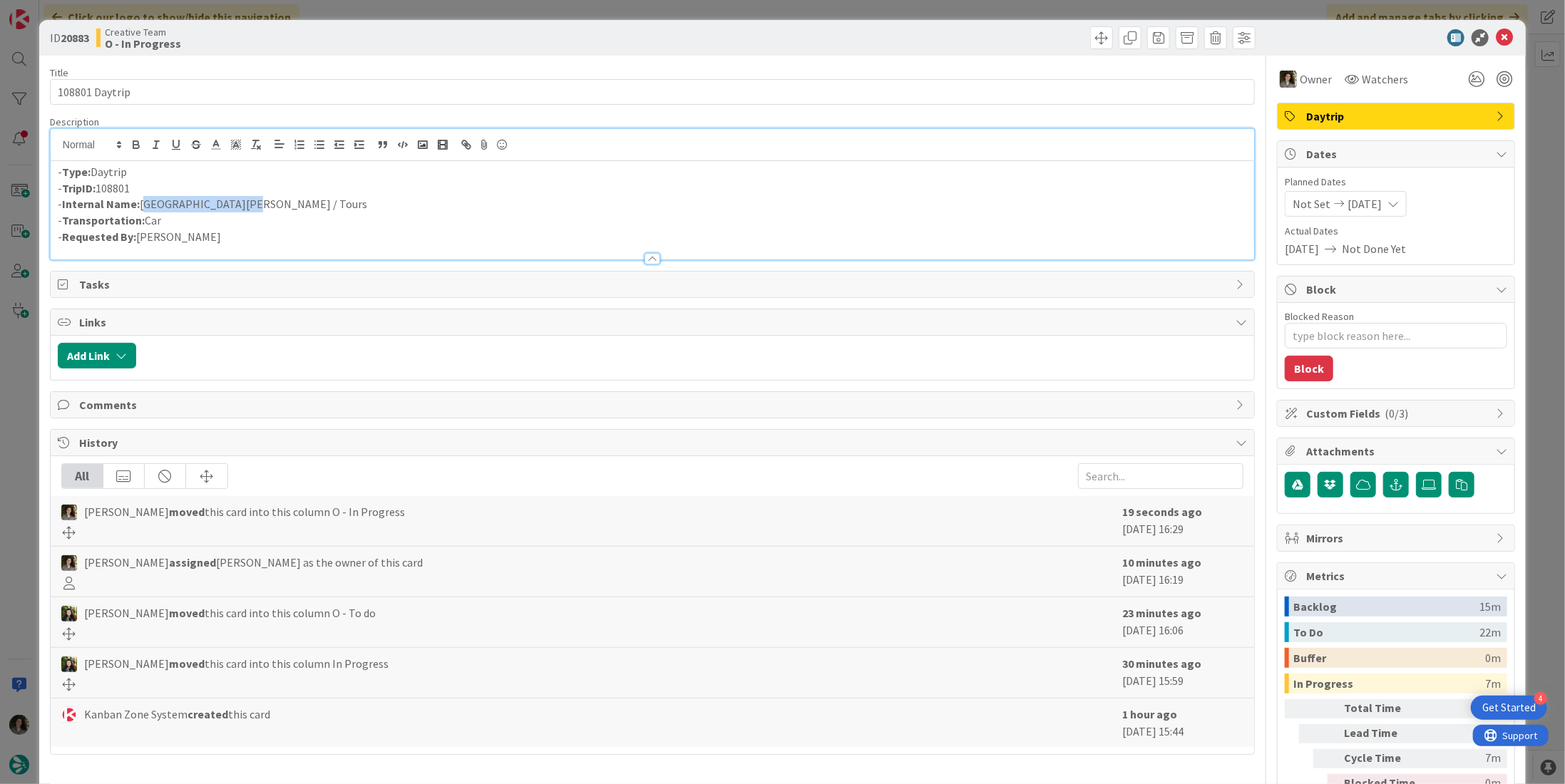
drag, startPoint x: 215, startPoint y: 202, endPoint x: 142, endPoint y: 204, distance: 73.0
click at [142, 204] on p "- Internal Name: La Rochelle / Tours" at bounding box center [652, 204] width 1190 height 16
copy p "La Rochelle / Tours"
click at [1496, 40] on icon at bounding box center [1505, 37] width 17 height 17
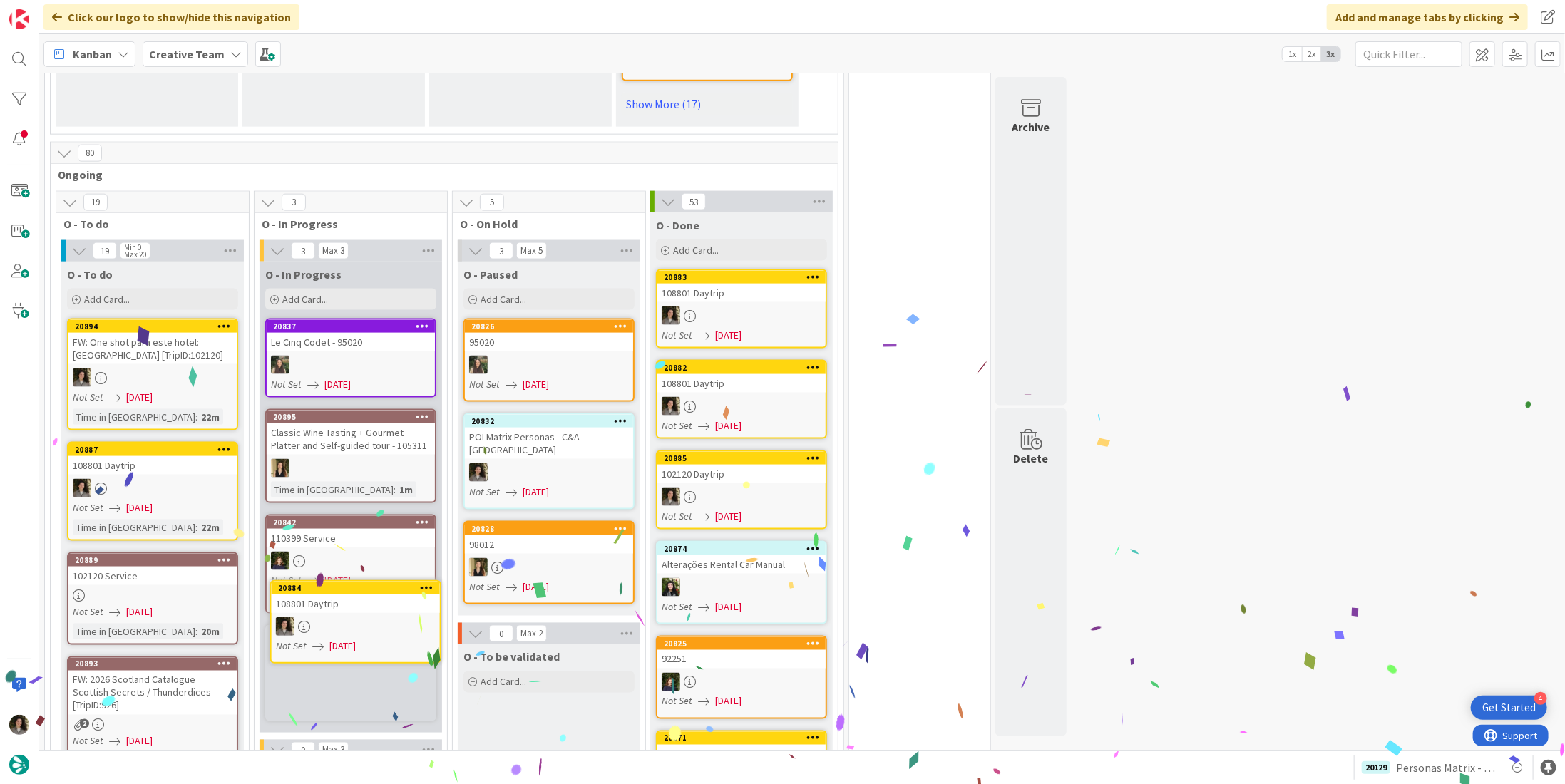
scroll to position [1256, 0]
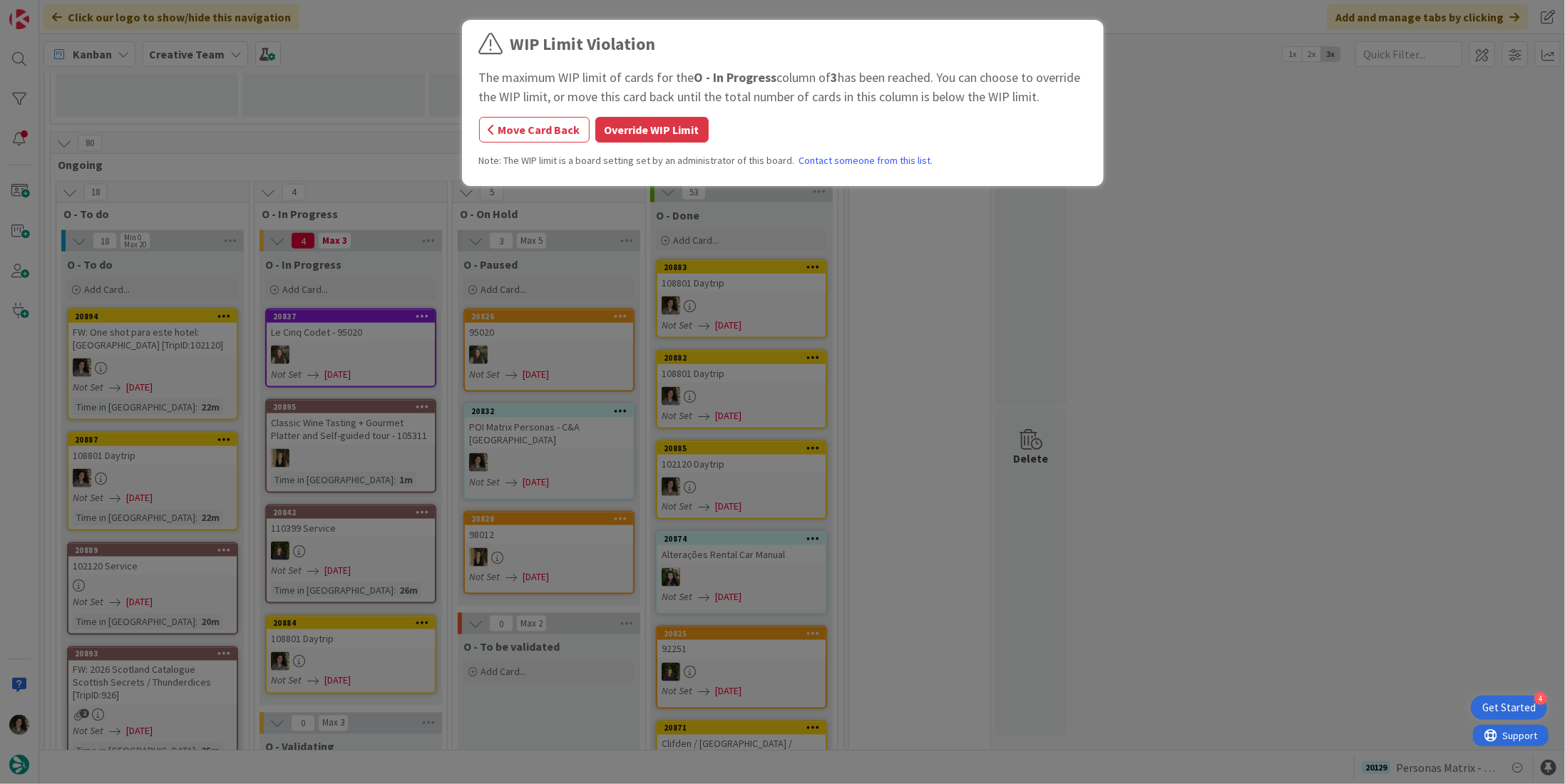
drag, startPoint x: 653, startPoint y: 126, endPoint x: 642, endPoint y: 134, distance: 13.6
click at [653, 126] on button "Override WIP Limit" at bounding box center [652, 130] width 113 height 26
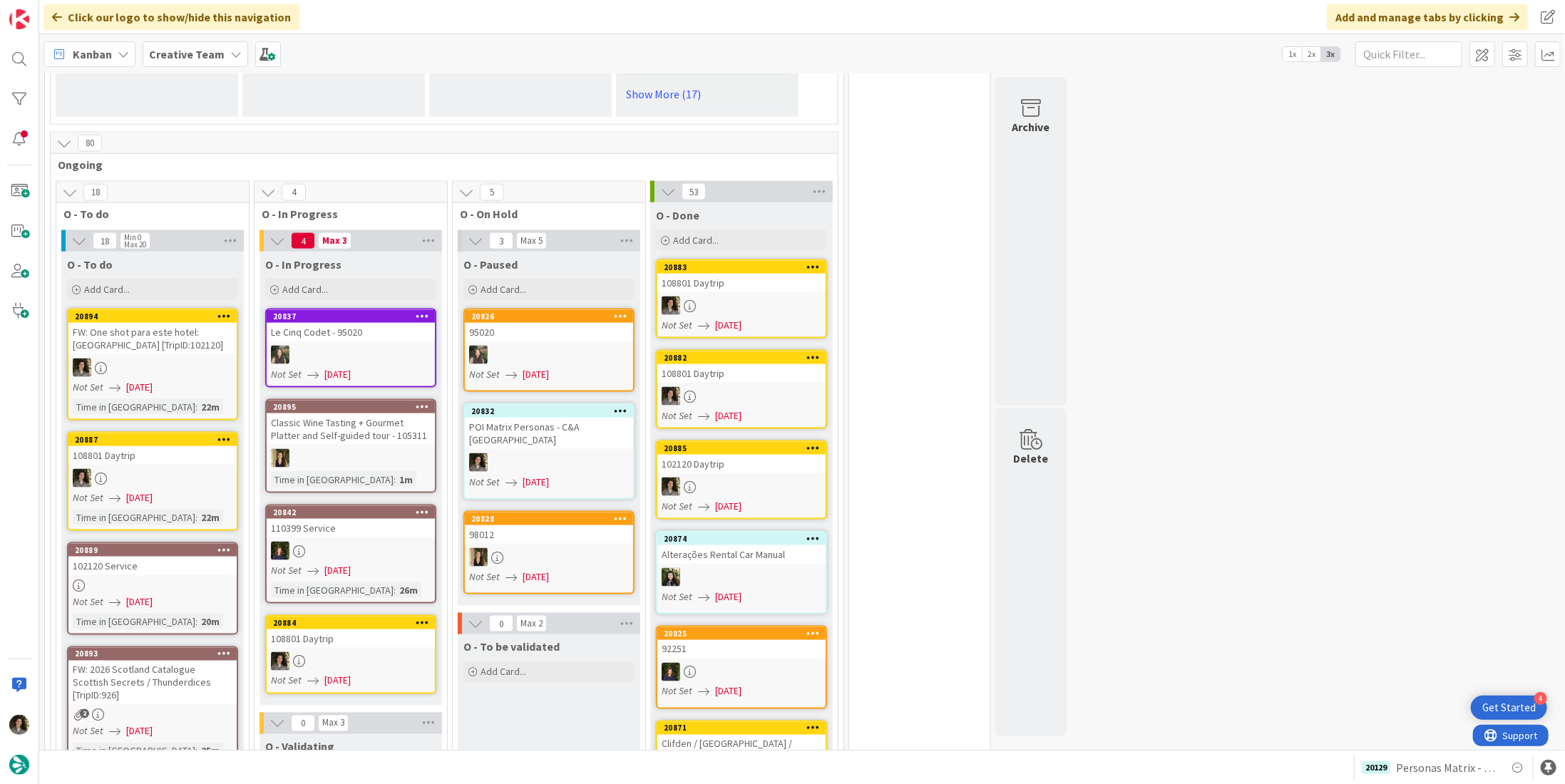
click at [320, 629] on div "108801 Daytrip" at bounding box center [351, 639] width 168 height 19
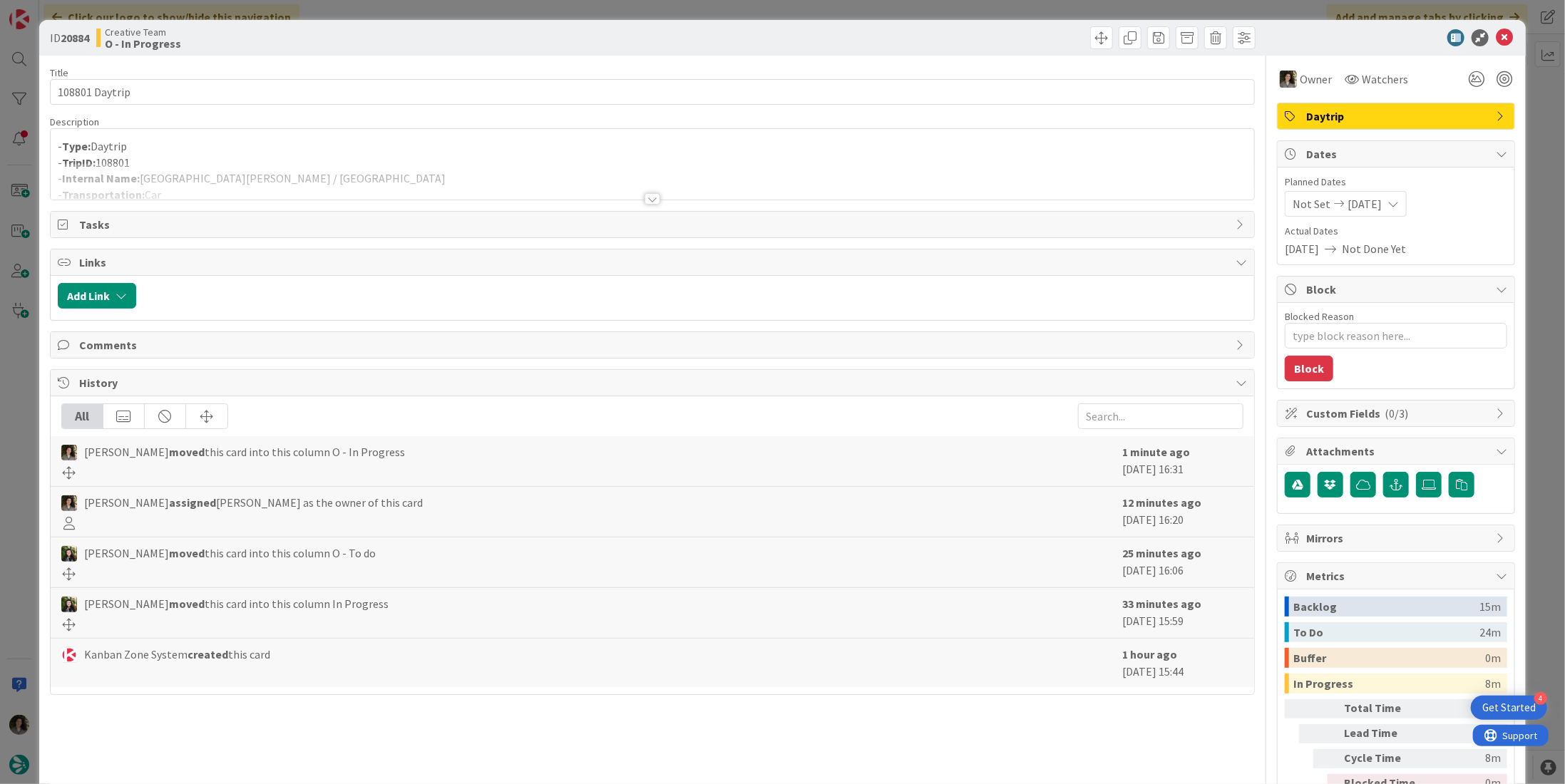
click at [416, 143] on p "- Type: Daytrip" at bounding box center [652, 146] width 1190 height 16
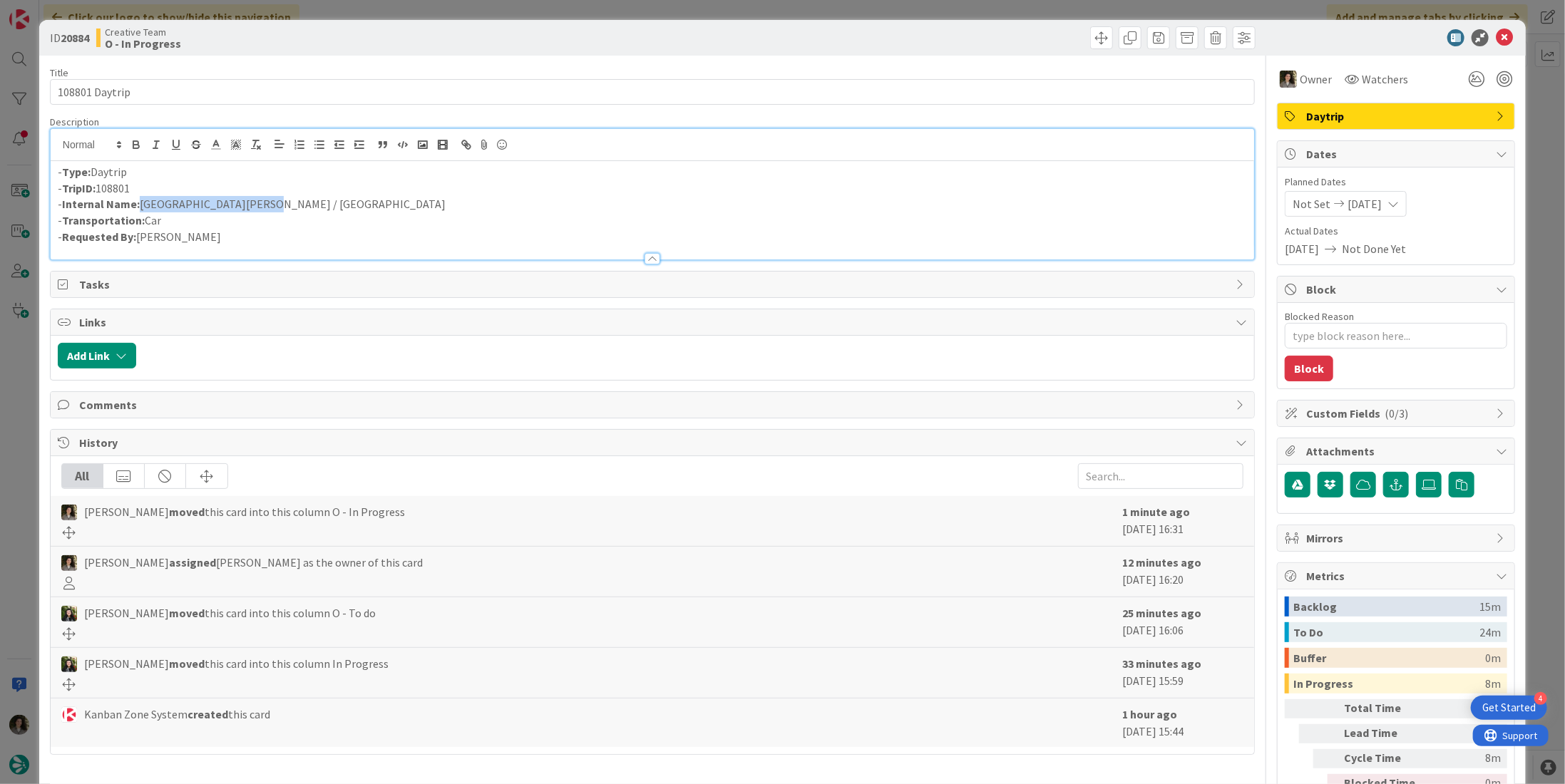
drag, startPoint x: 269, startPoint y: 202, endPoint x: 139, endPoint y: 210, distance: 130.2
click at [139, 210] on p "- Internal Name: La Rochelle / Chambord" at bounding box center [652, 204] width 1190 height 16
click at [283, 196] on p "- Internal Name: La Rochelle / Chambord" at bounding box center [652, 204] width 1190 height 16
click at [270, 198] on p "- Internal Name: La Rochelle / Chambord" at bounding box center [652, 204] width 1190 height 16
drag, startPoint x: 251, startPoint y: 206, endPoint x: 143, endPoint y: 206, distance: 108.0
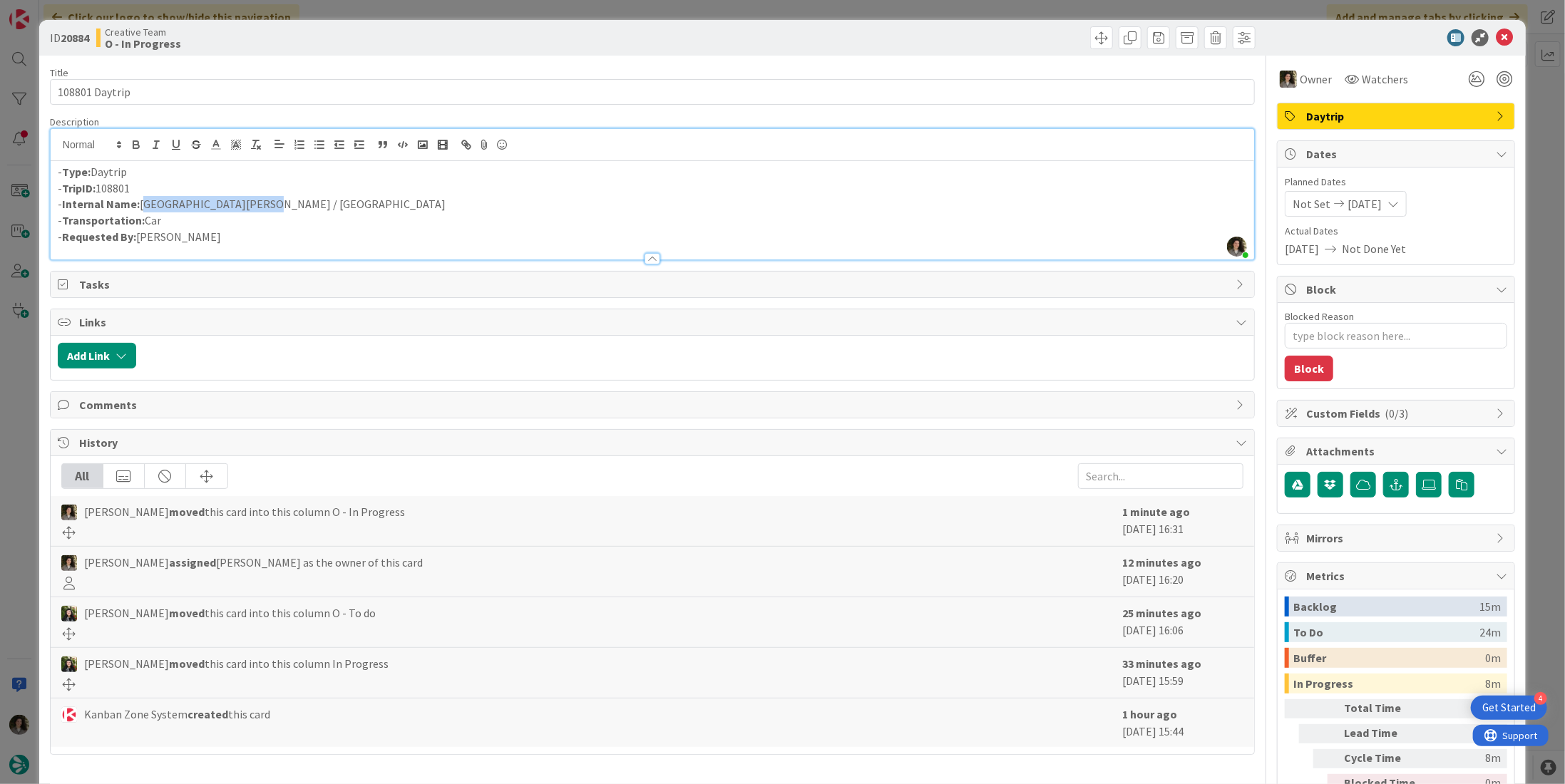
click at [143, 206] on p "- Internal Name: La Rochelle / Chambord" at bounding box center [652, 204] width 1190 height 16
copy p "La Rochelle / Chambord"
click at [1496, 33] on icon at bounding box center [1505, 37] width 17 height 17
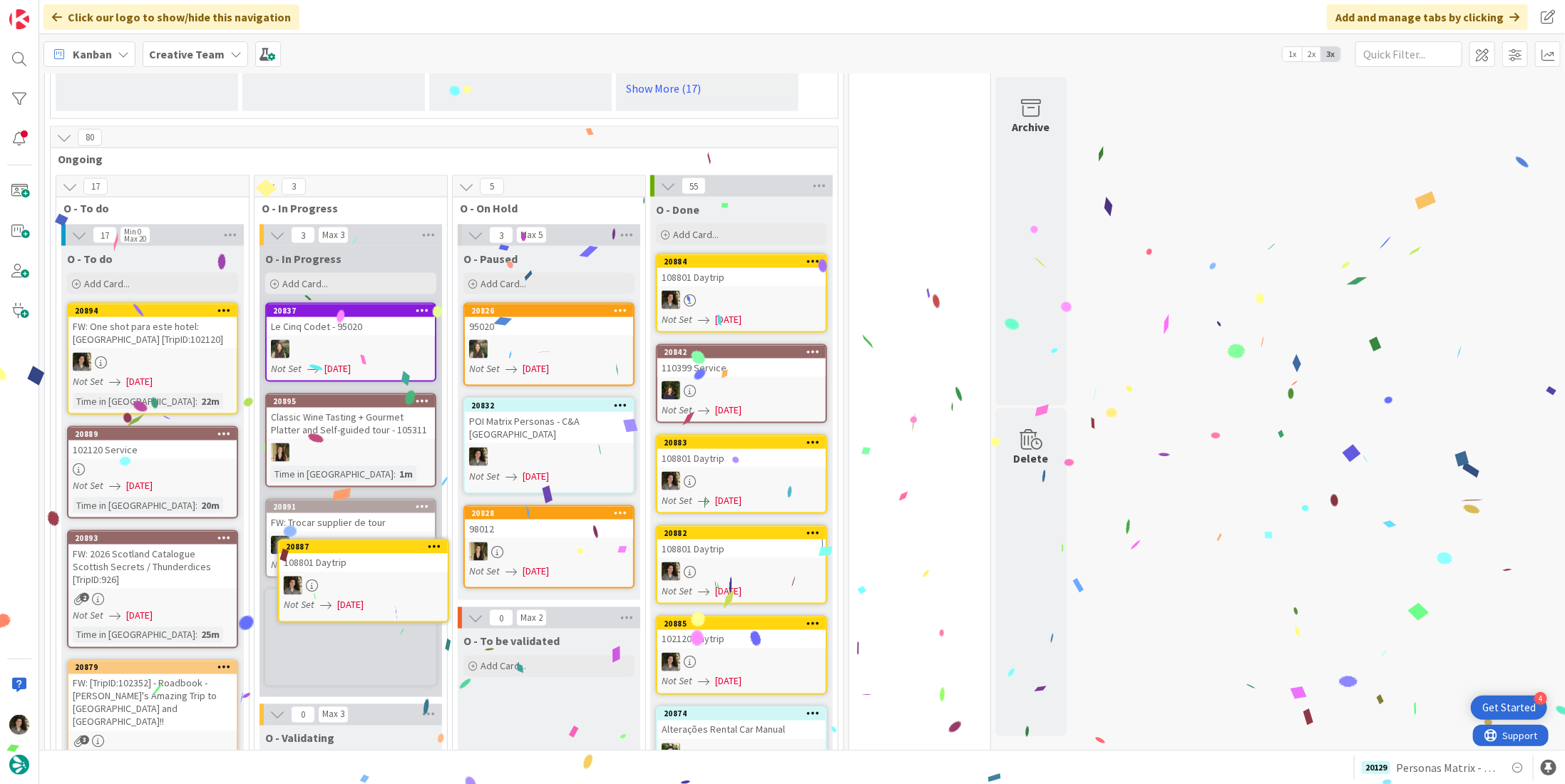
scroll to position [1268, 0]
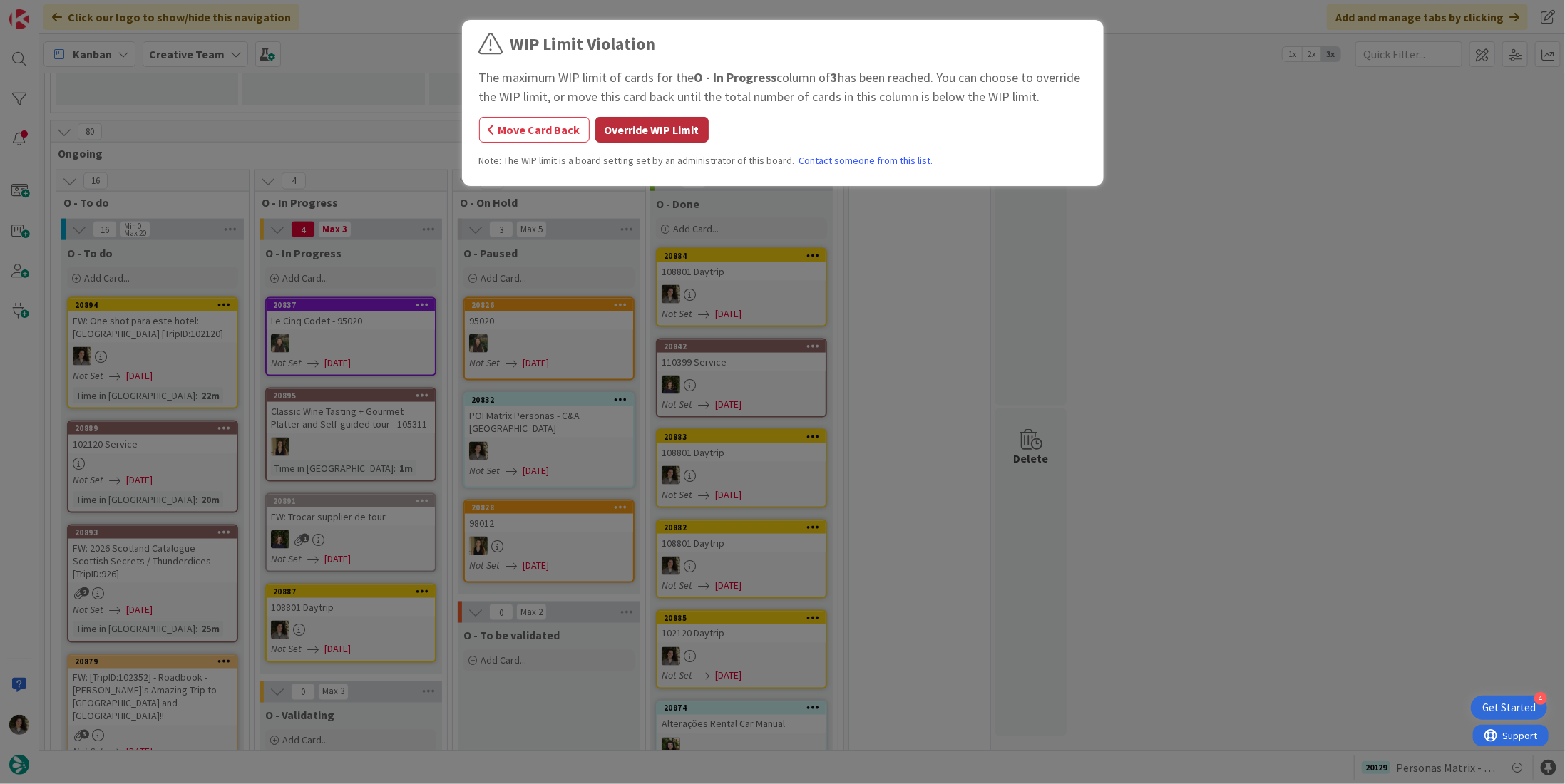
click at [689, 129] on button "Override WIP Limit" at bounding box center [652, 130] width 113 height 26
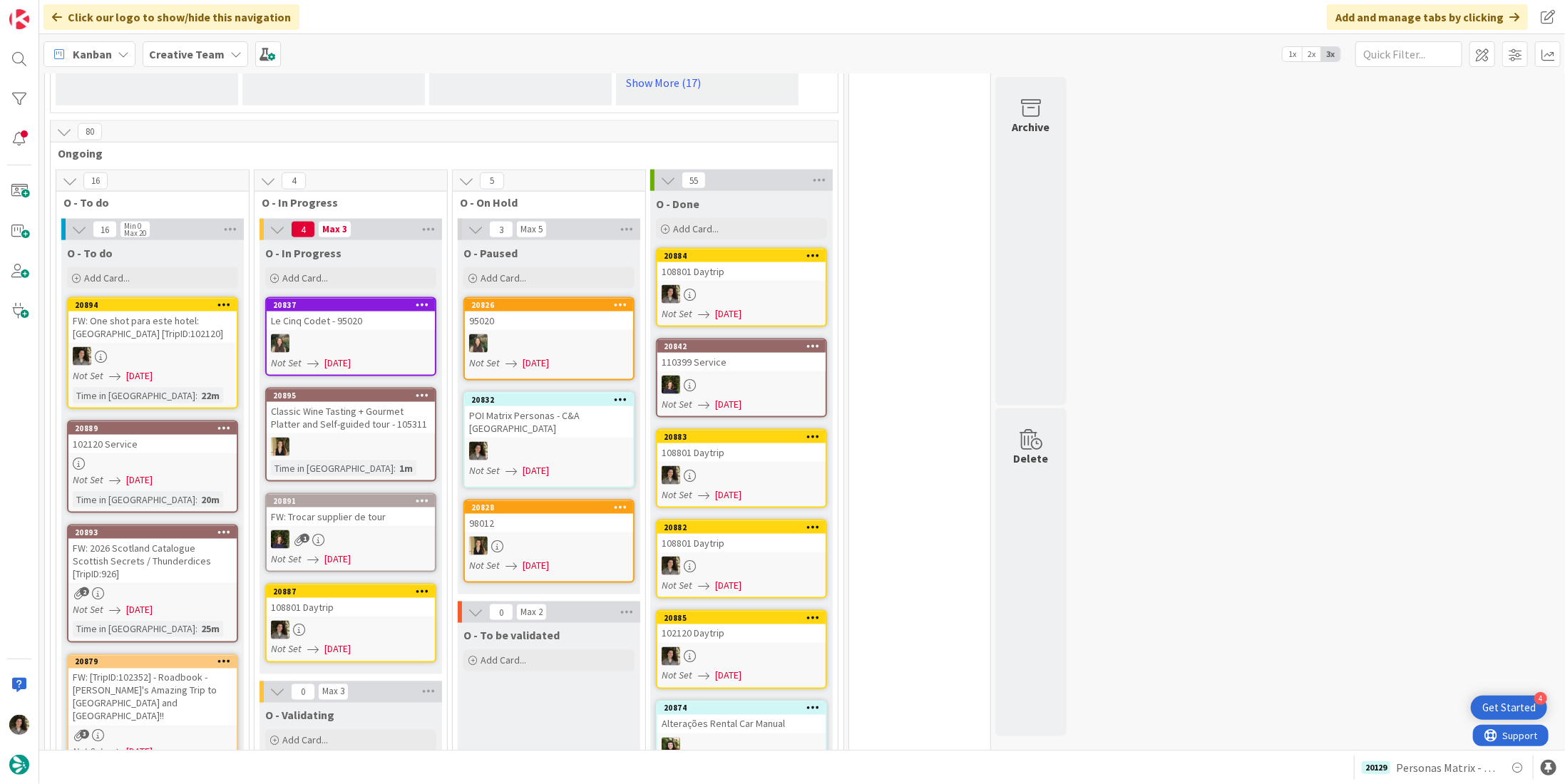
click at [360, 621] on div at bounding box center [351, 630] width 168 height 19
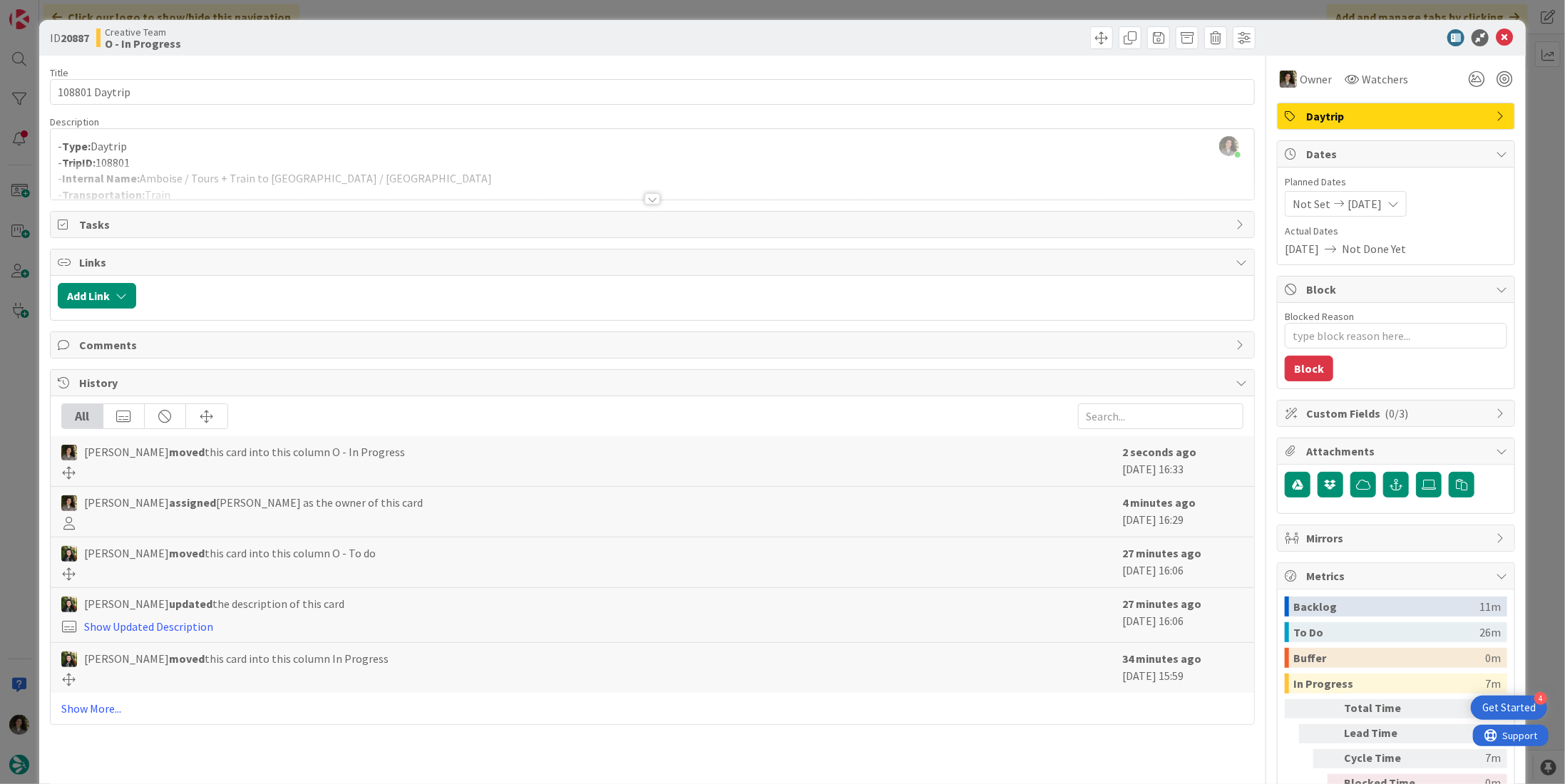
click at [651, 196] on div at bounding box center [652, 198] width 15 height 11
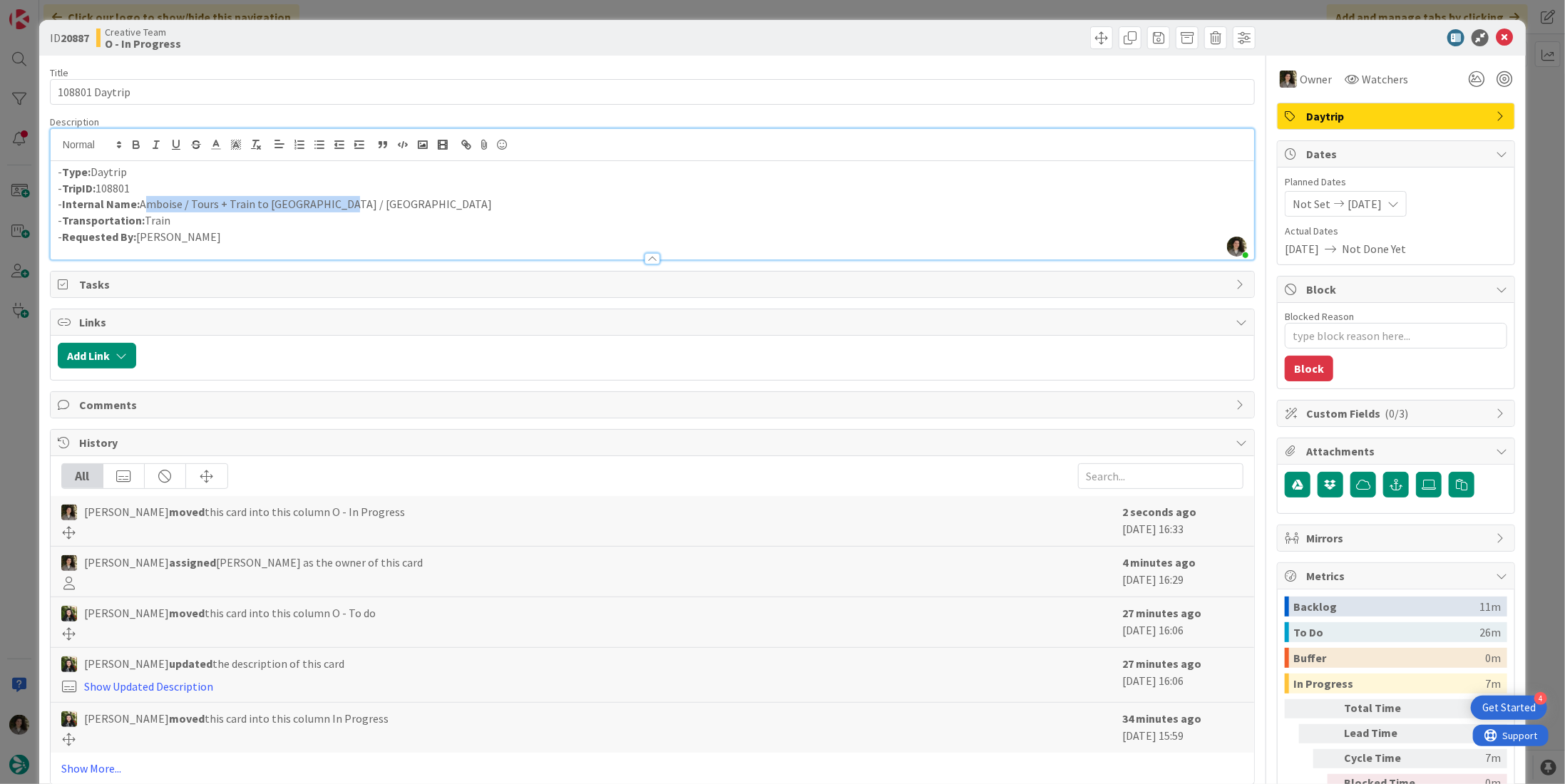
drag, startPoint x: 318, startPoint y: 205, endPoint x: 141, endPoint y: 204, distance: 177.0
click at [141, 204] on p "- Internal Name: Amboise / Tours + Train to Paris / Reims" at bounding box center [652, 204] width 1190 height 16
copy p "Amboise / Tours + Train to Paris / Reims"
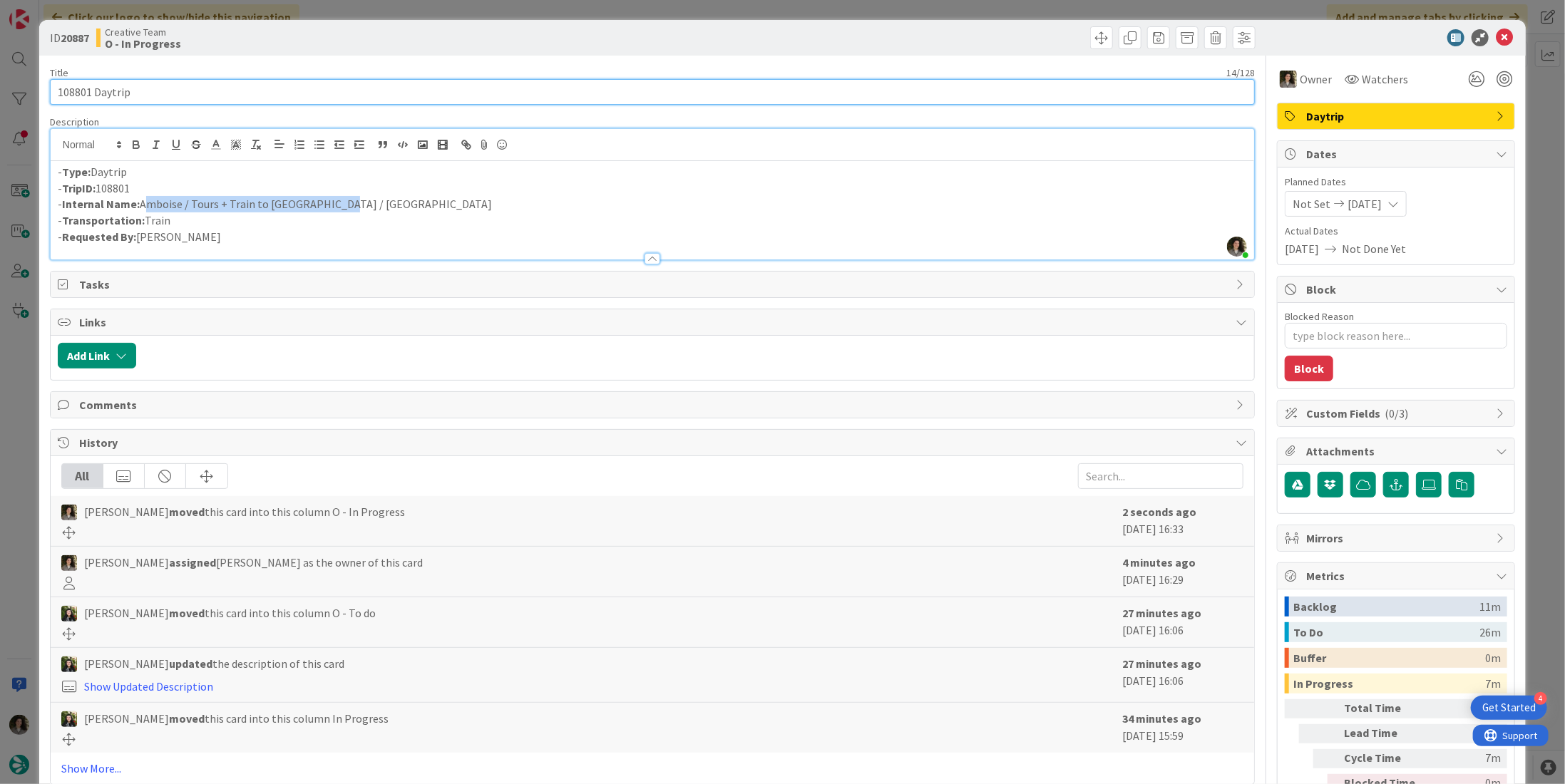
click at [222, 94] on input "108801 Daytrip" at bounding box center [652, 92] width 1205 height 26
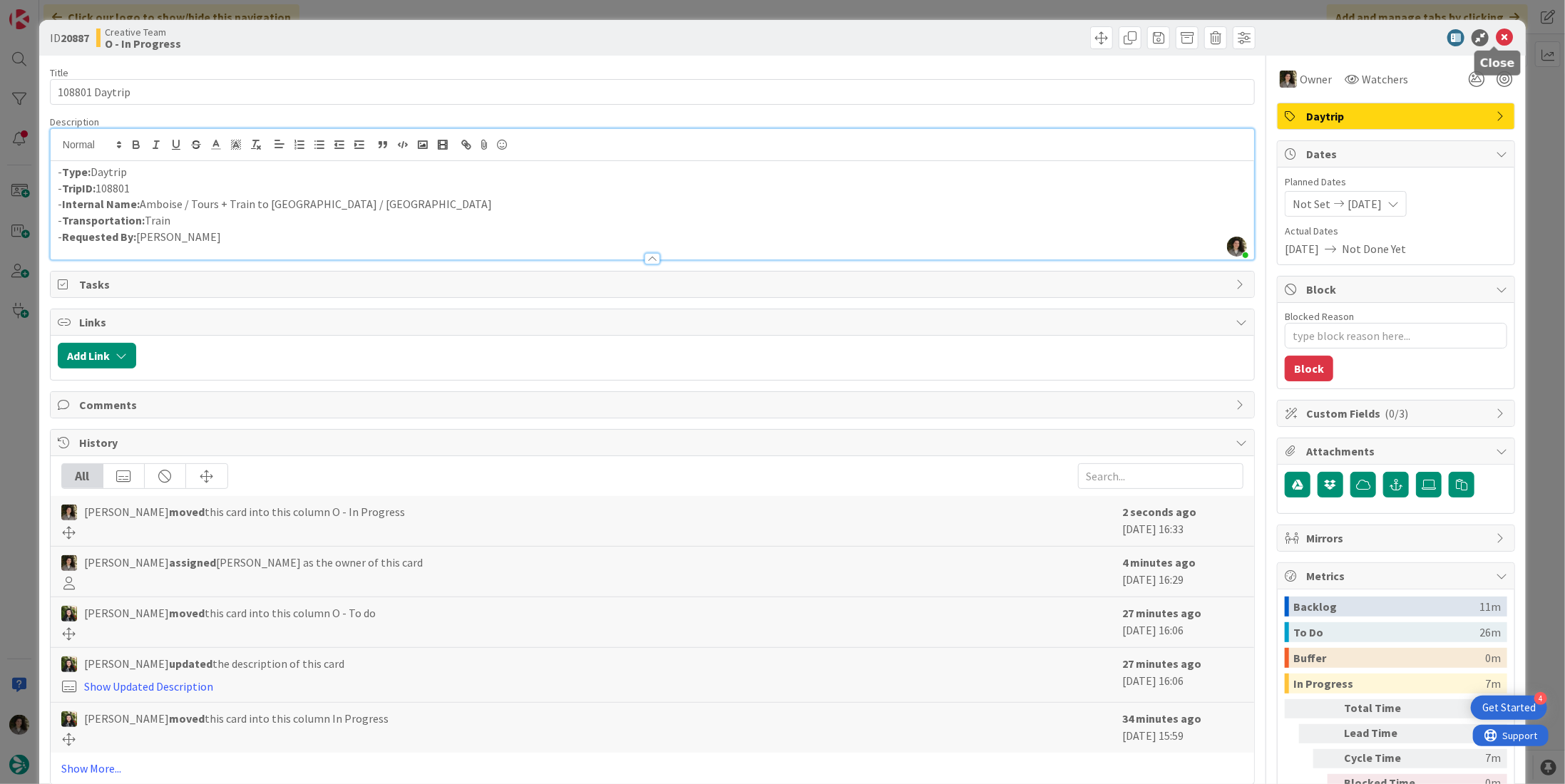
click at [1496, 37] on icon at bounding box center [1505, 37] width 17 height 17
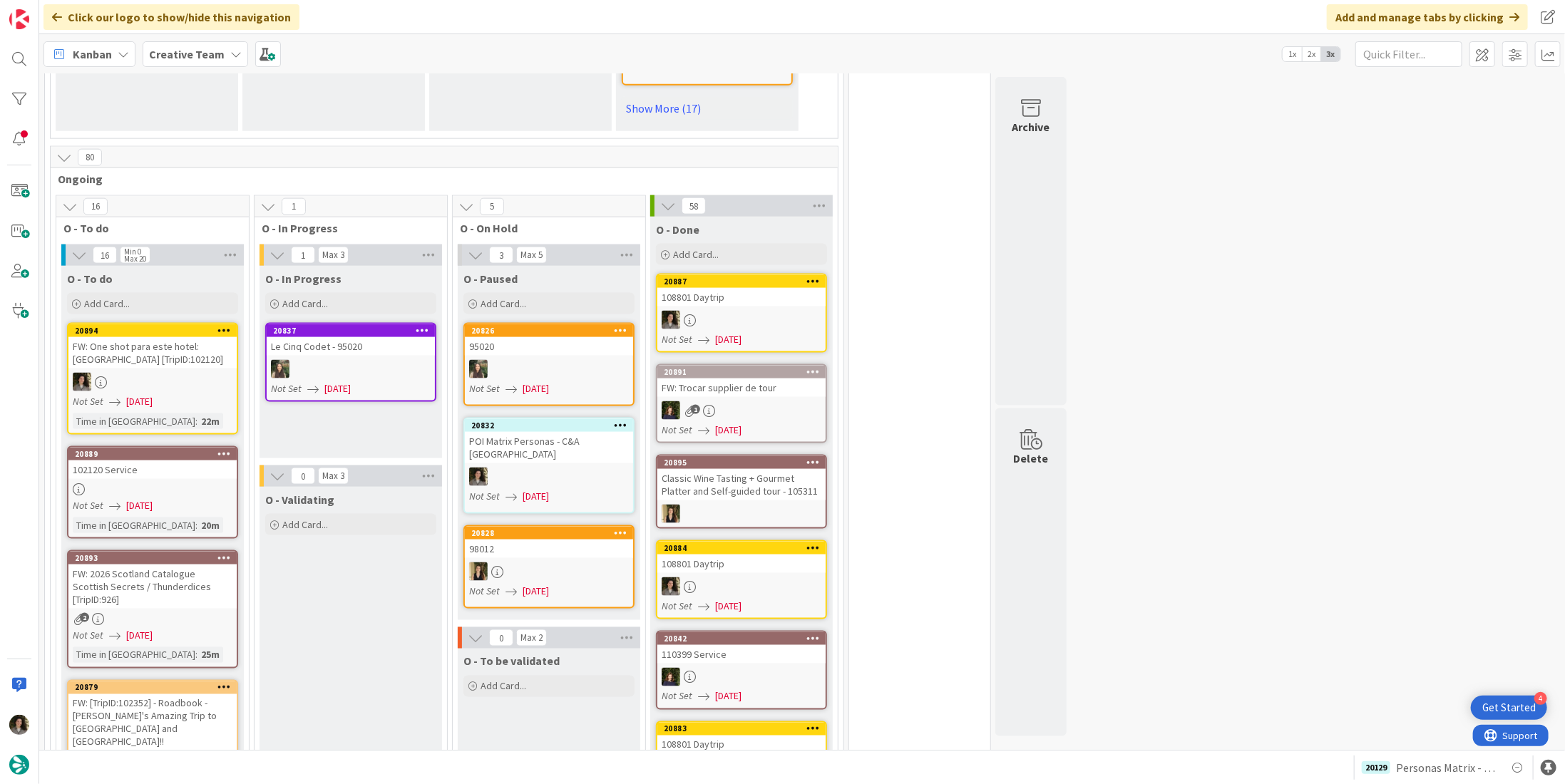
scroll to position [1234, 0]
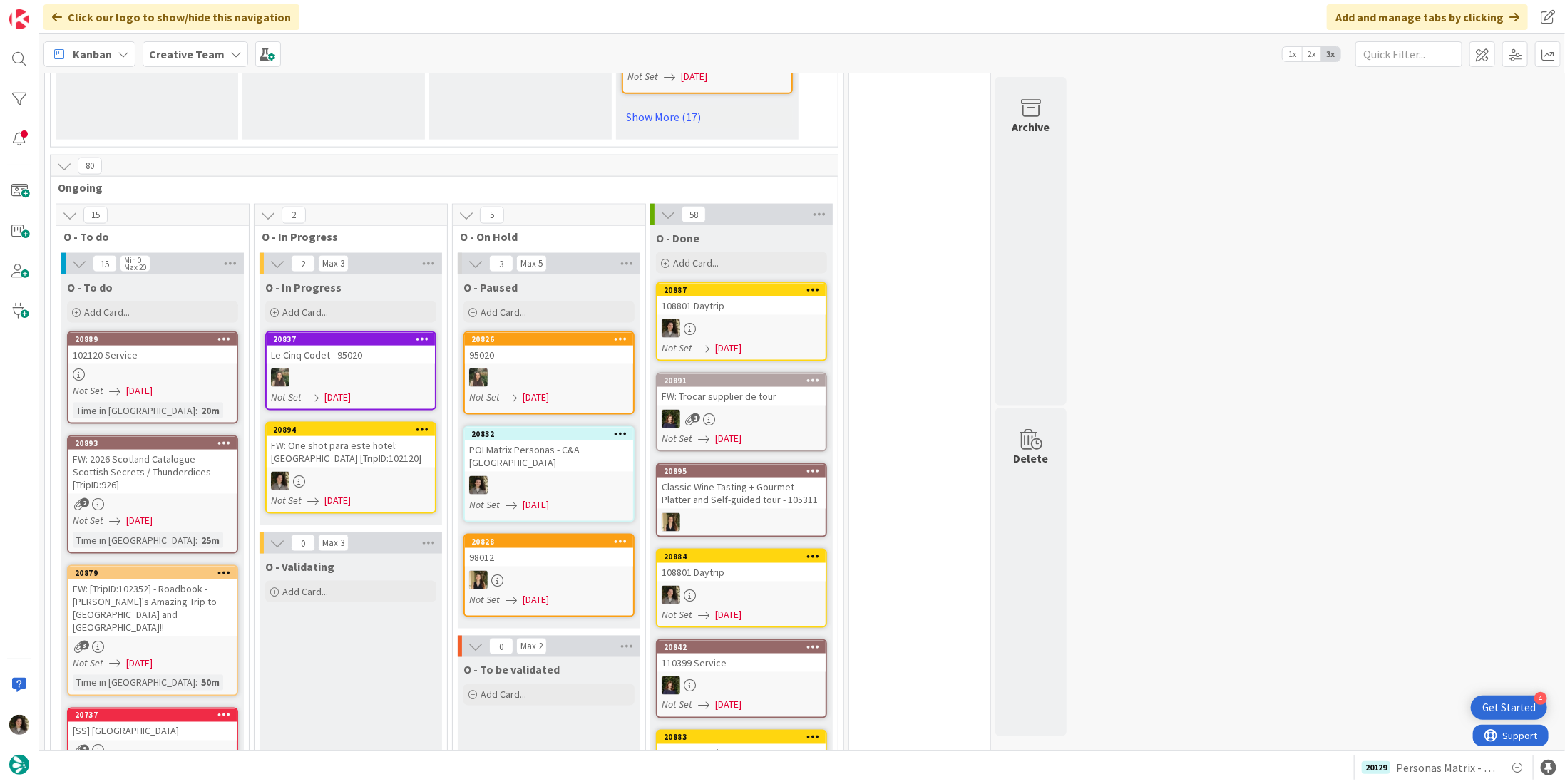
click at [343, 436] on div "FW: One shot para este hotel: [GEOGRAPHIC_DATA] [TripID:102120]" at bounding box center [351, 452] width 168 height 31
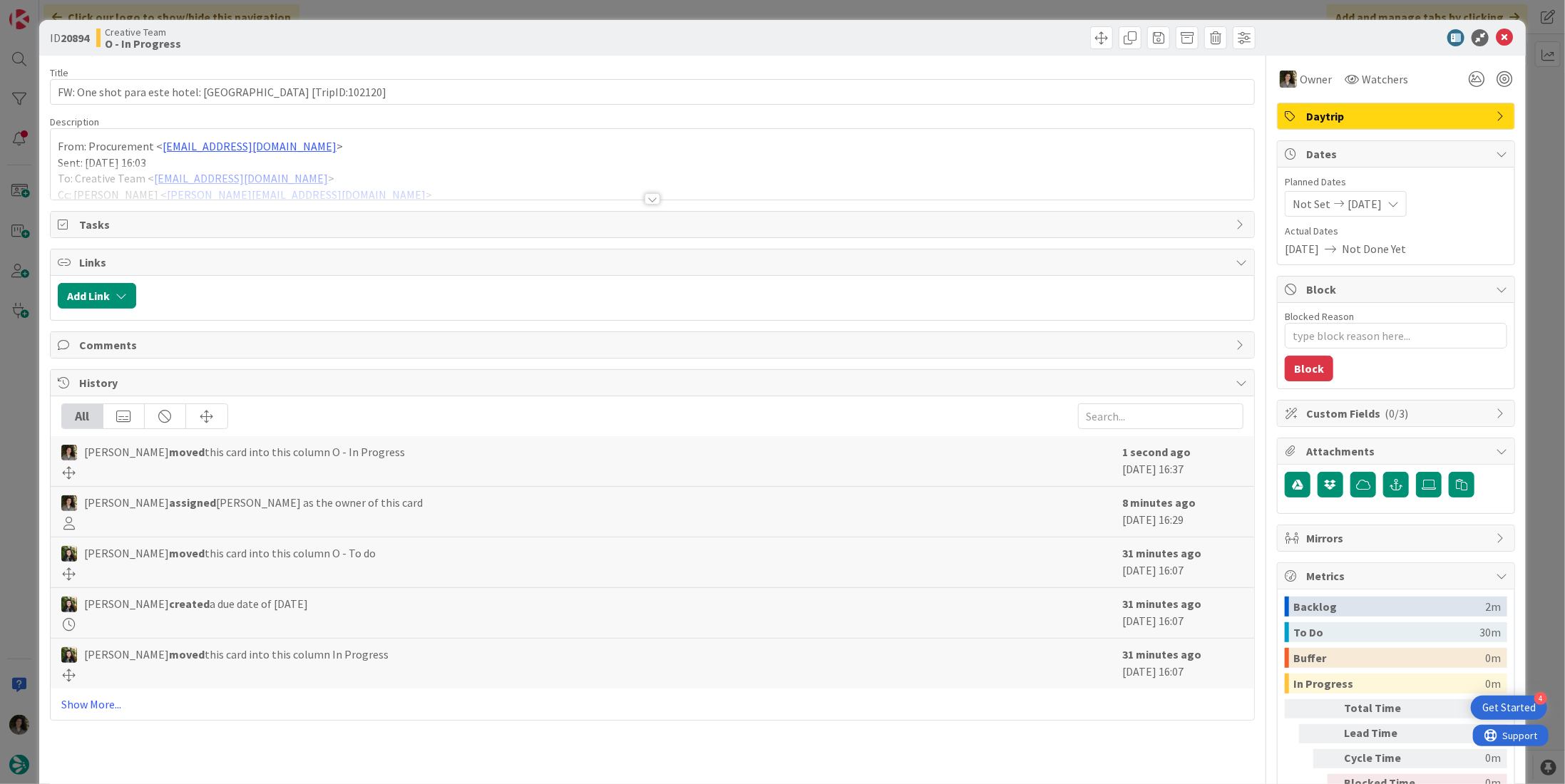
click at [646, 198] on div at bounding box center [652, 198] width 15 height 11
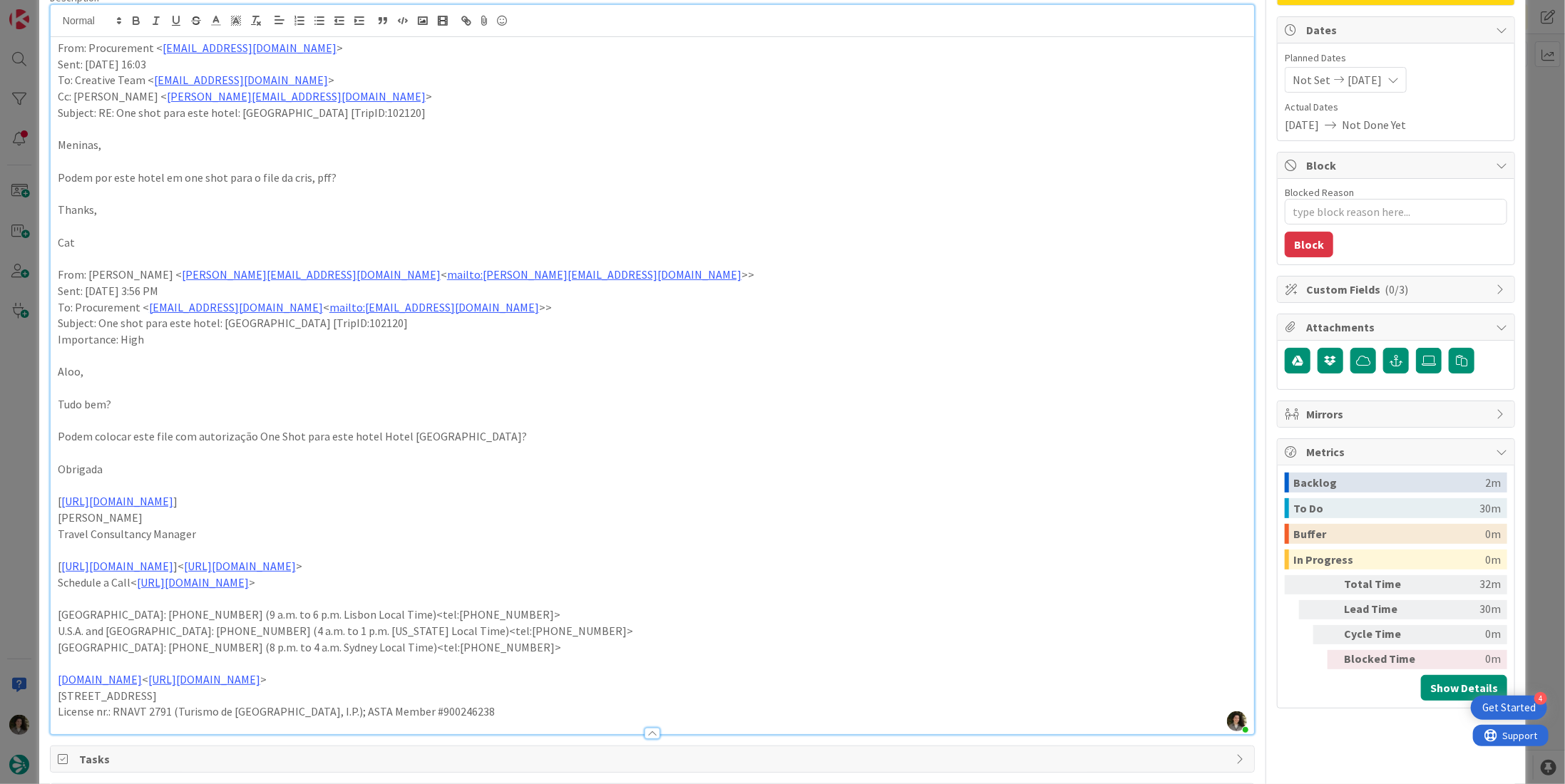
scroll to position [143, 0]
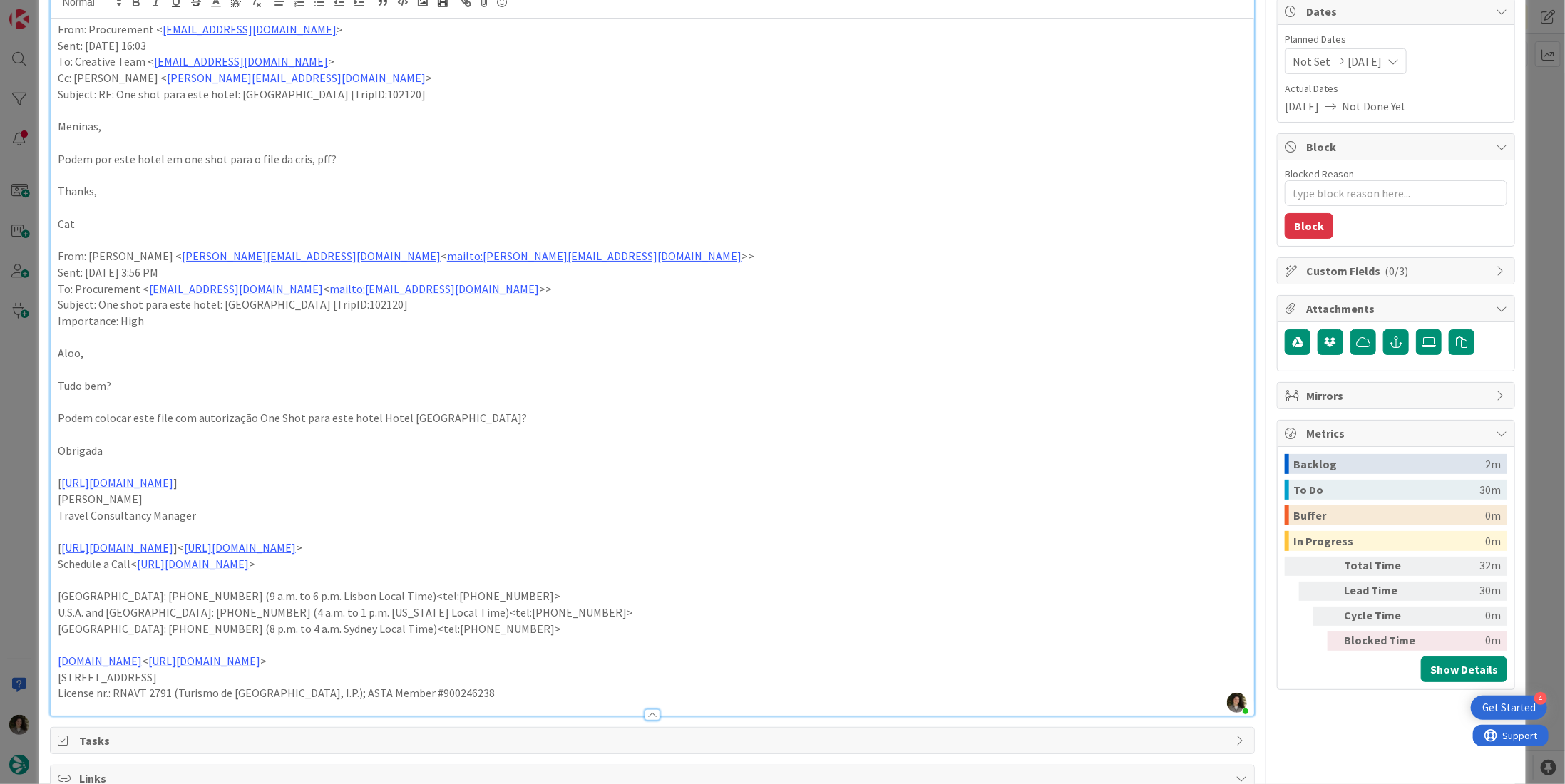
click at [342, 418] on p "Podem colocar este file com autorização One Shot para este hotel Hotel Des Deux…" at bounding box center [652, 418] width 1190 height 16
drag, startPoint x: 396, startPoint y: 412, endPoint x: 458, endPoint y: 420, distance: 62.5
click at [458, 420] on p "Podem colocar este file com autorização One Shot para este hotel Hotel Des Deux…" at bounding box center [652, 418] width 1190 height 16
copy p "Des Deux Iles"
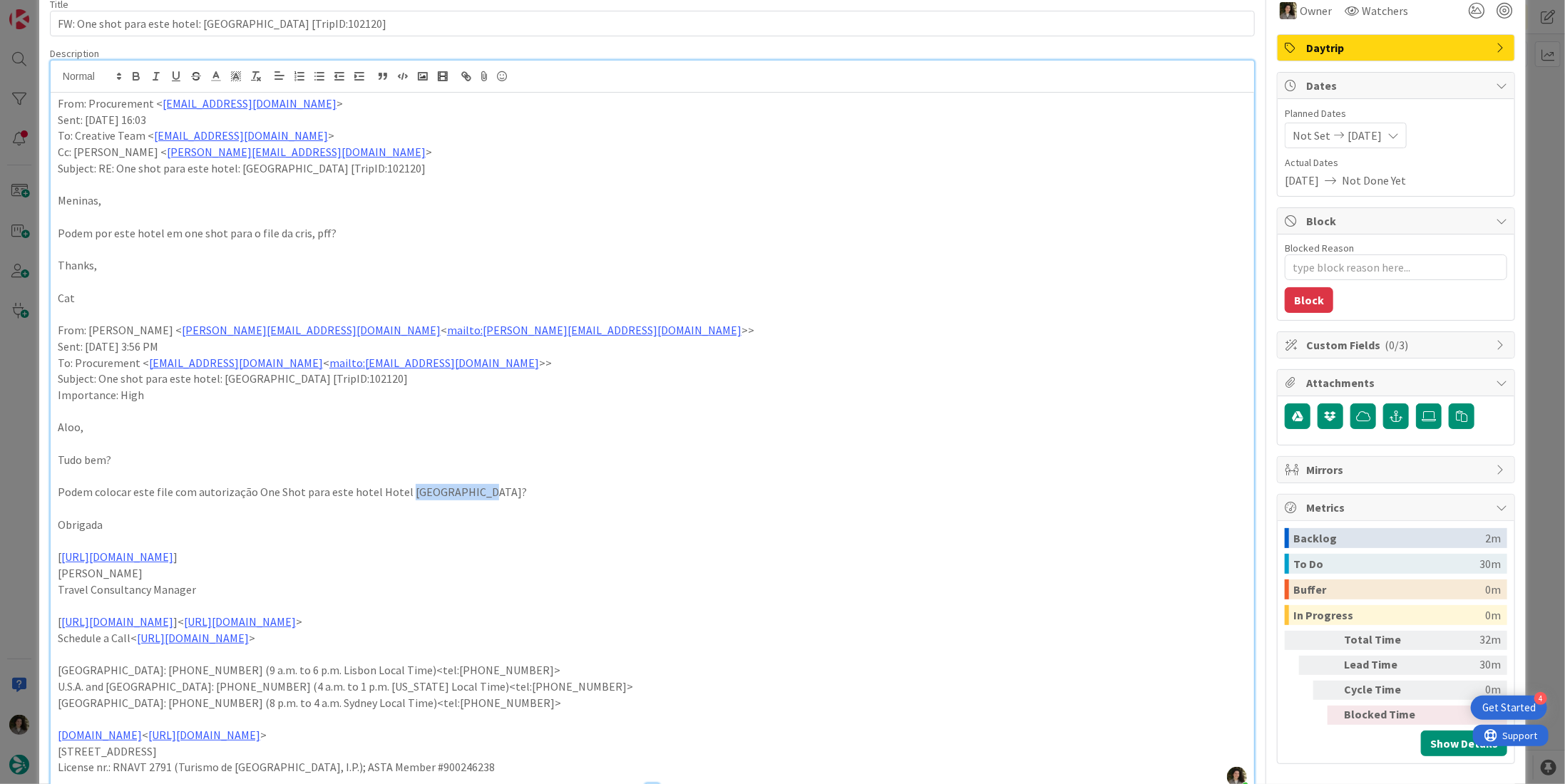
scroll to position [0, 0]
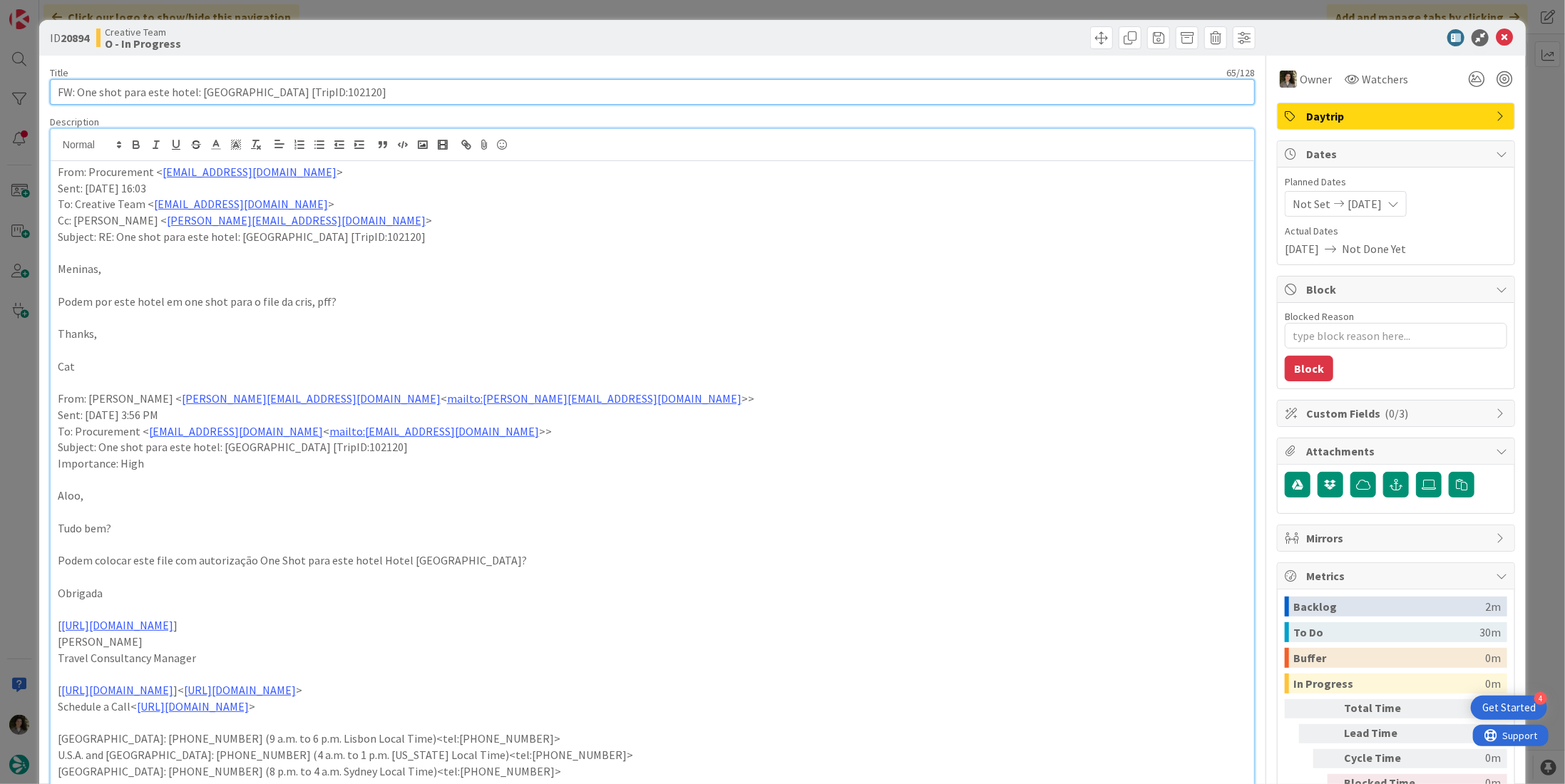
drag, startPoint x: 356, startPoint y: 94, endPoint x: 347, endPoint y: 94, distance: 9.0
click at [347, 94] on input "FW: One shot para este hotel: [GEOGRAPHIC_DATA] [TripID:102120]" at bounding box center [652, 92] width 1205 height 26
drag, startPoint x: 360, startPoint y: 90, endPoint x: 325, endPoint y: 89, distance: 35.0
click at [325, 89] on input "FW: One shot para este hotel: [GEOGRAPHIC_DATA] [TripID:102120]" at bounding box center [652, 92] width 1205 height 26
click at [170, 94] on input "FW: One shot para este hotel: [GEOGRAPHIC_DATA] [TripID:102120]" at bounding box center [652, 92] width 1205 height 26
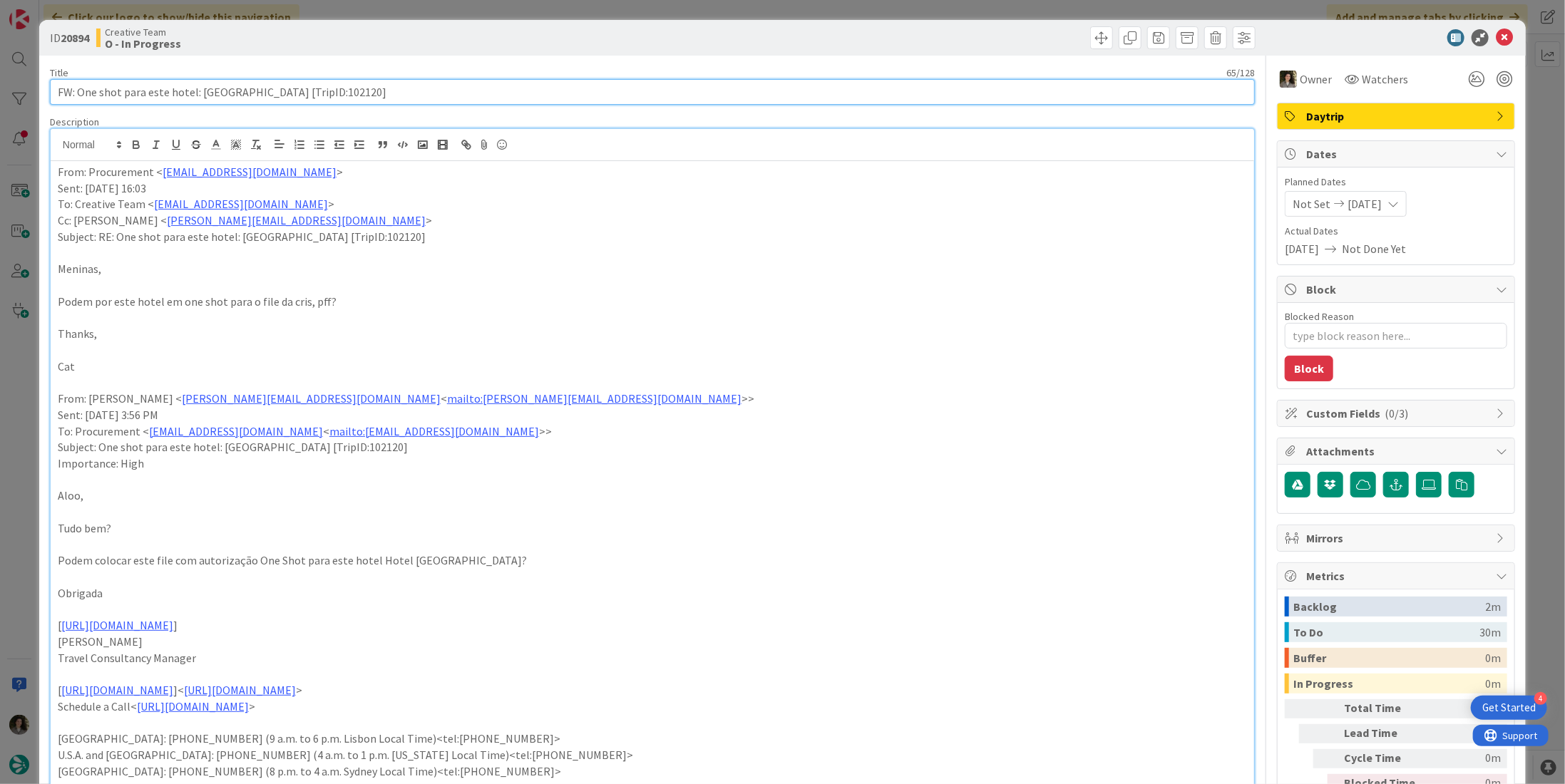
click at [170, 94] on input "FW: One shot para este hotel: [GEOGRAPHIC_DATA] [TripID:102120]" at bounding box center [652, 92] width 1205 height 26
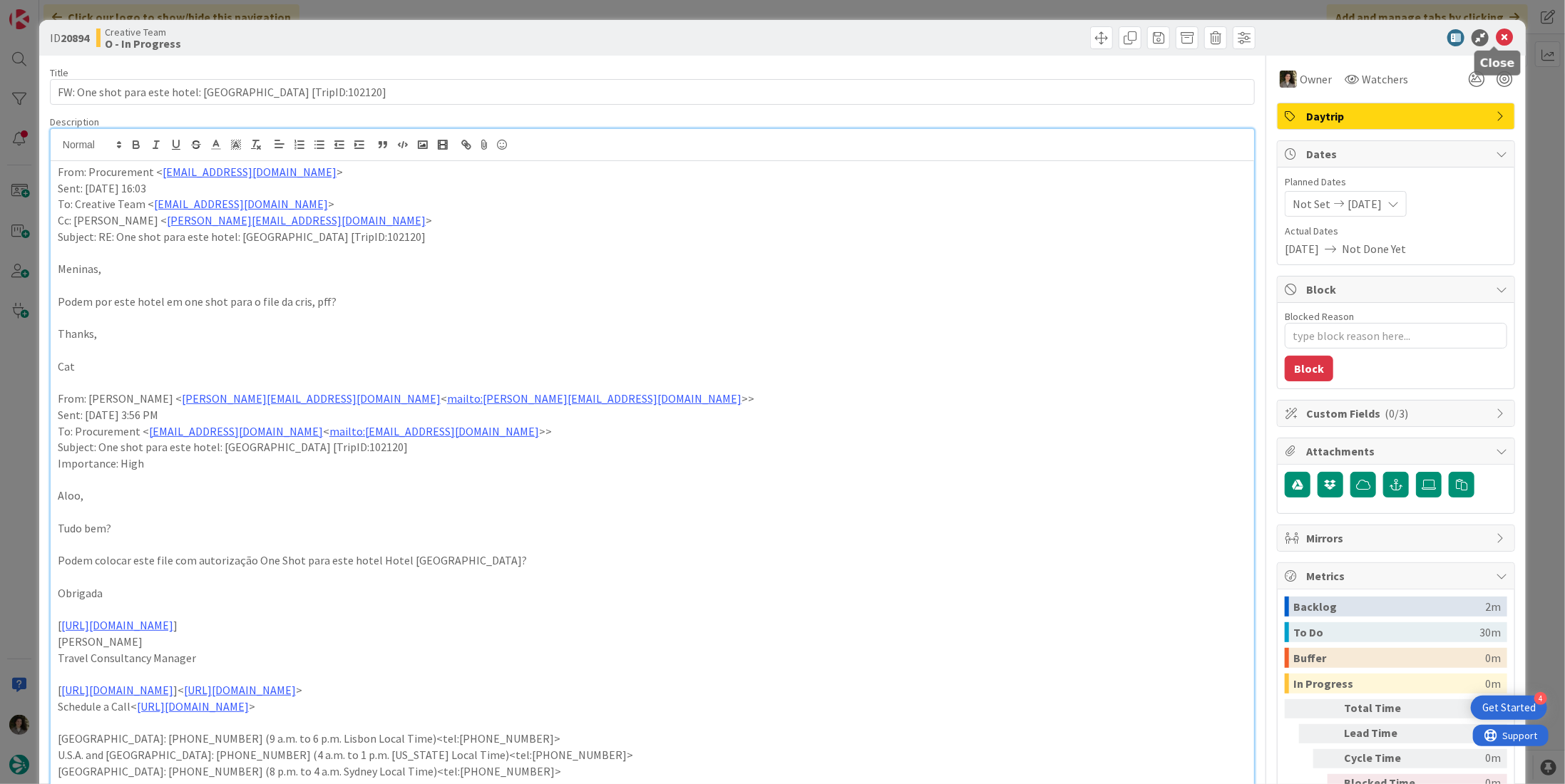
click at [1496, 33] on icon at bounding box center [1505, 37] width 17 height 17
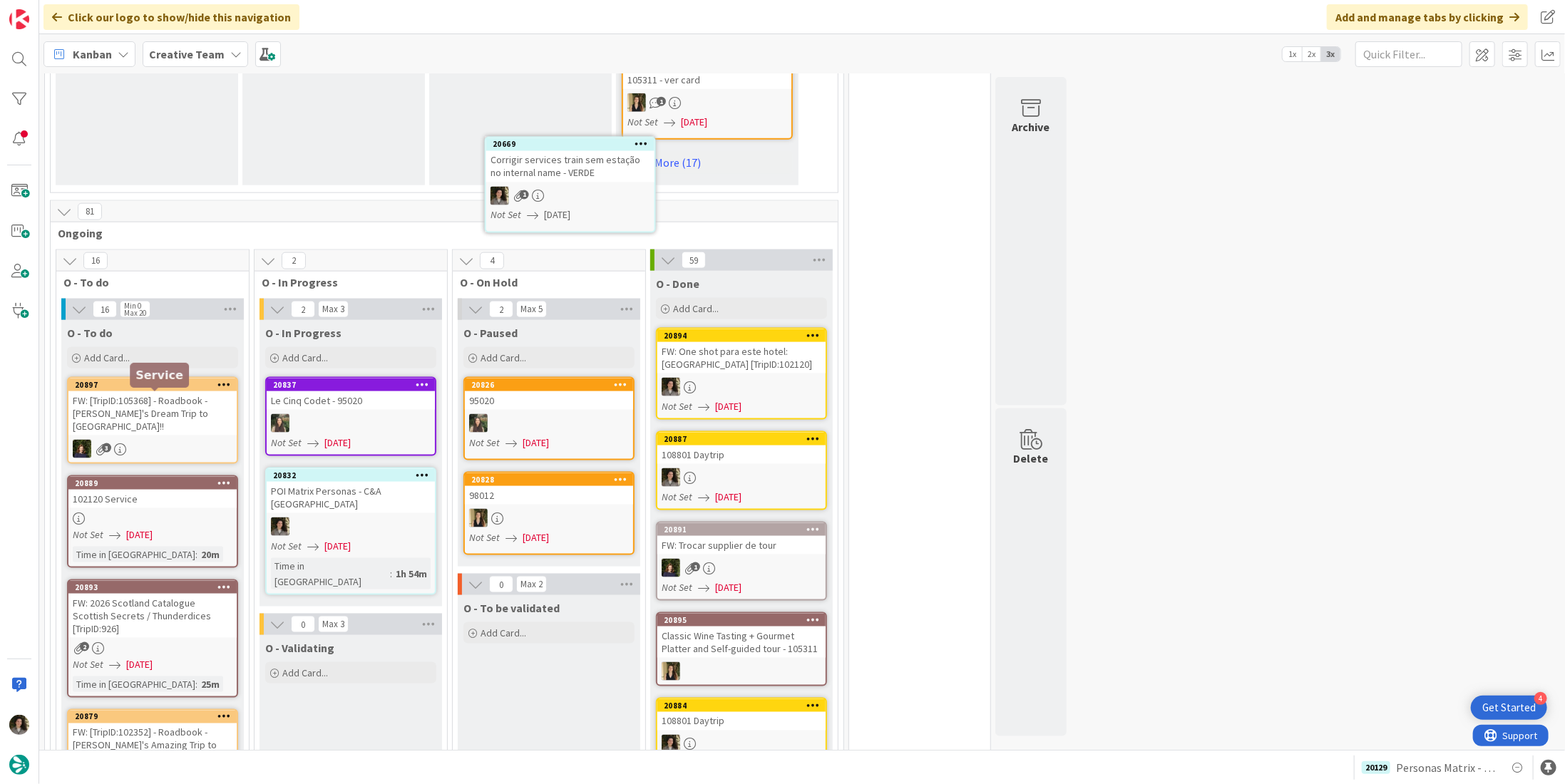
scroll to position [1167, 0]
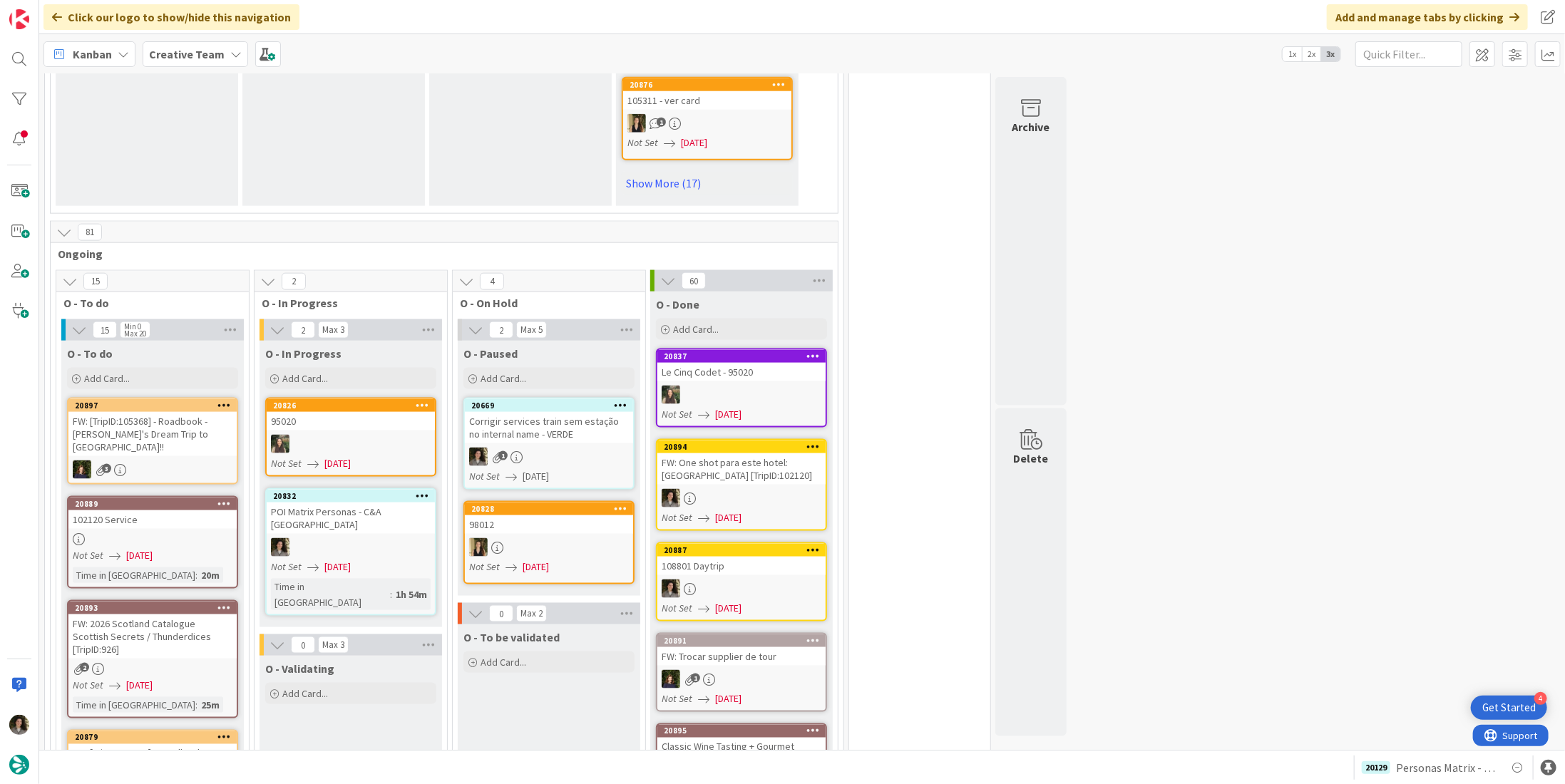
click at [340, 538] on div at bounding box center [351, 548] width 168 height 19
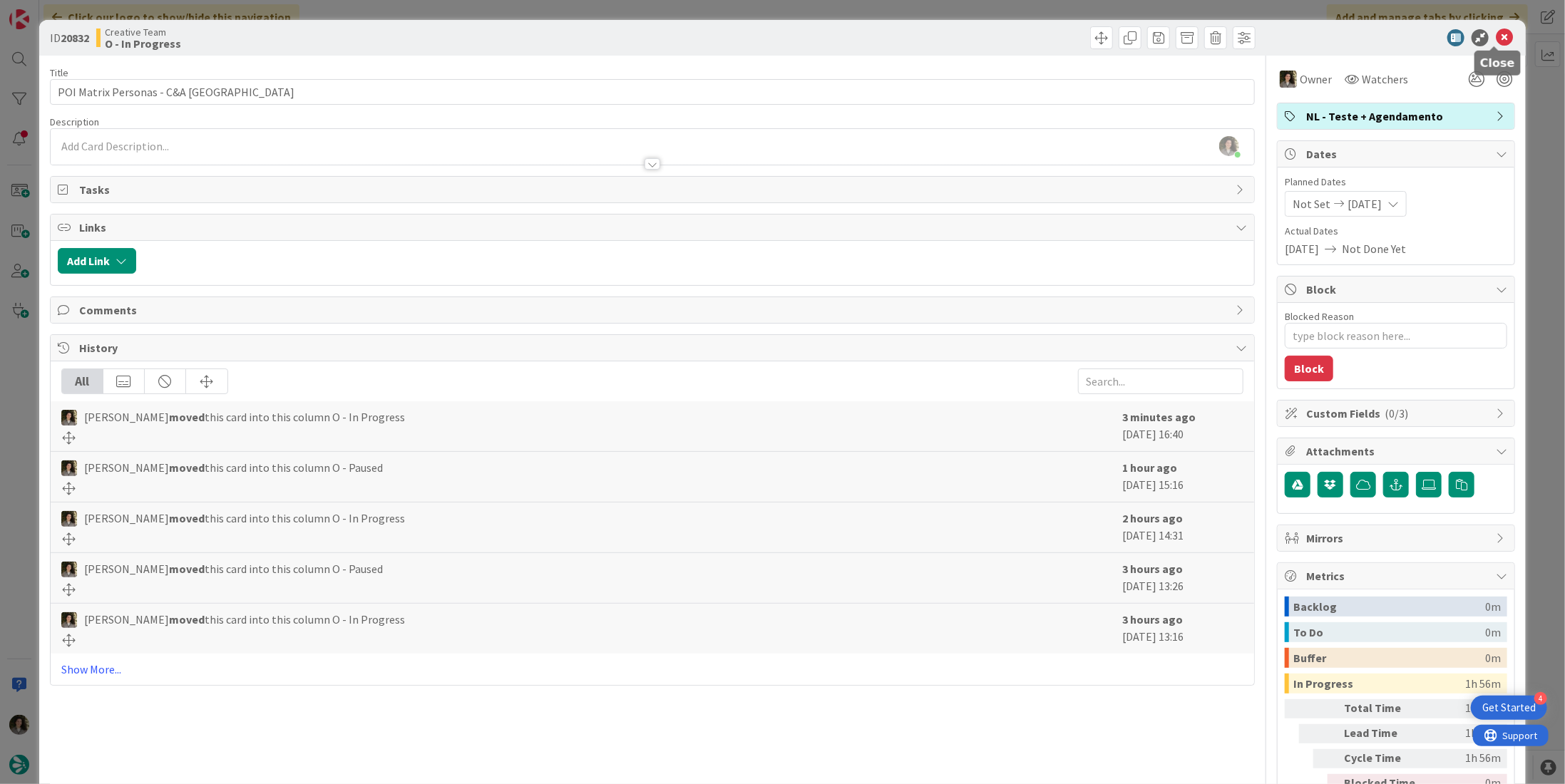
click at [1498, 31] on icon at bounding box center [1505, 37] width 17 height 17
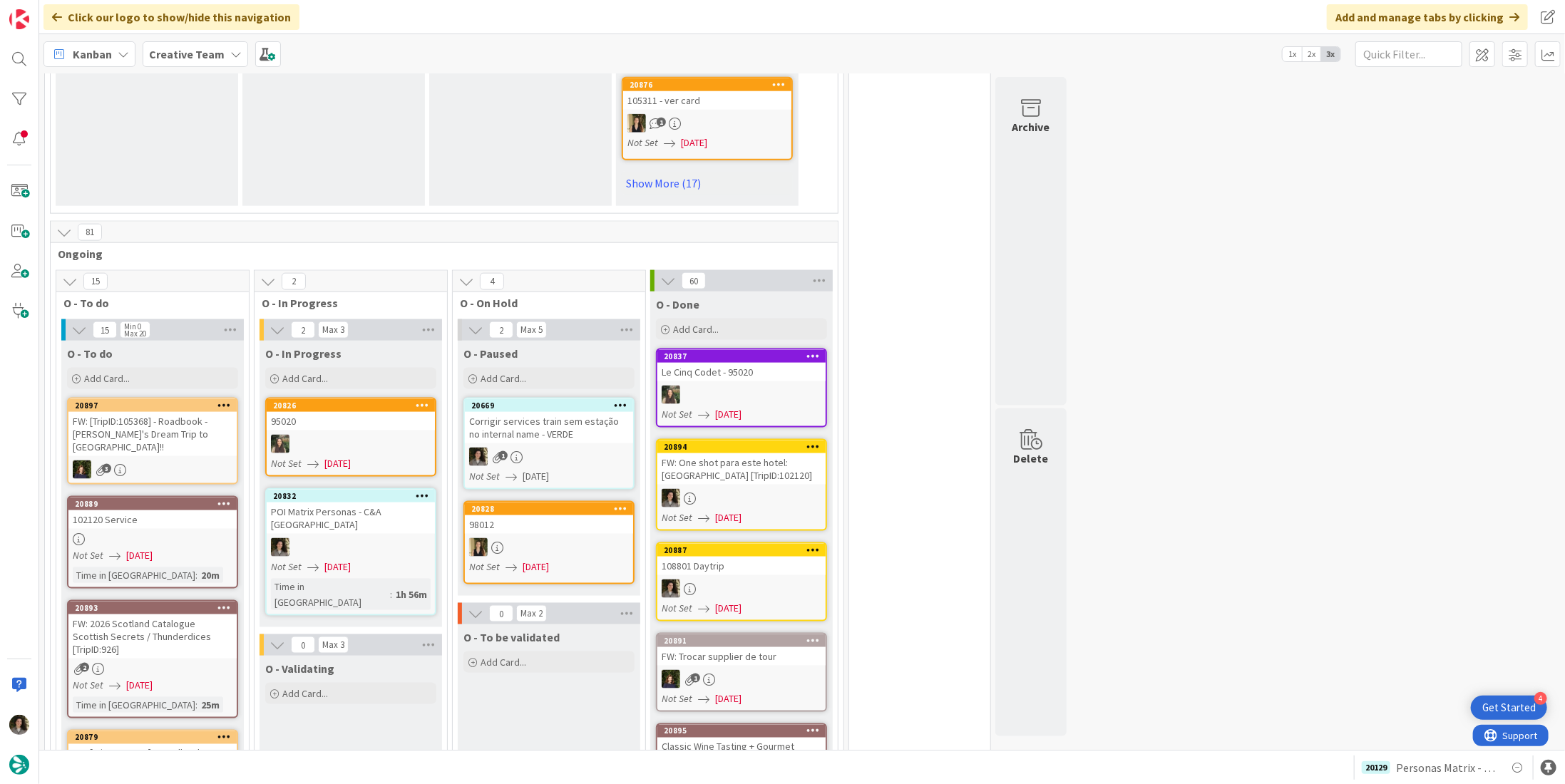
click at [328, 538] on div at bounding box center [351, 548] width 168 height 19
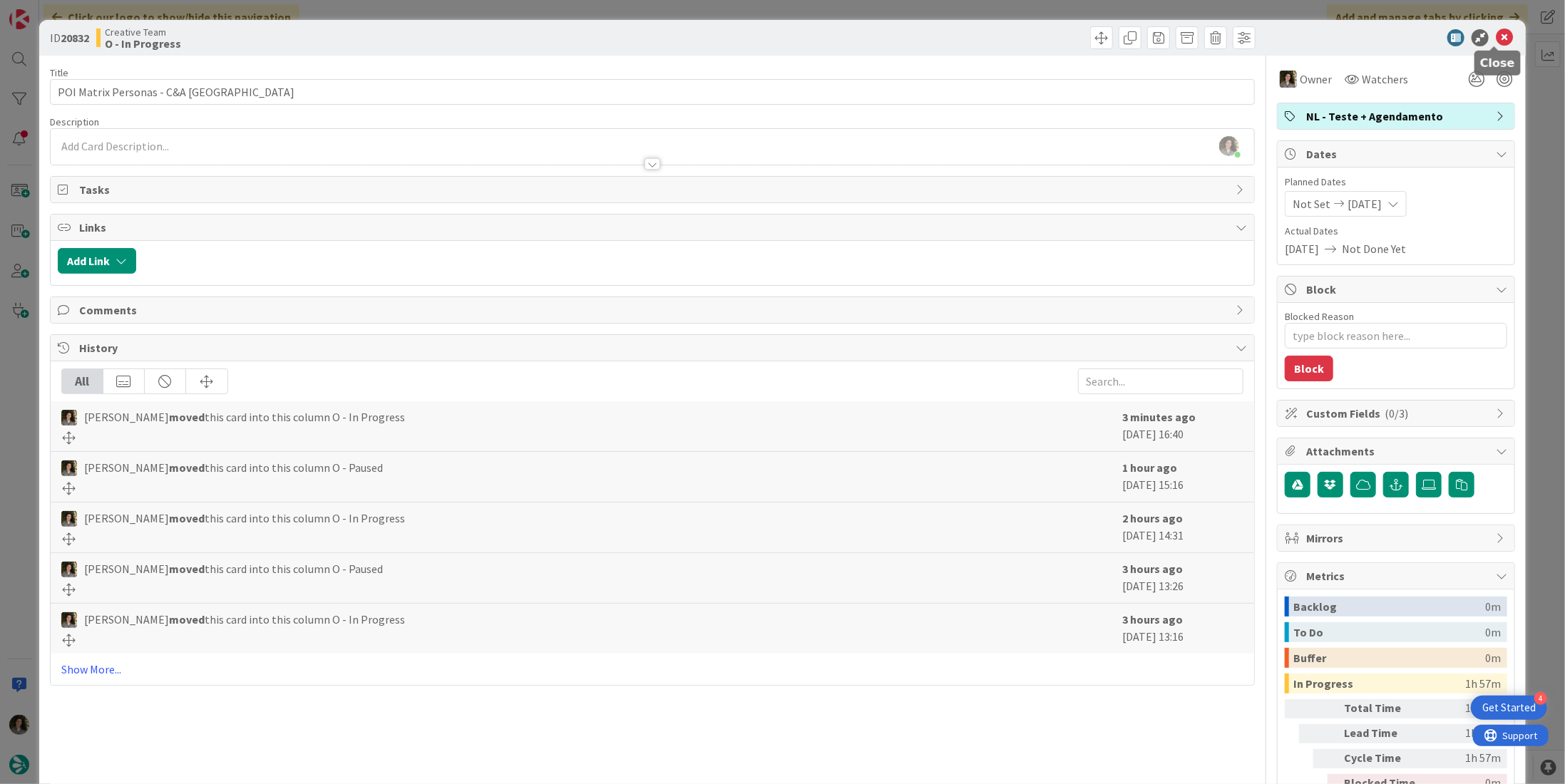
click at [1496, 37] on icon at bounding box center [1505, 37] width 17 height 17
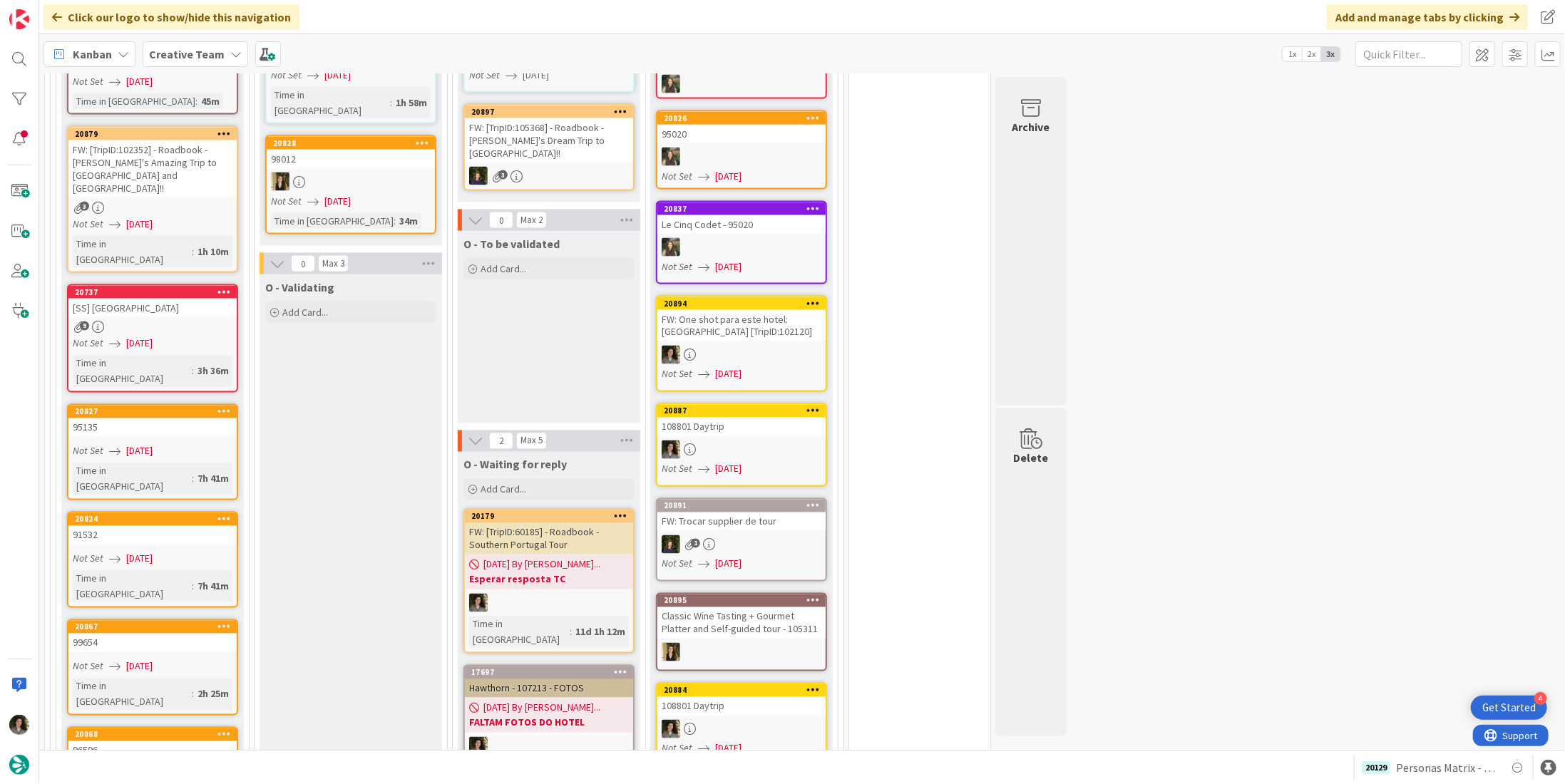
scroll to position [1434, 0]
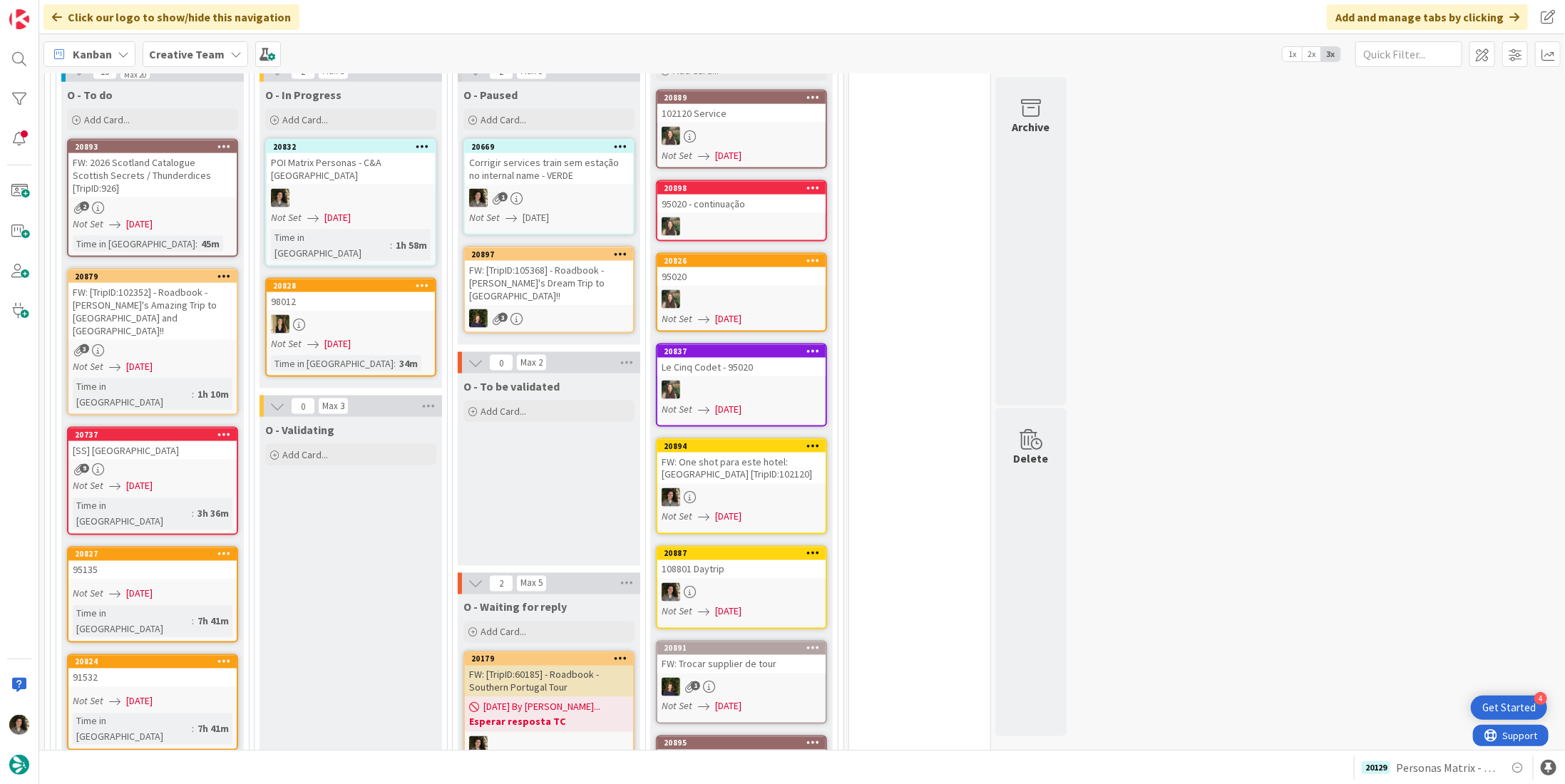
click at [147, 283] on div "FW: [TripID:102352] - Roadbook - [PERSON_NAME]'s Amazing Trip to [GEOGRAPHIC_DA…" at bounding box center [152, 311] width 168 height 57
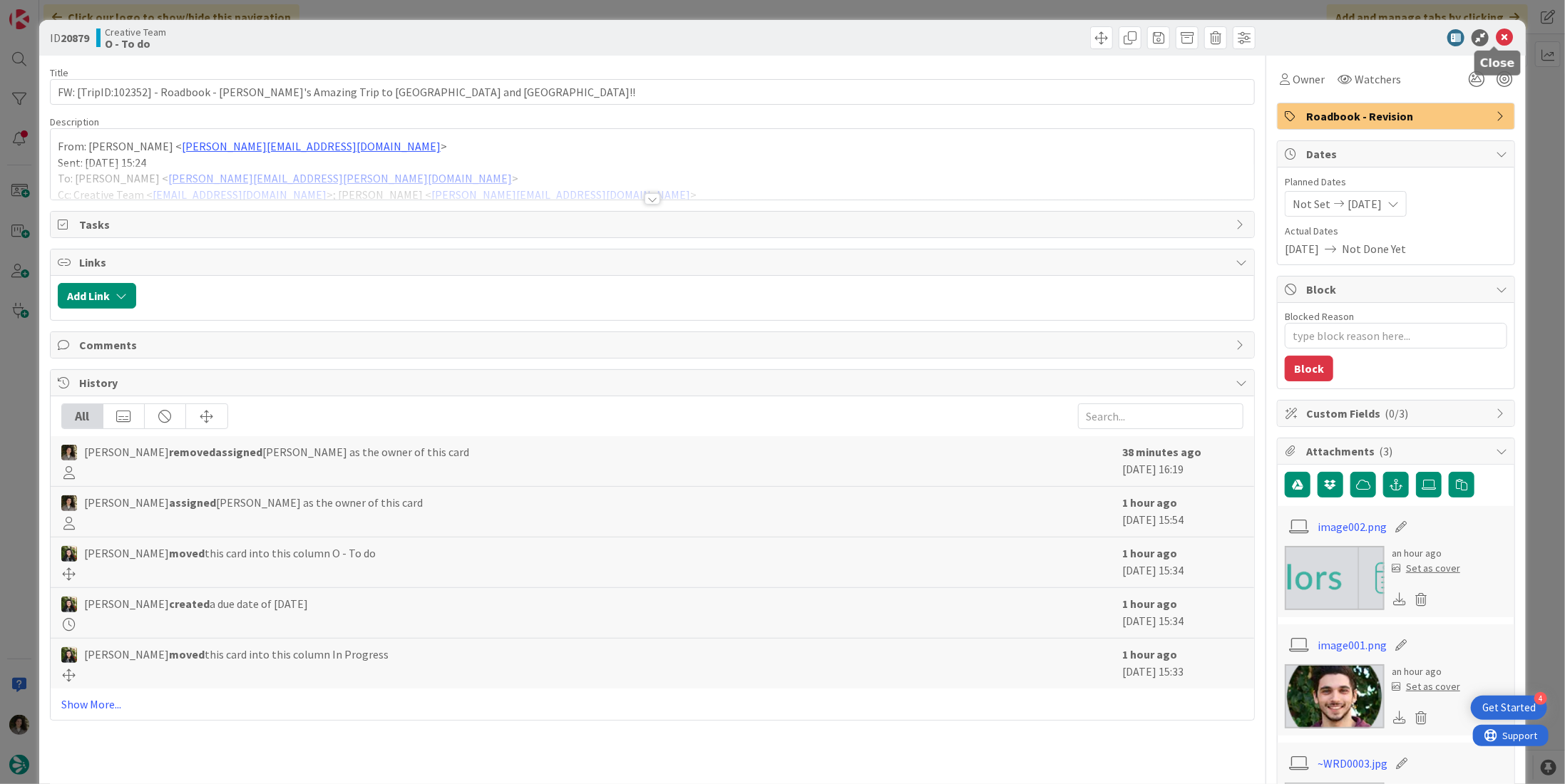
click at [1499, 35] on icon at bounding box center [1505, 37] width 17 height 17
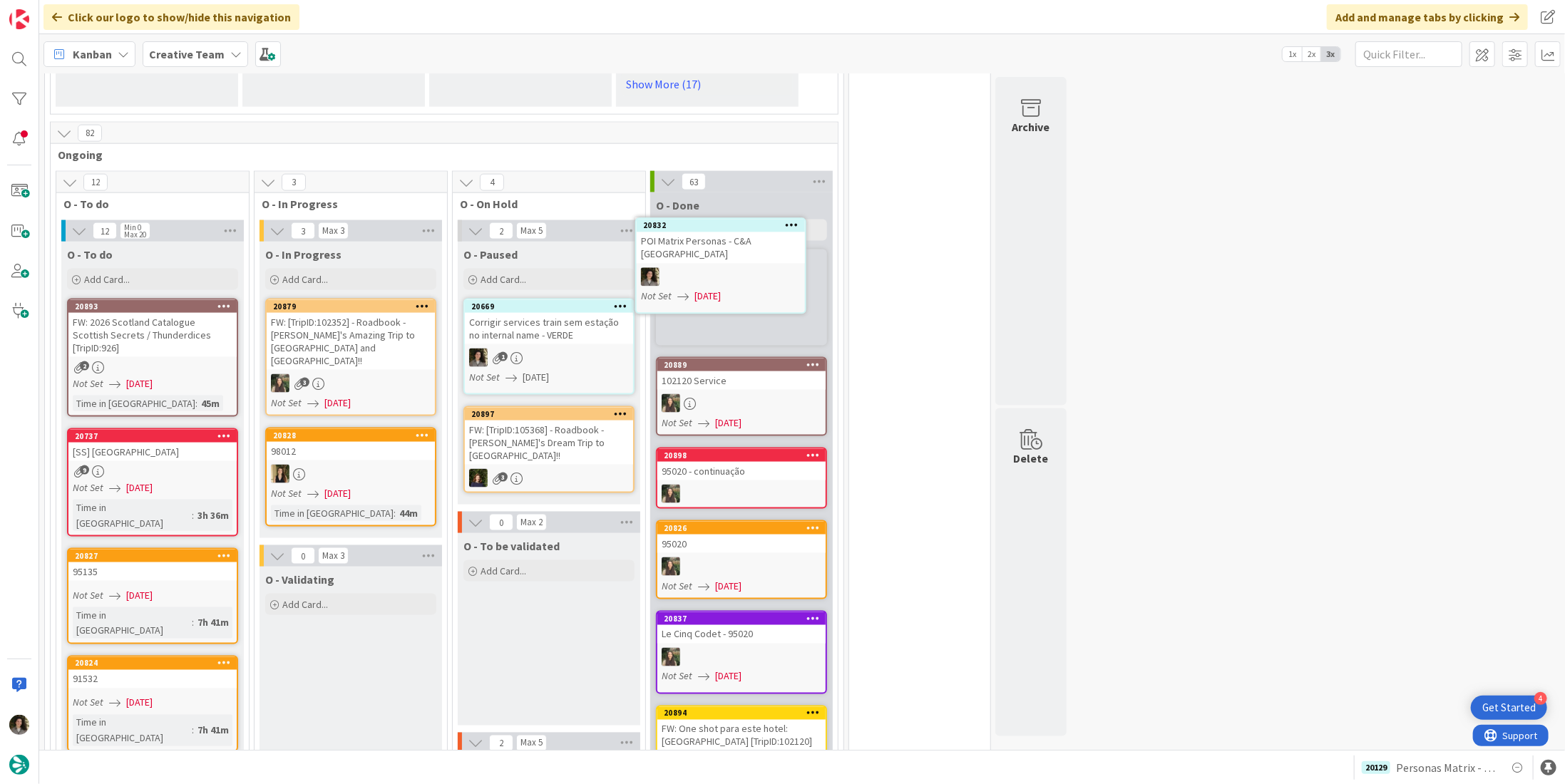
scroll to position [1272, 0]
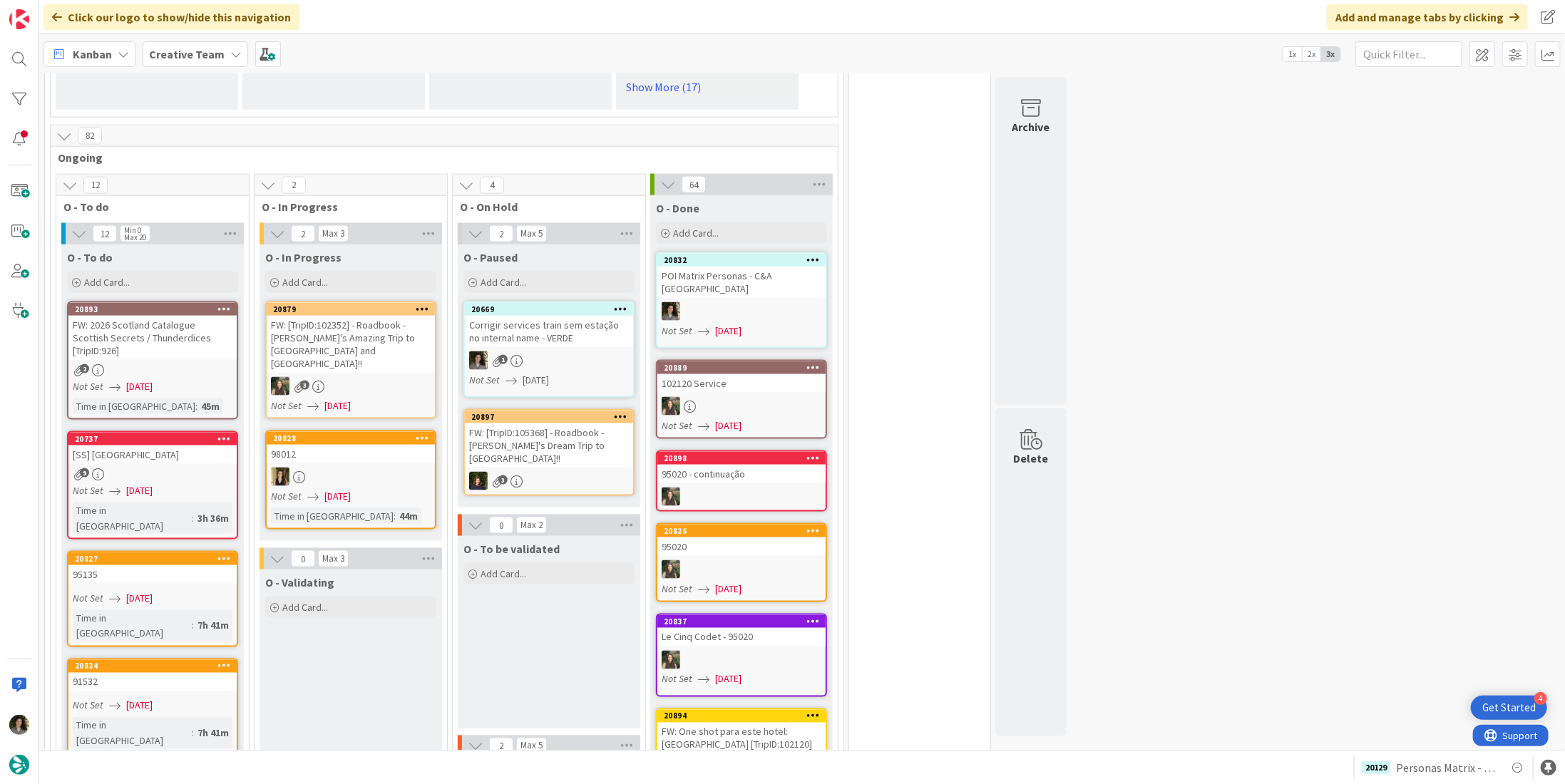
click at [733, 253] on link "20832 POI Matrix Personas - C&A UK Not Set 08/12/2025" at bounding box center [741, 300] width 171 height 96
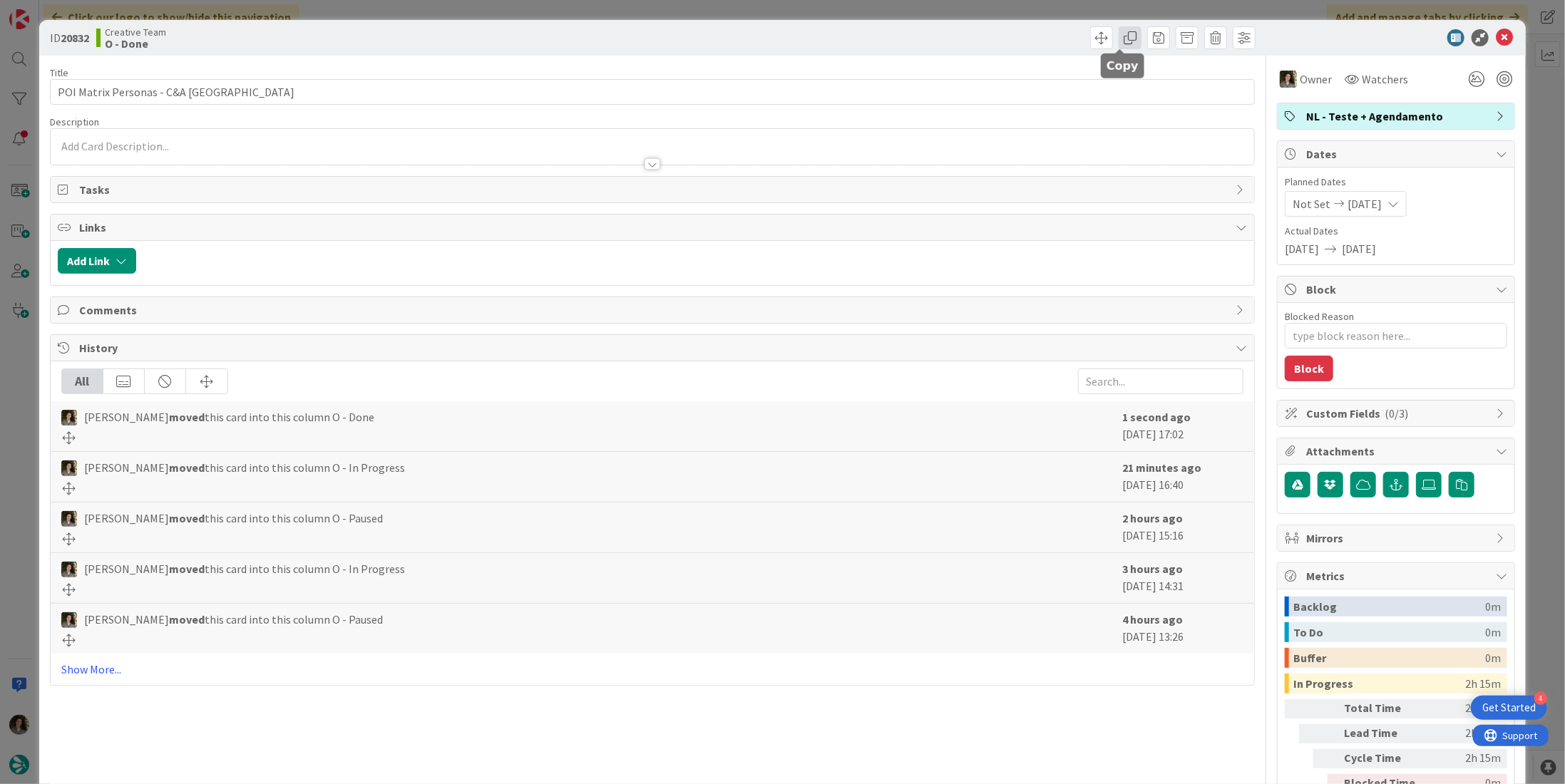
click at [1119, 33] on span at bounding box center [1130, 37] width 23 height 23
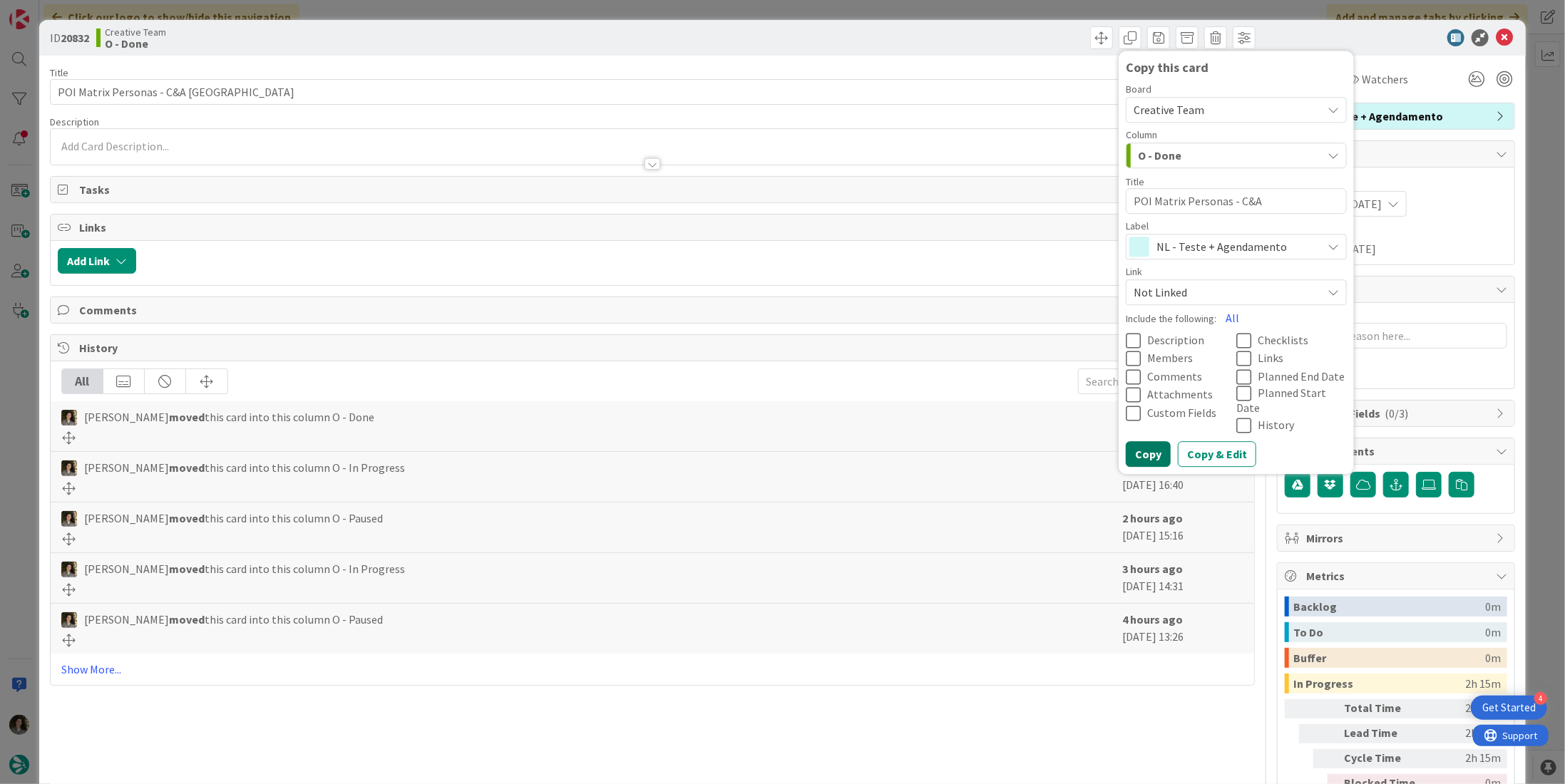
click at [1150, 442] on button "Copy" at bounding box center [1148, 455] width 45 height 26
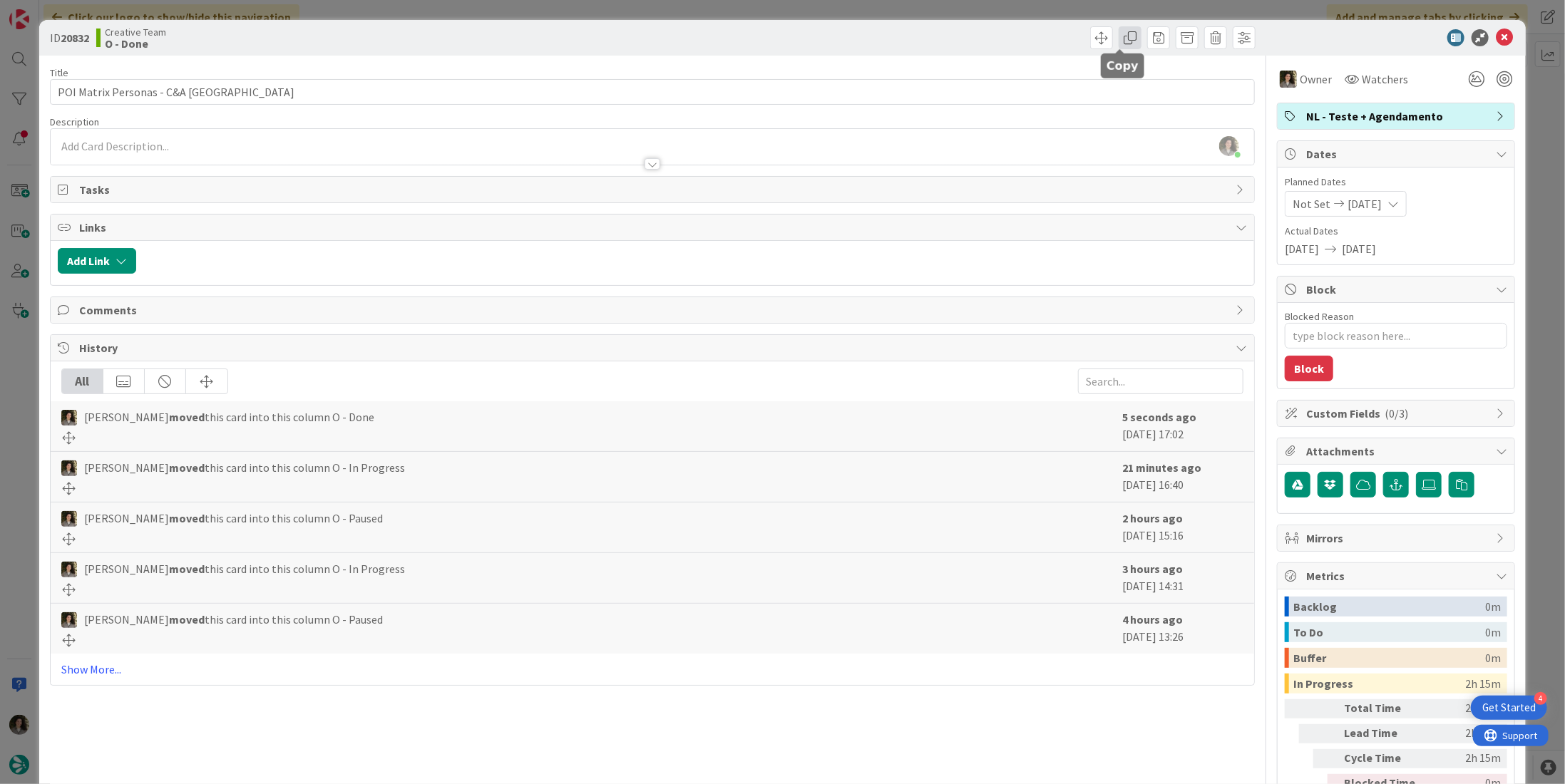
click at [1119, 42] on span at bounding box center [1130, 37] width 23 height 23
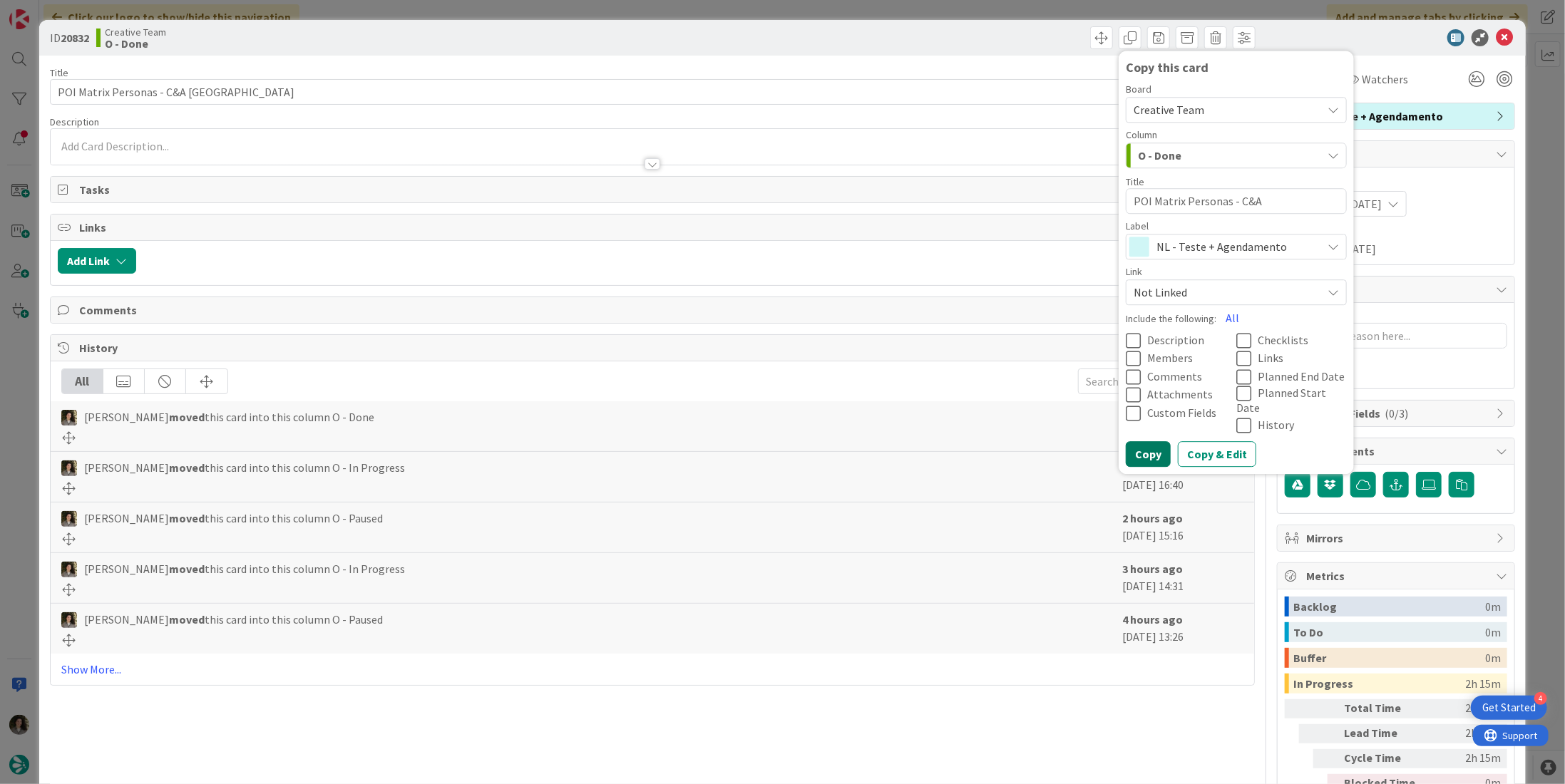
drag, startPoint x: 1130, startPoint y: 446, endPoint x: 1125, endPoint y: 427, distance: 19.6
click at [1130, 445] on button "Copy" at bounding box center [1148, 455] width 45 height 26
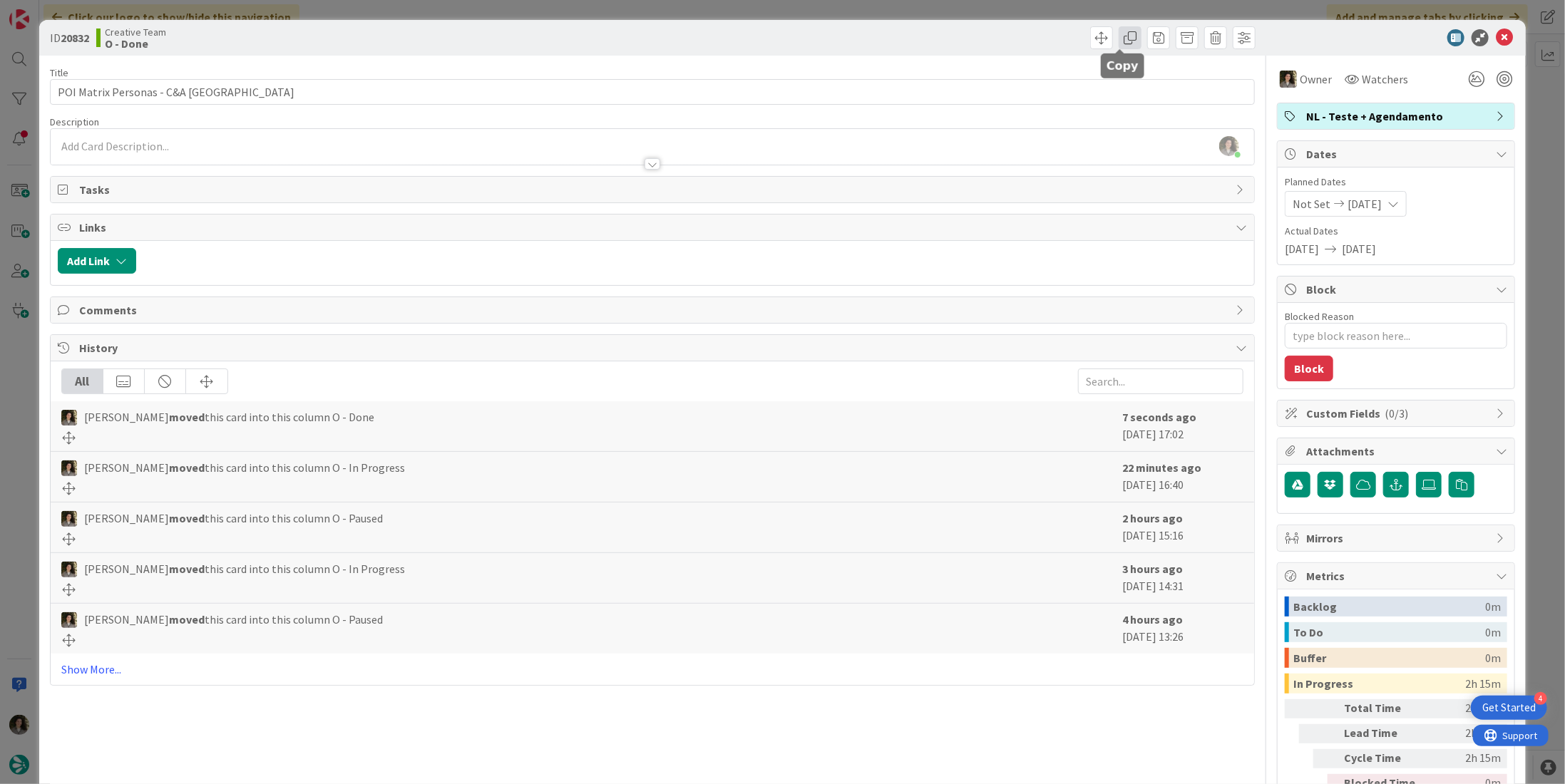
click at [1119, 31] on span at bounding box center [1130, 37] width 23 height 23
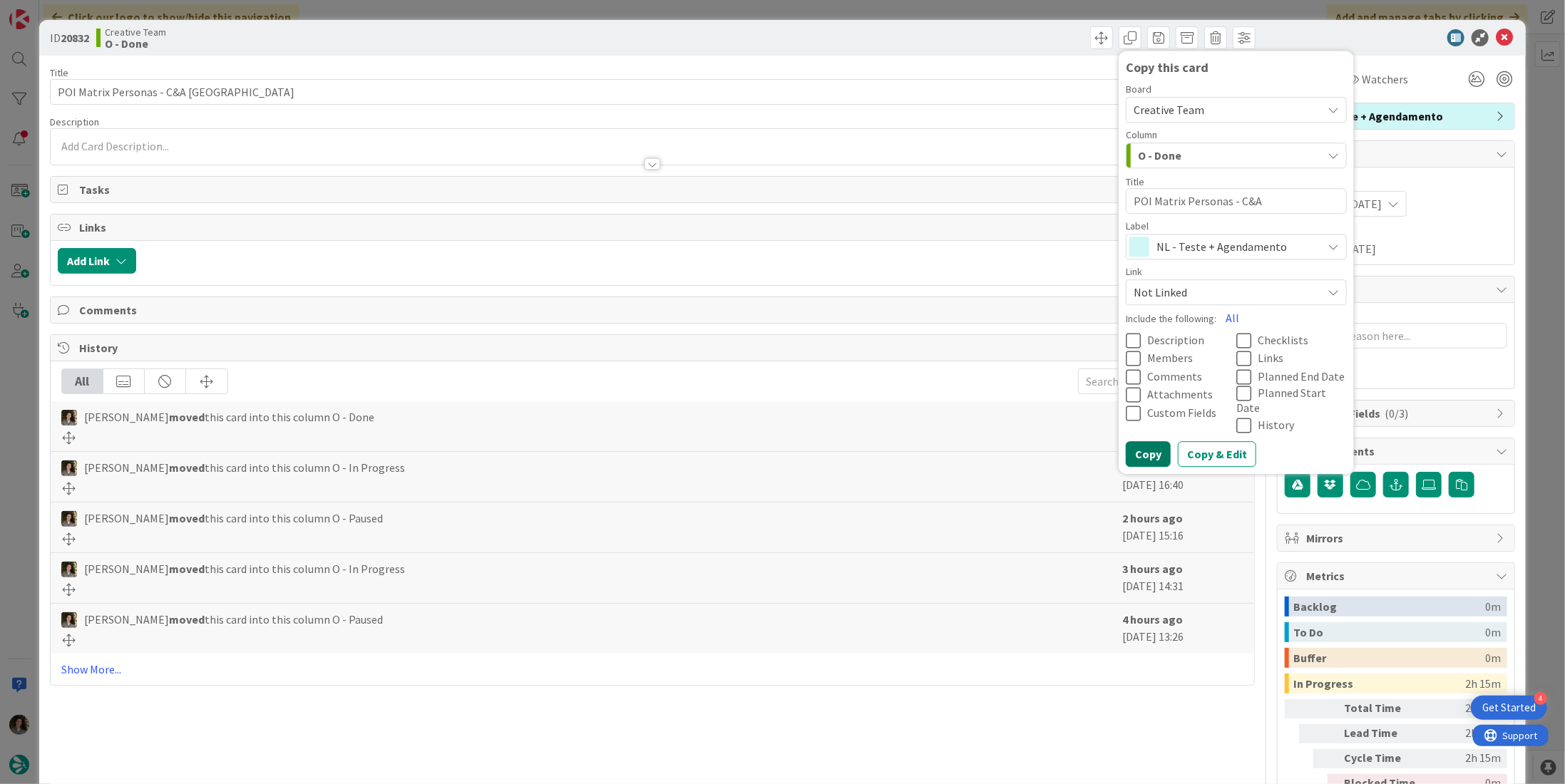
click at [1143, 442] on button "Copy" at bounding box center [1148, 455] width 45 height 26
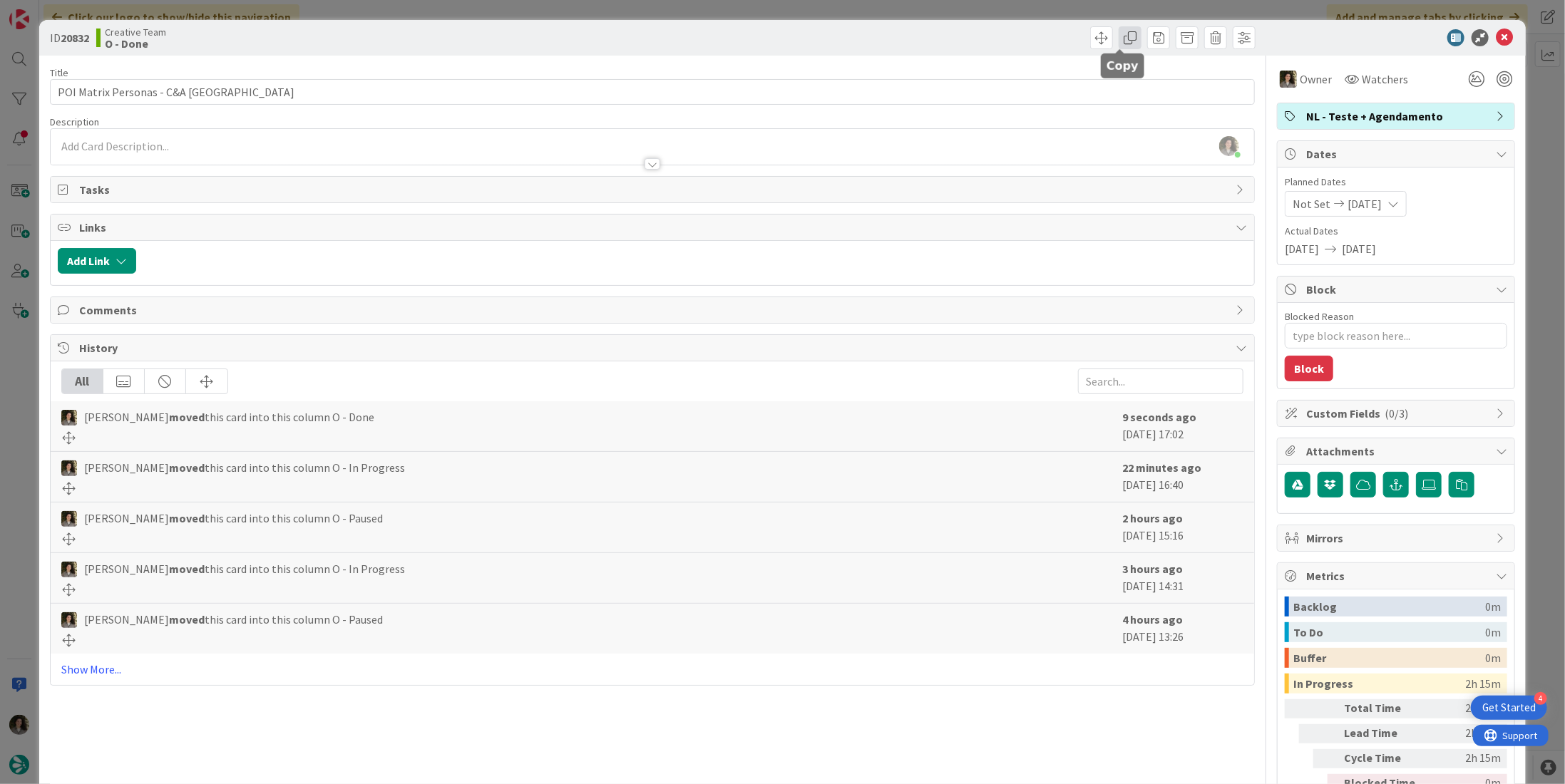
click at [1121, 35] on span at bounding box center [1130, 37] width 23 height 23
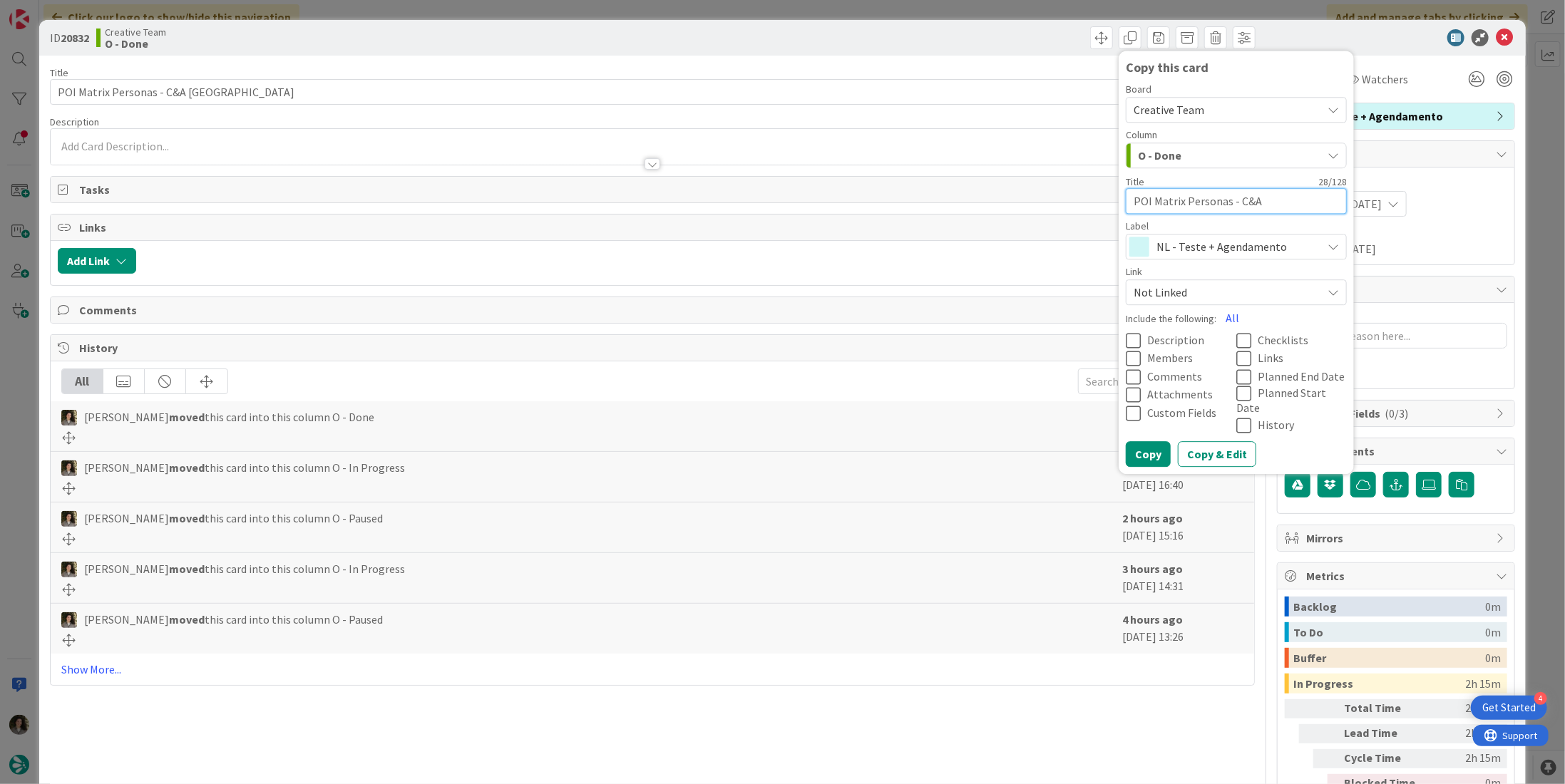
click at [1204, 204] on textarea "POI Matrix Personas - C&A [GEOGRAPHIC_DATA]" at bounding box center [1237, 201] width 221 height 26
click at [1226, 241] on span "NL - Teste + Agendamento" at bounding box center [1236, 246] width 158 height 20
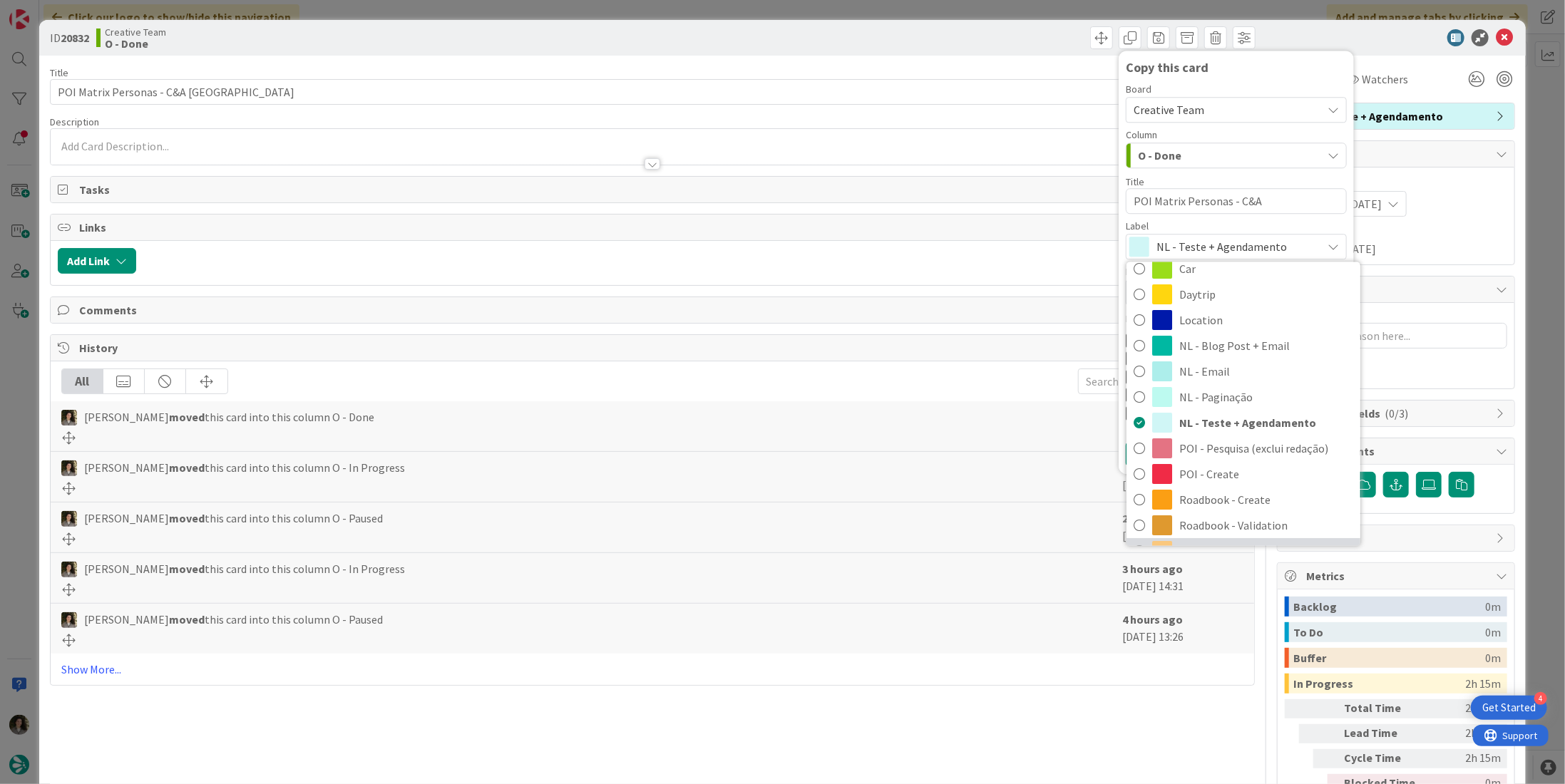
scroll to position [143, 0]
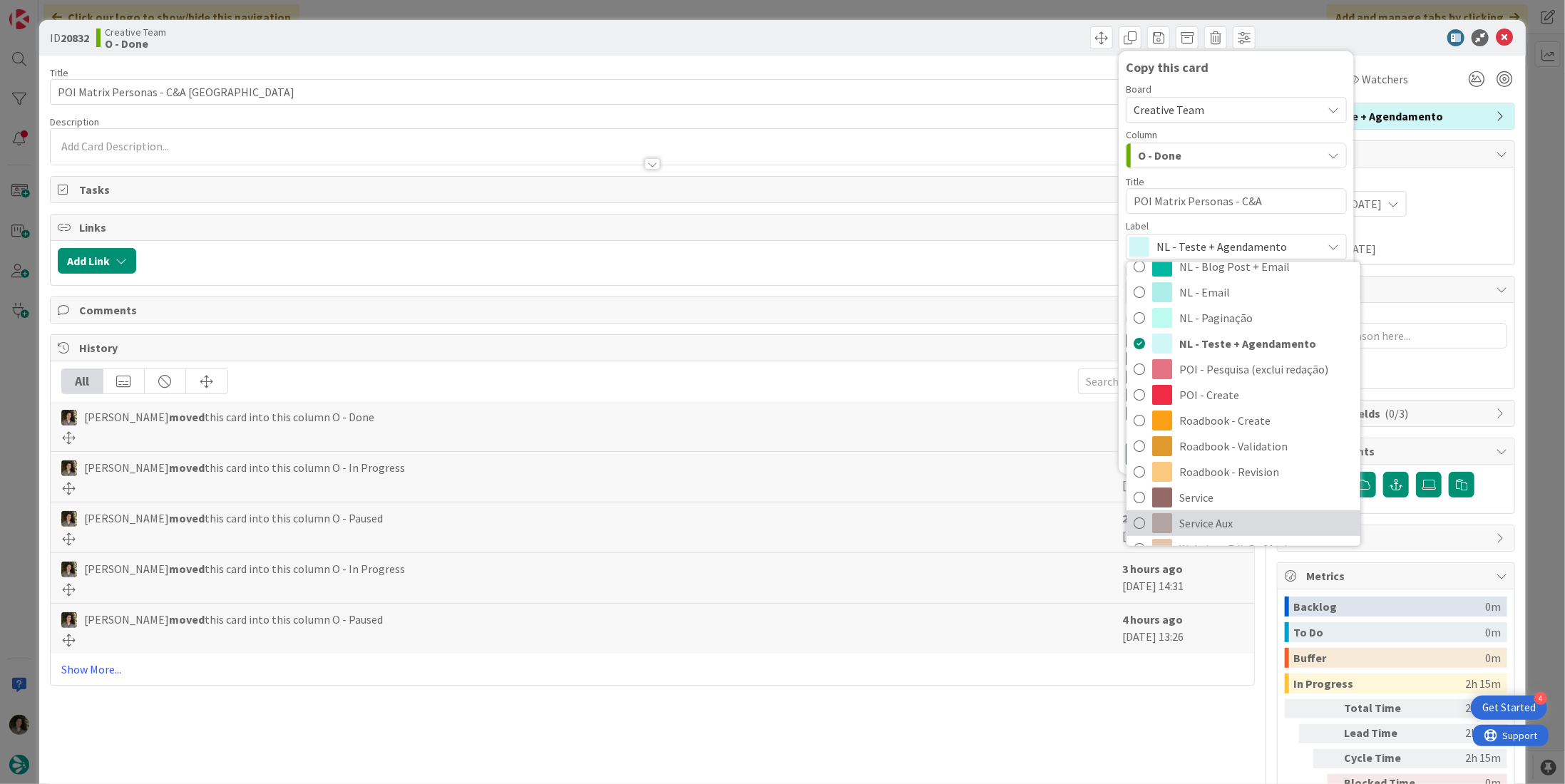
click at [1235, 519] on span "Service Aux" at bounding box center [1266, 523] width 174 height 21
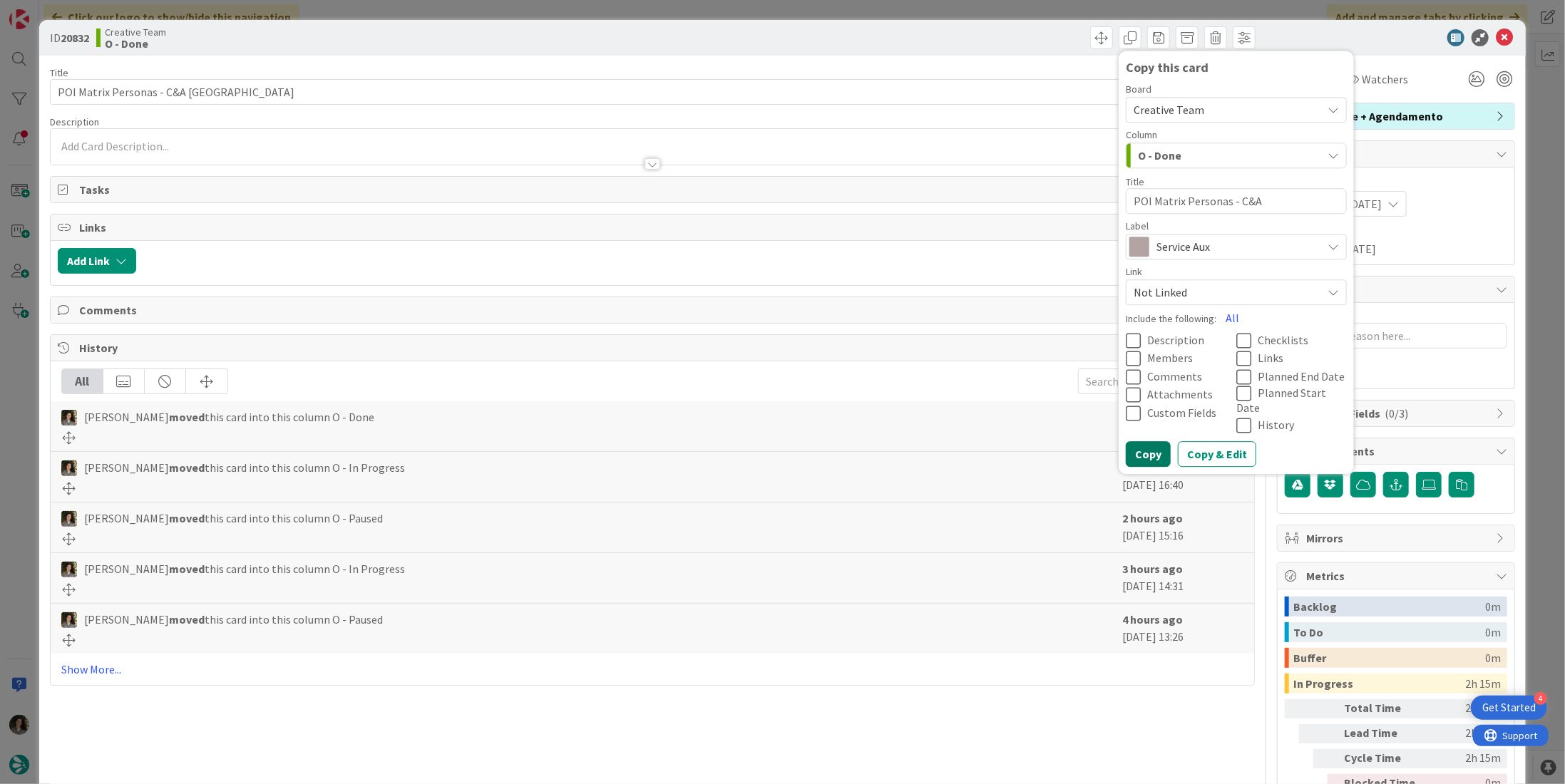
click at [1136, 442] on button "Copy" at bounding box center [1148, 455] width 45 height 26
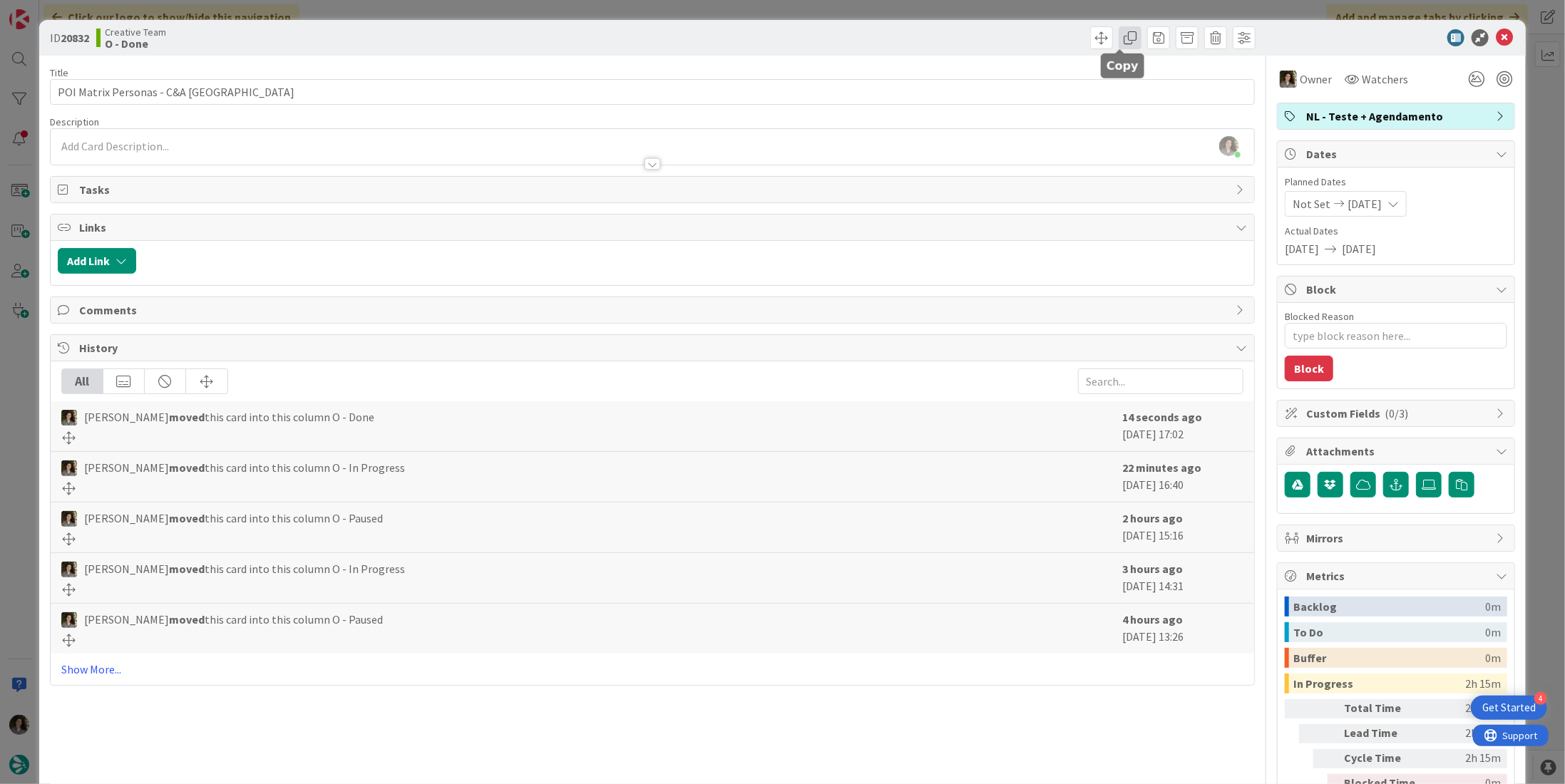
click at [1120, 39] on span at bounding box center [1130, 37] width 23 height 23
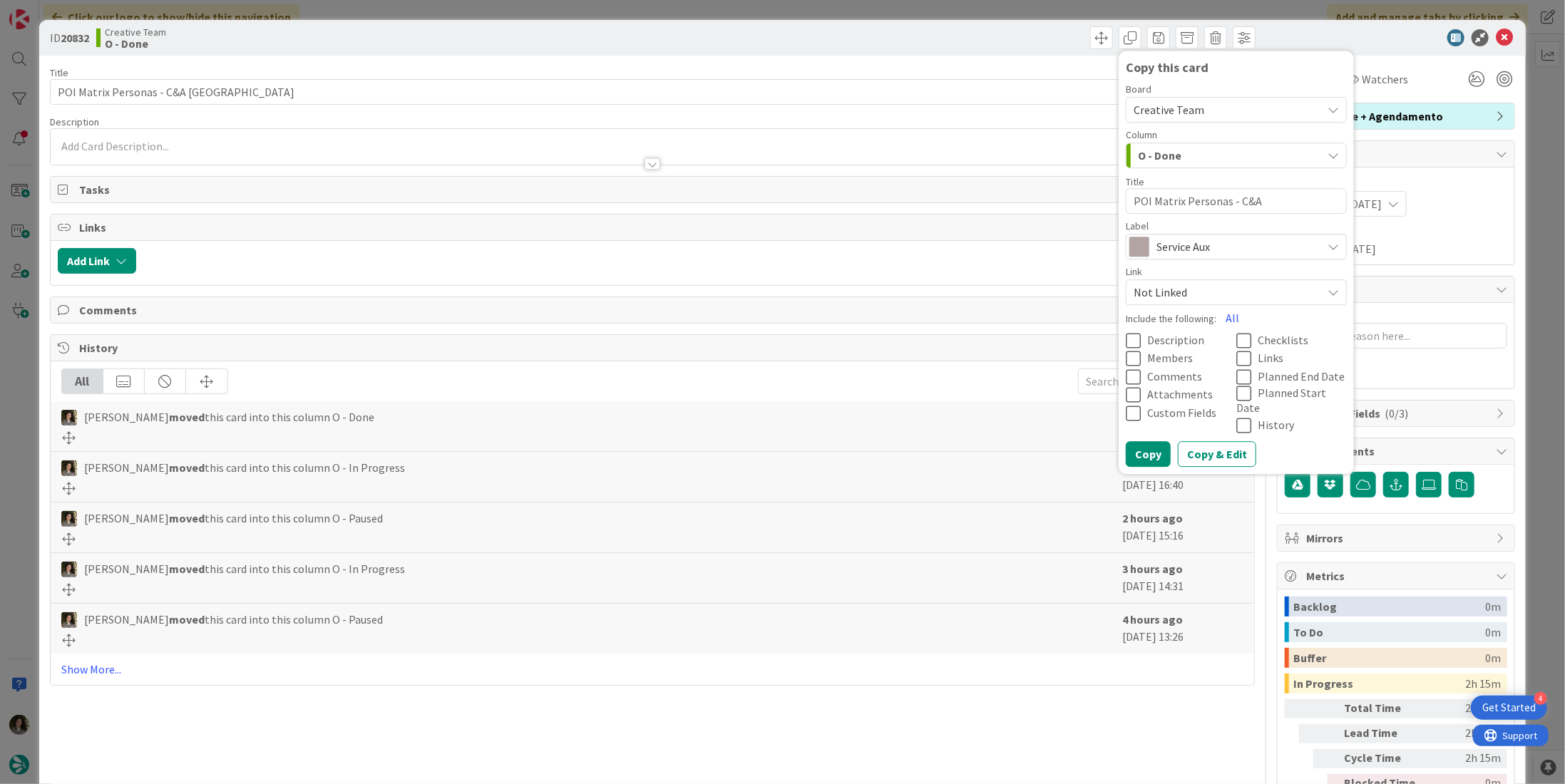
click at [1166, 247] on span "Service Aux" at bounding box center [1236, 246] width 158 height 20
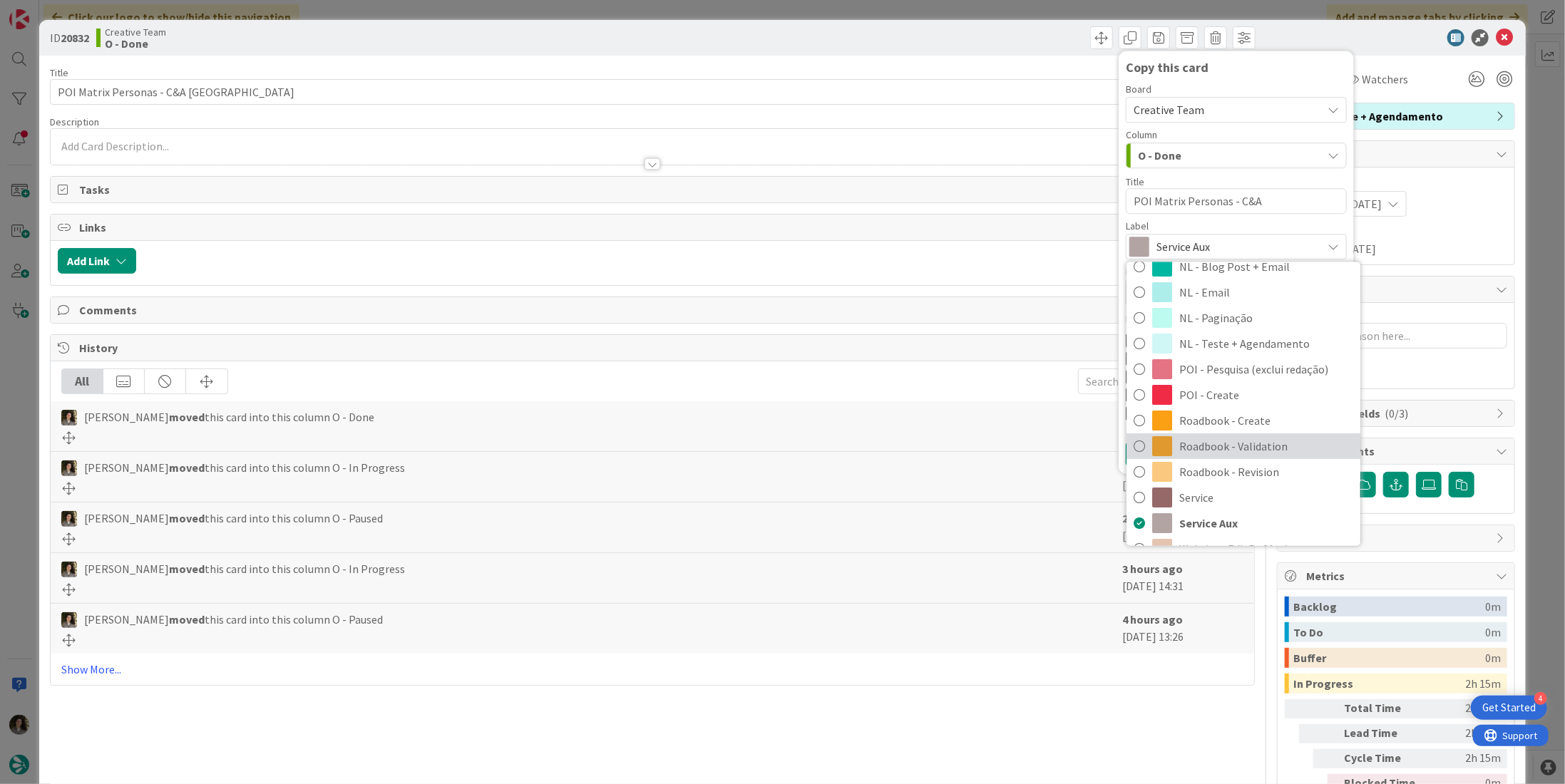
scroll to position [0, 0]
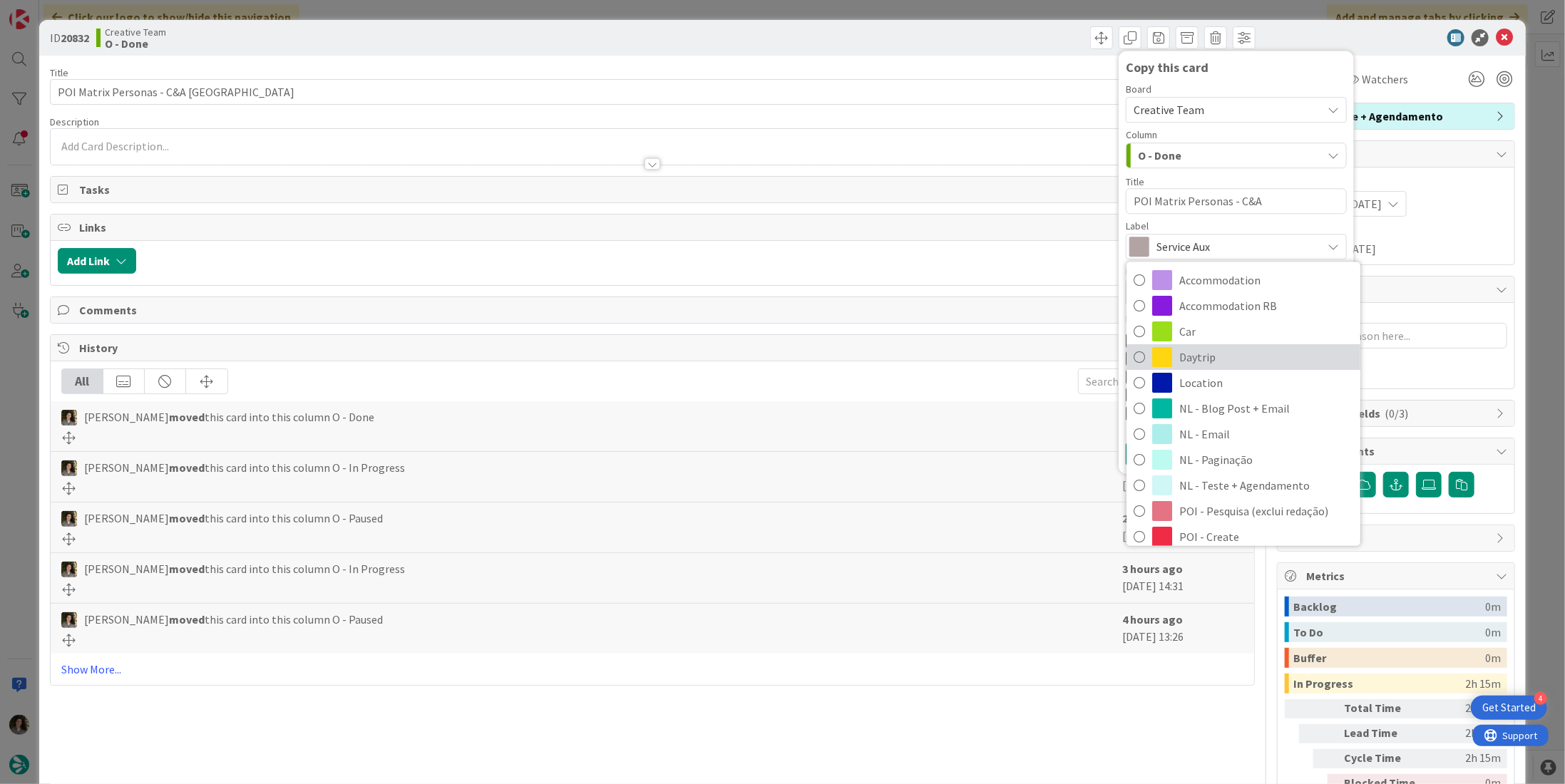
click at [1201, 358] on span "Daytrip" at bounding box center [1266, 357] width 174 height 21
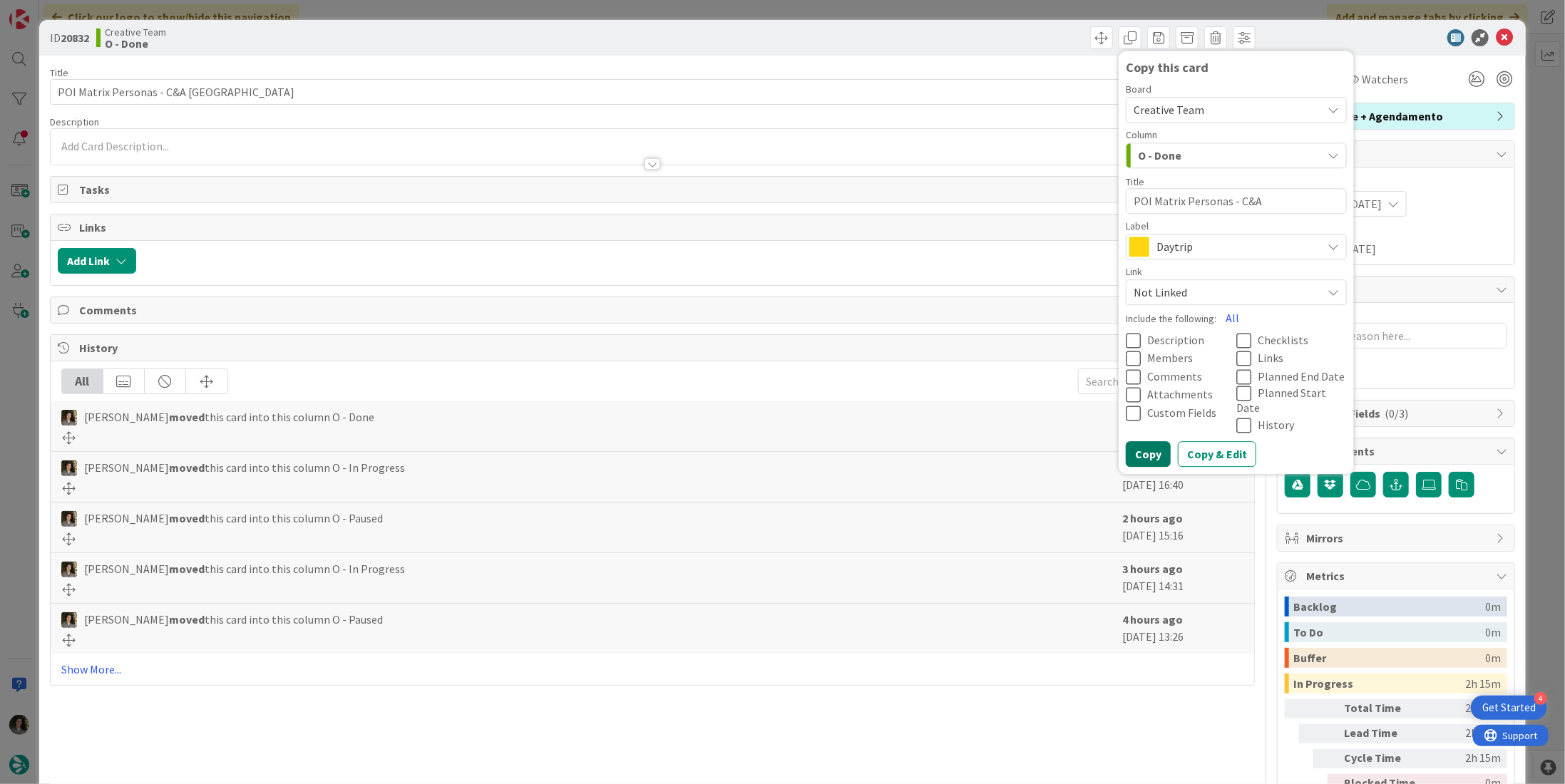
click at [1141, 442] on button "Copy" at bounding box center [1148, 455] width 45 height 26
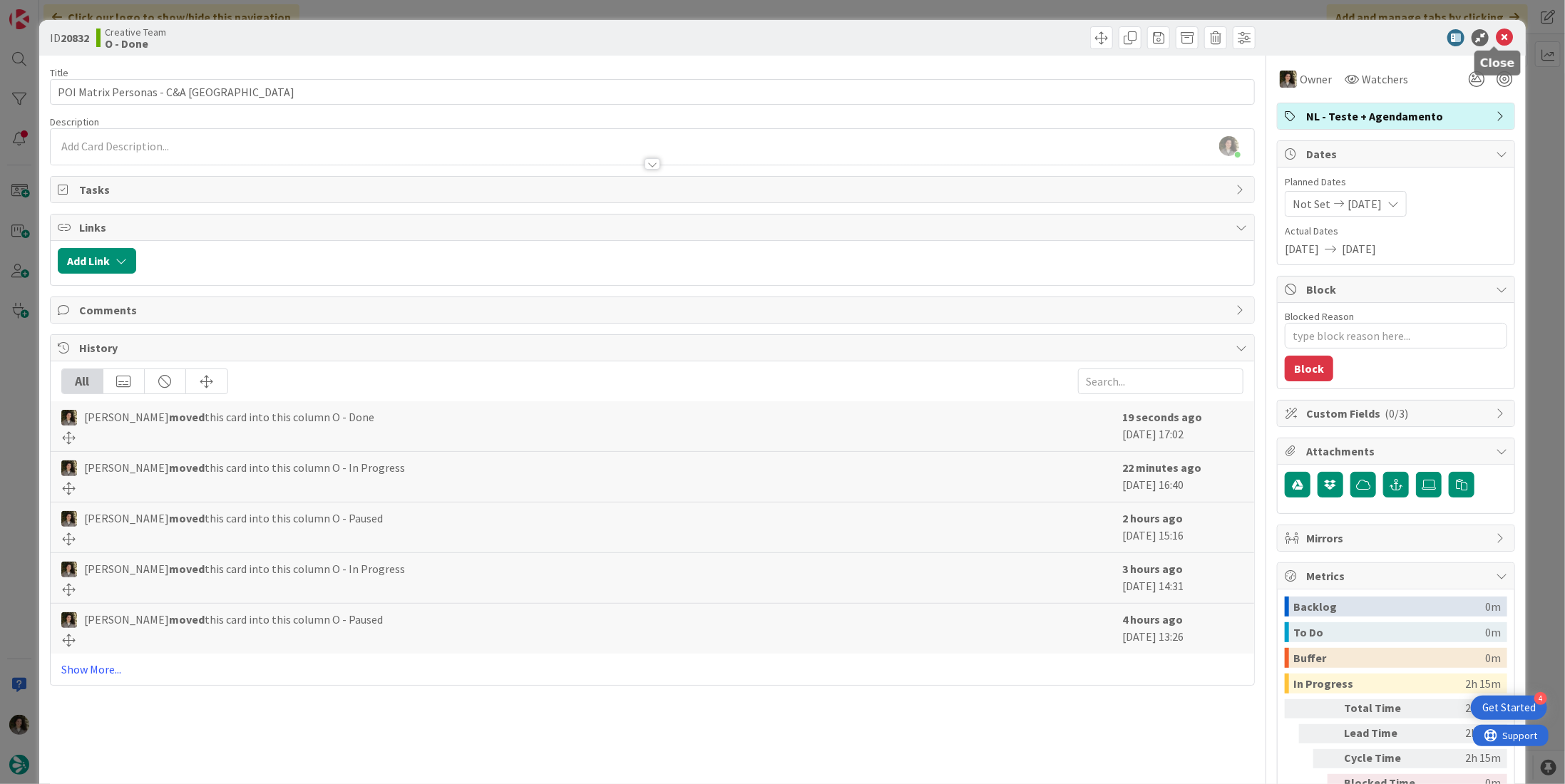
click at [1496, 37] on icon at bounding box center [1505, 37] width 17 height 17
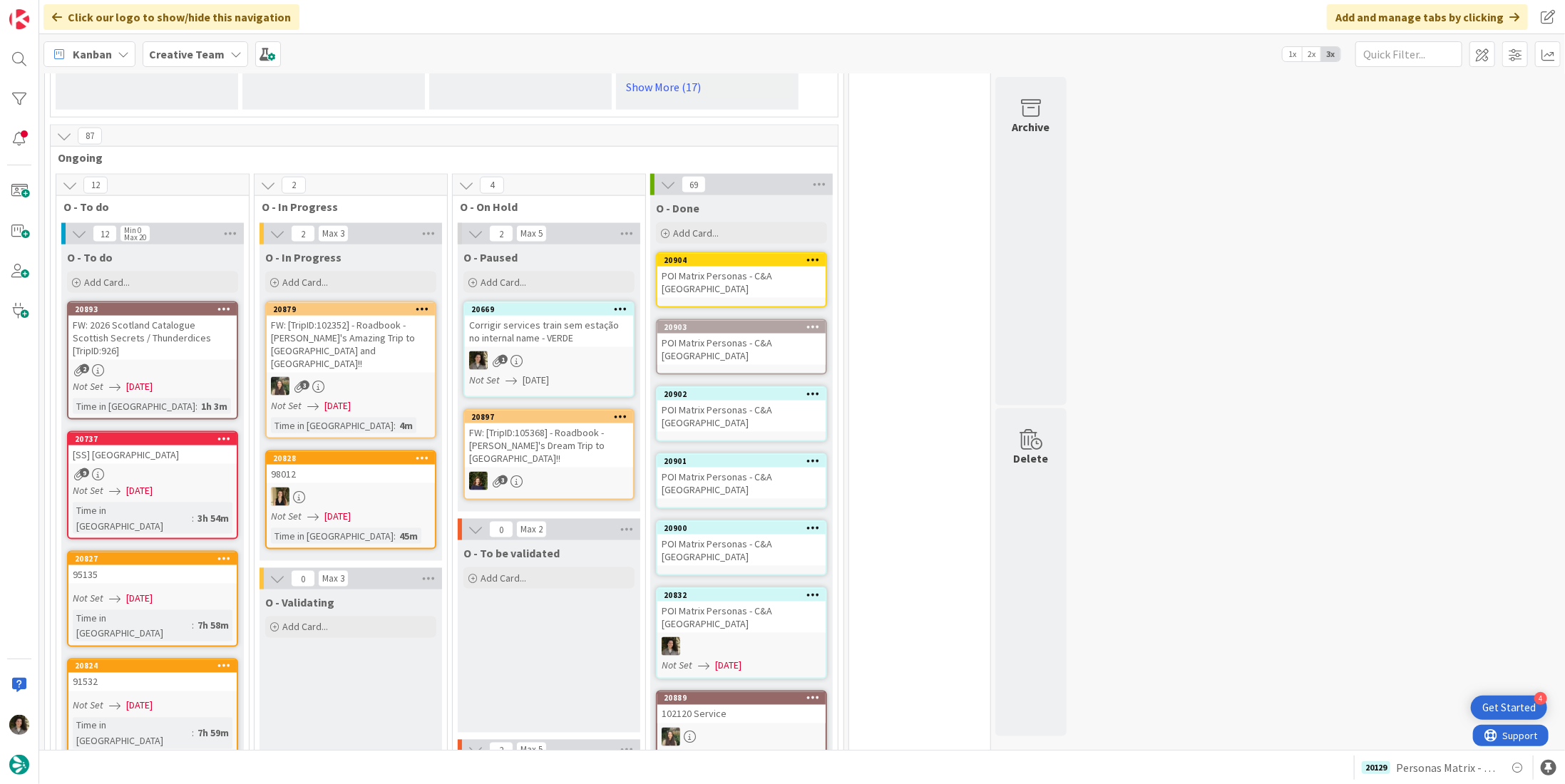
click at [714, 535] on div "POI Matrix Personas - C&A [GEOGRAPHIC_DATA]" at bounding box center [742, 550] width 168 height 31
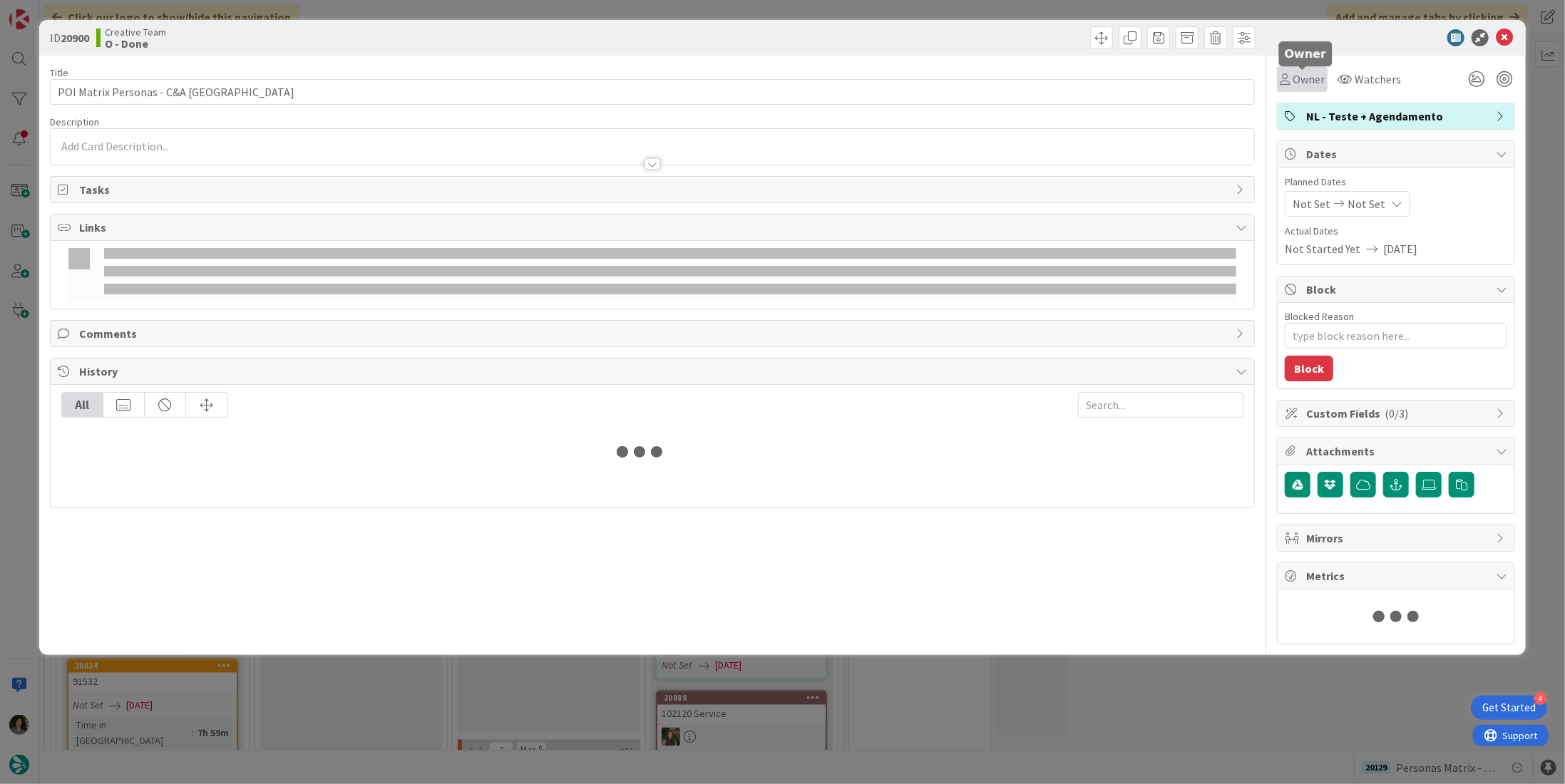
click at [1310, 79] on span "Owner" at bounding box center [1309, 79] width 32 height 17
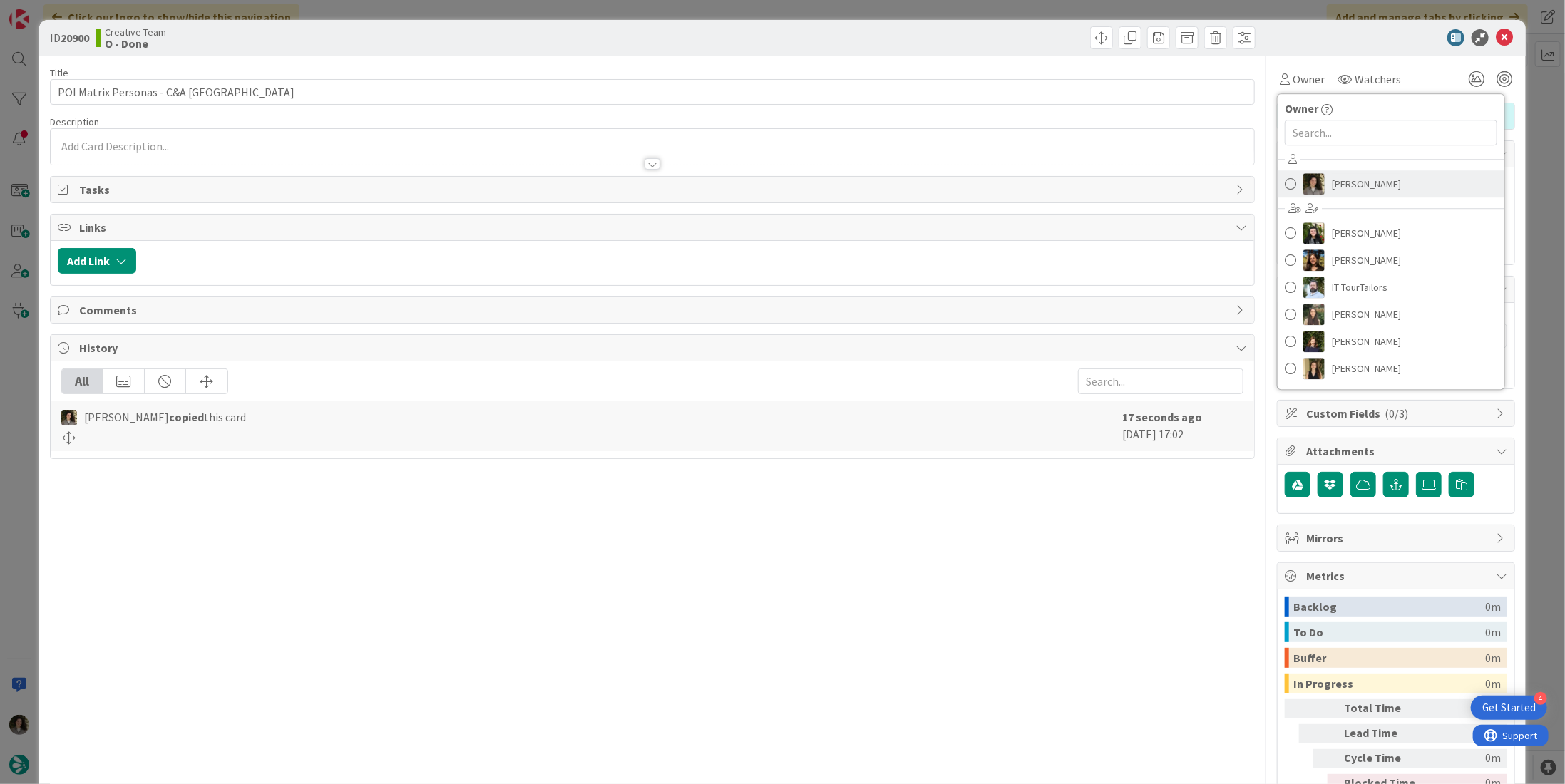
click at [1333, 180] on span "Melissa Santos" at bounding box center [1366, 184] width 69 height 21
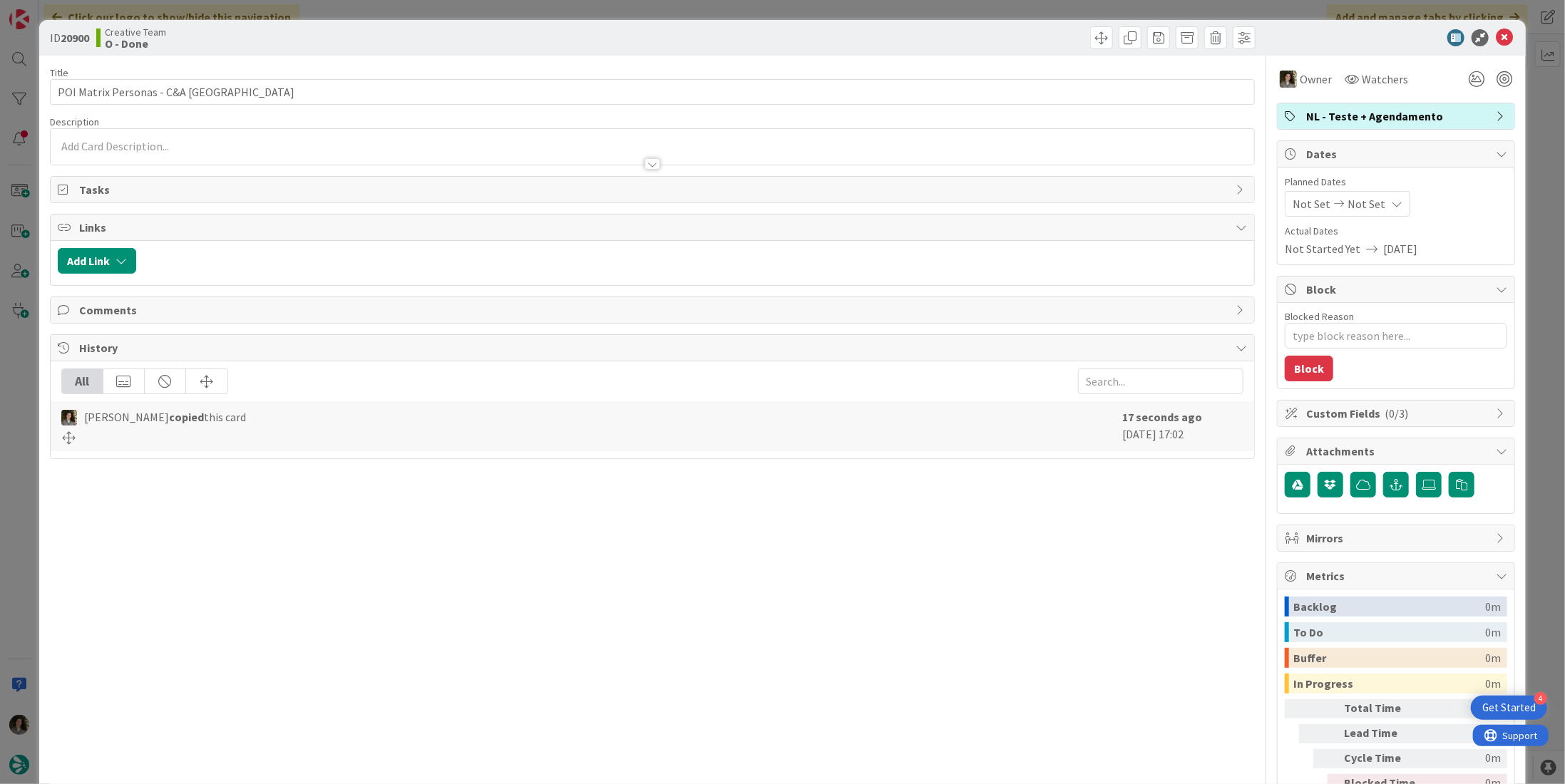
type textarea "x"
drag, startPoint x: 1374, startPoint y: 195, endPoint x: 1367, endPoint y: 213, distance: 19.3
click at [1374, 196] on div "Not Set Not Set" at bounding box center [1348, 204] width 126 height 26
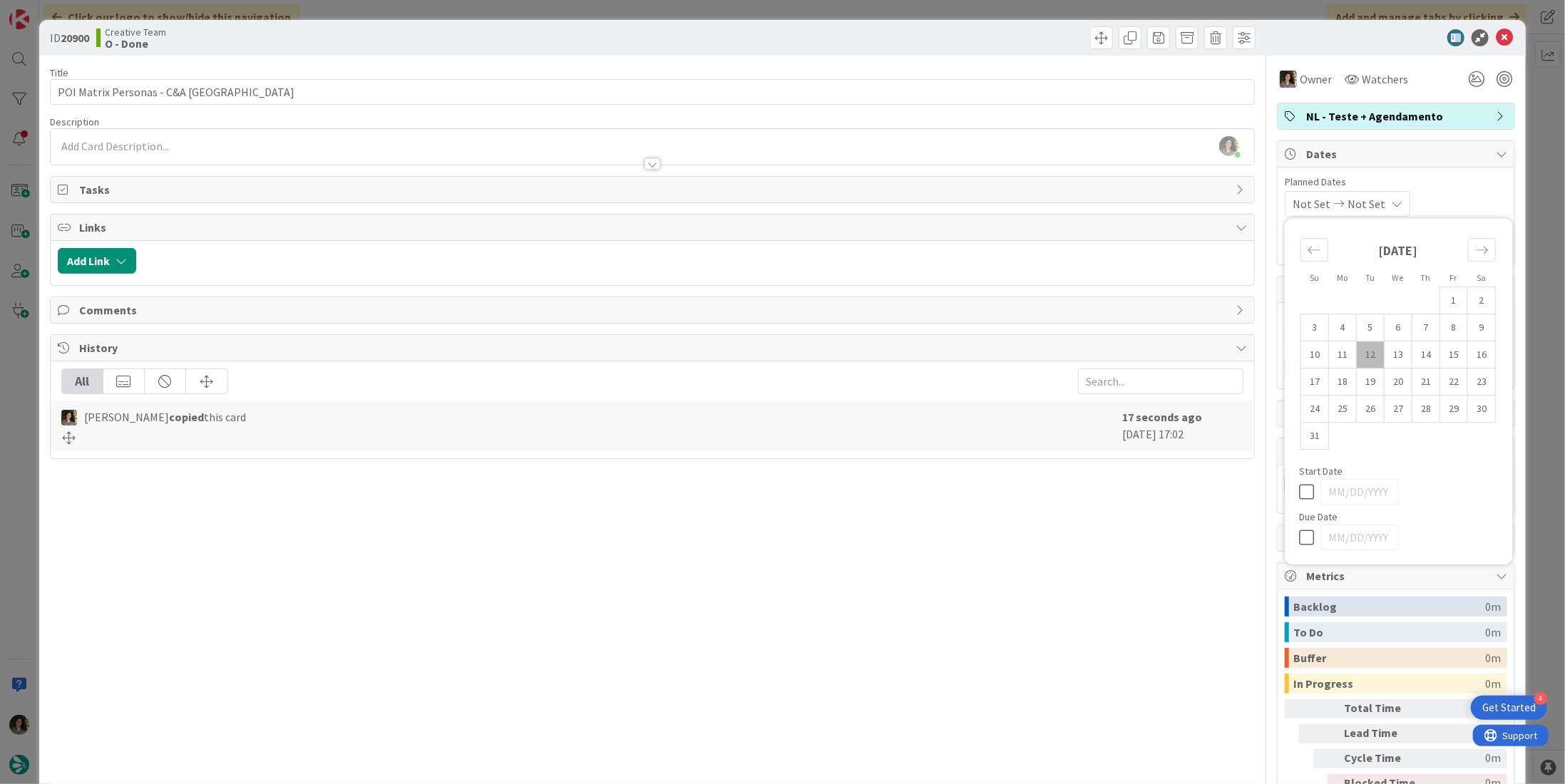
click at [1304, 535] on icon at bounding box center [1310, 537] width 21 height 17
type input "[DATE]"
drag, startPoint x: 1496, startPoint y: 36, endPoint x: 1428, endPoint y: 79, distance: 80.5
click at [1496, 37] on icon at bounding box center [1505, 37] width 17 height 17
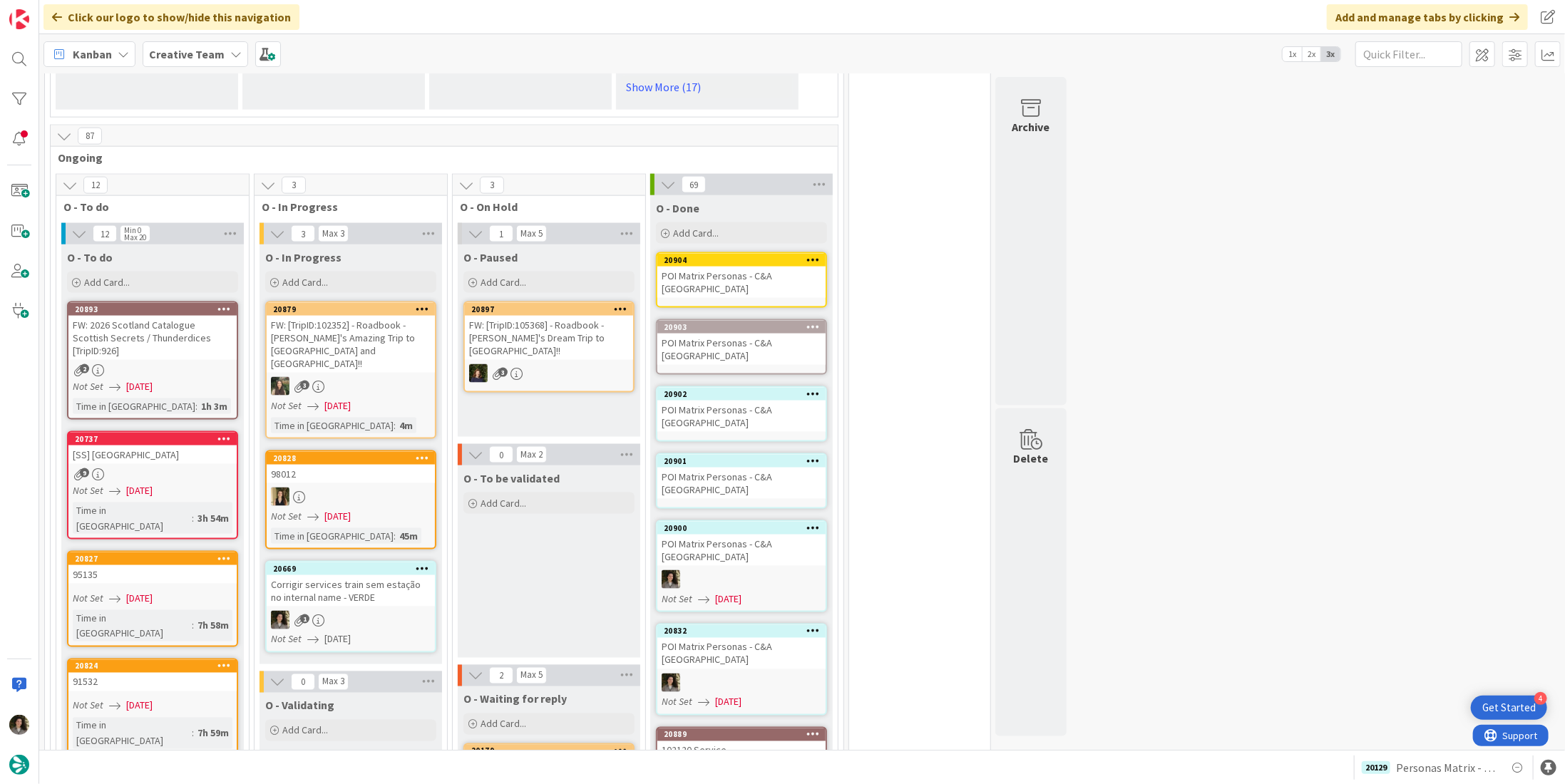
click at [736, 468] on div "POI Matrix Personas - C&A [GEOGRAPHIC_DATA]" at bounding box center [742, 483] width 168 height 31
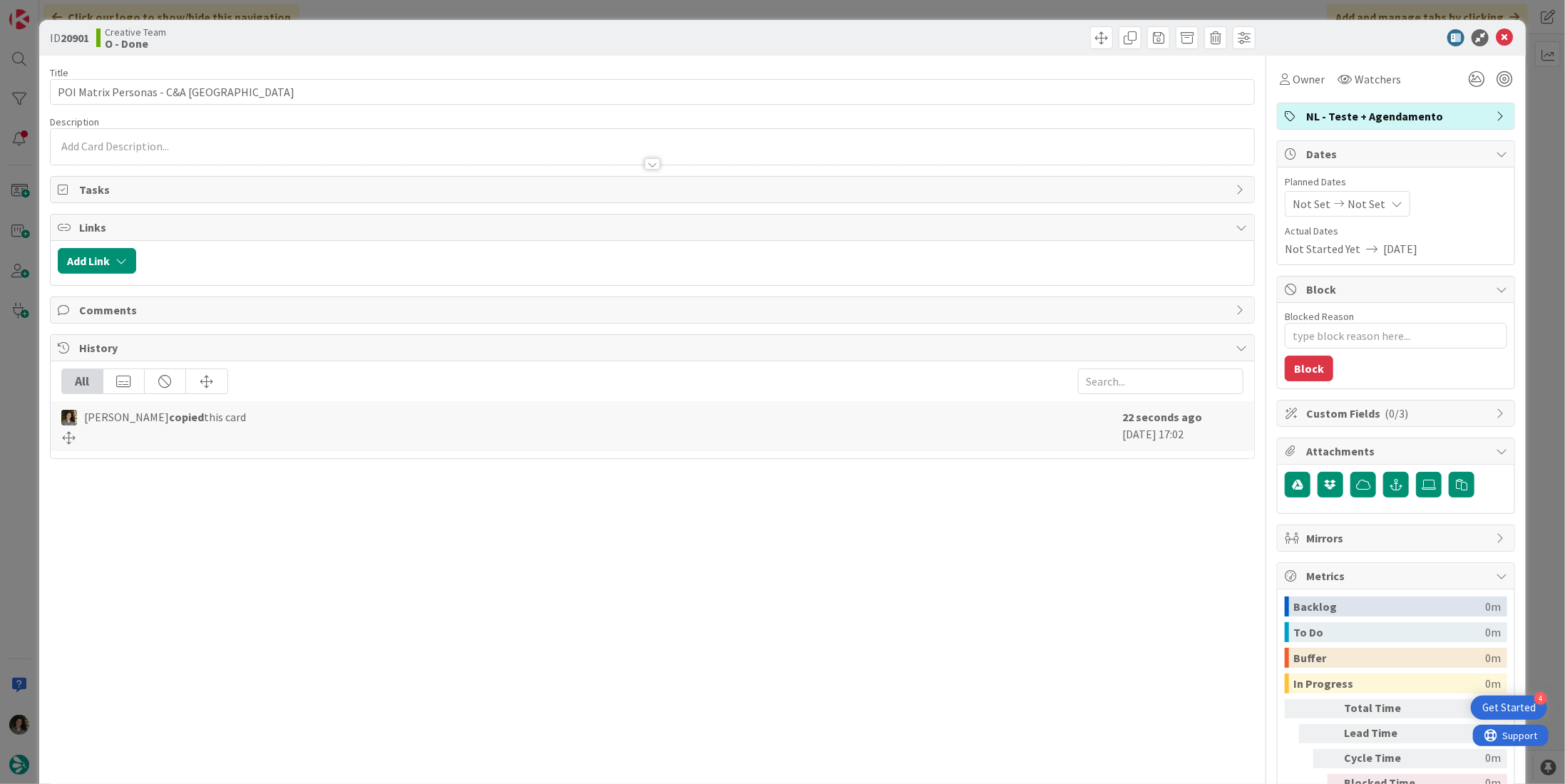
click at [1320, 79] on div "Owner Watchers" at bounding box center [1341, 79] width 128 height 26
click at [1293, 82] on span "Owner" at bounding box center [1309, 79] width 32 height 17
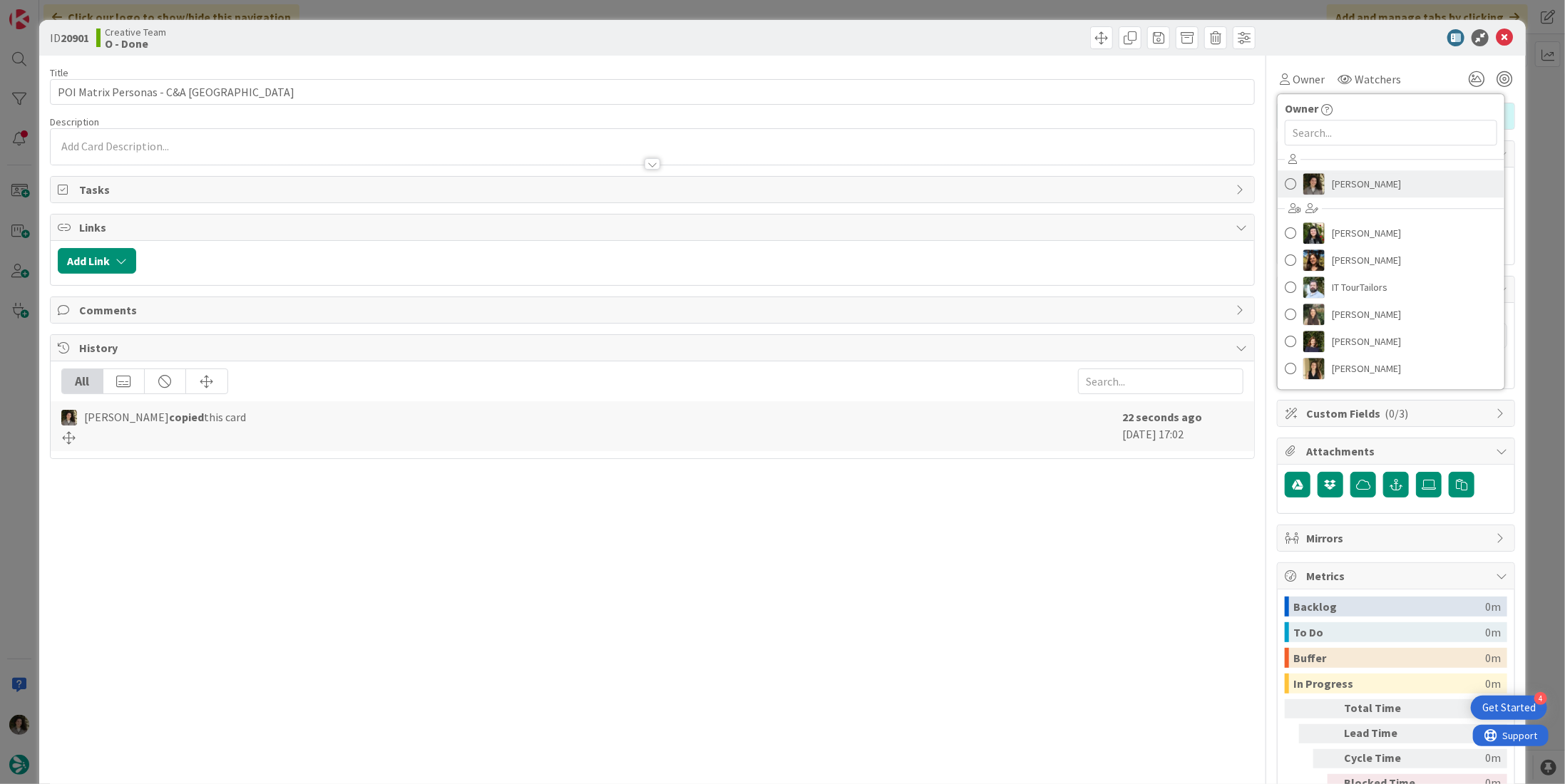
click at [1332, 183] on span "Melissa Santos" at bounding box center [1366, 184] width 69 height 21
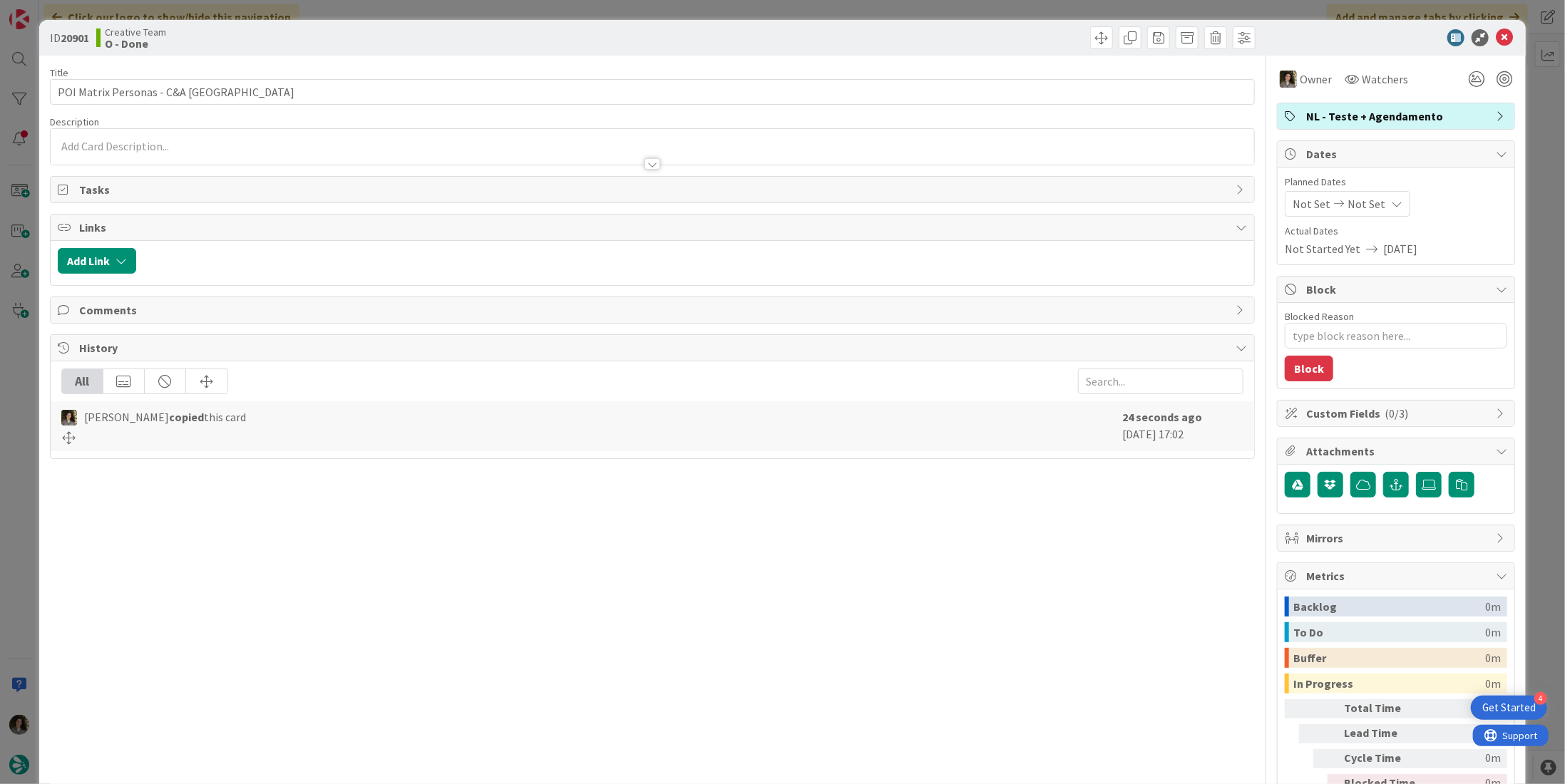
type textarea "x"
click at [1348, 201] on span "Not Set" at bounding box center [1367, 204] width 37 height 17
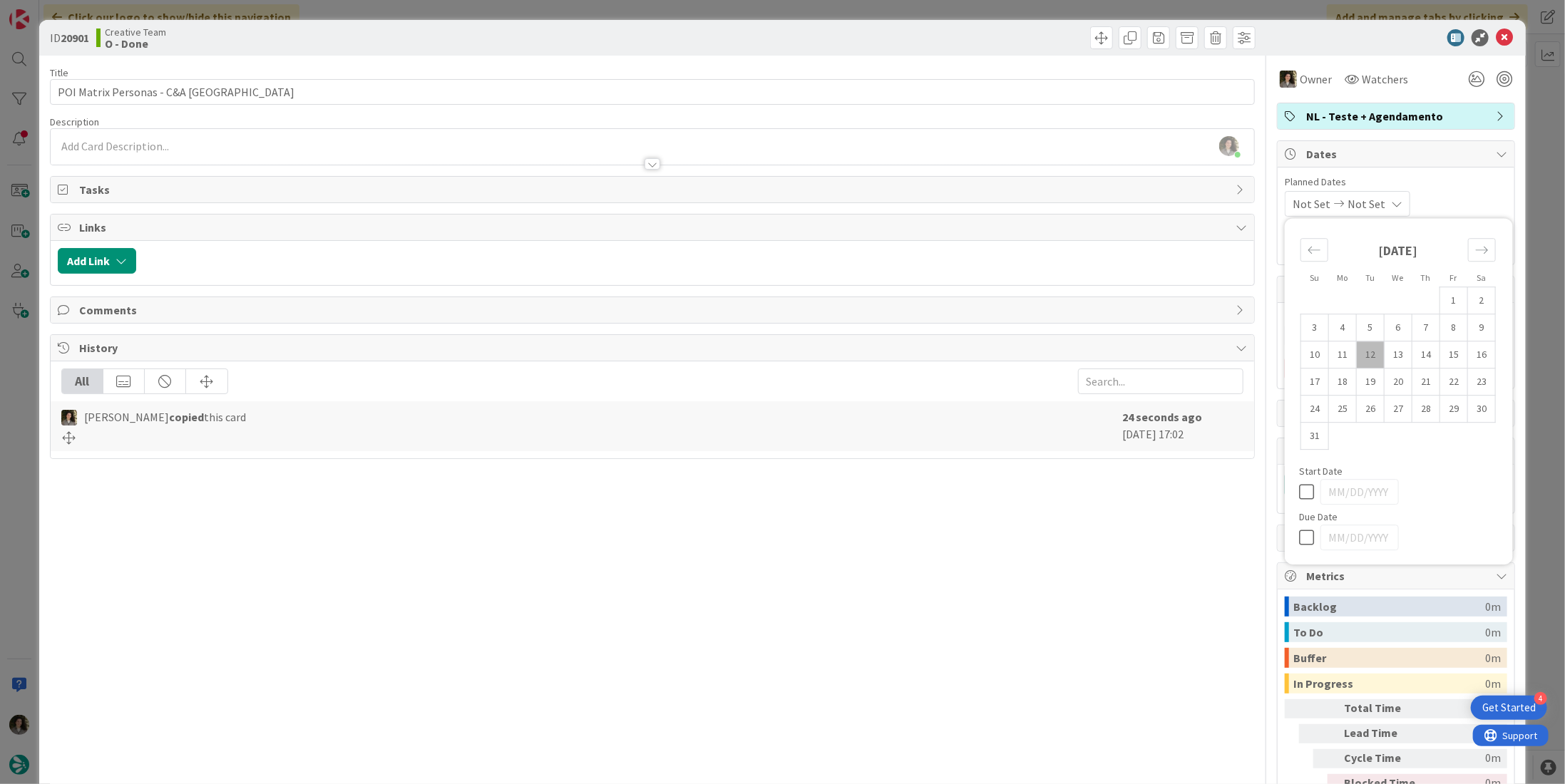
click at [1300, 540] on icon at bounding box center [1310, 537] width 21 height 17
type input "[DATE]"
click at [1499, 40] on icon at bounding box center [1505, 37] width 17 height 17
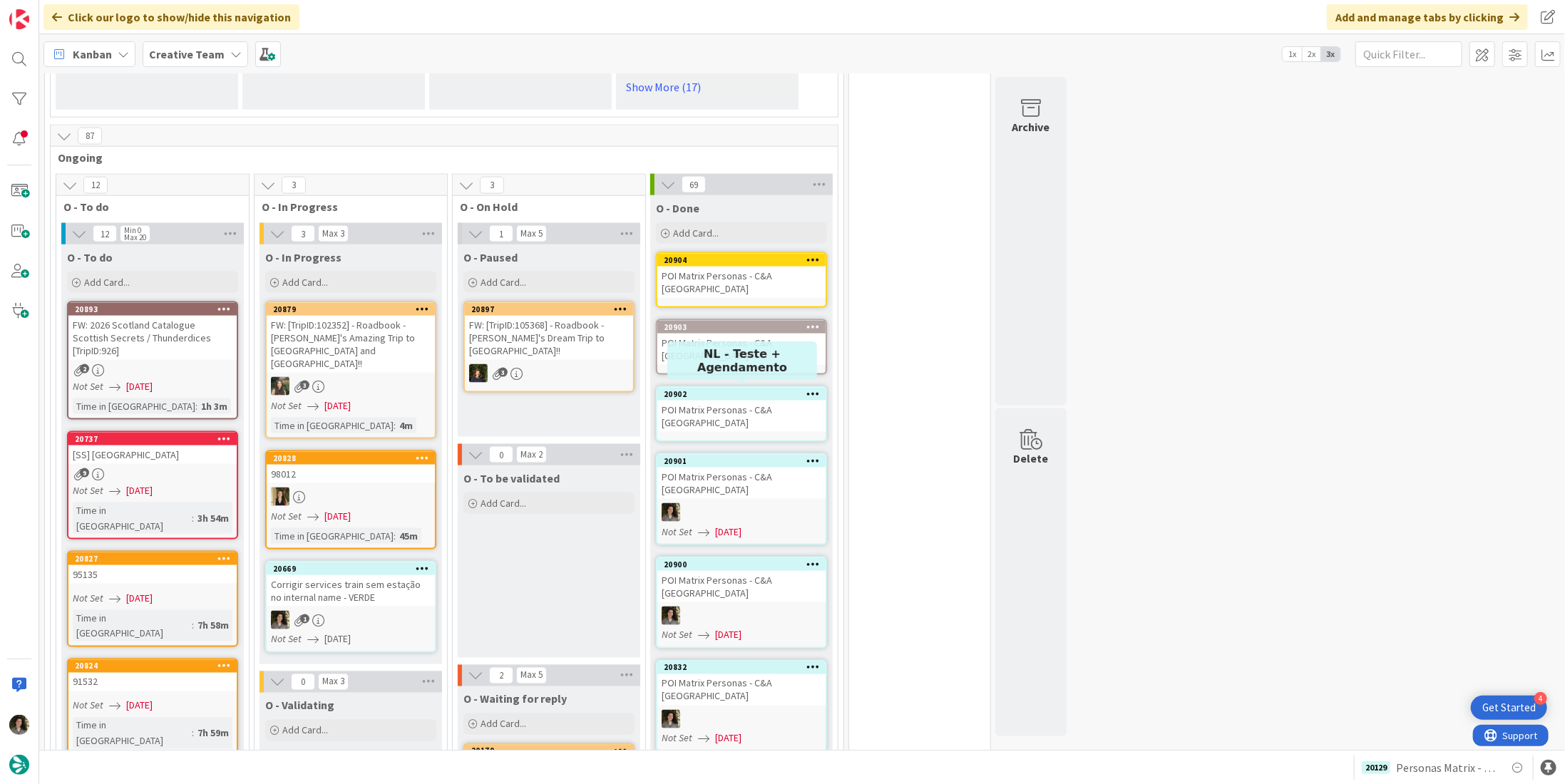
click at [702, 386] on link "20902 POI Matrix Personas - C&A UK" at bounding box center [741, 413] width 171 height 55
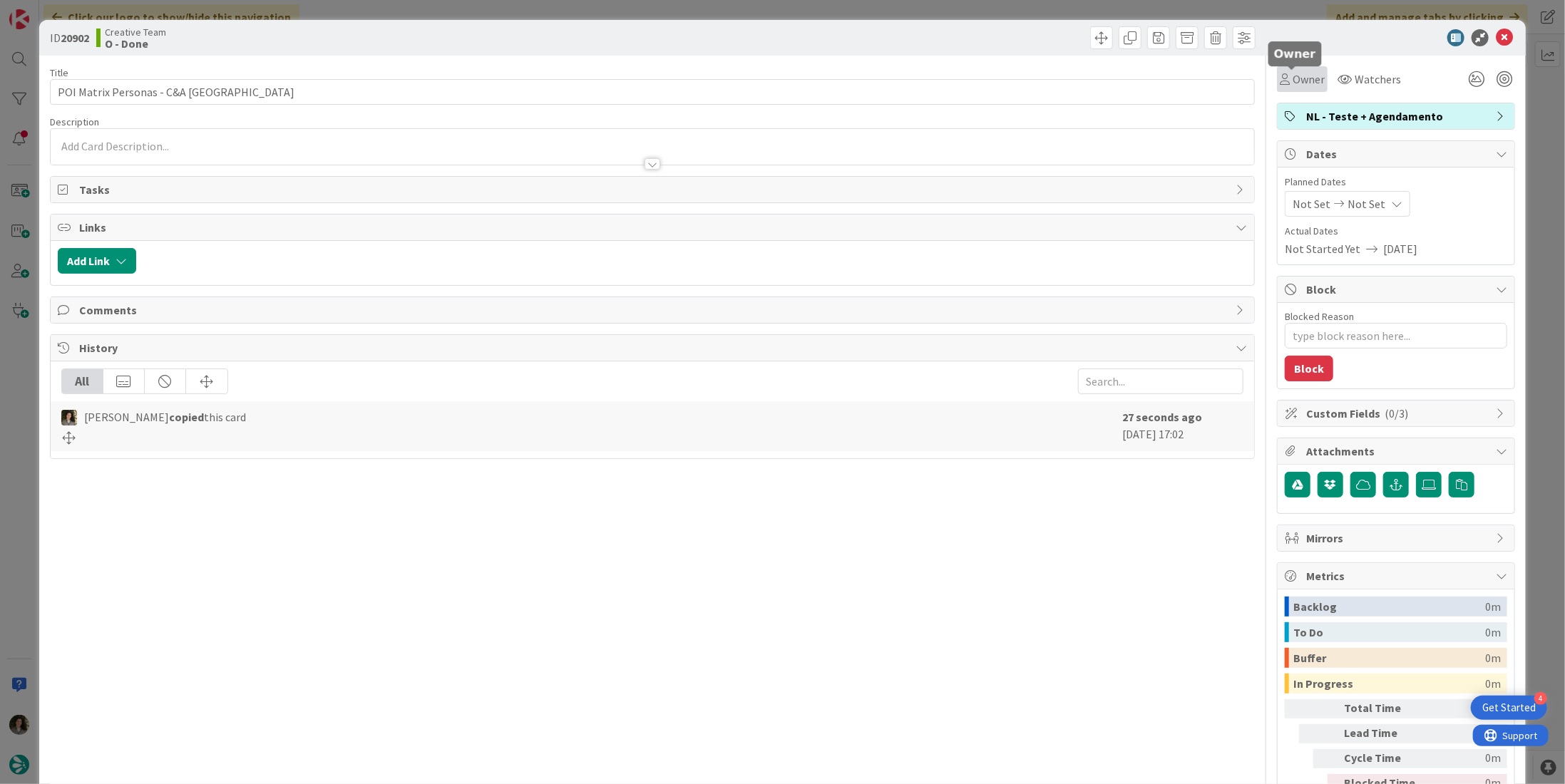
drag, startPoint x: 1300, startPoint y: 71, endPoint x: 1301, endPoint y: 90, distance: 19.0
click at [1299, 72] on span "Owner" at bounding box center [1309, 79] width 32 height 17
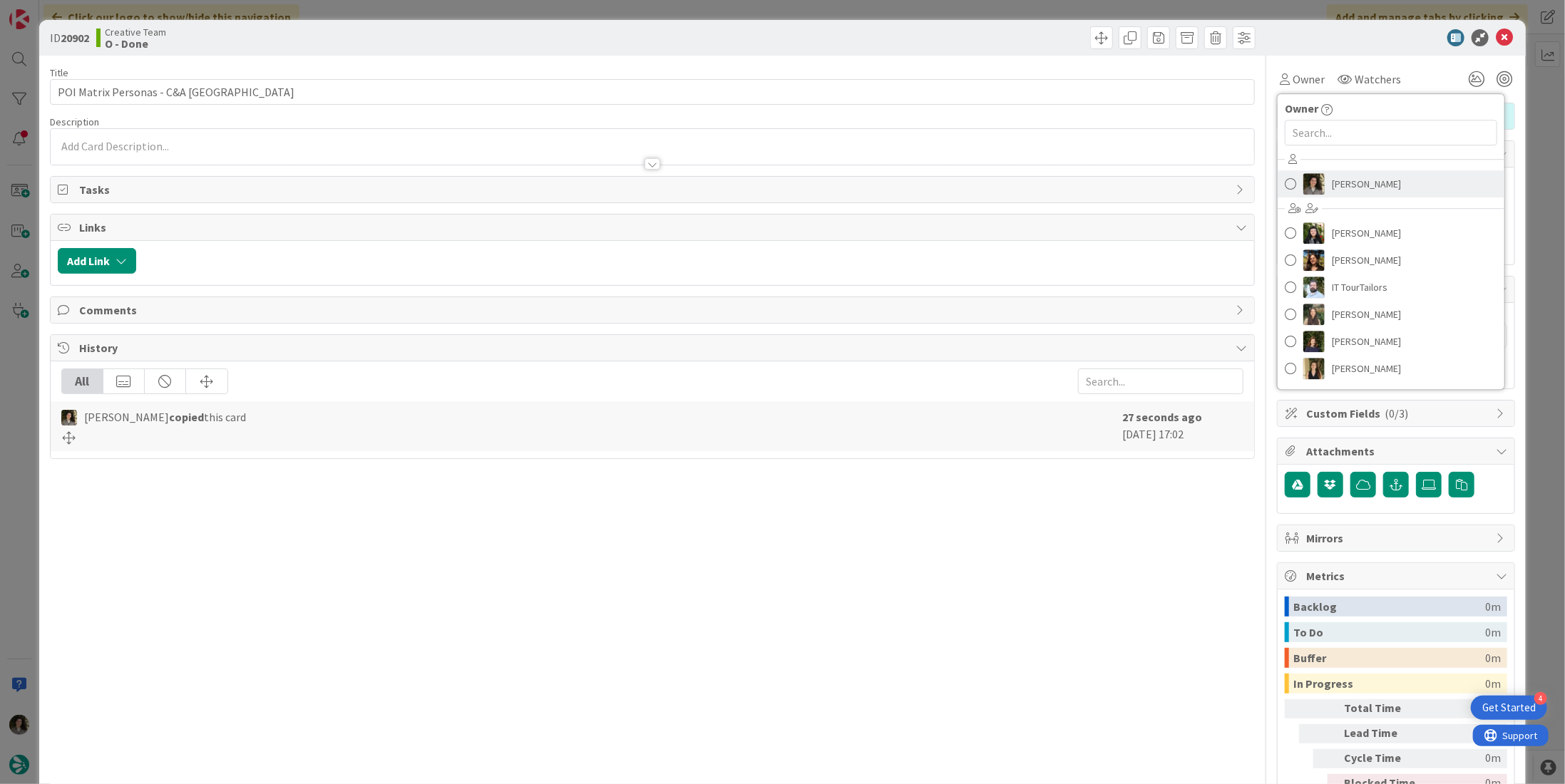
click at [1347, 173] on span "Melissa Santos" at bounding box center [1366, 184] width 69 height 21
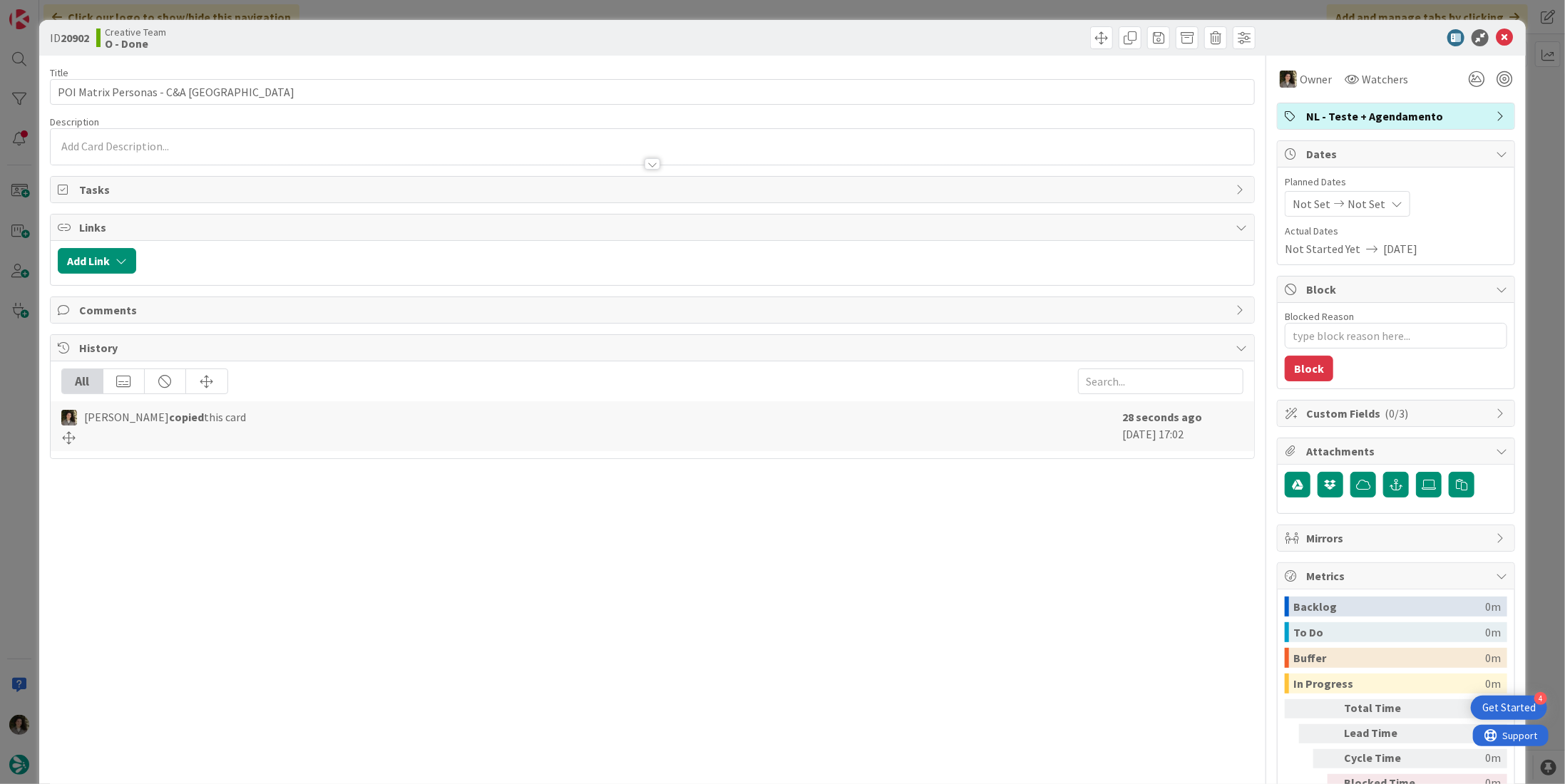
type textarea "x"
click at [1367, 196] on span "Not Set" at bounding box center [1367, 204] width 37 height 17
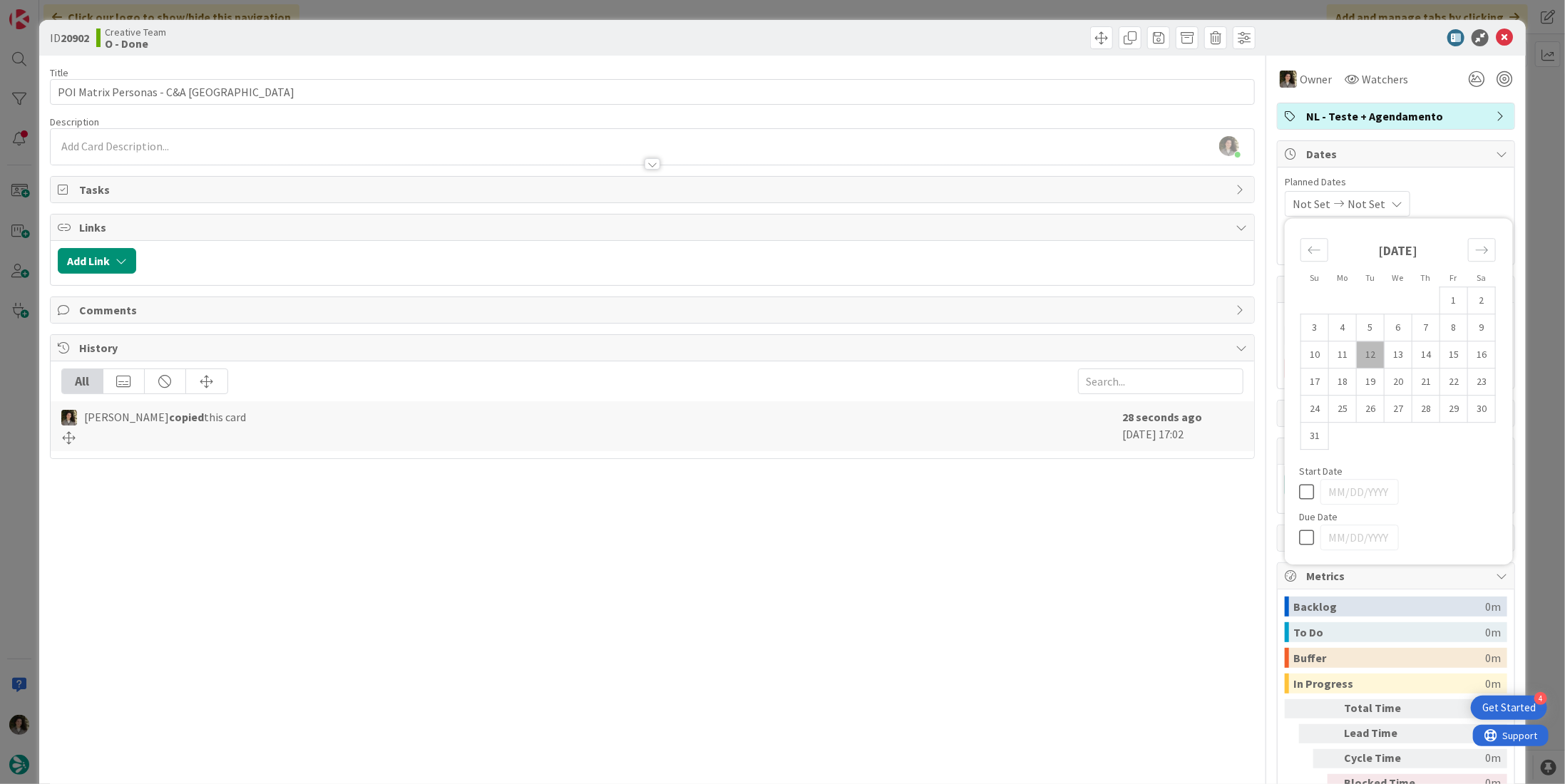
click at [1300, 530] on icon at bounding box center [1310, 537] width 21 height 17
type input "[DATE]"
click at [1496, 30] on icon at bounding box center [1505, 37] width 17 height 17
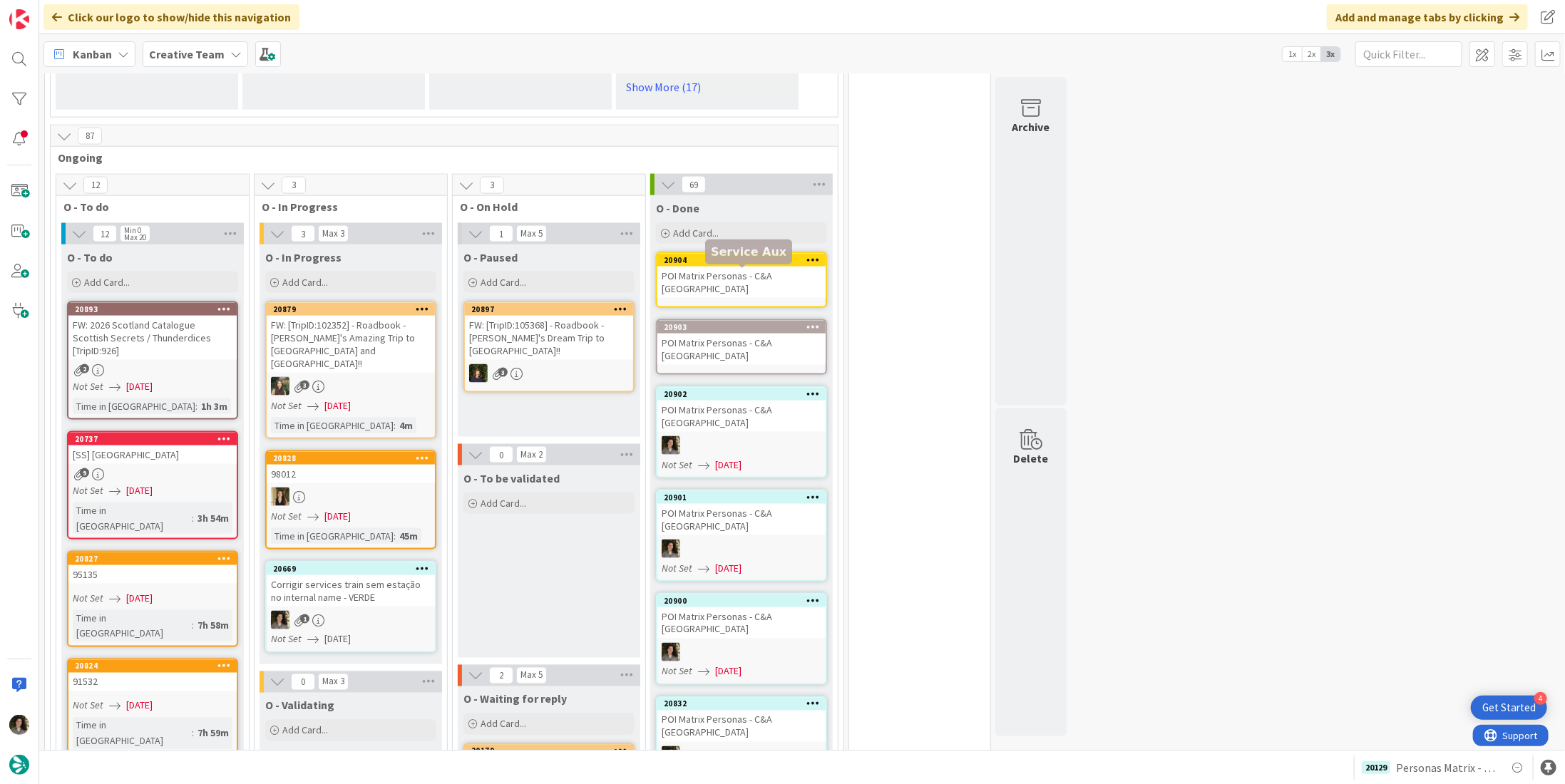
click at [710, 333] on div "POI Matrix Personas - C&A [GEOGRAPHIC_DATA]" at bounding box center [742, 349] width 168 height 31
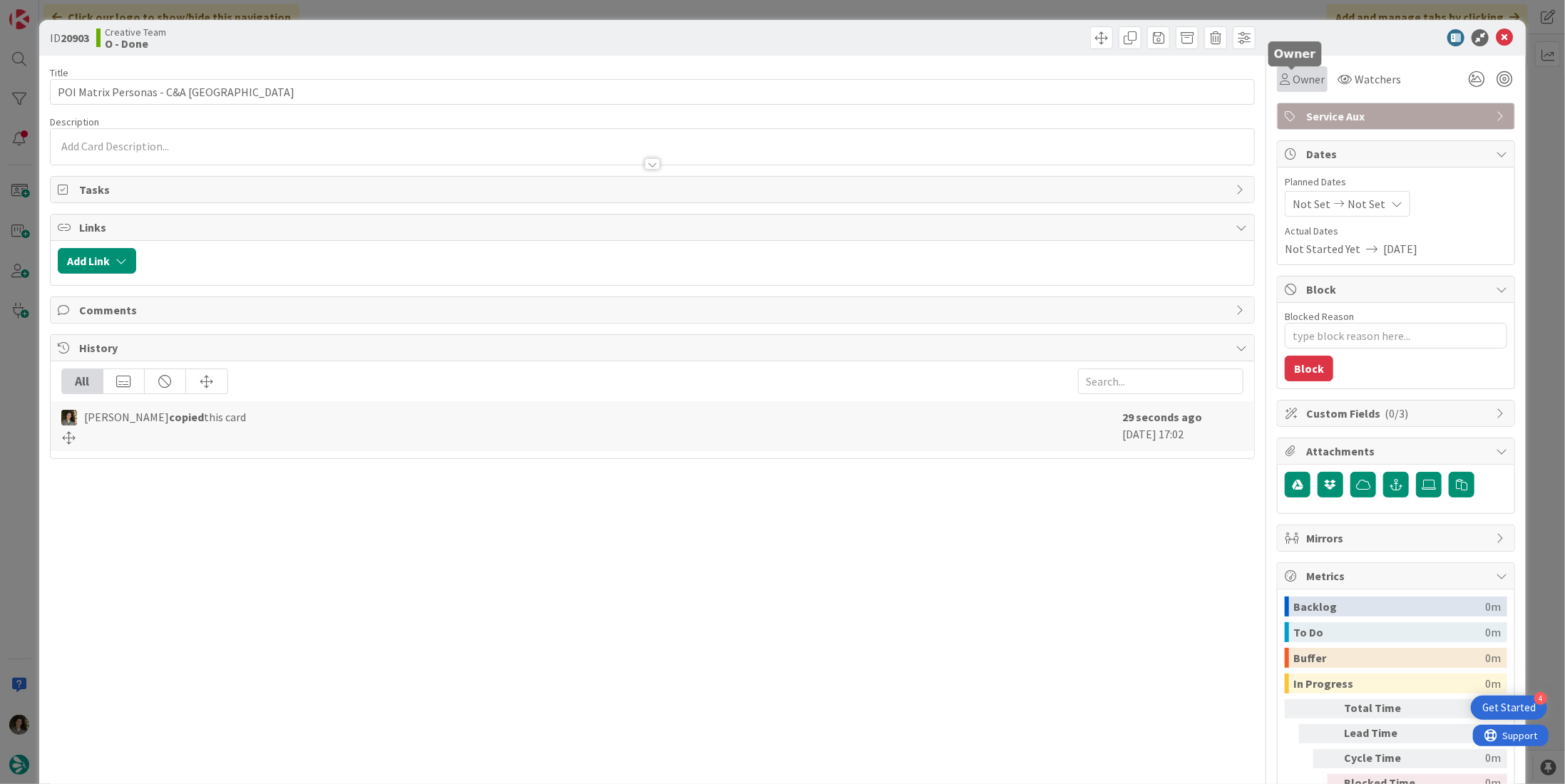
click at [1313, 73] on span "Owner" at bounding box center [1309, 79] width 32 height 17
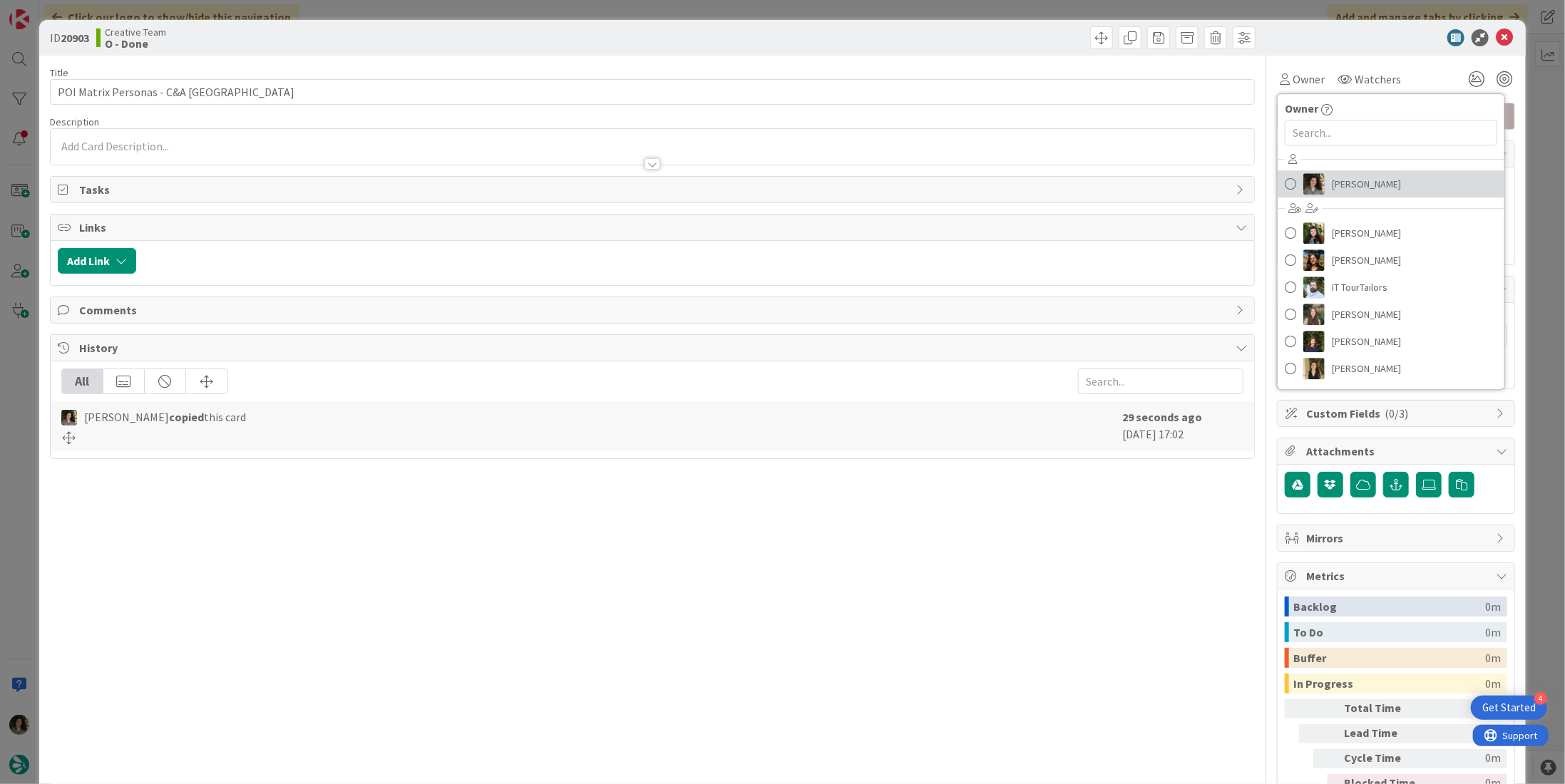
click at [1360, 179] on span "Melissa Santos" at bounding box center [1366, 184] width 69 height 21
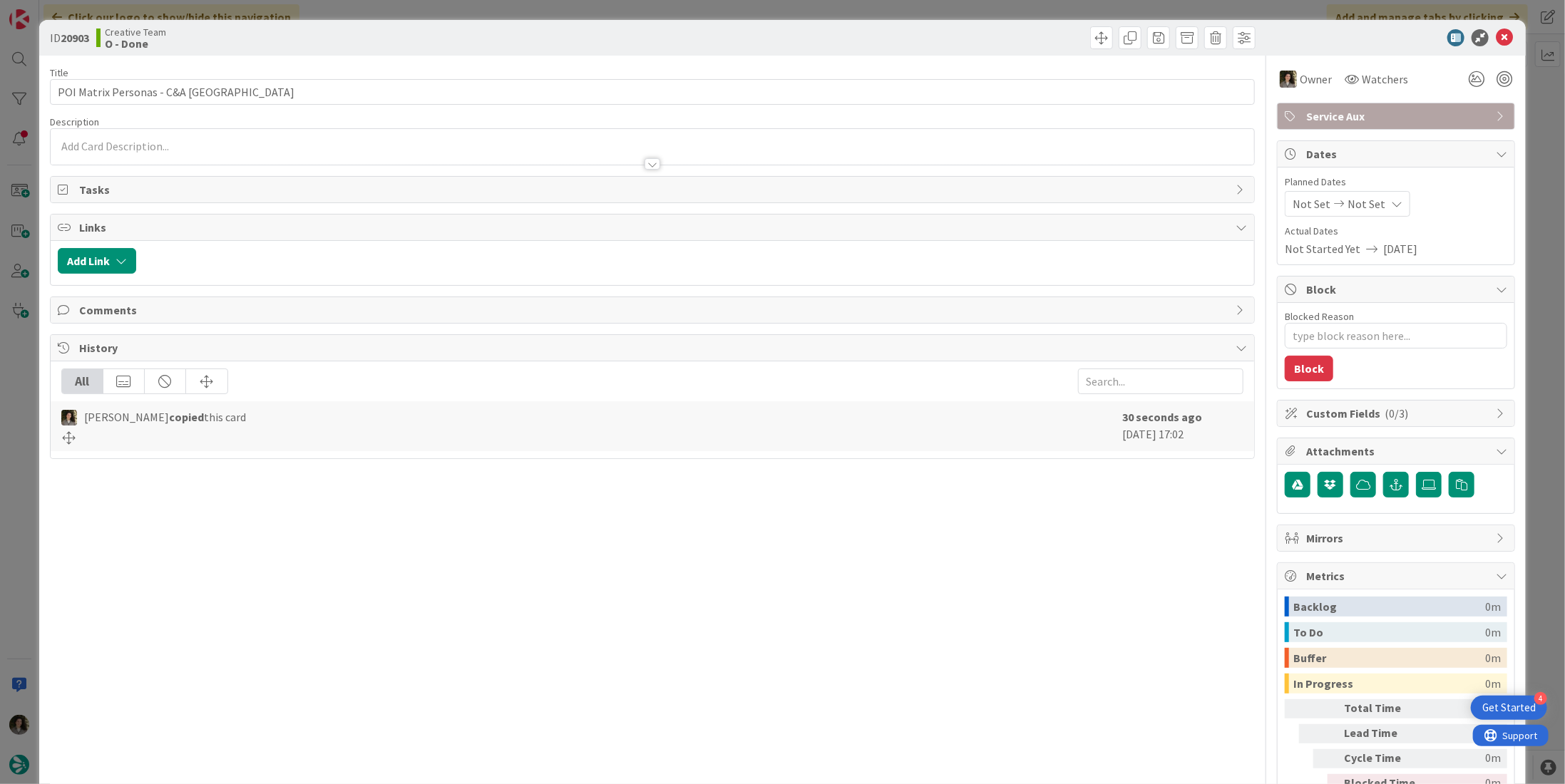
type textarea "x"
click at [1348, 199] on span "Not Set" at bounding box center [1367, 204] width 37 height 17
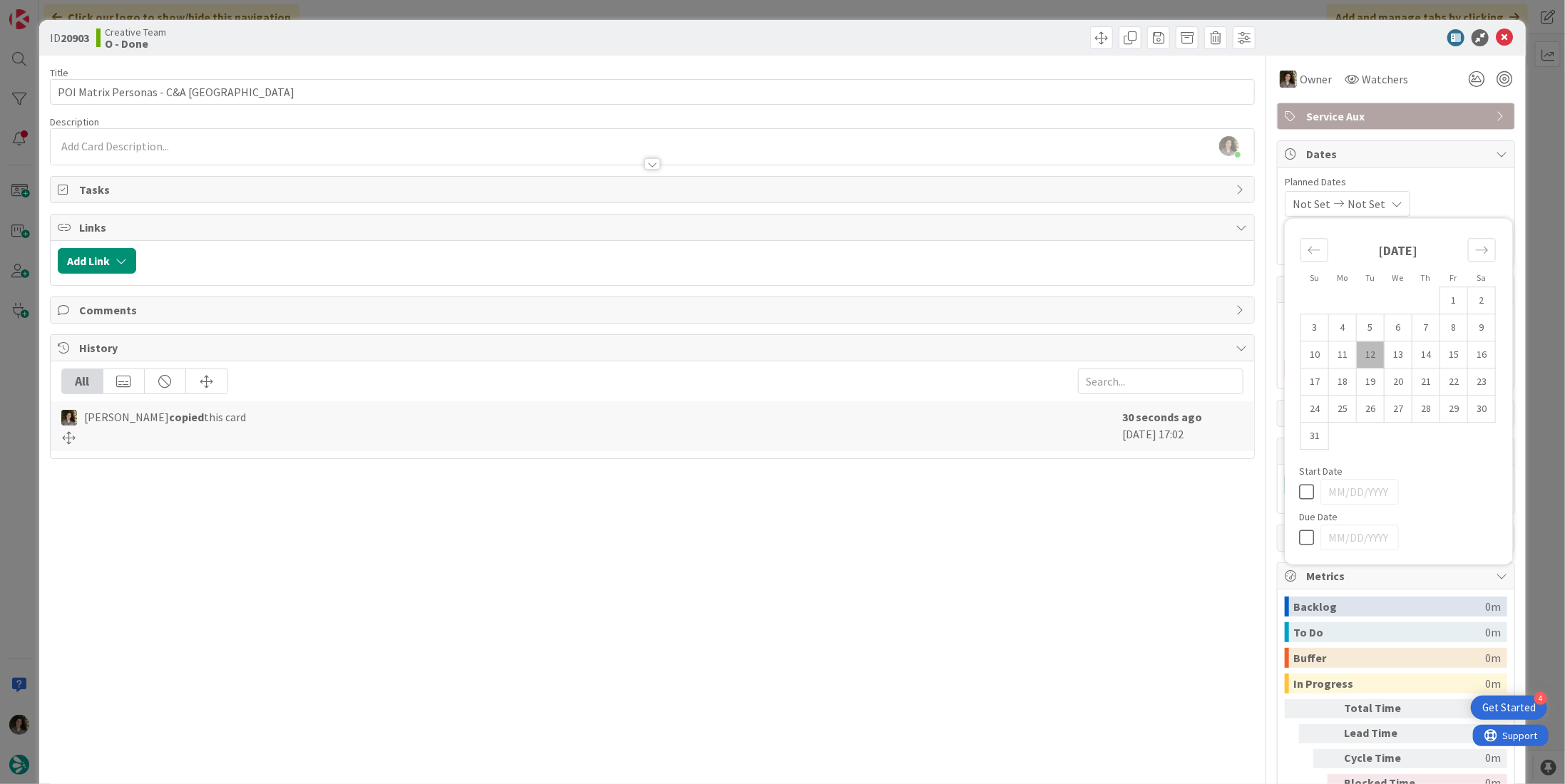
click at [1300, 541] on icon at bounding box center [1310, 537] width 21 height 17
type input "[DATE]"
click at [1496, 29] on icon at bounding box center [1505, 37] width 17 height 17
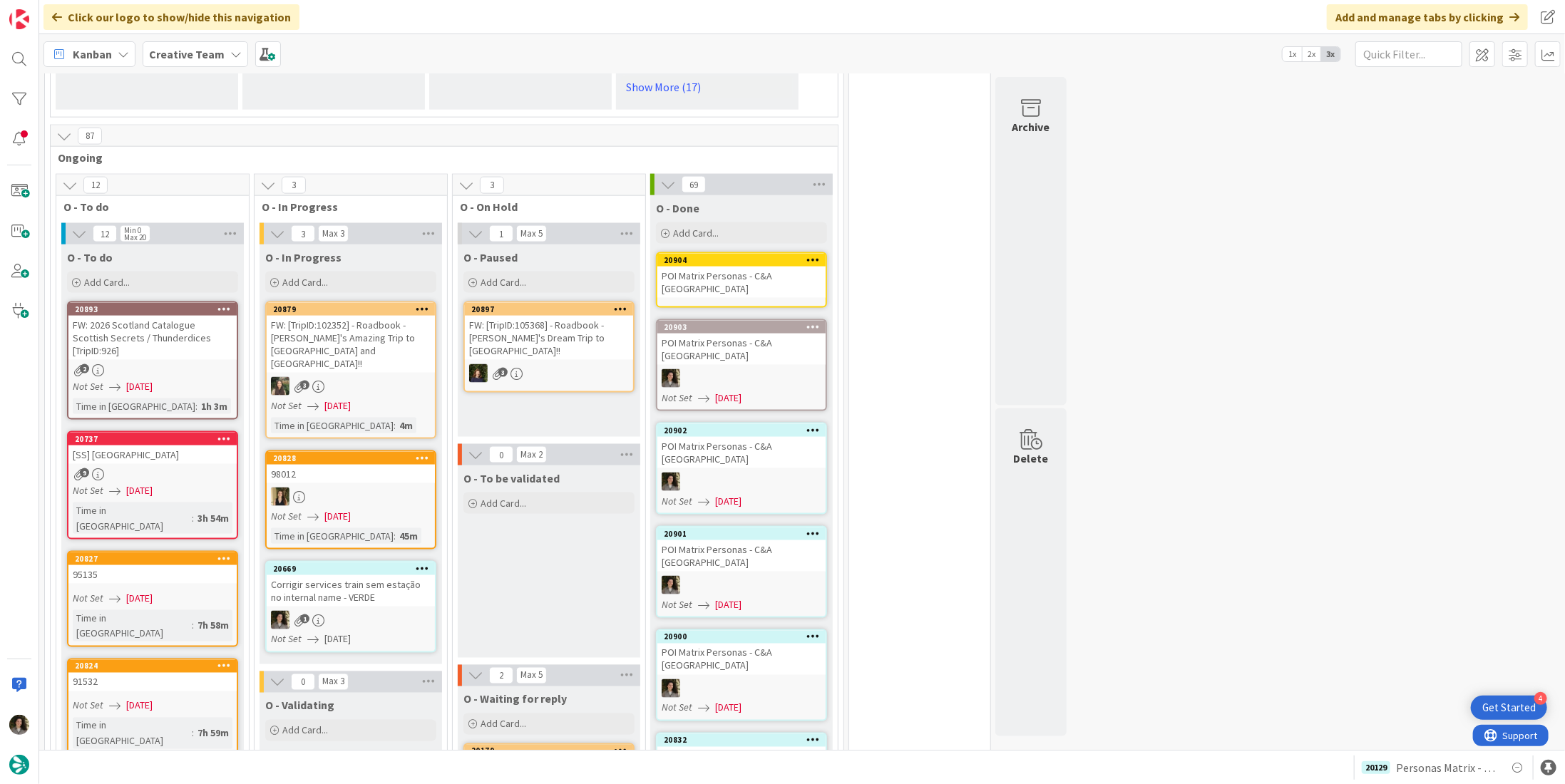
click at [736, 267] on div "POI Matrix Personas - C&A [GEOGRAPHIC_DATA]" at bounding box center [742, 282] width 168 height 31
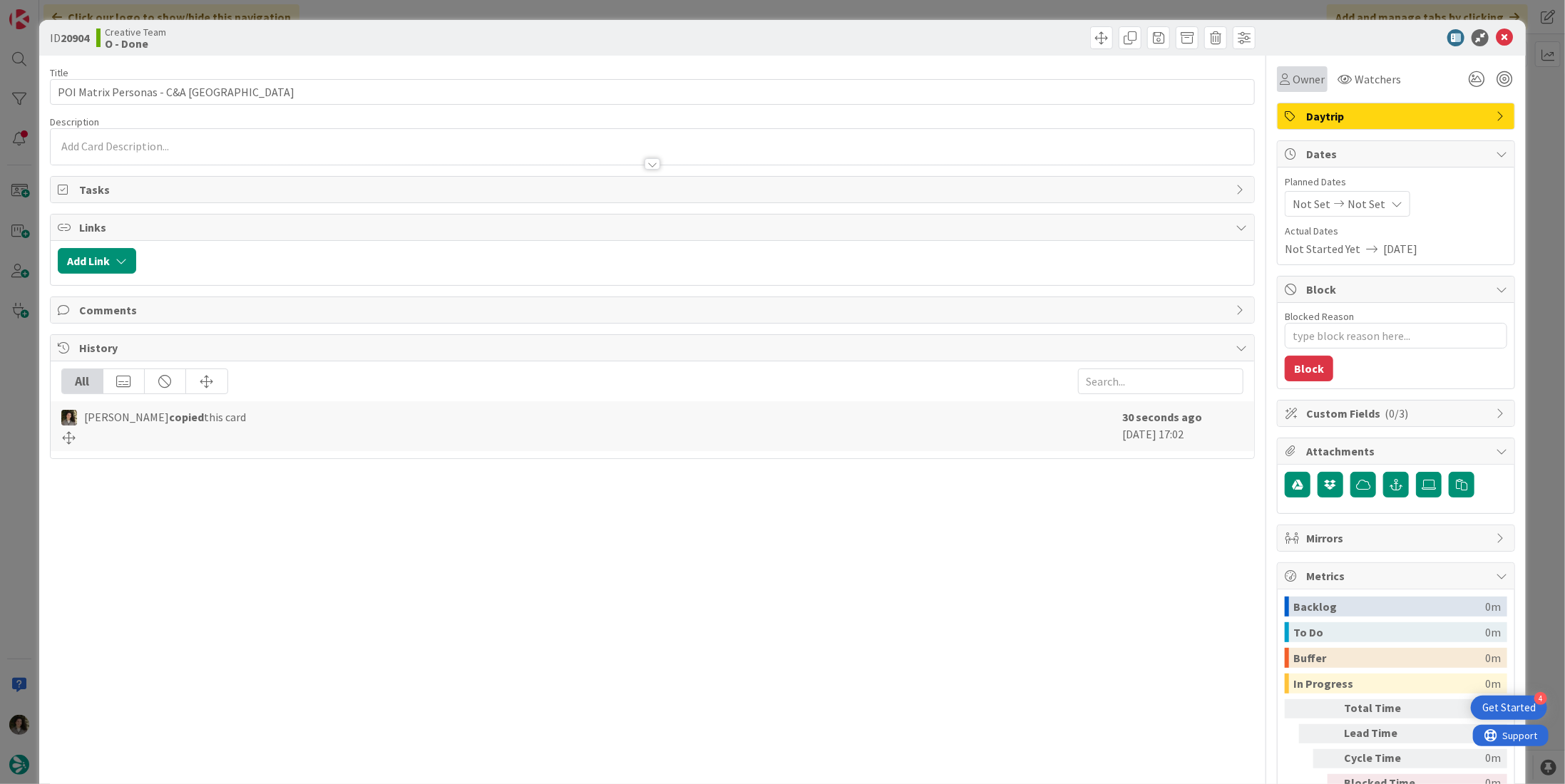
click at [1295, 86] on span "Owner" at bounding box center [1309, 79] width 32 height 17
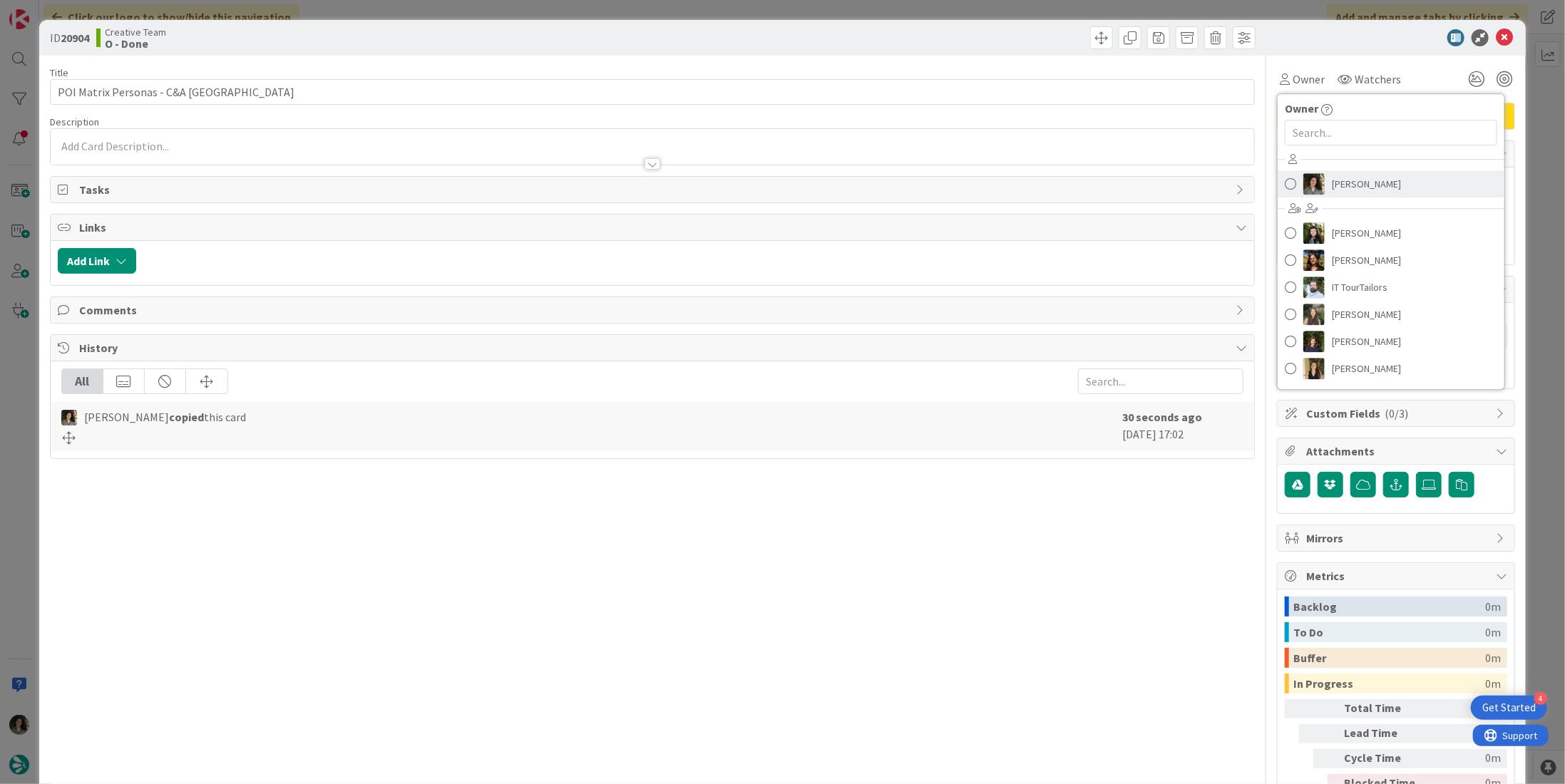
click at [1353, 174] on span "Melissa Santos" at bounding box center [1366, 184] width 69 height 21
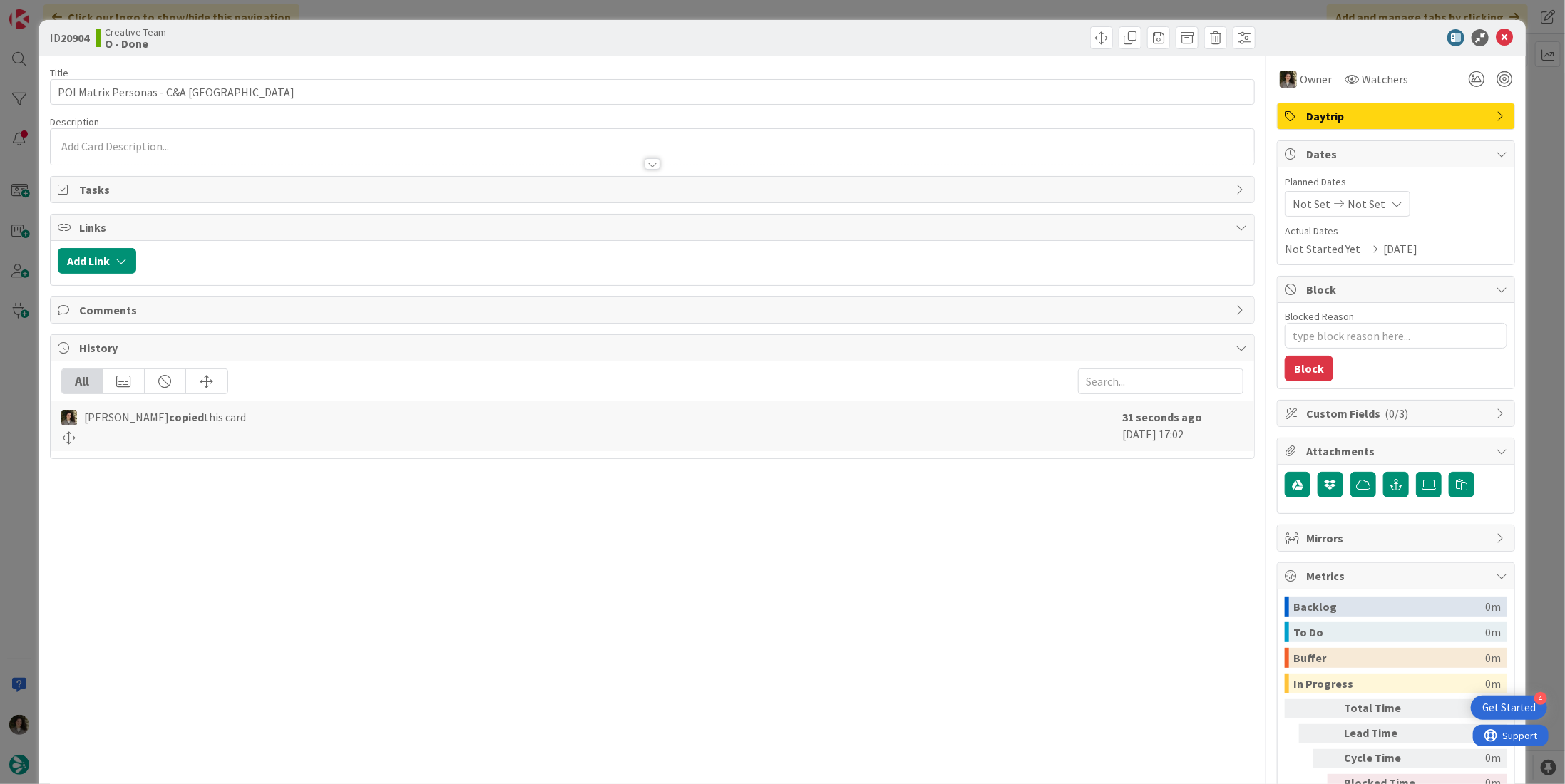
type textarea "x"
click at [1353, 206] on span "Not Set" at bounding box center [1367, 204] width 37 height 17
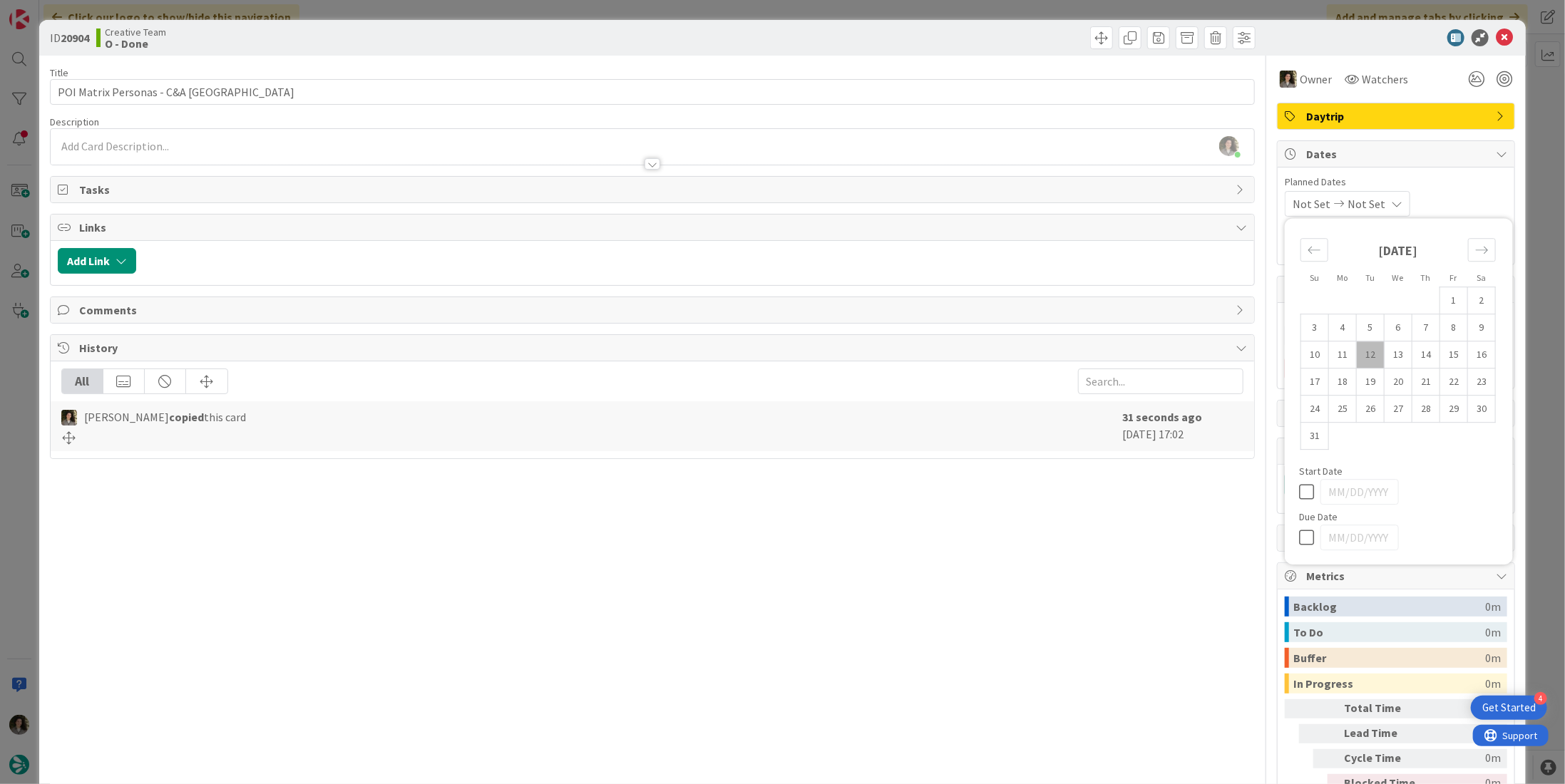
click at [1300, 544] on div at bounding box center [1399, 537] width 200 height 26
click at [1300, 541] on icon at bounding box center [1310, 537] width 21 height 17
type input "[DATE]"
click at [1496, 30] on icon at bounding box center [1505, 37] width 17 height 17
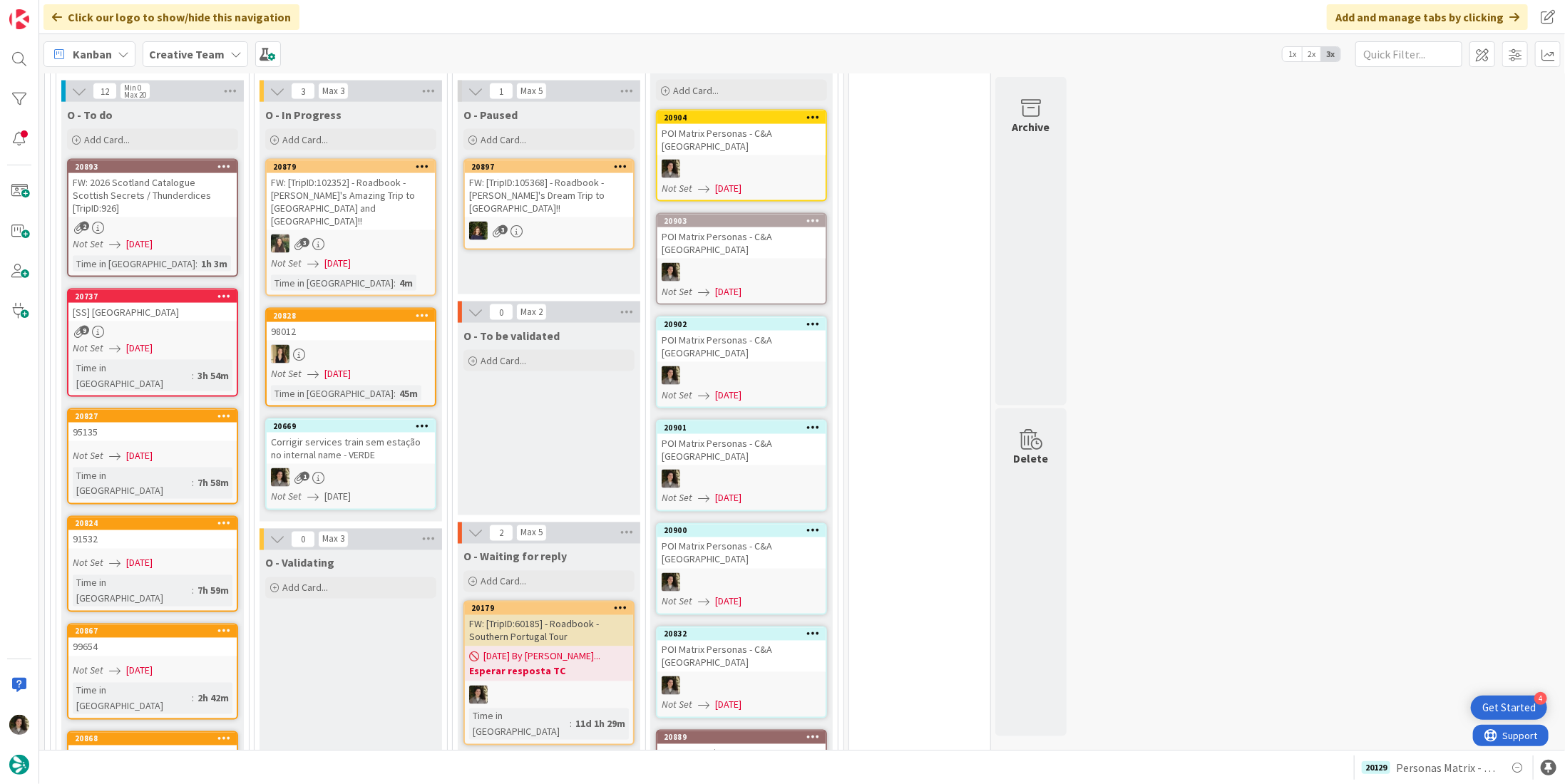
click at [349, 433] on div "Corrigir services train sem estação no internal name - VERDE" at bounding box center [351, 448] width 168 height 31
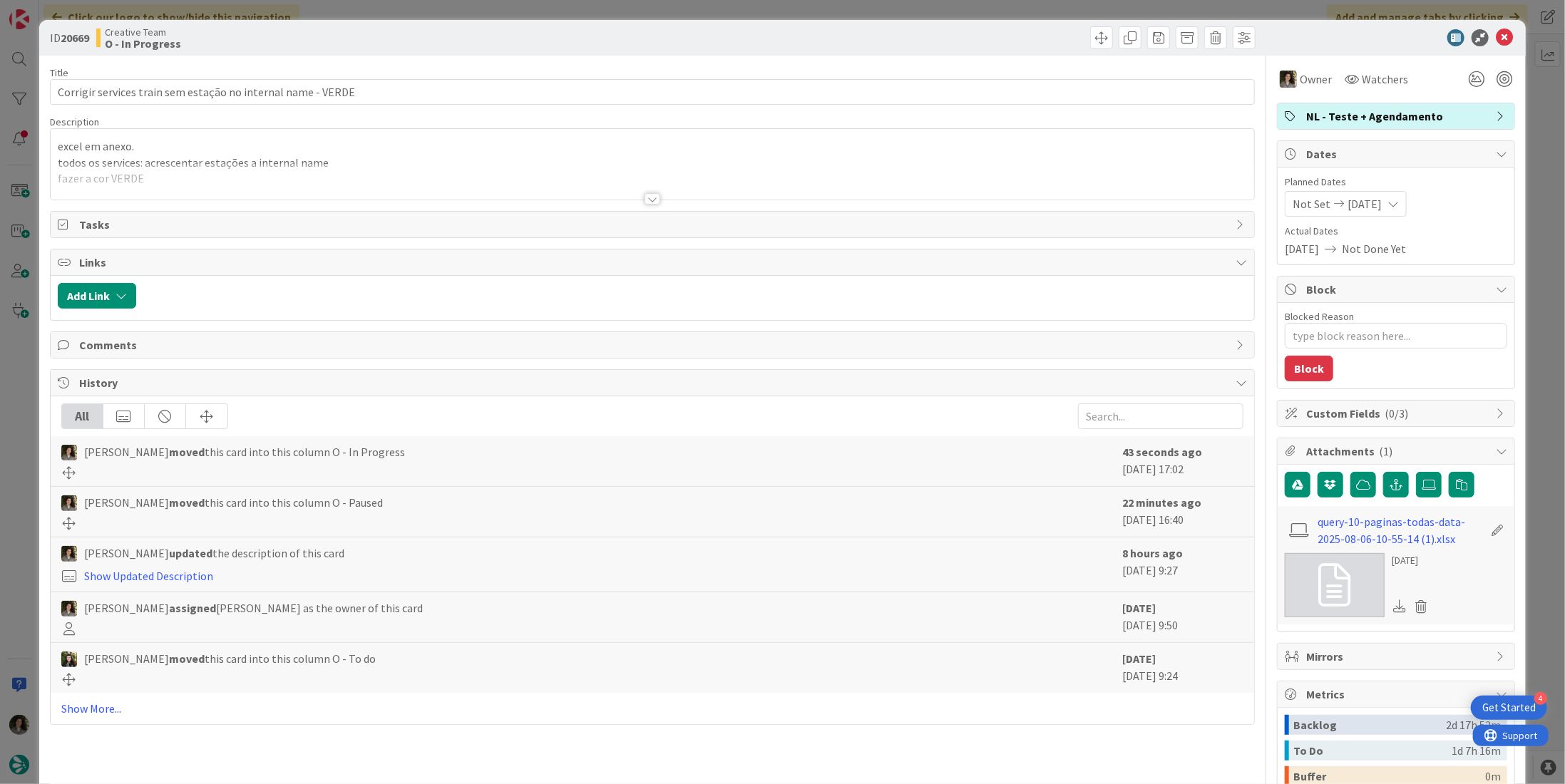
click at [648, 201] on div at bounding box center [652, 198] width 15 height 11
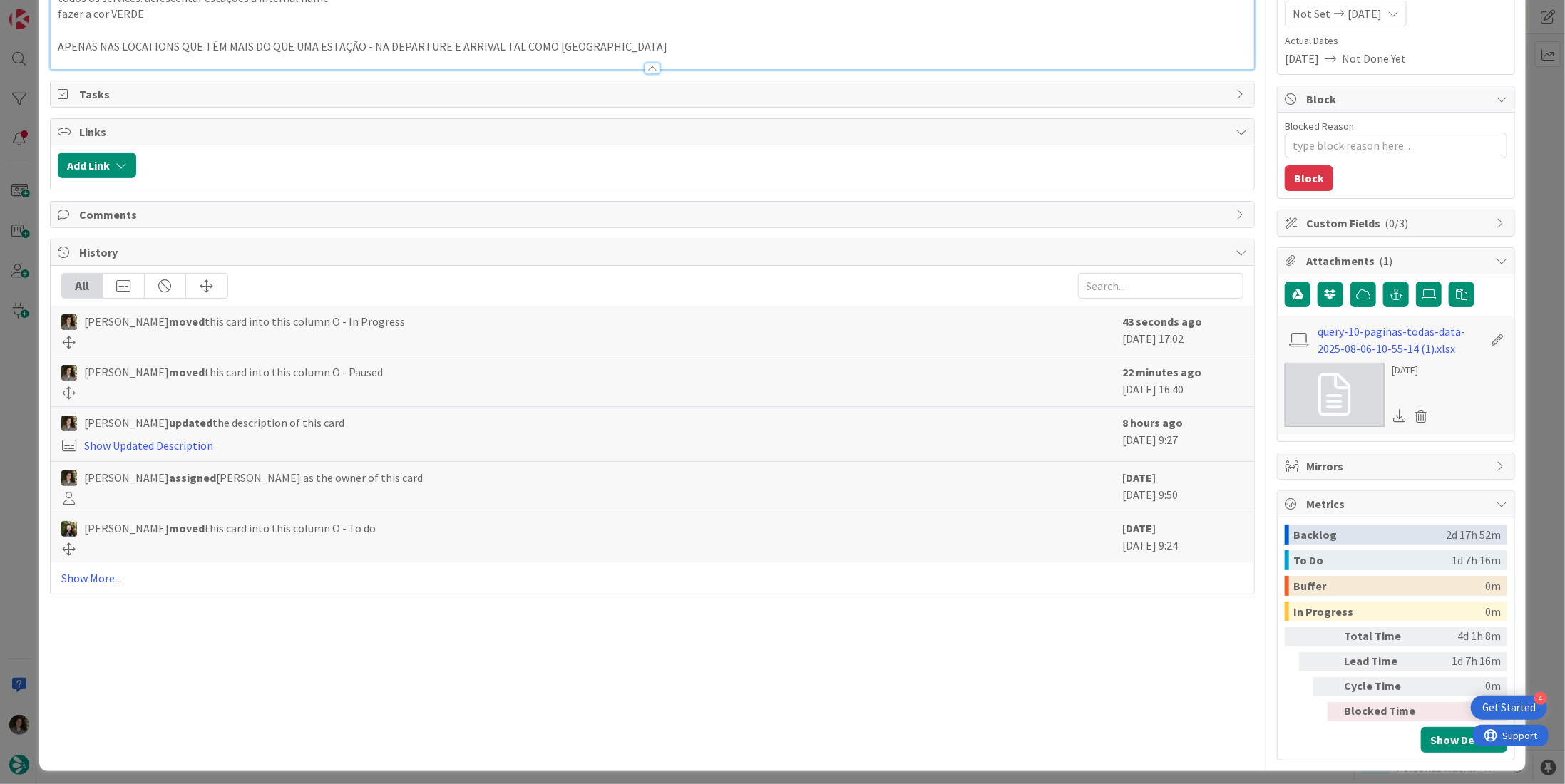
scroll to position [170, 0]
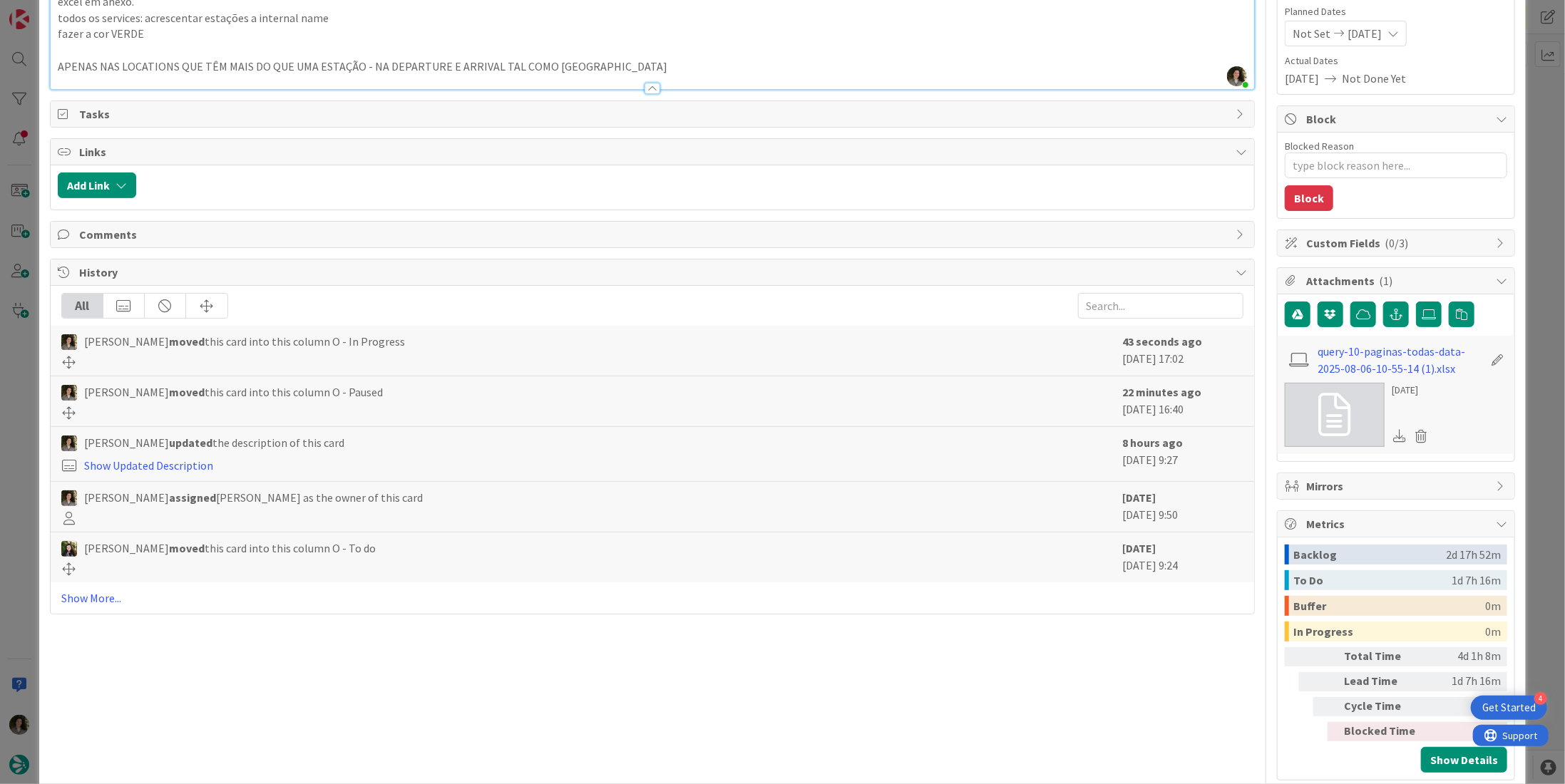
click at [1393, 429] on icon at bounding box center [1399, 435] width 13 height 13
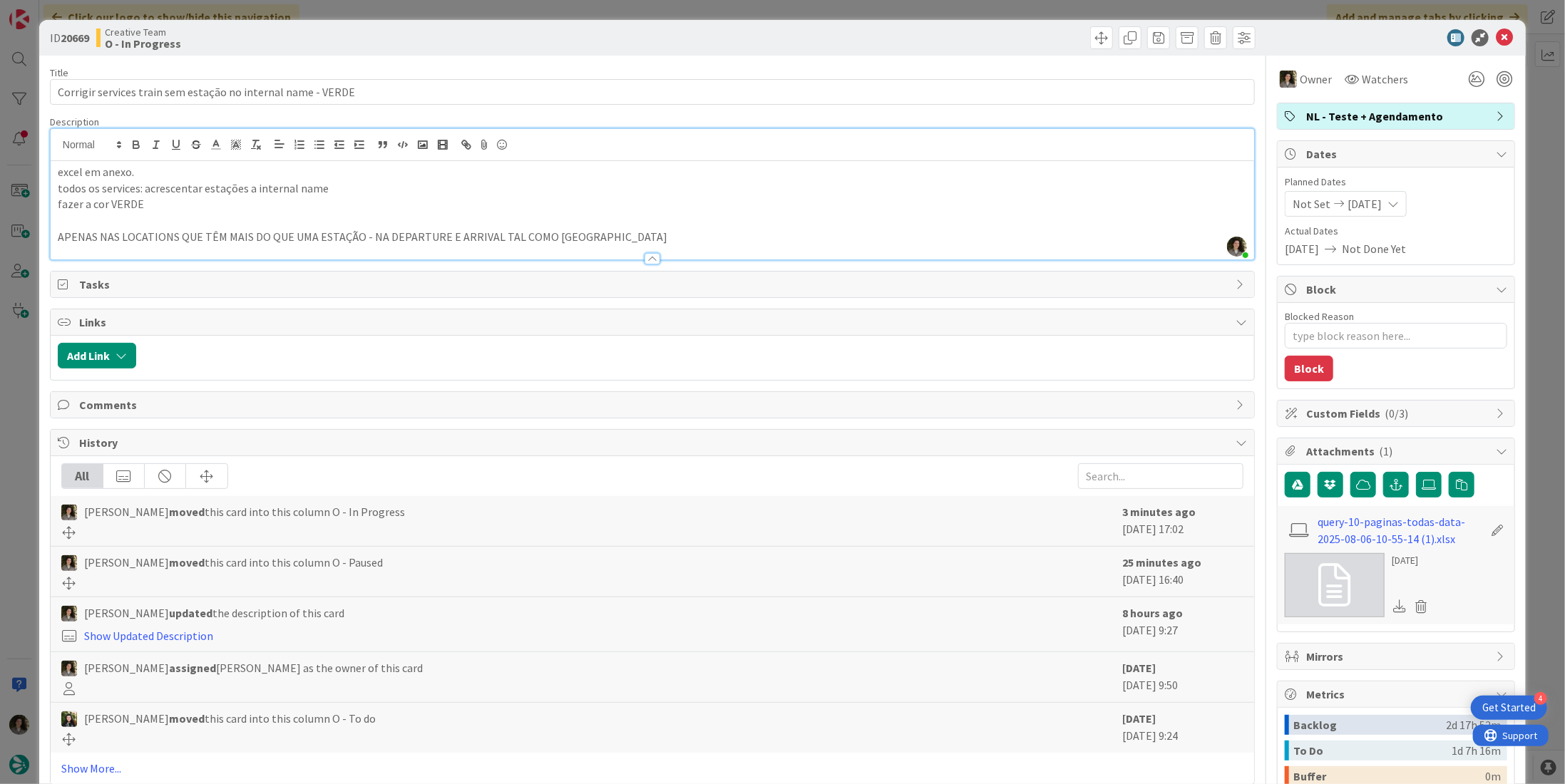
click at [361, 204] on p "fazer a cor VERDE" at bounding box center [652, 204] width 1190 height 16
click at [1499, 31] on icon at bounding box center [1505, 37] width 17 height 17
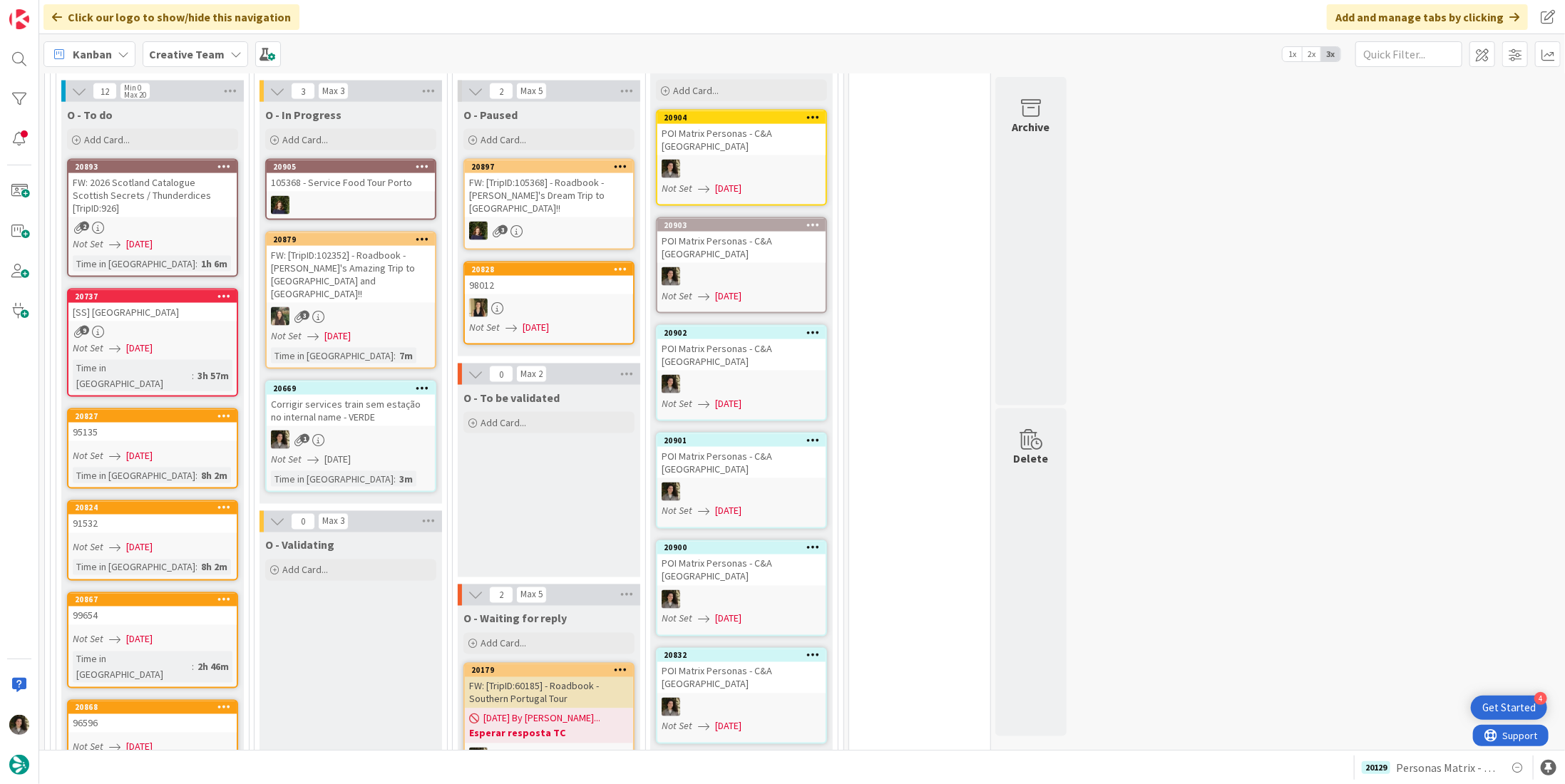
click at [299, 381] on link "20669 Corrigir services train sem estação no internal name - VERDE 1 Not Set 08…" at bounding box center [350, 437] width 171 height 112
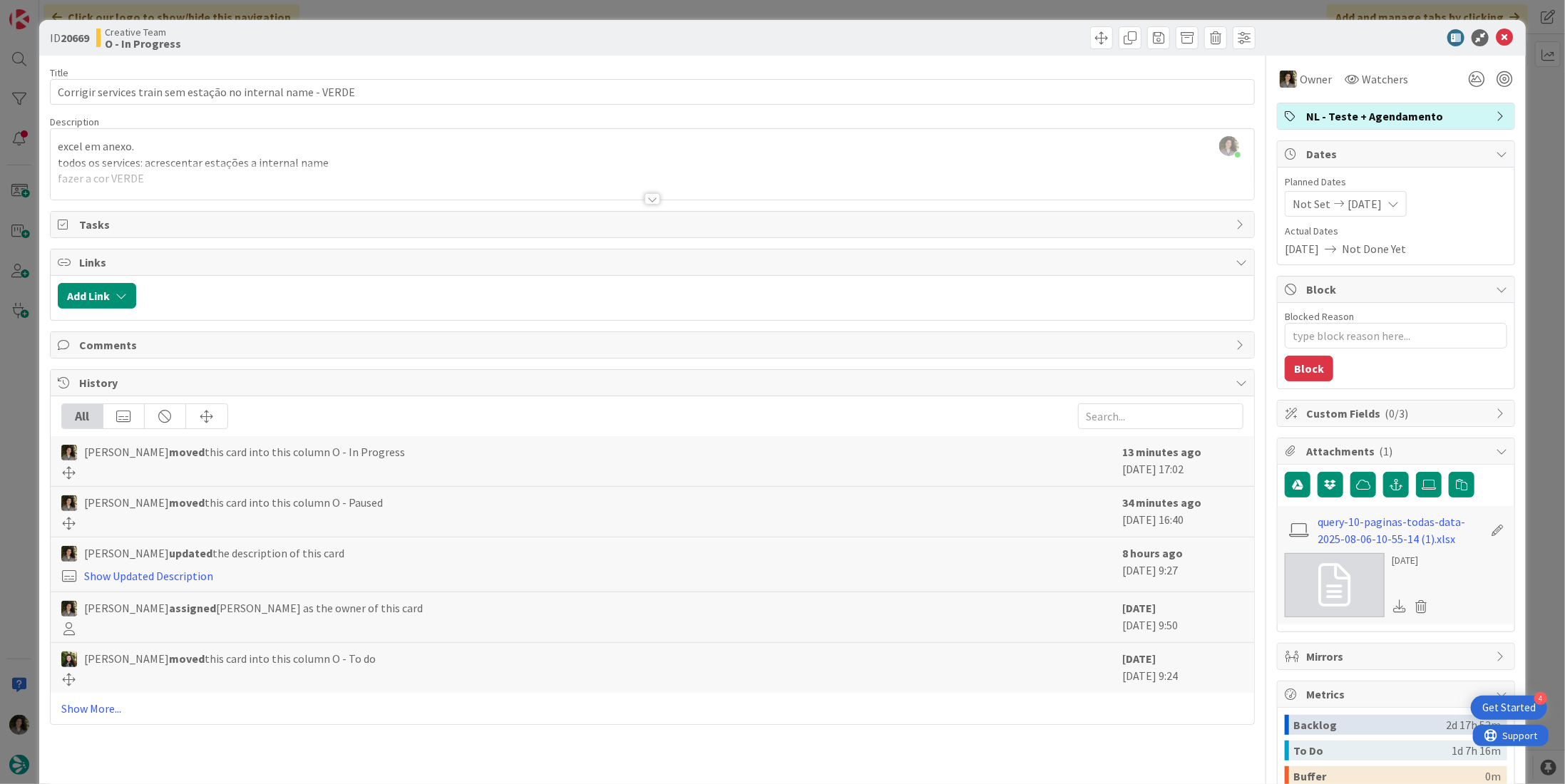
click at [1390, 112] on span "NL - Teste + Agendamento" at bounding box center [1397, 116] width 183 height 17
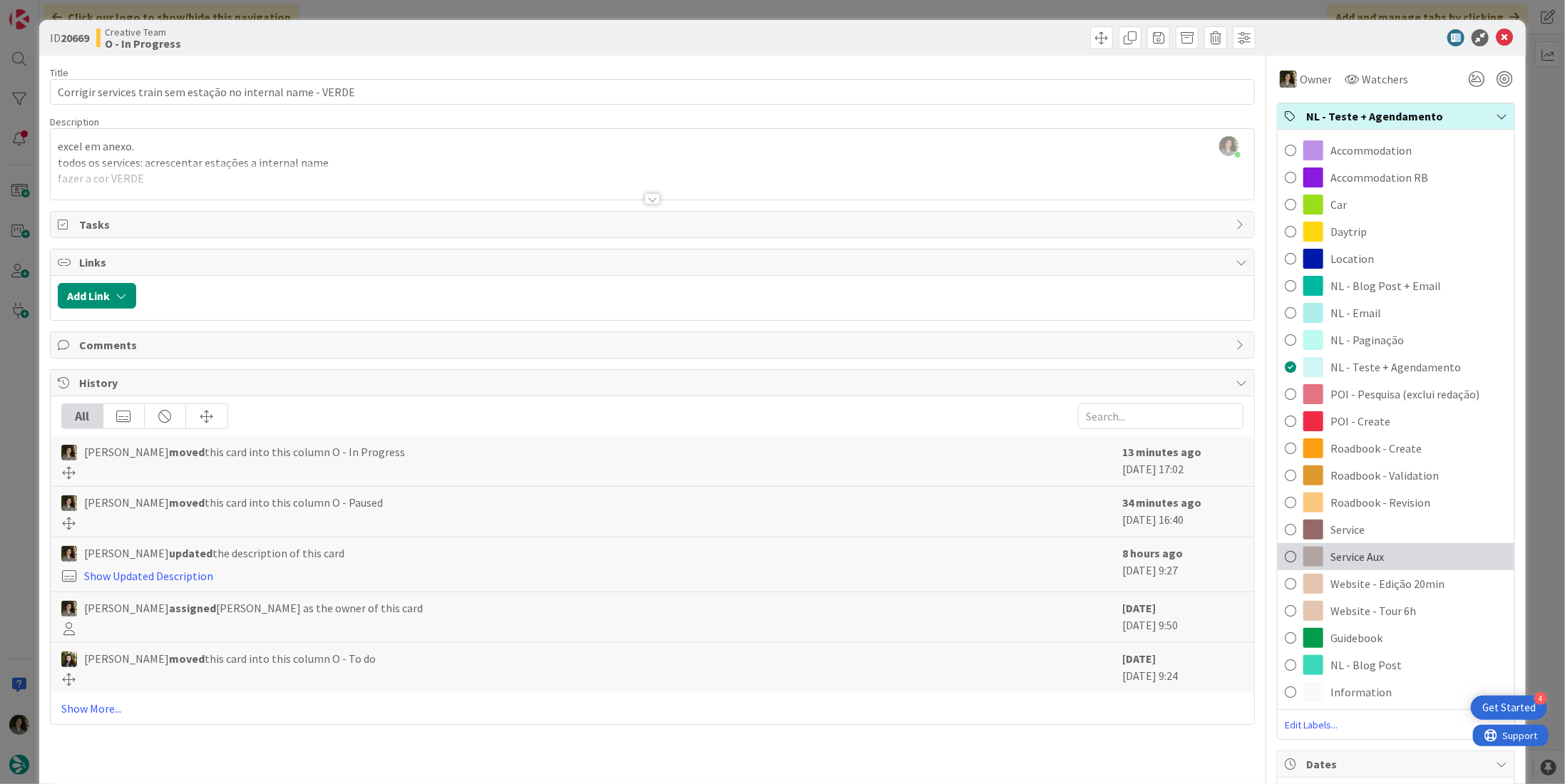
click at [1448, 549] on div "Service Aux" at bounding box center [1397, 557] width 236 height 27
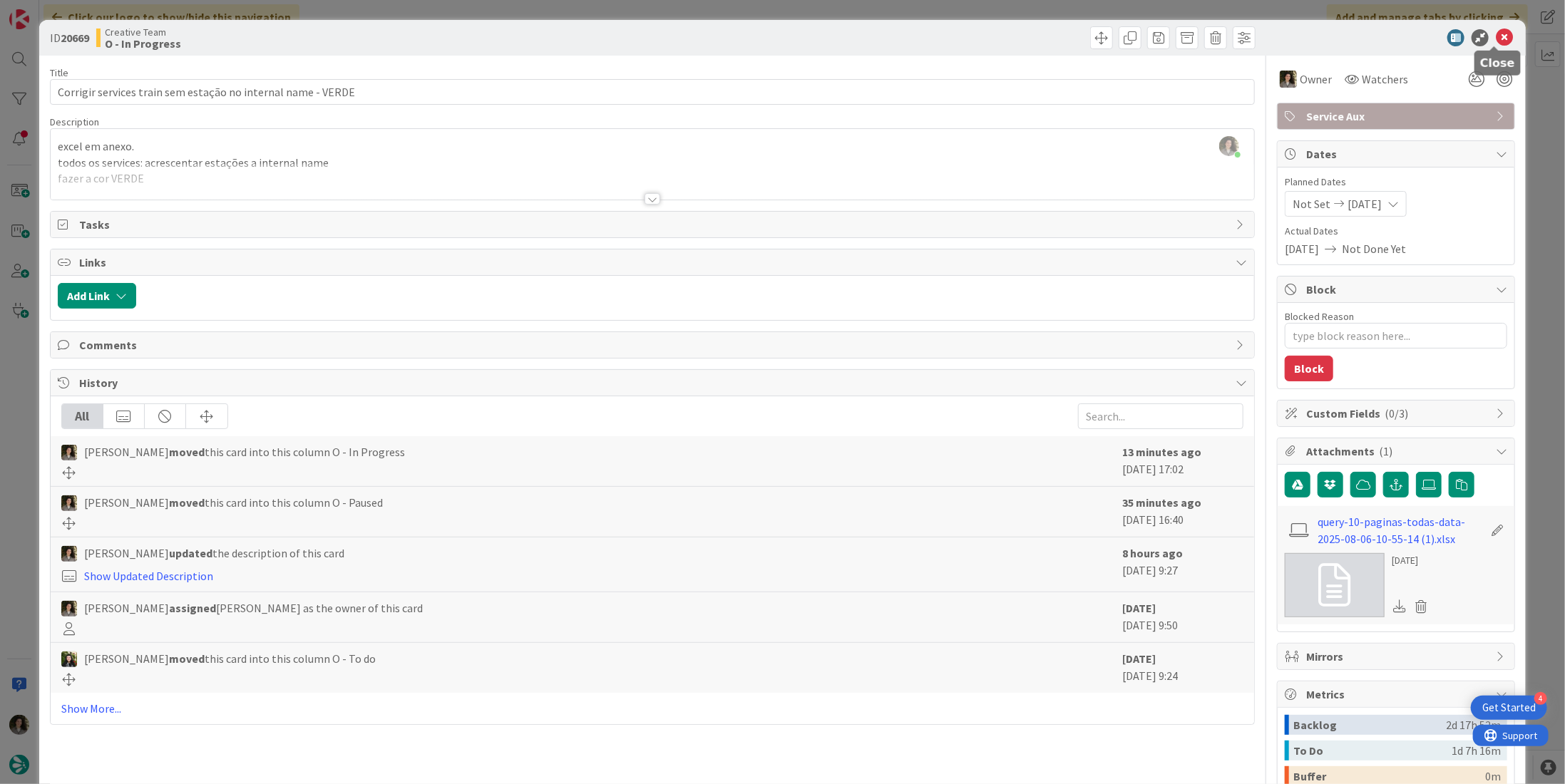
click at [1498, 37] on icon at bounding box center [1505, 37] width 17 height 17
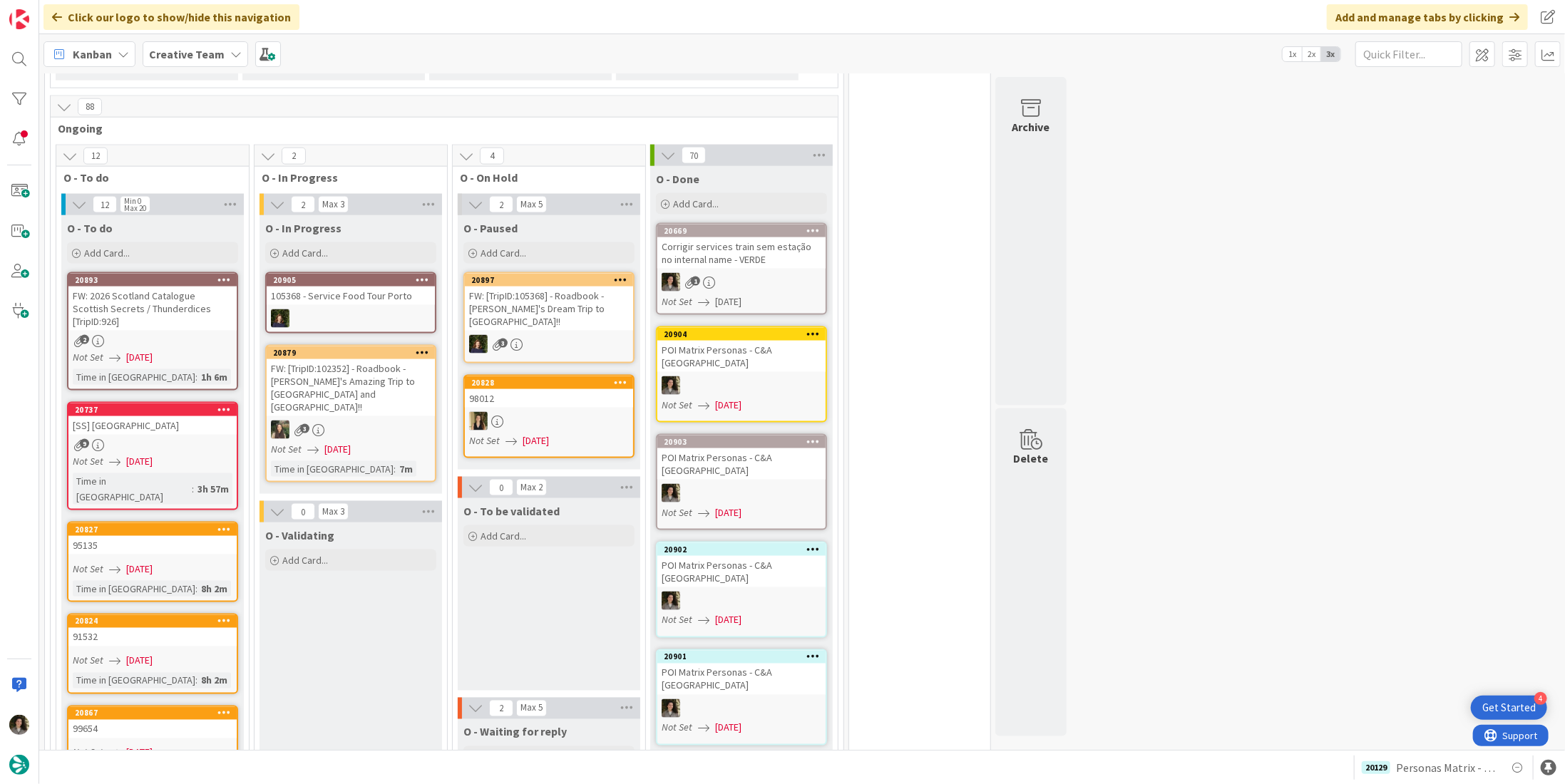
click at [747, 273] on div "1" at bounding box center [742, 282] width 168 height 19
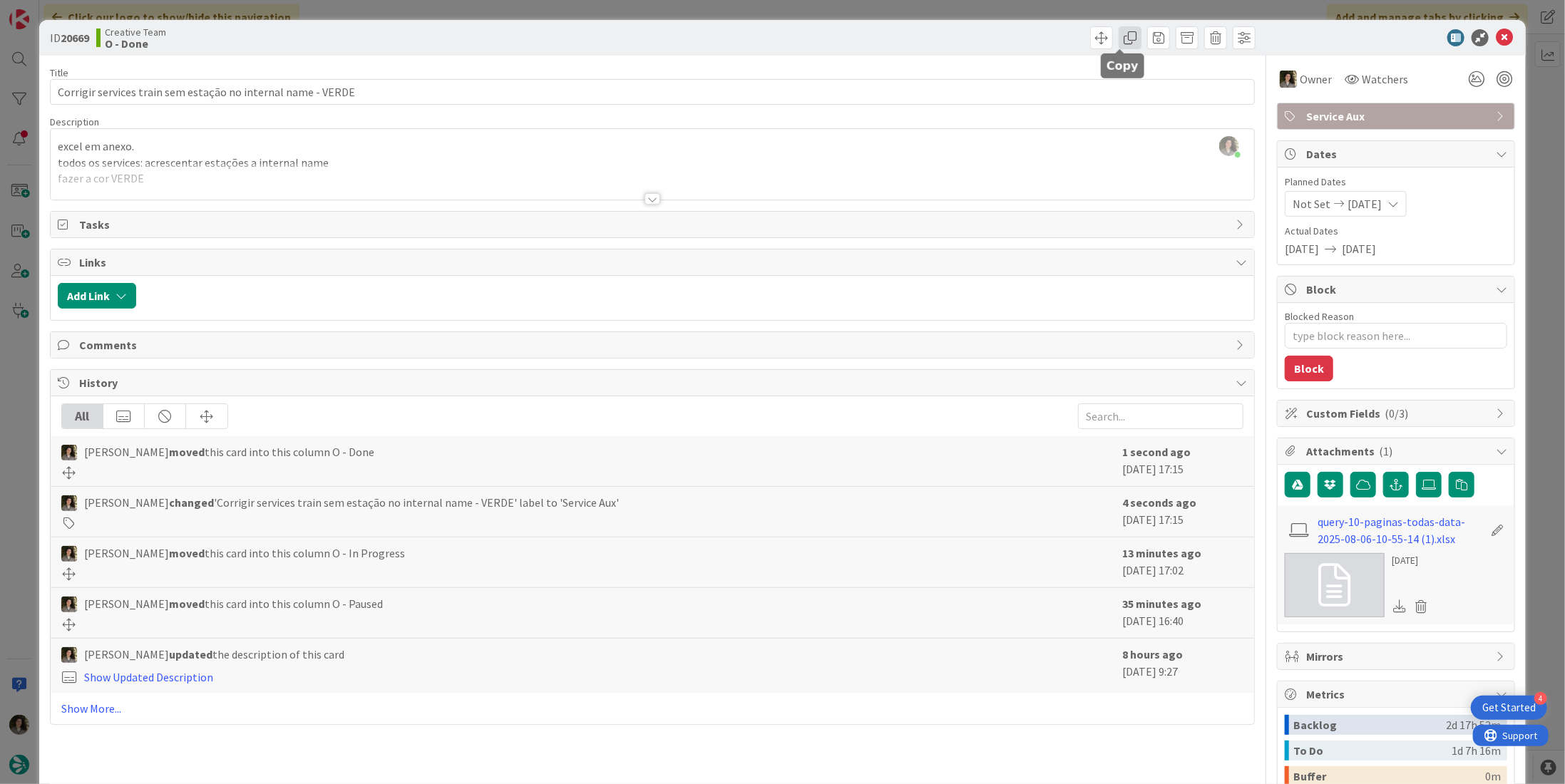
click at [1121, 44] on span at bounding box center [1130, 37] width 23 height 23
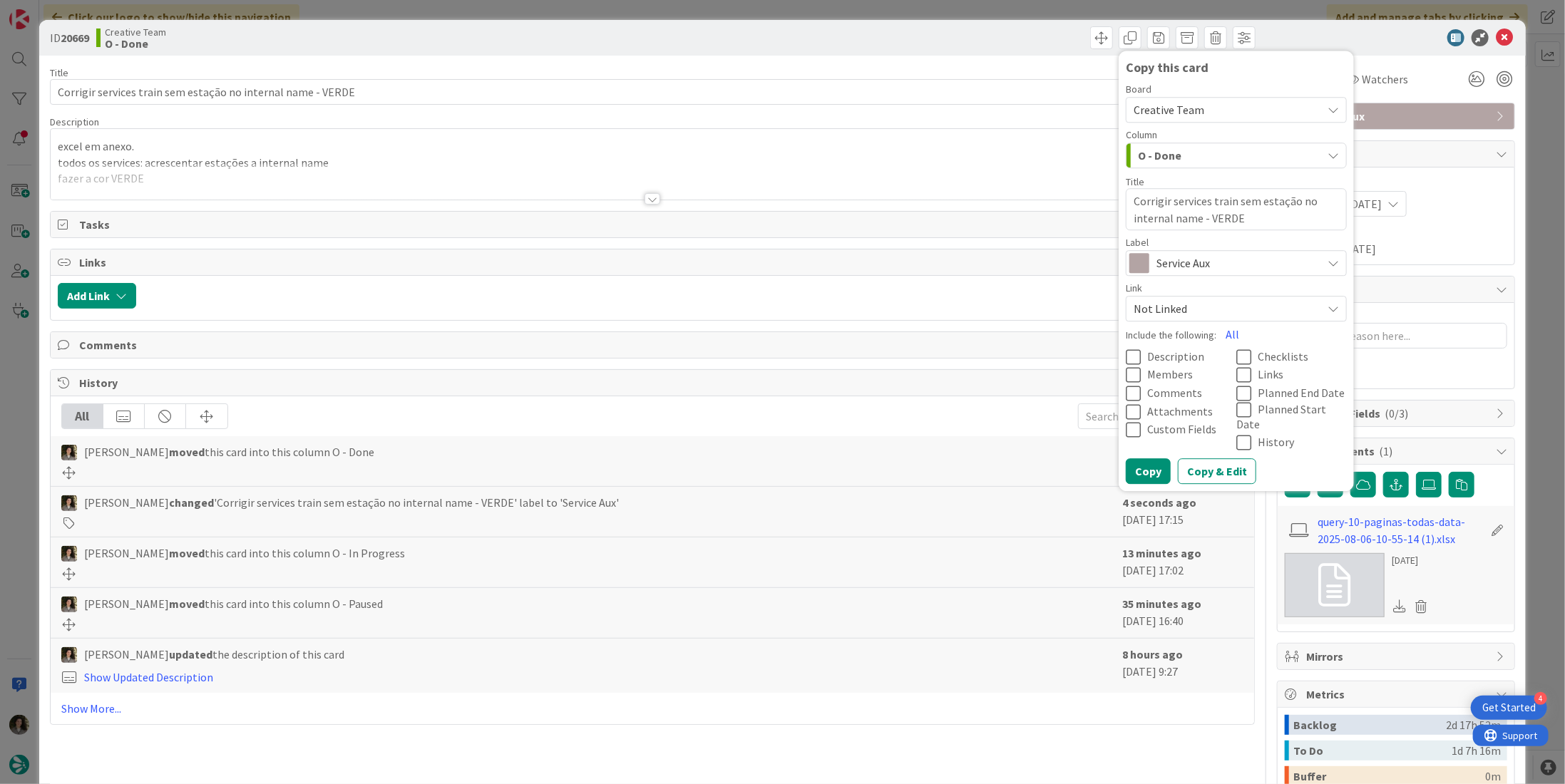
click at [1181, 265] on span "Service Aux" at bounding box center [1236, 263] width 158 height 20
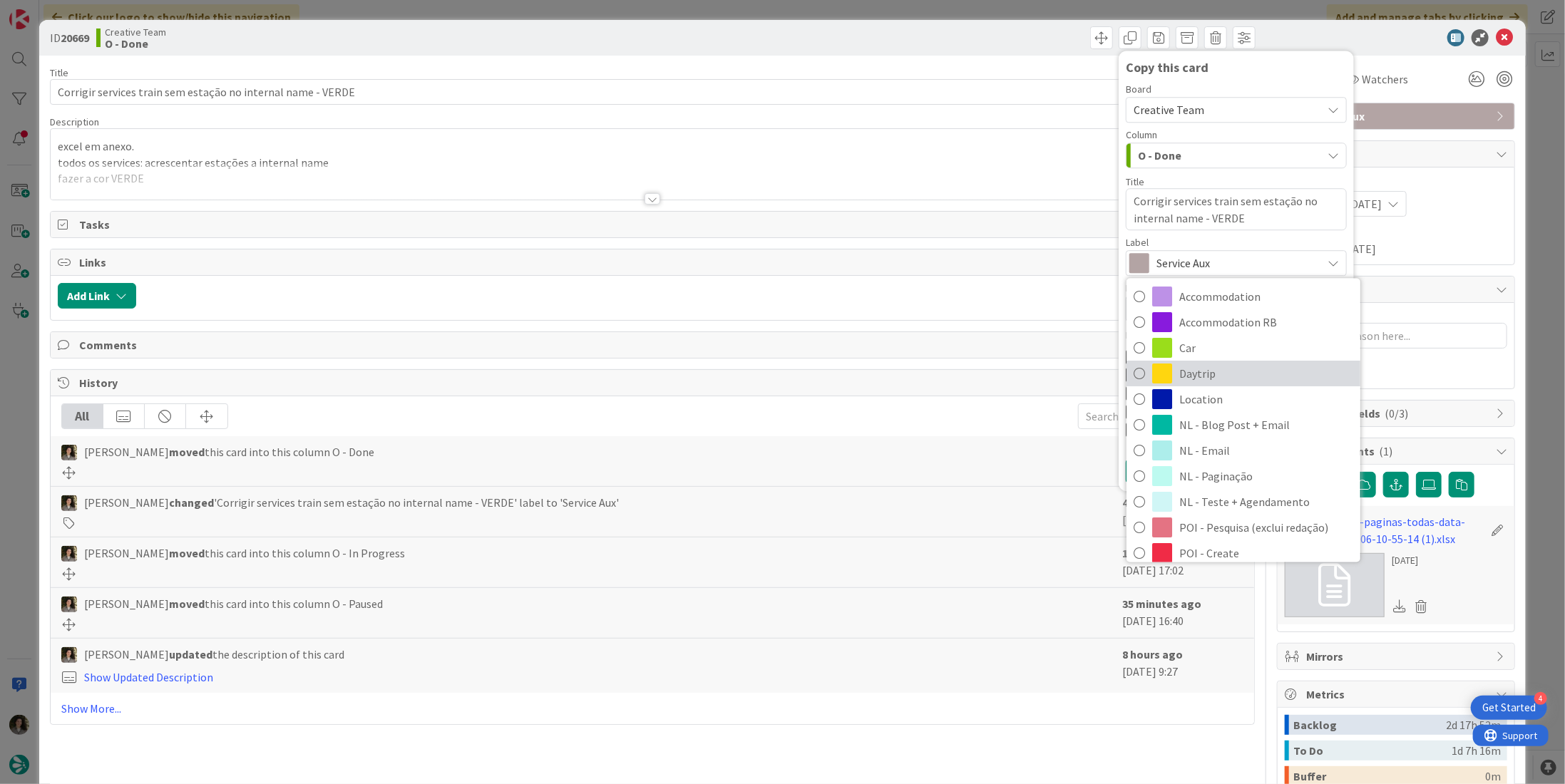
click at [1204, 369] on span "Daytrip" at bounding box center [1266, 374] width 174 height 21
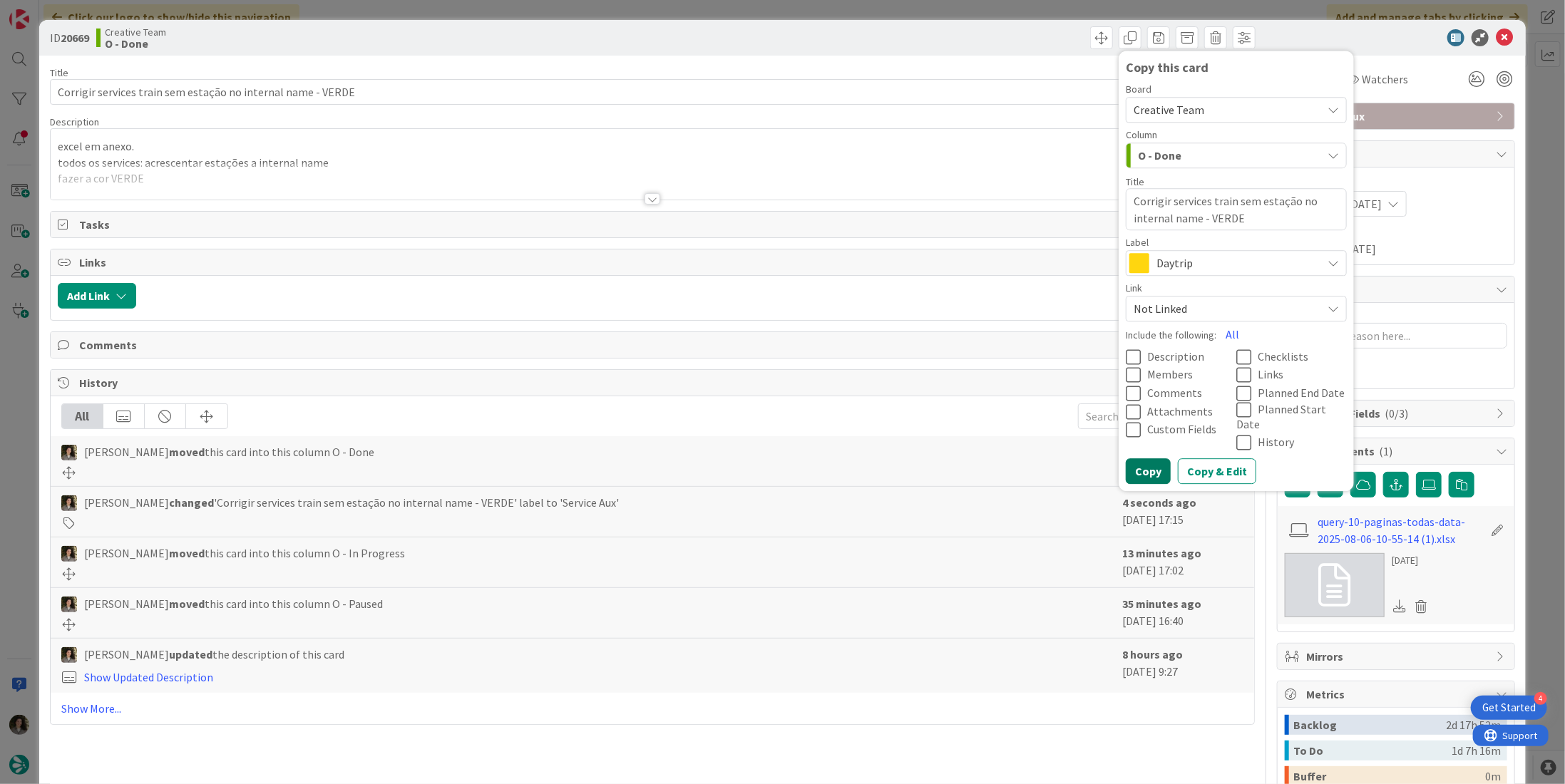
click at [1148, 458] on button "Copy" at bounding box center [1148, 471] width 45 height 26
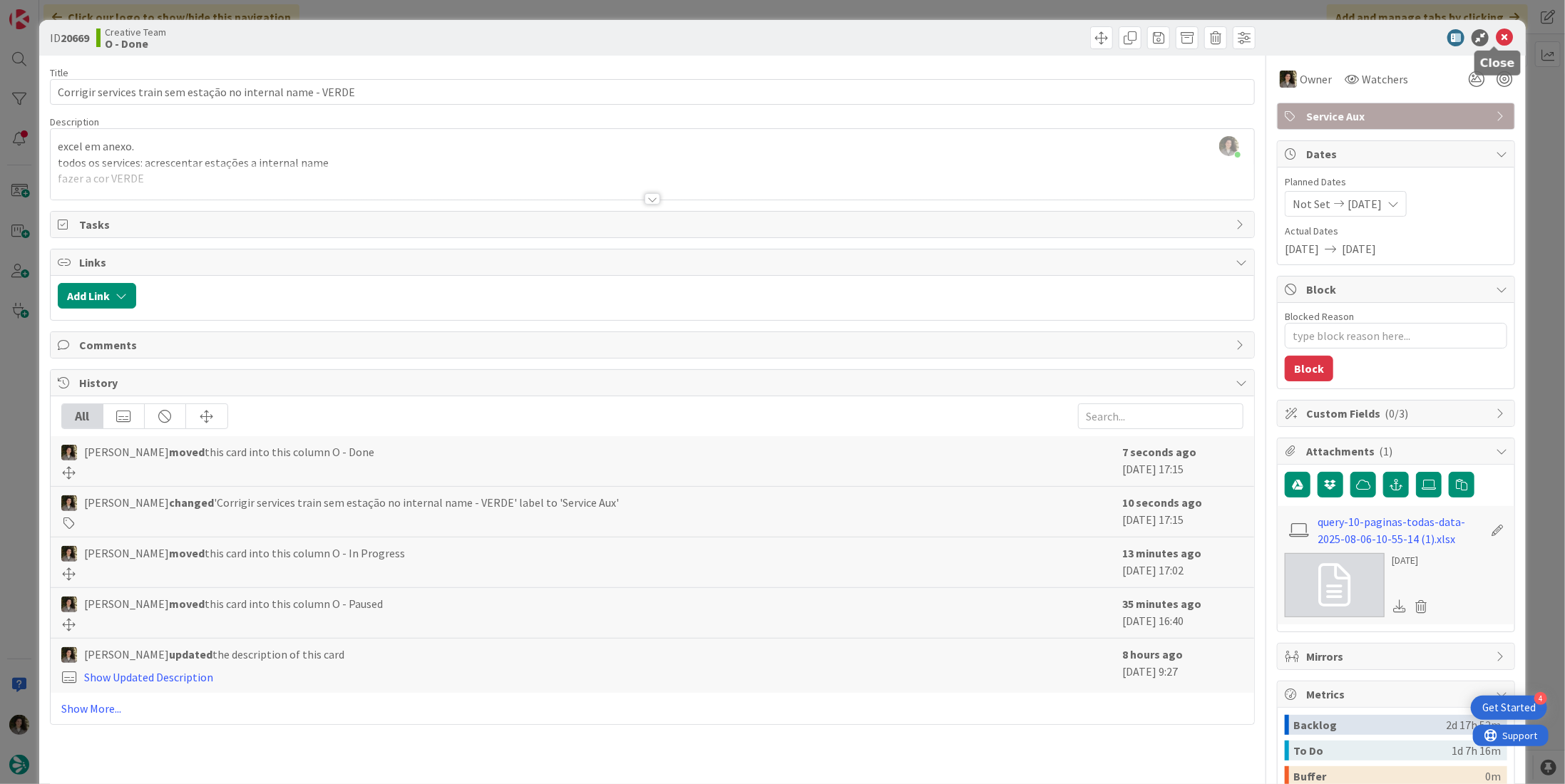
click at [1498, 35] on icon at bounding box center [1505, 37] width 17 height 17
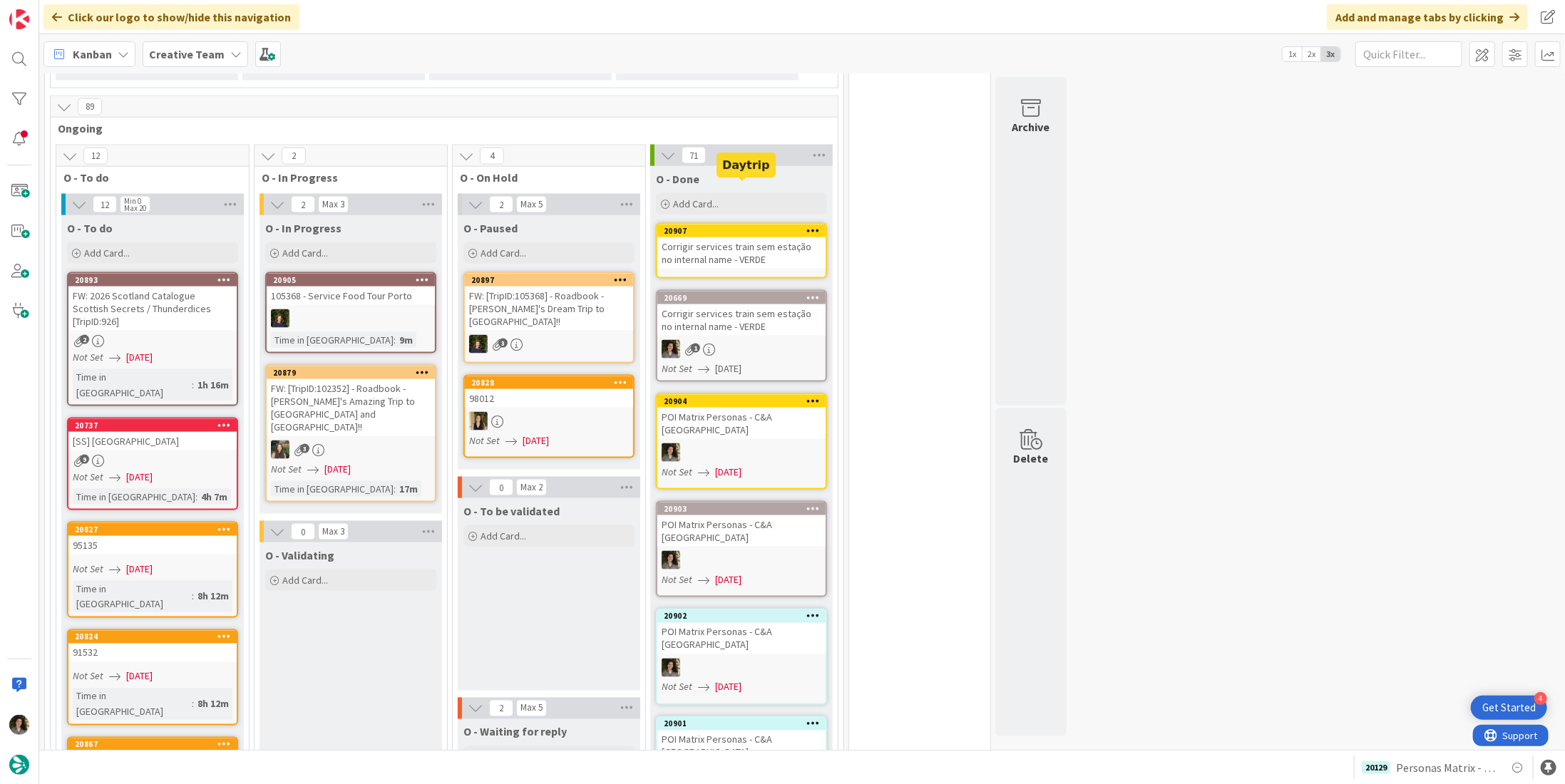
click at [748, 237] on div "Corrigir services train sem estação no internal name - VERDE" at bounding box center [742, 253] width 168 height 31
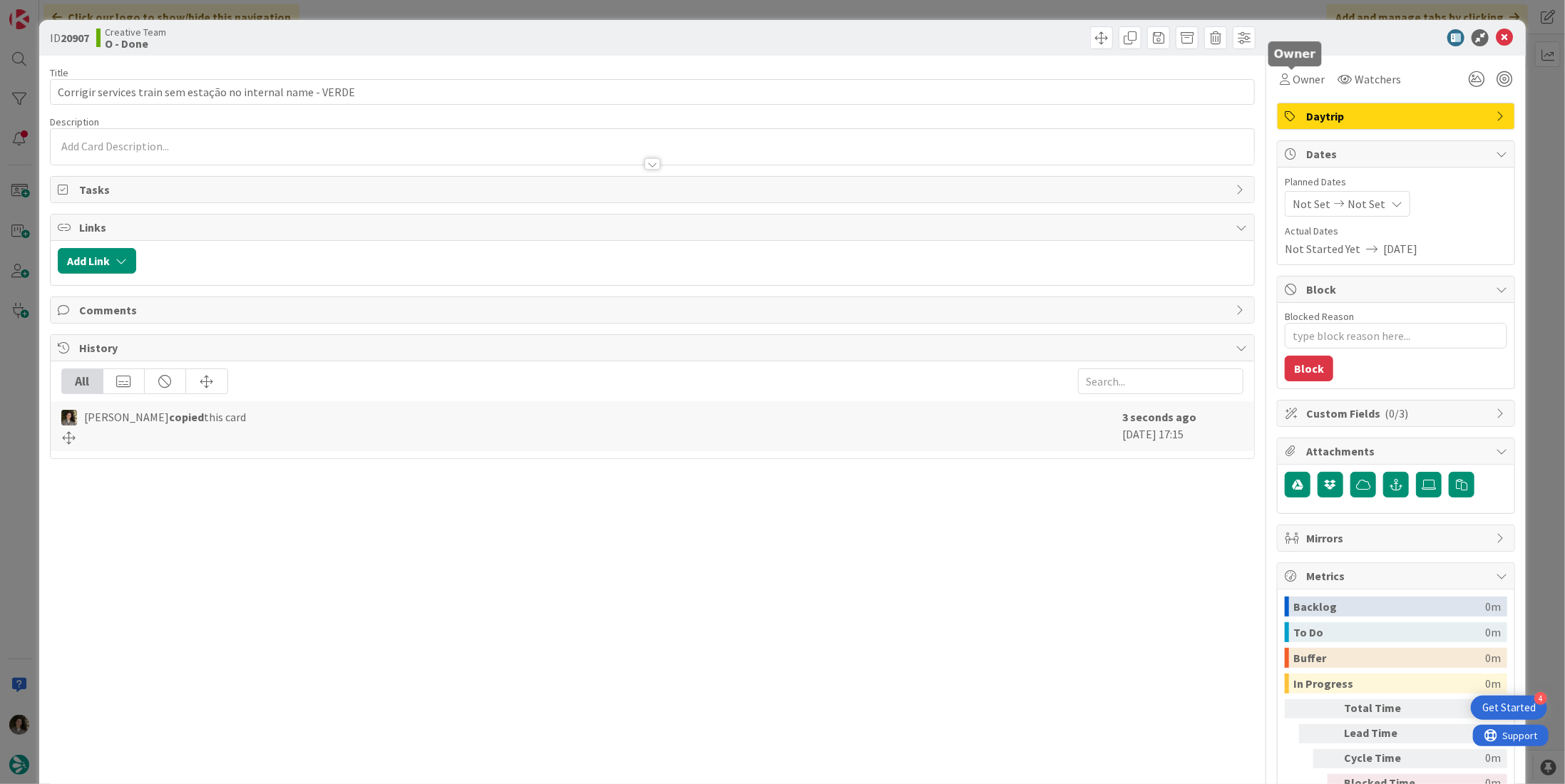
click at [1317, 75] on div "Owner Watchers" at bounding box center [1341, 79] width 128 height 26
click at [1300, 83] on span "Owner" at bounding box center [1309, 79] width 32 height 17
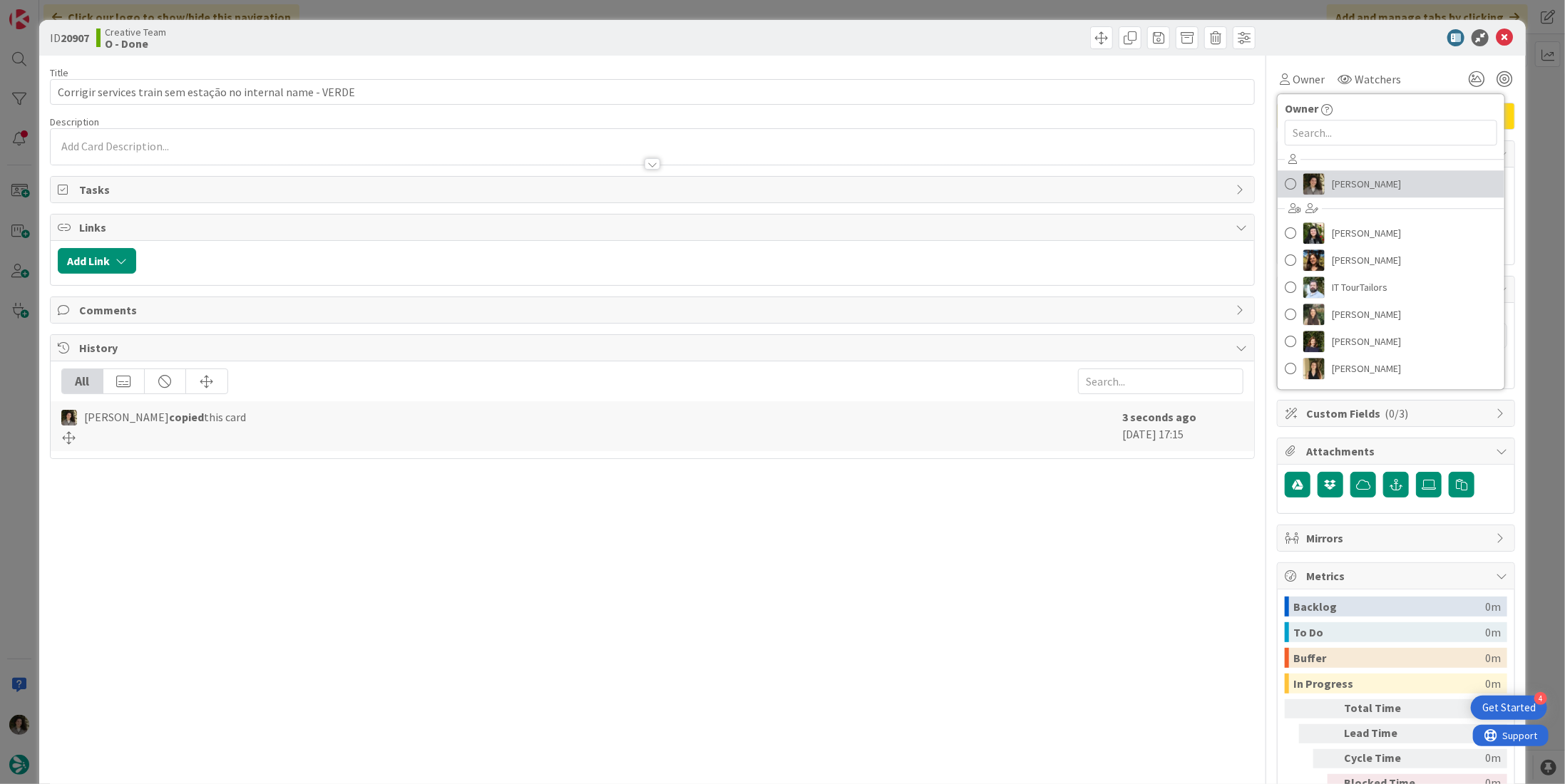
click at [1336, 178] on span "Melissa Santos" at bounding box center [1366, 184] width 69 height 21
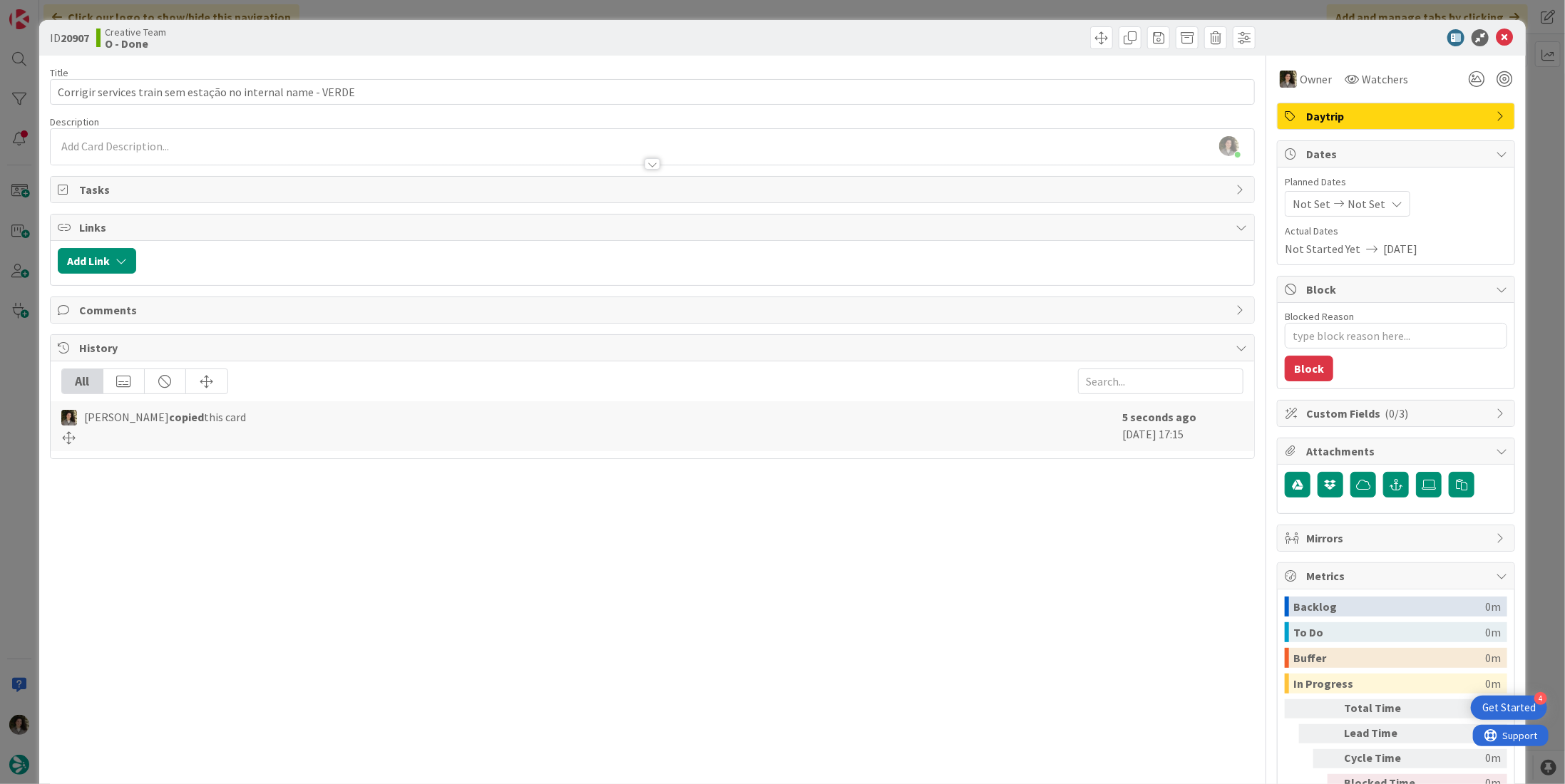
type textarea "x"
click at [1348, 196] on span "Not Set" at bounding box center [1367, 204] width 37 height 17
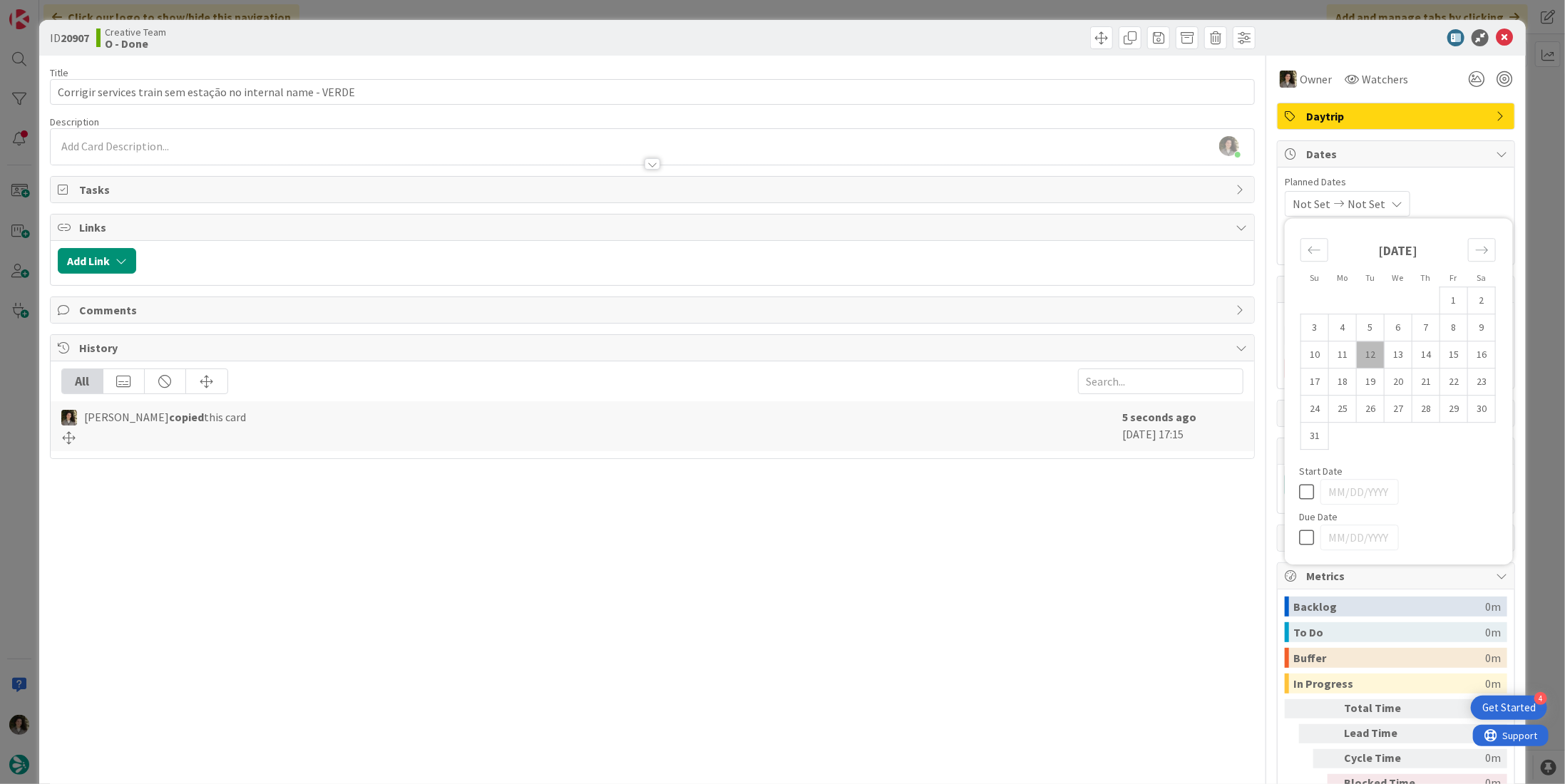
drag, startPoint x: 1298, startPoint y: 536, endPoint x: 1296, endPoint y: 513, distance: 23.1
click at [1300, 535] on icon at bounding box center [1310, 537] width 21 height 17
type input "[DATE]"
click at [1498, 35] on icon at bounding box center [1505, 37] width 17 height 17
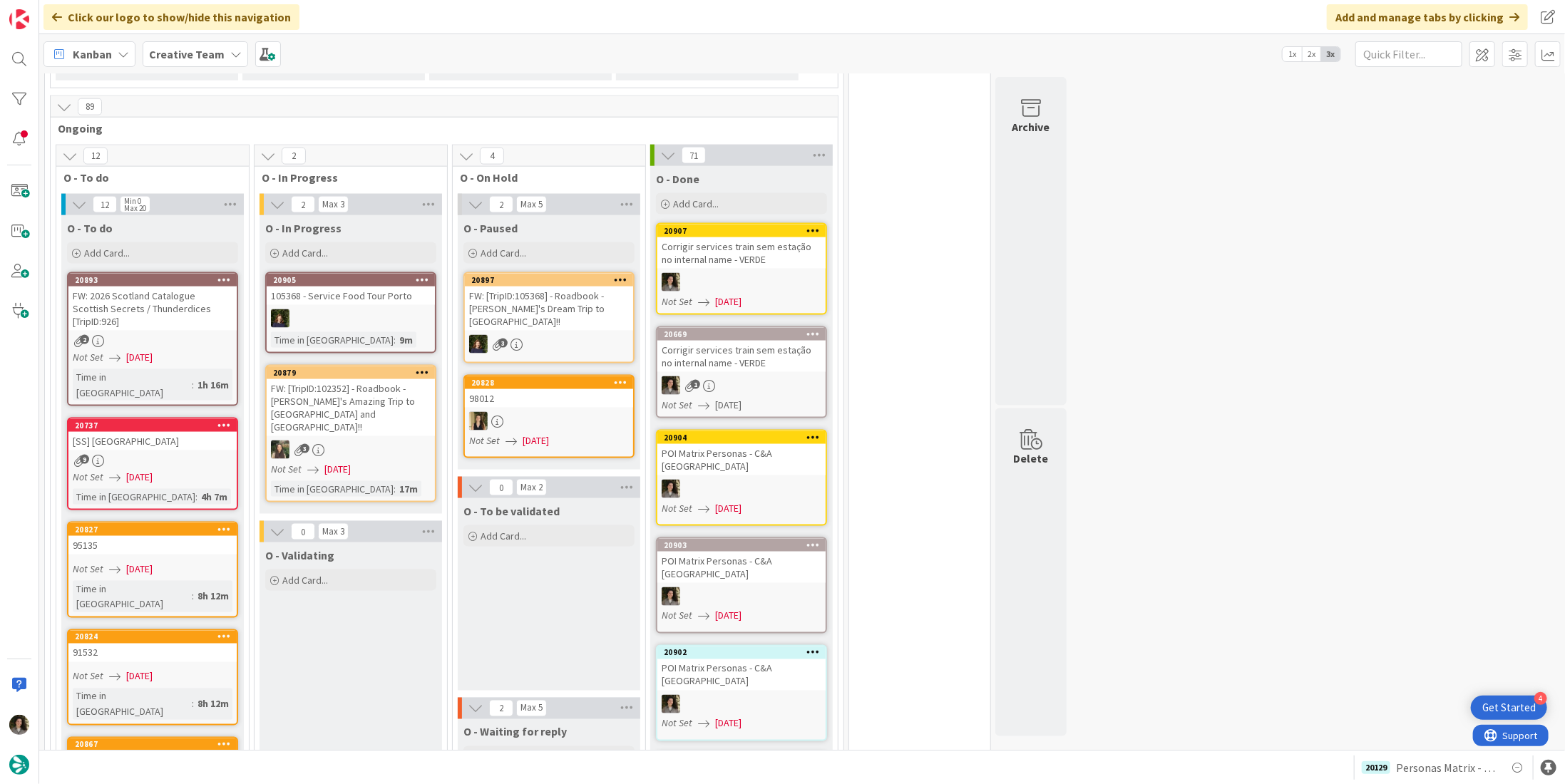
click at [705, 341] on div "Corrigir services train sem estação no internal name - VERDE" at bounding box center [742, 356] width 168 height 31
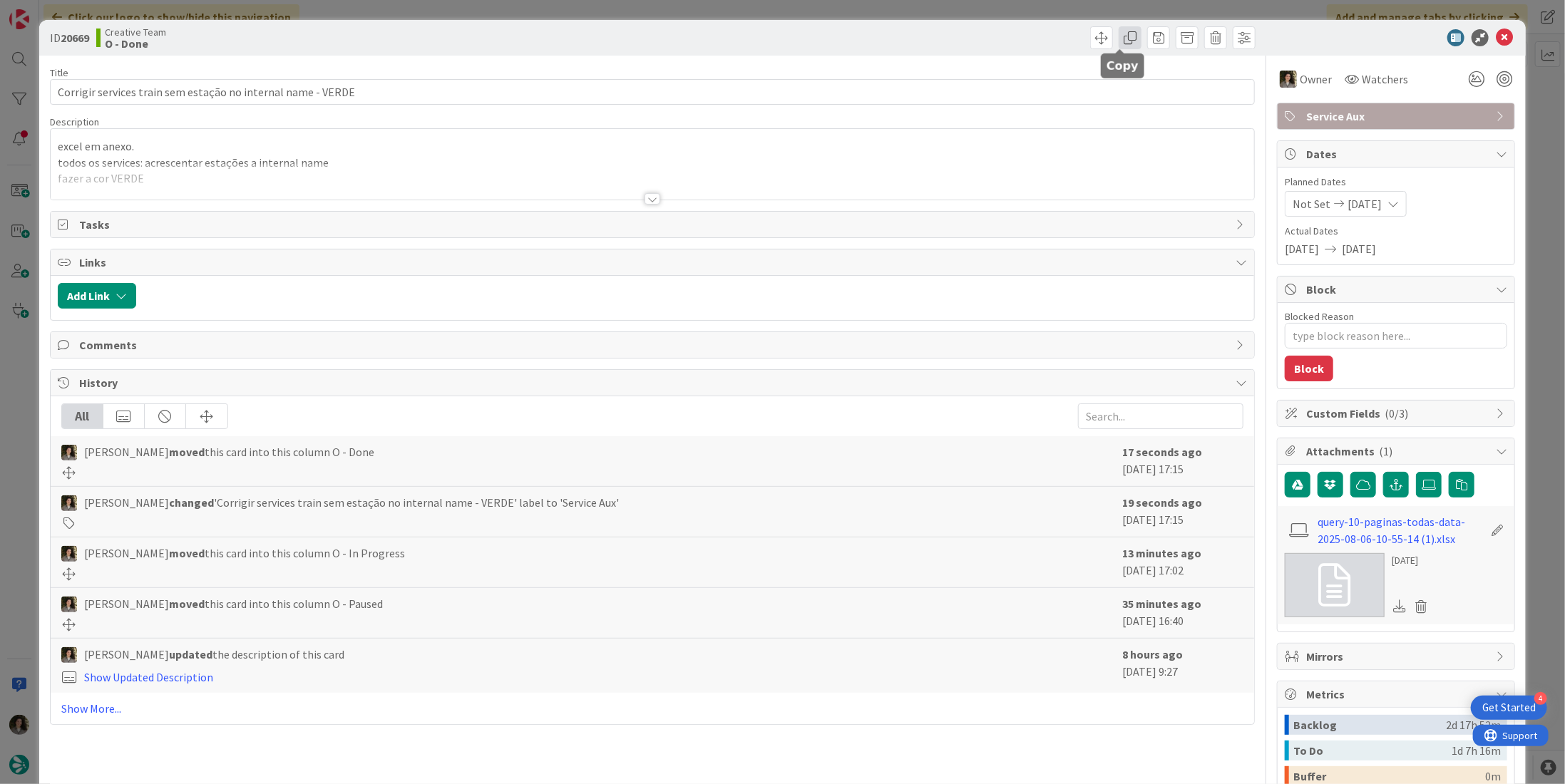
click at [1119, 42] on span at bounding box center [1130, 37] width 23 height 23
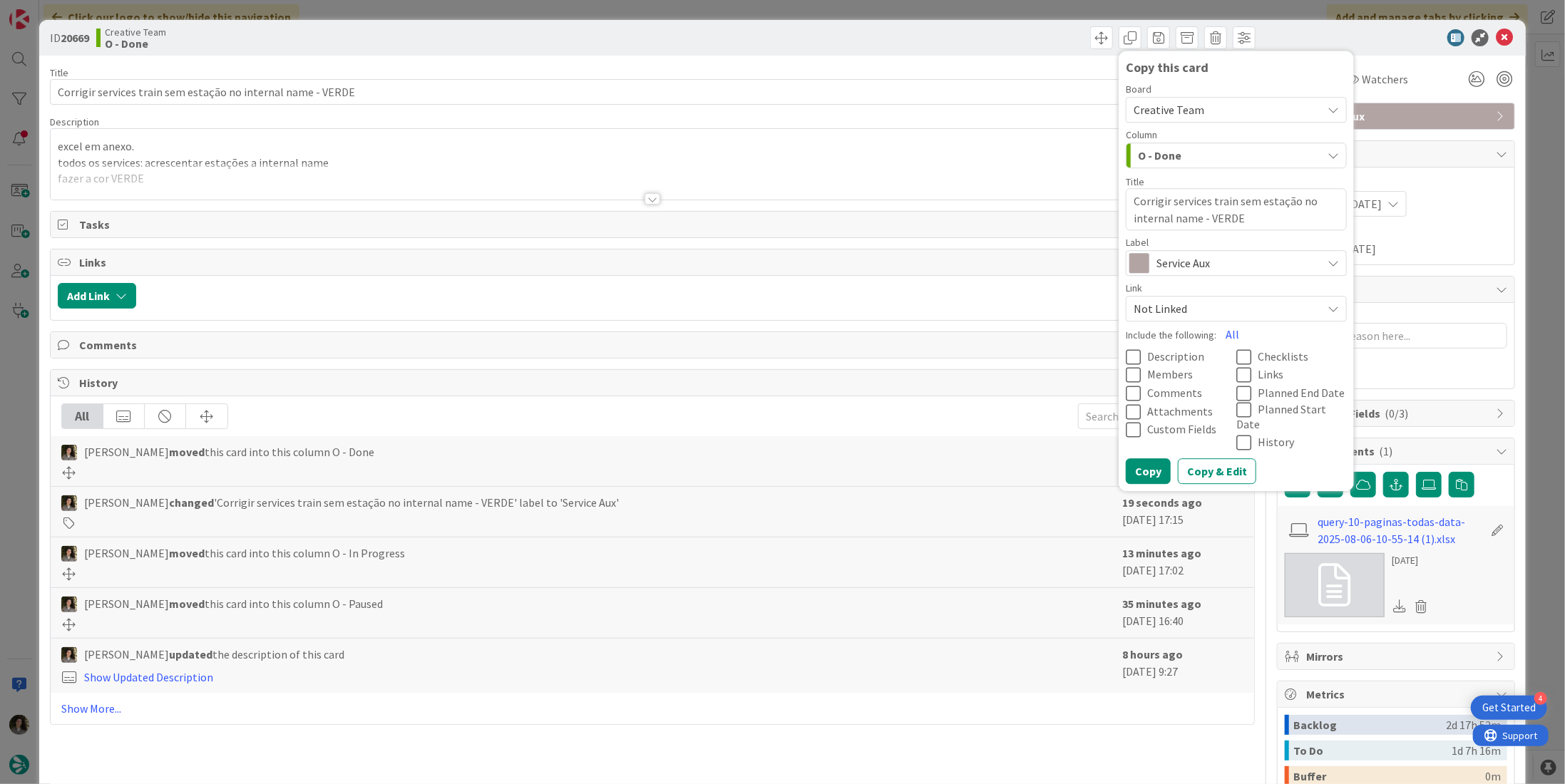
click at [1197, 267] on span "Service Aux" at bounding box center [1236, 263] width 158 height 20
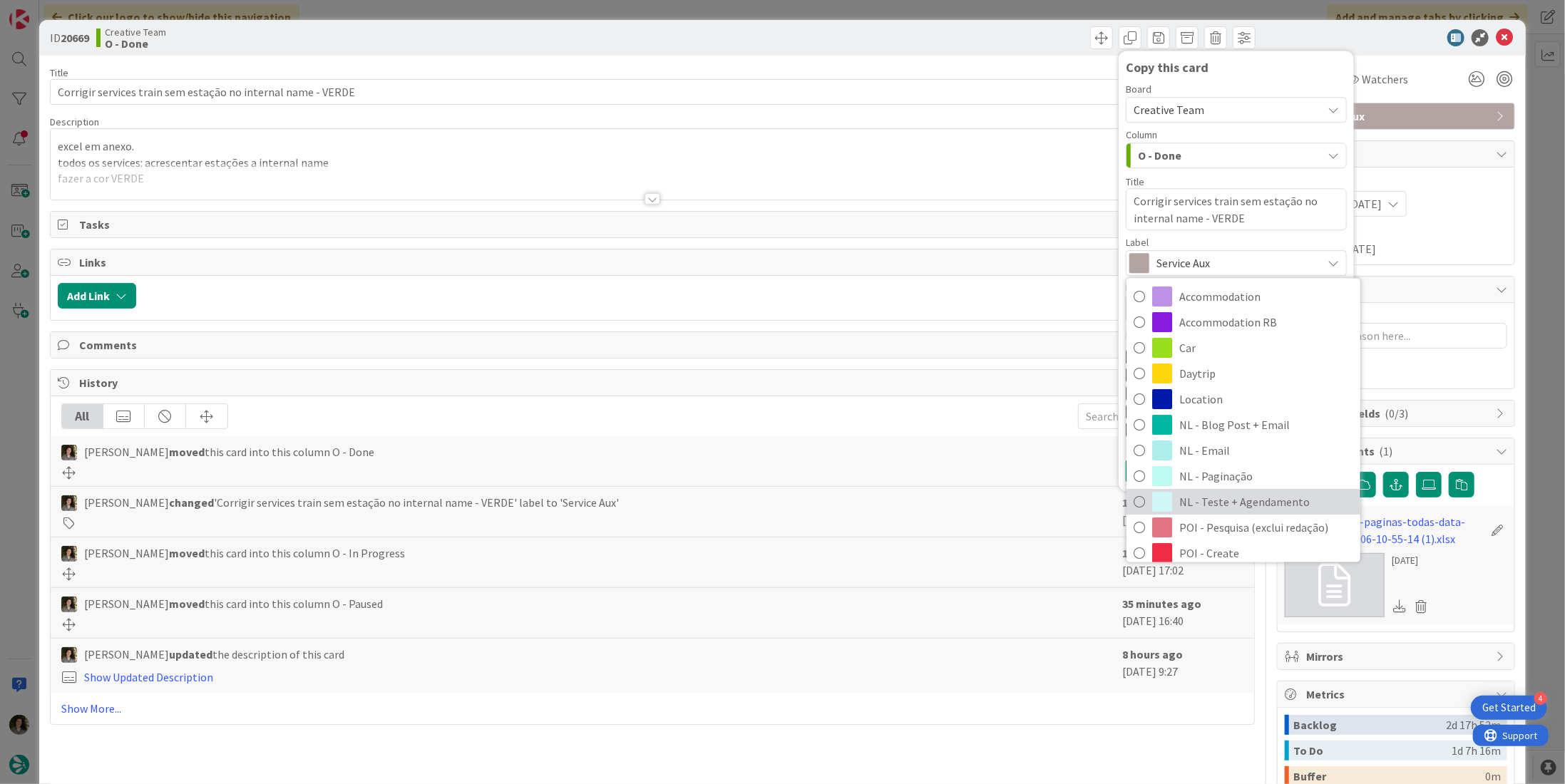
drag, startPoint x: 1229, startPoint y: 505, endPoint x: 1220, endPoint y: 487, distance: 20.1
click at [1229, 505] on span "NL - Teste + Agendamento" at bounding box center [1266, 503] width 174 height 21
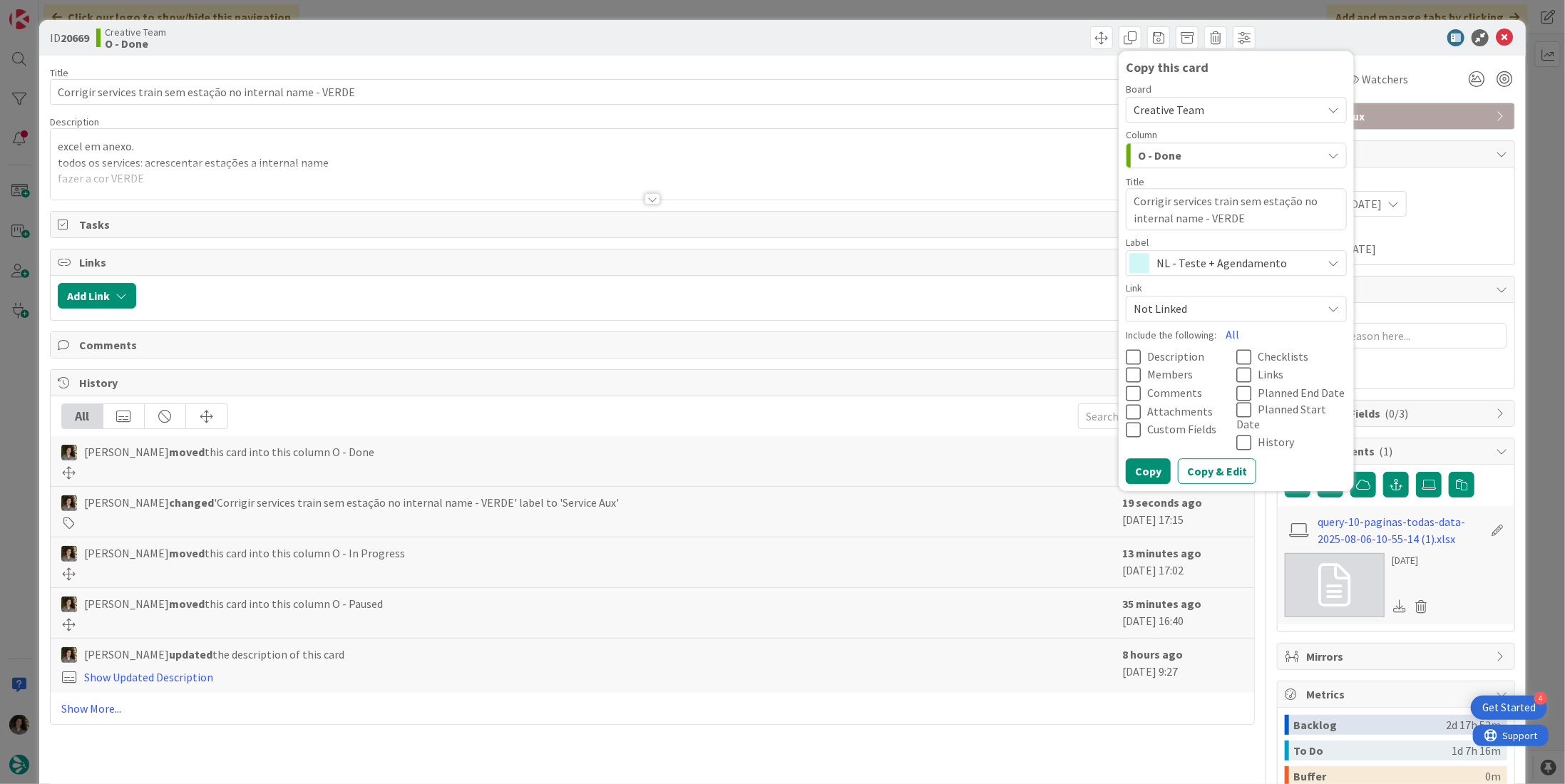
click at [1189, 152] on div "O - Done" at bounding box center [1228, 155] width 188 height 23
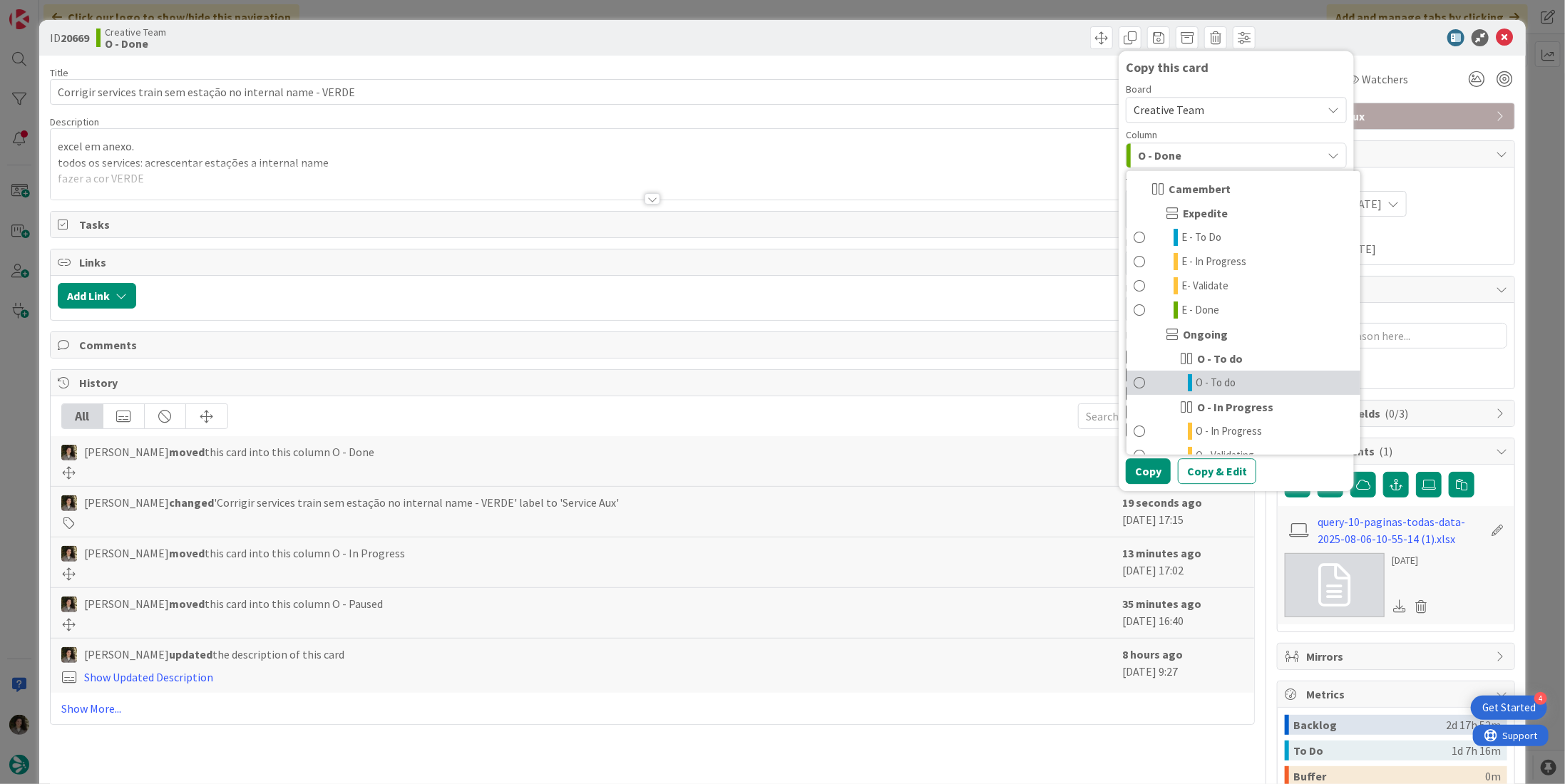
click at [1232, 386] on link "O - To do" at bounding box center [1243, 383] width 234 height 25
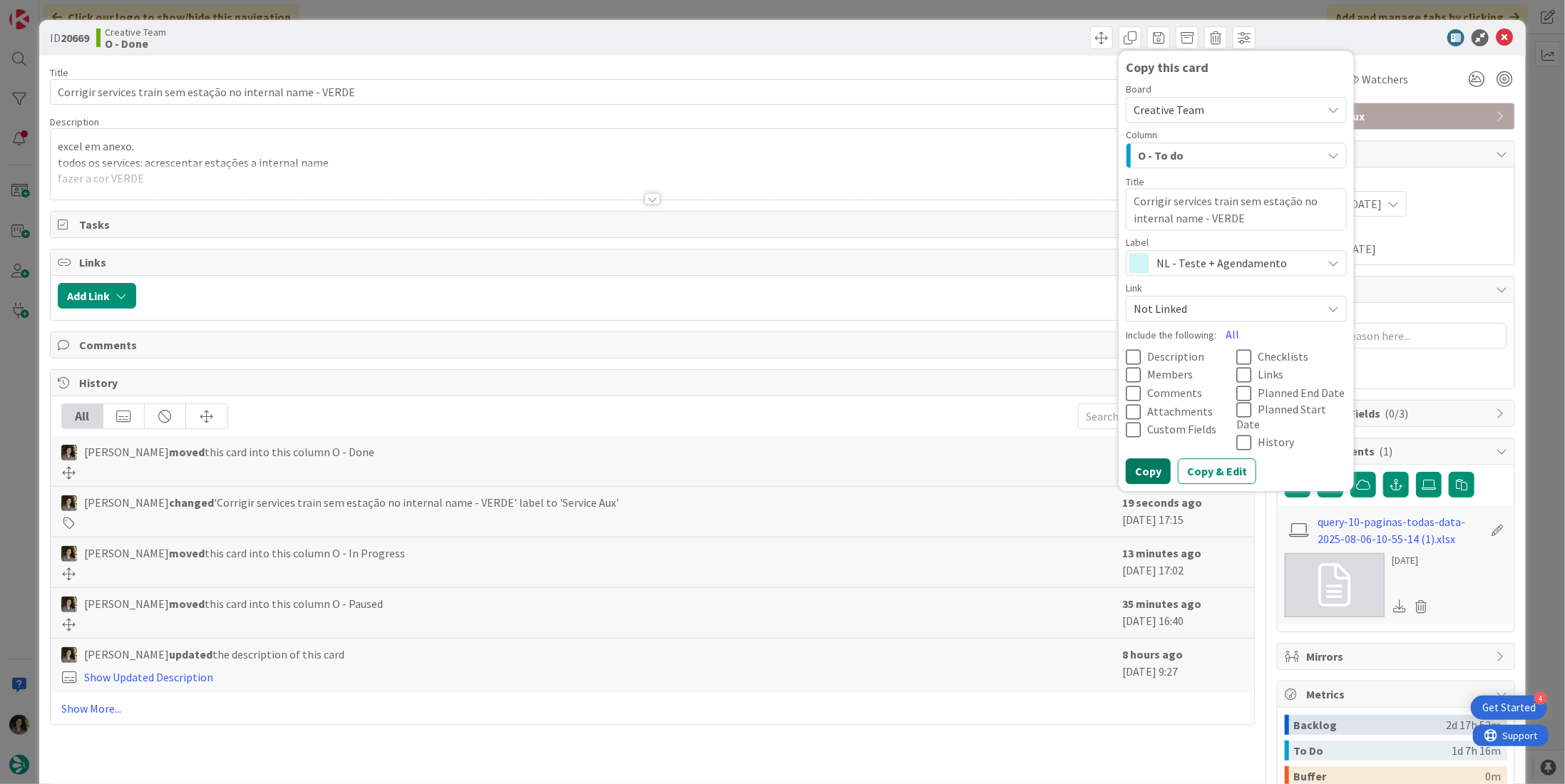
drag, startPoint x: 1135, startPoint y: 456, endPoint x: 1141, endPoint y: 427, distance: 29.6
click at [1135, 458] on button "Copy" at bounding box center [1148, 471] width 45 height 26
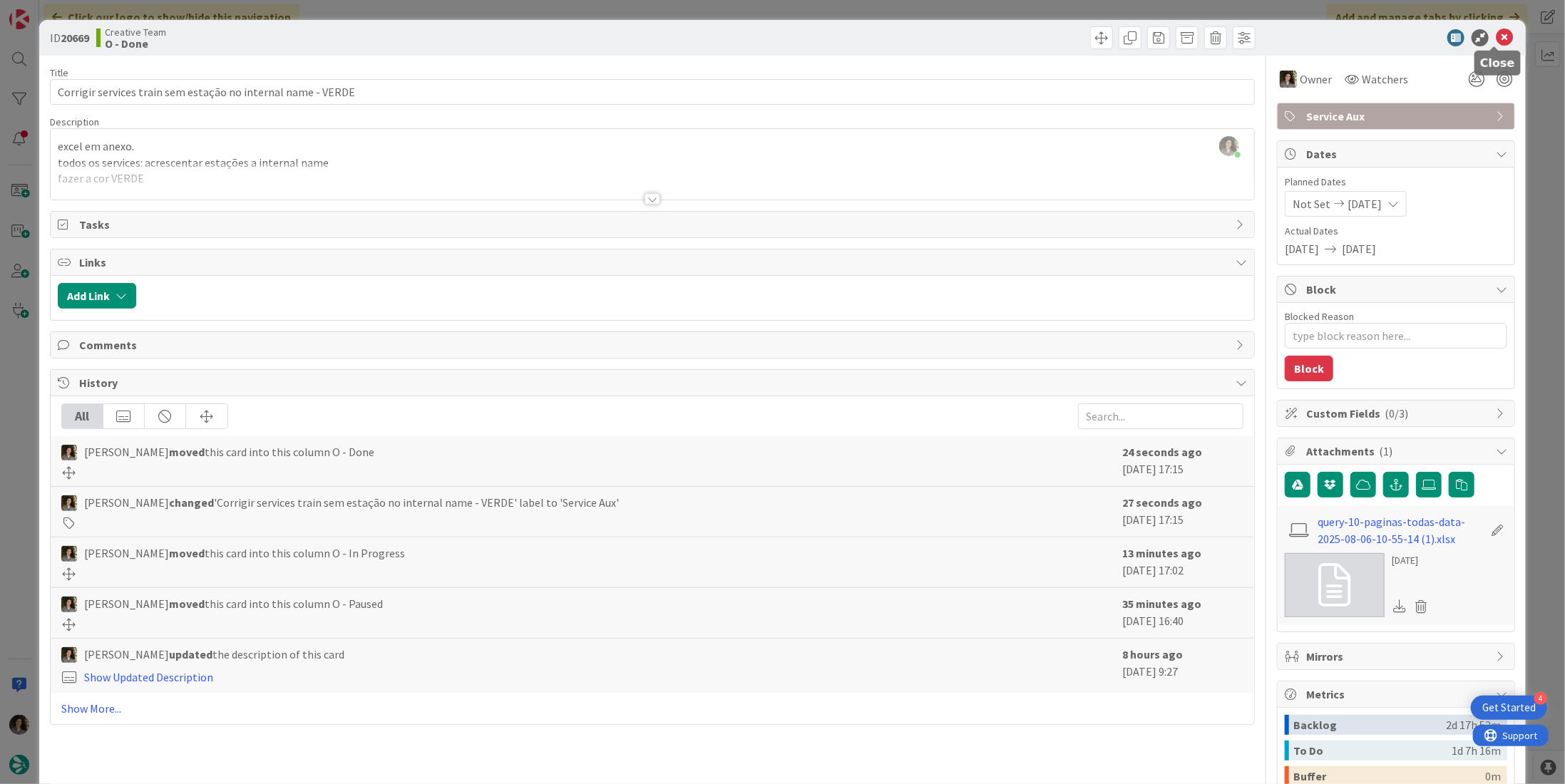
drag, startPoint x: 1492, startPoint y: 34, endPoint x: 1349, endPoint y: 73, distance: 148.2
click at [1496, 36] on icon at bounding box center [1505, 37] width 17 height 17
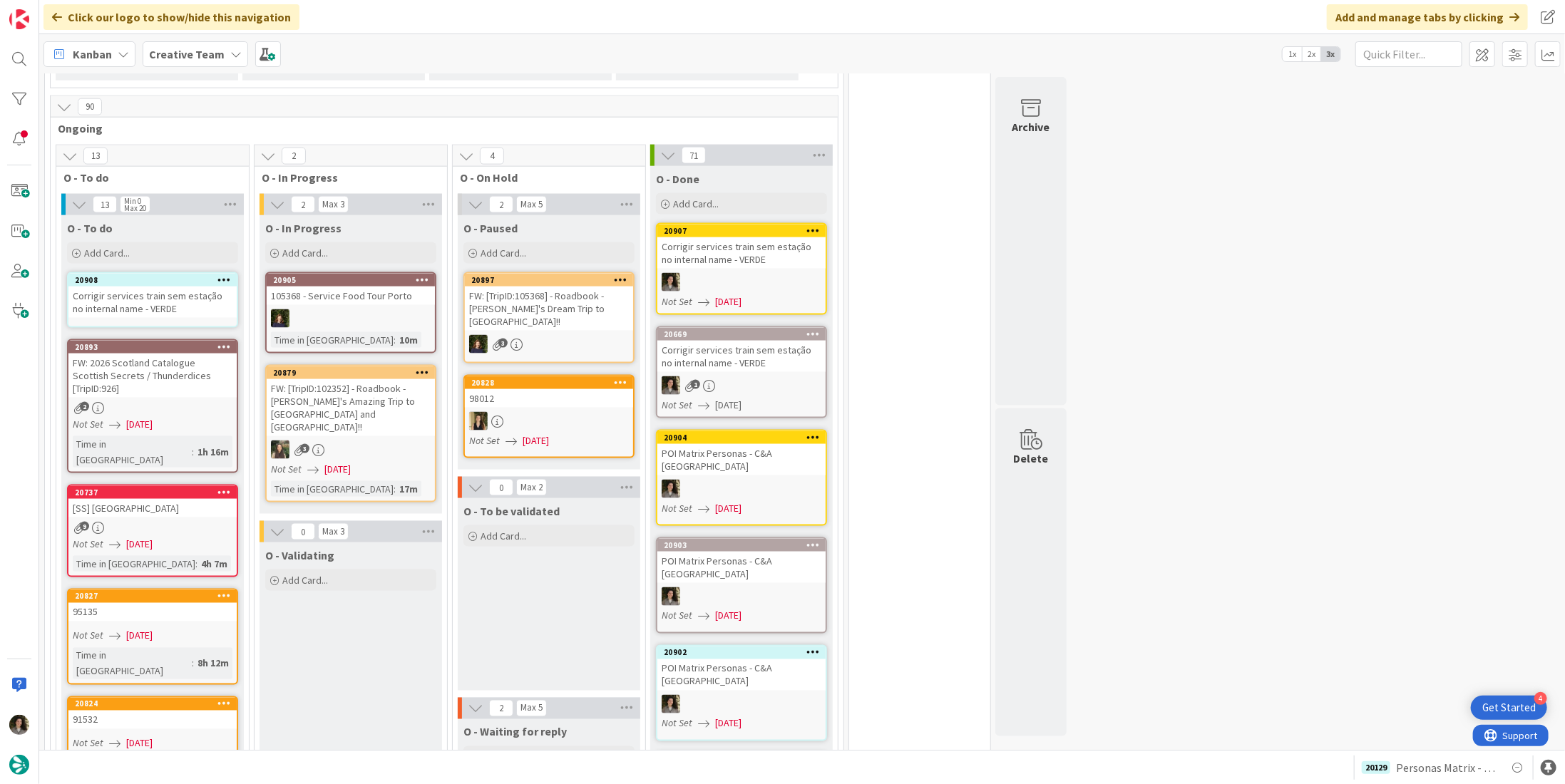
click at [745, 341] on div "Corrigir services train sem estação no internal name - VERDE" at bounding box center [742, 356] width 168 height 31
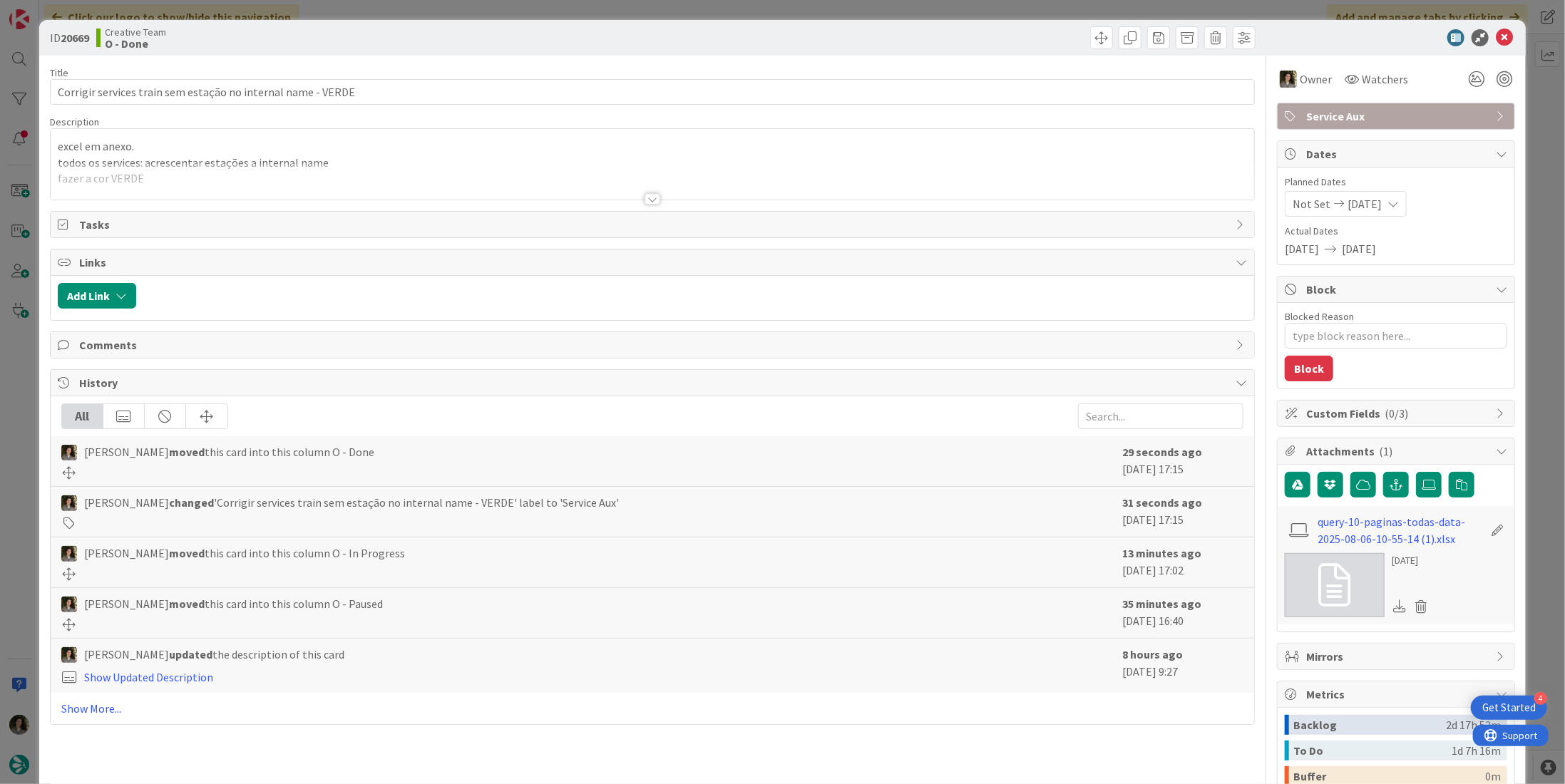
click at [373, 163] on div at bounding box center [652, 181] width 1204 height 37
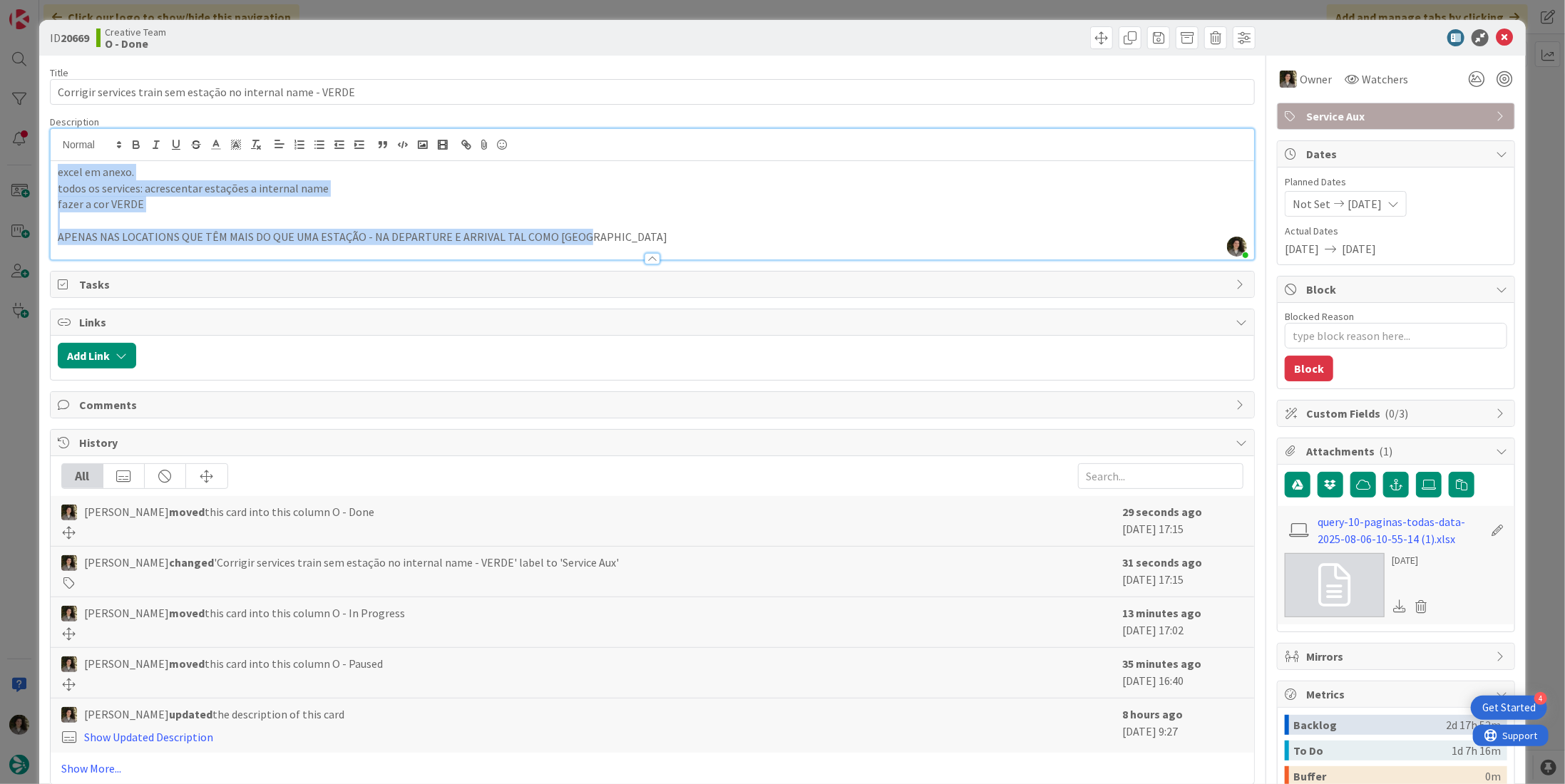
drag, startPoint x: 614, startPoint y: 237, endPoint x: 33, endPoint y: 151, distance: 587.3
click at [33, 151] on div "ID 20669 Creative Team O - Done Title 60 / 128 Corrigir services train sem esta…" at bounding box center [782, 392] width 1565 height 784
copy div "excel em anexo. todos os services: acrescentar estações a internal name fazer a…"
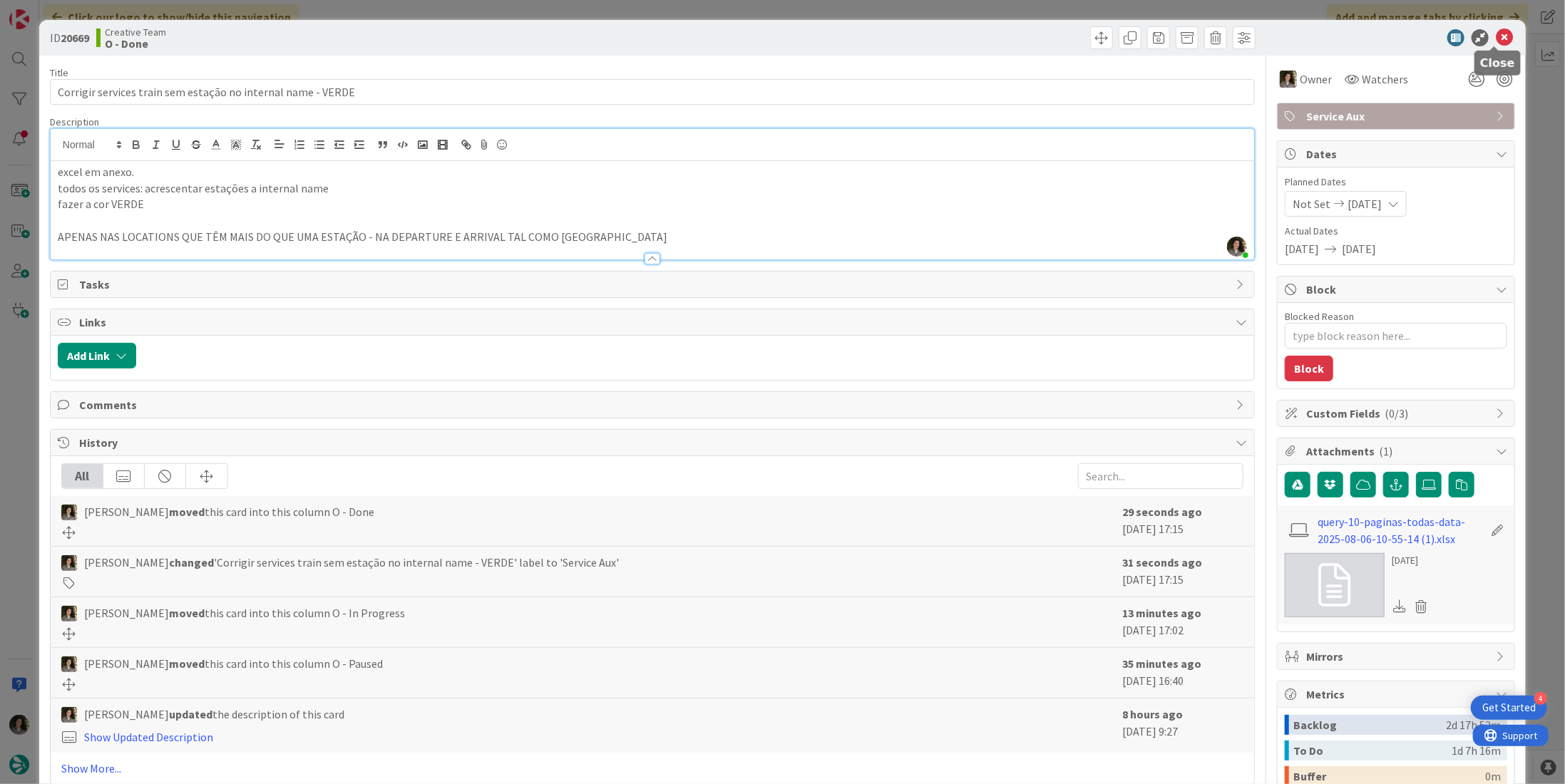
drag, startPoint x: 1495, startPoint y: 35, endPoint x: 1077, endPoint y: 39, distance: 418.0
click at [1496, 35] on icon at bounding box center [1505, 37] width 17 height 17
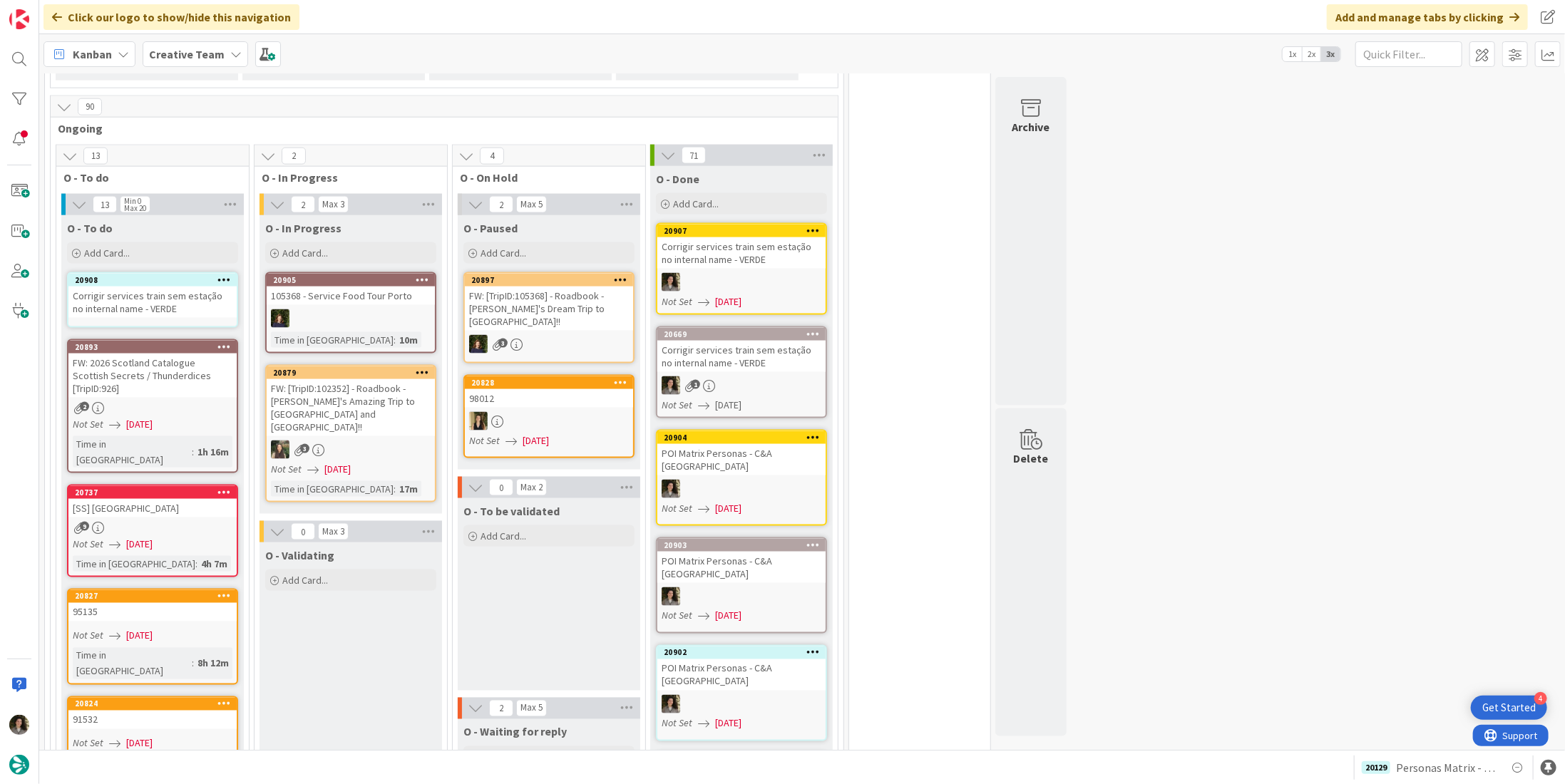
click at [95, 287] on div "Corrigir services train sem estação no internal name - VERDE" at bounding box center [152, 302] width 168 height 31
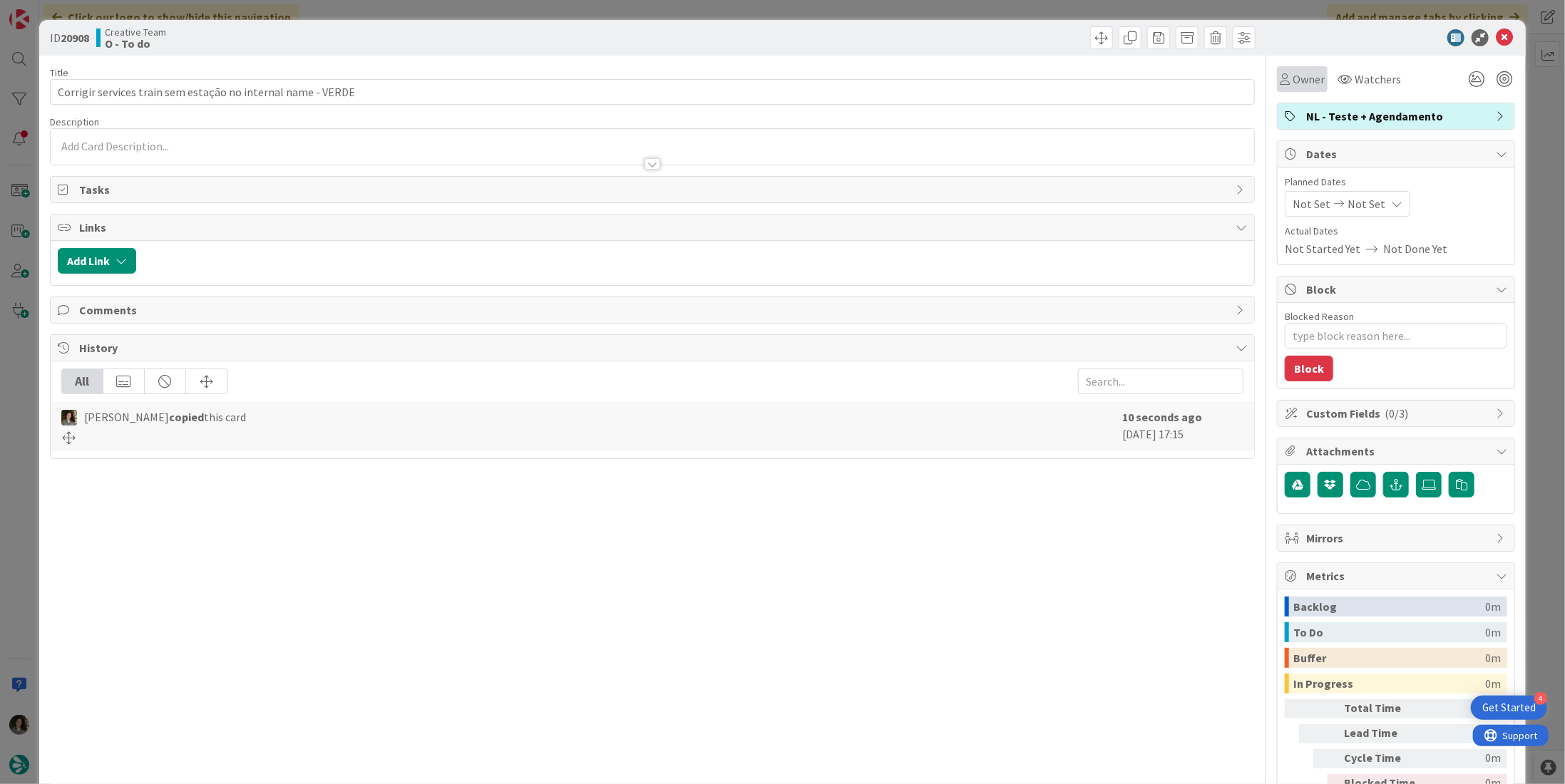
click at [1295, 88] on div "Owner" at bounding box center [1303, 79] width 51 height 26
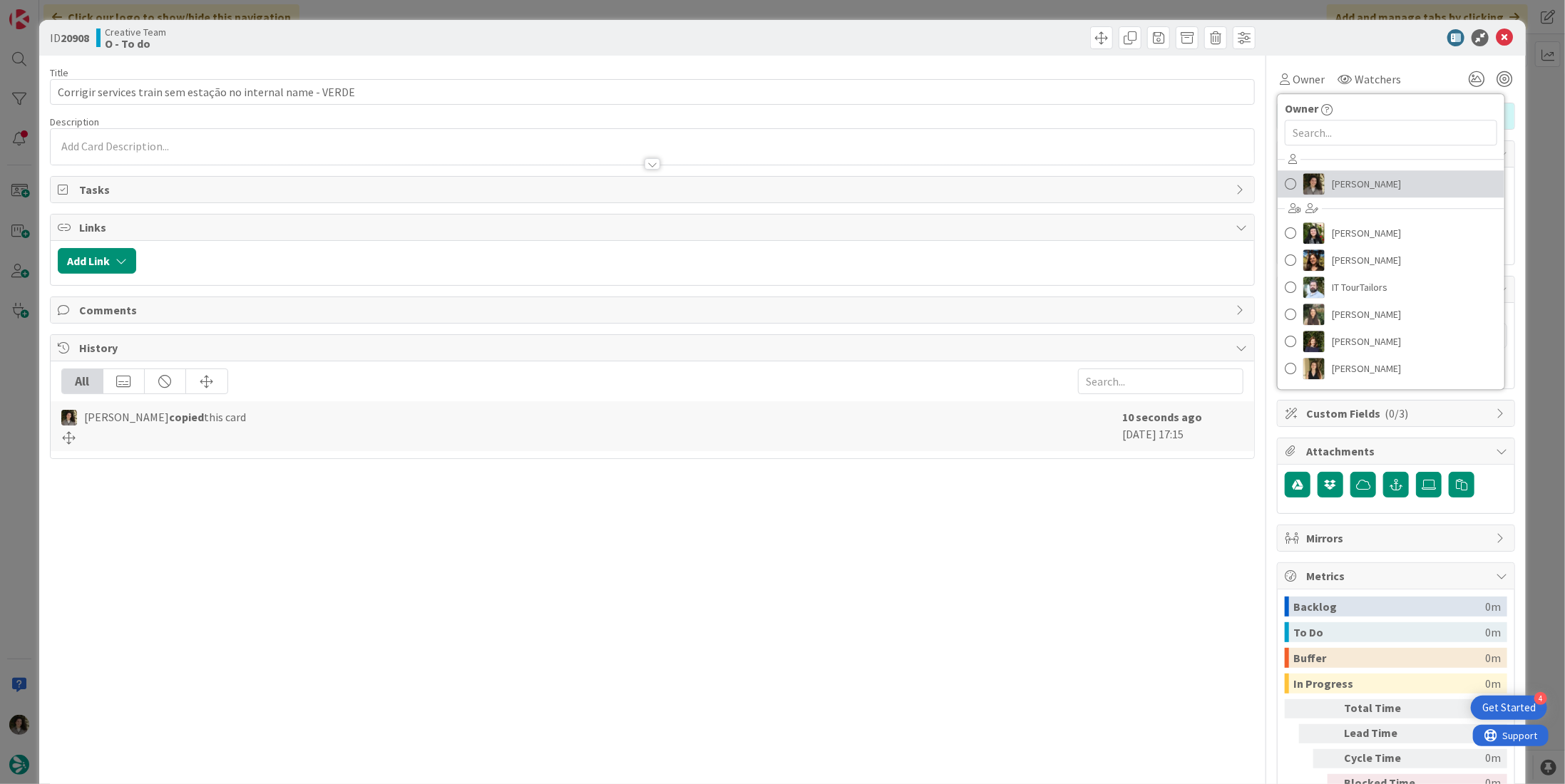
click at [1345, 185] on span "Melissa Santos" at bounding box center [1366, 184] width 69 height 21
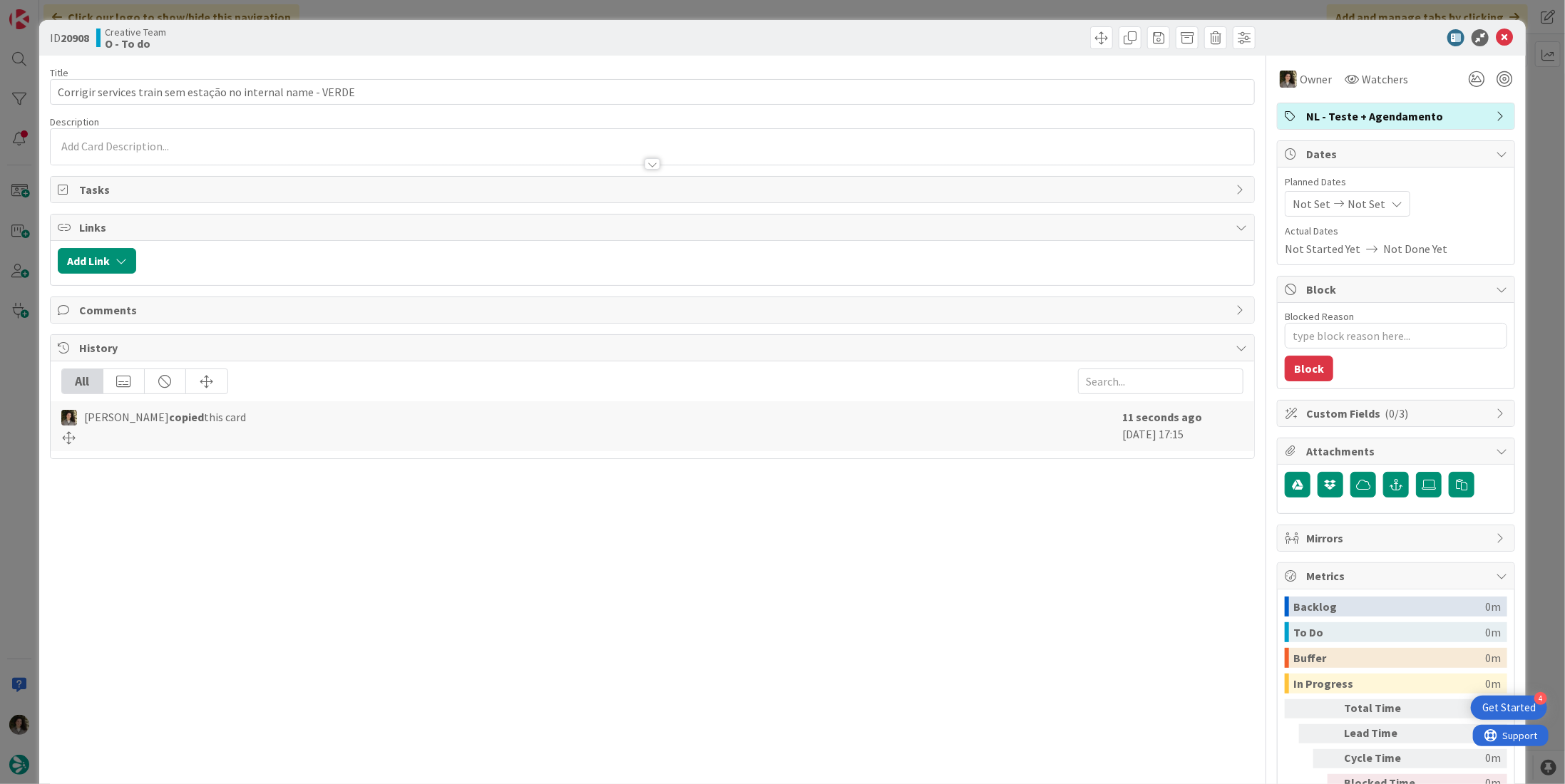
type textarea "x"
click at [1353, 197] on span "Not Set" at bounding box center [1367, 204] width 37 height 17
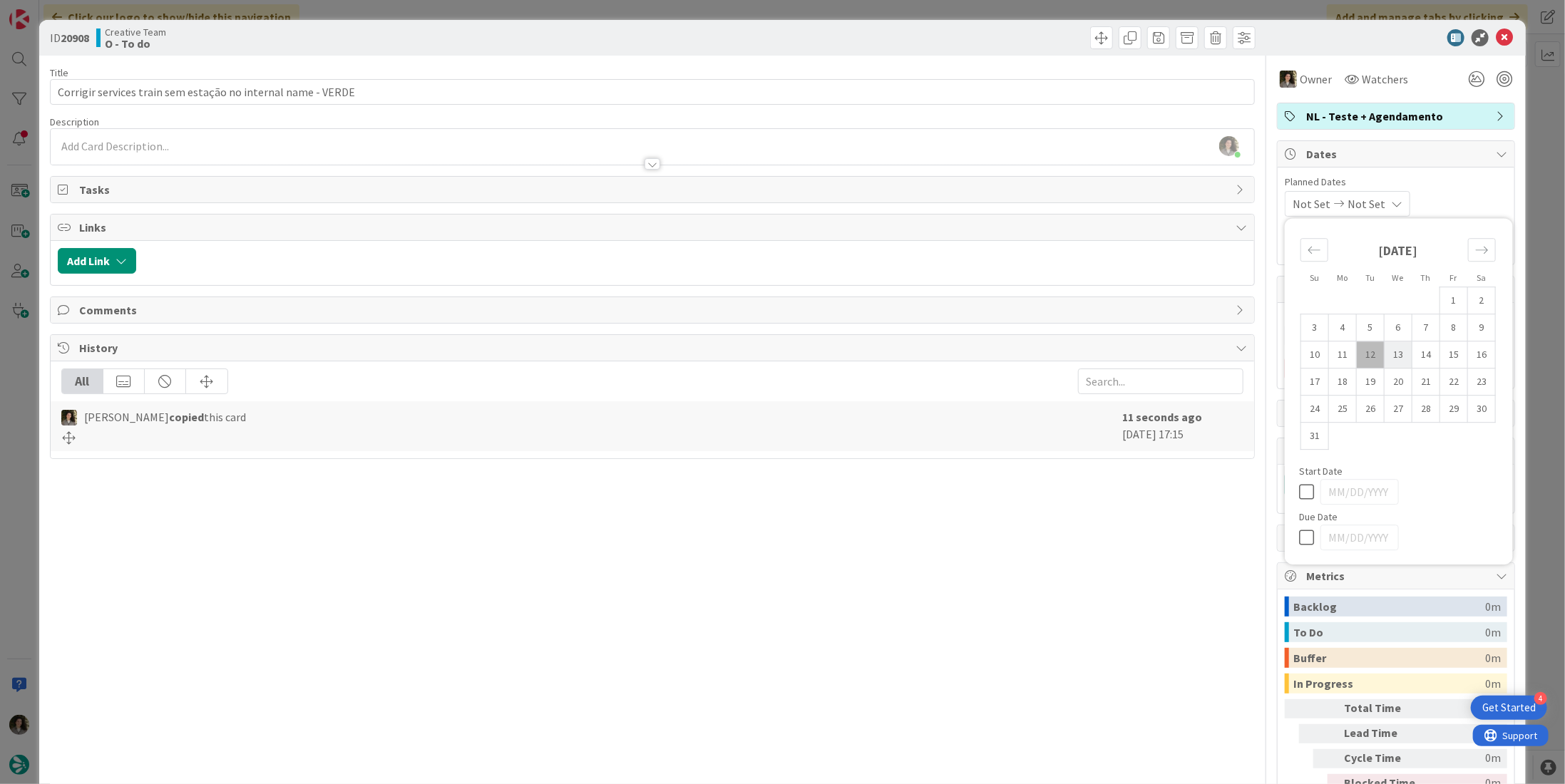
click at [1393, 353] on td "13" at bounding box center [1398, 355] width 28 height 27
type input "[DATE]"
type textarea "x"
click at [1315, 199] on span "[DATE]" at bounding box center [1310, 204] width 34 height 17
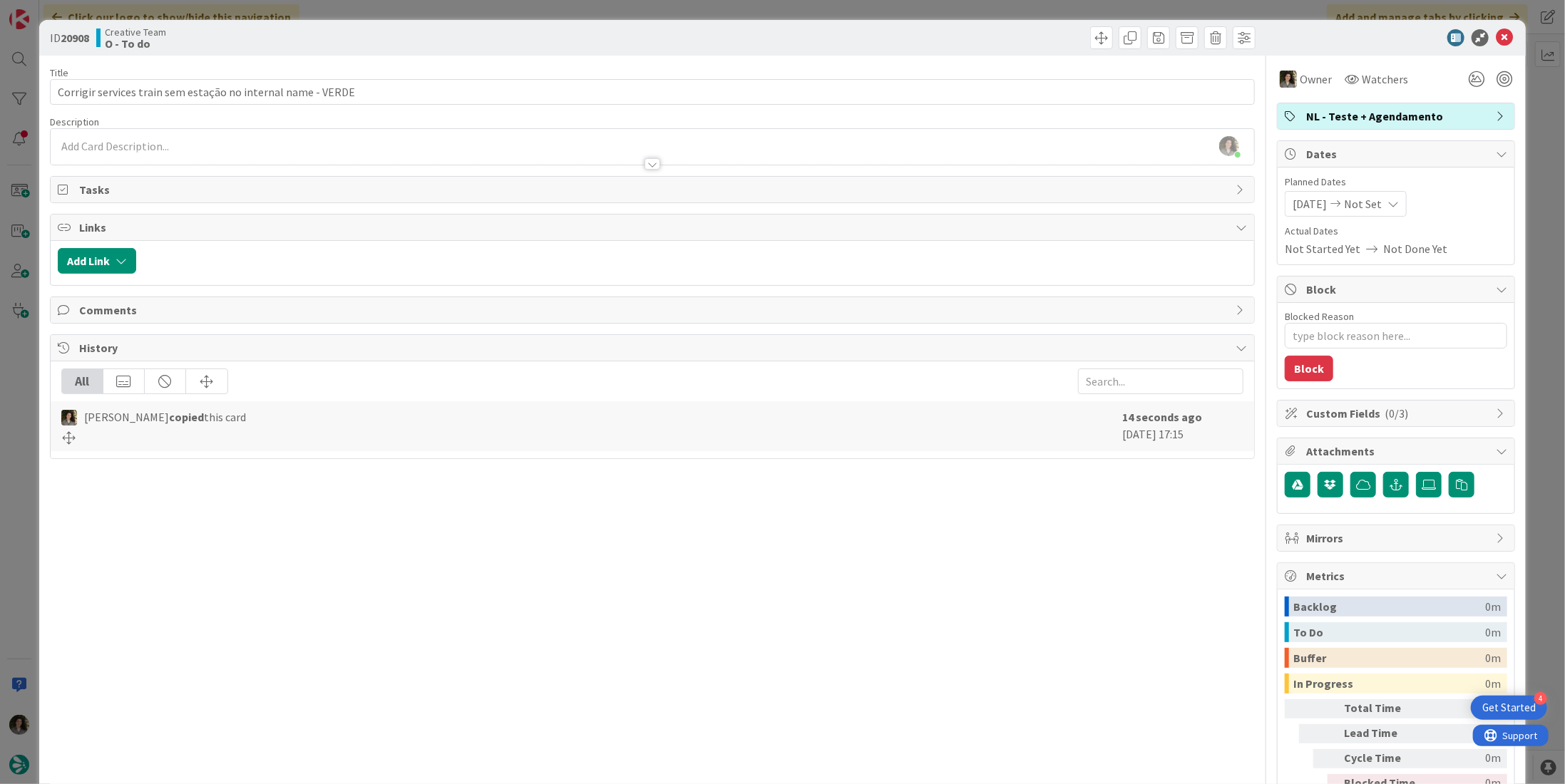
click at [1315, 199] on span "[DATE]" at bounding box center [1310, 204] width 34 height 17
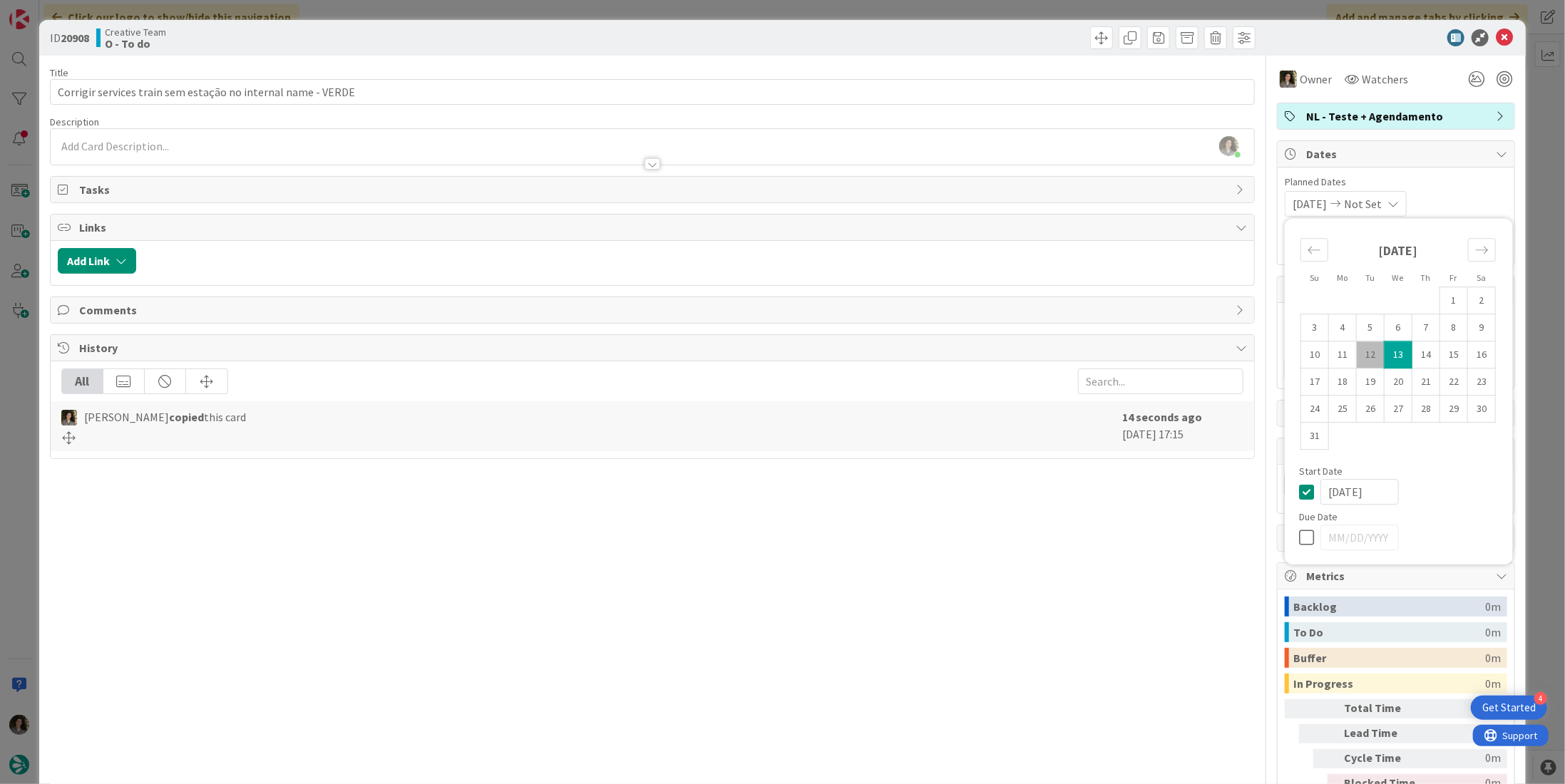
click at [1460, 171] on div "Planned Dates 08/13/2025 Not Set Su Mo Tu We Th Fr Sa July 2025 1 2 3 4 5 6 7 8…" at bounding box center [1397, 216] width 236 height 97
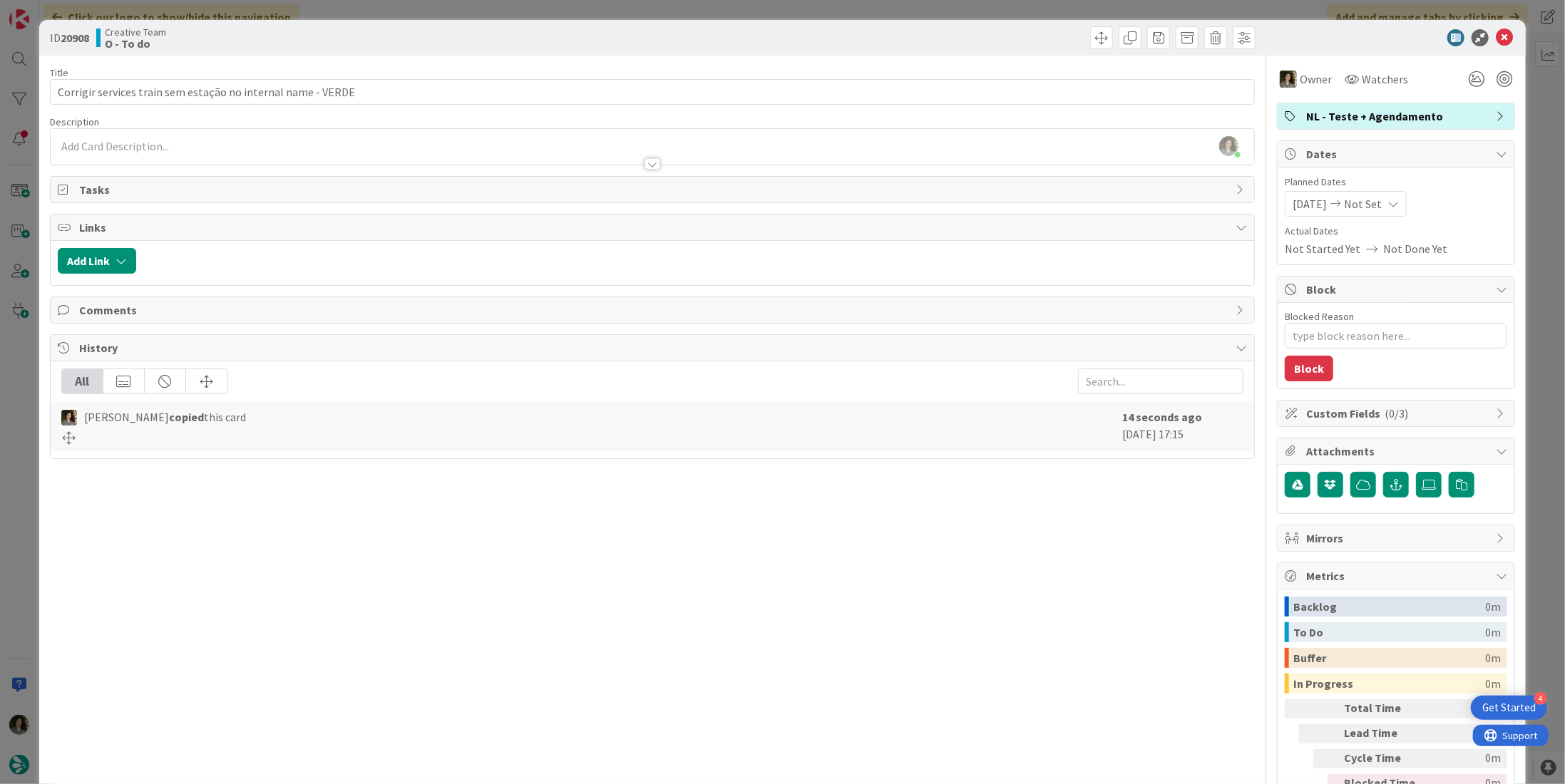
click at [1388, 203] on div "08/13/2025 Not Set" at bounding box center [1346, 204] width 122 height 26
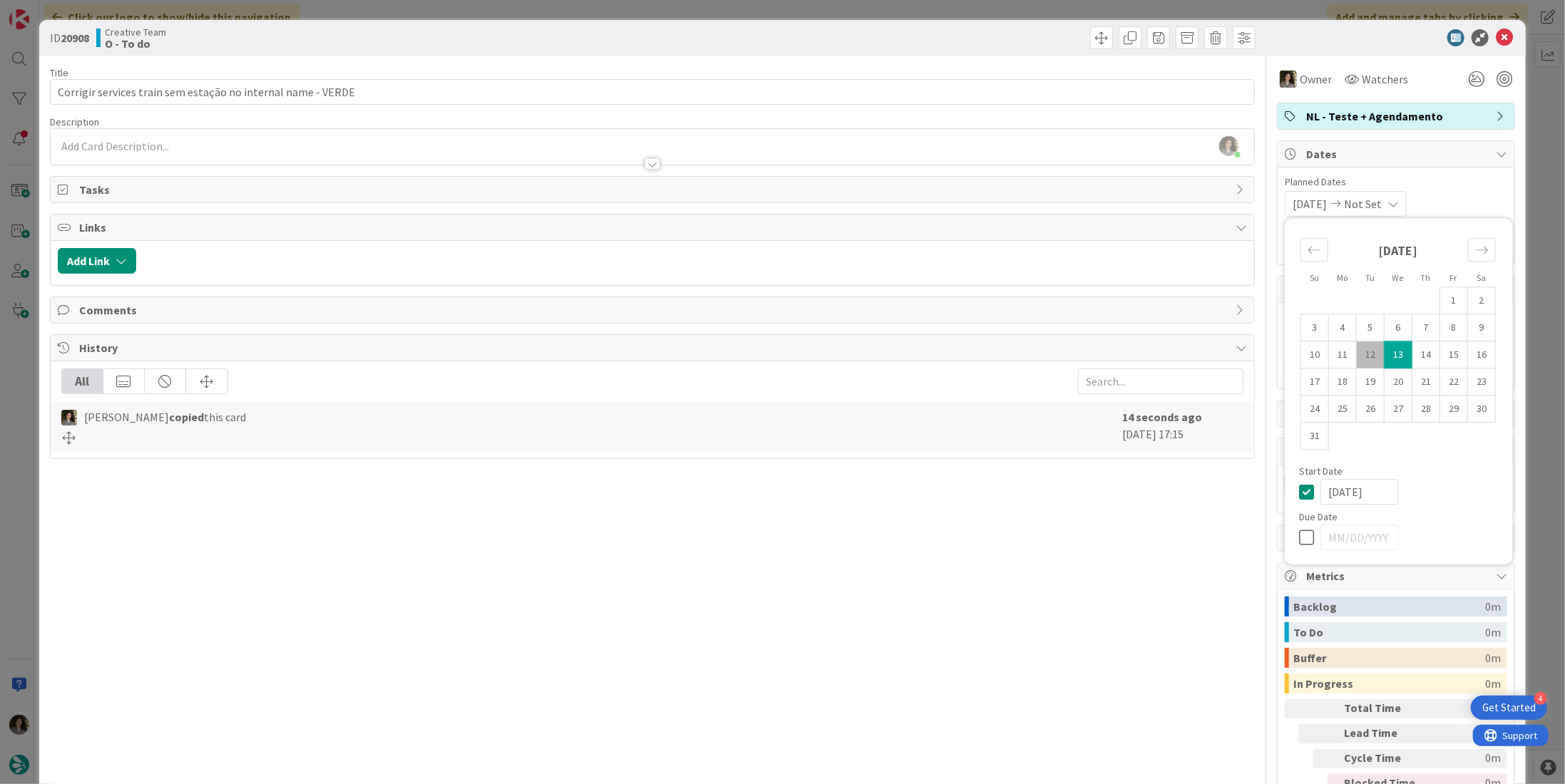
click at [1300, 491] on icon at bounding box center [1310, 491] width 21 height 17
click at [1300, 540] on icon at bounding box center [1310, 537] width 21 height 17
type textarea "x"
type input "[DATE]"
type textarea "x"
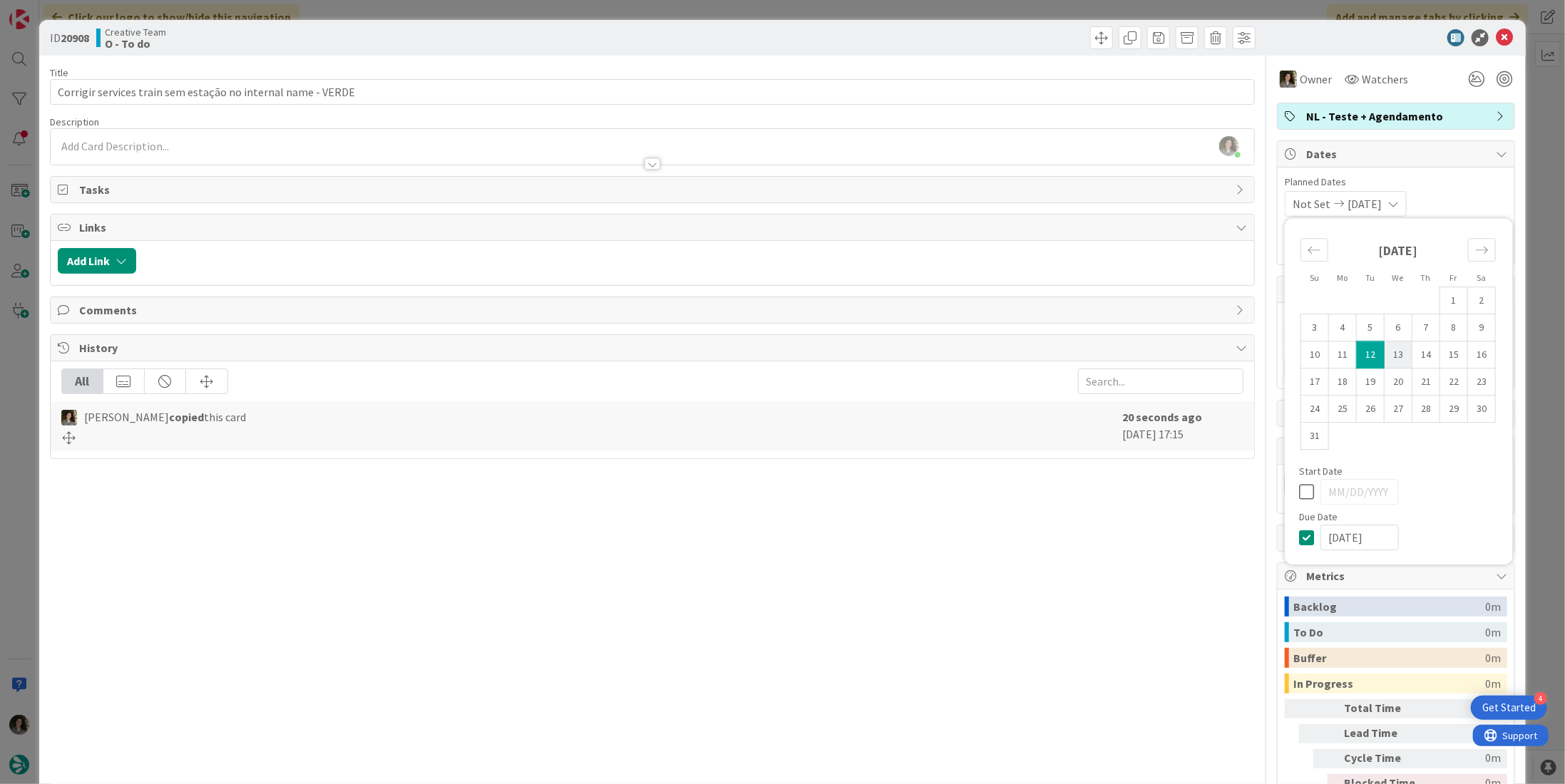
click at [1388, 355] on td "13" at bounding box center [1398, 355] width 28 height 27
type input "[DATE]"
click at [649, 160] on div at bounding box center [652, 163] width 15 height 11
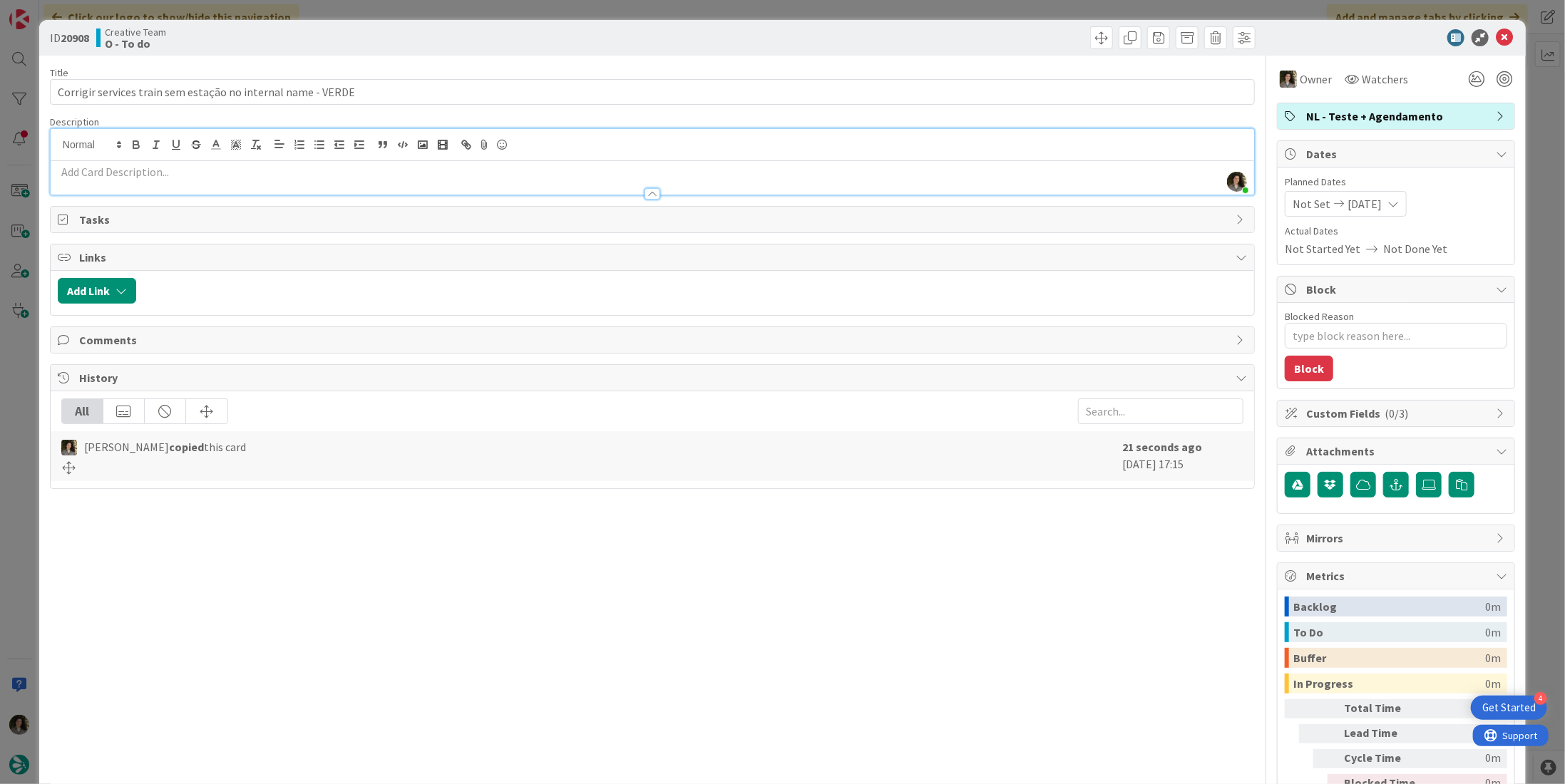
click at [497, 170] on p at bounding box center [652, 172] width 1190 height 16
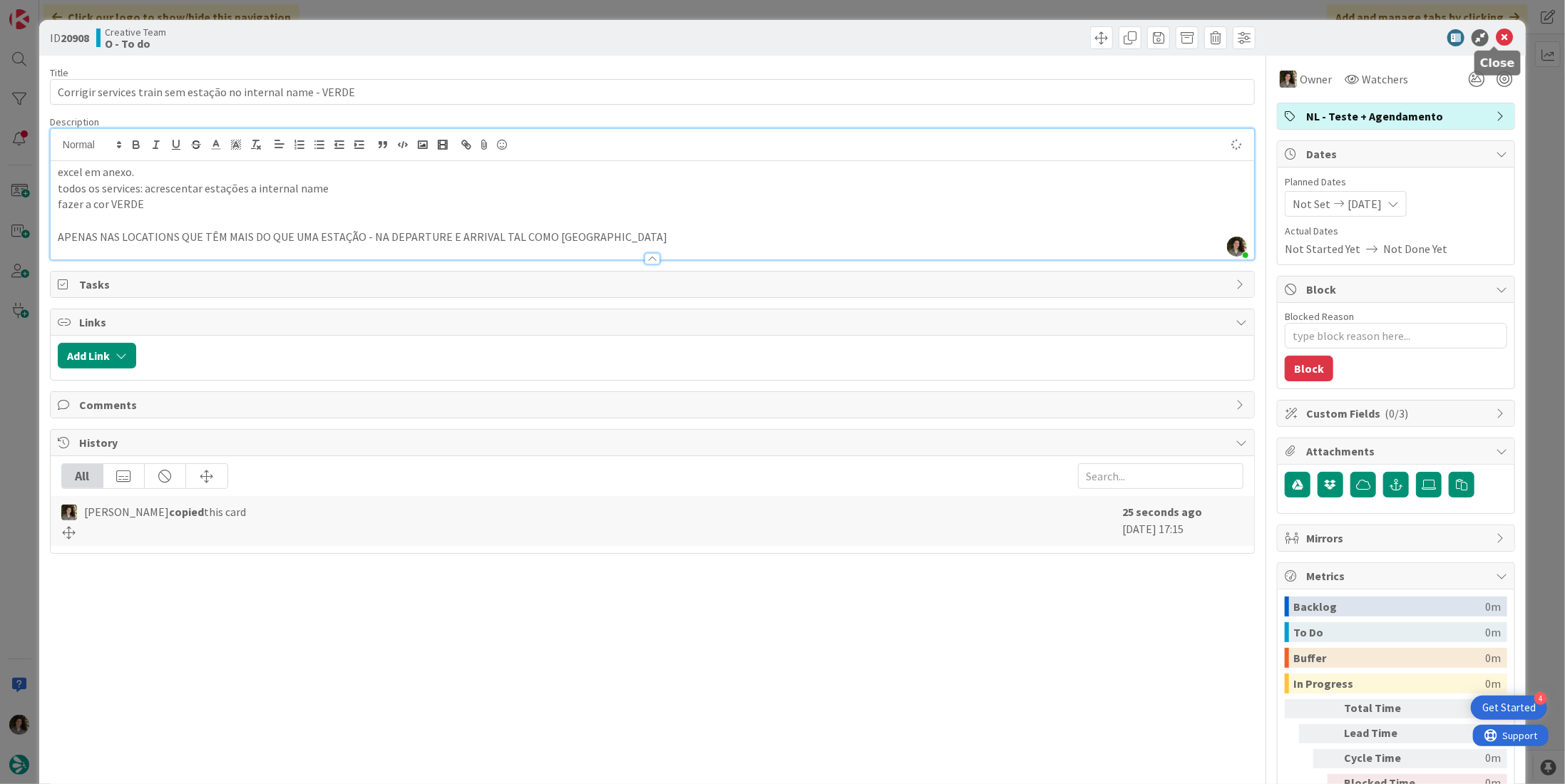
type textarea "x"
click at [1496, 42] on icon at bounding box center [1505, 37] width 17 height 17
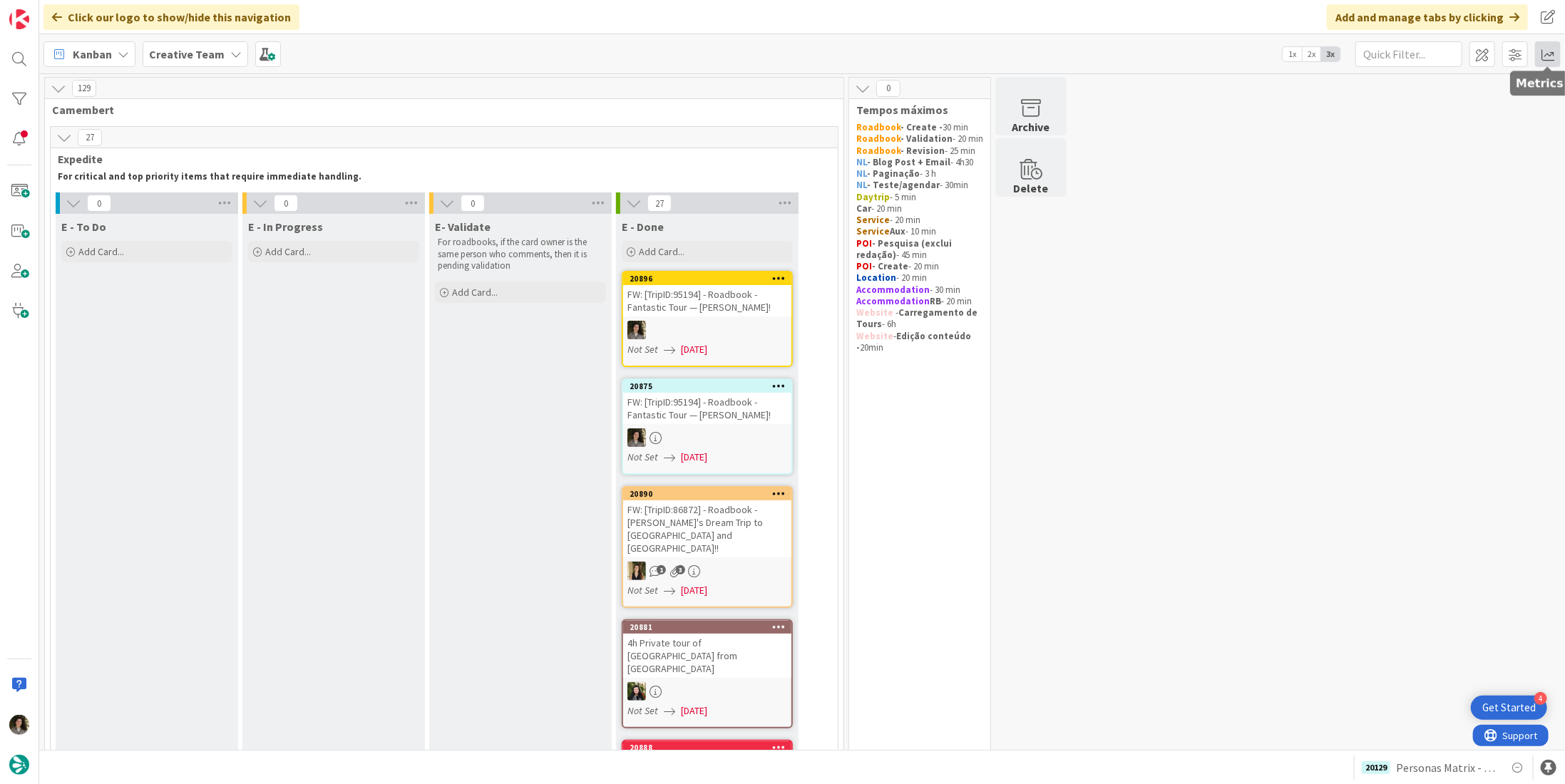
click at [1095, 57] on span at bounding box center [1548, 54] width 26 height 26
click at [1095, 157] on div "Allocation" at bounding box center [1425, 161] width 95 height 15
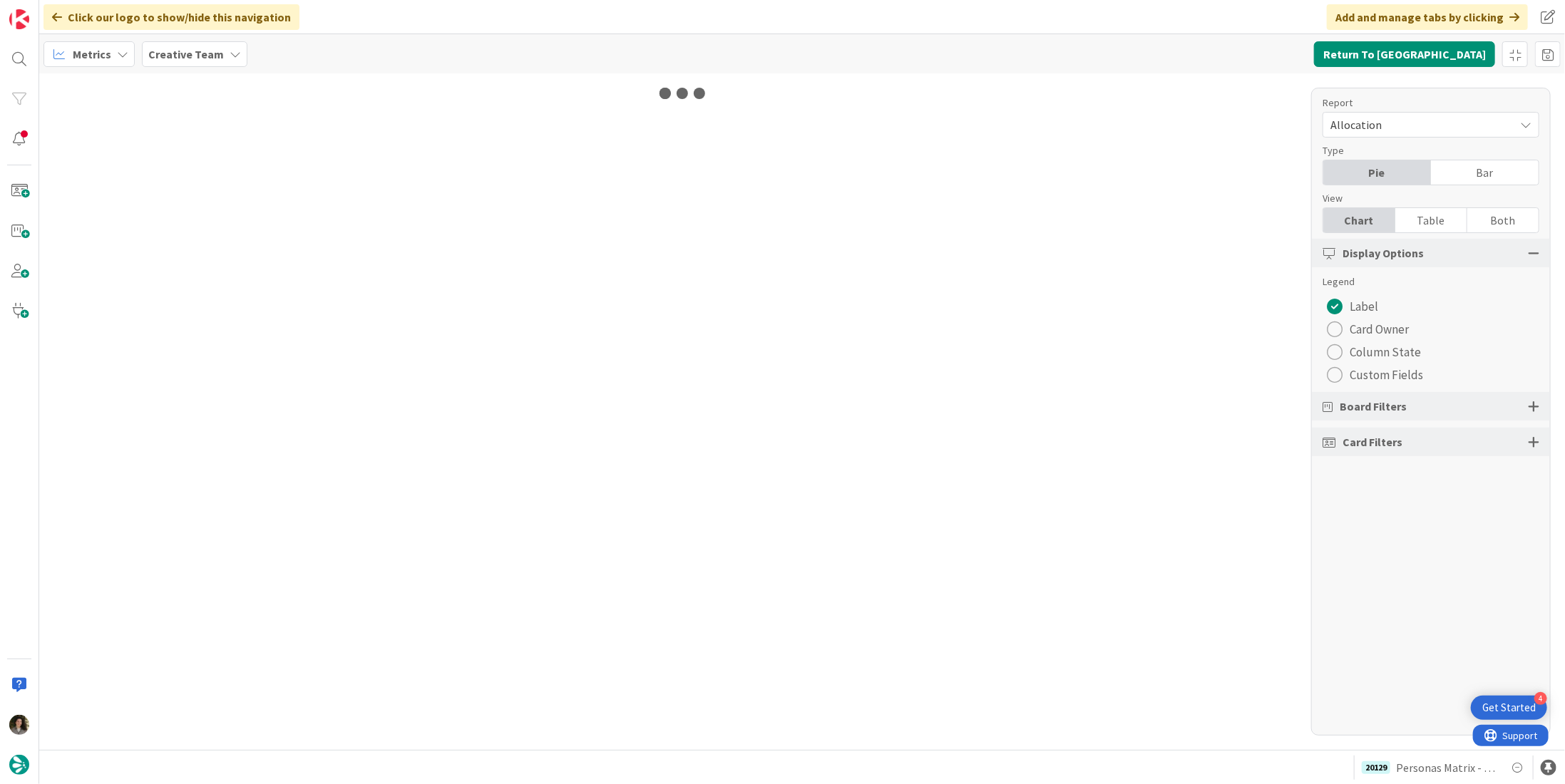
click at [1095, 216] on div "Table" at bounding box center [1431, 220] width 72 height 25
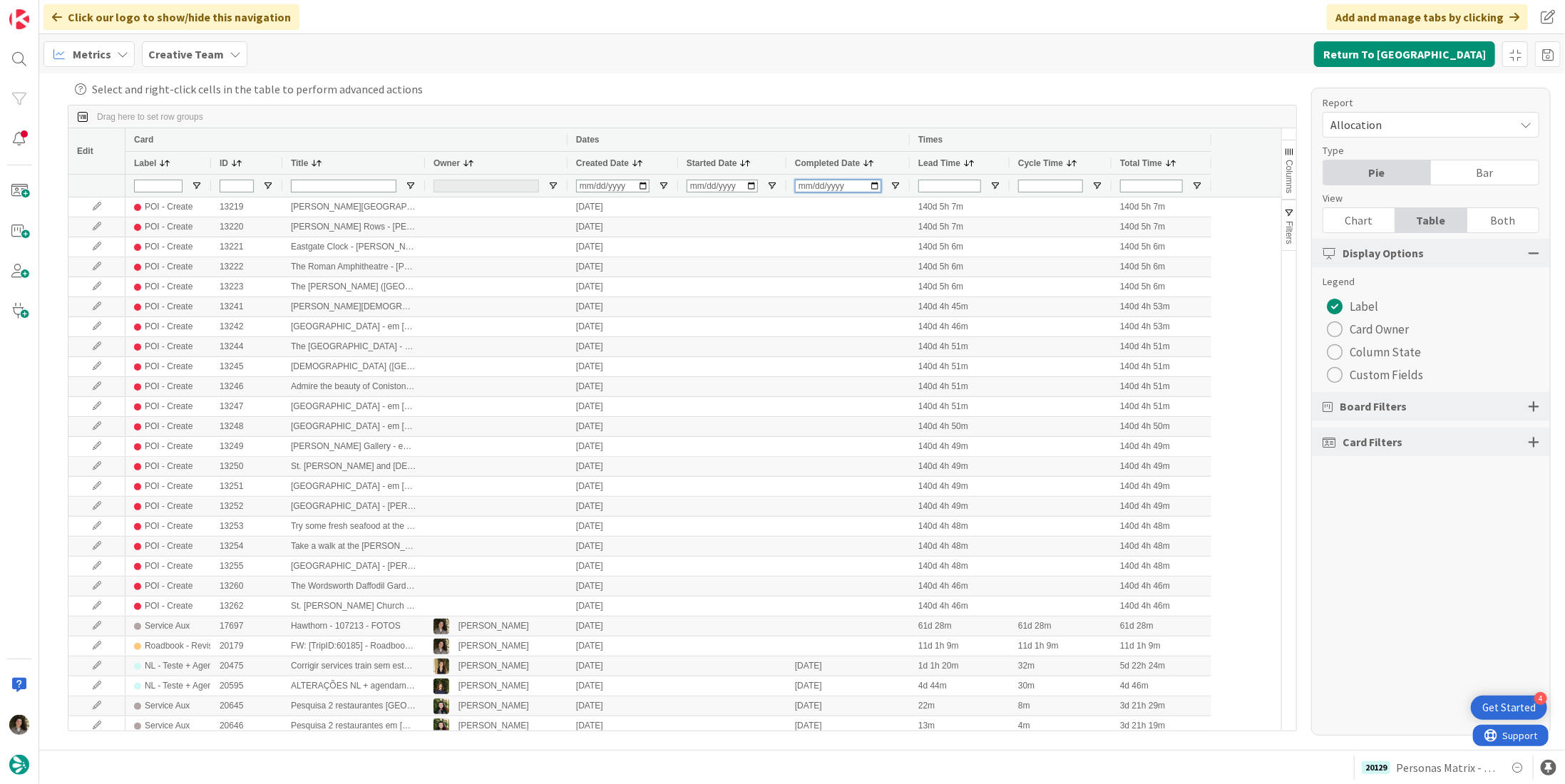
click at [797, 188] on input "Completed Date Filter Input" at bounding box center [838, 185] width 86 height 13
type input "2025-08-12"
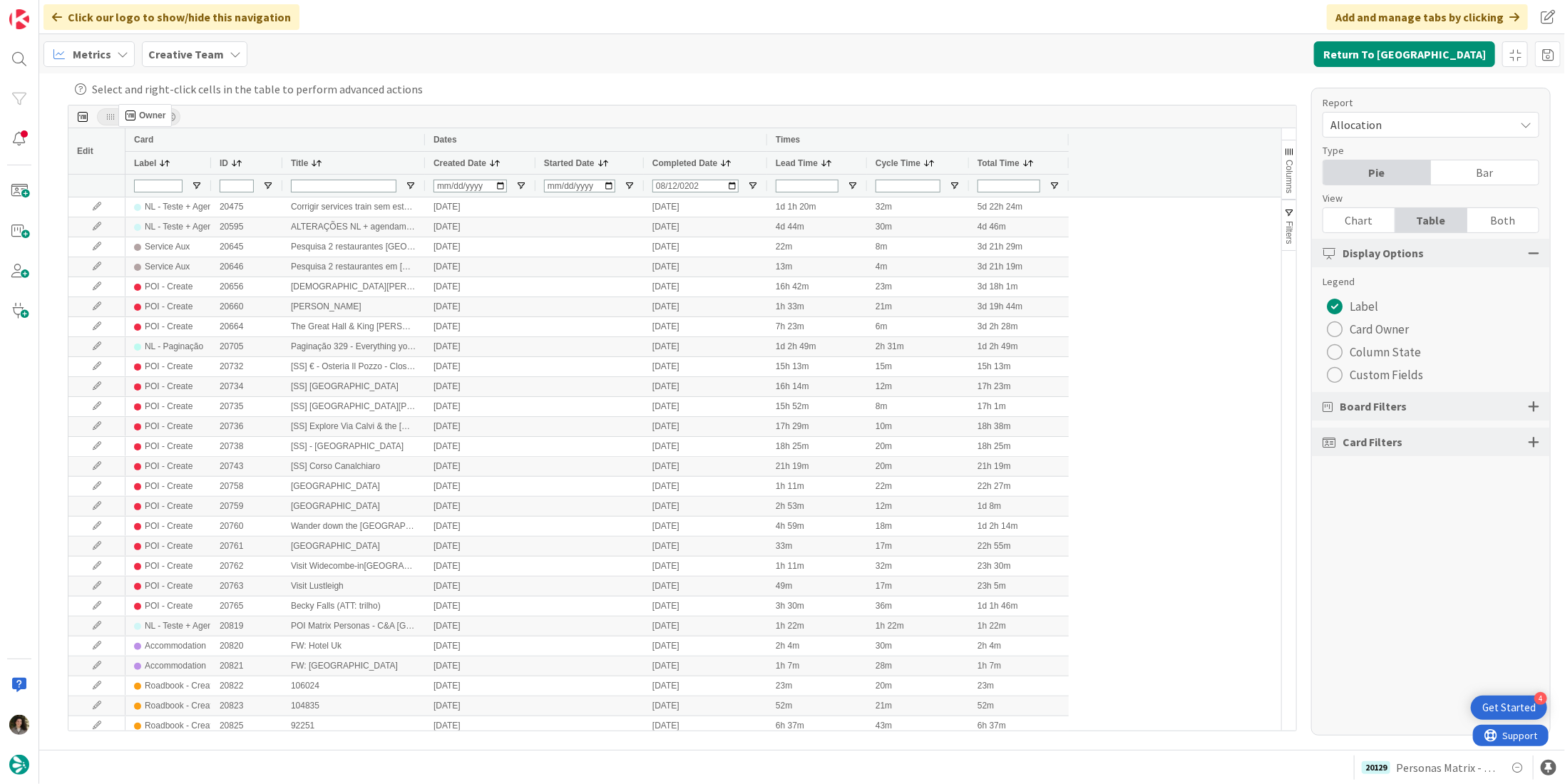
drag, startPoint x: 454, startPoint y: 168, endPoint x: 126, endPoint y: 110, distance: 333.1
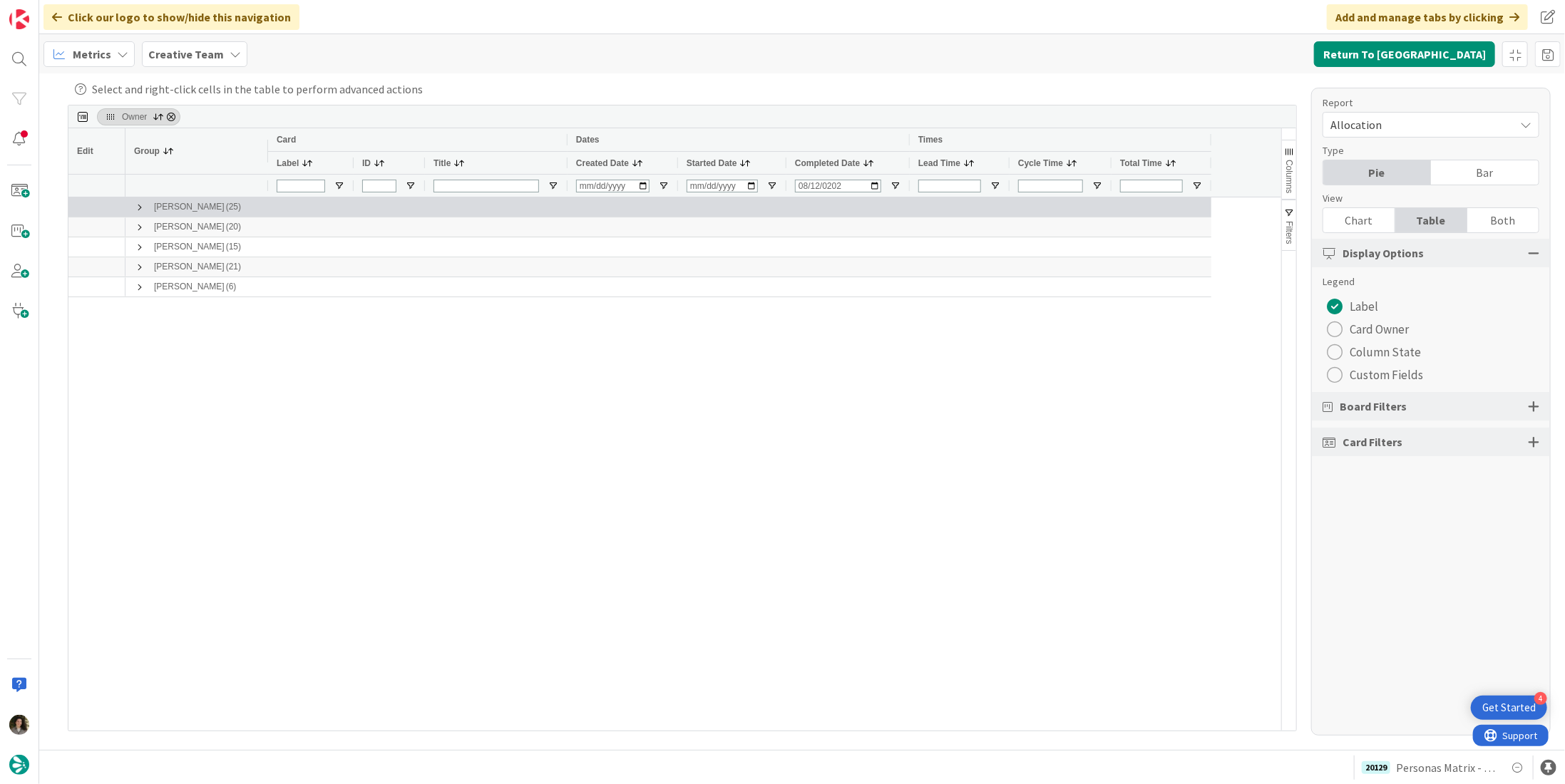
click at [138, 207] on span at bounding box center [139, 207] width 11 height 11
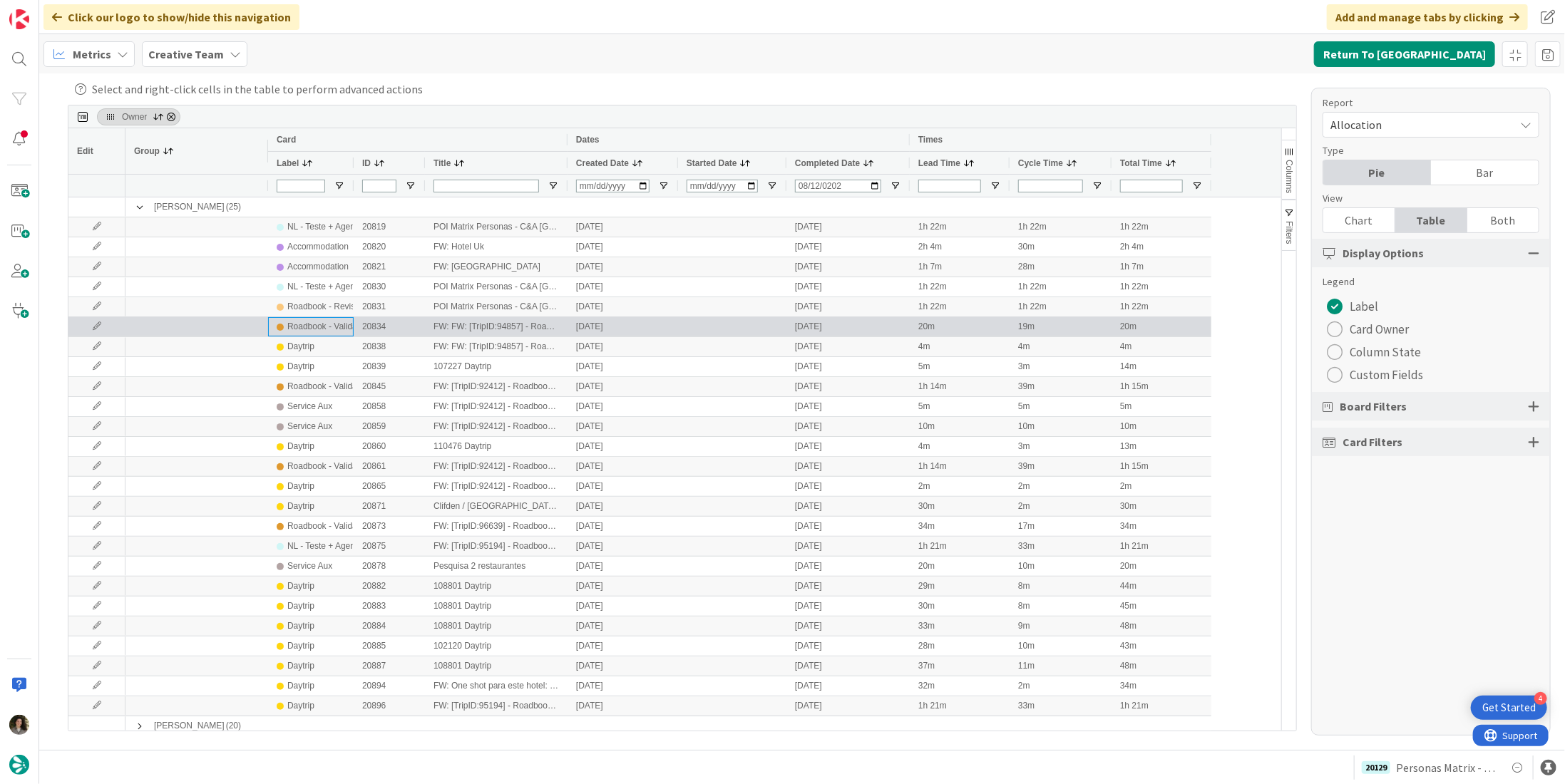
click at [326, 323] on div "Roadbook - Validation" at bounding box center [329, 327] width 83 height 18
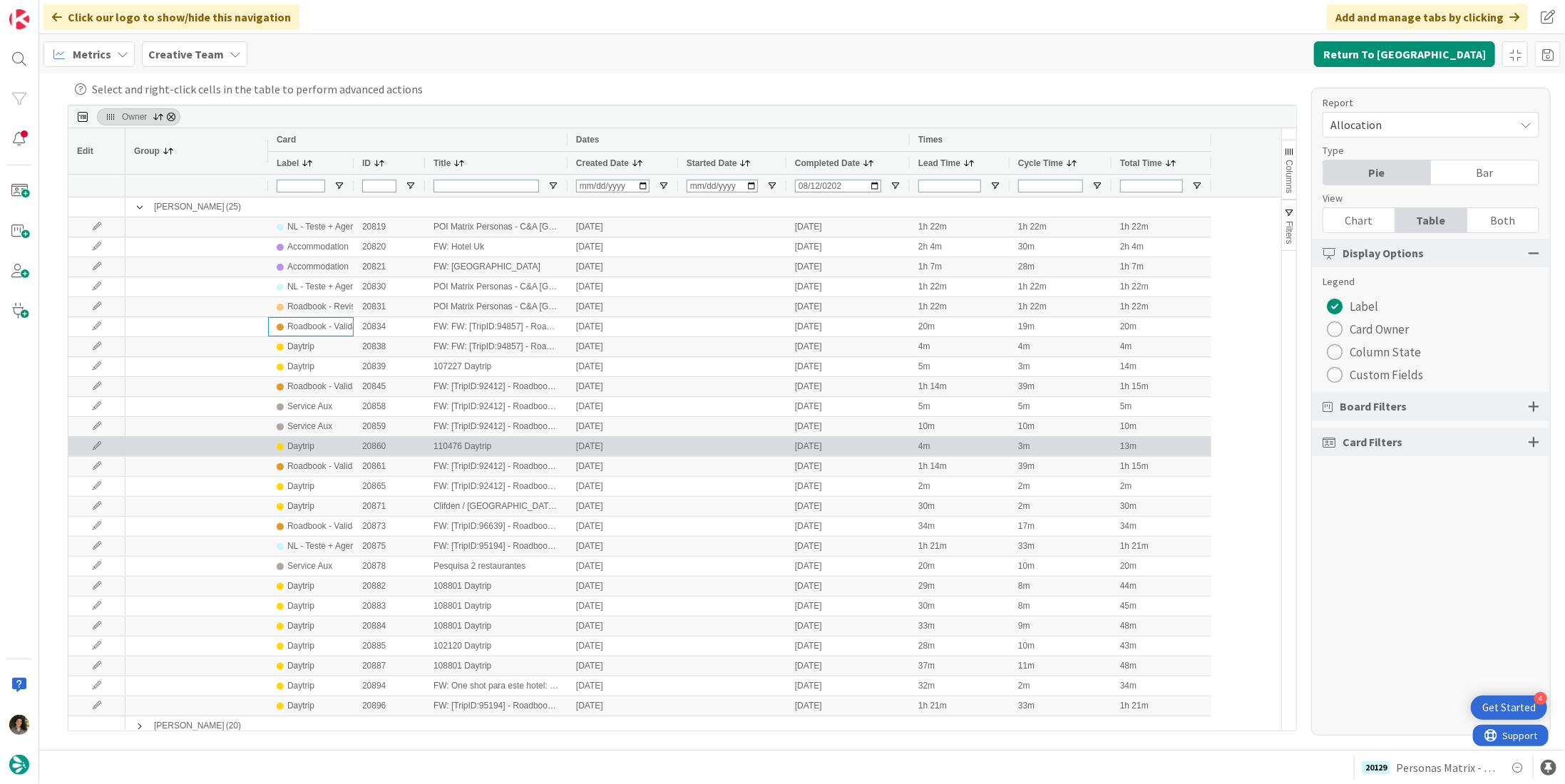
click at [323, 452] on div "Daytrip" at bounding box center [310, 446] width 68 height 18
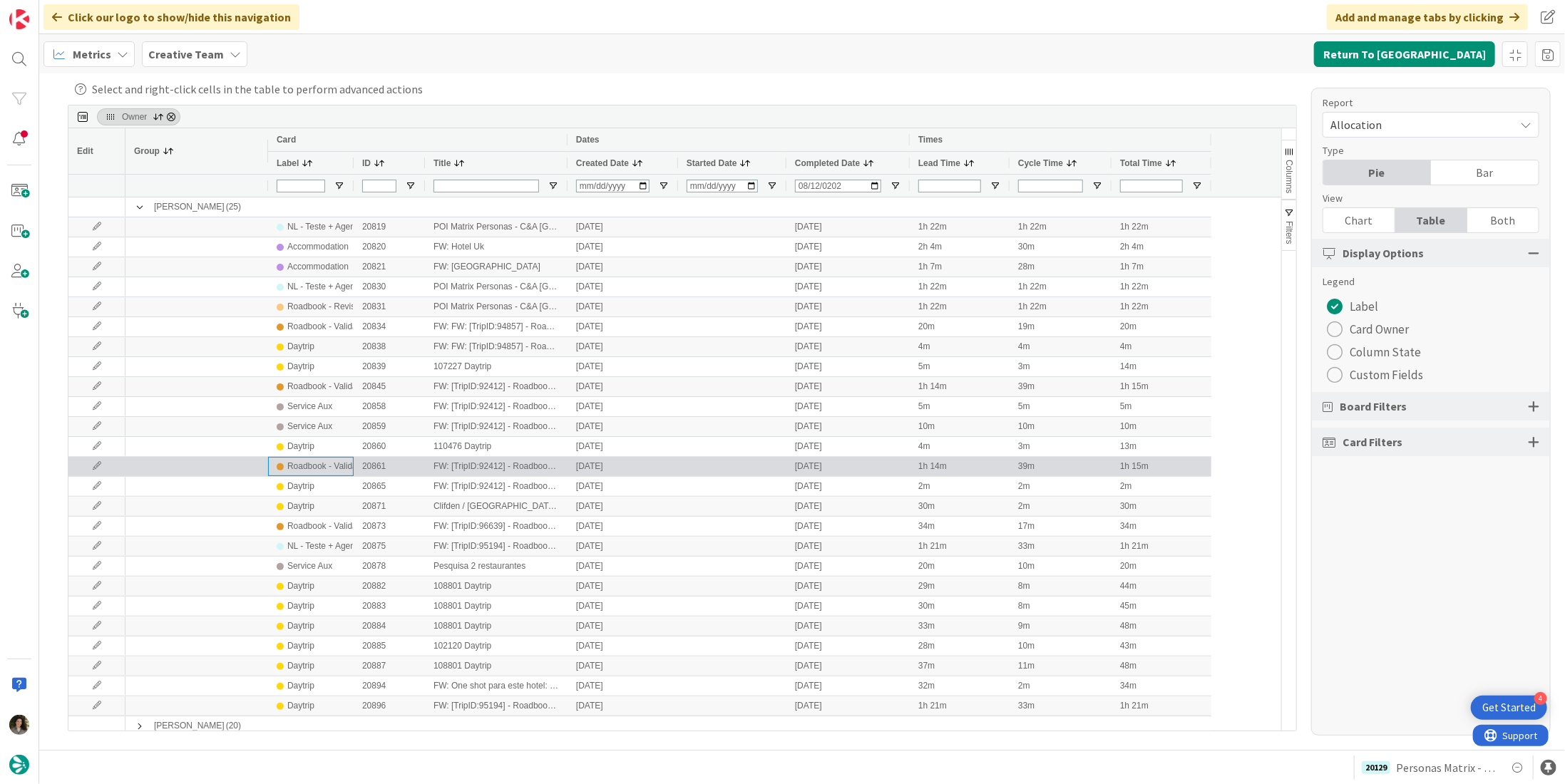
click at [314, 460] on div "Roadbook - Validation" at bounding box center [329, 466] width 83 height 18
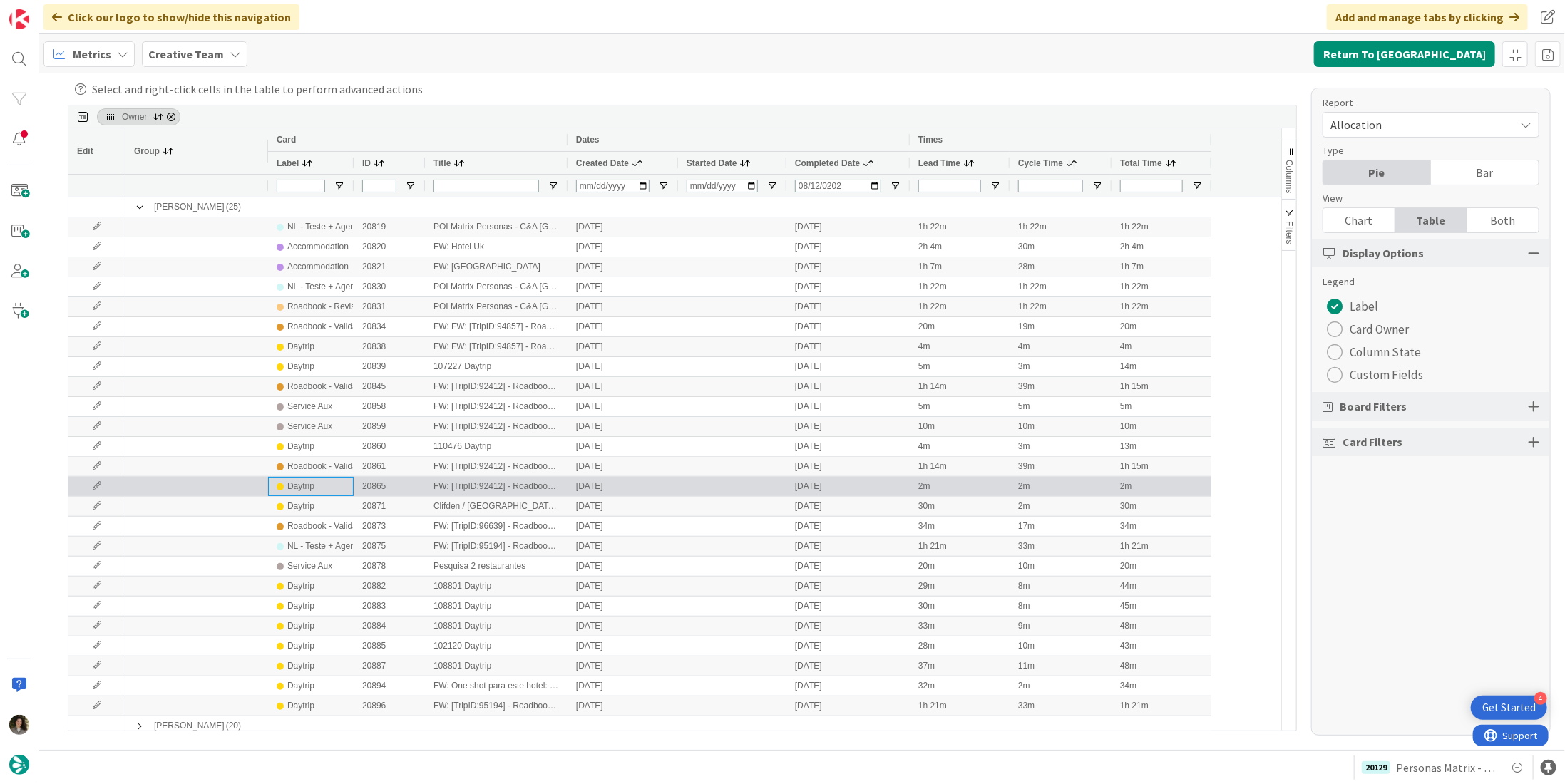
click at [319, 477] on div "Daytrip" at bounding box center [310, 486] width 86 height 20
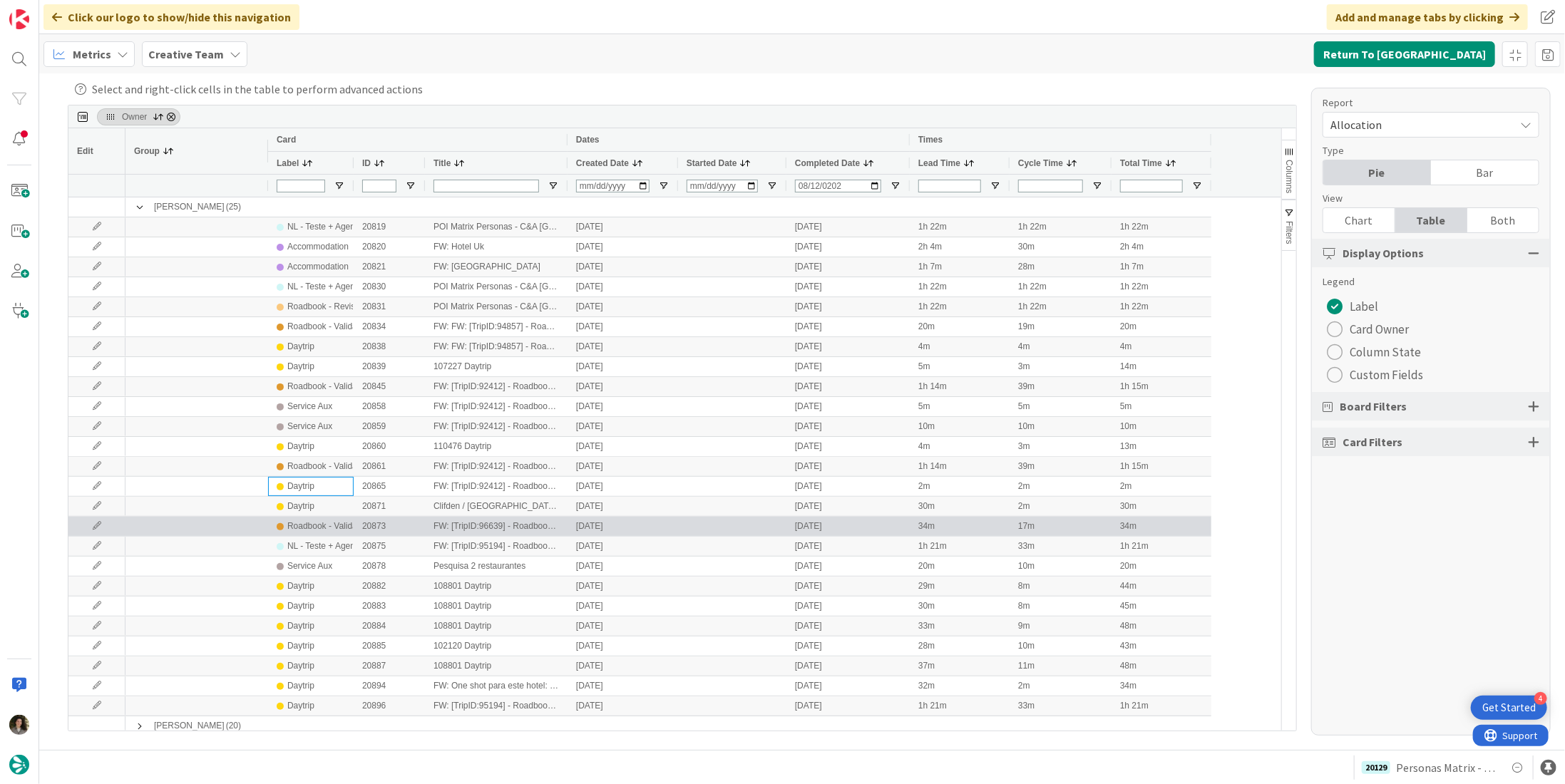
click at [316, 520] on div "Roadbook - Validation" at bounding box center [329, 526] width 83 height 18
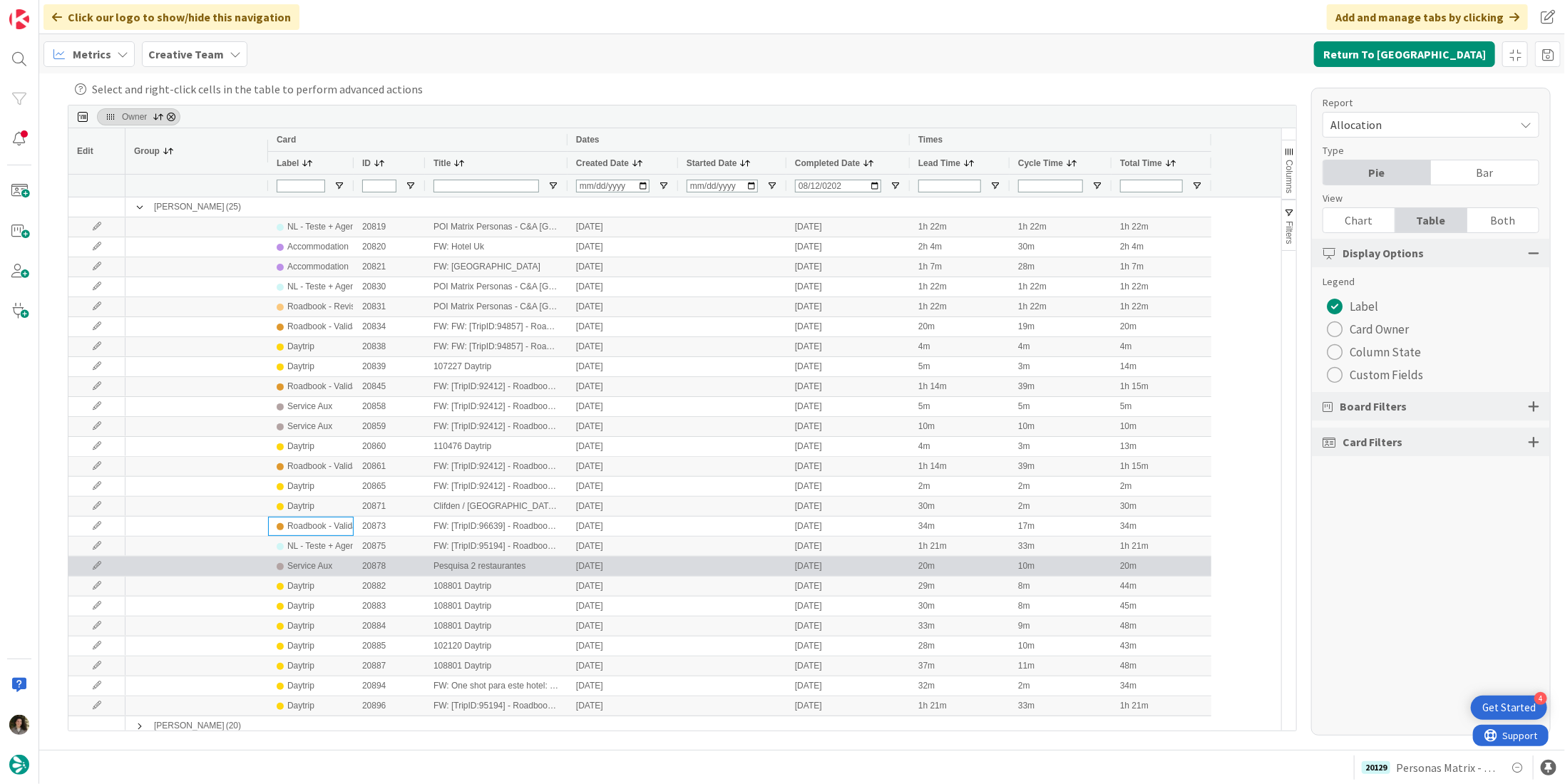
click at [328, 520] on div "Service Aux" at bounding box center [310, 566] width 86 height 20
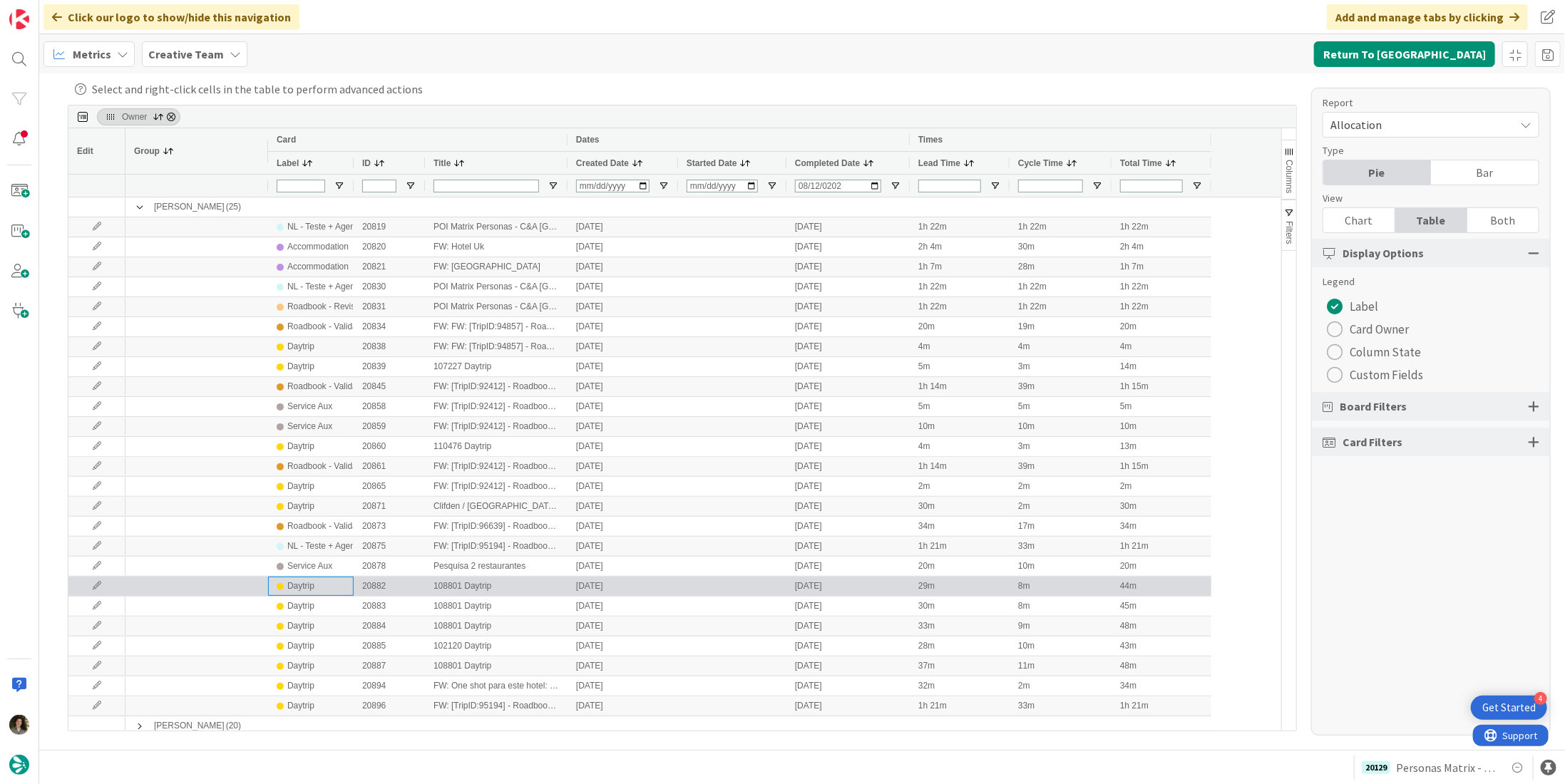
click at [331, 520] on div "Daytrip" at bounding box center [310, 586] width 68 height 18
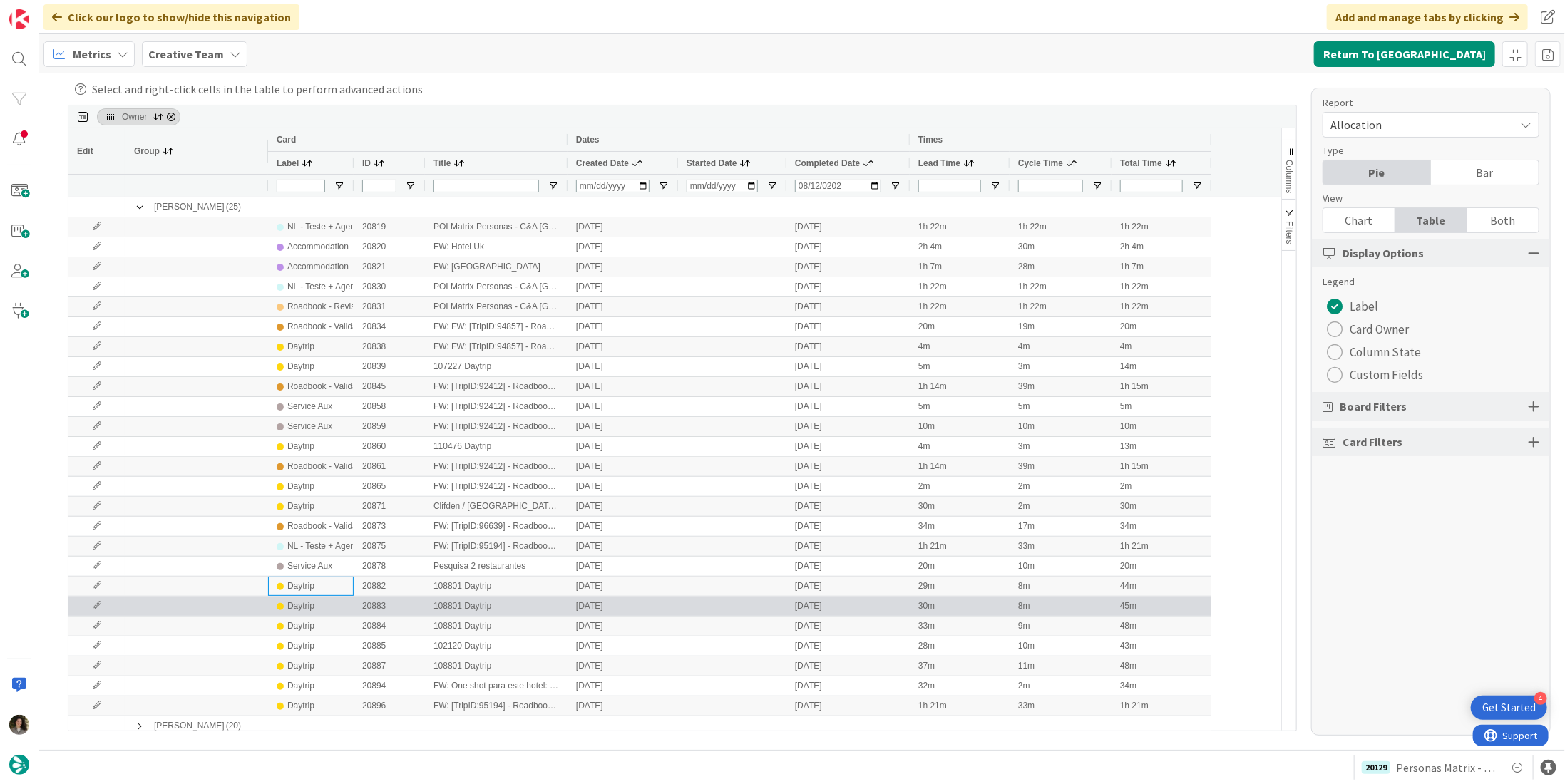
click at [321, 520] on div "Daytrip" at bounding box center [310, 606] width 68 height 18
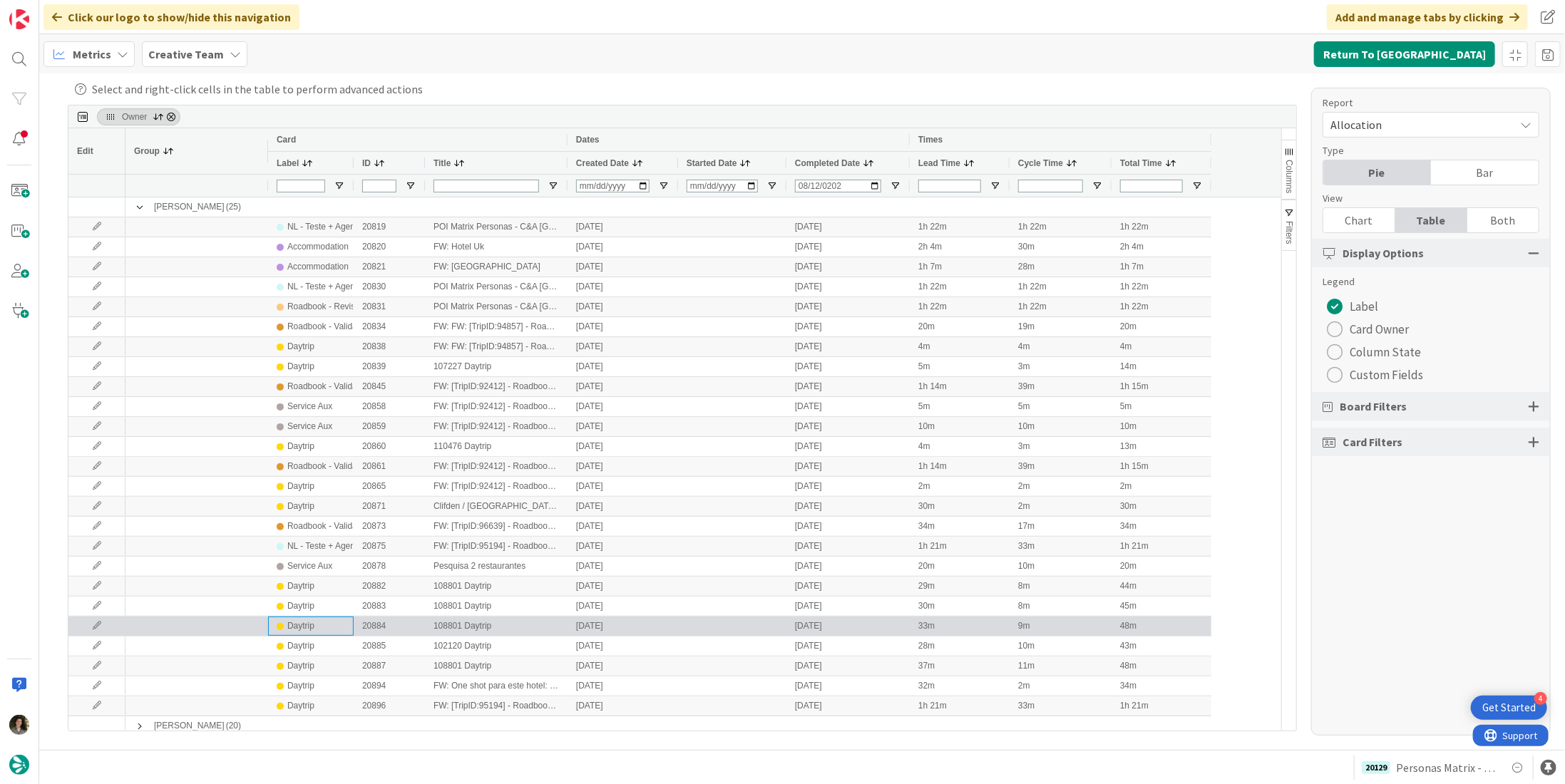
click at [311, 520] on div "Daytrip" at bounding box center [301, 626] width 27 height 18
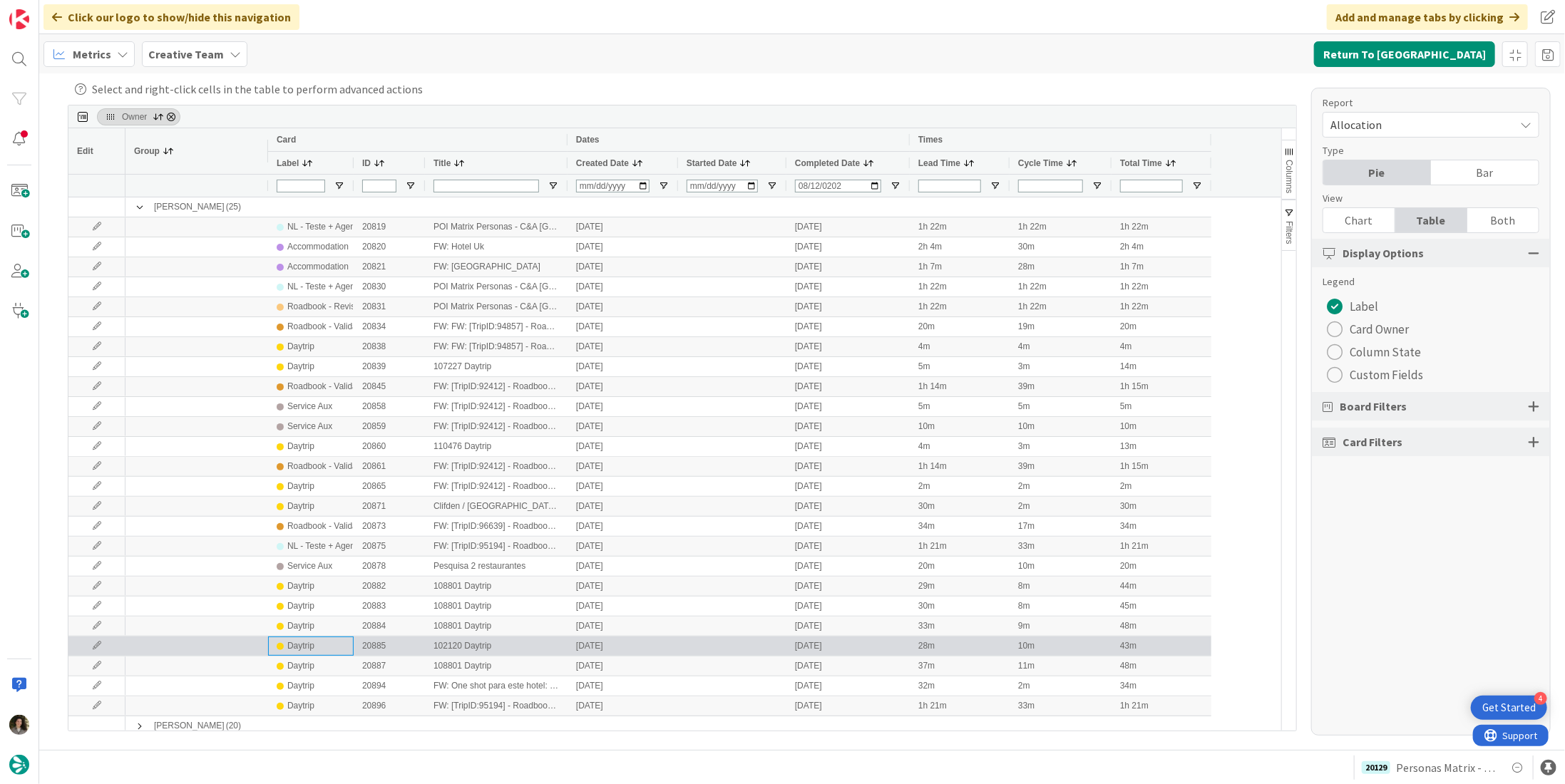
click at [312, 520] on div "Daytrip" at bounding box center [301, 646] width 27 height 18
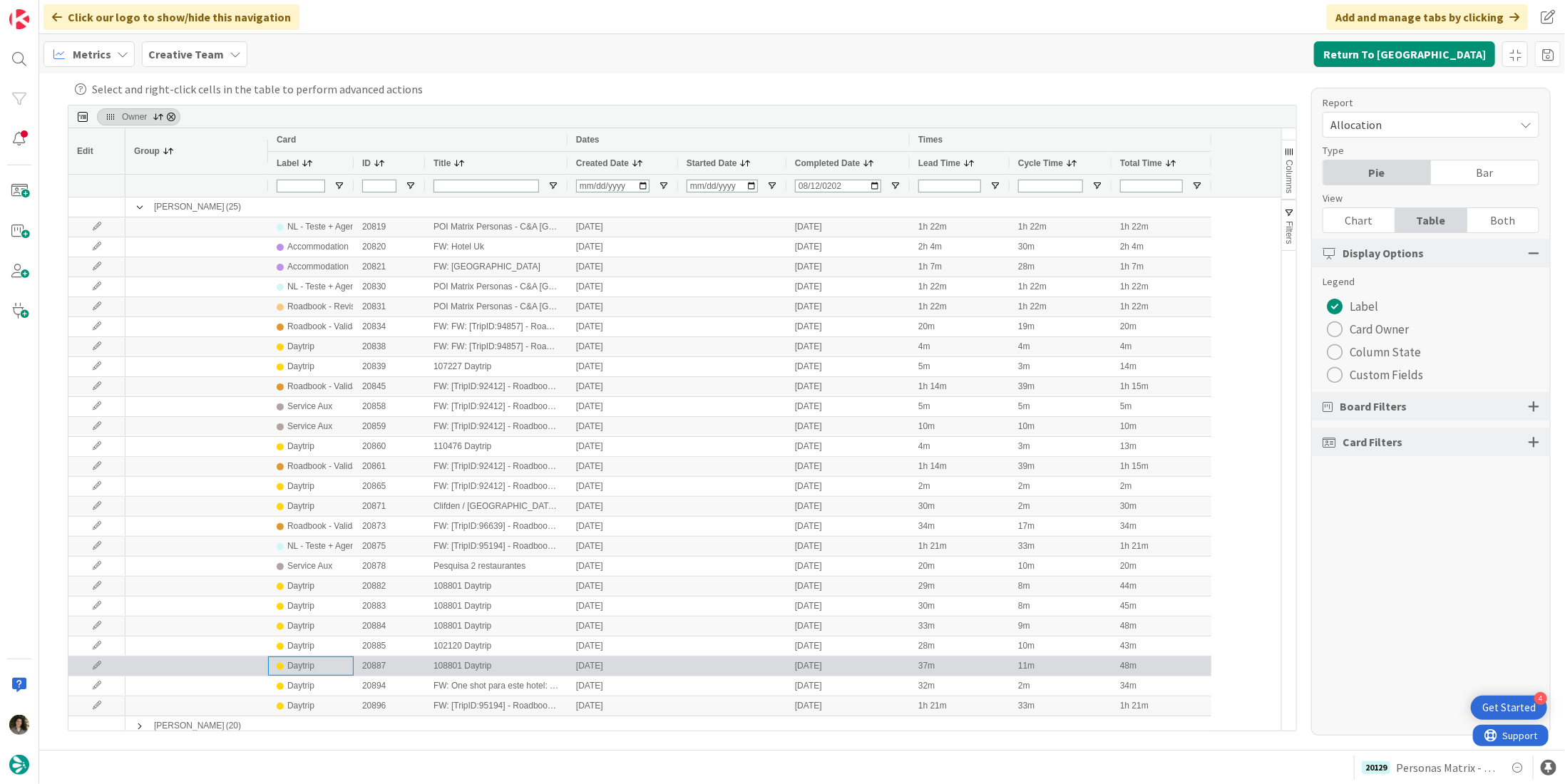
click at [315, 520] on div "Daytrip" at bounding box center [310, 666] width 68 height 18
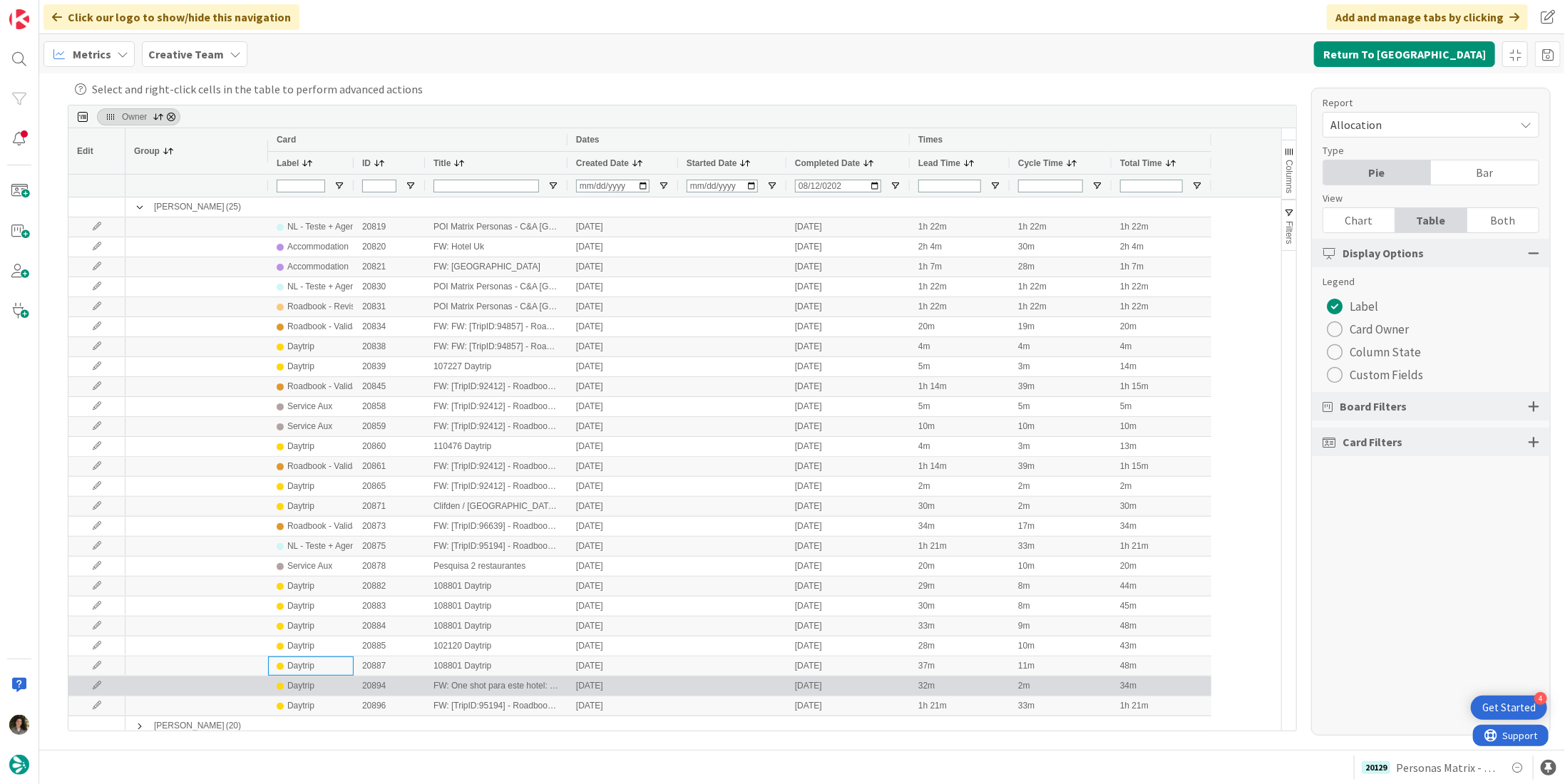
click at [311, 520] on div "Daytrip" at bounding box center [301, 686] width 27 height 18
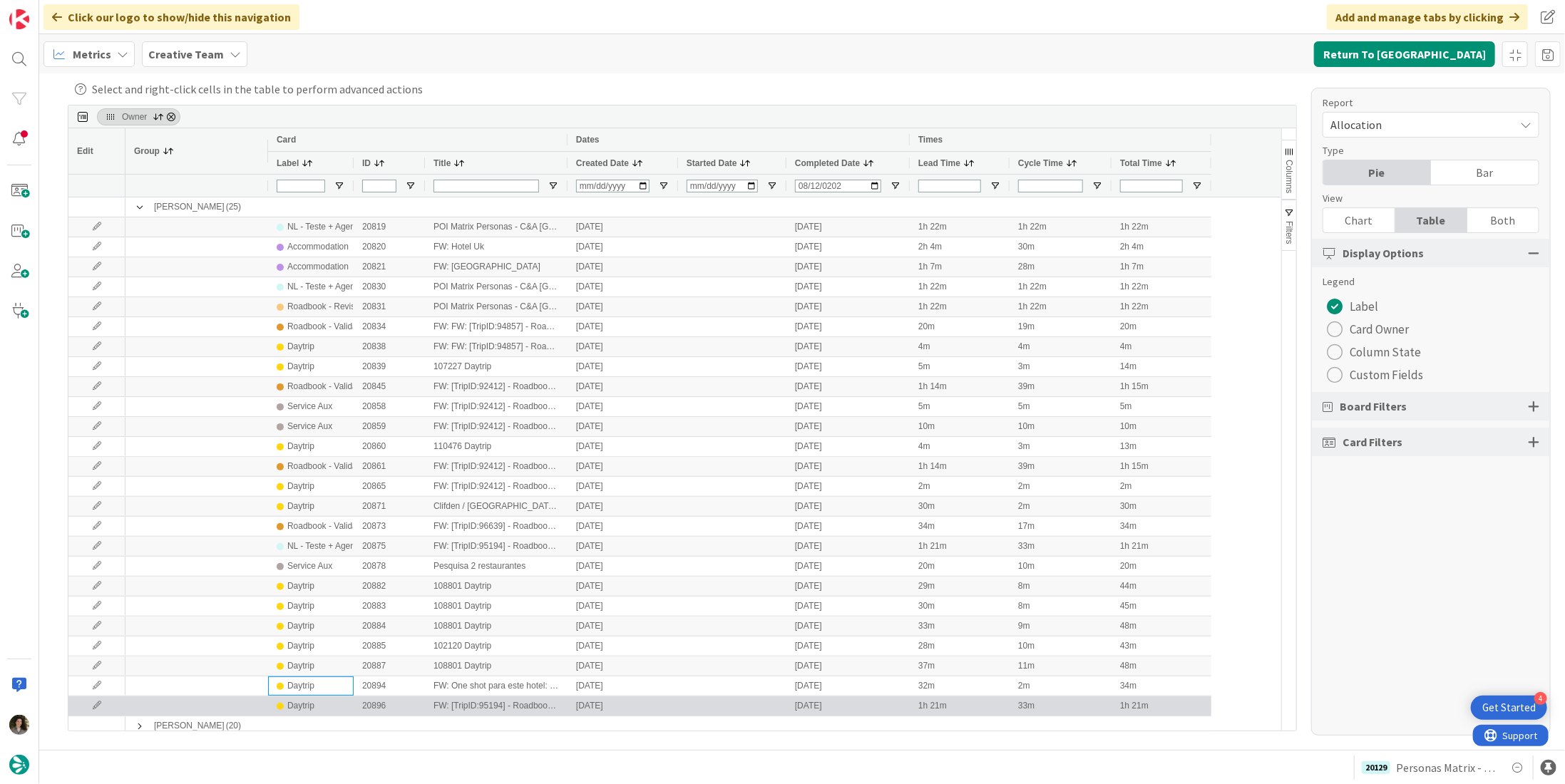
click at [308, 520] on div "Daytrip" at bounding box center [301, 706] width 27 height 18
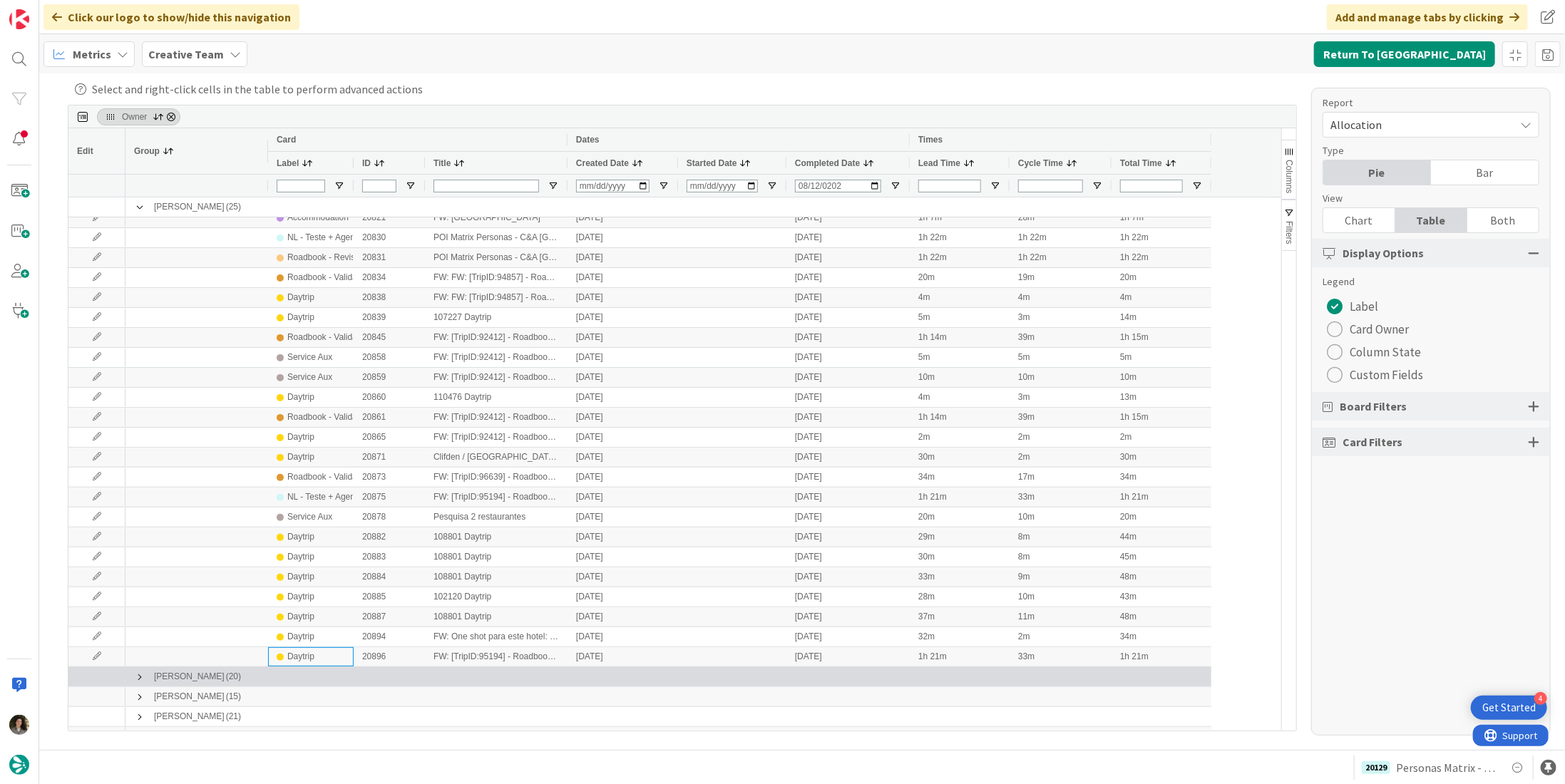
scroll to position [64, 0]
